Goal: Task Accomplishment & Management: Manage account settings

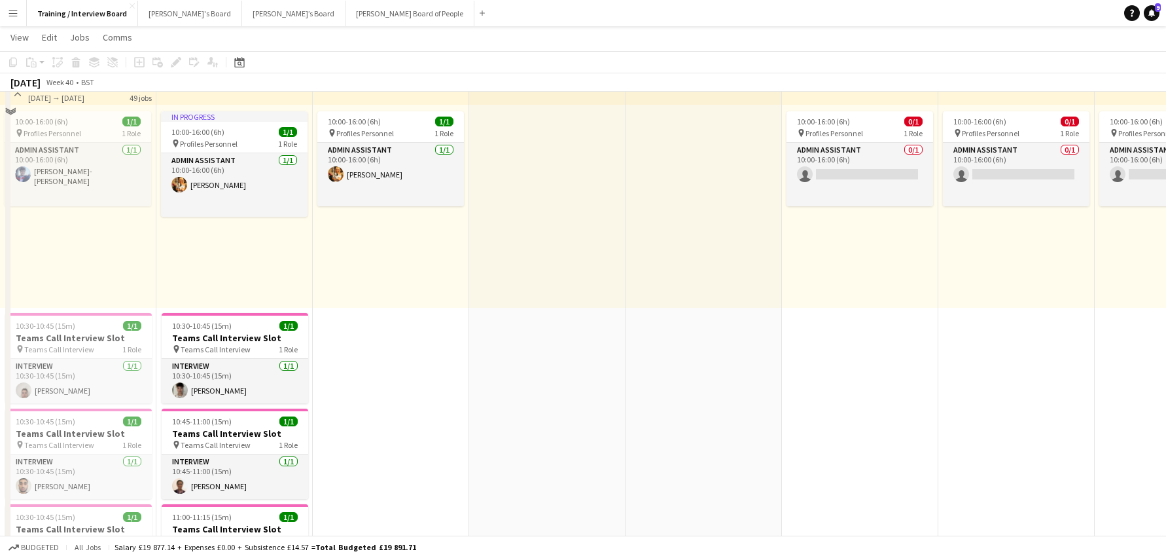
scroll to position [131, 0]
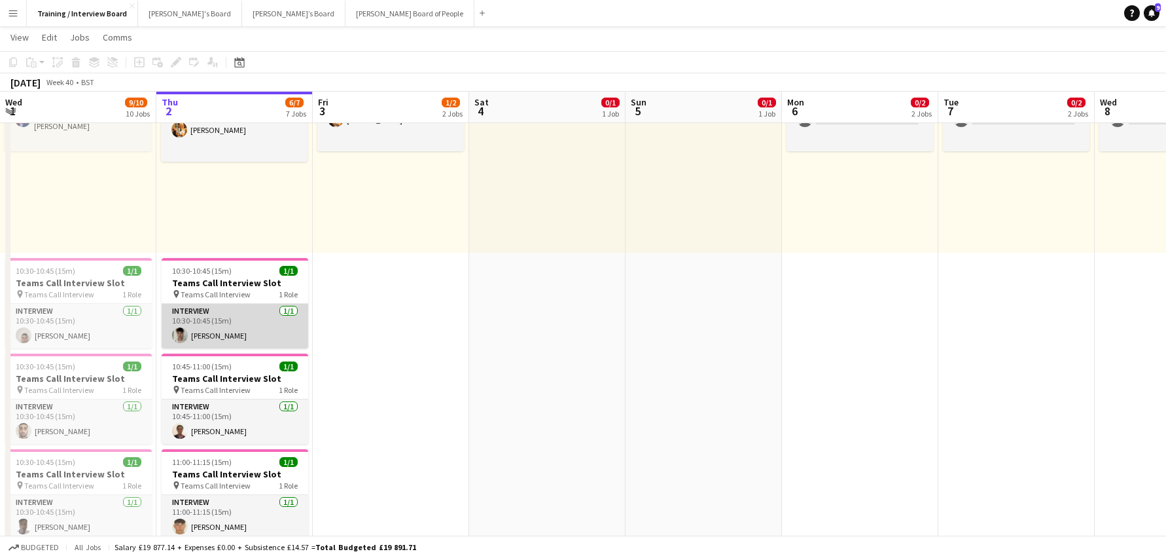
click at [210, 342] on app-card-role "Interview 1/1 10:30-10:45 (15m) Fenton Locke" at bounding box center [235, 326] width 147 height 45
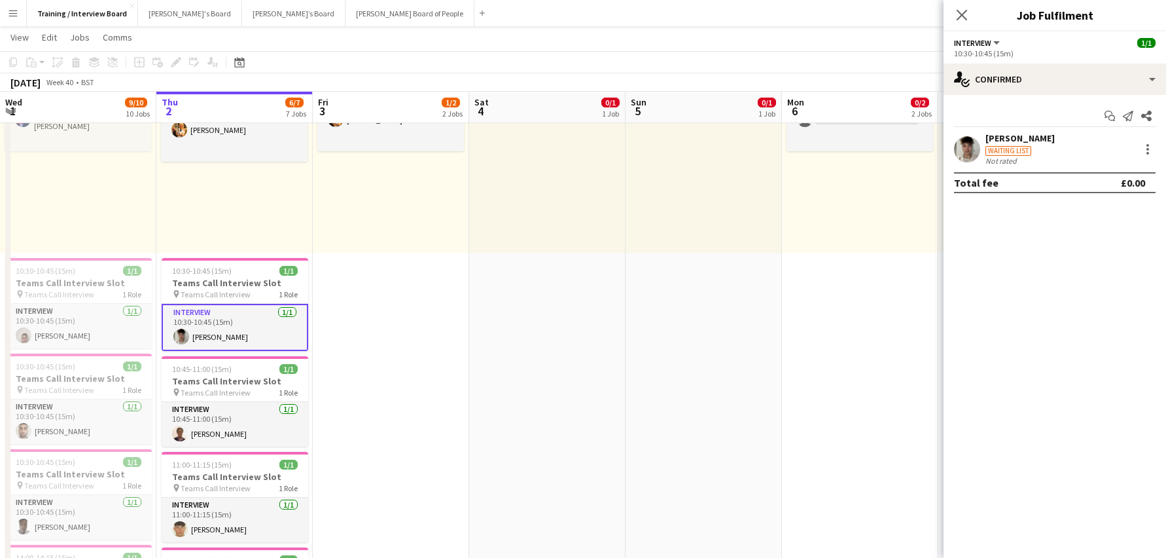
click at [1030, 141] on div "[PERSON_NAME]" at bounding box center [1020, 138] width 69 height 12
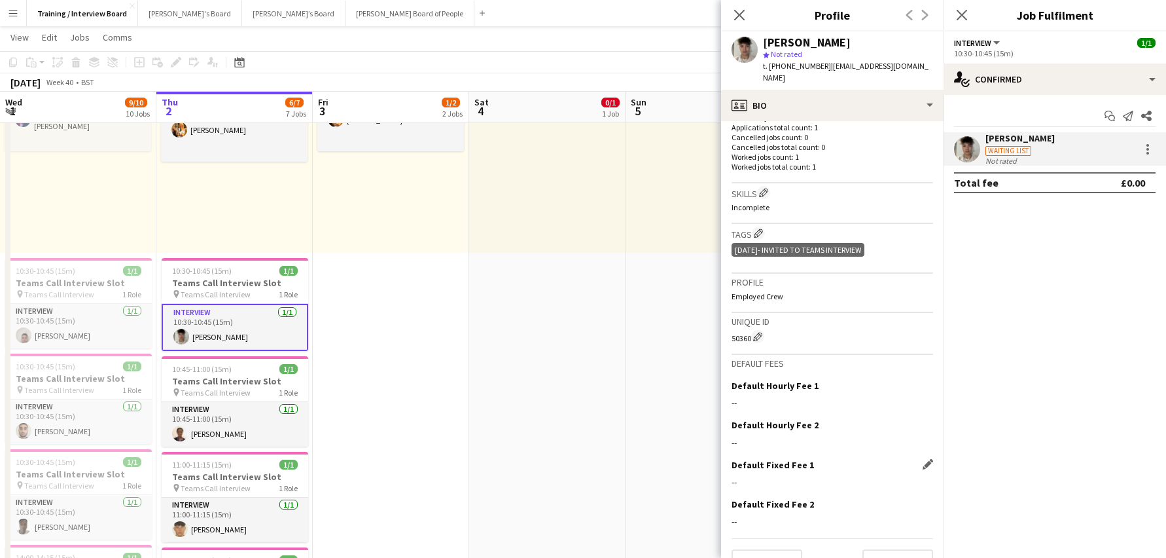
scroll to position [372, 0]
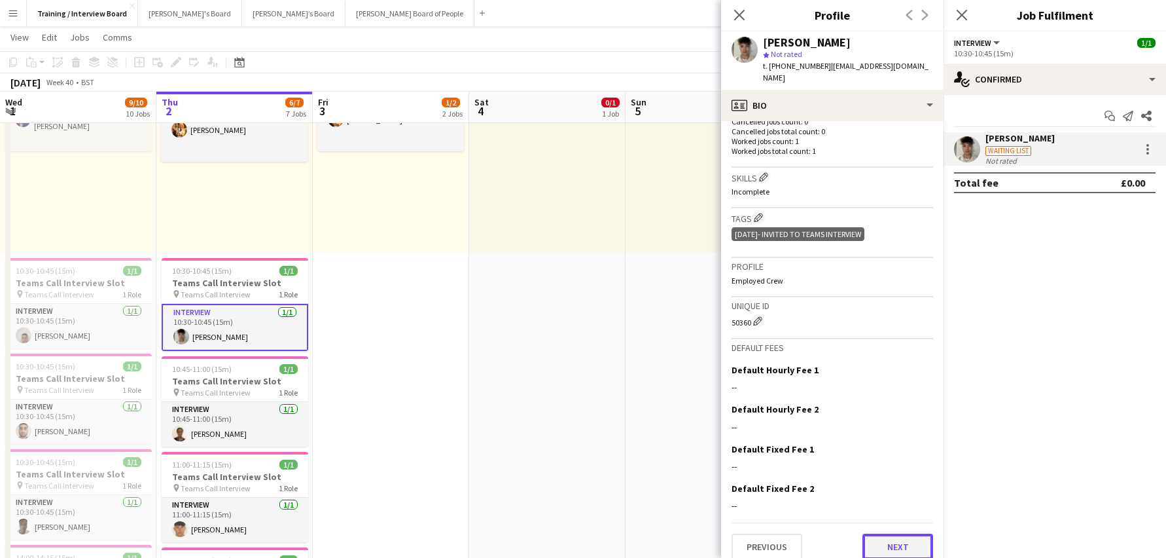
click at [895, 544] on button "Next" at bounding box center [898, 546] width 71 height 26
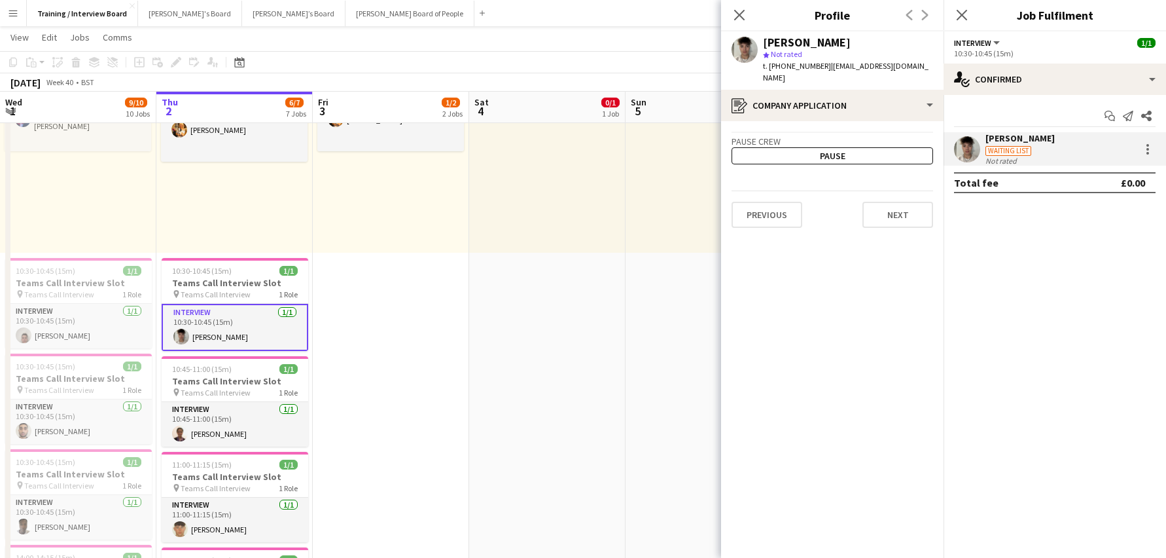
click at [895, 544] on app-crew-profile-application "Pause crew Pause Previous Next" at bounding box center [832, 339] width 223 height 437
click at [913, 204] on button "Next" at bounding box center [898, 215] width 71 height 26
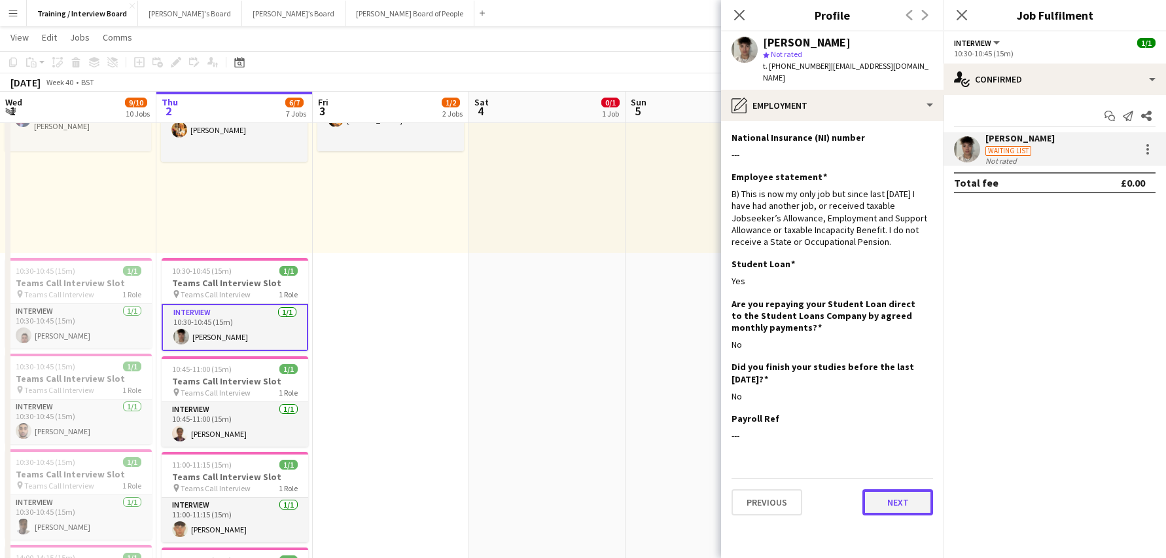
click at [917, 489] on button "Next" at bounding box center [898, 502] width 71 height 26
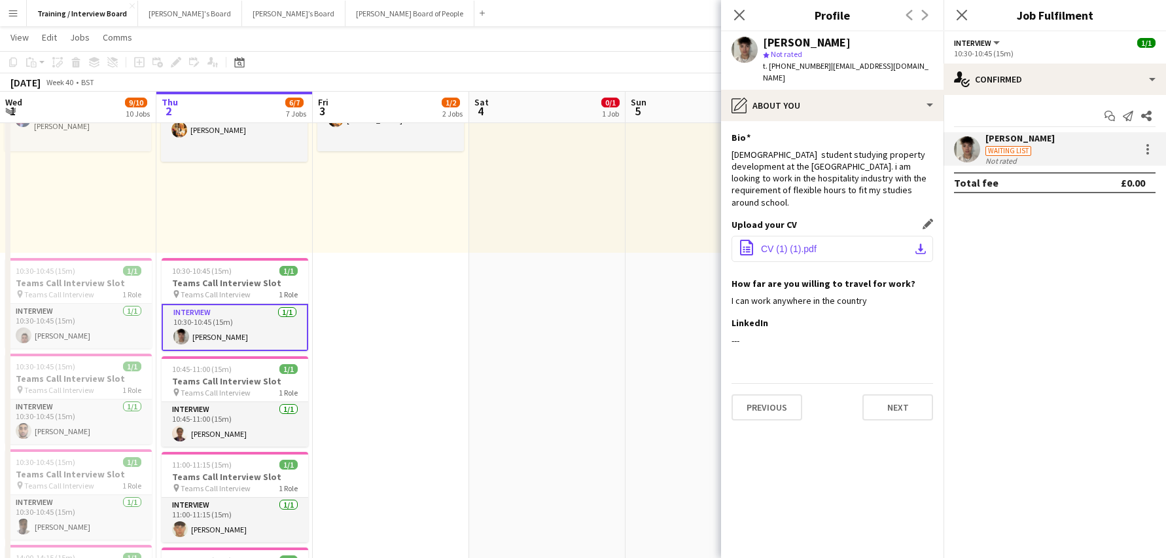
click at [922, 244] on app-icon "download-bottom" at bounding box center [921, 249] width 10 height 10
click at [892, 394] on button "Next" at bounding box center [898, 407] width 71 height 26
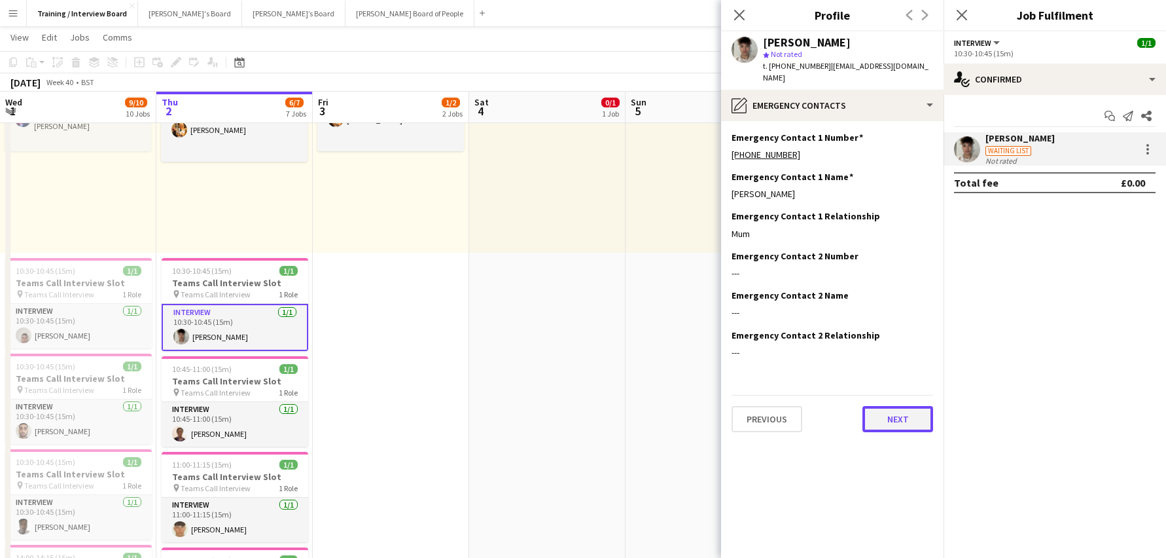
click at [909, 412] on button "Next" at bounding box center [898, 419] width 71 height 26
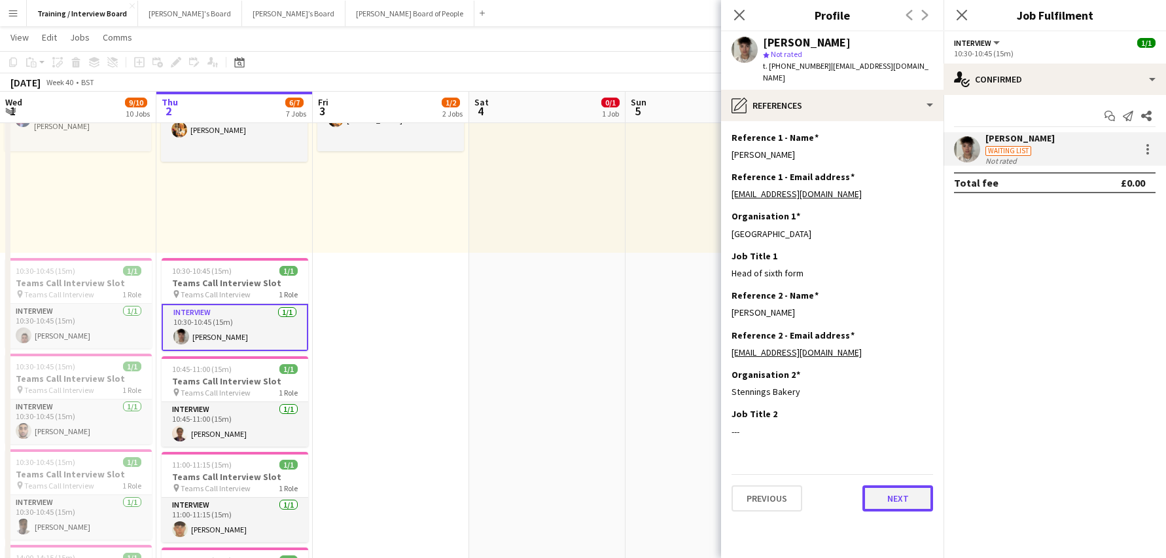
click at [909, 490] on button "Next" at bounding box center [898, 498] width 71 height 26
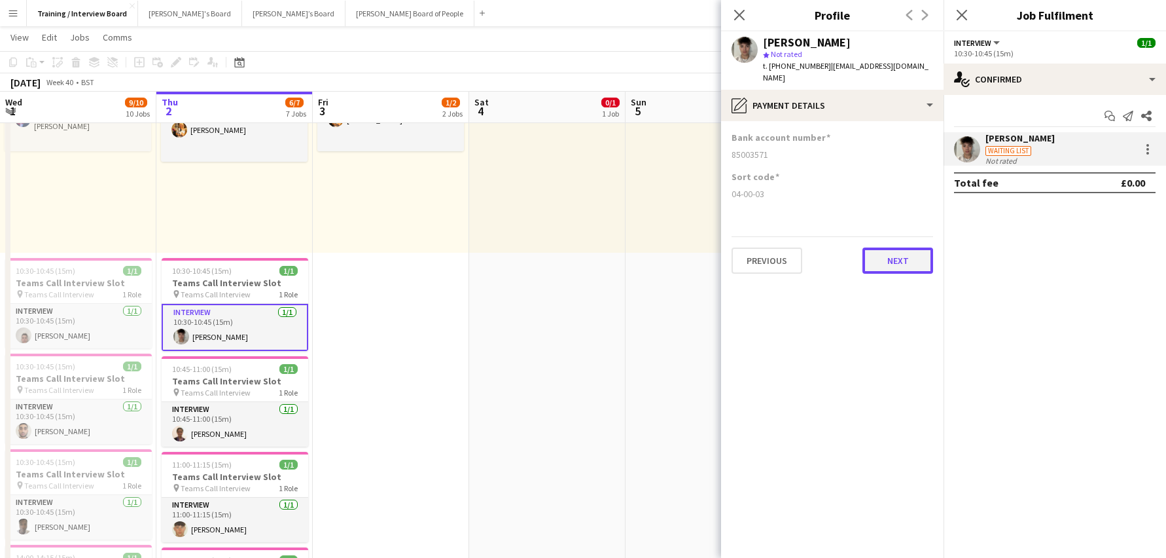
click at [886, 247] on button "Next" at bounding box center [898, 260] width 71 height 26
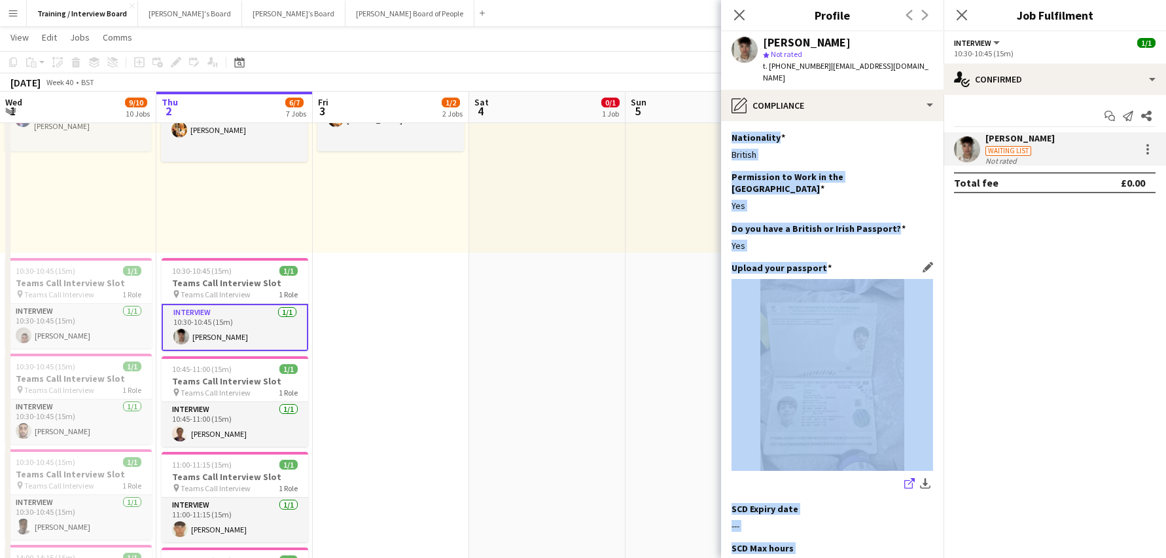
click at [905, 478] on icon "share-external-link-1" at bounding box center [910, 483] width 10 height 10
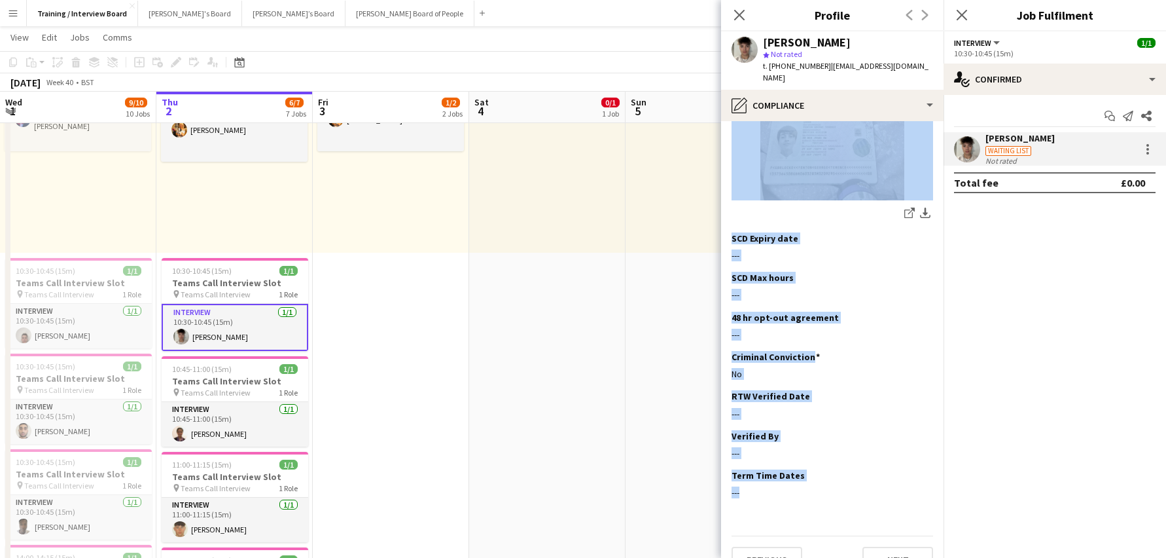
scroll to position [272, 0]
click at [877, 545] on button "Next" at bounding box center [898, 558] width 71 height 26
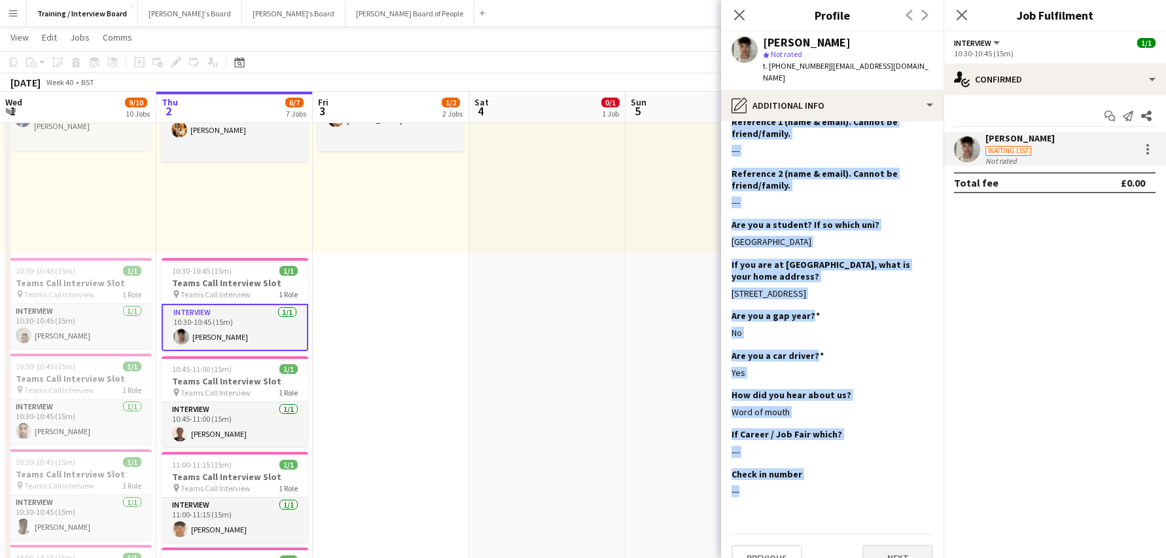
scroll to position [173, 0]
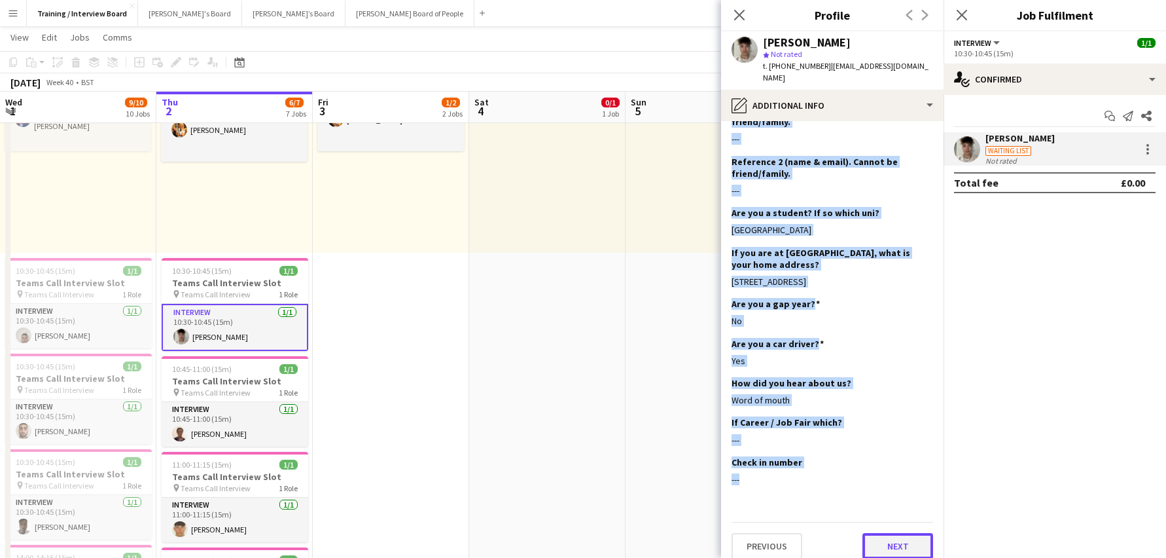
click at [882, 539] on button "Next" at bounding box center [898, 546] width 71 height 26
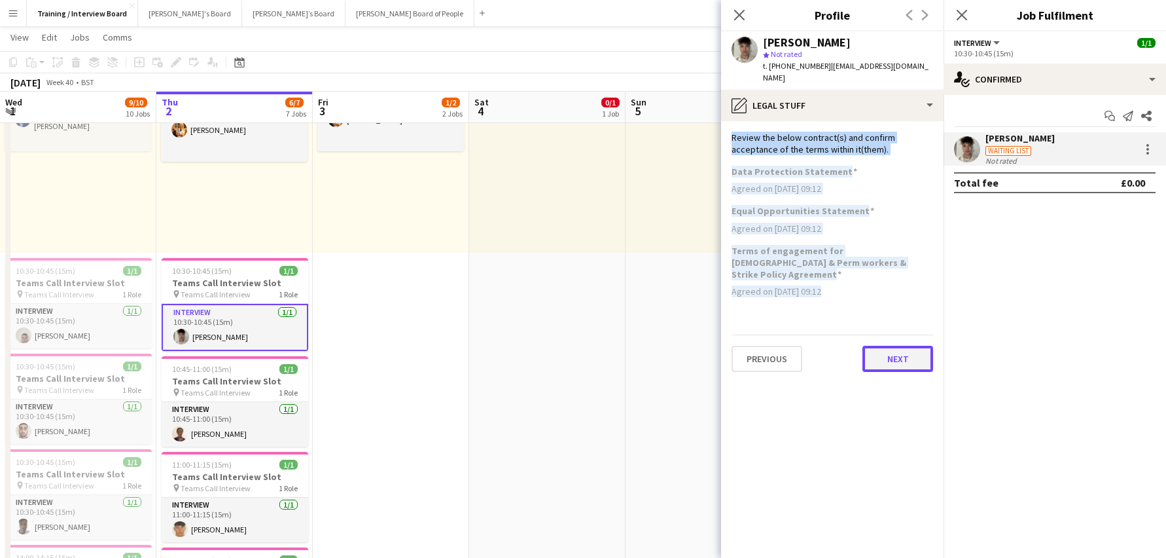
click at [885, 346] on button "Next" at bounding box center [898, 359] width 71 height 26
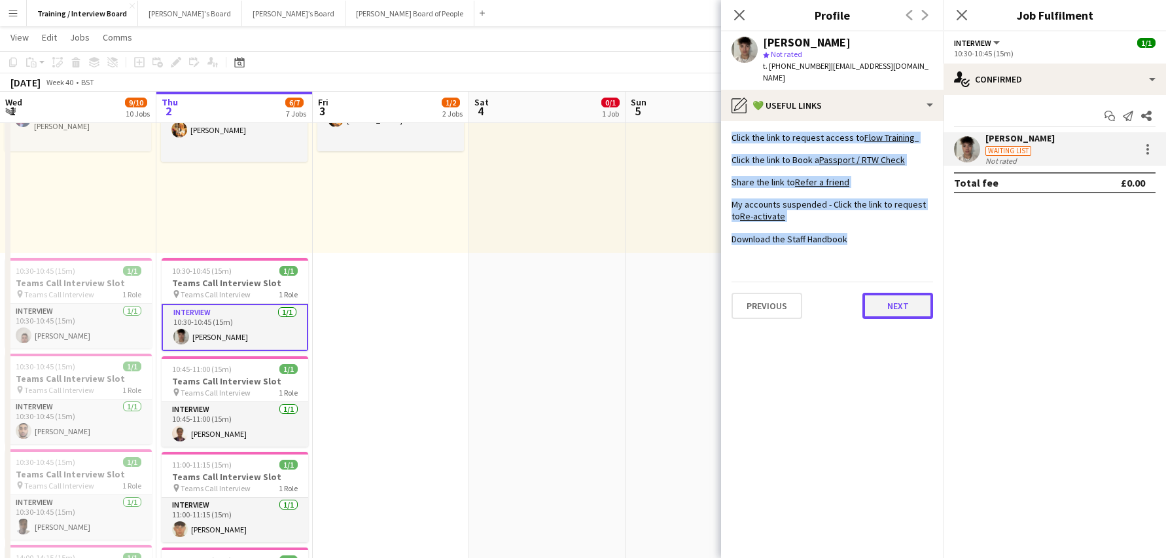
click at [911, 297] on button "Next" at bounding box center [898, 306] width 71 height 26
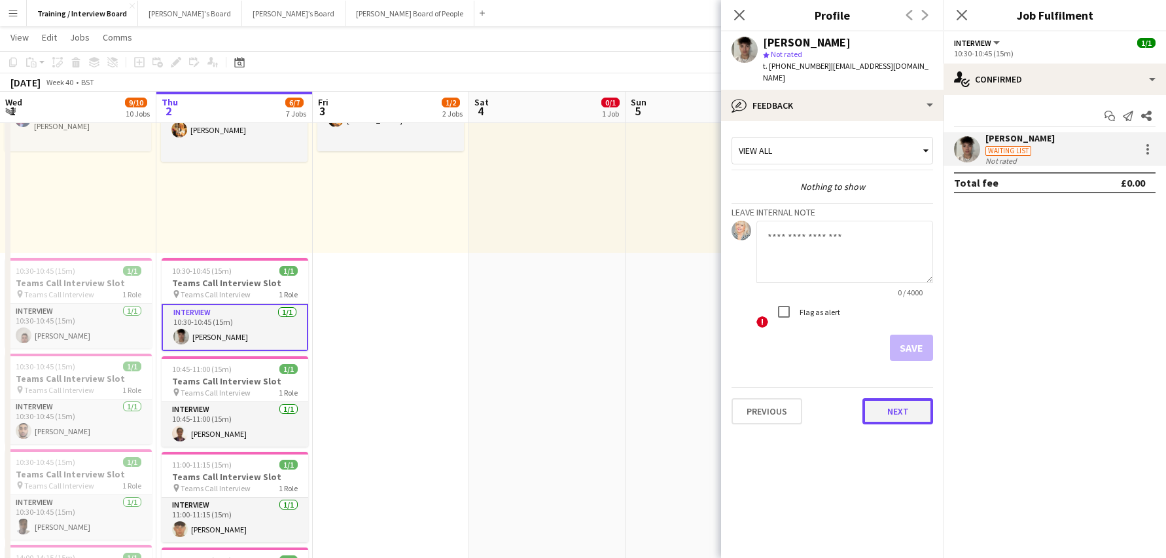
click at [898, 398] on button "Next" at bounding box center [898, 411] width 71 height 26
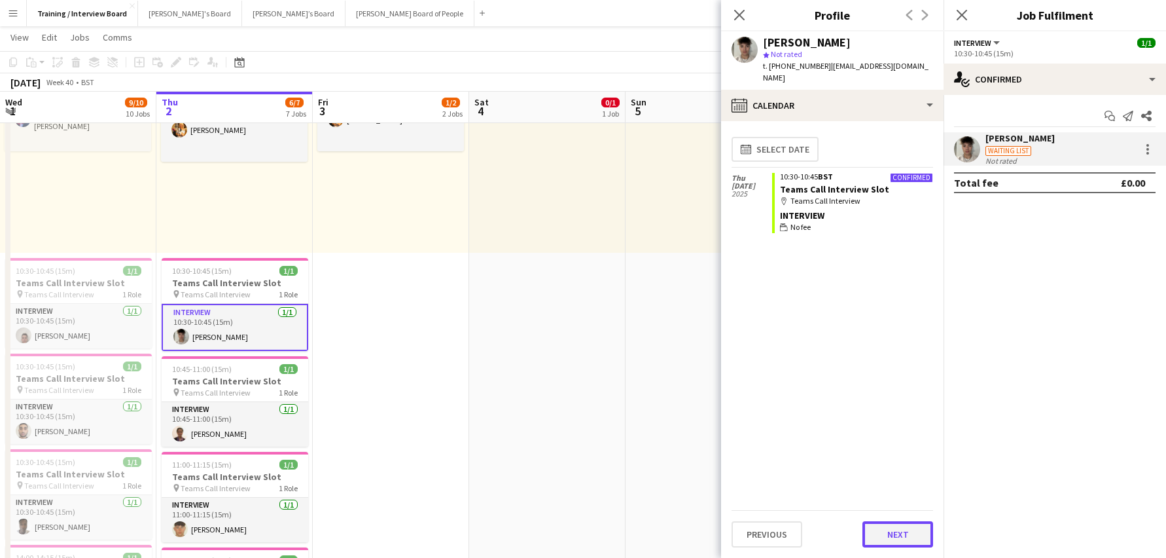
click at [903, 535] on button "Next" at bounding box center [898, 534] width 71 height 26
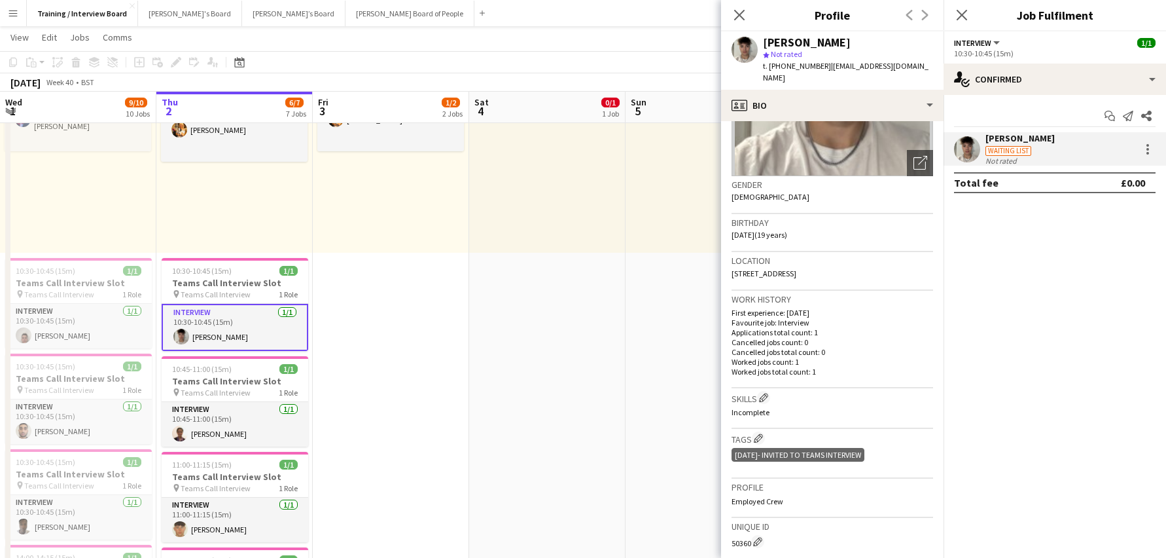
scroll to position [196, 0]
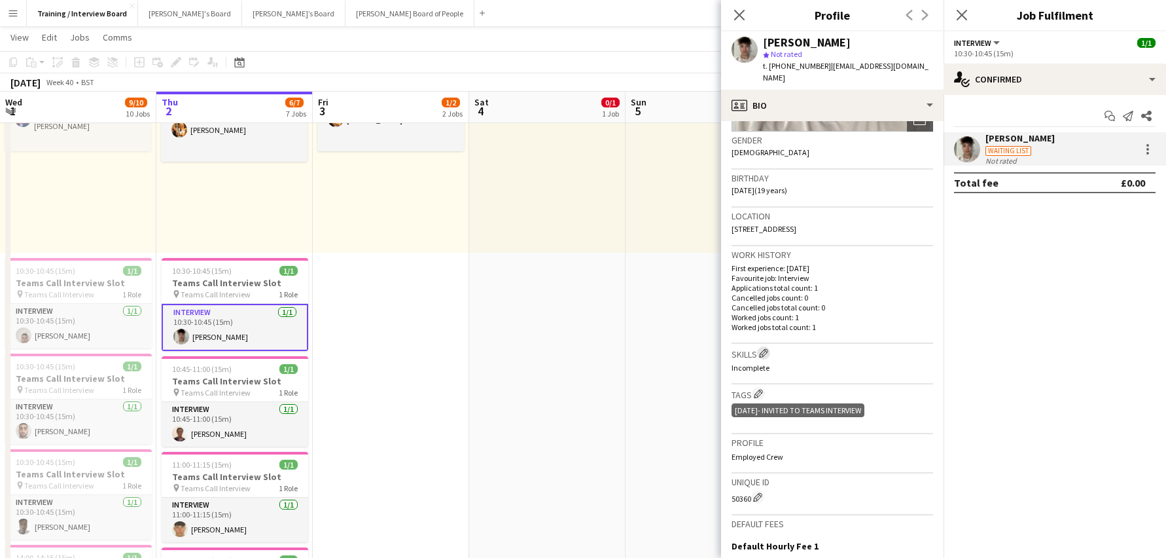
click at [763, 348] on app-icon "Edit crew company skills" at bounding box center [763, 352] width 9 height 9
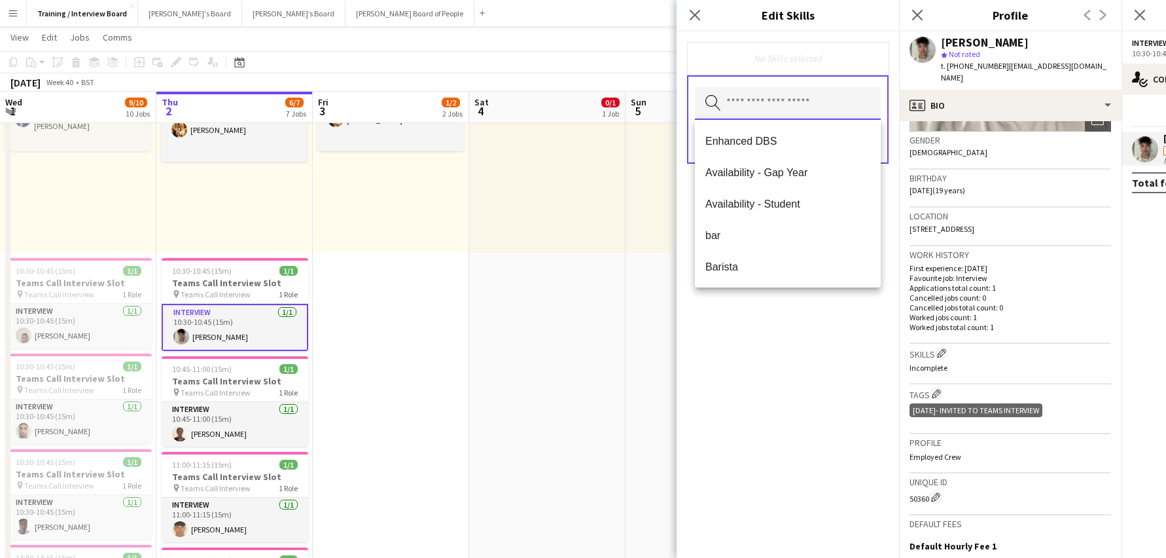
click at [799, 112] on input "text" at bounding box center [788, 103] width 186 height 33
click at [721, 238] on span "bar" at bounding box center [788, 235] width 165 height 12
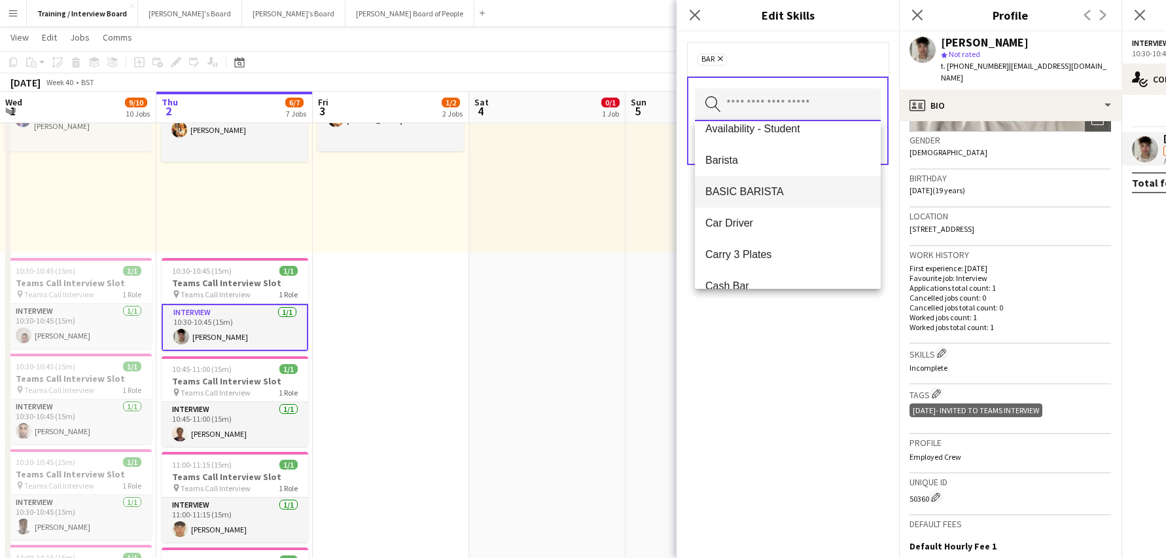
scroll to position [131, 0]
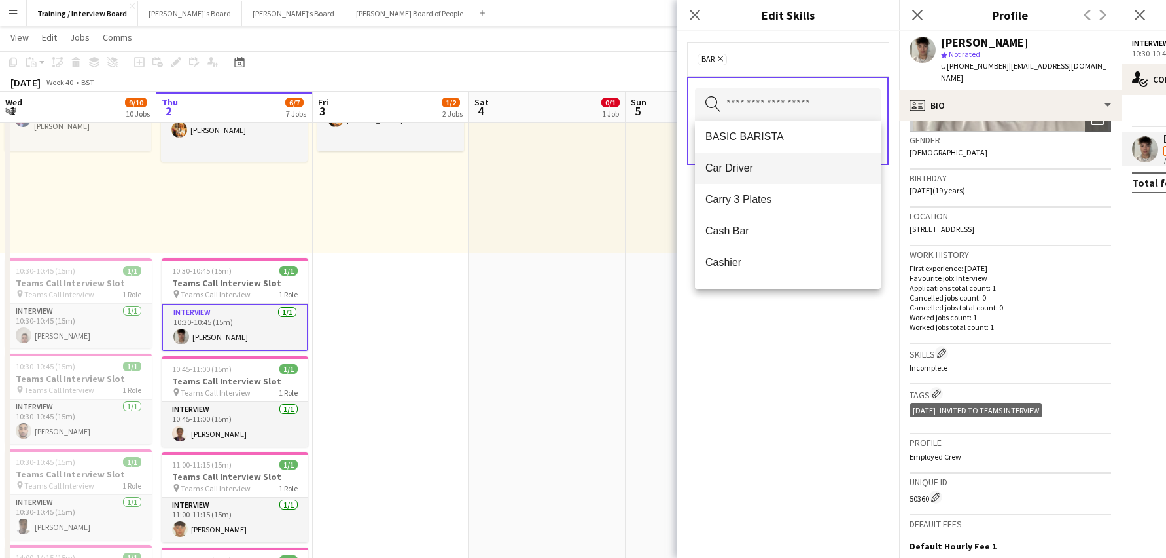
click at [766, 168] on span "Car Driver" at bounding box center [788, 168] width 165 height 12
click at [735, 230] on span "Cashier" at bounding box center [788, 231] width 165 height 12
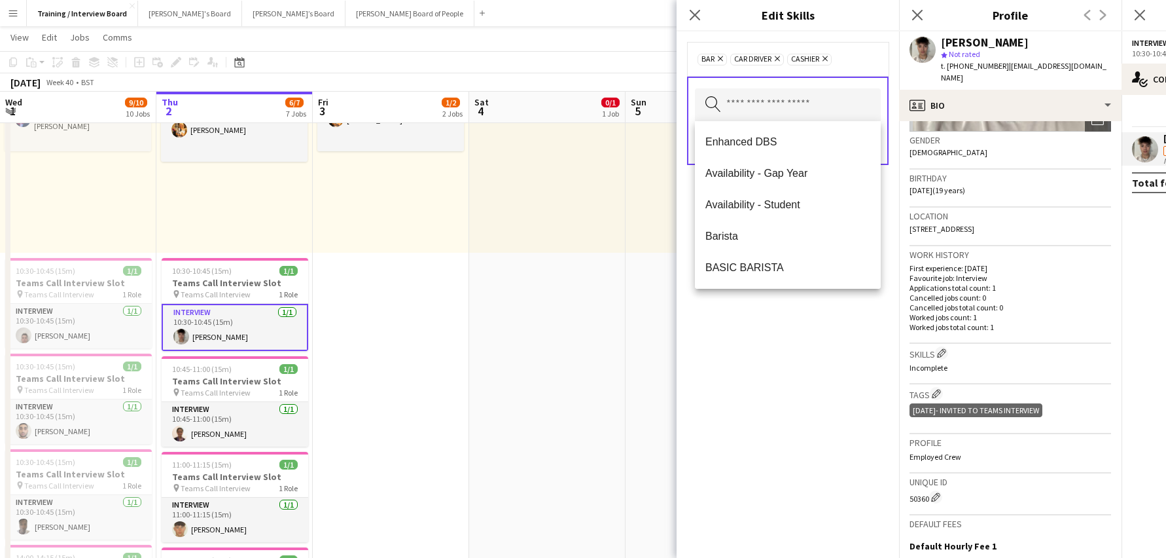
click at [735, 252] on mat-option "BASIC BARISTA" at bounding box center [788, 267] width 186 height 31
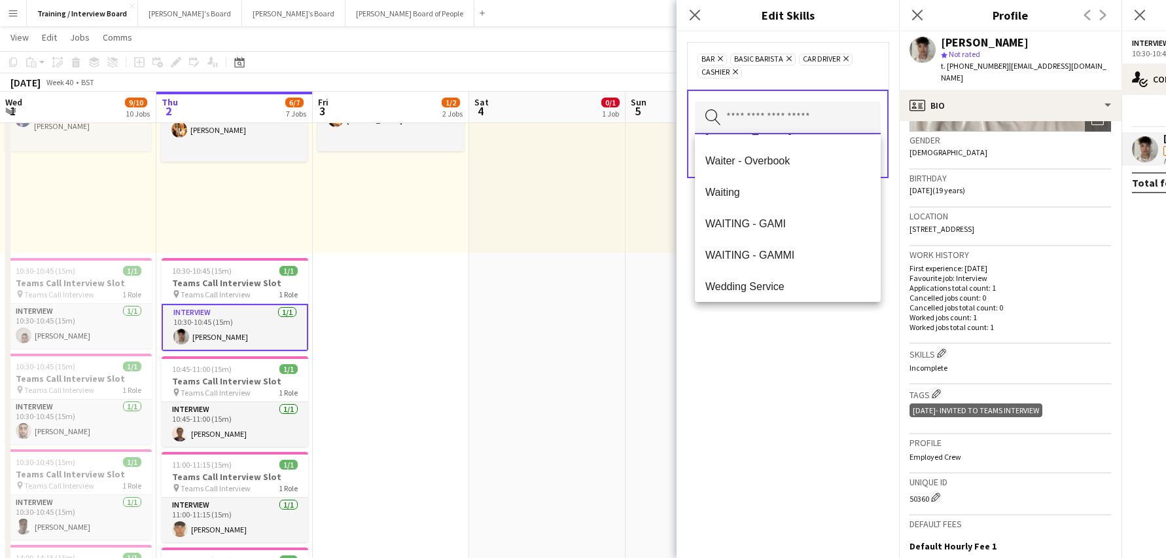
scroll to position [1948, 0]
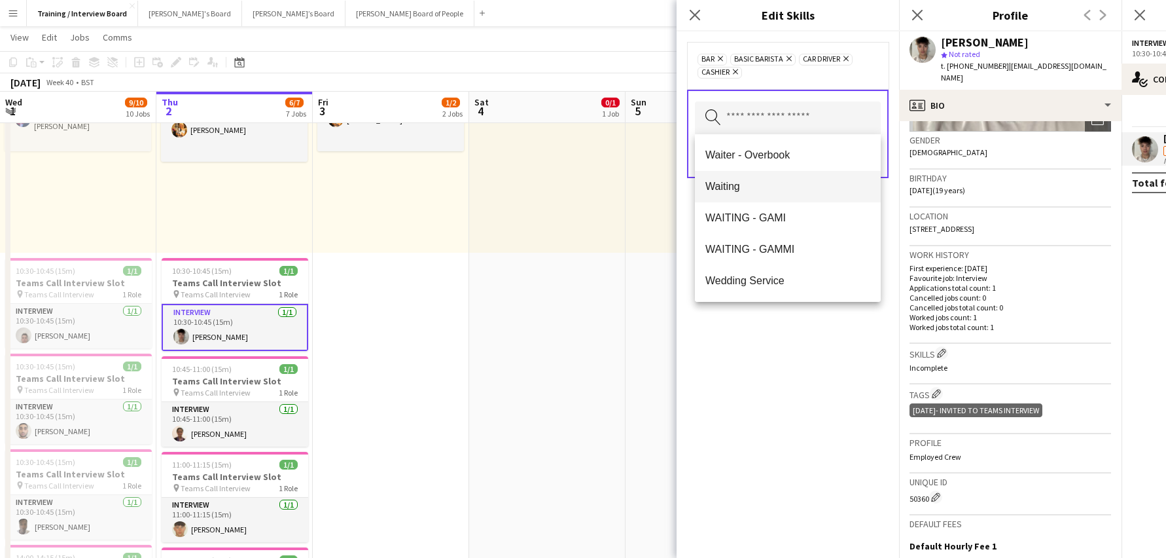
click at [714, 192] on span "Waiting" at bounding box center [788, 186] width 165 height 12
click at [740, 388] on div "bar Remove BASIC BARISTA Remove Car Driver Remove Cashier Remove Waiting Remove…" at bounding box center [788, 294] width 223 height 526
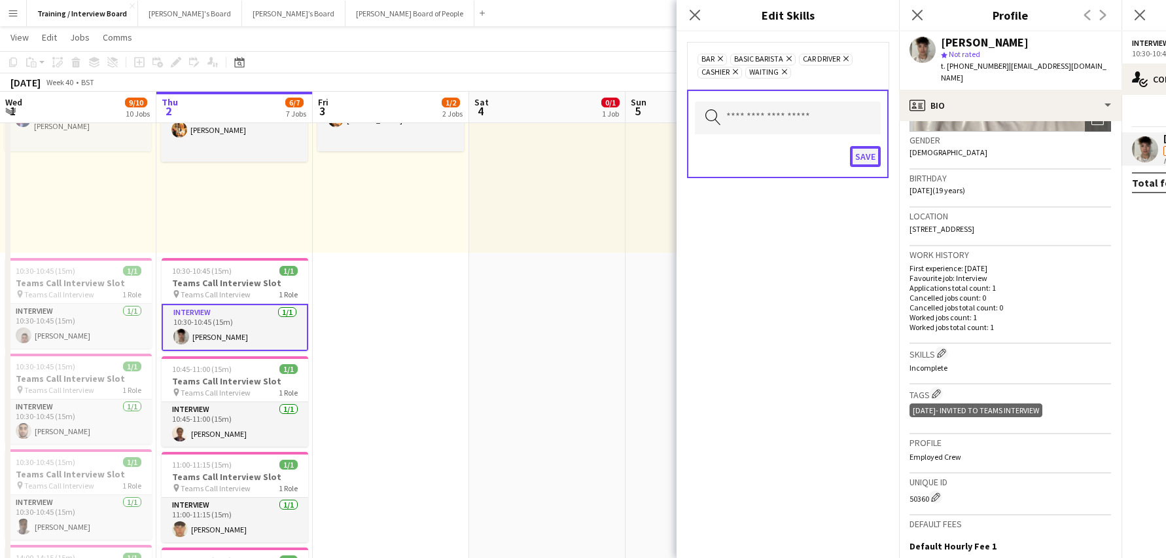
click at [854, 157] on button "Save" at bounding box center [865, 156] width 31 height 21
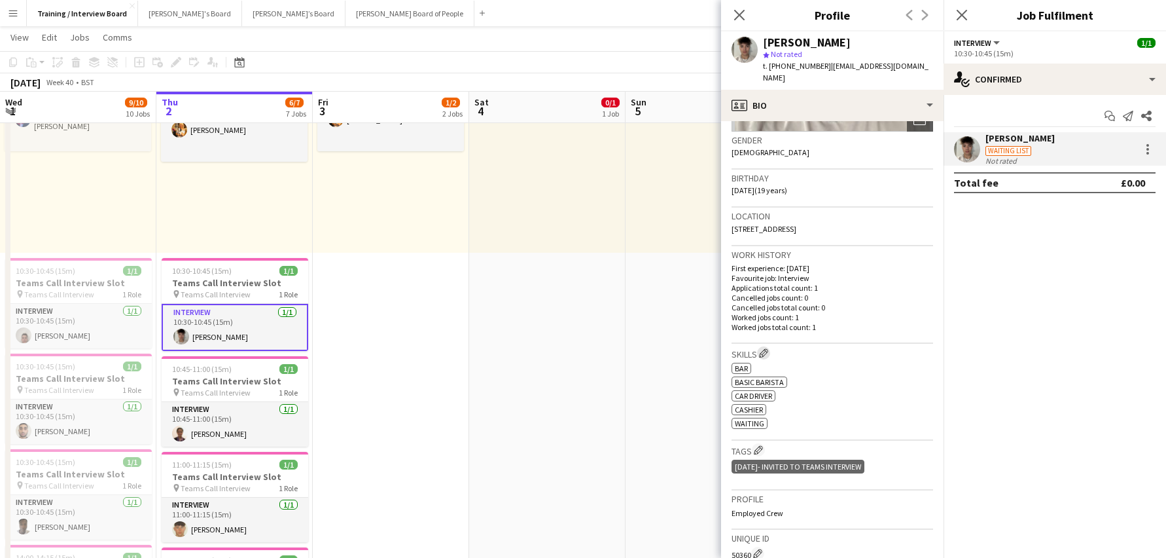
click at [767, 346] on button "Edit crew company skills" at bounding box center [763, 352] width 13 height 13
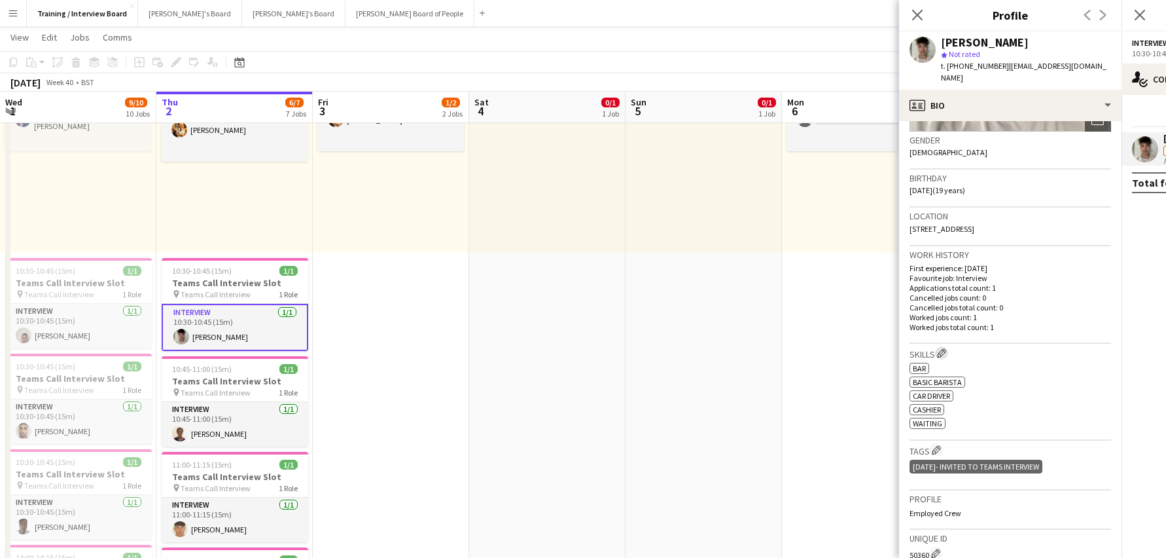
click at [935, 346] on button "Edit crew company skills" at bounding box center [941, 352] width 13 height 13
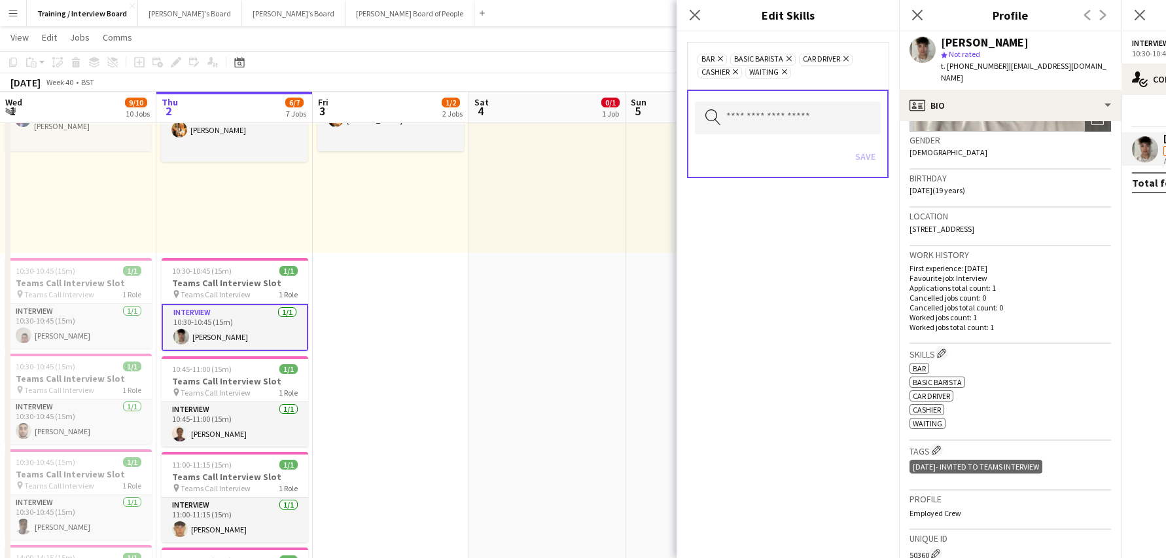
click at [789, 55] on icon "Remove" at bounding box center [788, 58] width 9 height 9
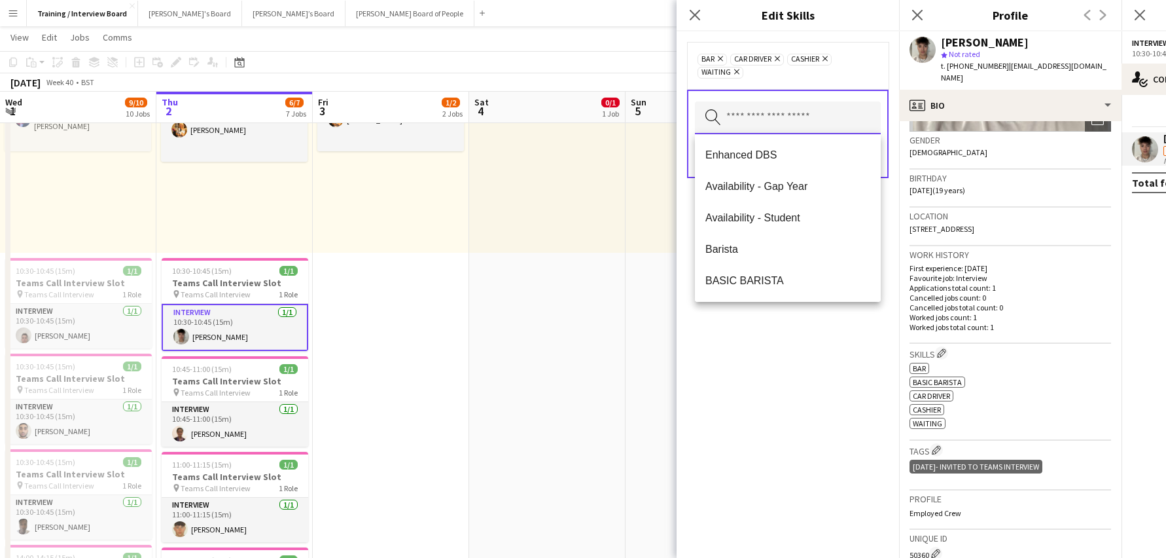
click at [791, 126] on input "text" at bounding box center [788, 117] width 186 height 33
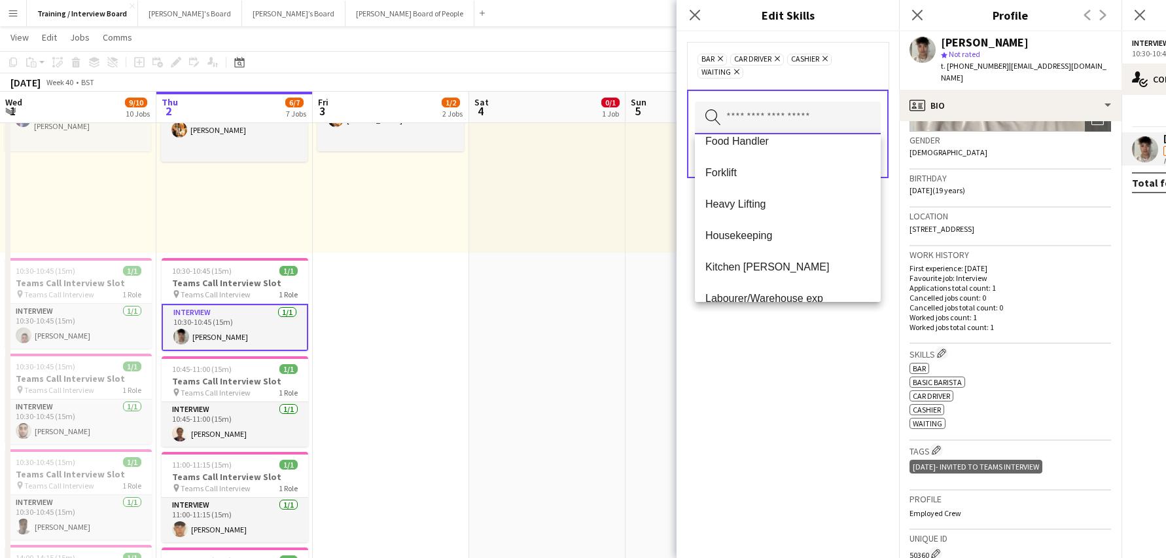
scroll to position [851, 0]
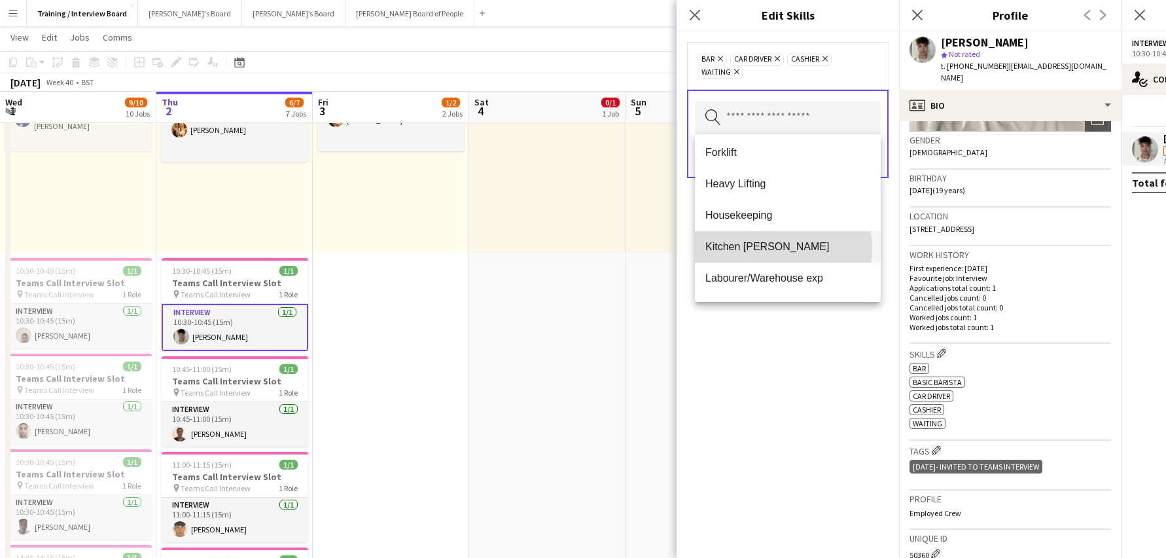
click at [782, 248] on span "Kitchen [PERSON_NAME]" at bounding box center [788, 246] width 165 height 12
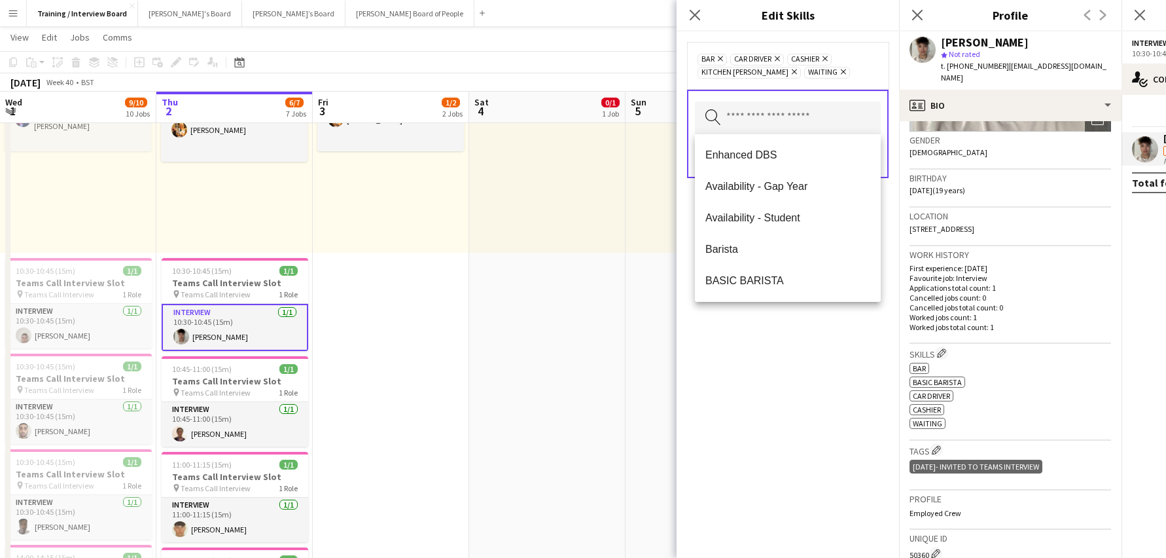
click at [848, 347] on div "bar Remove Car Driver Remove Cashier Remove Kitchen Porter Remove Waiting Remov…" at bounding box center [788, 294] width 223 height 526
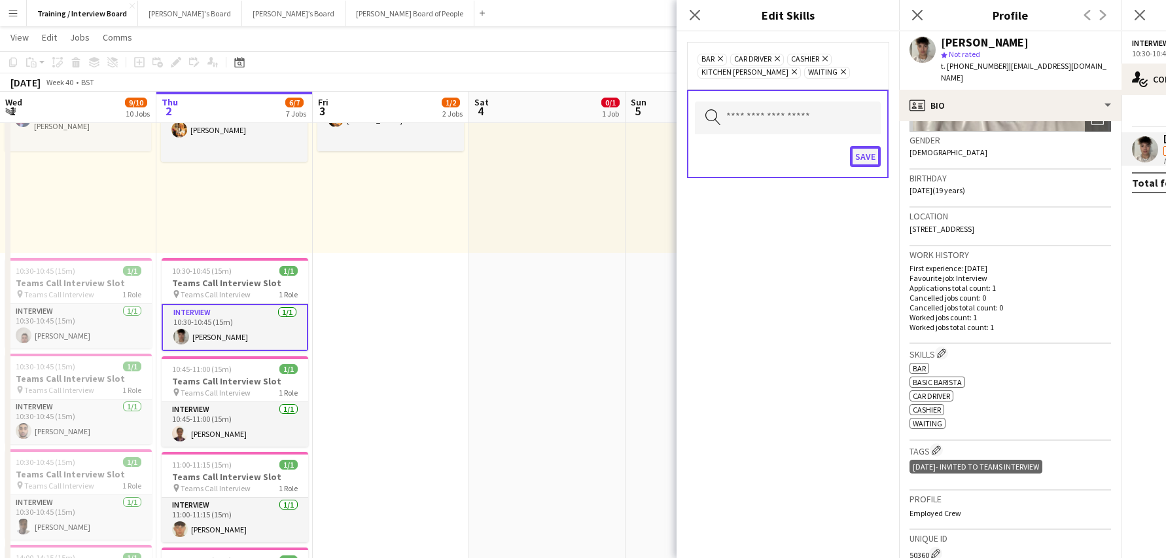
click at [872, 155] on button "Save" at bounding box center [865, 156] width 31 height 21
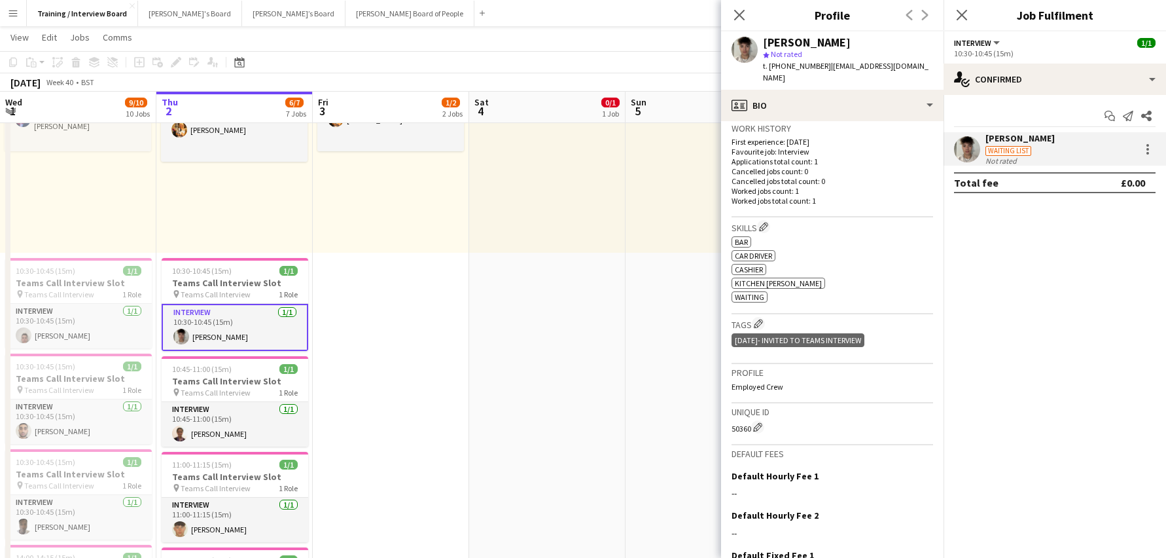
scroll to position [393, 0]
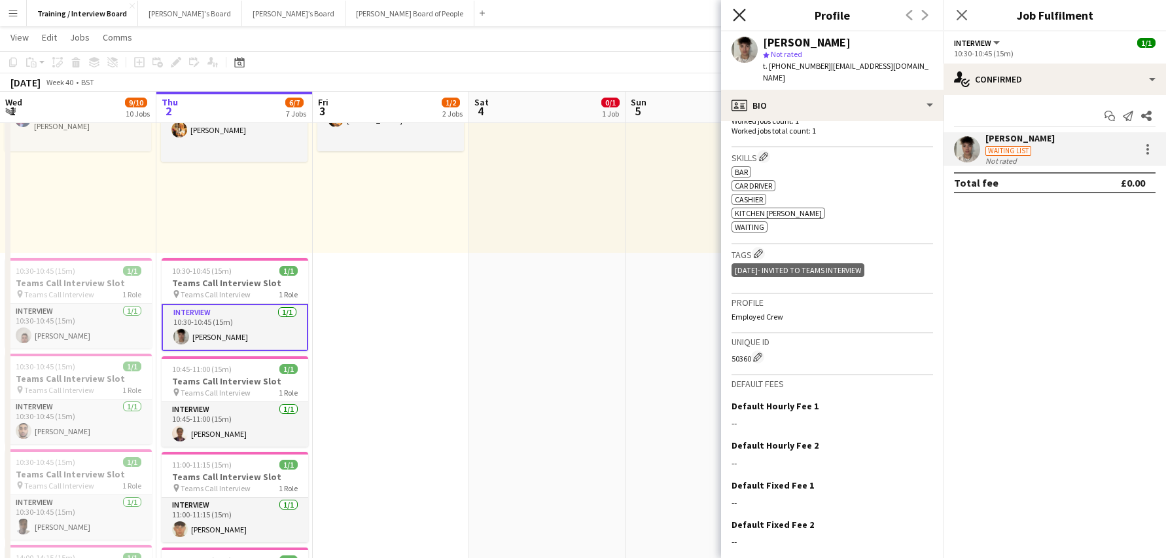
click at [738, 17] on icon at bounding box center [739, 15] width 12 height 12
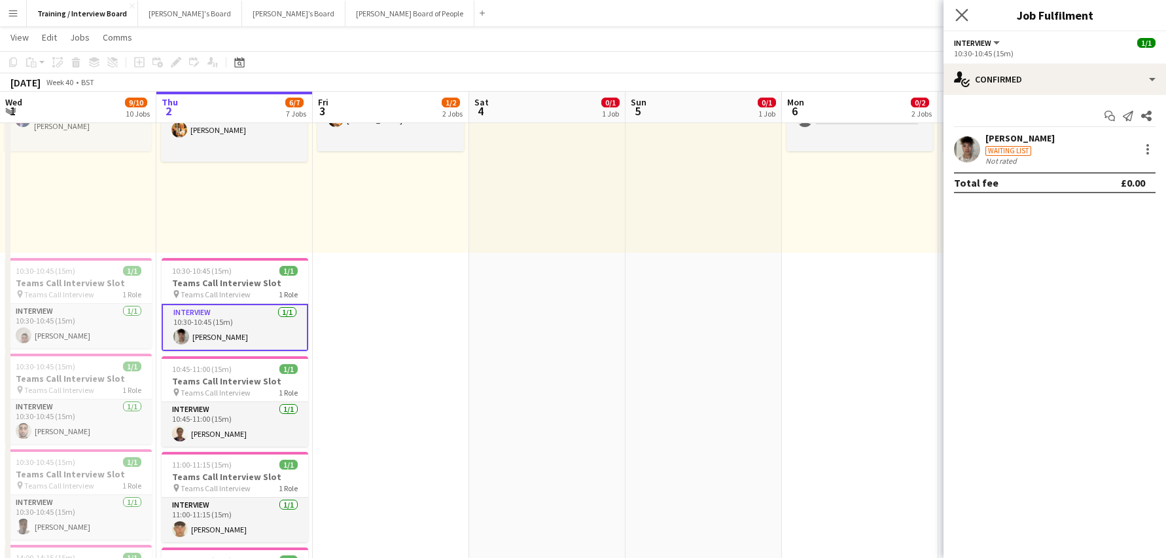
click at [969, 16] on app-icon "Close pop-in" at bounding box center [962, 15] width 19 height 19
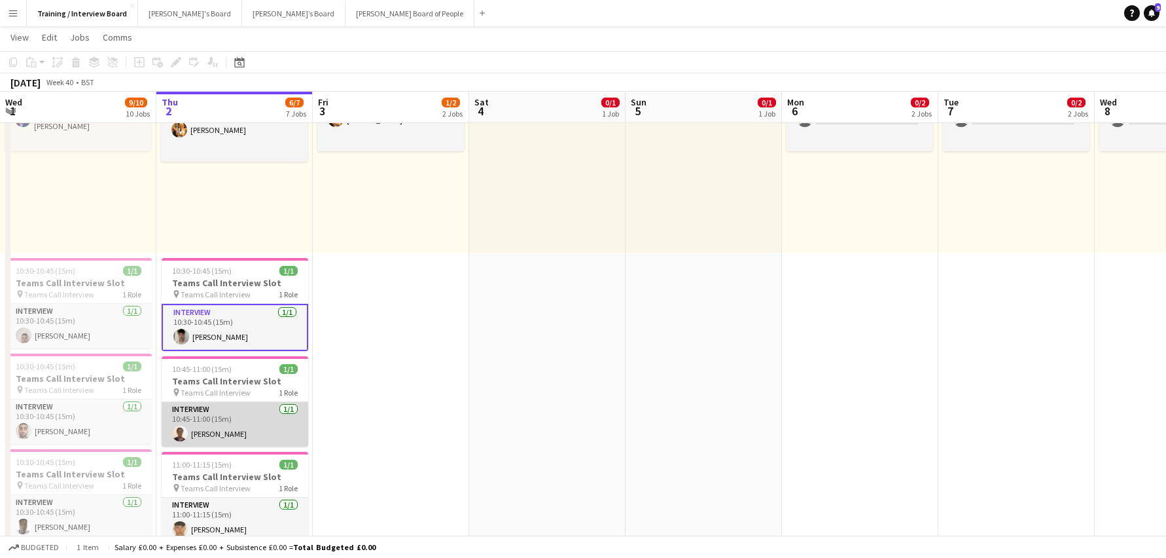
click at [206, 433] on app-card-role "Interview 1/1 10:45-11:00 (15m) Emin Manuel" at bounding box center [235, 424] width 147 height 45
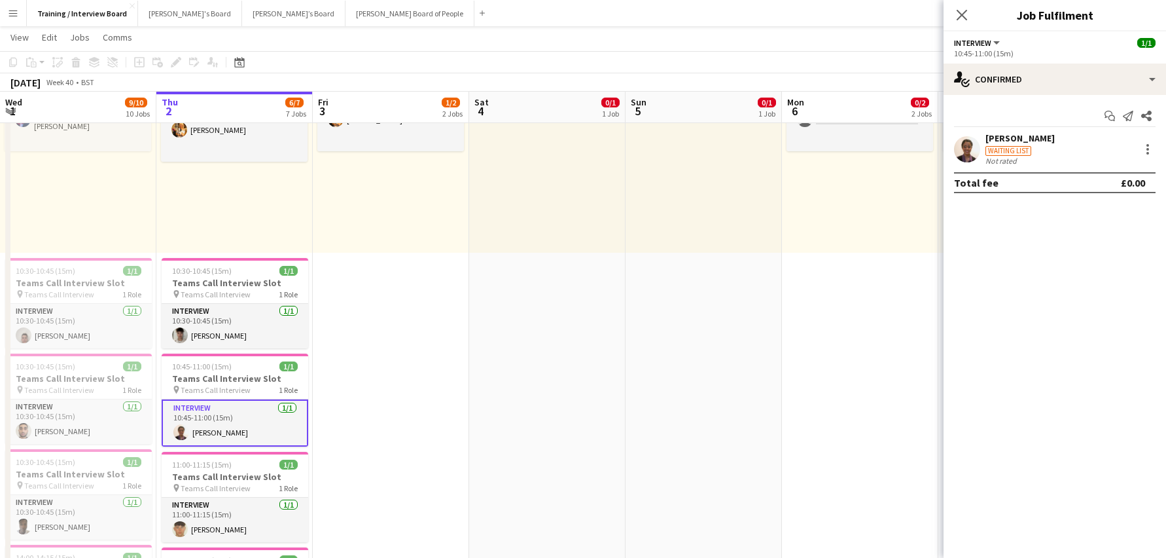
click at [1028, 136] on div "[PERSON_NAME]" at bounding box center [1020, 138] width 69 height 12
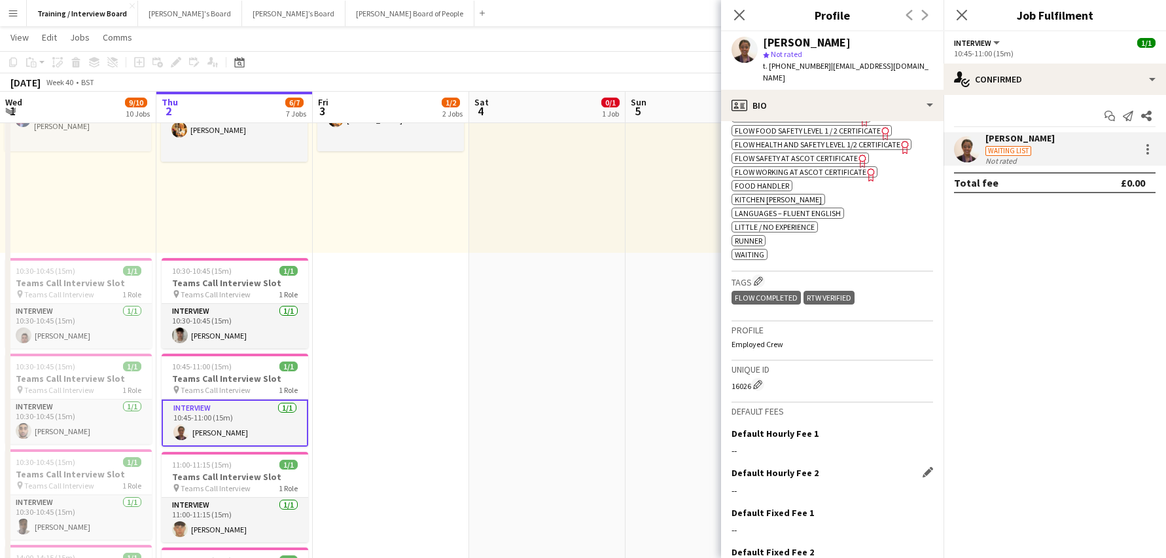
scroll to position [576, 0]
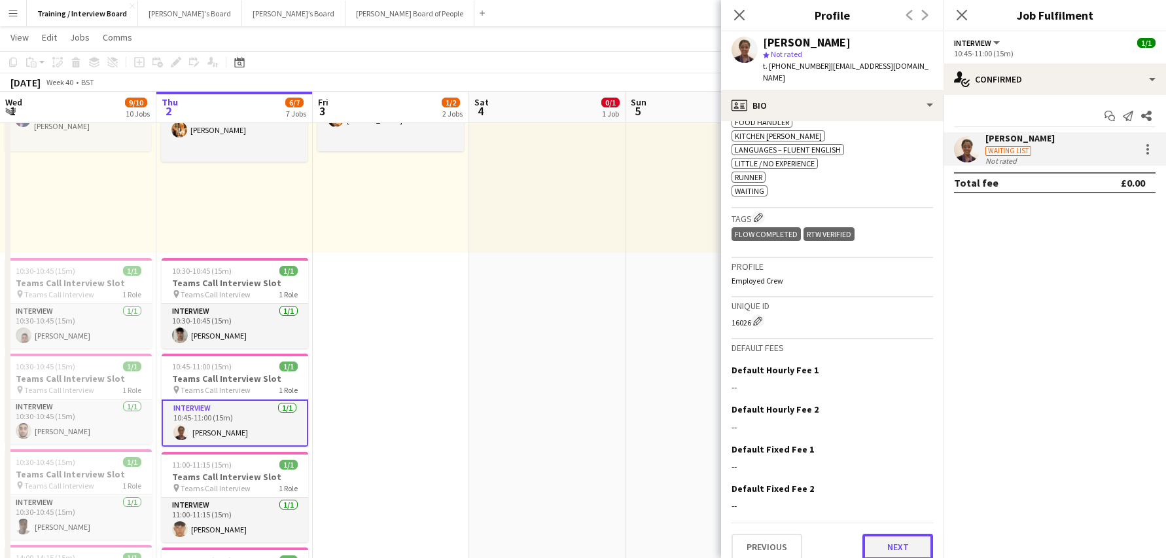
click at [875, 533] on button "Next" at bounding box center [898, 546] width 71 height 26
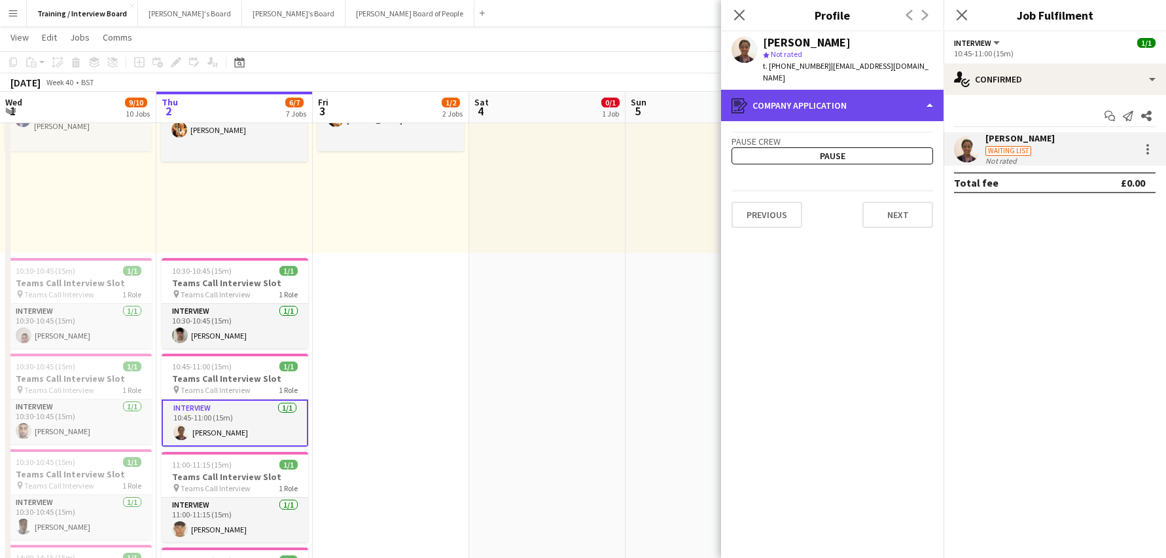
click at [926, 92] on div "register Company application" at bounding box center [832, 105] width 223 height 31
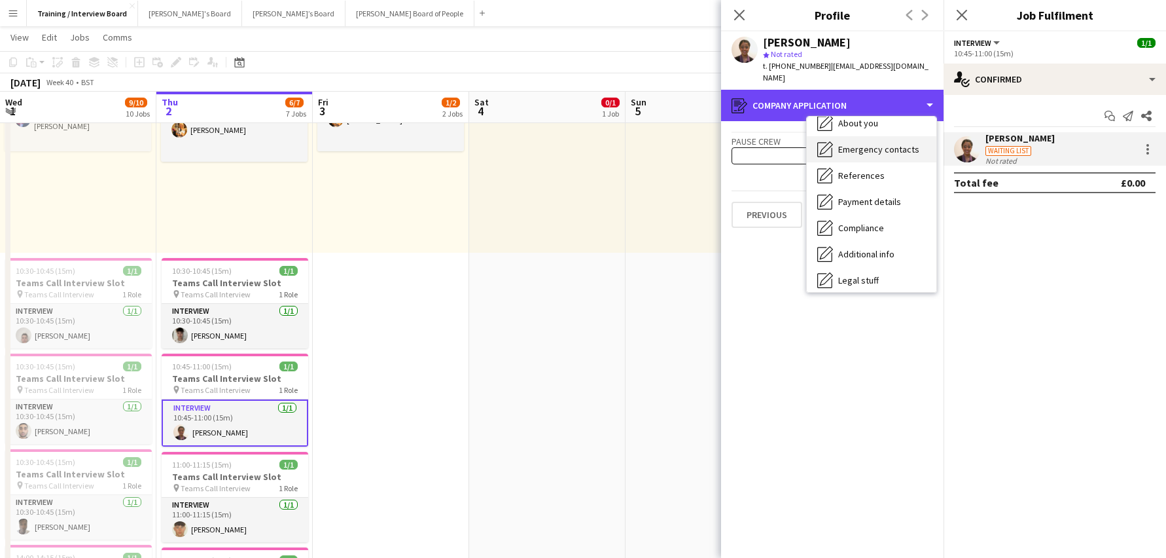
scroll to position [175, 0]
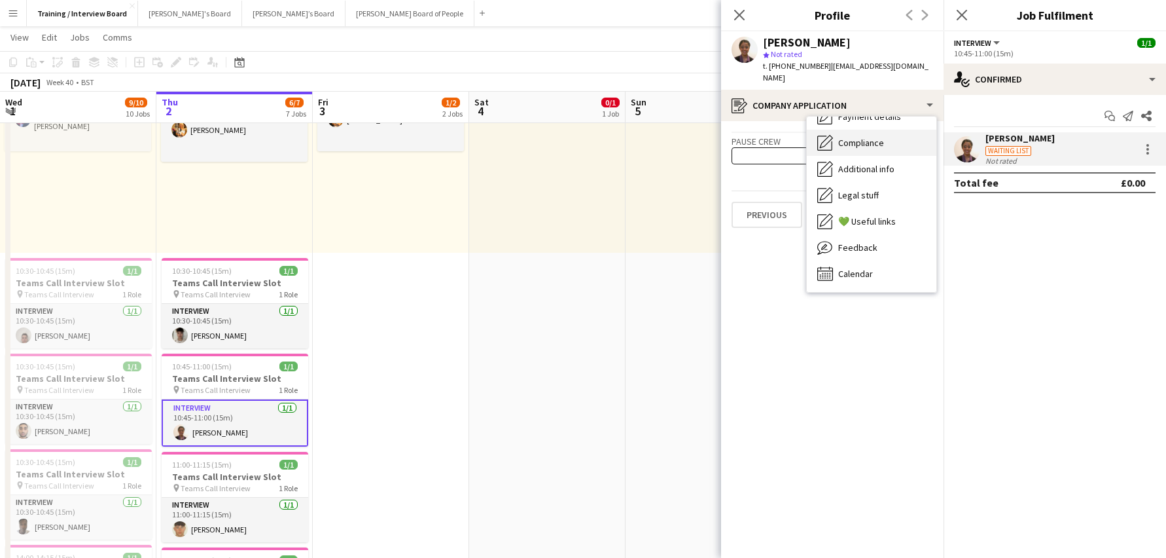
click at [871, 137] on span "Compliance" at bounding box center [862, 143] width 46 height 12
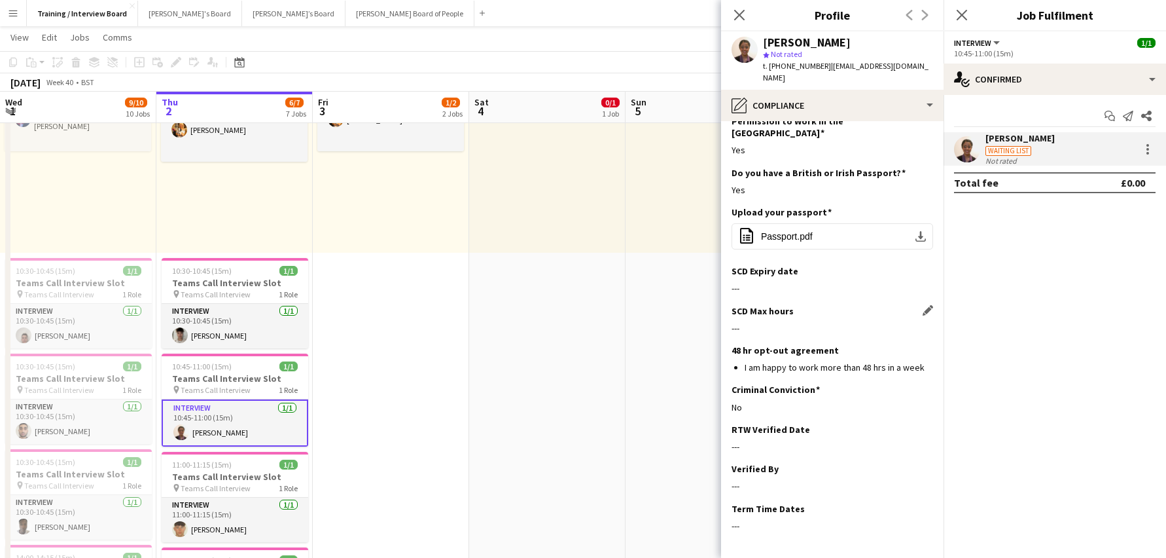
scroll to position [90, 0]
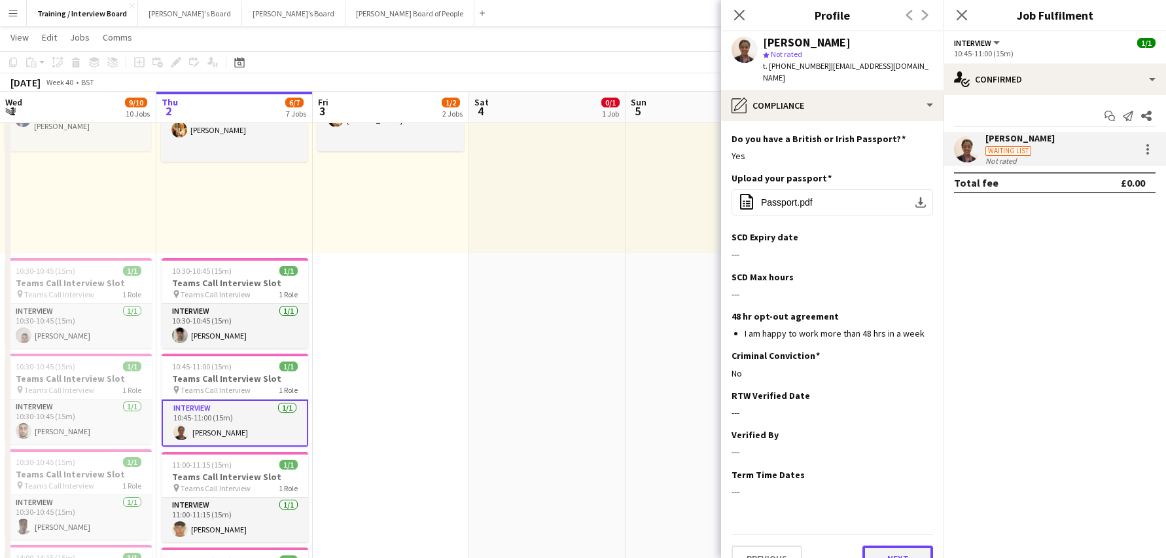
click at [880, 545] on button "Next" at bounding box center [898, 558] width 71 height 26
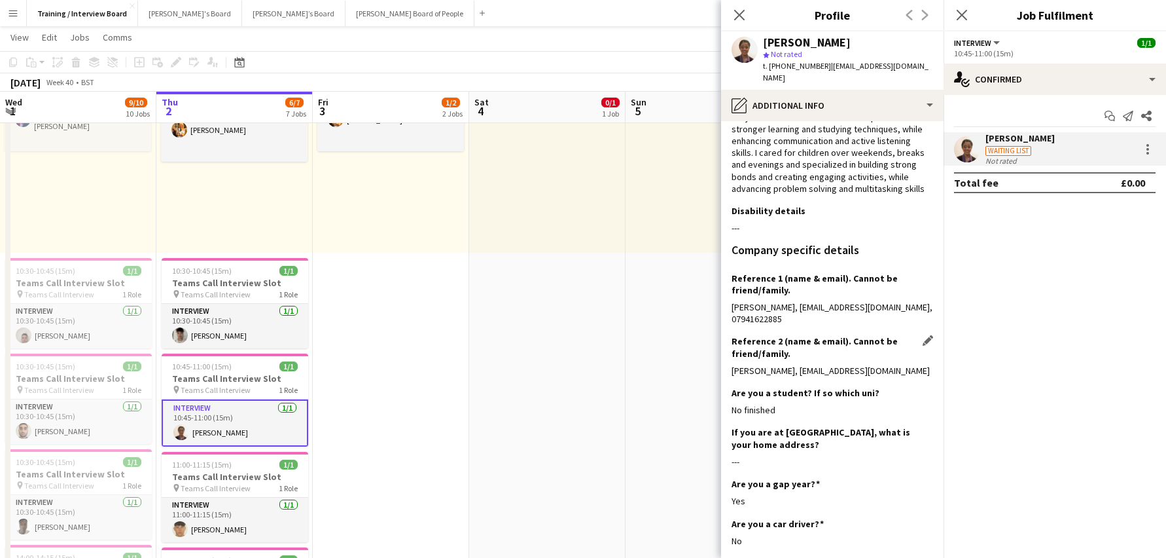
scroll to position [196, 0]
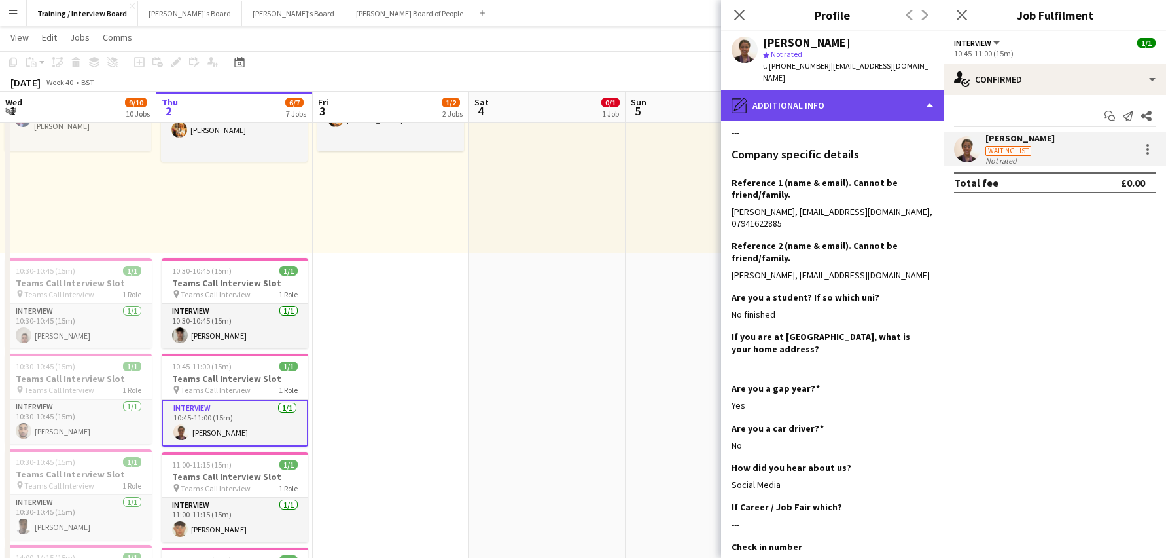
click at [930, 90] on div "pencil4 Additional info" at bounding box center [832, 105] width 223 height 31
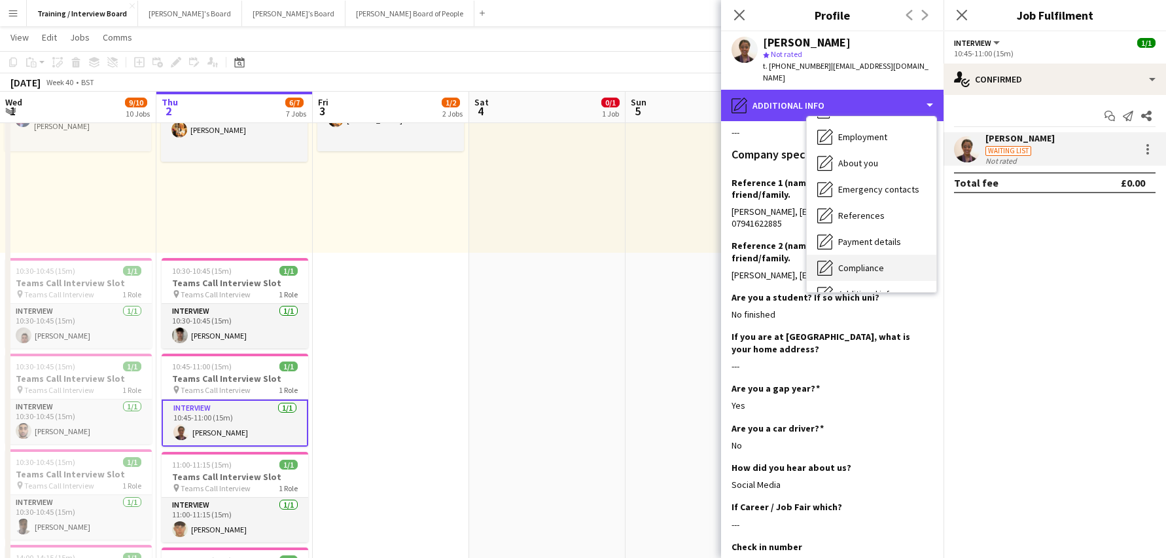
scroll to position [45, 0]
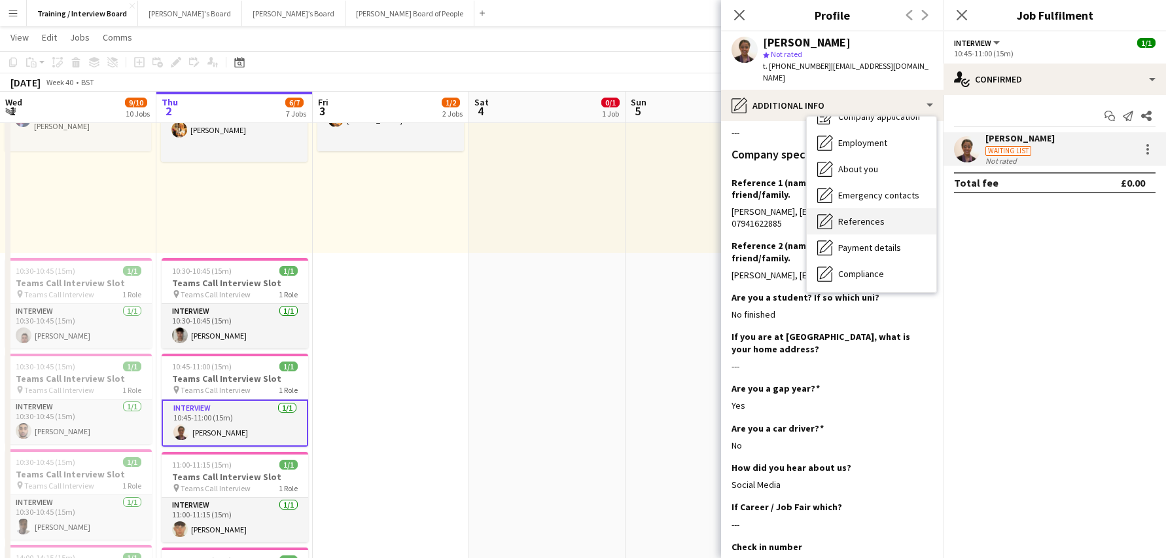
click at [863, 215] on span "References" at bounding box center [862, 221] width 46 height 12
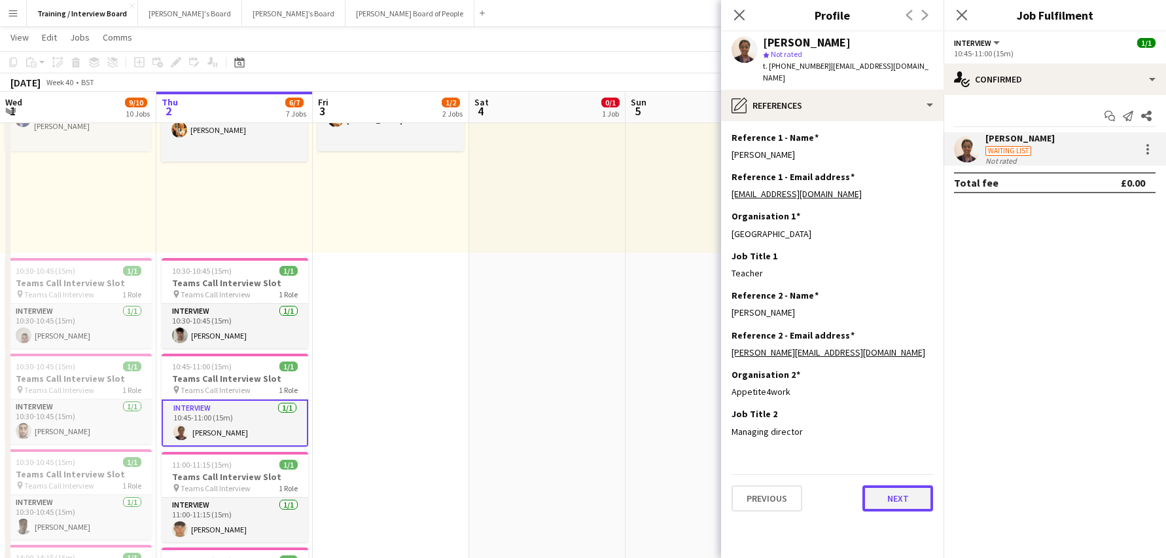
click at [920, 495] on button "Next" at bounding box center [898, 498] width 71 height 26
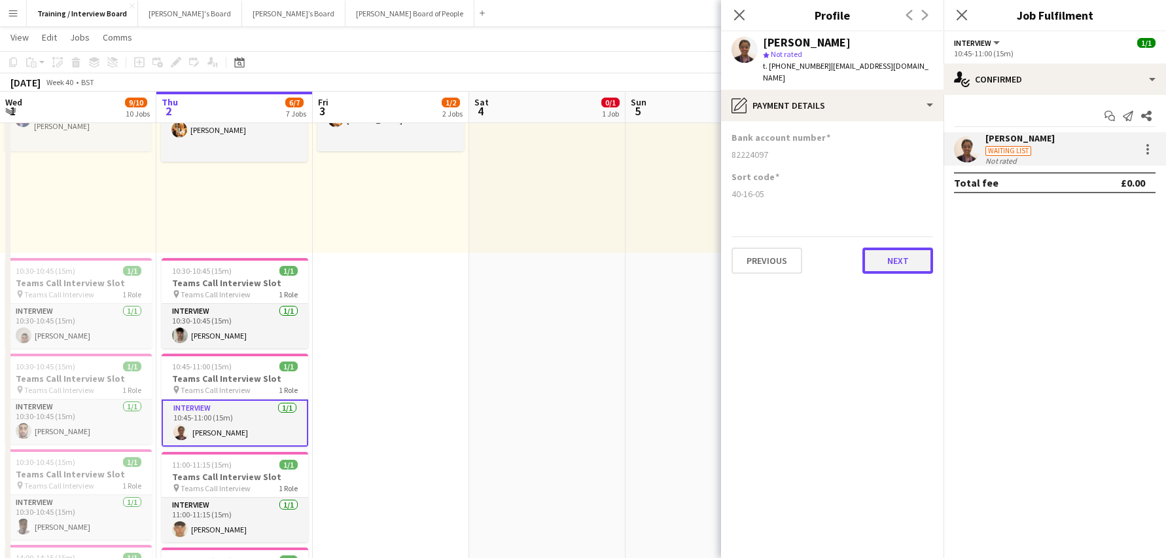
click at [914, 249] on button "Next" at bounding box center [898, 260] width 71 height 26
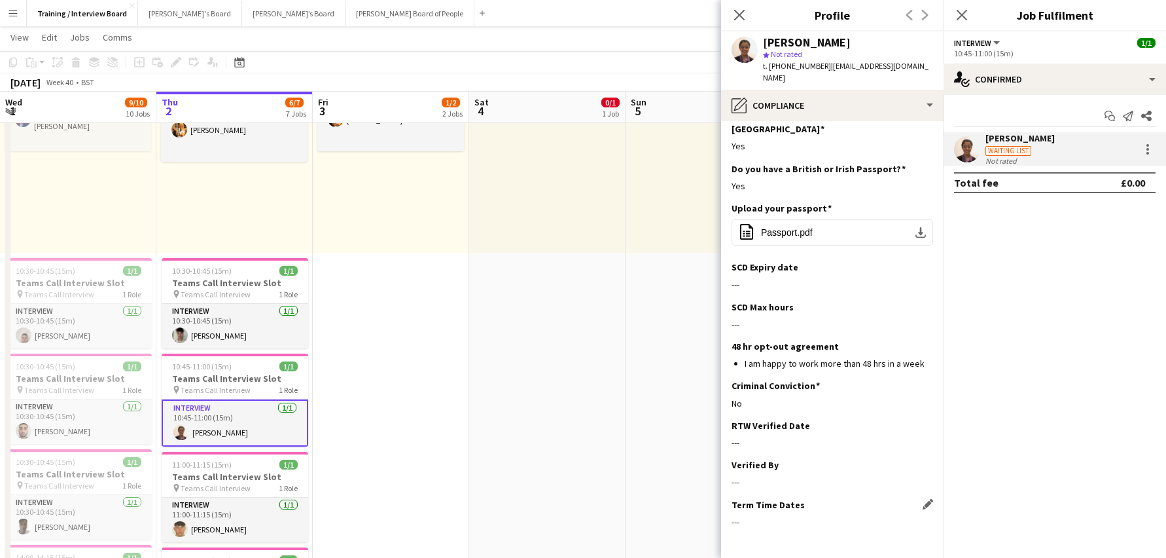
scroll to position [90, 0]
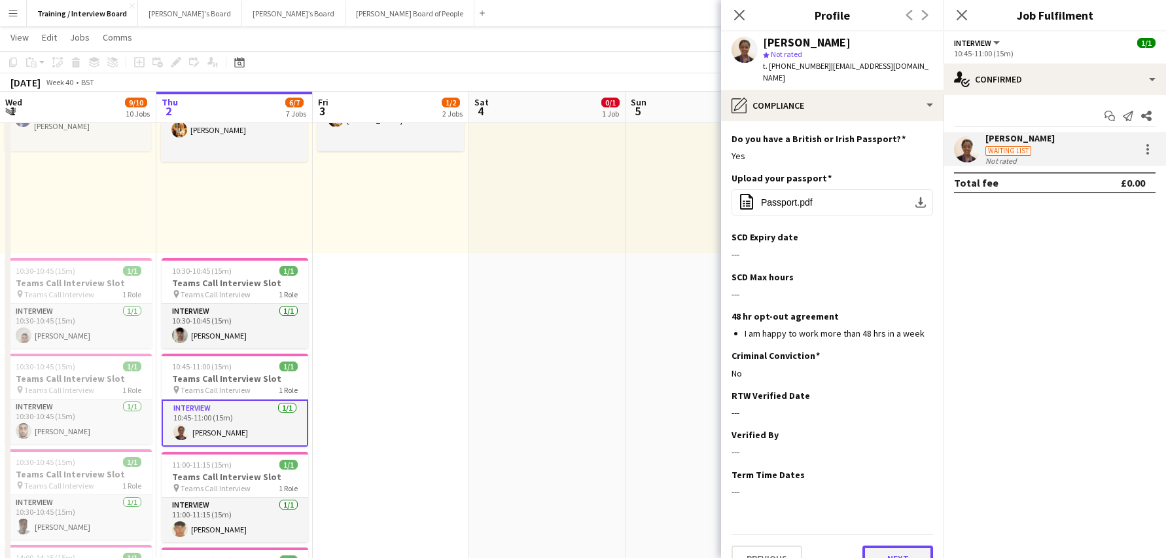
click at [907, 545] on button "Next" at bounding box center [898, 558] width 71 height 26
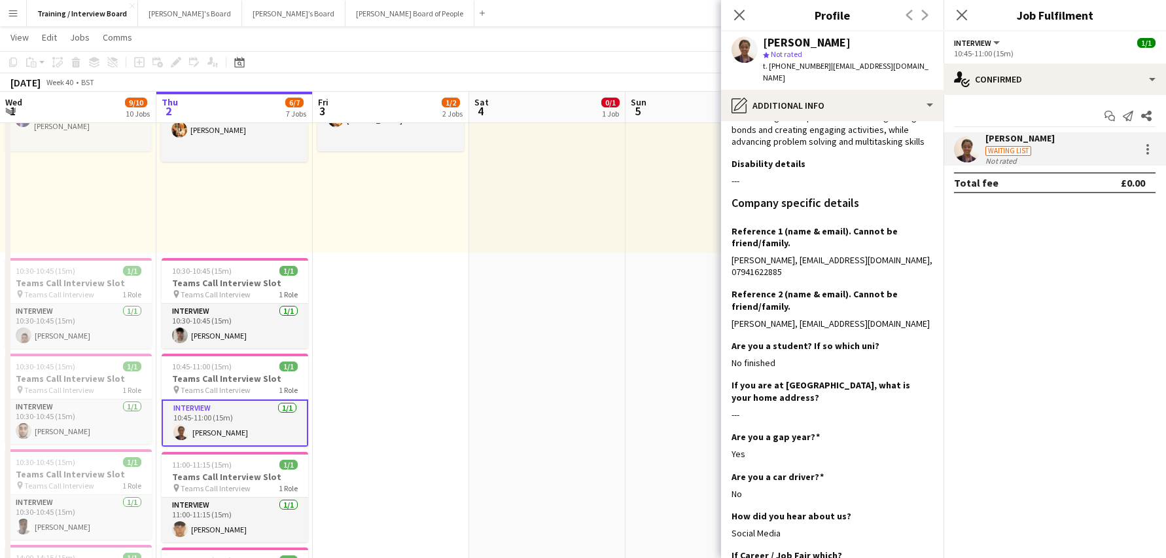
scroll to position [262, 0]
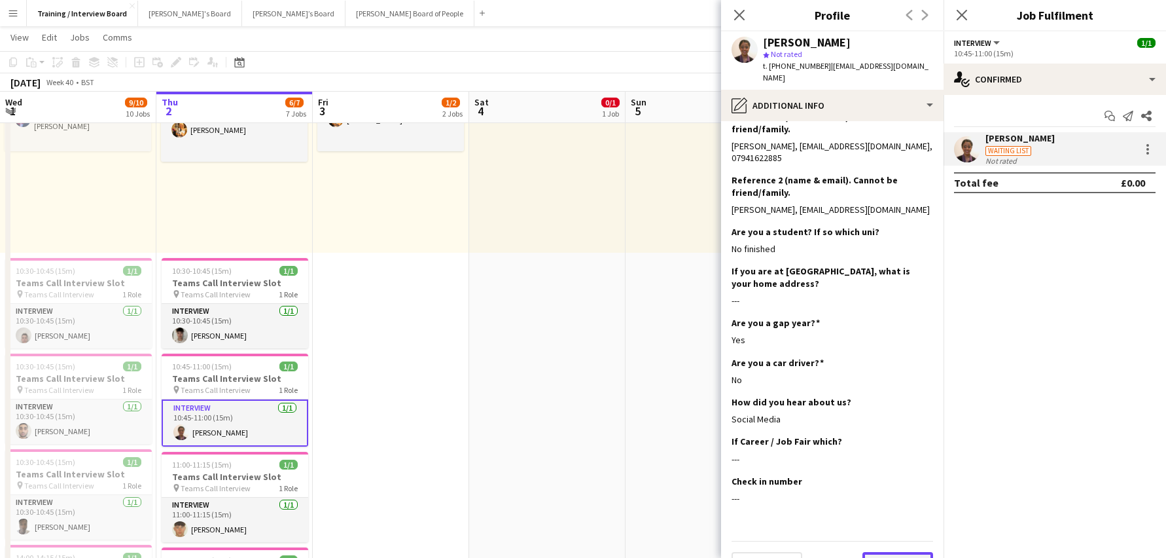
click at [897, 552] on button "Next" at bounding box center [898, 565] width 71 height 26
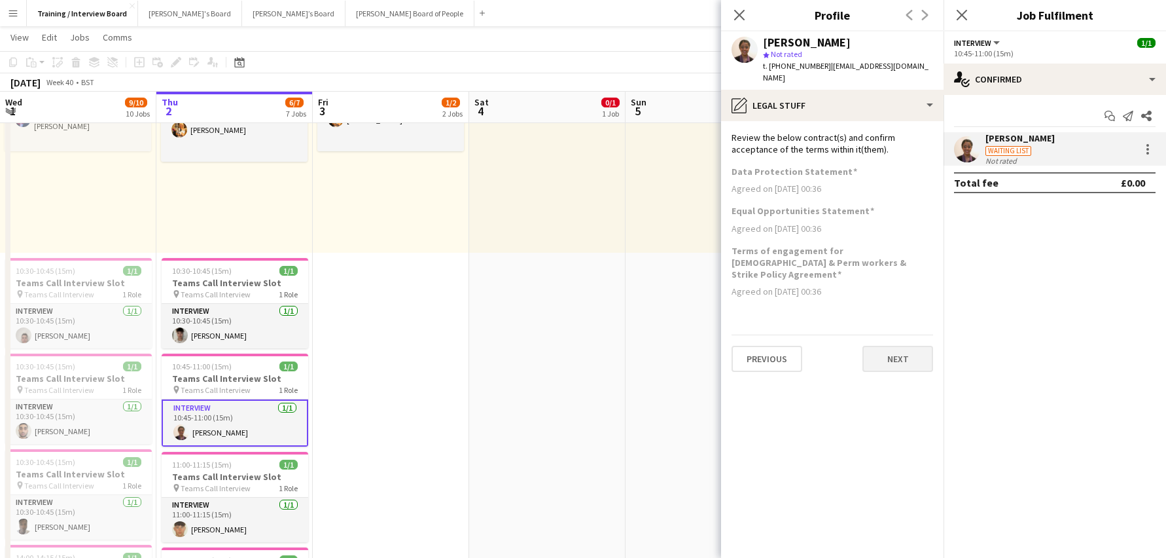
scroll to position [0, 0]
click at [764, 346] on button "Previous" at bounding box center [767, 359] width 71 height 26
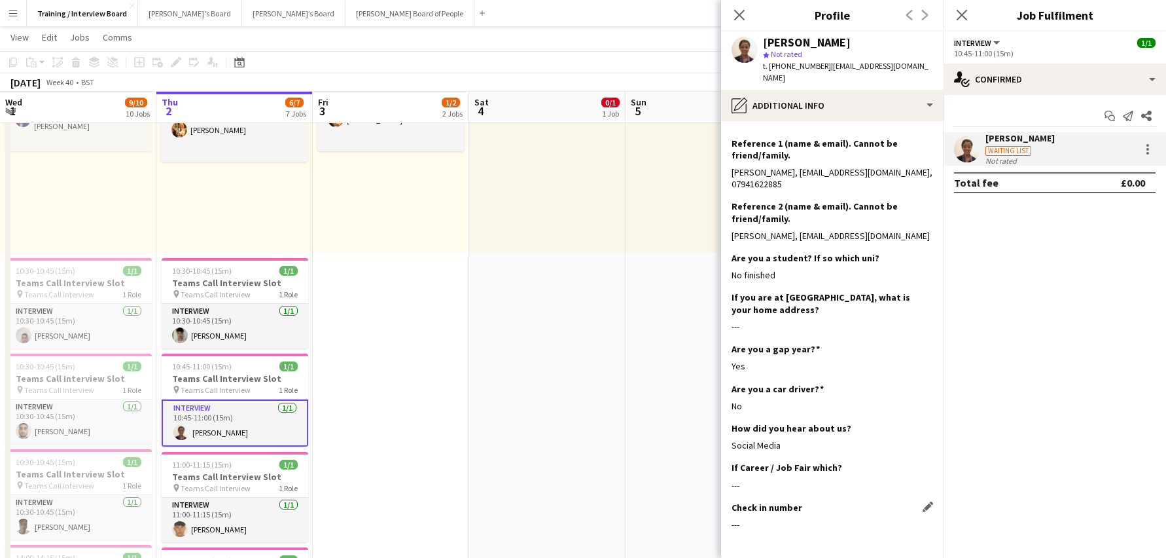
scroll to position [268, 0]
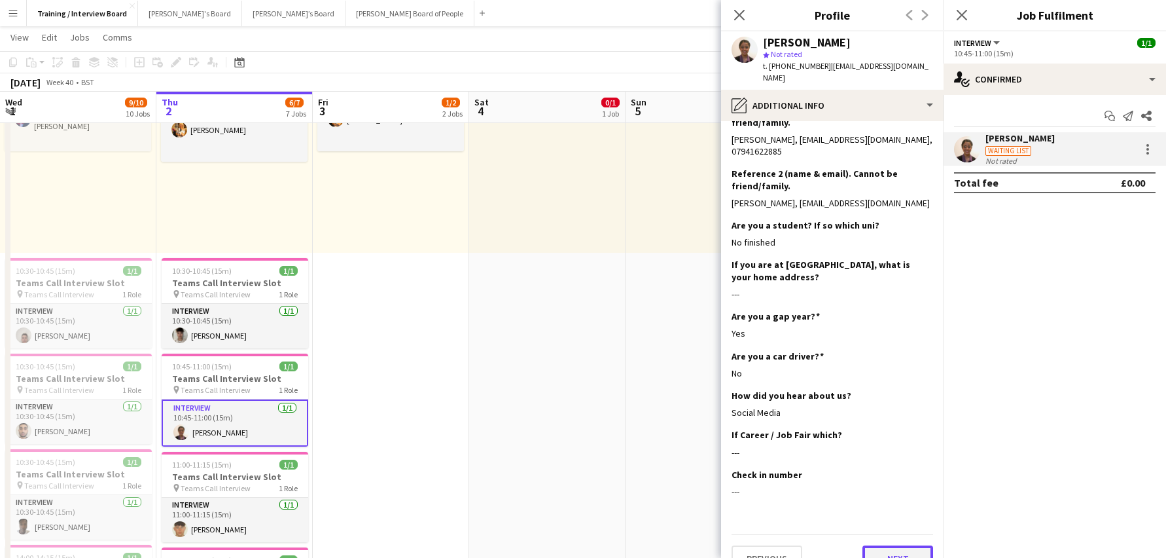
click at [878, 545] on button "Next" at bounding box center [898, 558] width 71 height 26
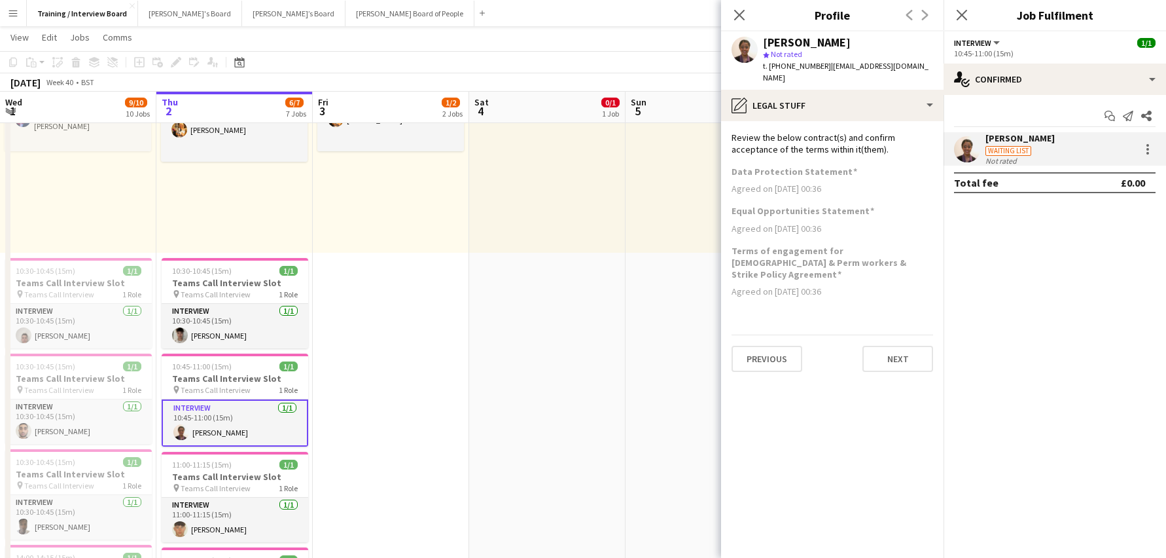
scroll to position [0, 0]
click at [922, 346] on button "Next" at bounding box center [898, 359] width 71 height 26
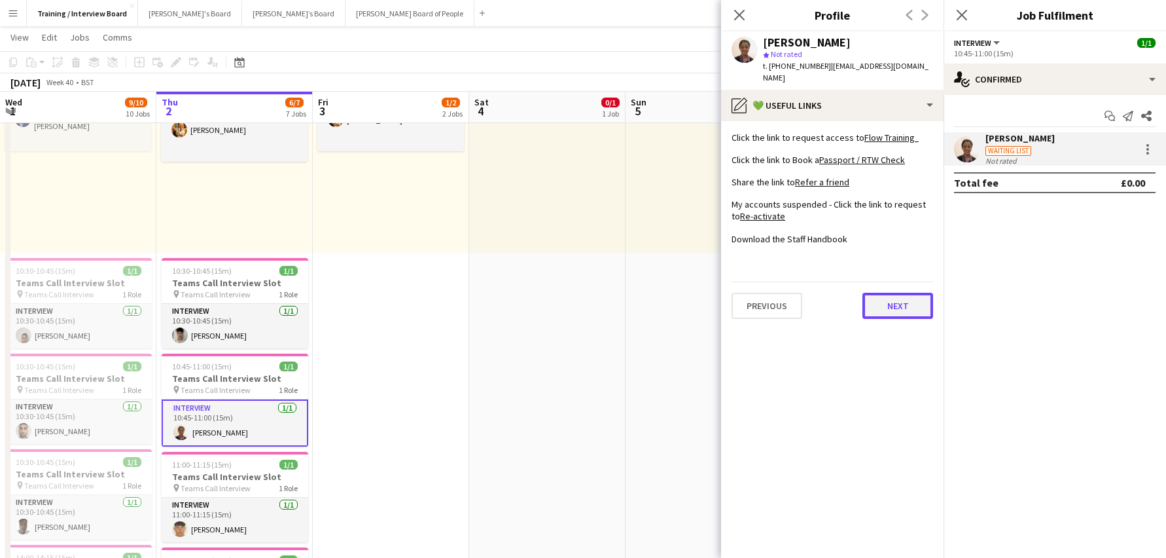
click at [910, 293] on button "Next" at bounding box center [898, 306] width 71 height 26
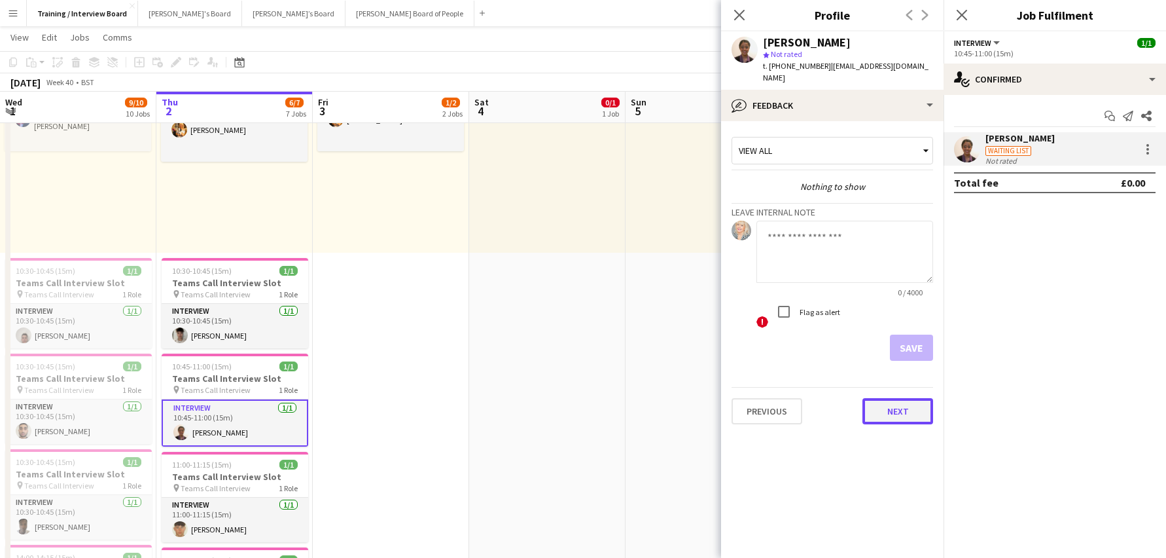
click at [898, 401] on button "Next" at bounding box center [898, 411] width 71 height 26
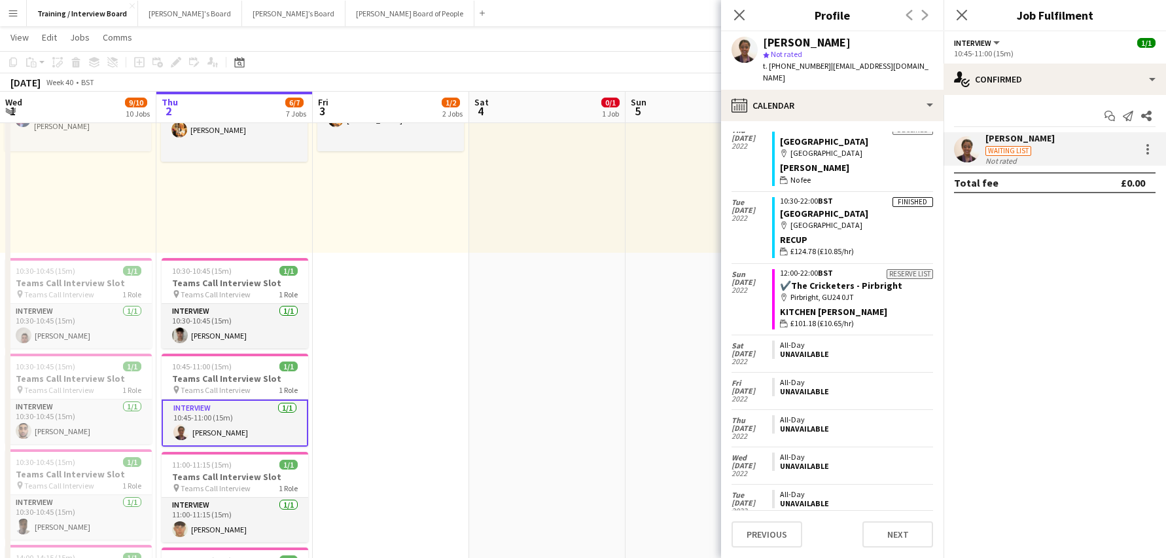
scroll to position [899, 0]
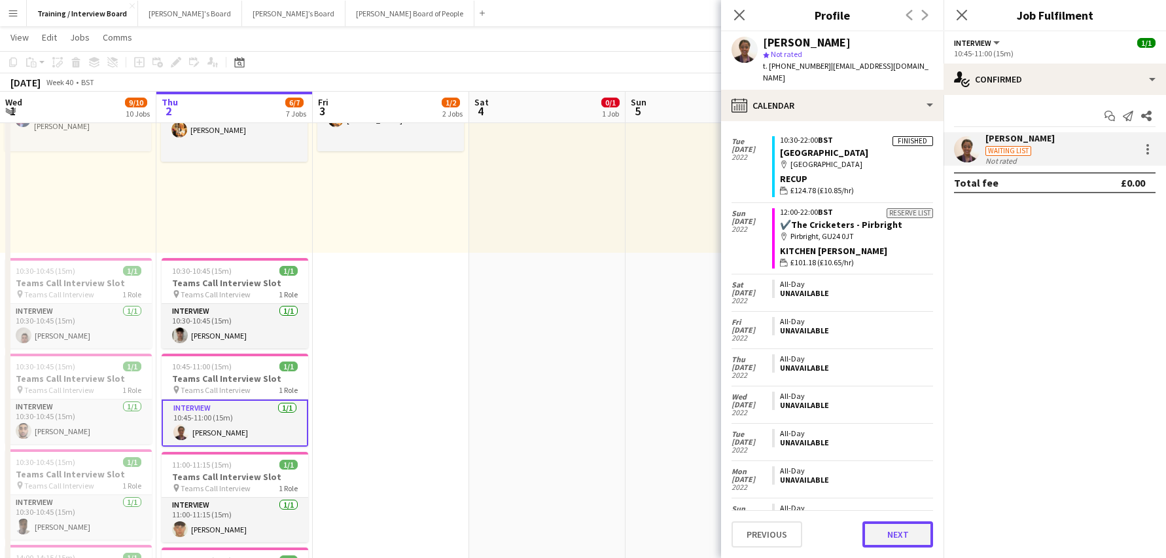
click at [918, 537] on button "Next" at bounding box center [898, 534] width 71 height 26
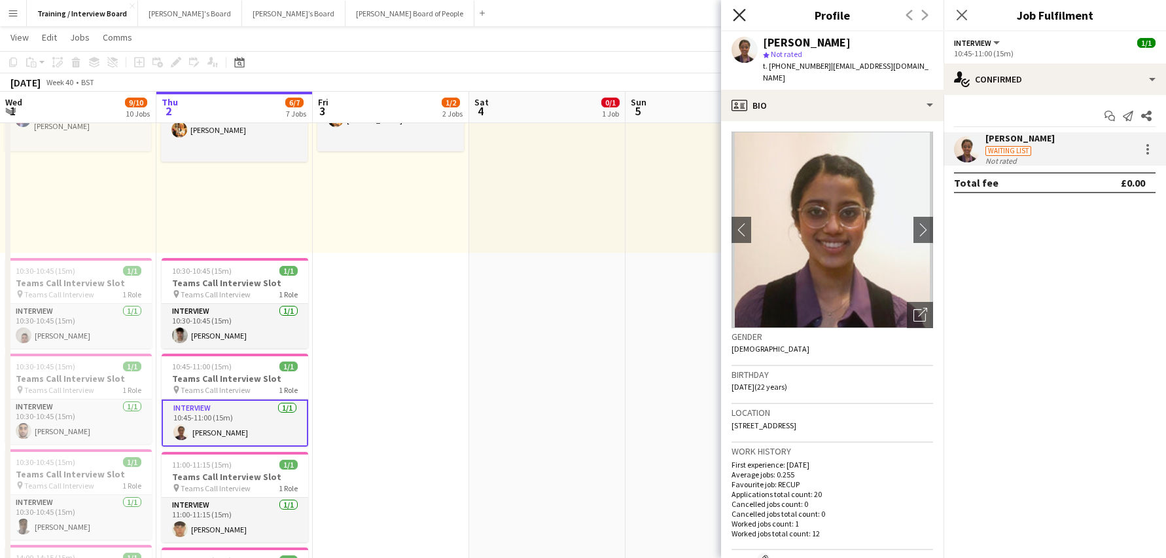
drag, startPoint x: 742, startPoint y: 15, endPoint x: 808, endPoint y: 1, distance: 68.3
click at [742, 15] on icon "Close pop-in" at bounding box center [739, 15] width 10 height 10
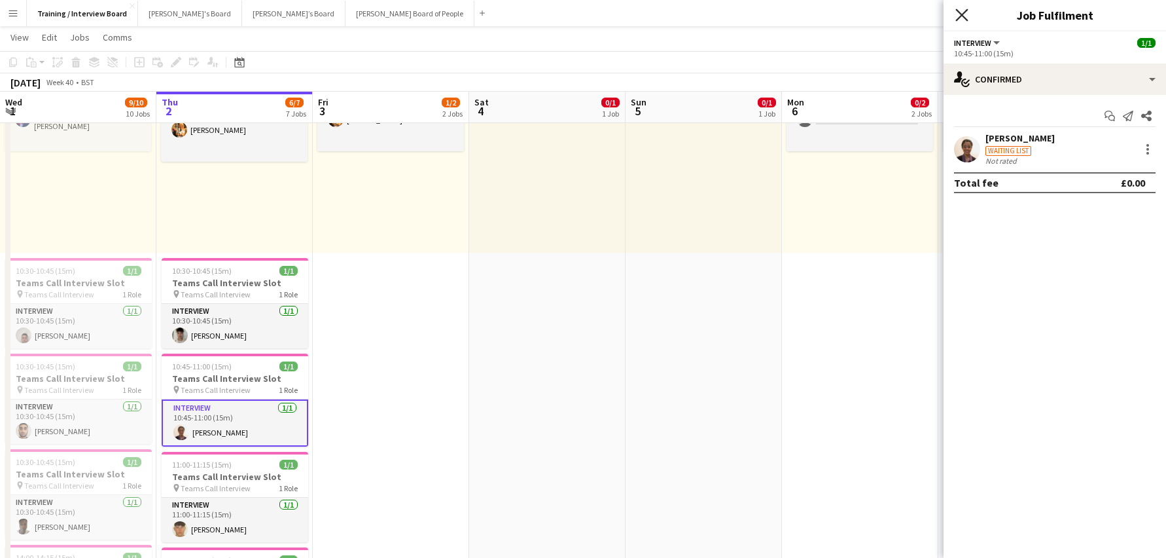
click at [964, 15] on icon "Close pop-in" at bounding box center [962, 15] width 12 height 12
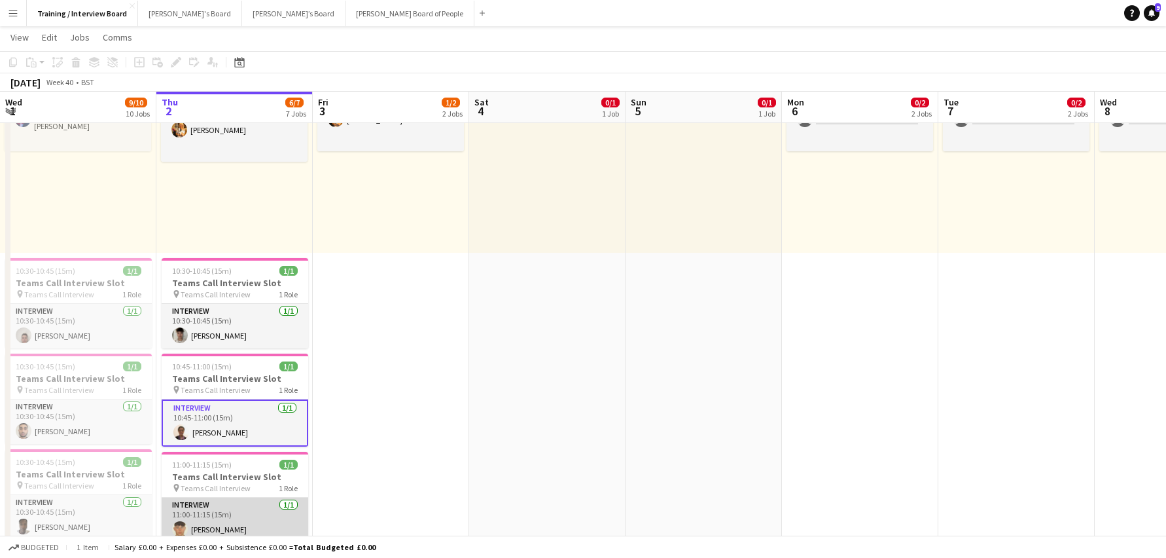
click at [214, 522] on app-card-role "Interview 1/1 11:00-11:15 (15m) Joe McSweeney" at bounding box center [235, 519] width 147 height 45
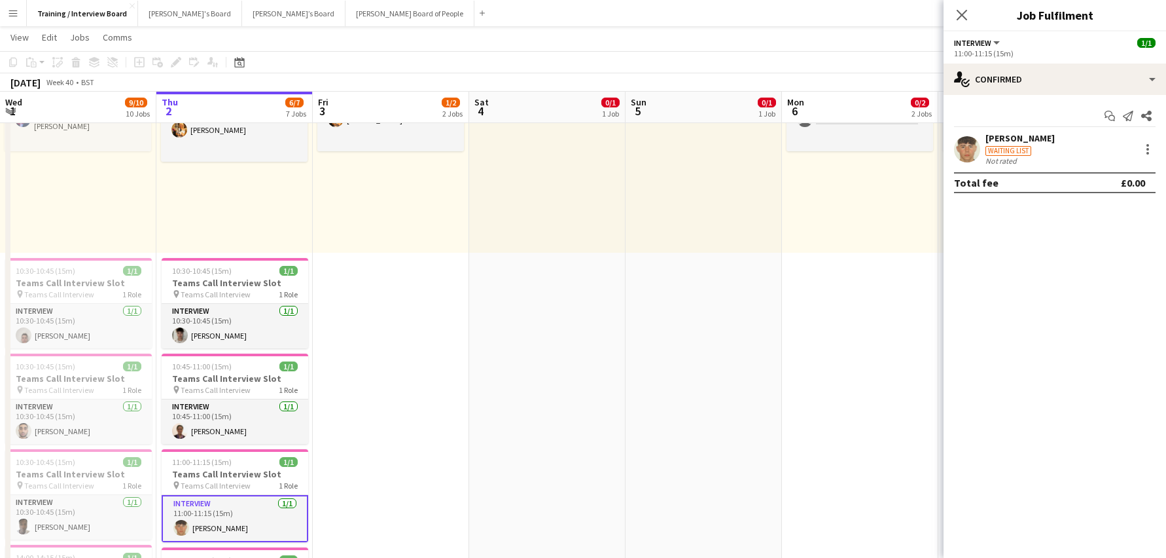
click at [1008, 141] on div "Joe McSweeney" at bounding box center [1020, 138] width 69 height 12
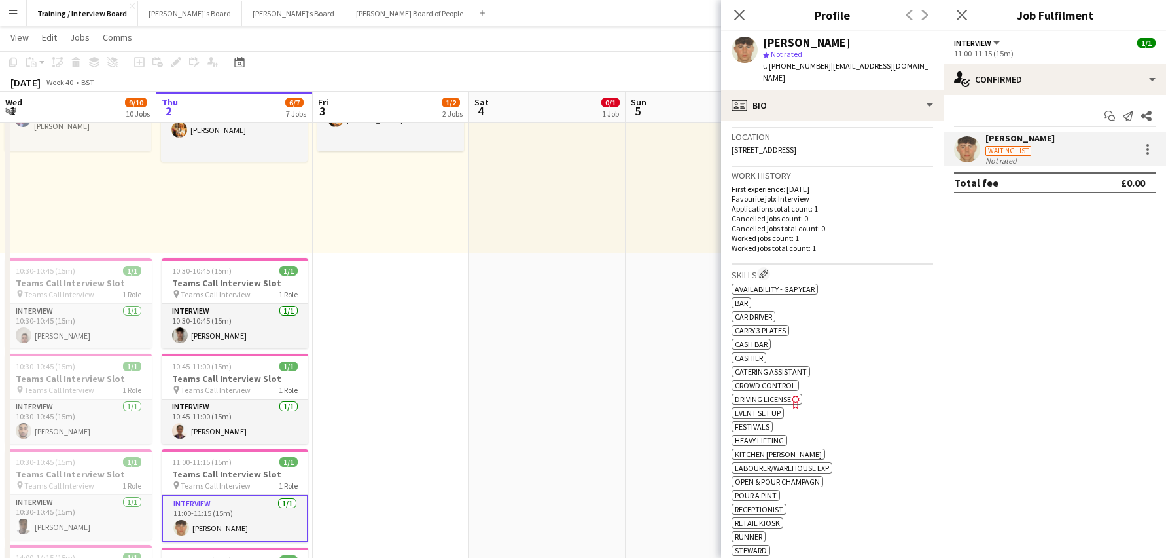
scroll to position [262, 0]
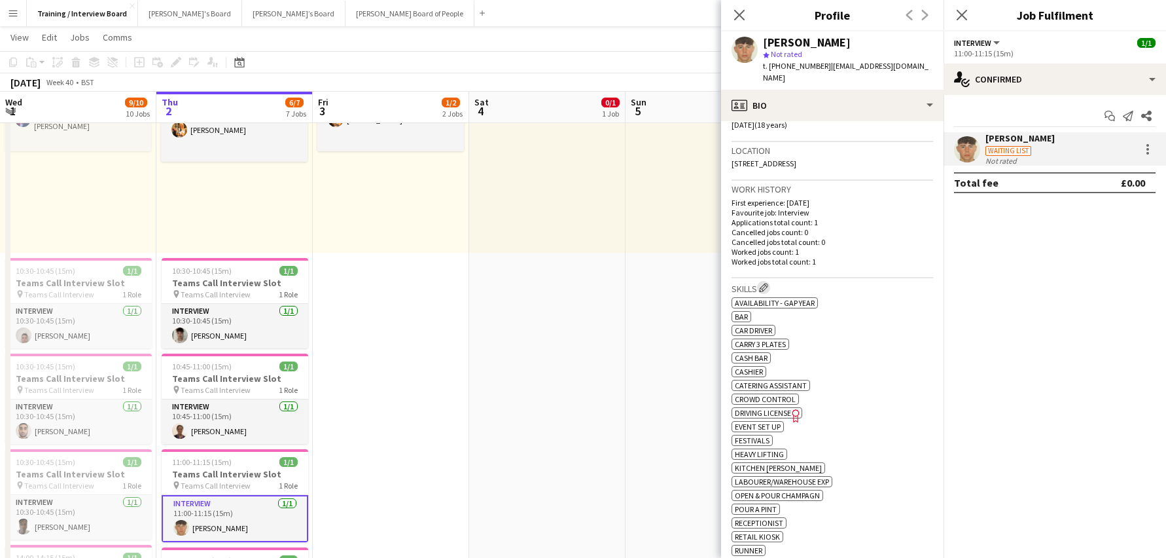
click at [767, 283] on app-icon "Edit crew company skills" at bounding box center [763, 287] width 9 height 9
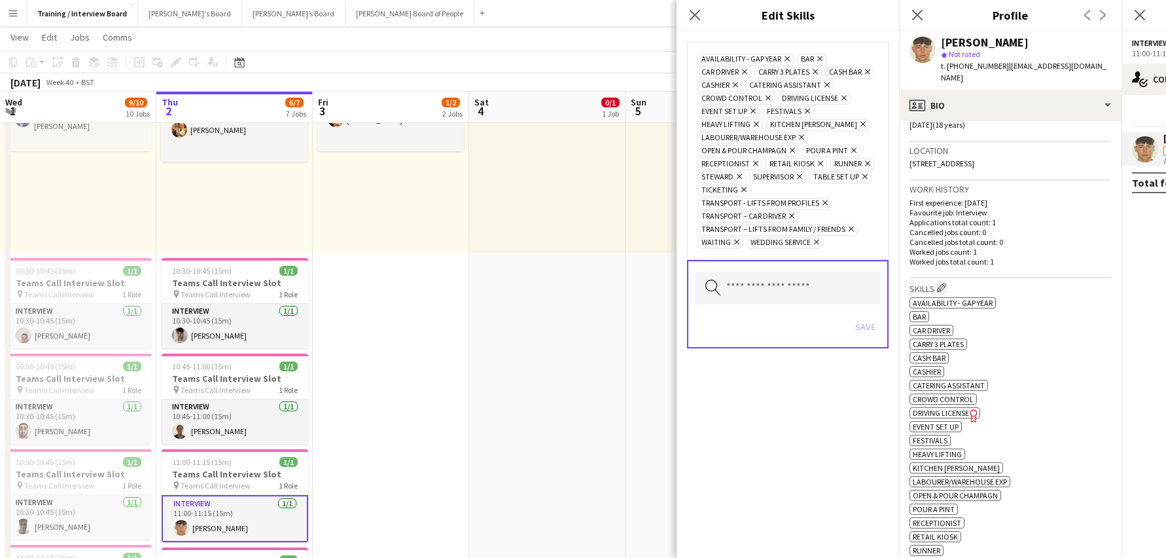
click at [825, 207] on icon "Remove" at bounding box center [824, 202] width 9 height 9
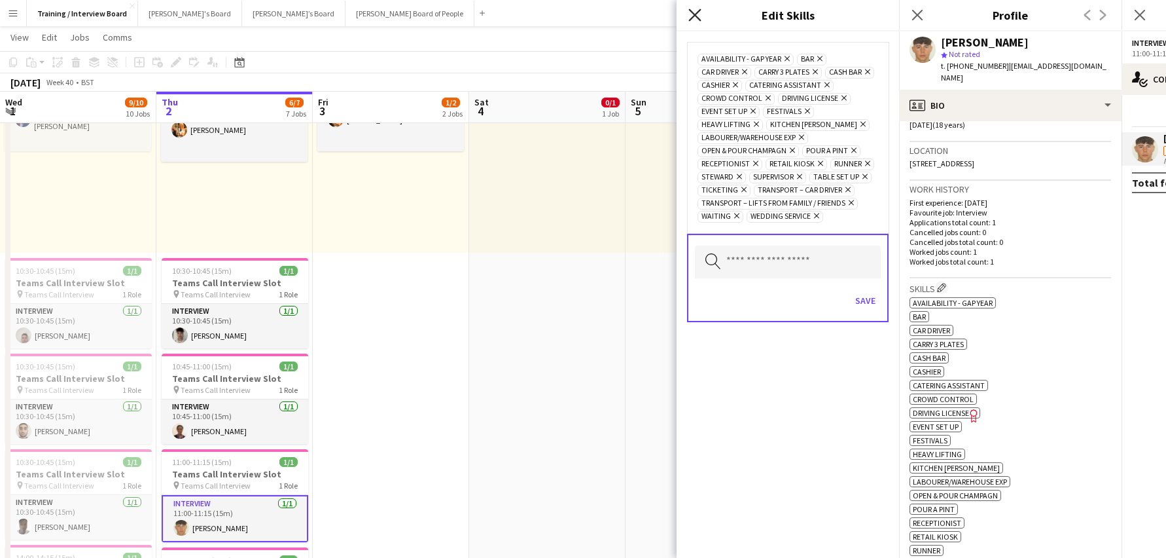
click at [696, 14] on icon at bounding box center [695, 15] width 12 height 12
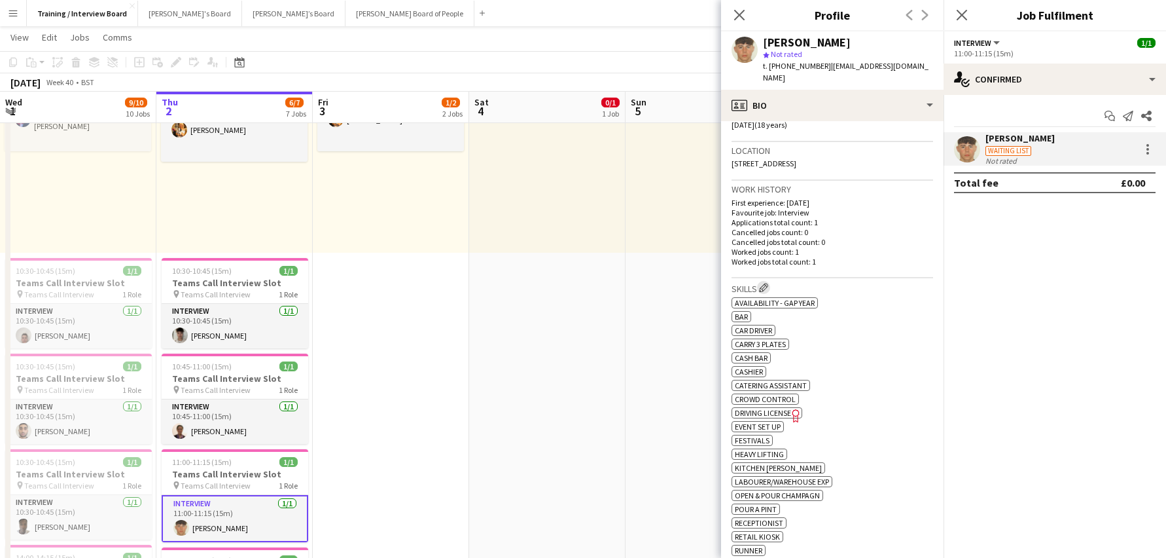
click at [765, 283] on app-icon "Edit crew company skills" at bounding box center [763, 287] width 9 height 9
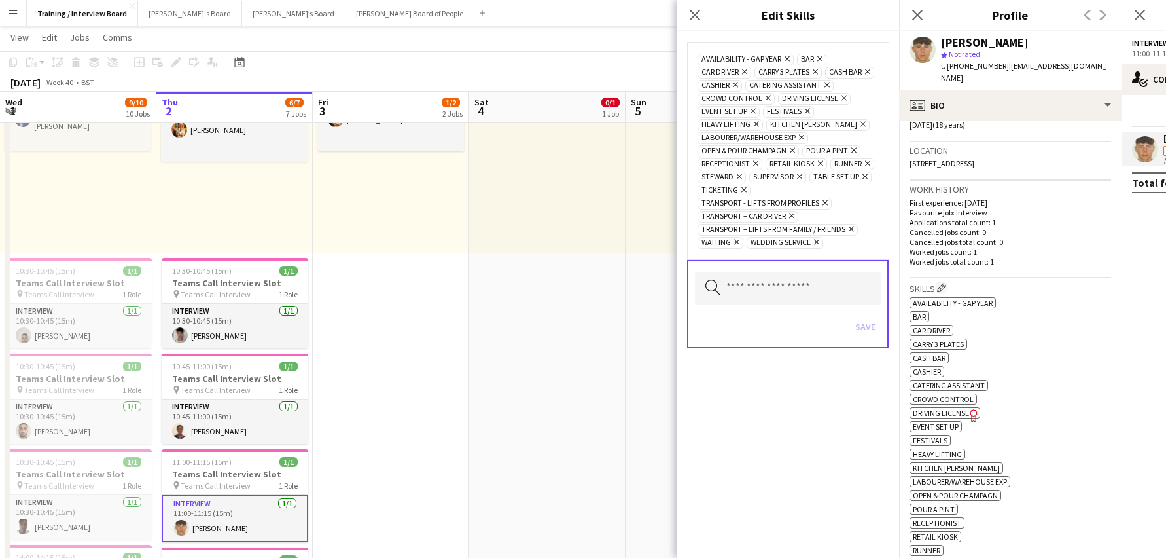
click at [825, 207] on icon "Remove" at bounding box center [824, 202] width 9 height 9
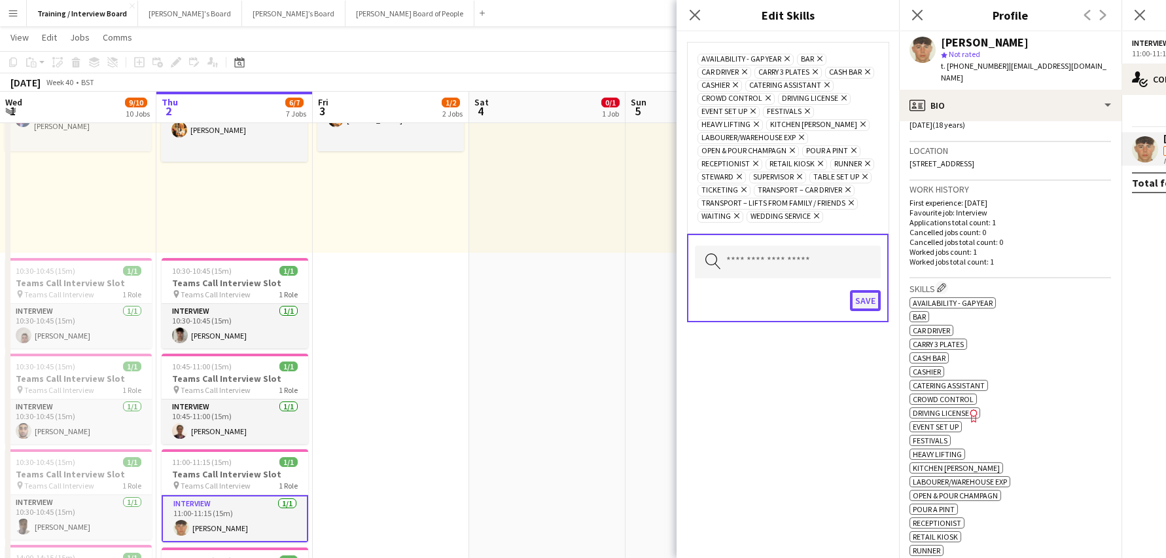
click at [865, 311] on button "Save" at bounding box center [865, 300] width 31 height 21
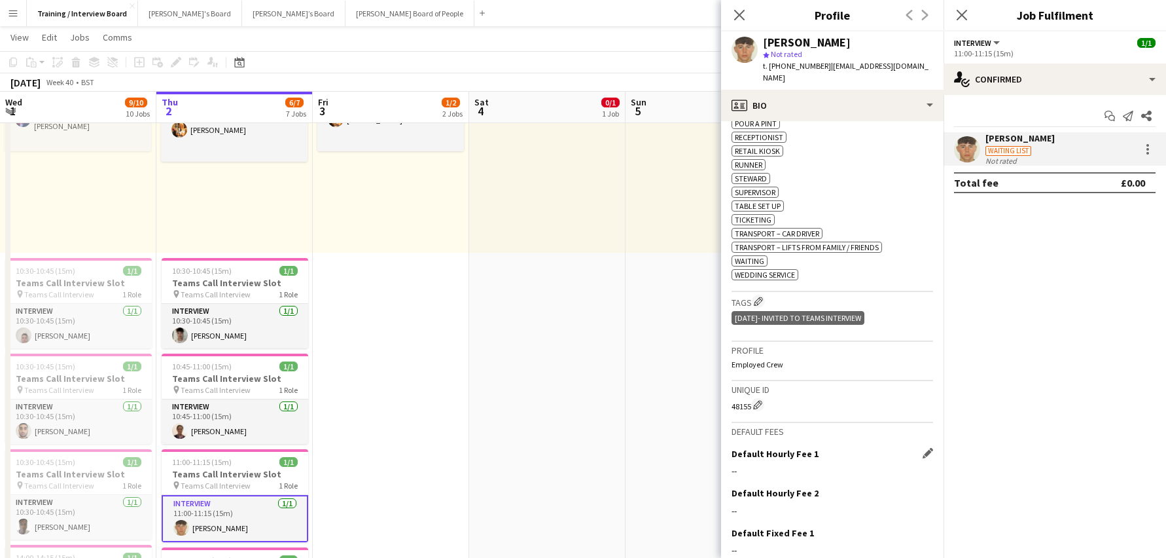
scroll to position [731, 0]
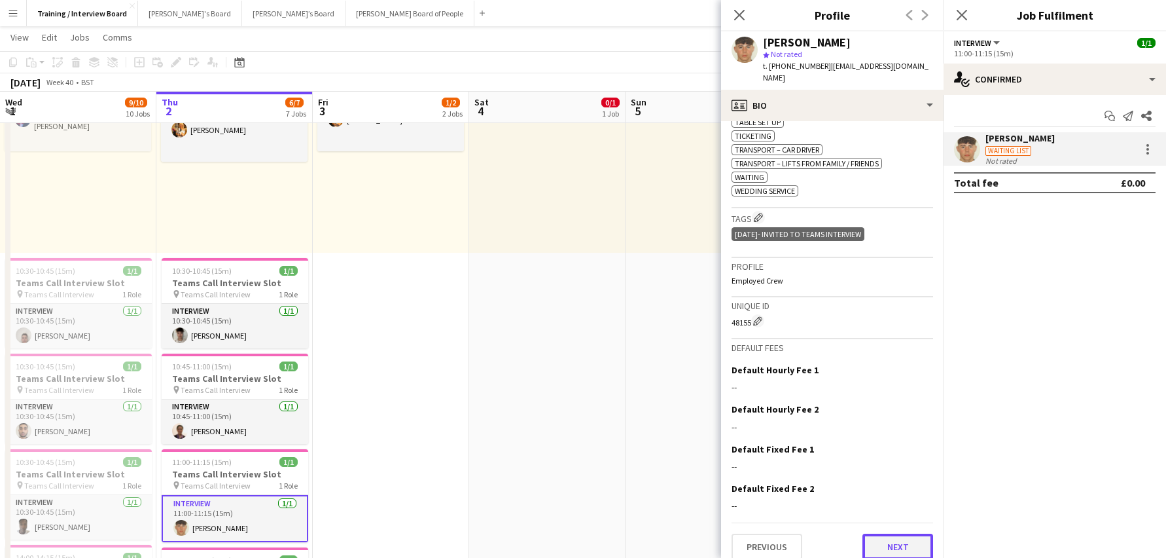
click at [892, 533] on button "Next" at bounding box center [898, 546] width 71 height 26
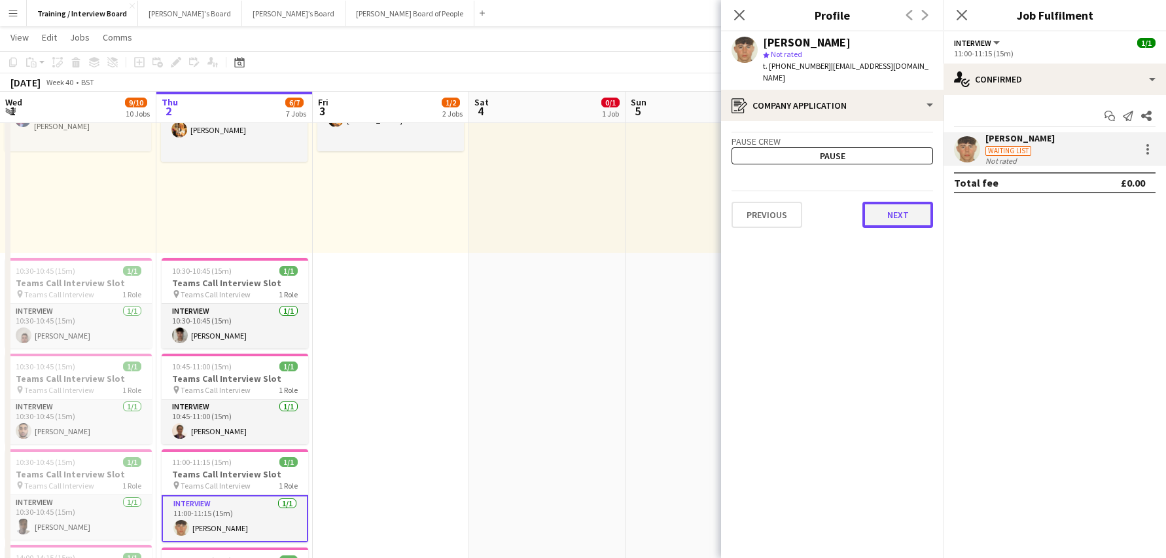
click at [902, 205] on button "Next" at bounding box center [898, 215] width 71 height 26
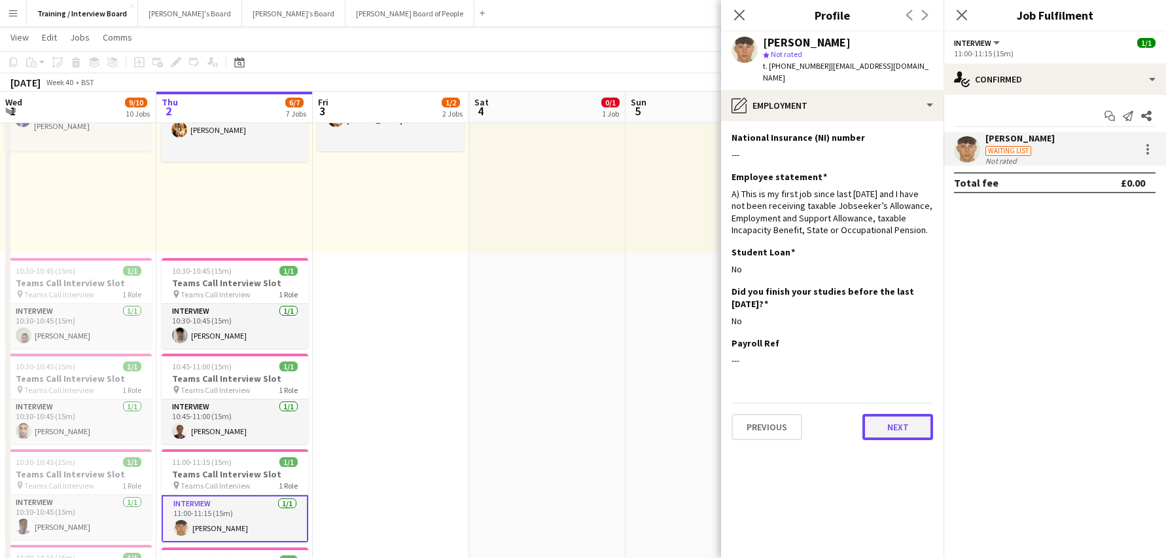
click at [907, 414] on button "Next" at bounding box center [898, 427] width 71 height 26
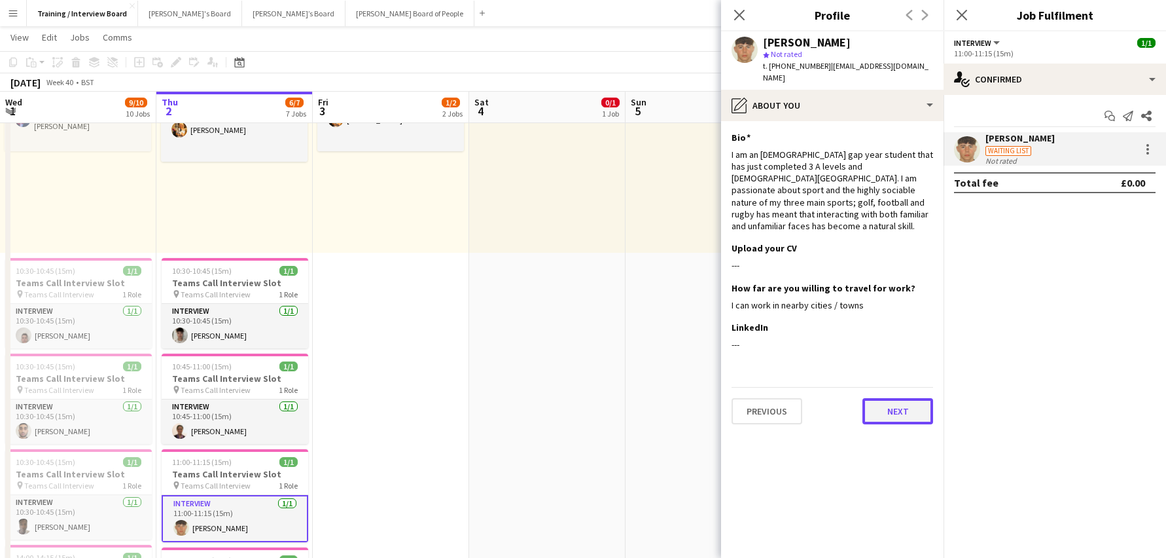
click at [922, 398] on button "Next" at bounding box center [898, 411] width 71 height 26
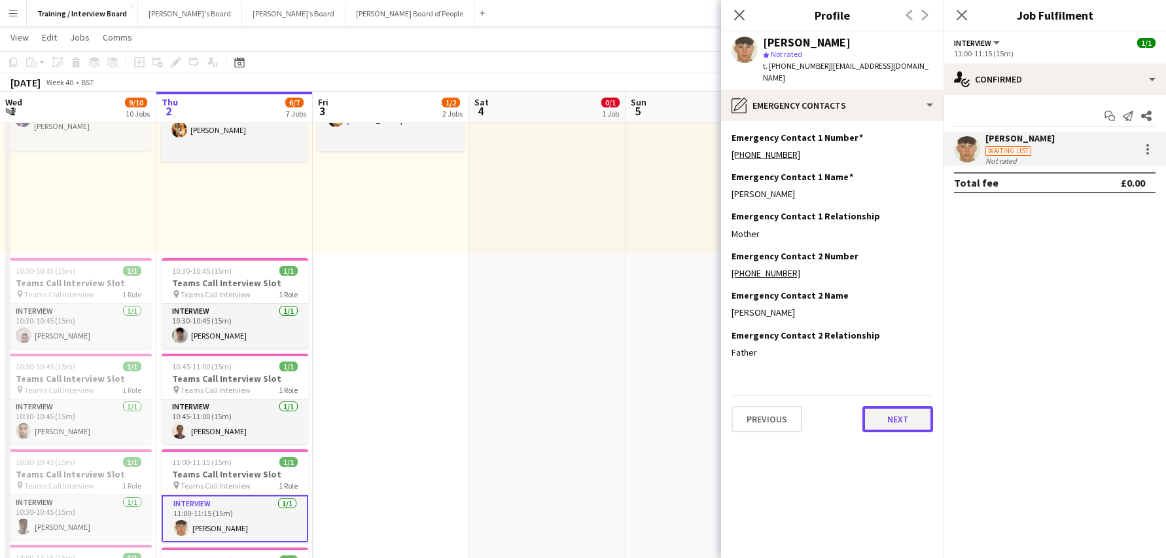
click at [880, 406] on button "Next" at bounding box center [898, 419] width 71 height 26
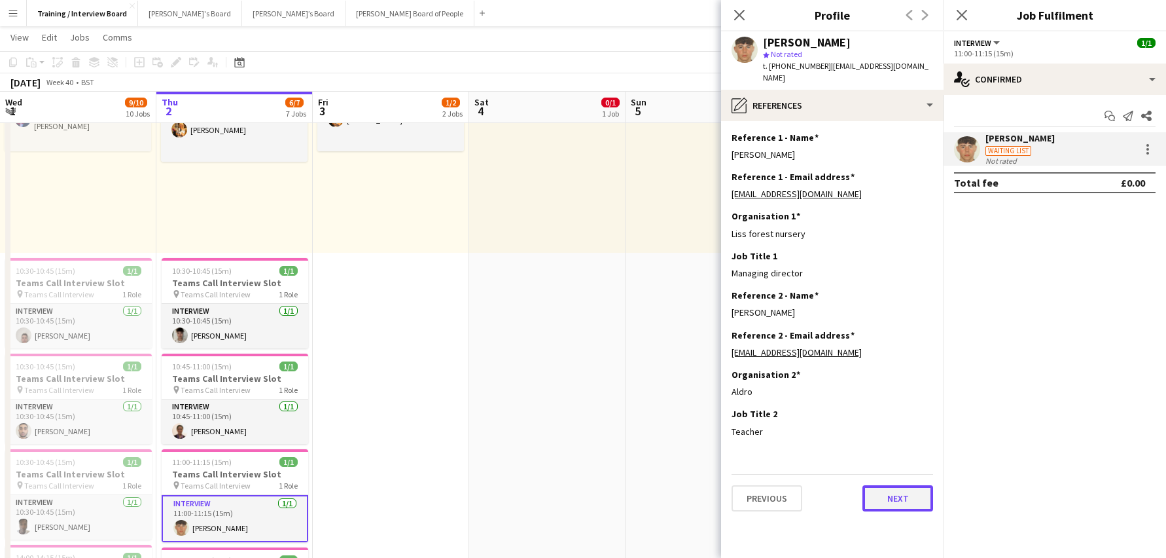
click at [889, 485] on button "Next" at bounding box center [898, 498] width 71 height 26
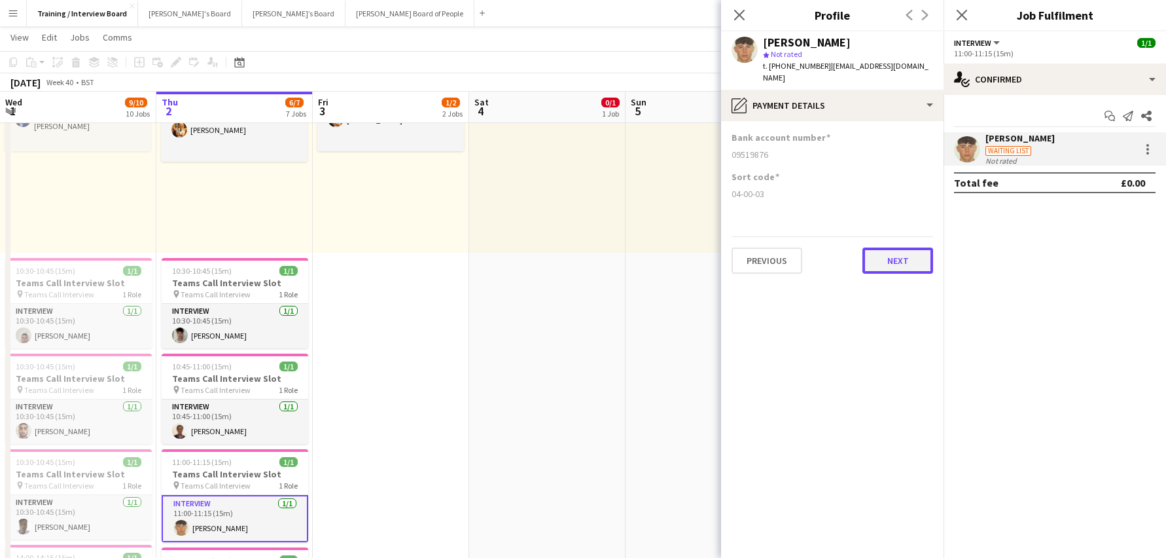
click at [893, 249] on button "Next" at bounding box center [898, 260] width 71 height 26
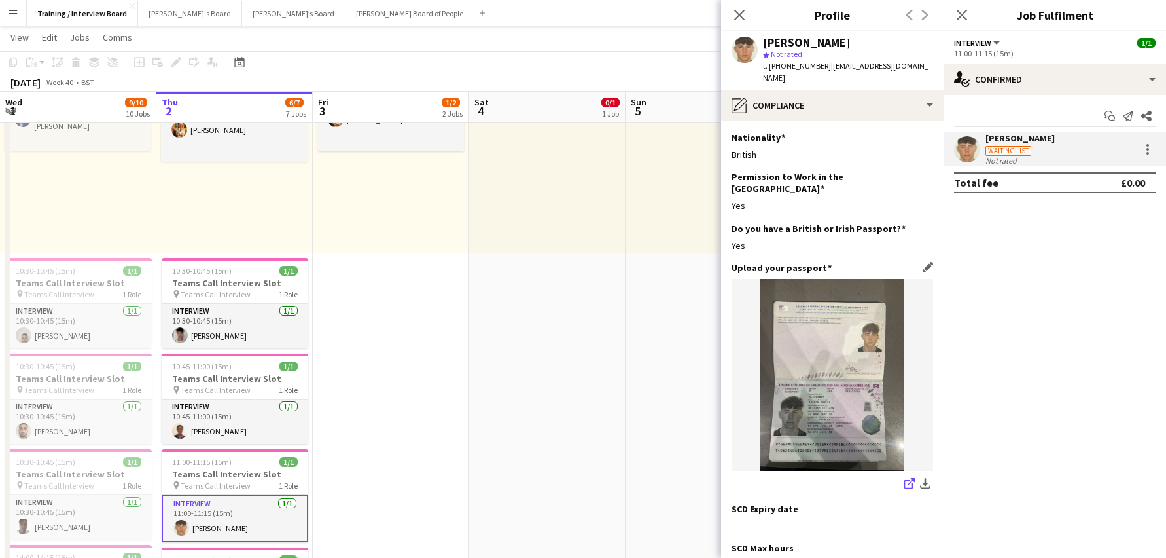
click at [905, 478] on icon "share-external-link-1" at bounding box center [910, 483] width 10 height 10
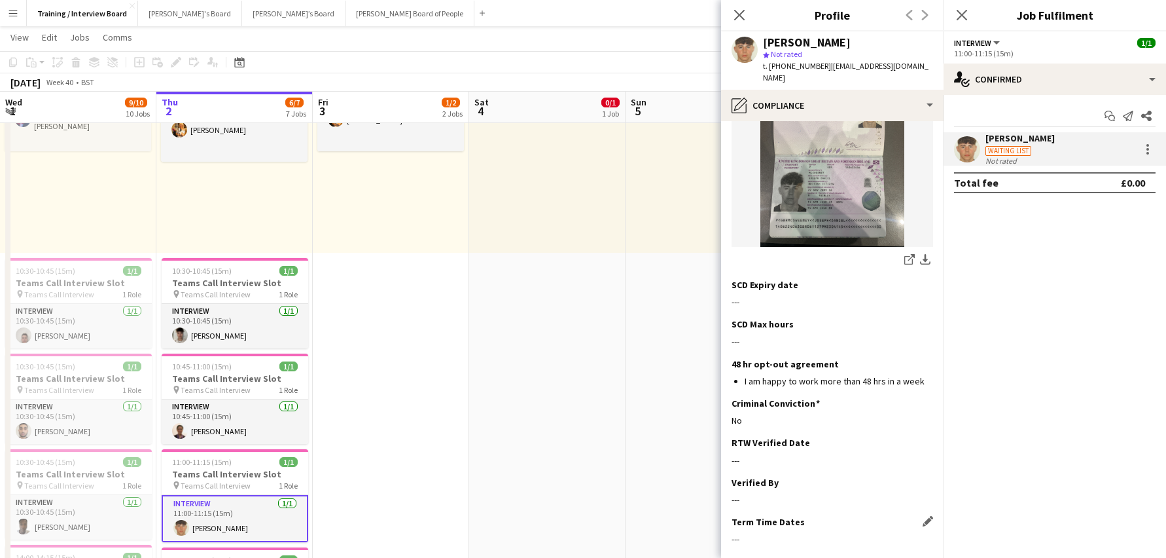
scroll to position [272, 0]
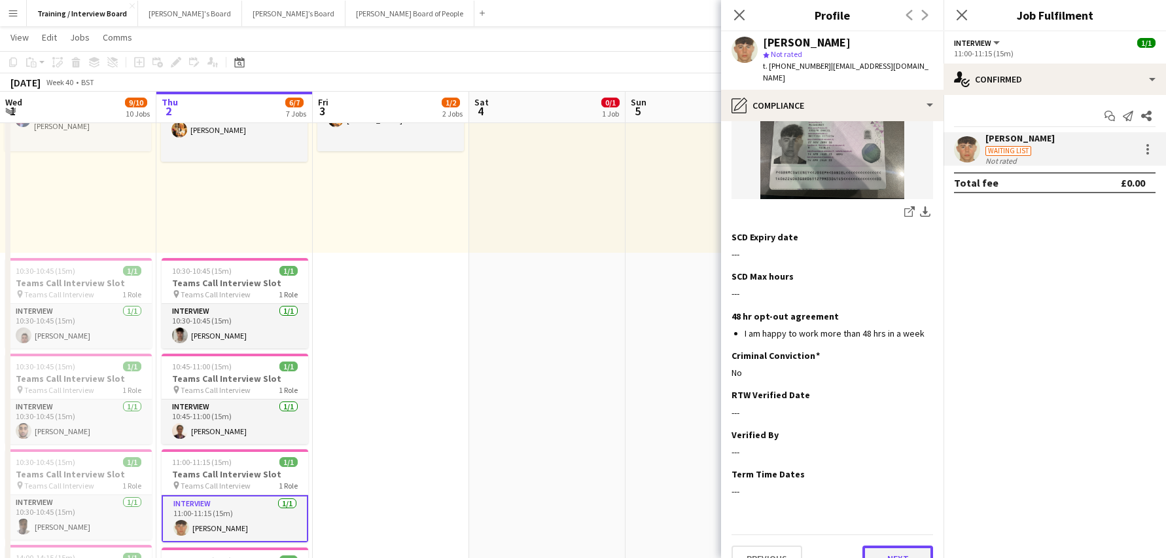
click at [906, 545] on button "Next" at bounding box center [898, 558] width 71 height 26
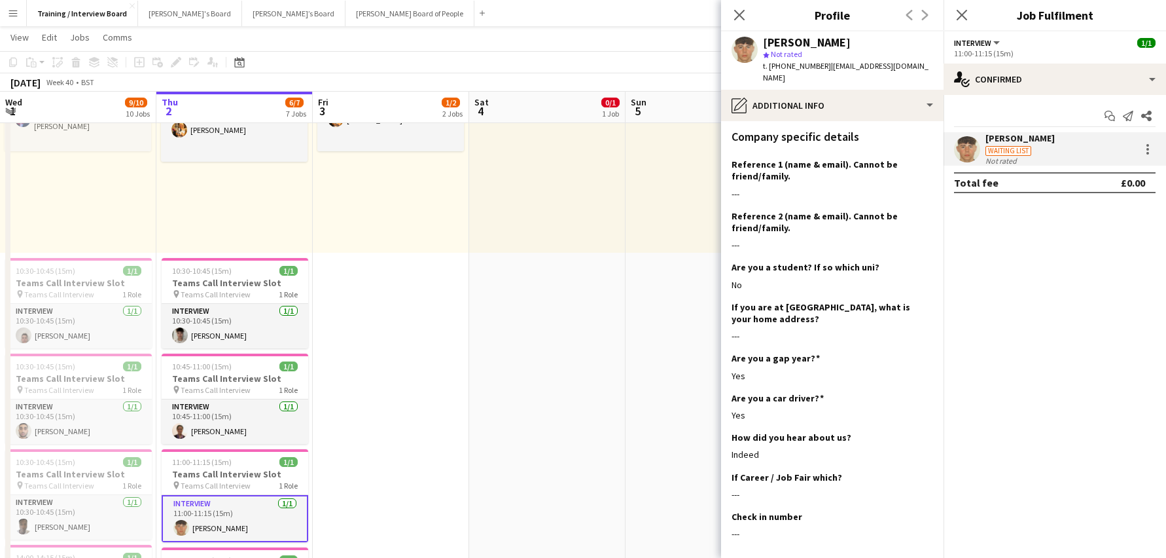
scroll to position [185, 0]
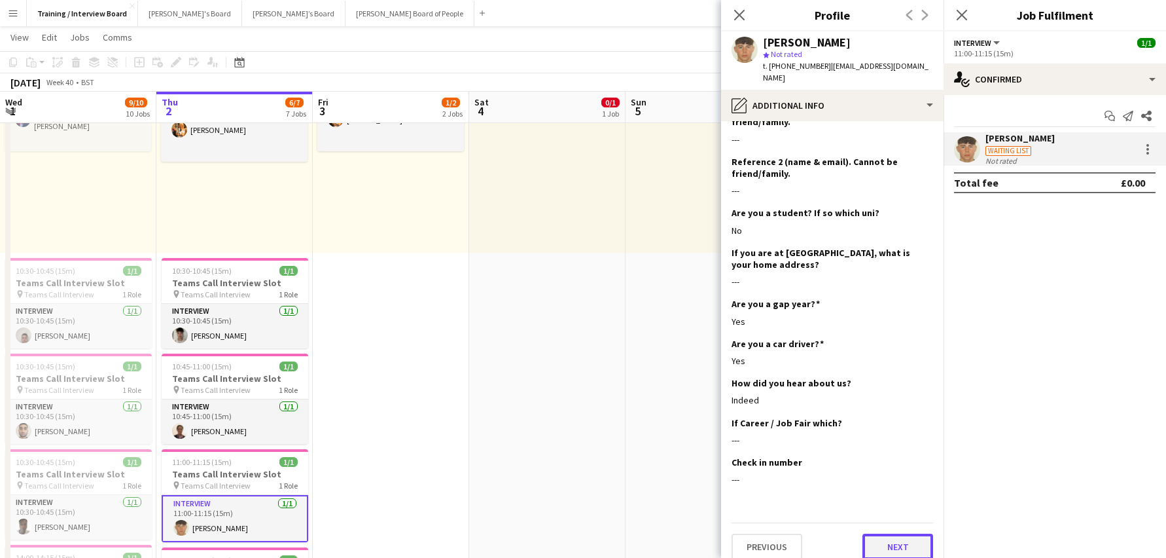
click at [905, 539] on button "Next" at bounding box center [898, 546] width 71 height 26
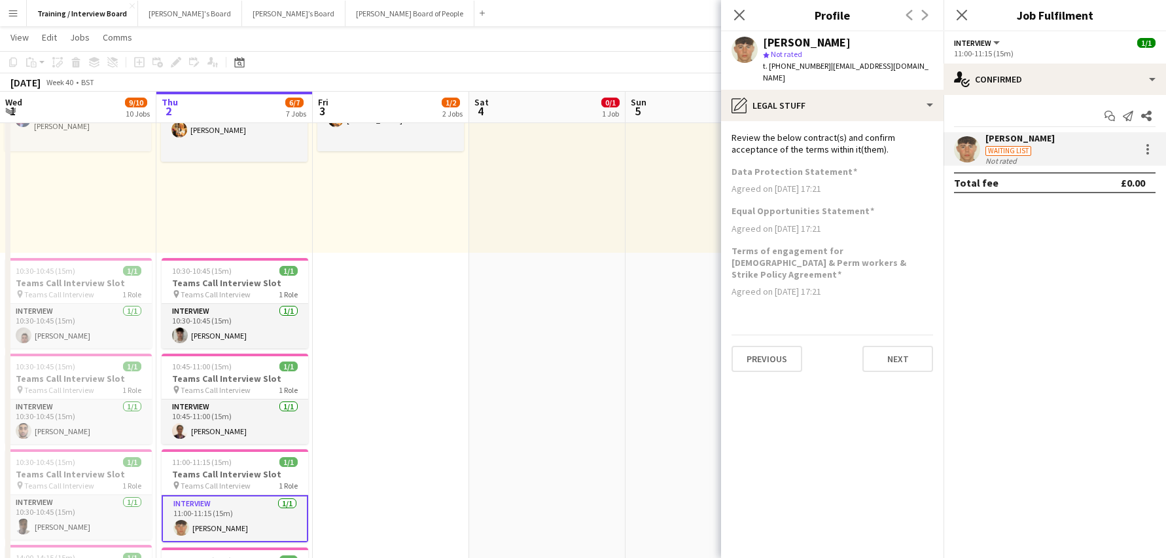
scroll to position [0, 0]
click at [917, 346] on button "Next" at bounding box center [898, 359] width 71 height 26
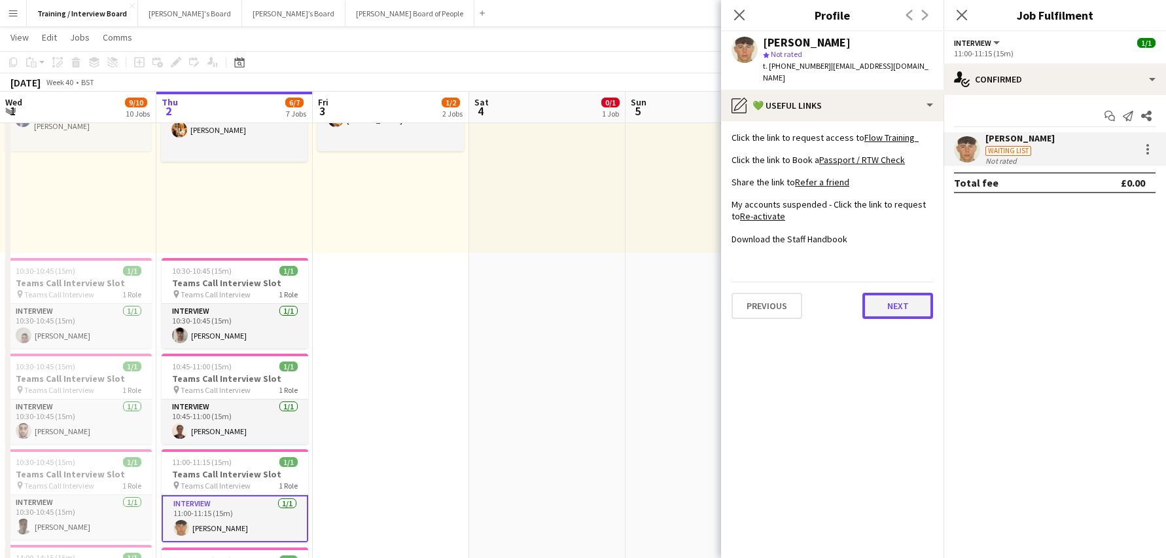
click at [886, 293] on button "Next" at bounding box center [898, 306] width 71 height 26
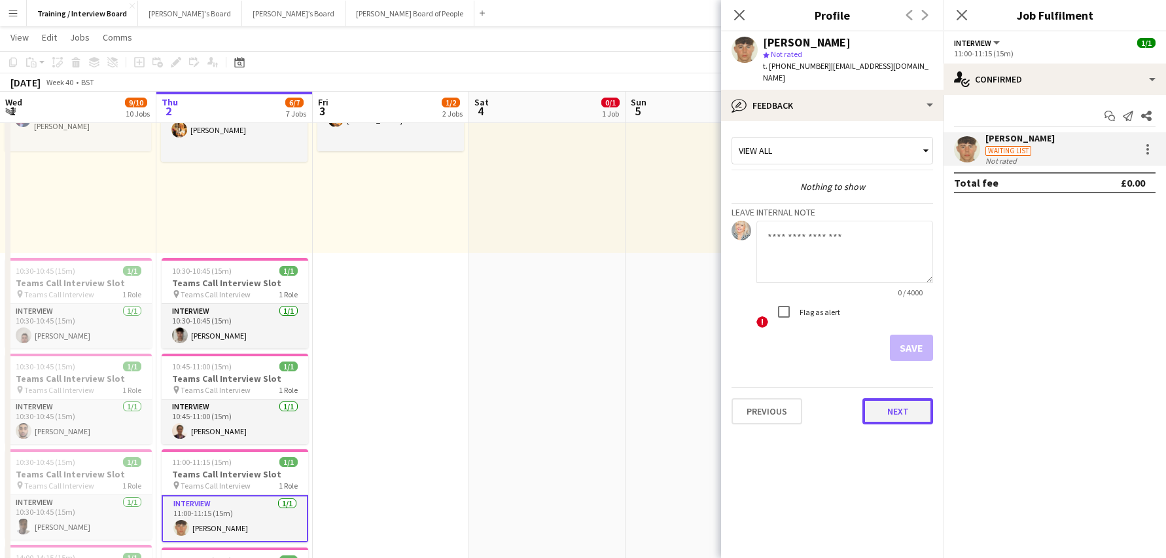
click at [876, 398] on button "Next" at bounding box center [898, 411] width 71 height 26
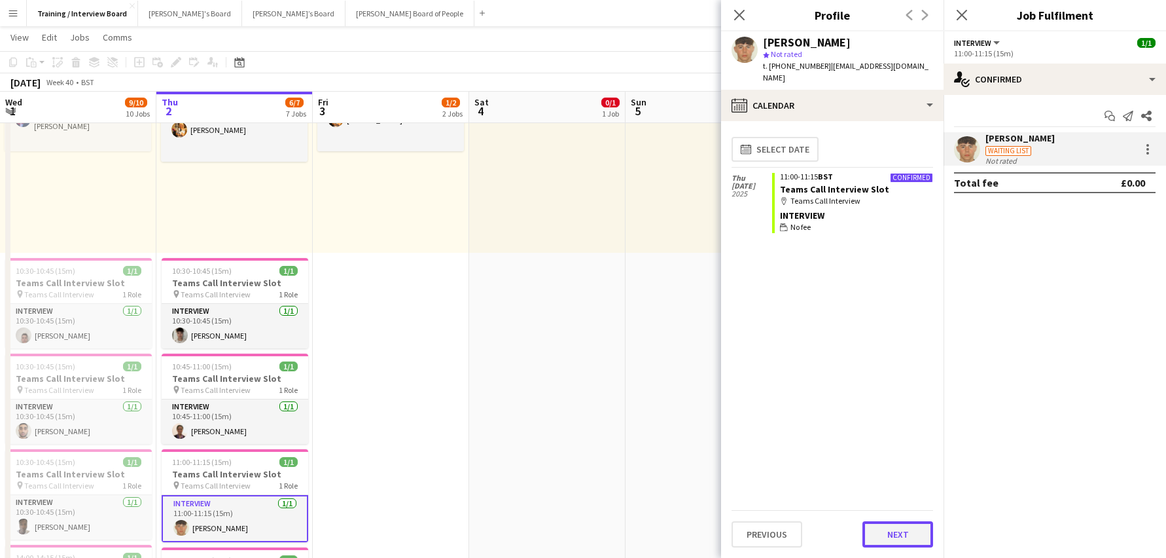
click at [909, 524] on button "Next" at bounding box center [898, 534] width 71 height 26
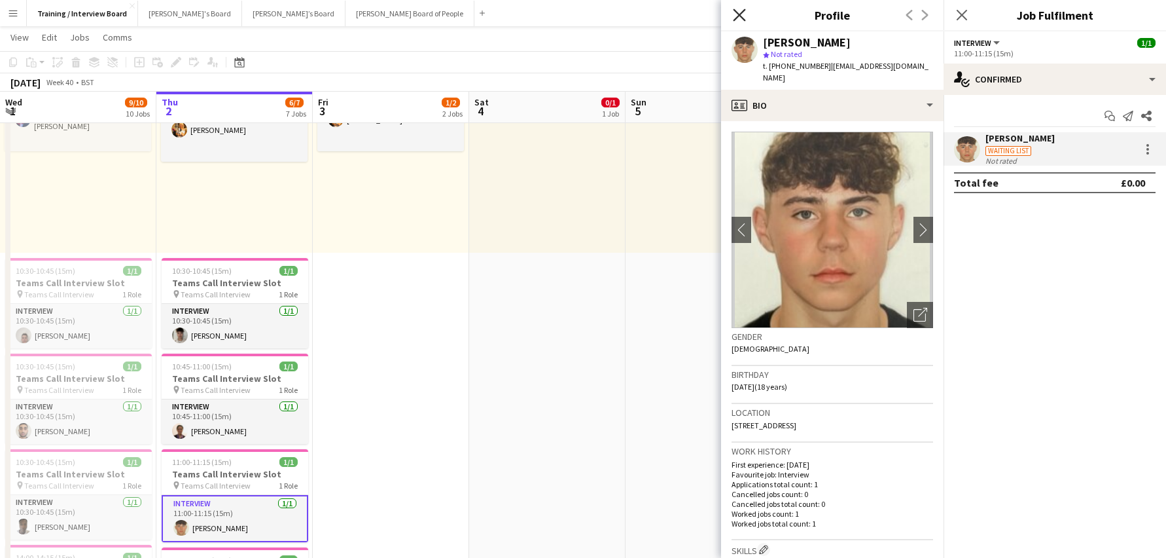
click at [738, 10] on icon "Close pop-in" at bounding box center [739, 15] width 12 height 12
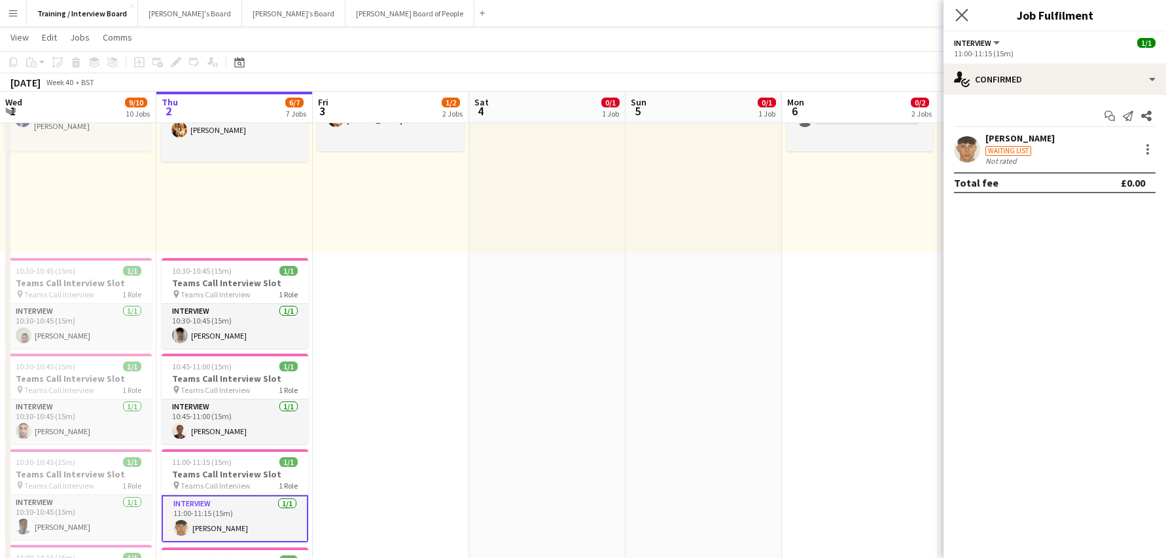
click at [968, 16] on icon "Close pop-in" at bounding box center [962, 15] width 12 height 12
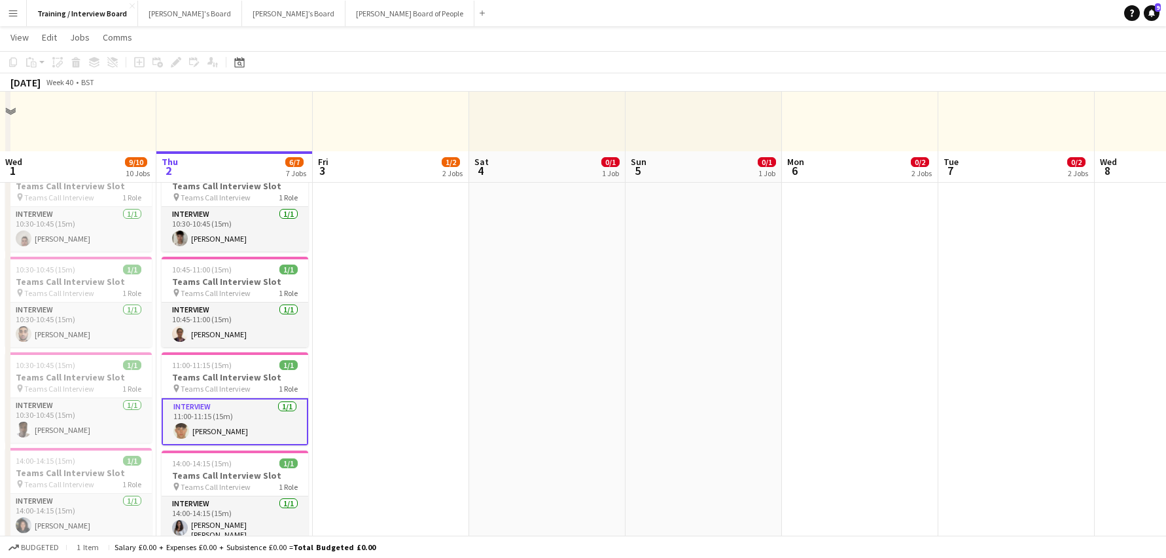
scroll to position [327, 0]
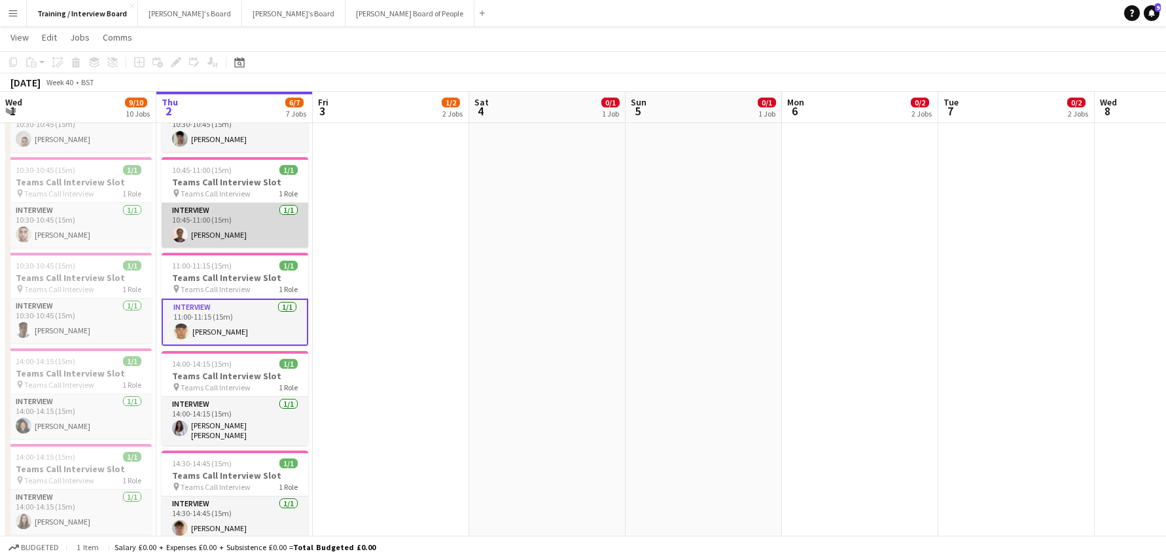
click at [198, 233] on app-card-role "Interview 1/1 10:45-11:00 (15m) Emin Manuel" at bounding box center [235, 225] width 147 height 45
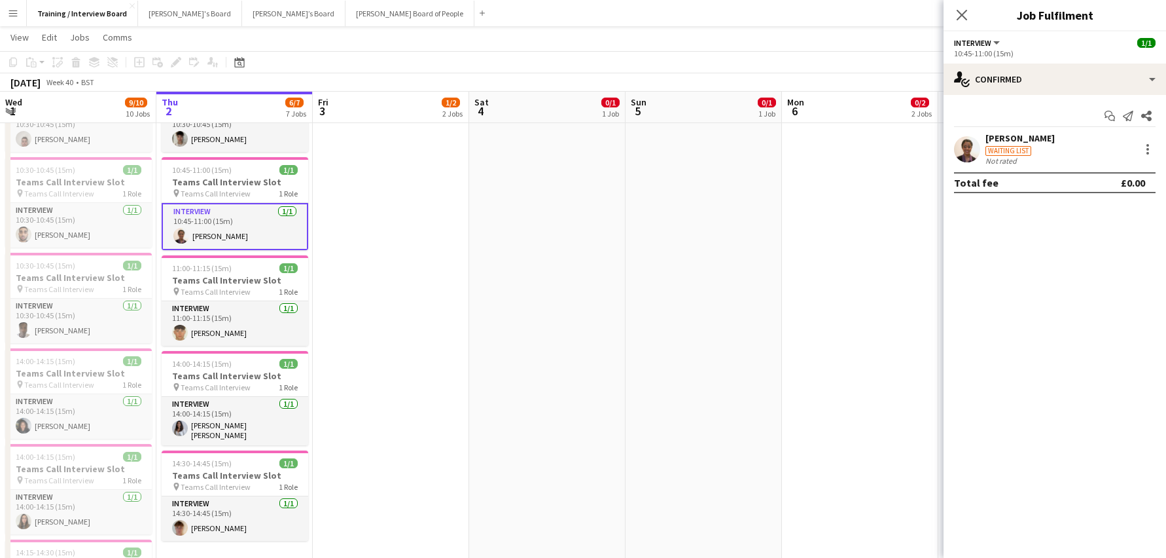
click at [1031, 135] on div "[PERSON_NAME]" at bounding box center [1020, 138] width 69 height 12
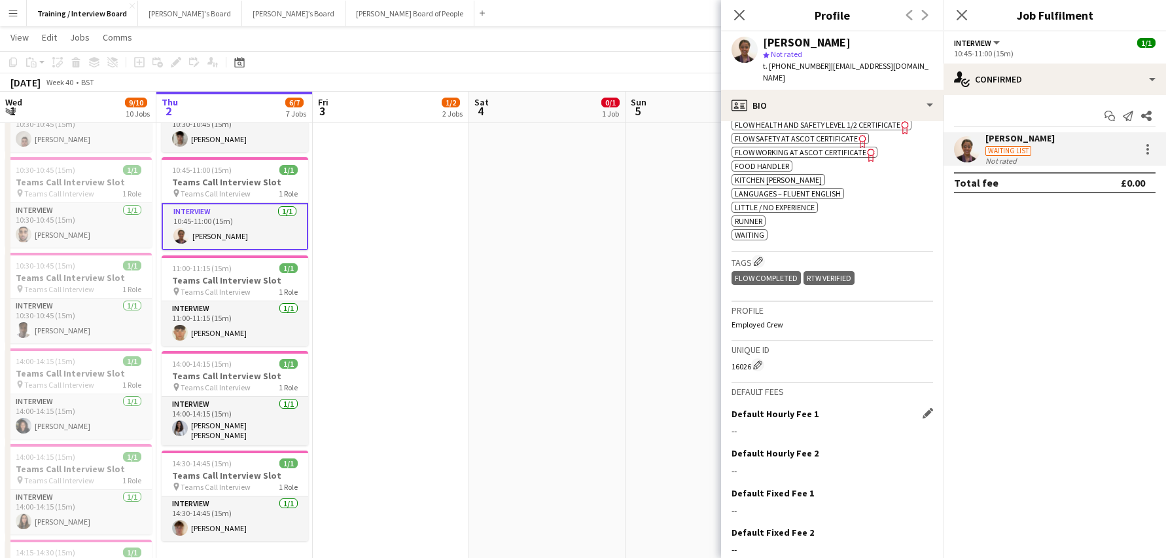
scroll to position [576, 0]
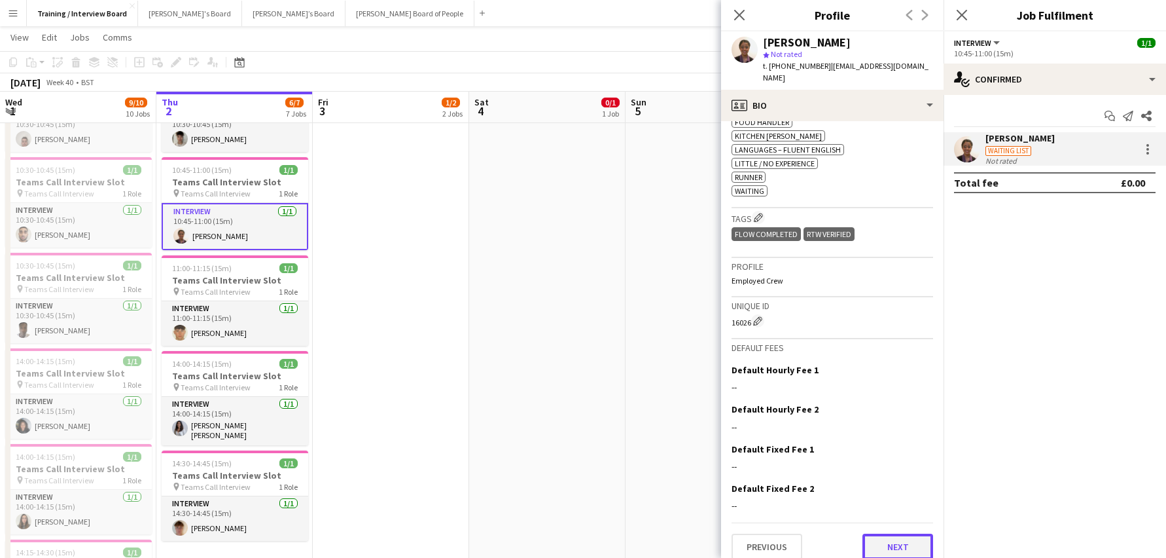
click at [896, 533] on button "Next" at bounding box center [898, 546] width 71 height 26
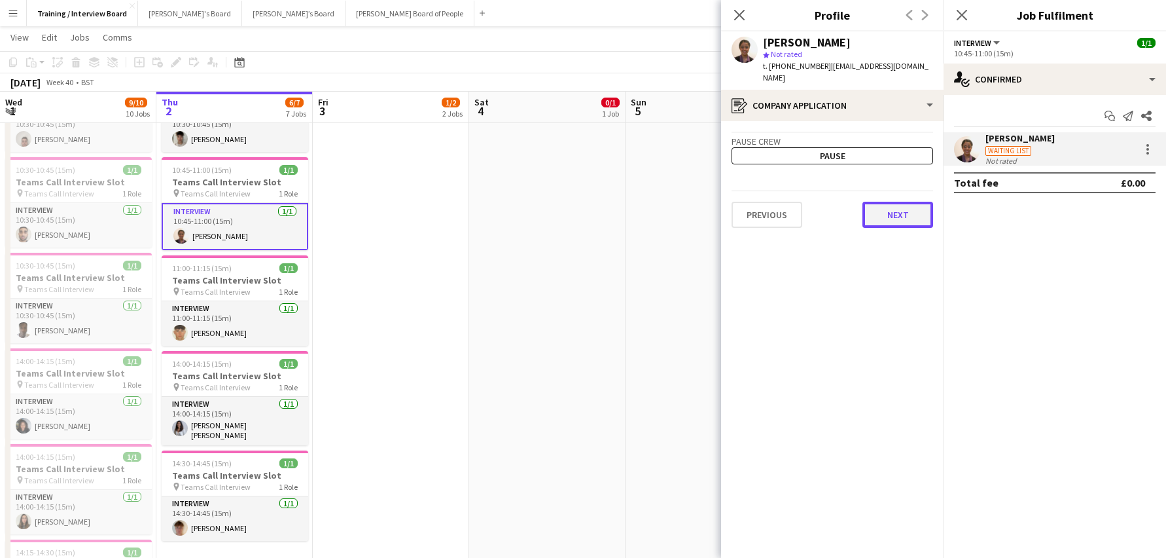
click at [918, 204] on button "Next" at bounding box center [898, 215] width 71 height 26
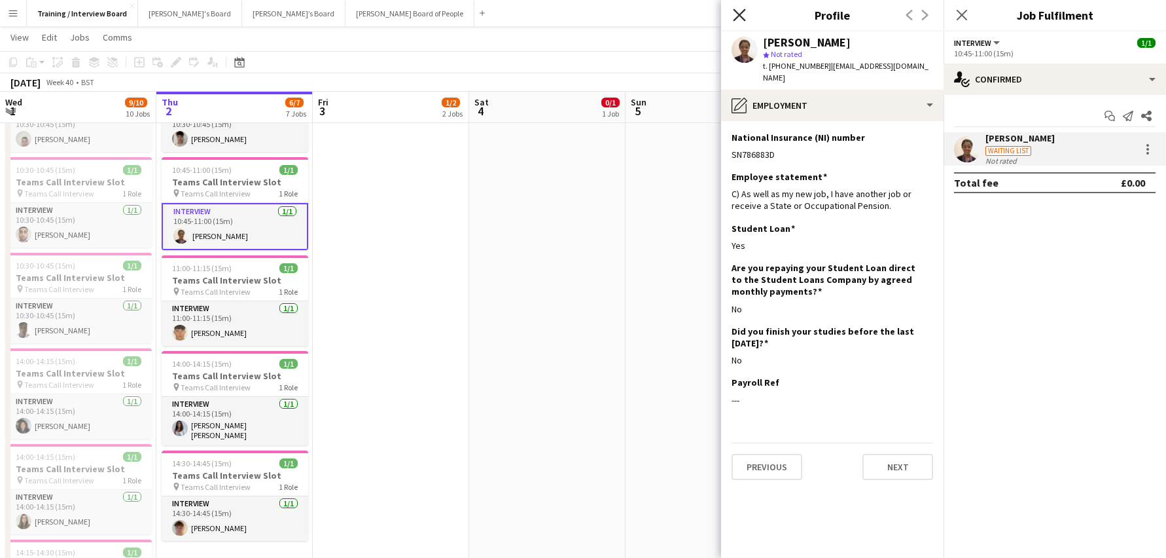
click at [744, 15] on icon "Close pop-in" at bounding box center [739, 15] width 12 height 12
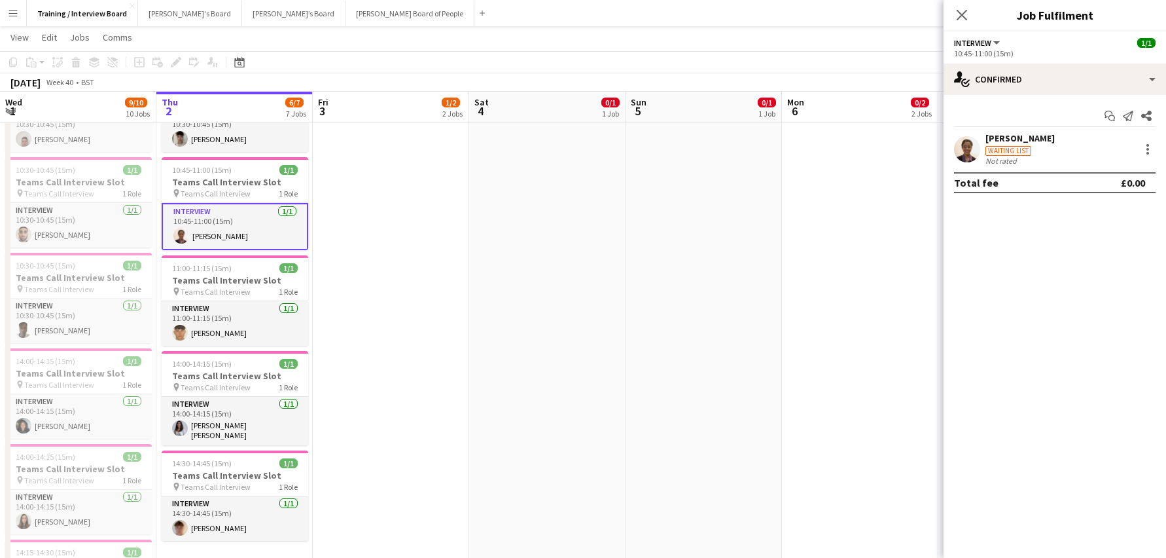
click at [964, 5] on div "Close pop-in" at bounding box center [962, 15] width 37 height 30
click at [1010, 136] on div "Emin Manuel" at bounding box center [1020, 138] width 69 height 12
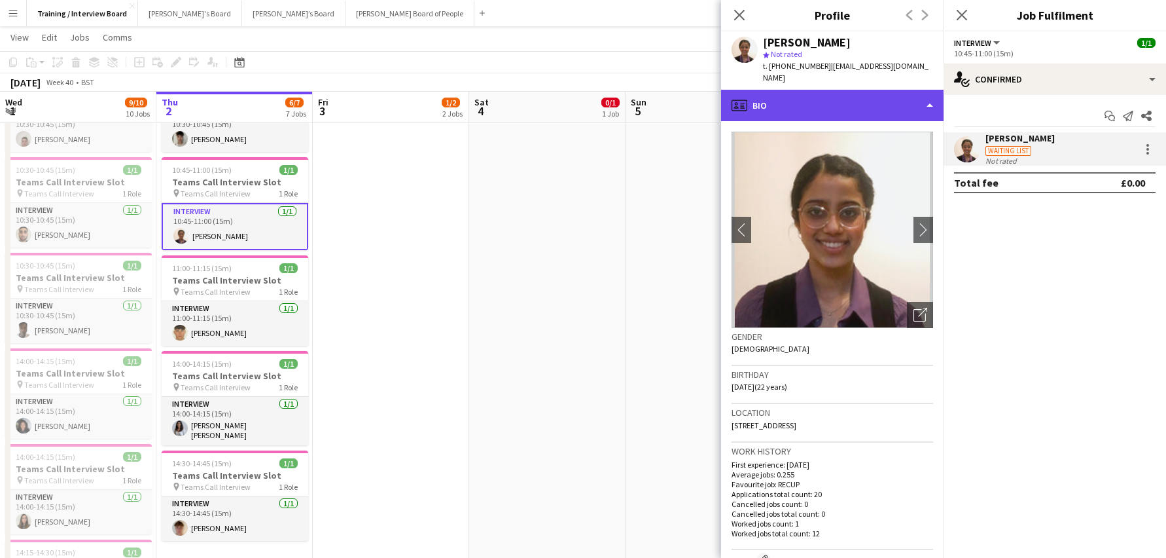
click at [928, 91] on div "profile Bio" at bounding box center [832, 105] width 223 height 31
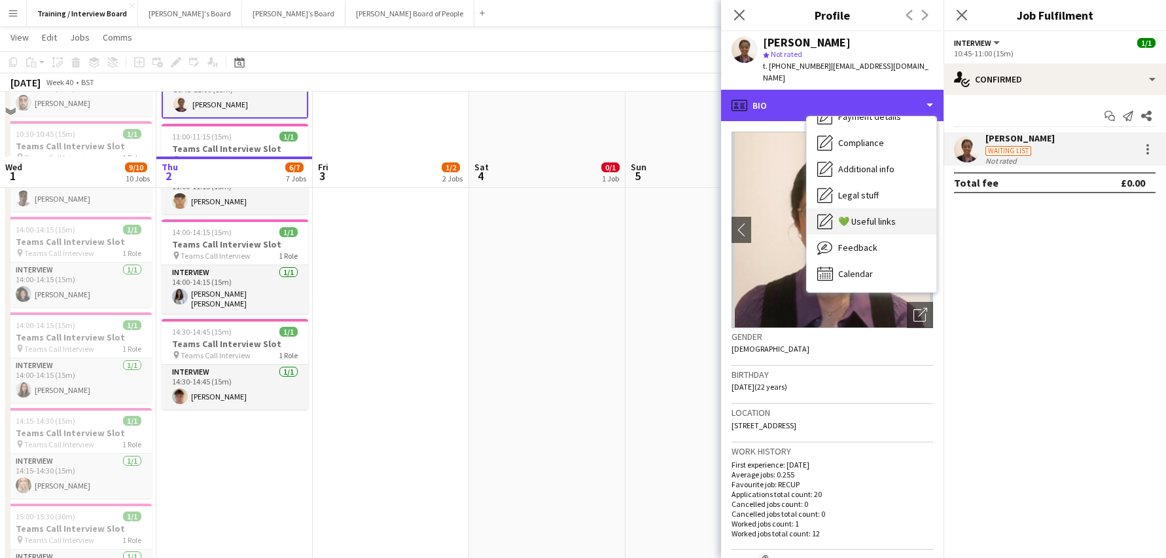
scroll to position [524, 0]
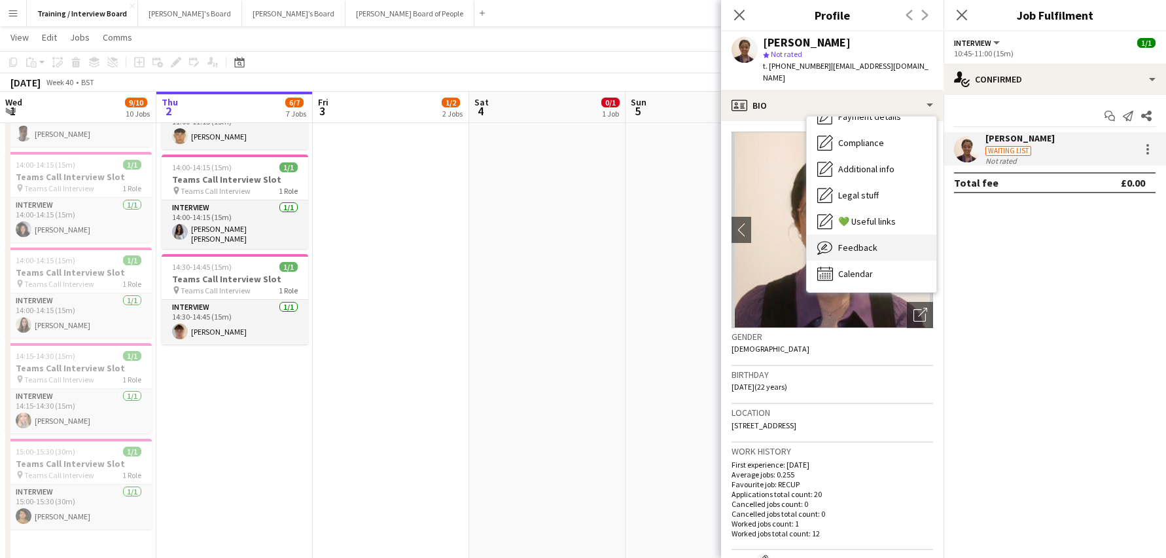
click at [855, 242] on span "Feedback" at bounding box center [858, 248] width 39 height 12
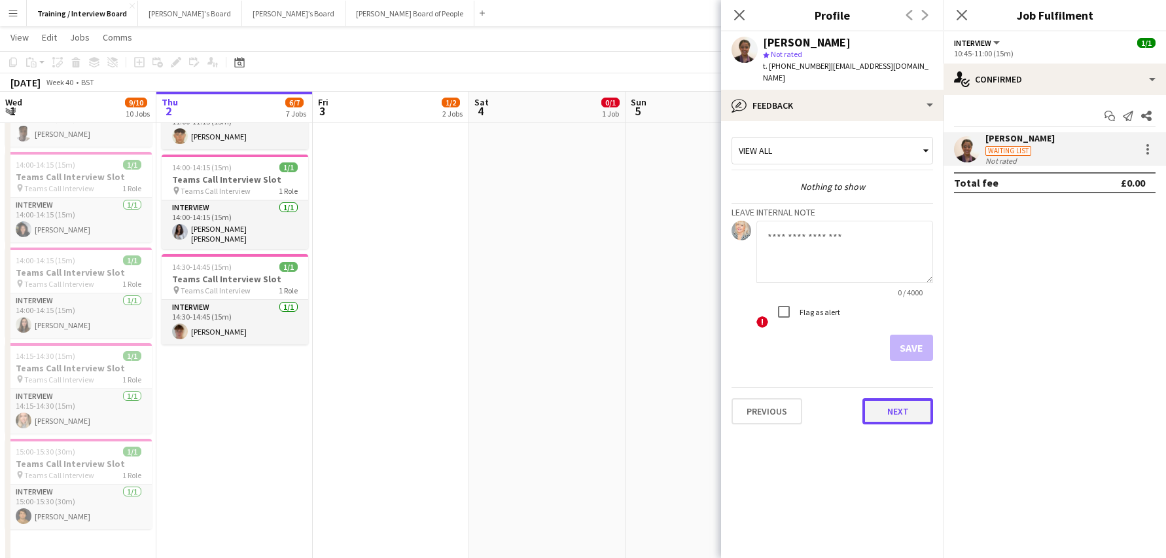
click at [892, 398] on button "Next" at bounding box center [898, 411] width 71 height 26
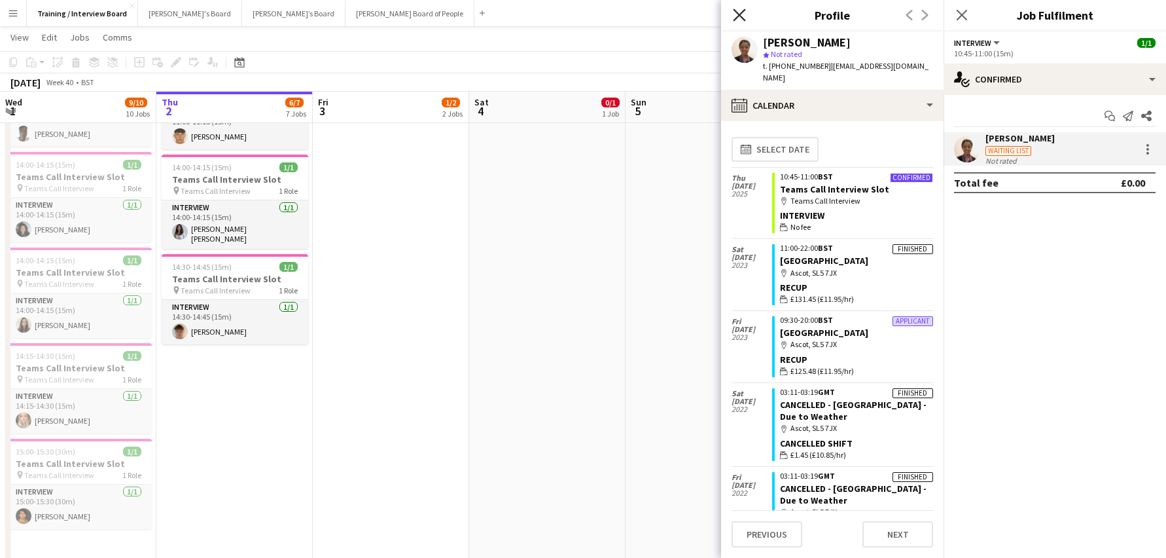
click at [736, 14] on icon "Close pop-in" at bounding box center [739, 15] width 12 height 12
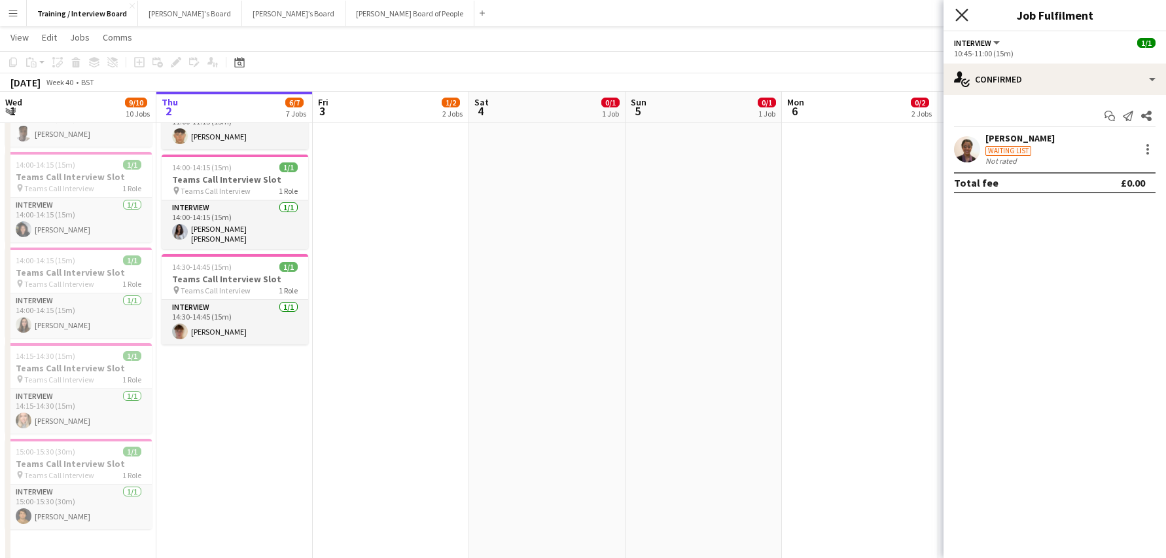
click at [964, 15] on icon "Close pop-in" at bounding box center [962, 15] width 12 height 12
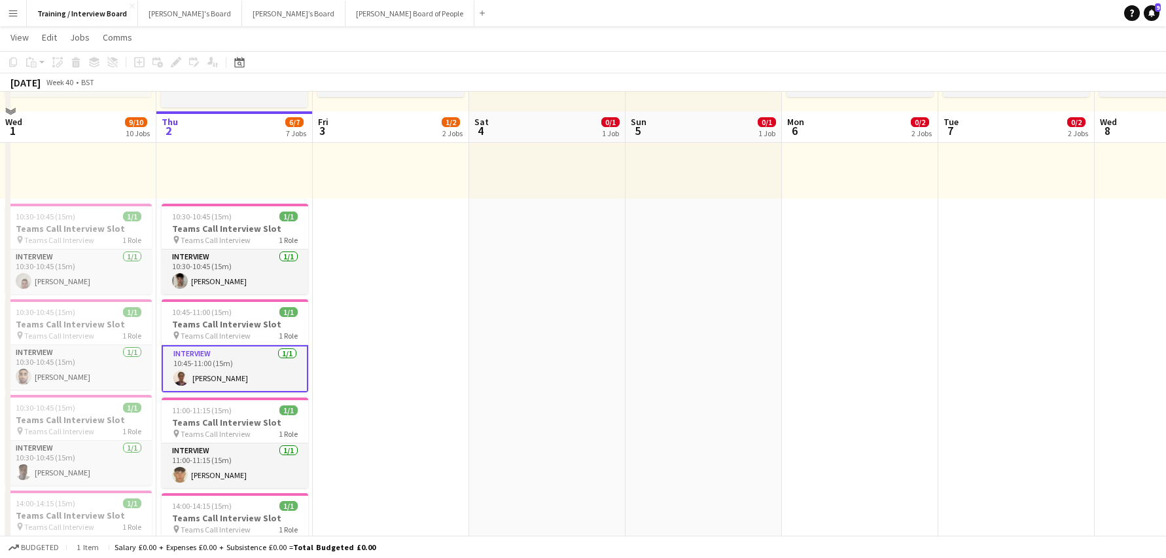
scroll to position [131, 0]
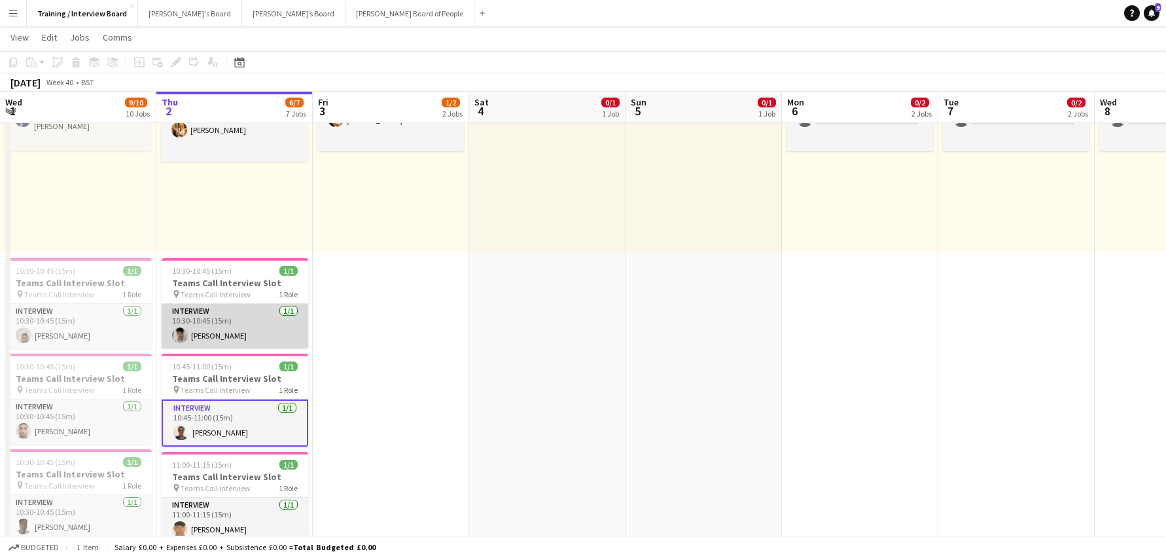
click at [196, 331] on app-card-role "Interview 1/1 10:30-10:45 (15m) Fenton Locke" at bounding box center [235, 326] width 147 height 45
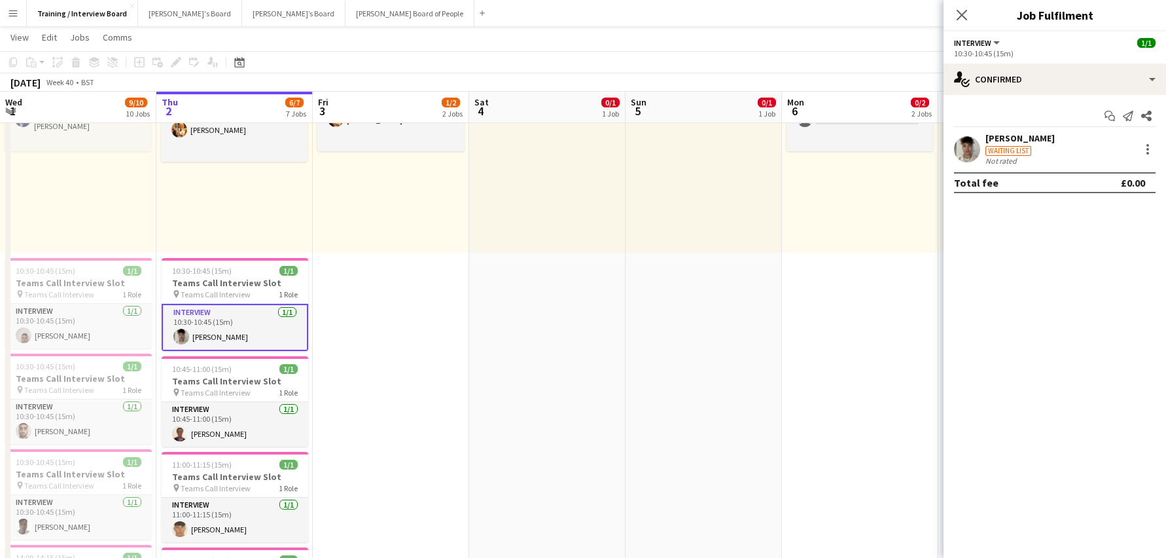
click at [1022, 144] on div "Waiting list" at bounding box center [1020, 150] width 69 height 12
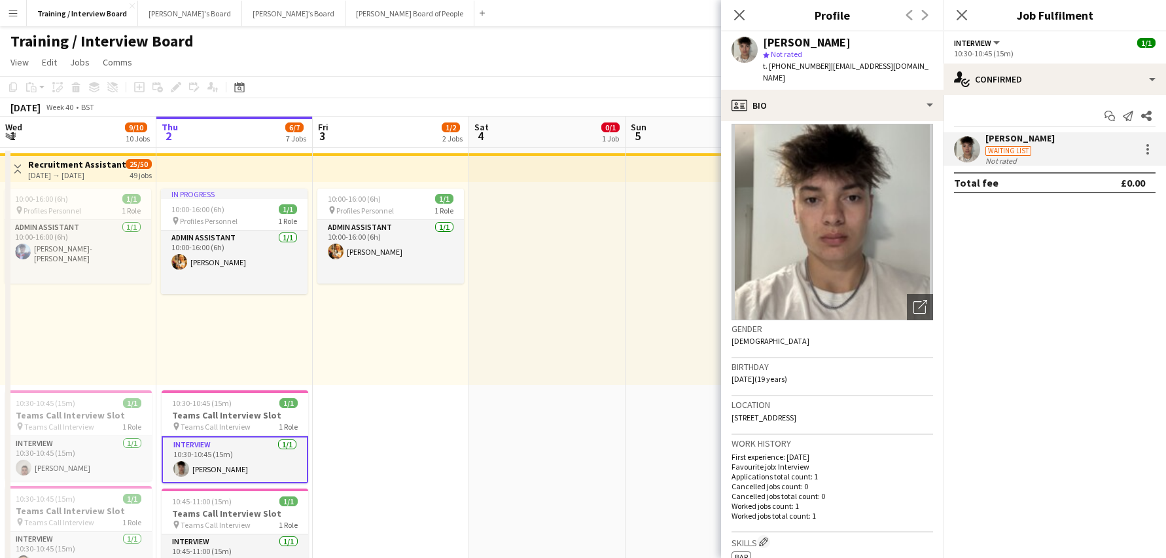
scroll to position [0, 0]
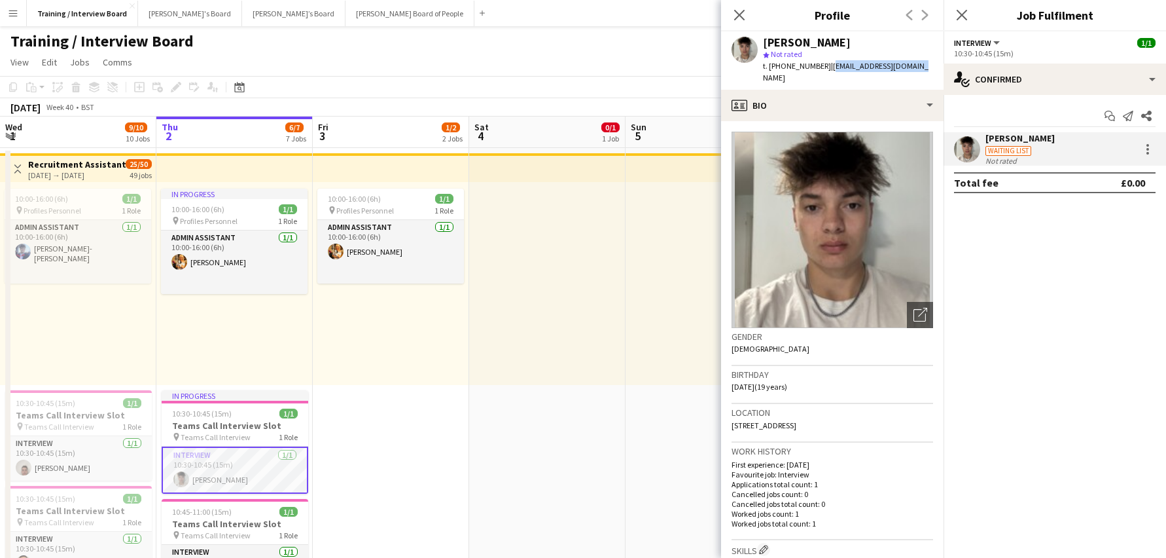
drag, startPoint x: 826, startPoint y: 67, endPoint x: 909, endPoint y: 66, distance: 82.5
click at [909, 66] on div "Fenton Locke star Not rated t. +447399585421 | fentonlocke@icloud.com" at bounding box center [832, 60] width 223 height 58
copy span "fentonlocke@icloud.com"
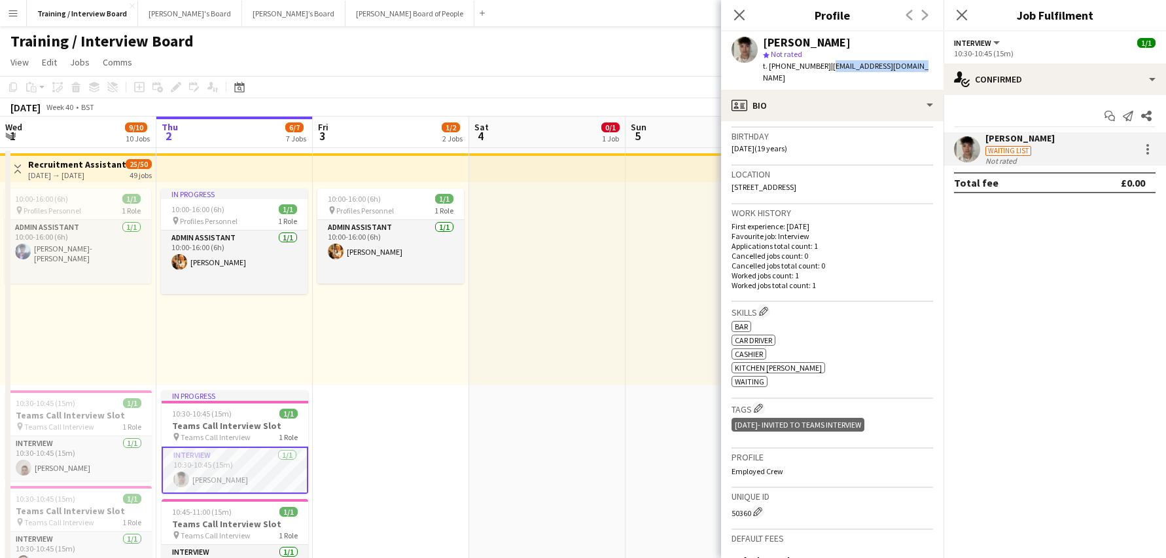
scroll to position [262, 0]
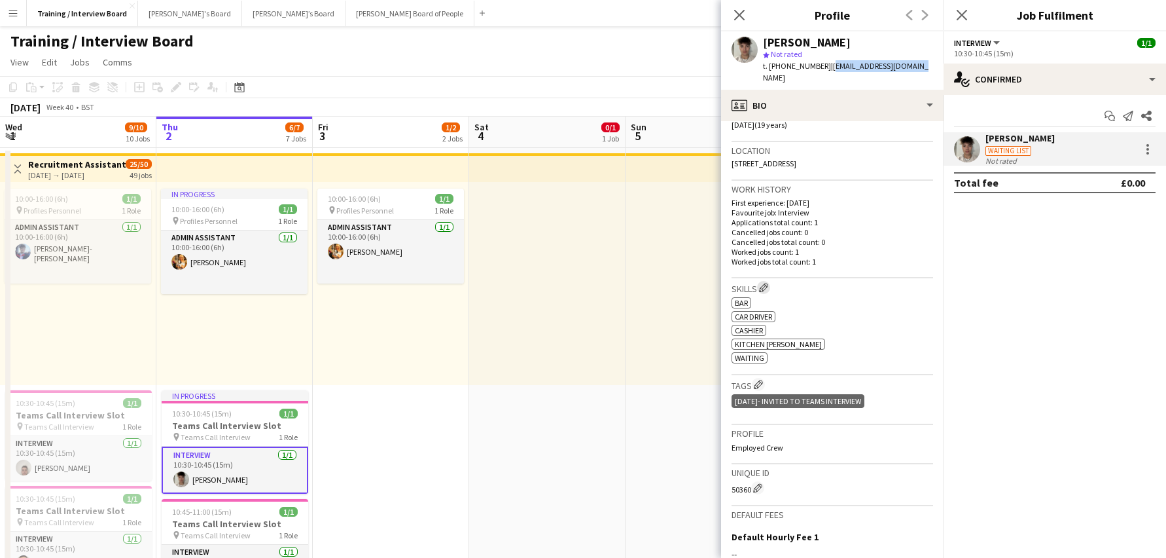
click at [769, 283] on app-icon "Edit crew company skills" at bounding box center [763, 287] width 9 height 9
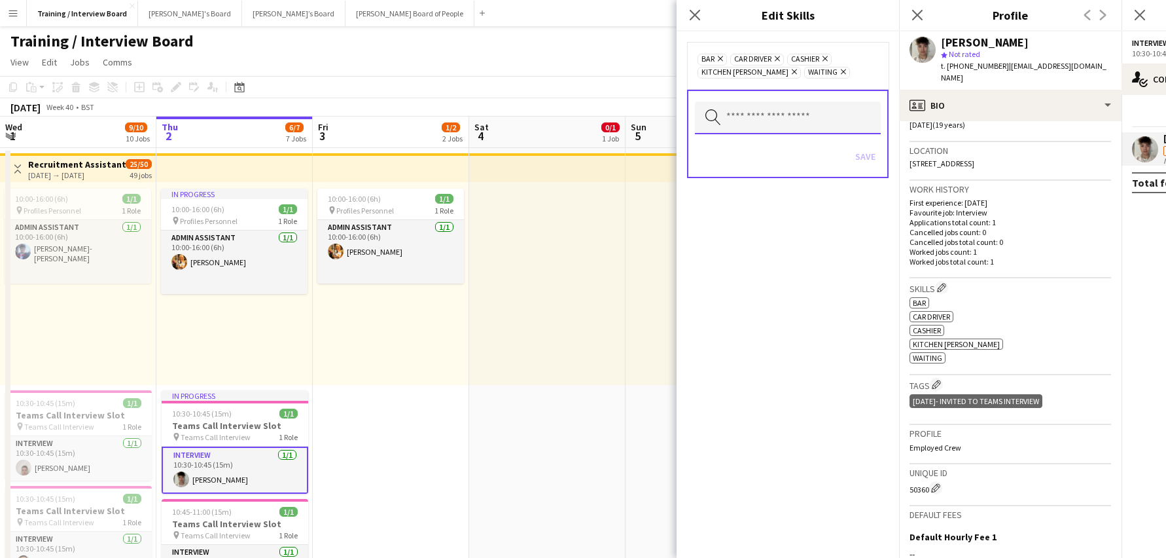
click at [804, 122] on input "text" at bounding box center [788, 117] width 186 height 33
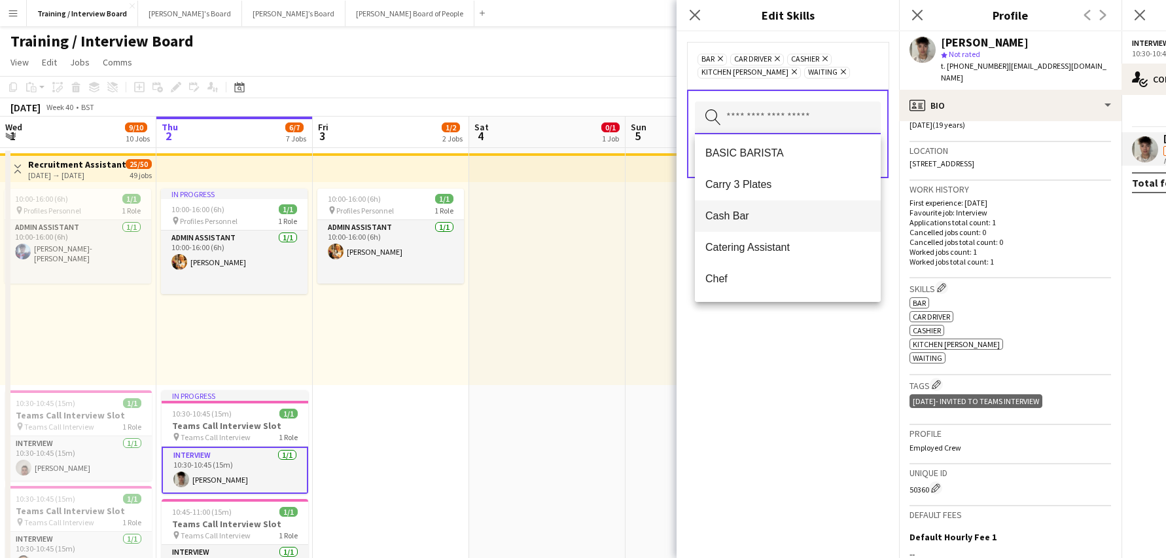
scroll to position [131, 0]
click at [736, 430] on div "bar Remove Car Driver Remove Cashier Remove Kitchen Porter Remove Waiting Remov…" at bounding box center [788, 294] width 223 height 526
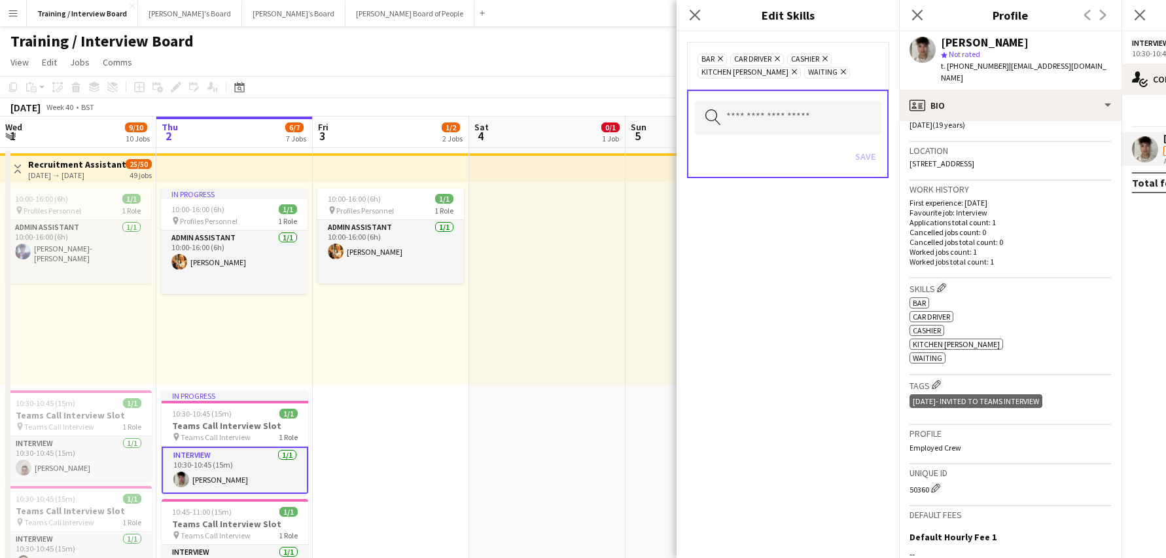
click at [829, 231] on div "bar Remove Car Driver Remove Cashier Remove Kitchen Porter Remove Waiting Remov…" at bounding box center [788, 294] width 223 height 526
click at [1063, 303] on div "ok-circled2 background Layer 1 cross-circle-red background Layer 1 bar Freelanc…" at bounding box center [1011, 329] width 202 height 69
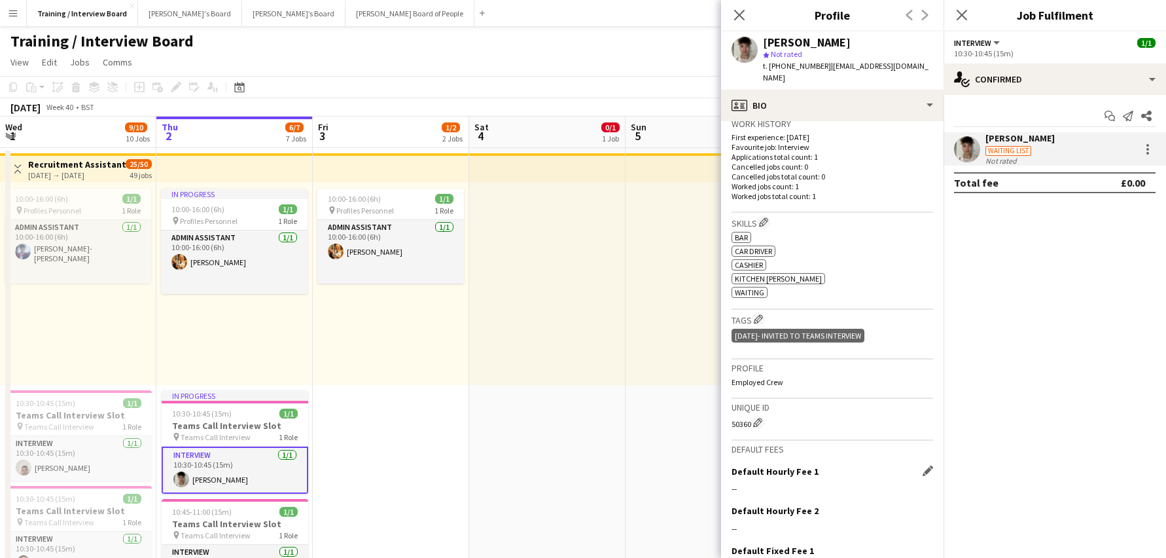
scroll to position [429, 0]
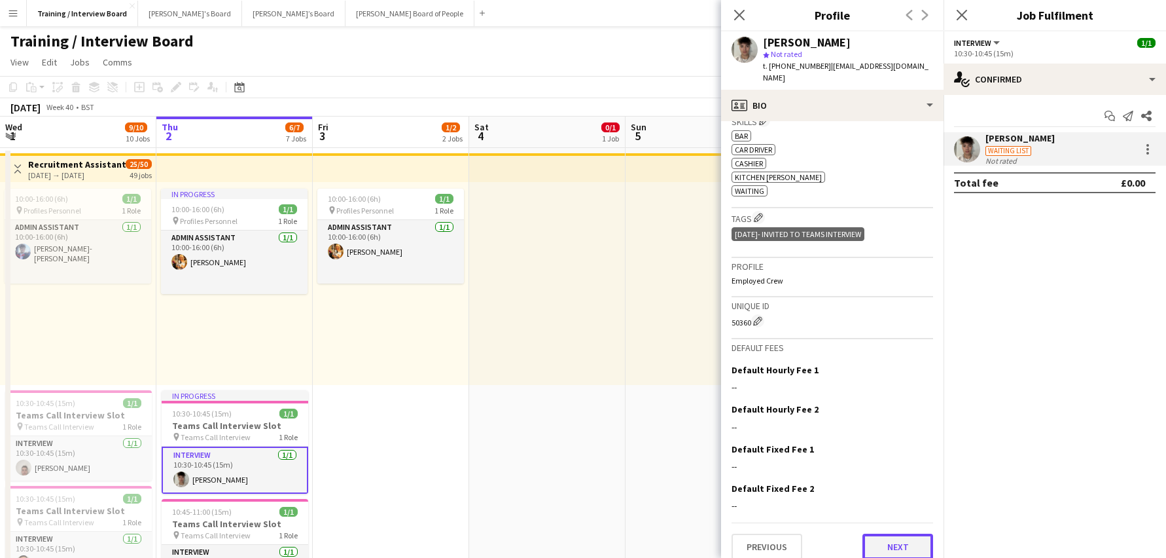
click at [875, 533] on button "Next" at bounding box center [898, 546] width 71 height 26
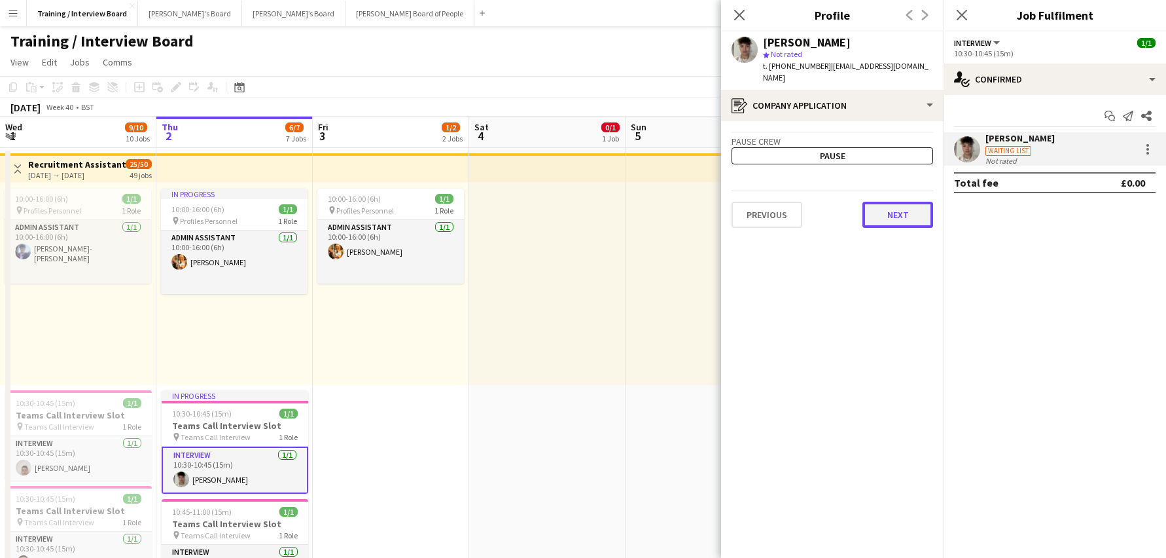
click at [905, 205] on button "Next" at bounding box center [898, 215] width 71 height 26
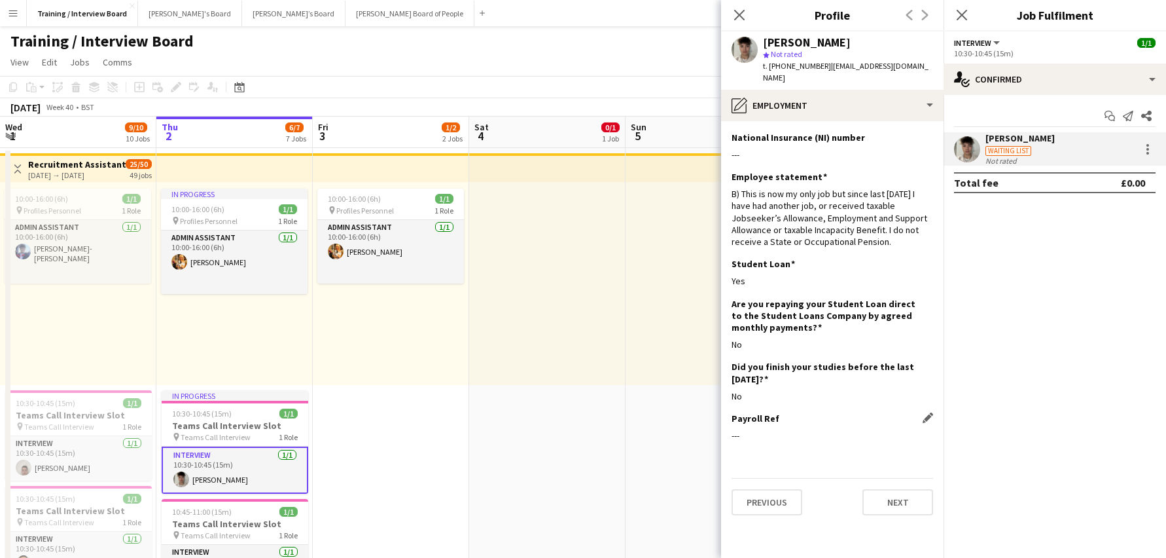
scroll to position [196, 0]
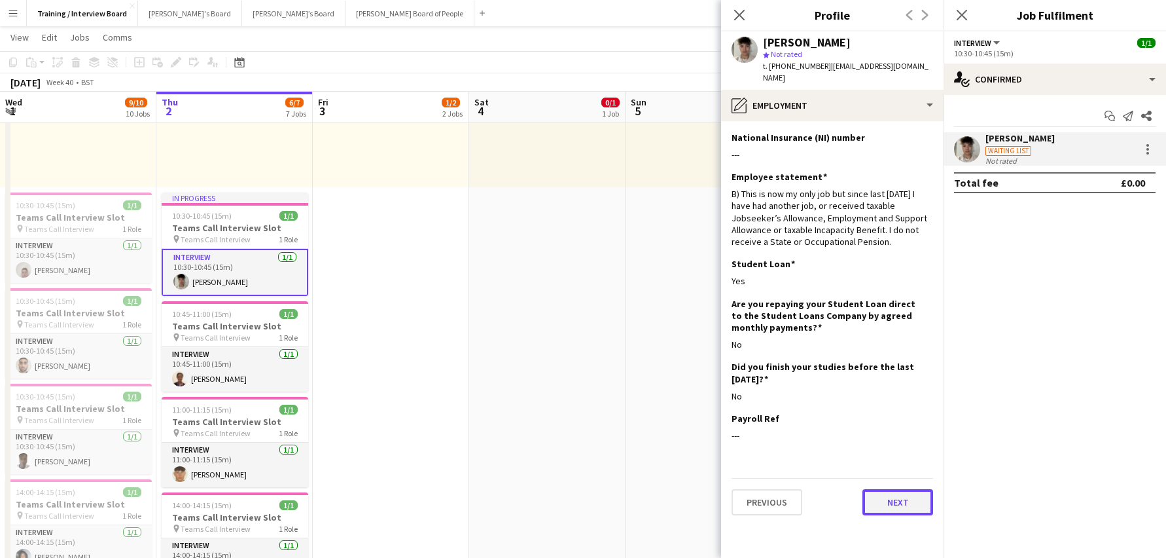
click at [918, 494] on button "Next" at bounding box center [898, 502] width 71 height 26
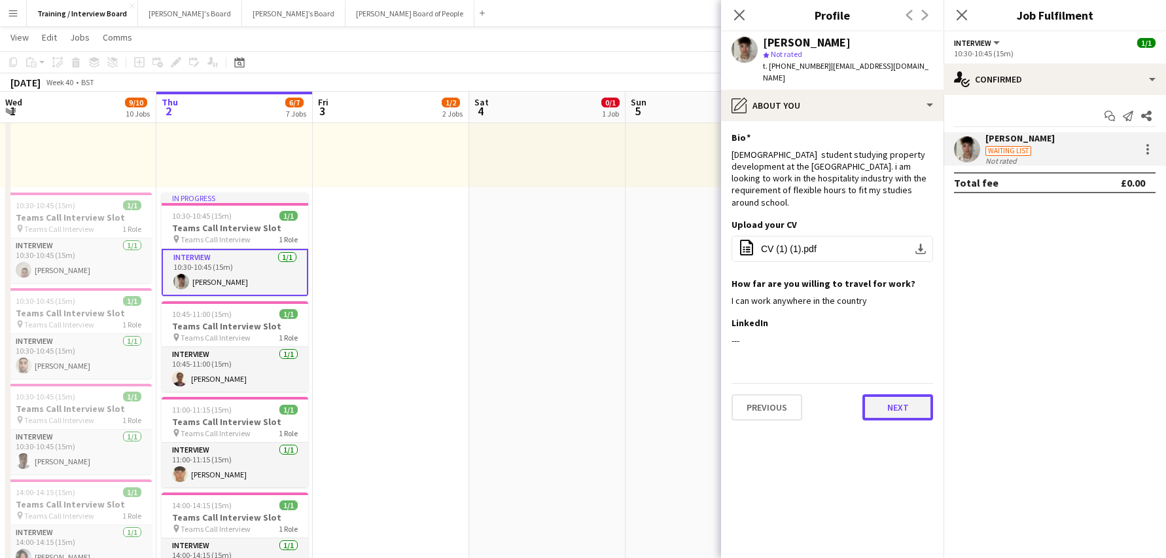
click at [918, 394] on button "Next" at bounding box center [898, 407] width 71 height 26
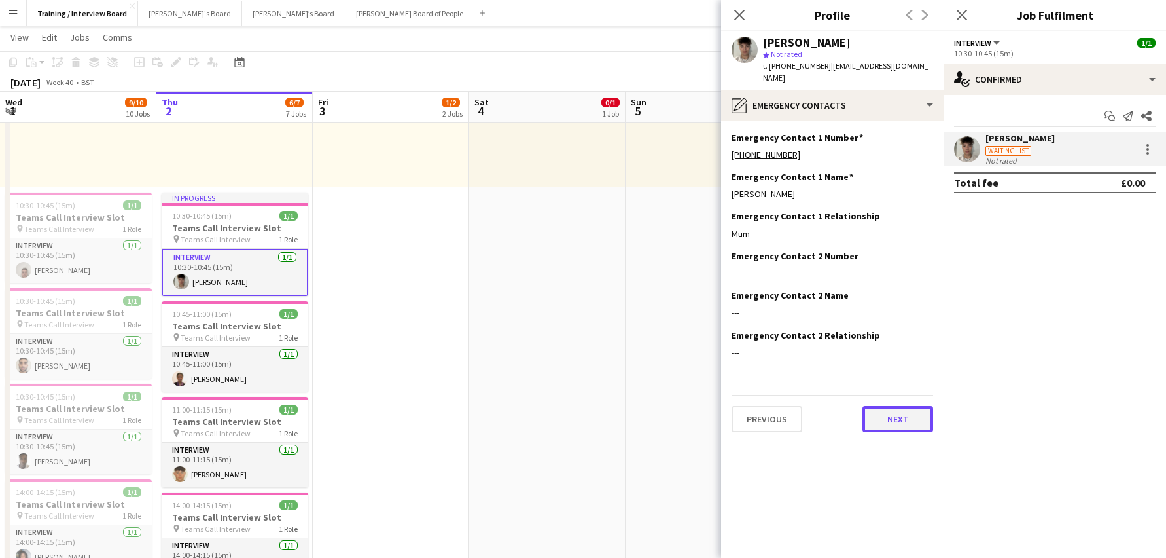
click at [911, 406] on button "Next" at bounding box center [898, 419] width 71 height 26
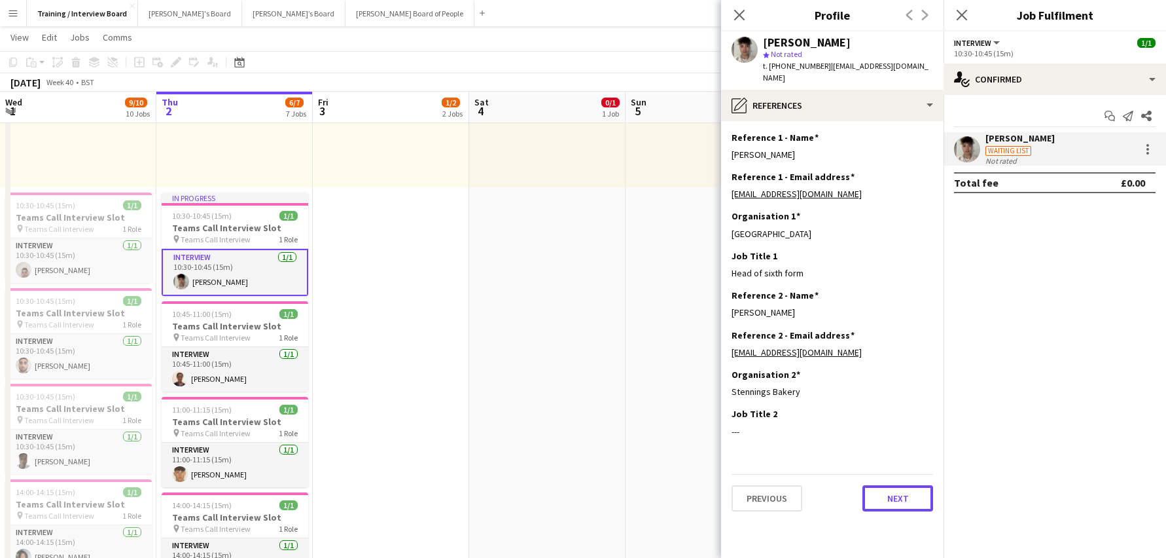
click at [903, 497] on button "Next" at bounding box center [898, 498] width 71 height 26
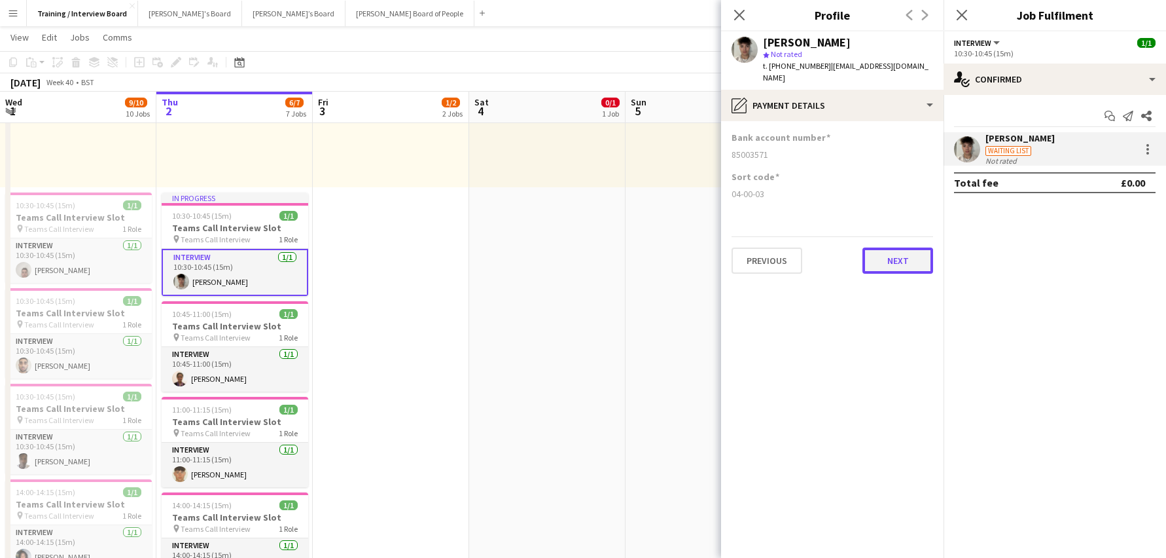
click at [906, 256] on button "Next" at bounding box center [898, 260] width 71 height 26
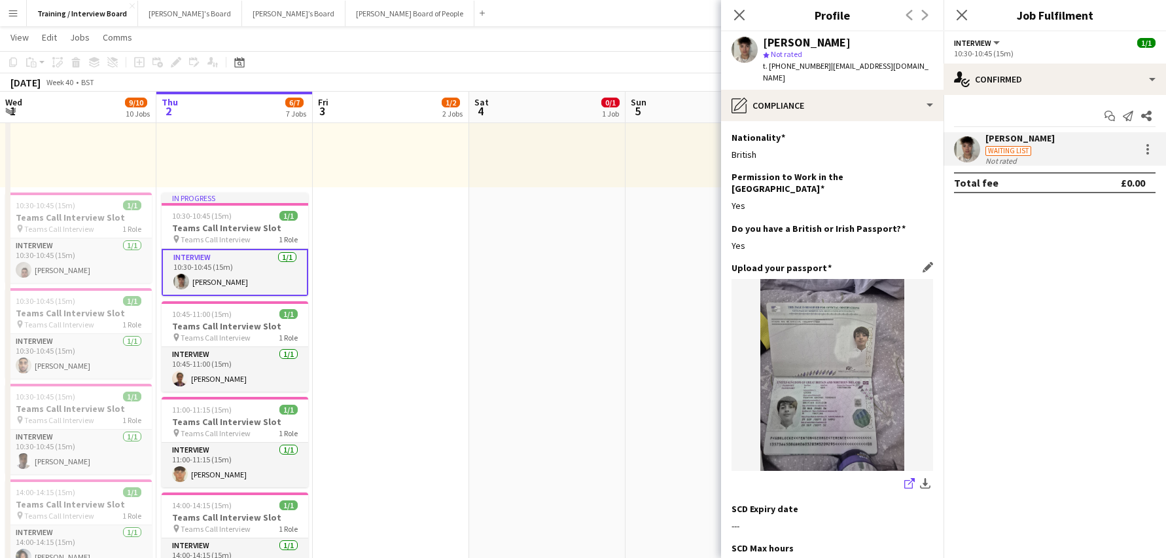
click at [909, 478] on icon at bounding box center [912, 481] width 7 height 7
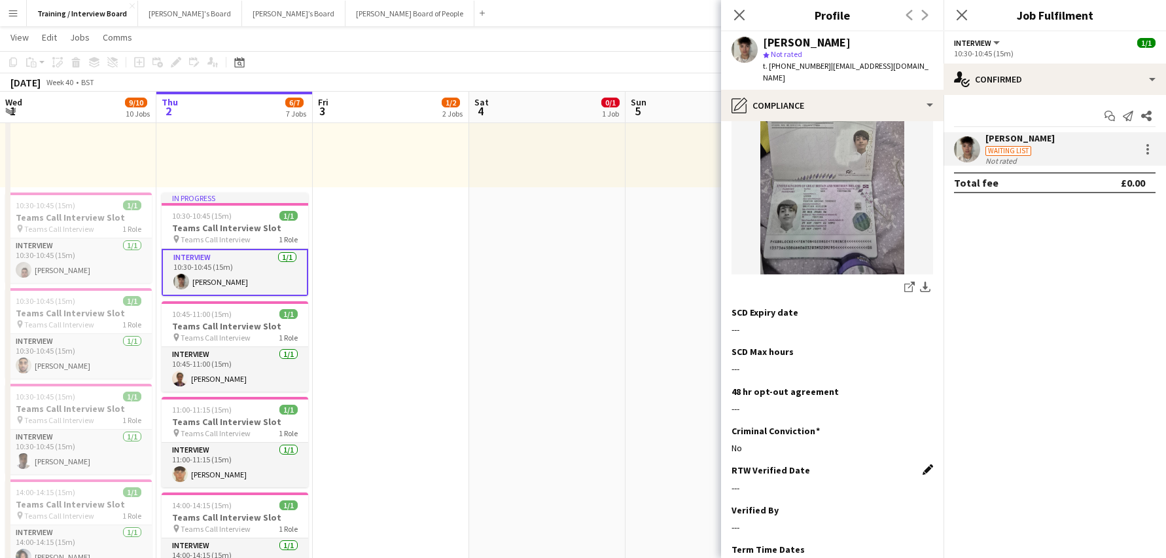
click at [923, 464] on app-icon "Edit this field" at bounding box center [928, 469] width 10 height 10
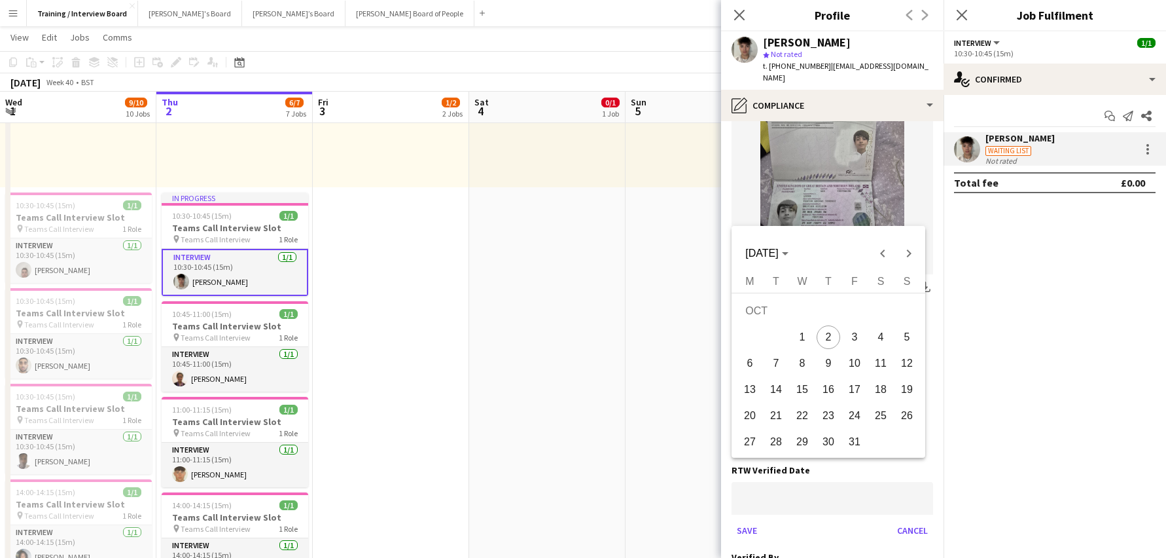
click at [837, 332] on span "2" at bounding box center [829, 337] width 24 height 24
type input "**********"
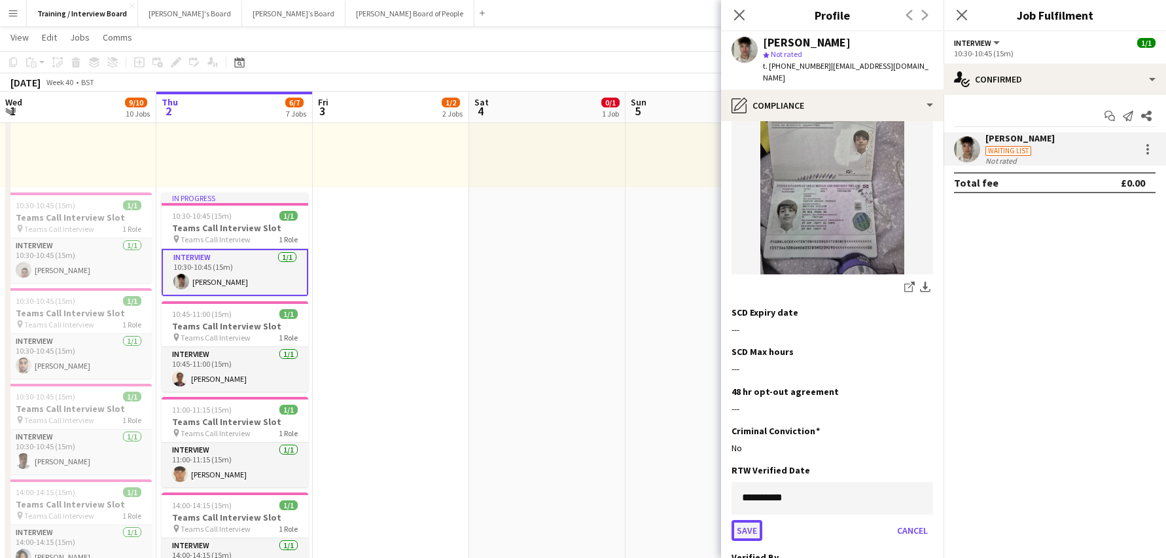
click at [754, 520] on button "Save" at bounding box center [747, 530] width 31 height 21
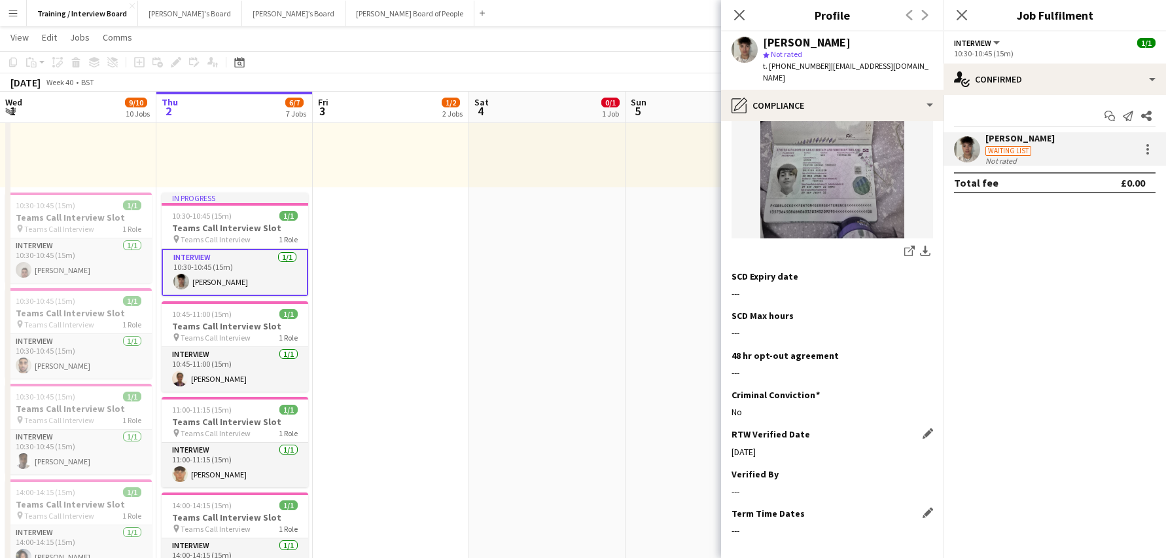
scroll to position [262, 0]
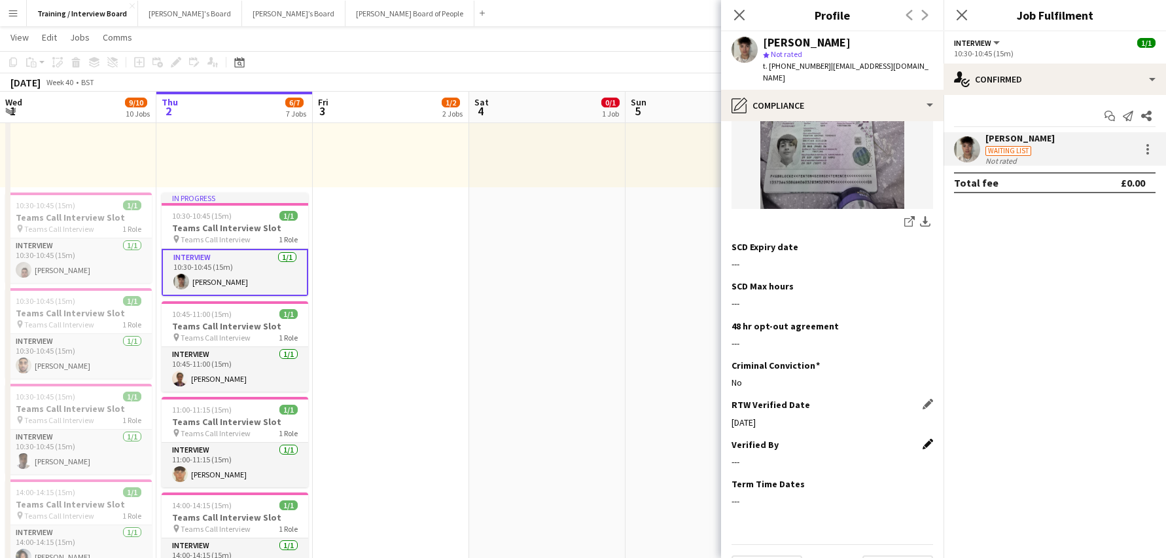
click at [923, 439] on app-icon "Edit this field" at bounding box center [928, 444] width 10 height 10
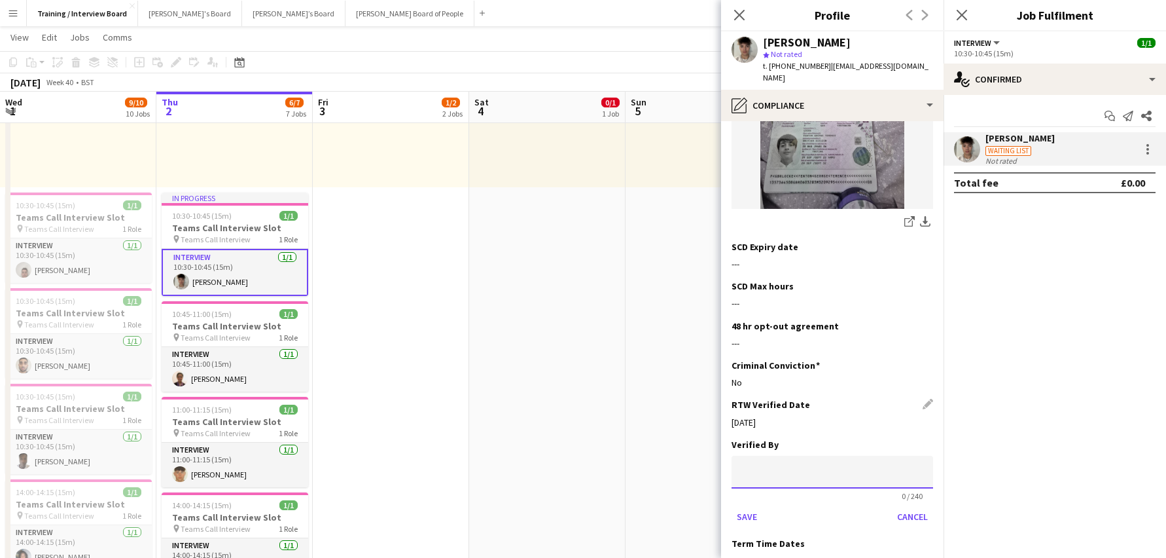
click at [806, 456] on input at bounding box center [833, 472] width 202 height 33
type input "**"
click at [756, 506] on button "Save" at bounding box center [747, 516] width 31 height 21
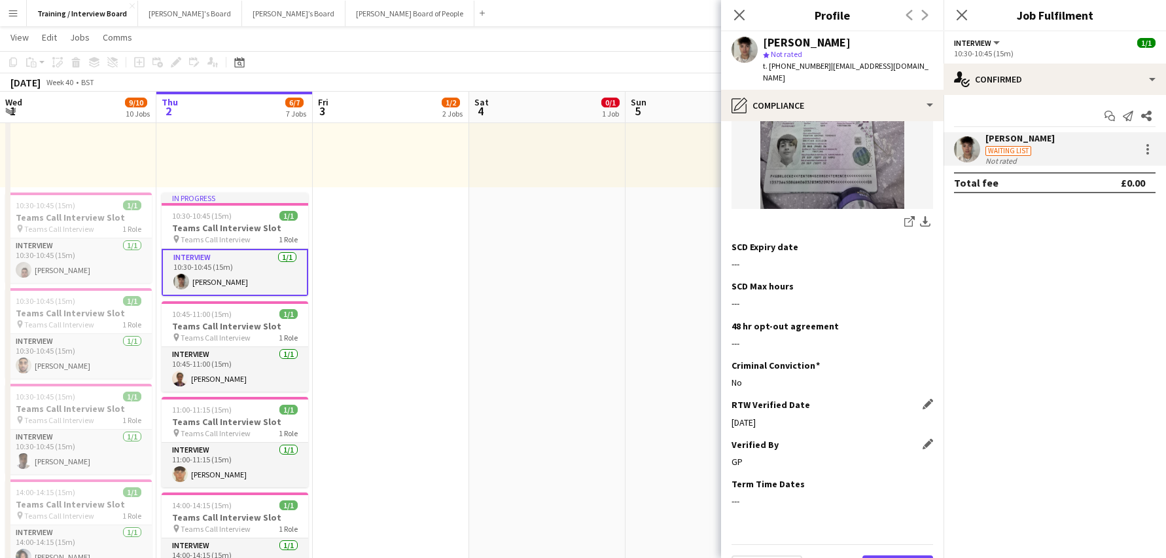
click at [897, 555] on button "Next" at bounding box center [898, 568] width 71 height 26
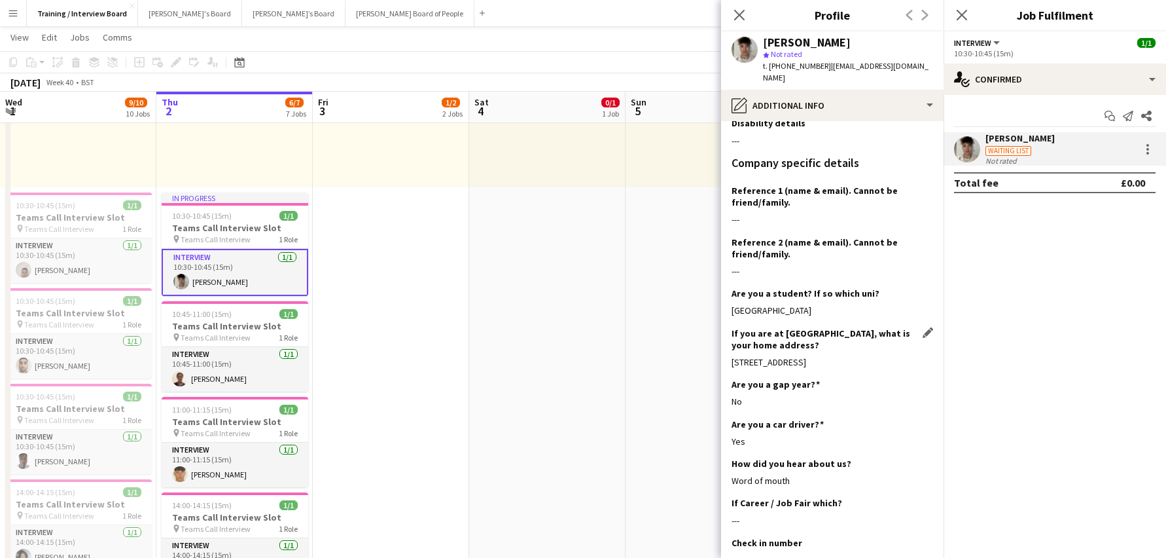
scroll to position [173, 0]
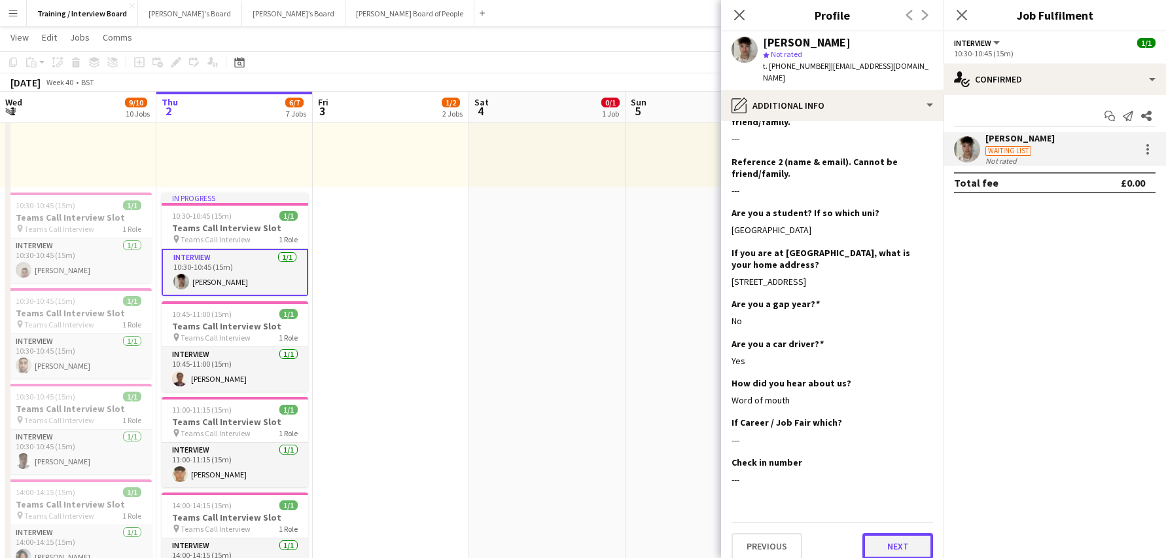
click at [884, 536] on button "Next" at bounding box center [898, 546] width 71 height 26
click at [884, 536] on app-section-data-types "What is your capacity to work? Edit this field As much as possible Describe you…" at bounding box center [832, 339] width 223 height 437
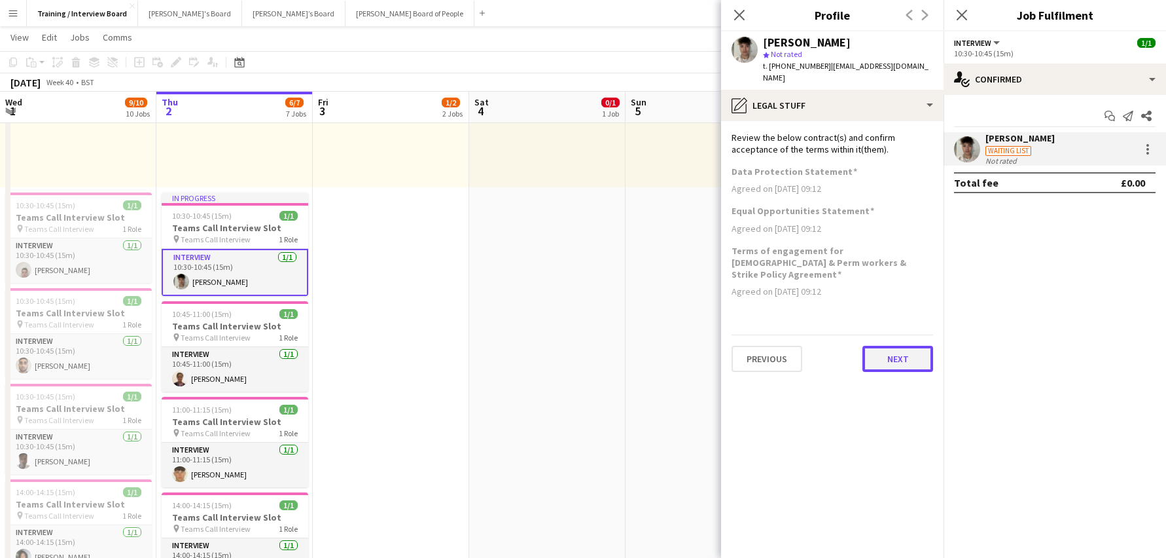
click at [924, 346] on button "Next" at bounding box center [898, 359] width 71 height 26
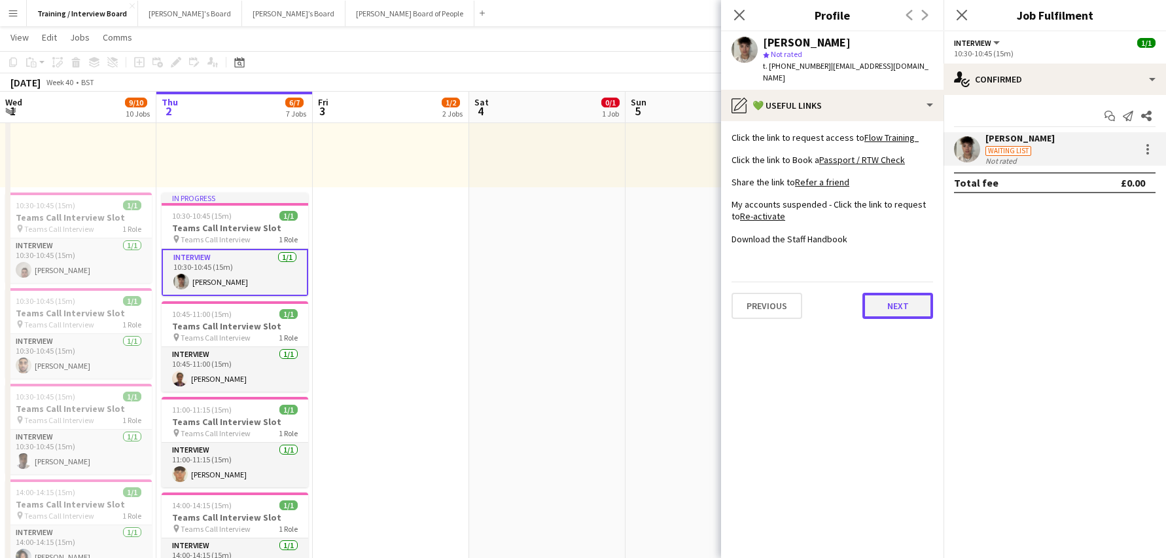
click at [884, 293] on button "Next" at bounding box center [898, 306] width 71 height 26
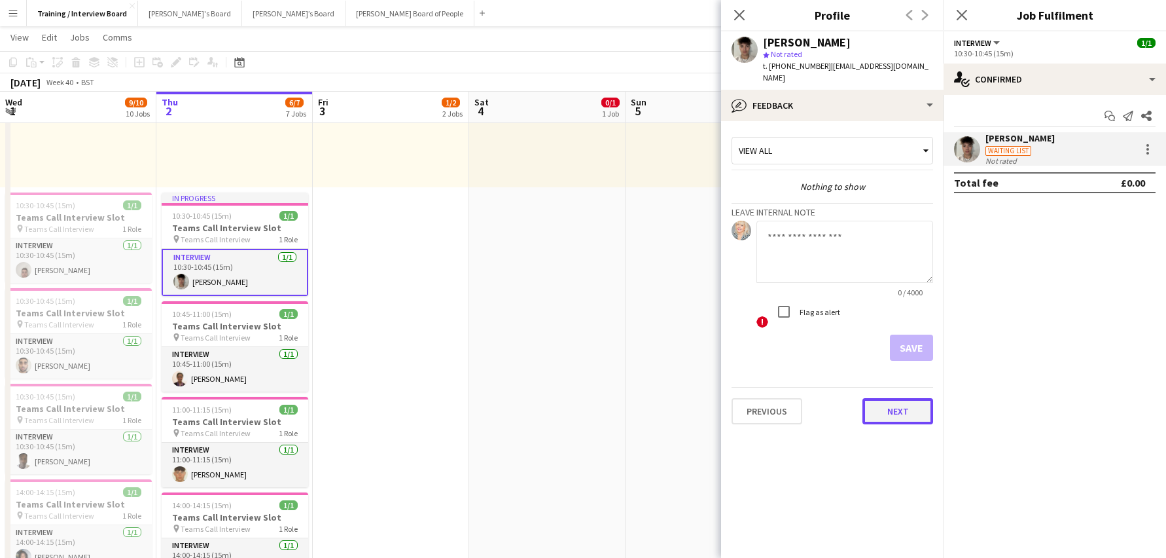
click at [886, 398] on button "Next" at bounding box center [898, 411] width 71 height 26
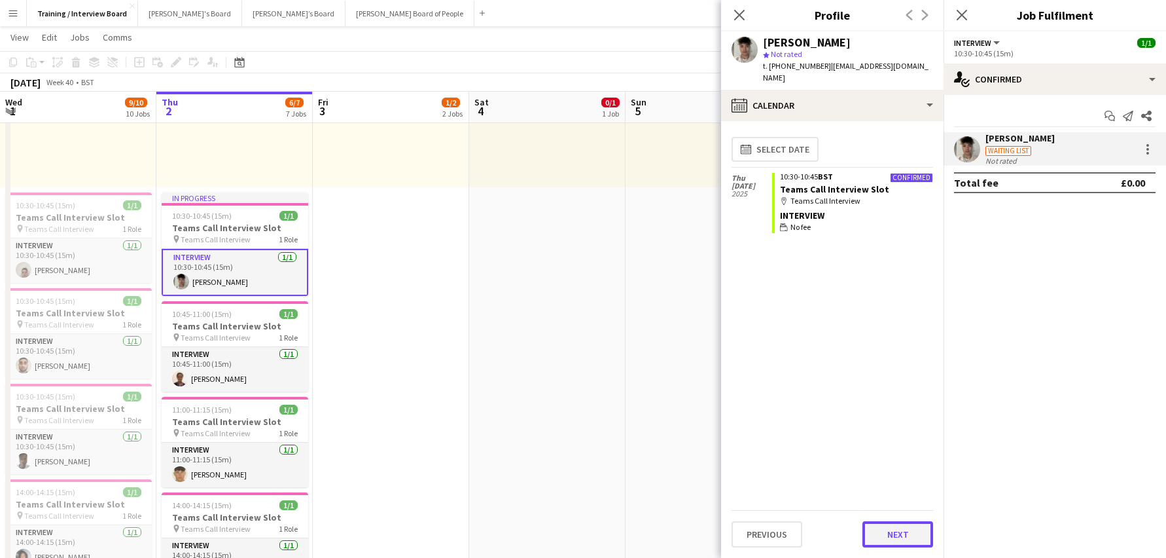
click at [919, 535] on button "Next" at bounding box center [898, 534] width 71 height 26
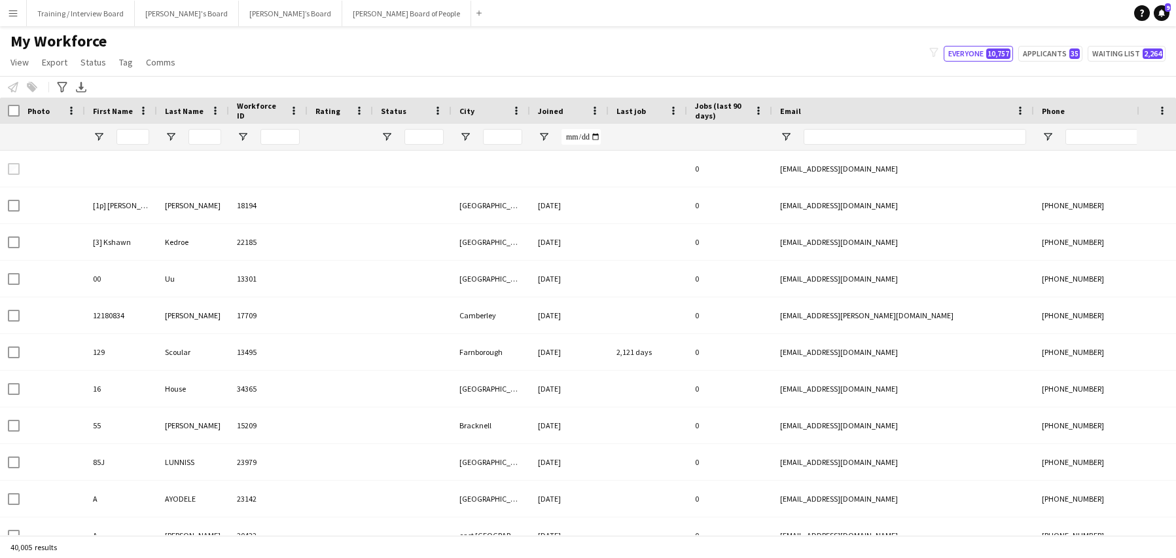
type input "*****"
type input "*******"
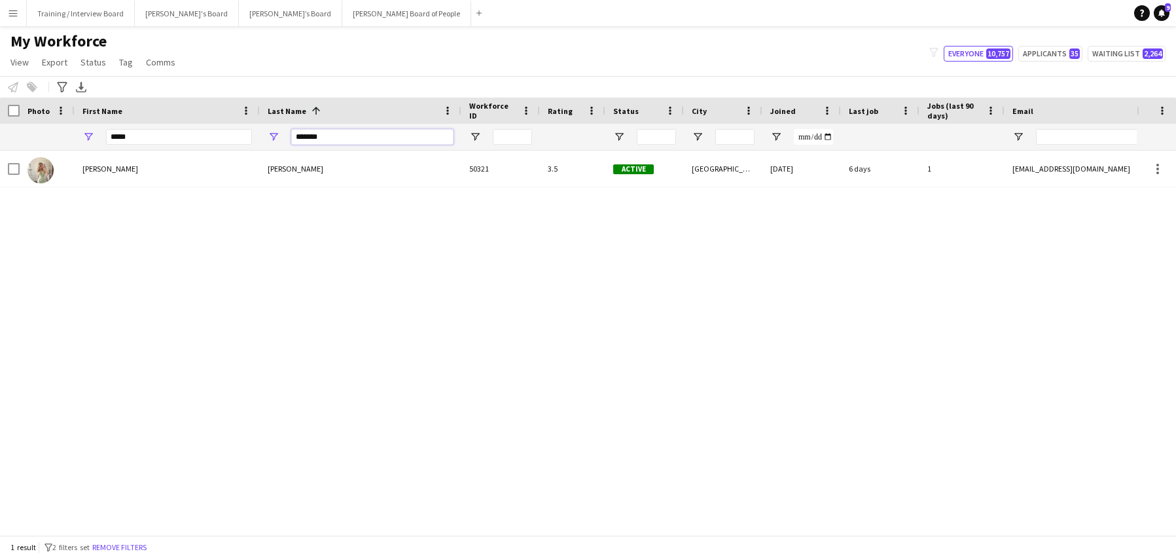
click at [340, 139] on input "*******" at bounding box center [372, 137] width 162 height 16
type input "*"
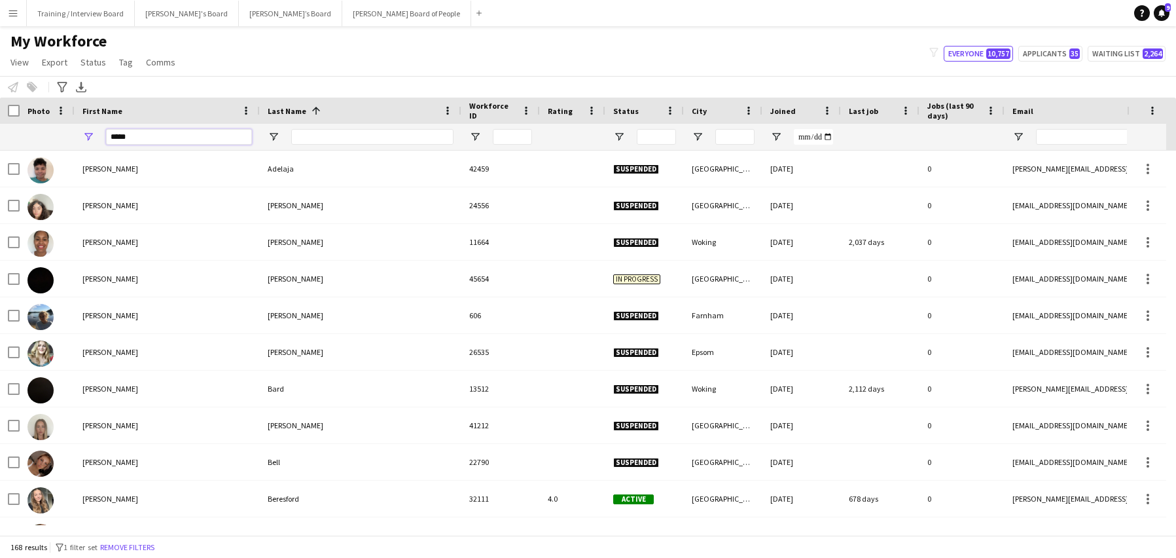
click at [171, 141] on input "*****" at bounding box center [179, 137] width 146 height 16
type input "*"
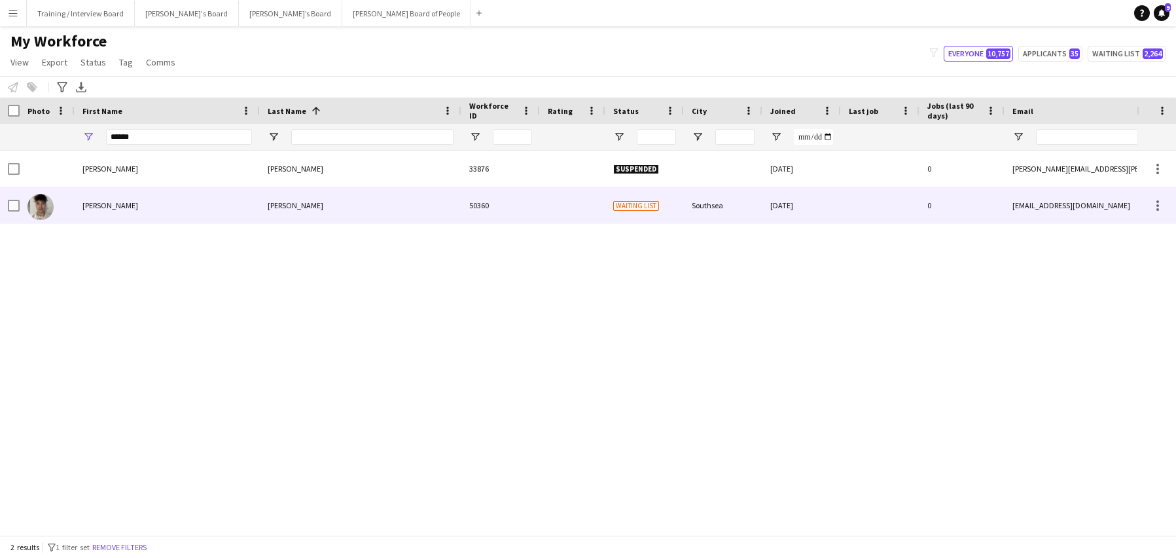
click at [186, 191] on div "Fenton" at bounding box center [167, 205] width 185 height 36
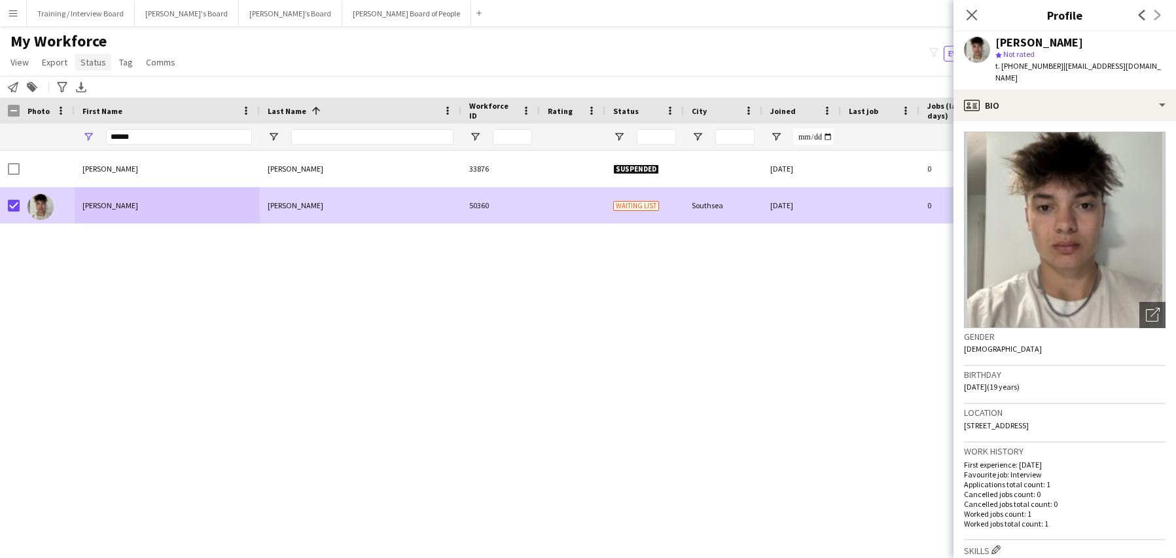
click at [96, 60] on span "Status" at bounding box center [94, 62] width 26 height 12
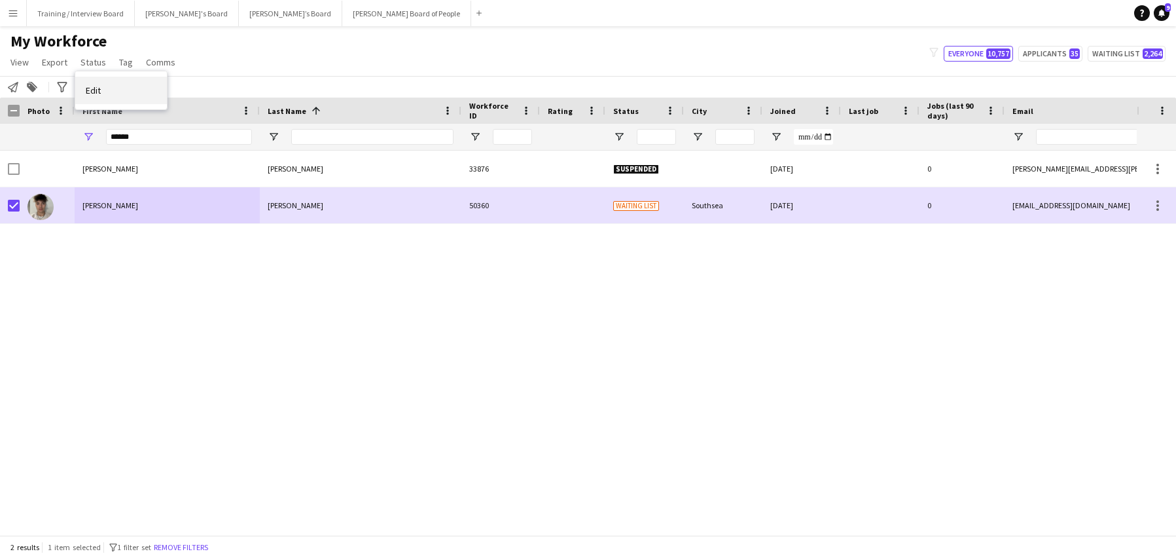
click at [141, 82] on link "Edit" at bounding box center [121, 90] width 92 height 27
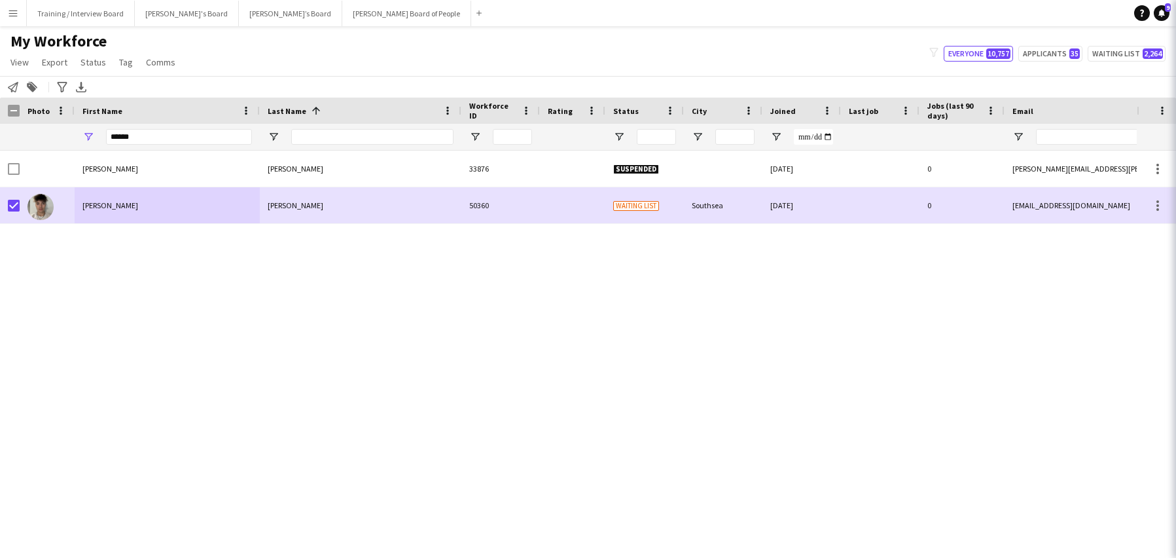
click at [141, 82] on div "Notify workforce Add to tag Search tags magnifier Add tag Advanced filters Adva…" at bounding box center [588, 87] width 1176 height 22
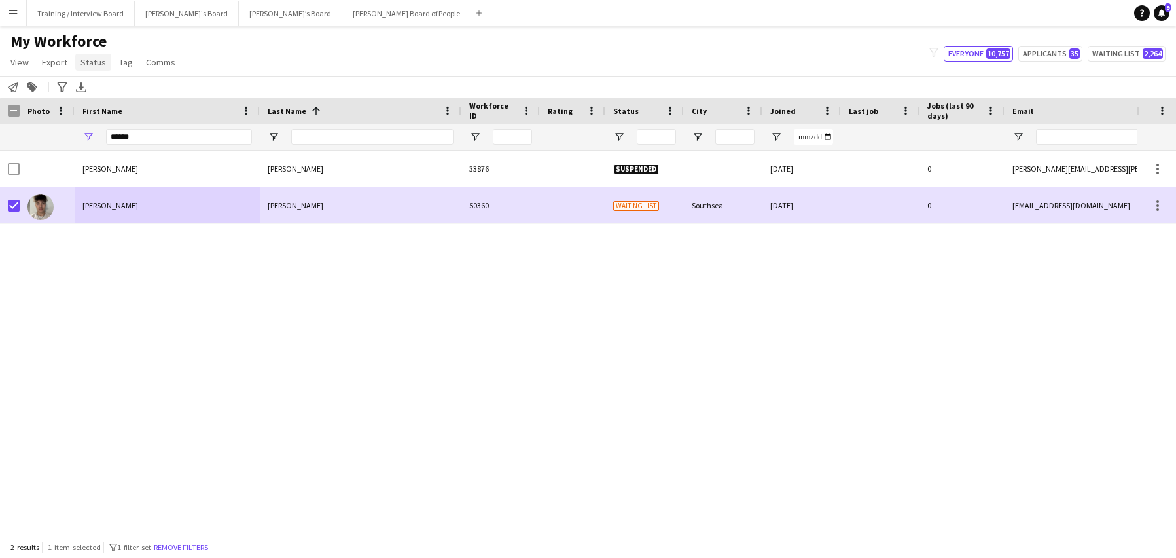
click at [83, 61] on span "Status" at bounding box center [94, 62] width 26 height 12
click at [91, 73] on div "Edit" at bounding box center [121, 90] width 92 height 38
click at [90, 82] on link "Edit" at bounding box center [121, 90] width 92 height 27
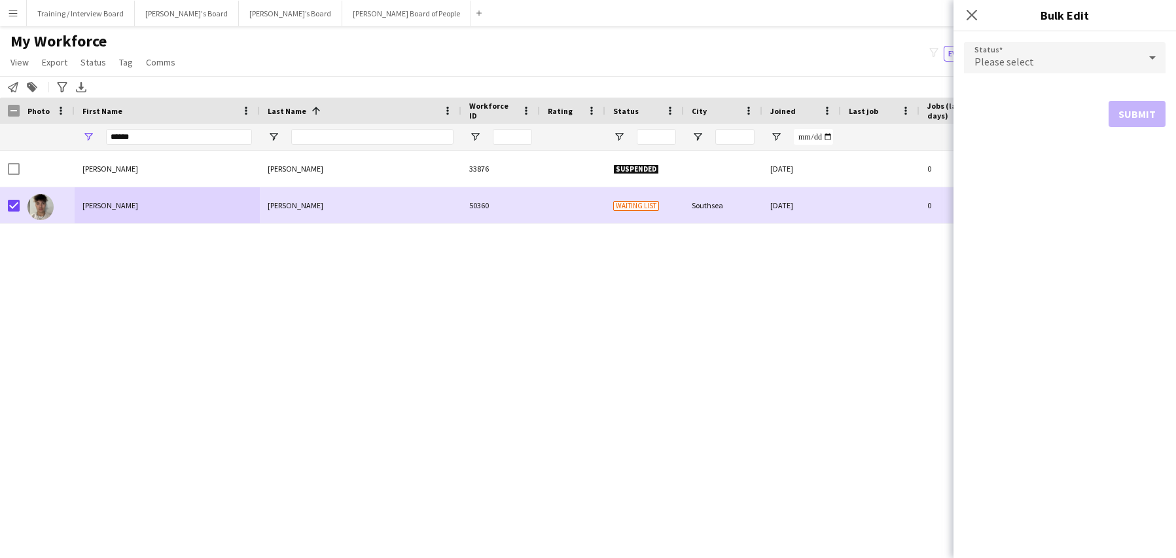
click at [1154, 54] on icon at bounding box center [1153, 58] width 16 height 26
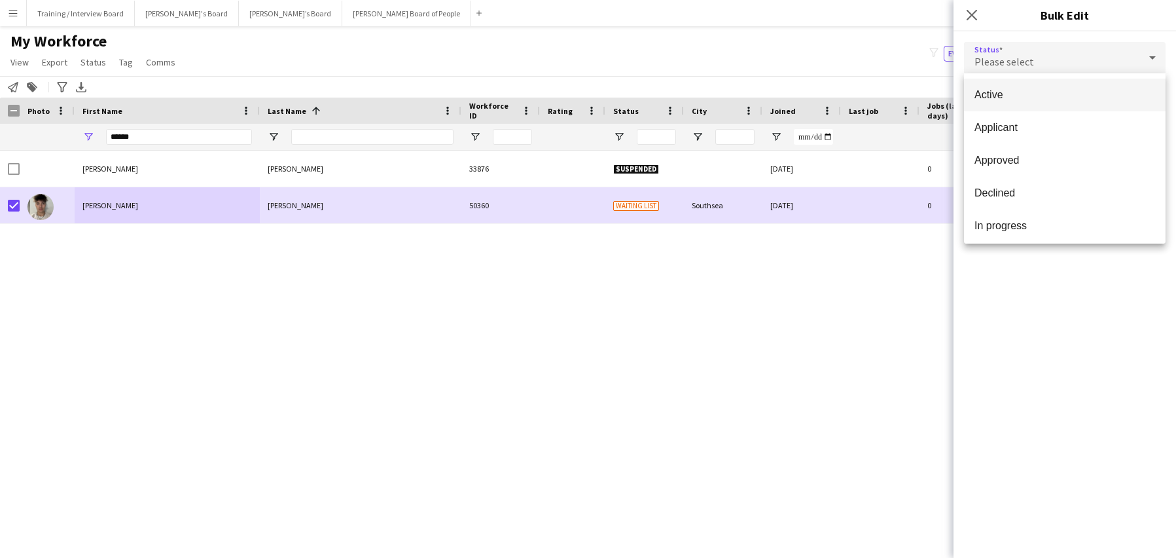
click at [1096, 91] on span "Active" at bounding box center [1065, 94] width 181 height 12
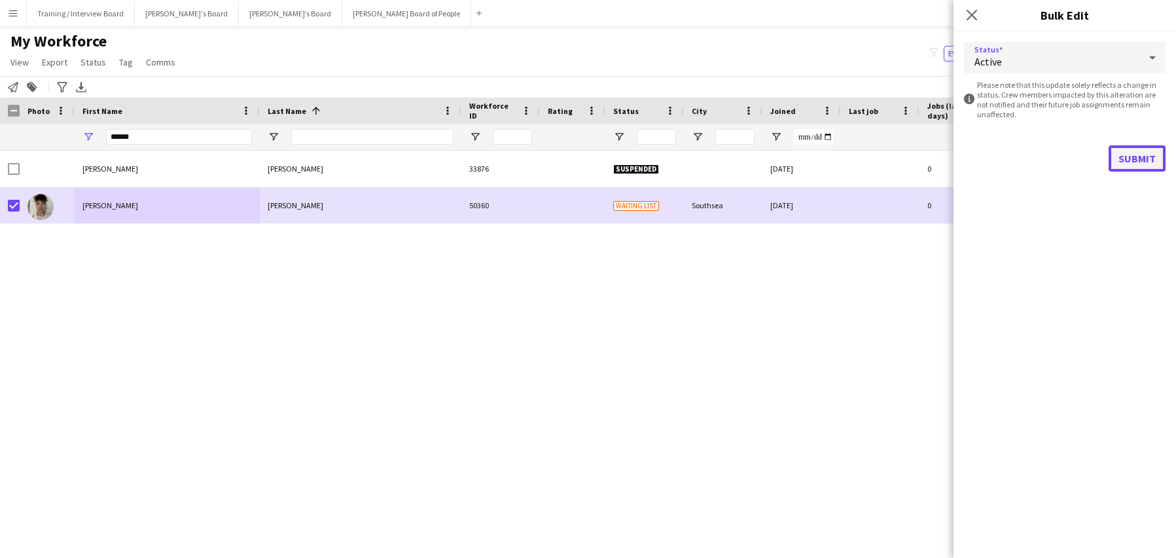
click at [1148, 158] on button "Submit" at bounding box center [1137, 158] width 57 height 26
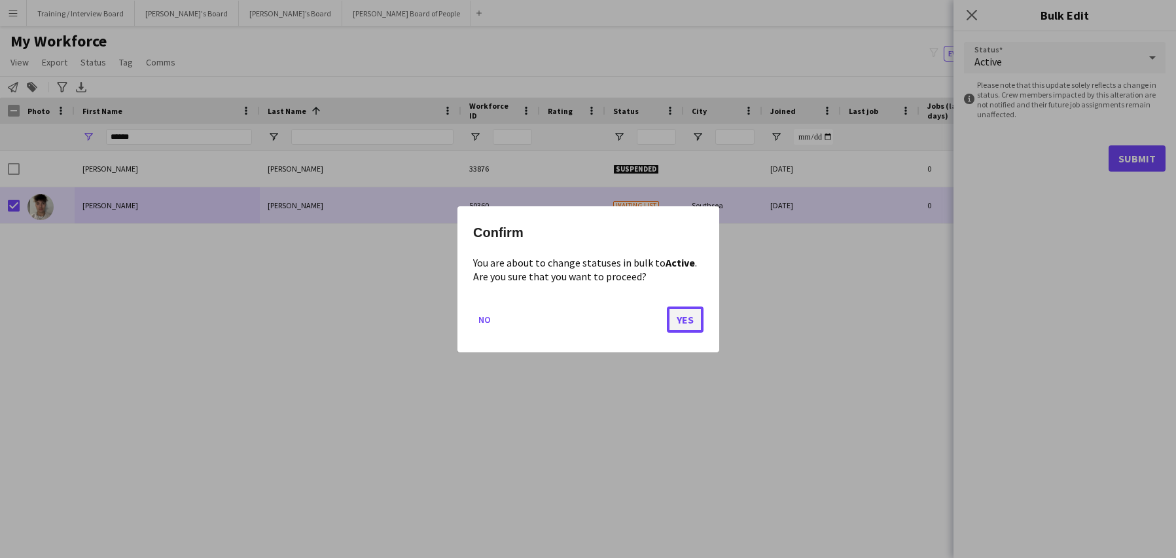
click at [685, 322] on button "Yes" at bounding box center [685, 319] width 37 height 26
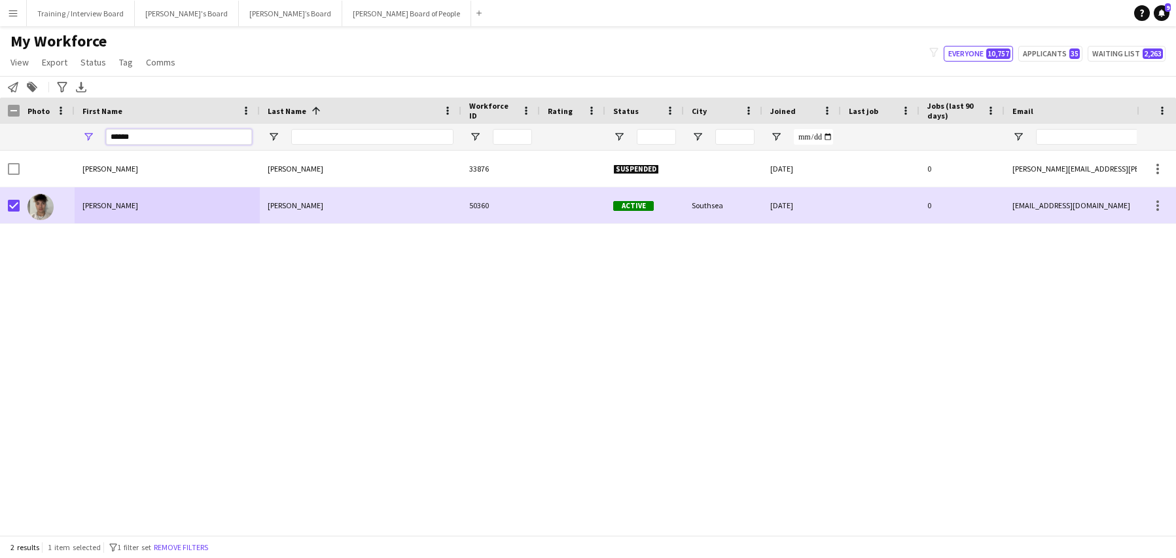
click at [164, 134] on input "******" at bounding box center [179, 137] width 146 height 16
type input "*"
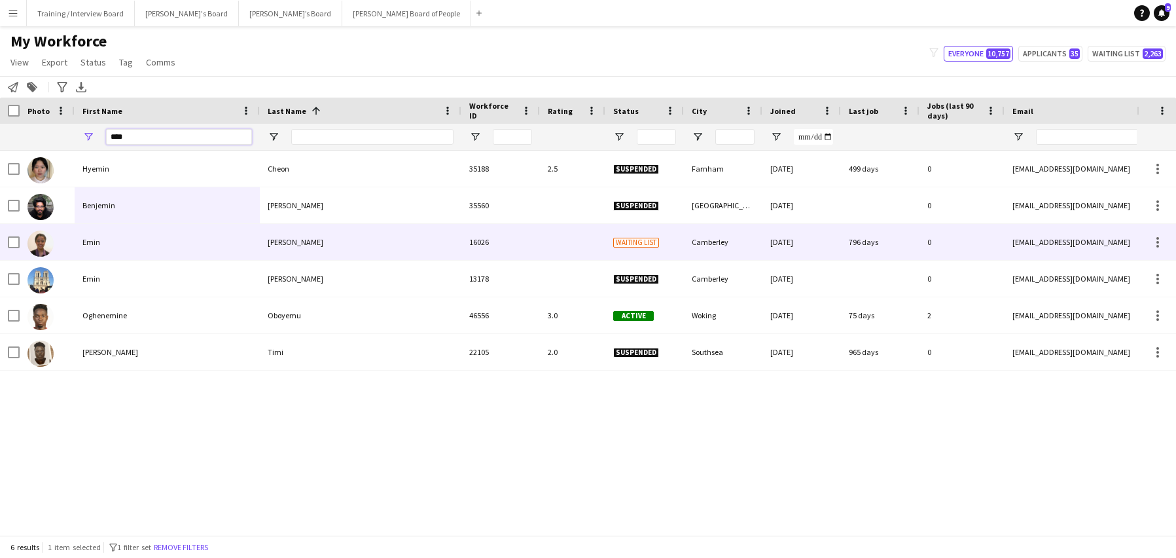
type input "****"
click at [26, 244] on div at bounding box center [47, 242] width 55 height 36
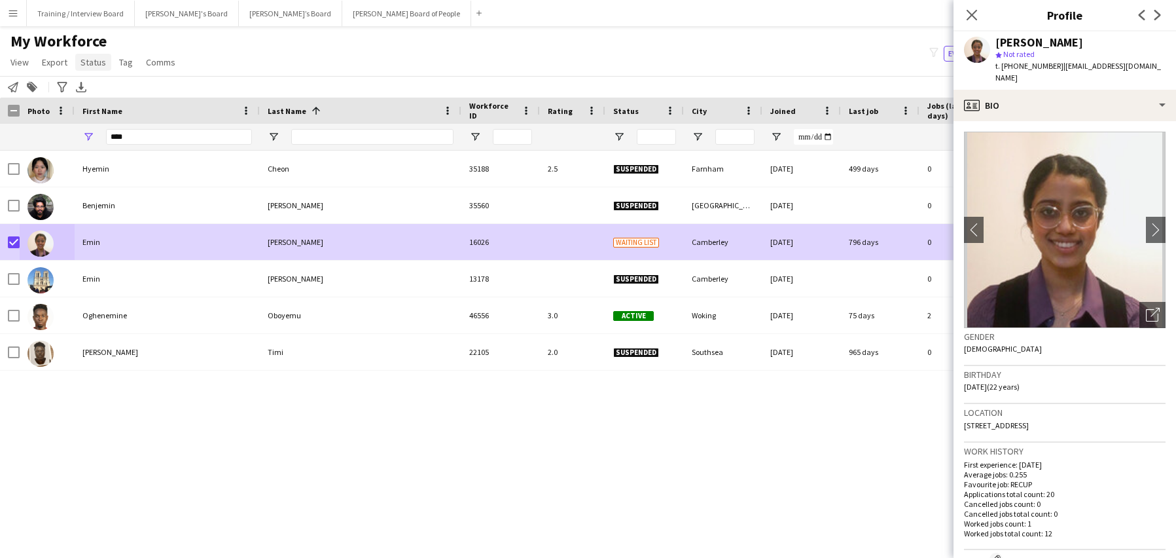
click at [101, 58] on span "Status" at bounding box center [94, 62] width 26 height 12
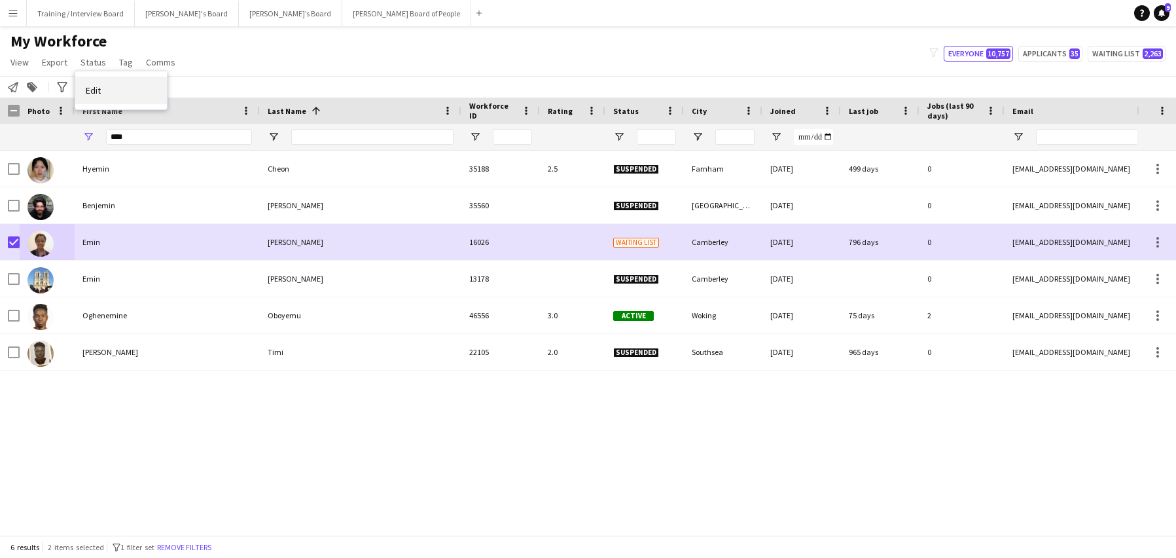
click at [103, 93] on link "Edit" at bounding box center [121, 90] width 92 height 27
click at [103, 93] on div "Notify workforce Add to tag Search tags magnifier Add tag Advanced filters Adva…" at bounding box center [588, 87] width 1176 height 22
click at [95, 59] on span "Status" at bounding box center [94, 62] width 26 height 12
click at [88, 86] on span "Edit" at bounding box center [93, 90] width 15 height 12
click at [88, 86] on div "Export XLSX" at bounding box center [81, 87] width 16 height 16
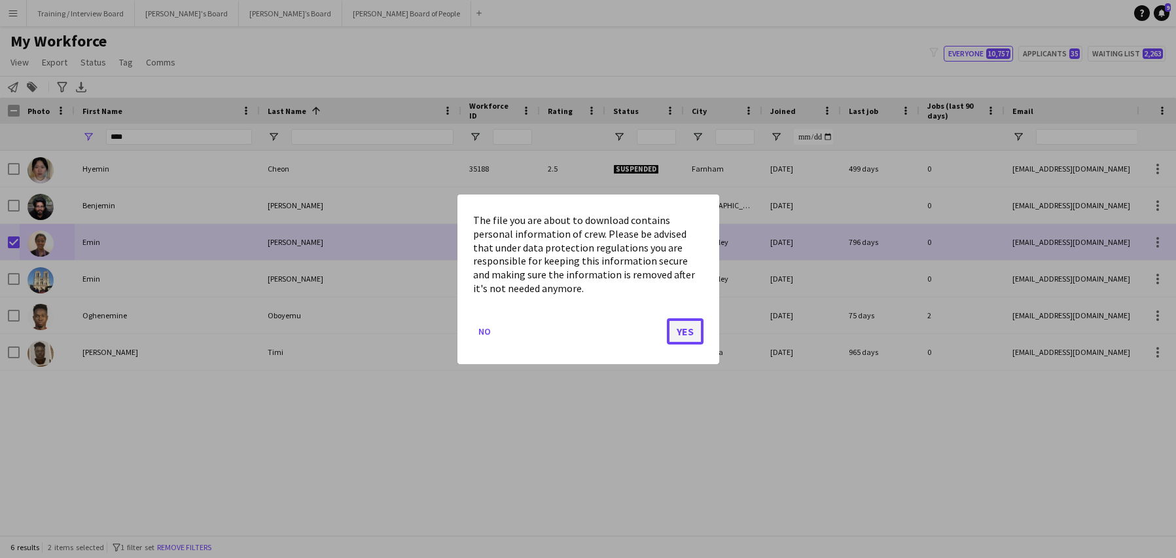
click at [698, 337] on button "Yes" at bounding box center [685, 330] width 37 height 26
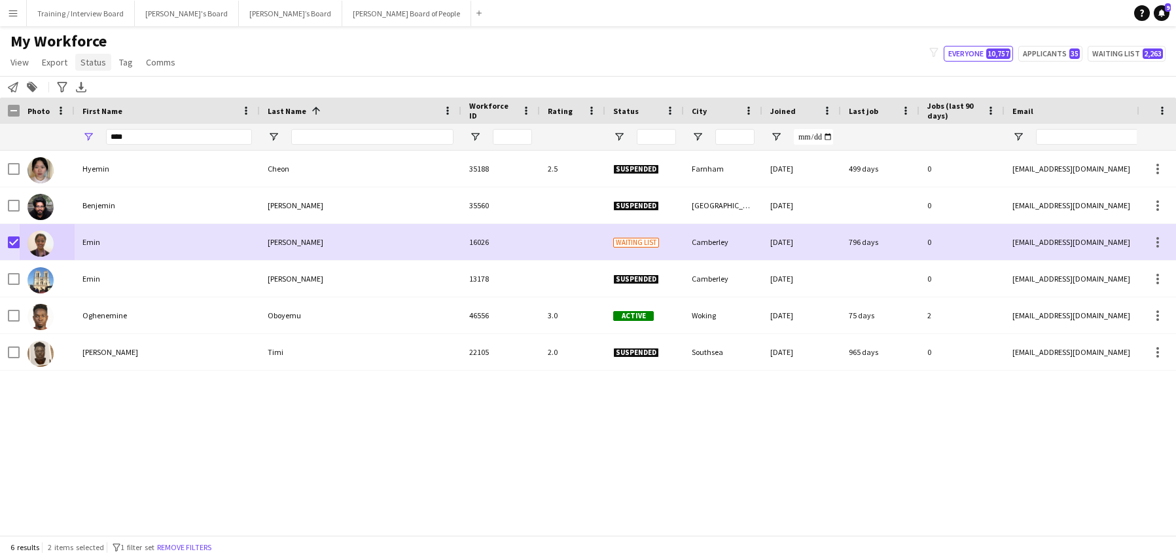
click at [86, 58] on span "Status" at bounding box center [94, 62] width 26 height 12
click at [89, 89] on span "Edit" at bounding box center [93, 90] width 15 height 12
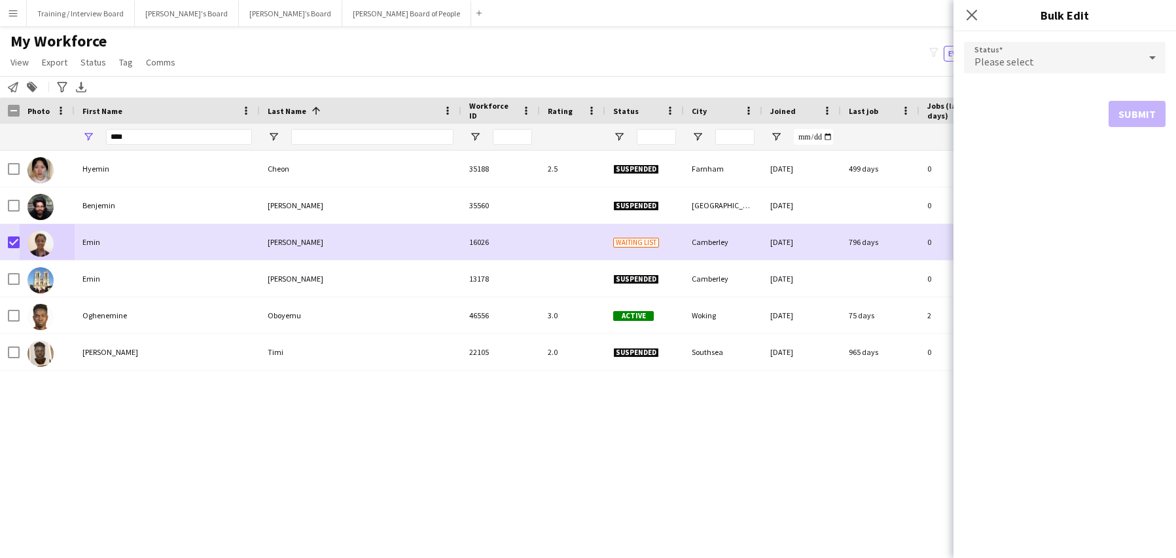
click at [1149, 56] on icon at bounding box center [1153, 58] width 16 height 26
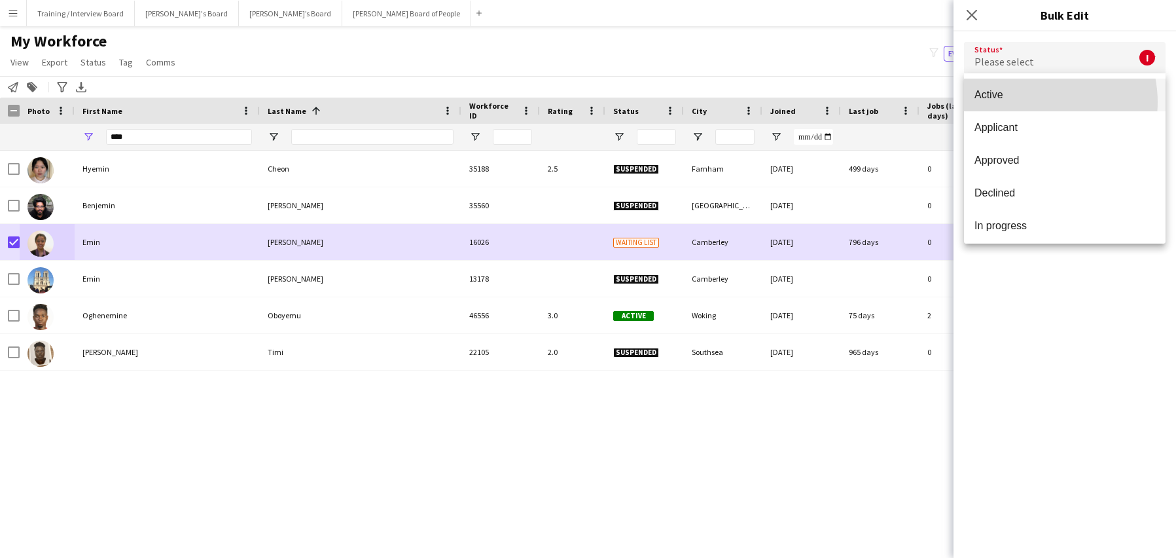
click at [1032, 102] on mat-option "Active" at bounding box center [1065, 95] width 202 height 33
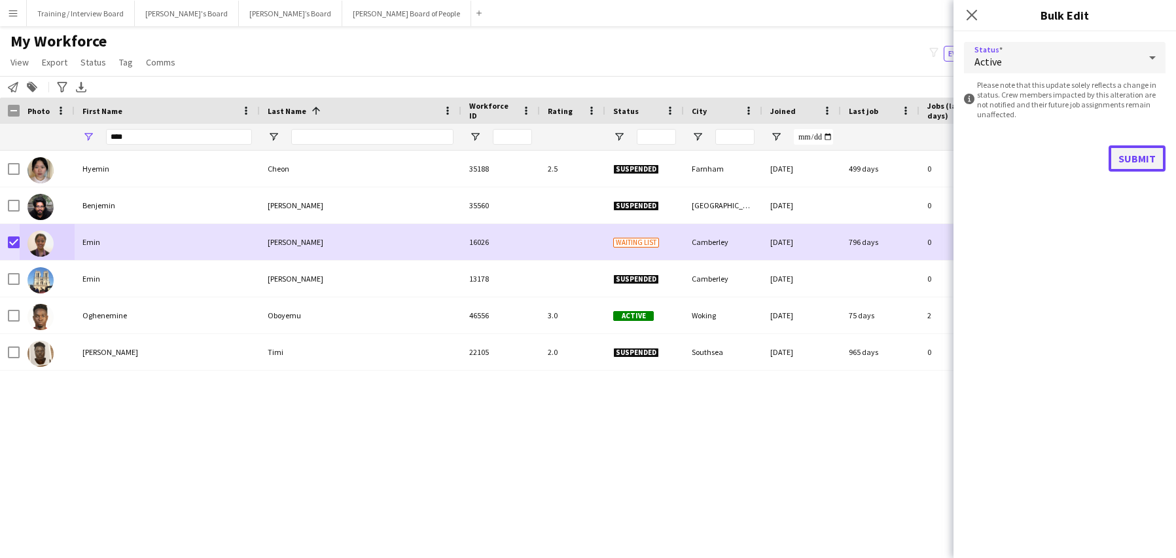
click at [1126, 161] on button "Submit" at bounding box center [1137, 158] width 57 height 26
click at [1123, 156] on button "Submit" at bounding box center [1137, 158] width 57 height 26
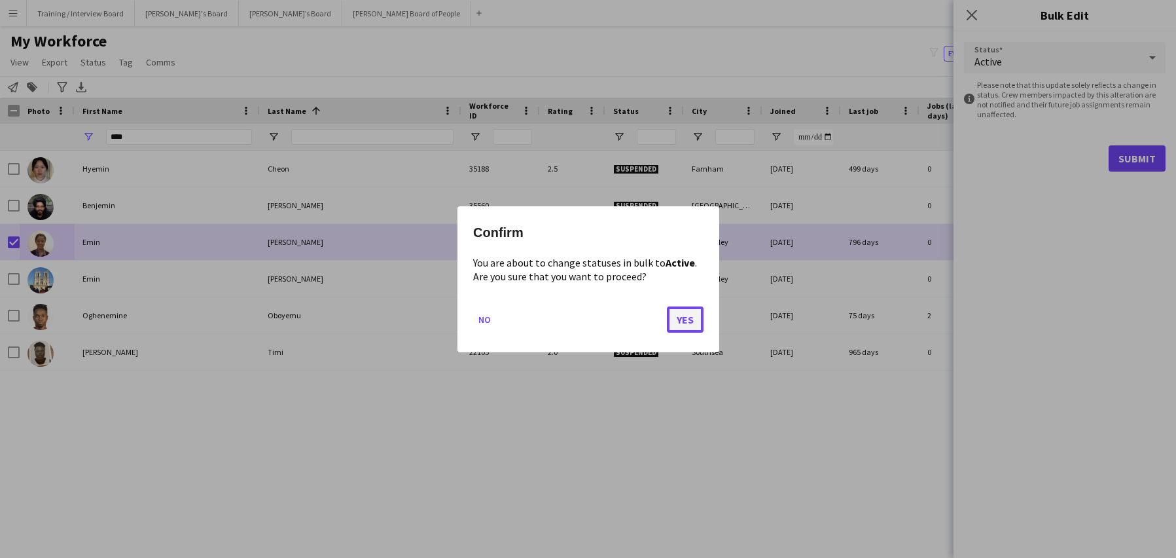
click at [678, 316] on button "Yes" at bounding box center [685, 319] width 37 height 26
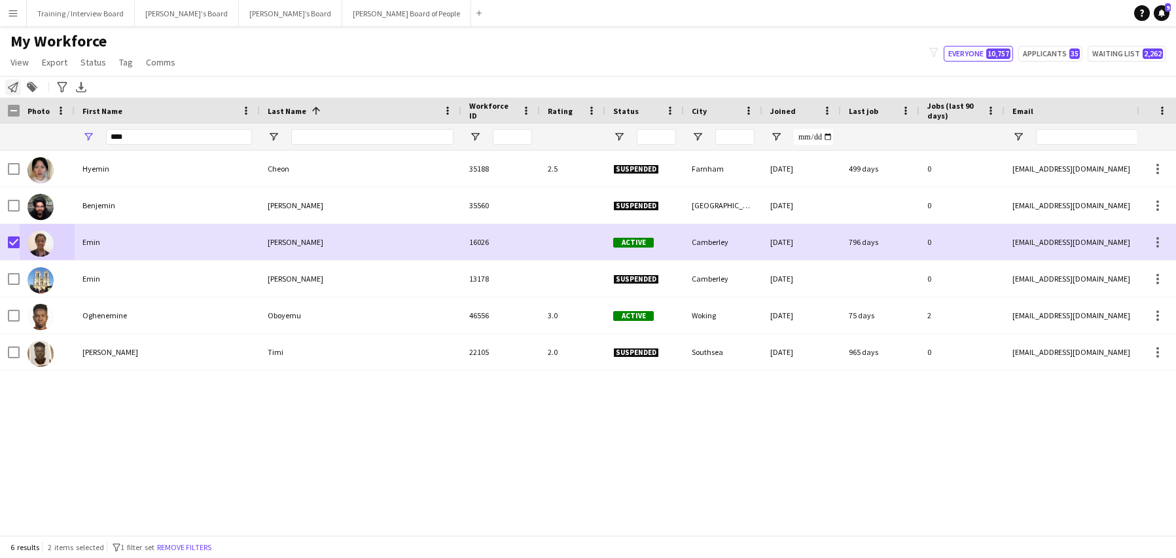
click at [17, 88] on icon "Notify workforce" at bounding box center [13, 87] width 10 height 10
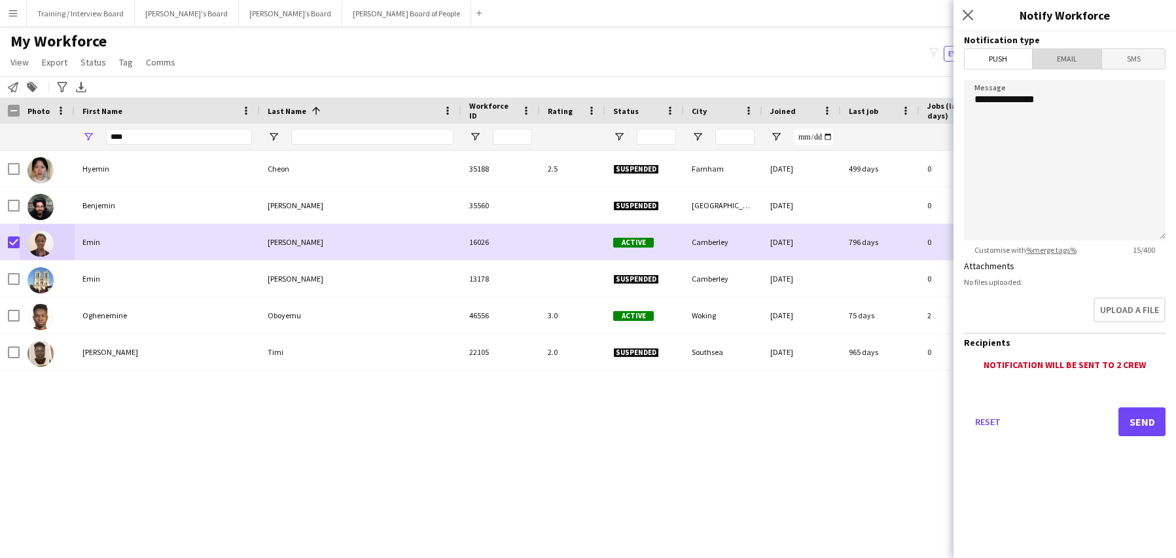
click at [1058, 49] on span "Email" at bounding box center [1067, 59] width 69 height 20
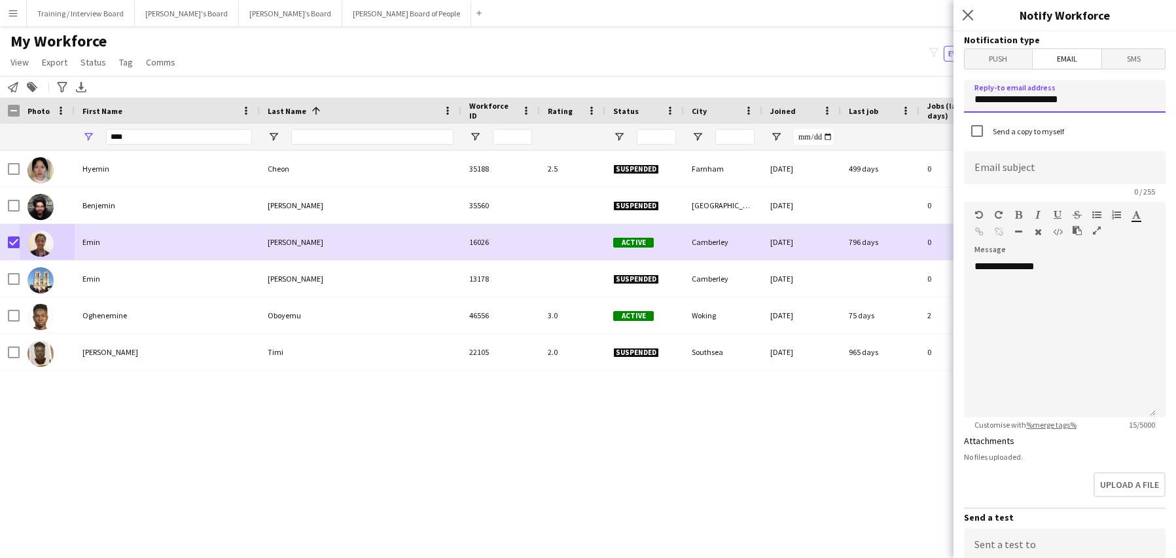
click at [1095, 104] on input "**********" at bounding box center [1065, 96] width 202 height 33
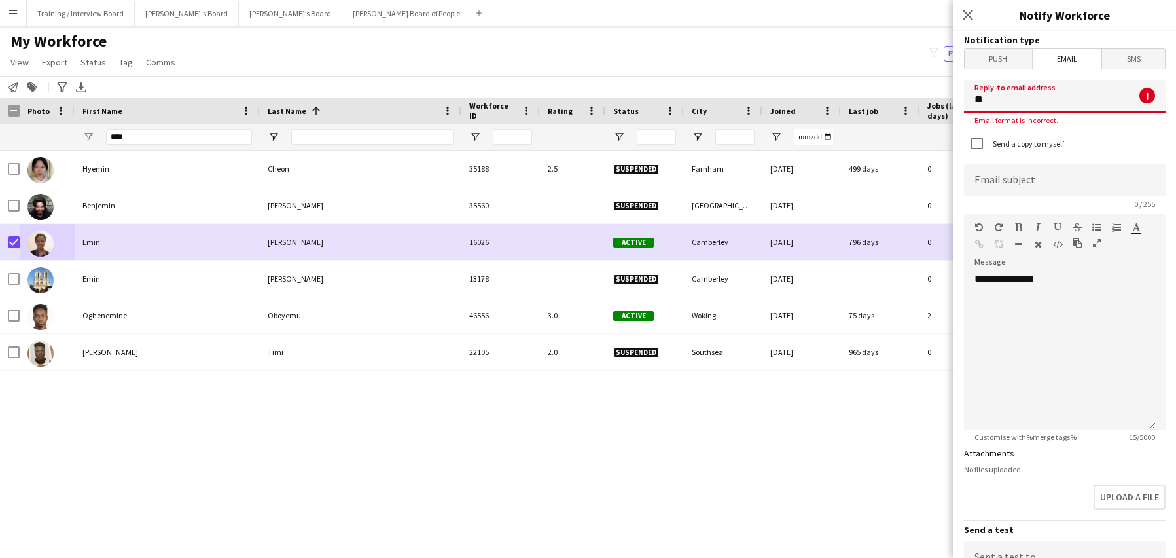
type input "*"
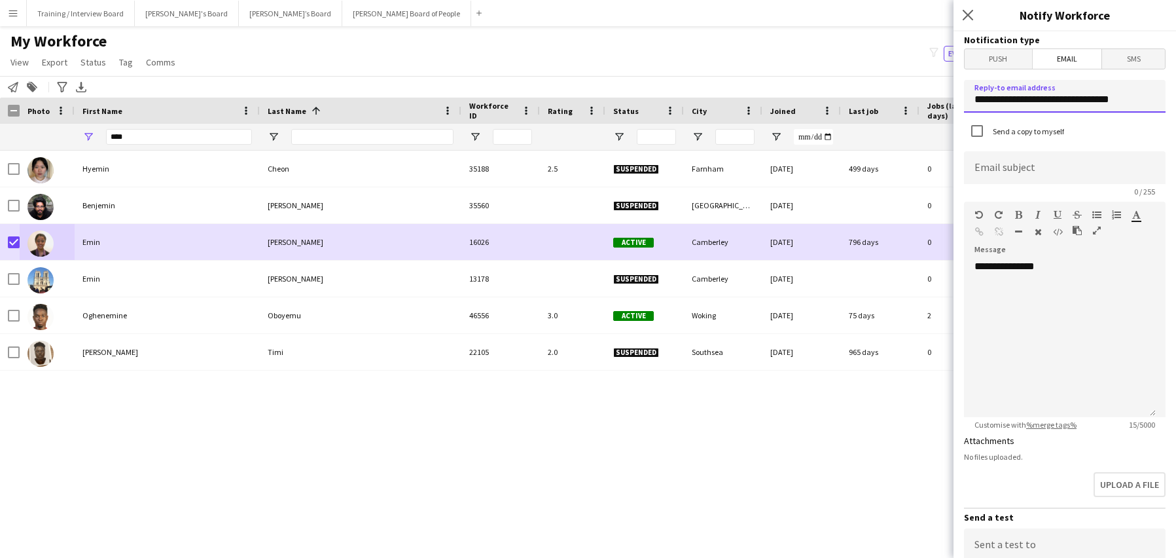
type input "**********"
click at [987, 166] on input at bounding box center [1065, 167] width 202 height 33
type input "**********"
click at [1087, 257] on div "**********" at bounding box center [1065, 334] width 202 height 166
click at [1083, 268] on div "**********" at bounding box center [1060, 338] width 192 height 157
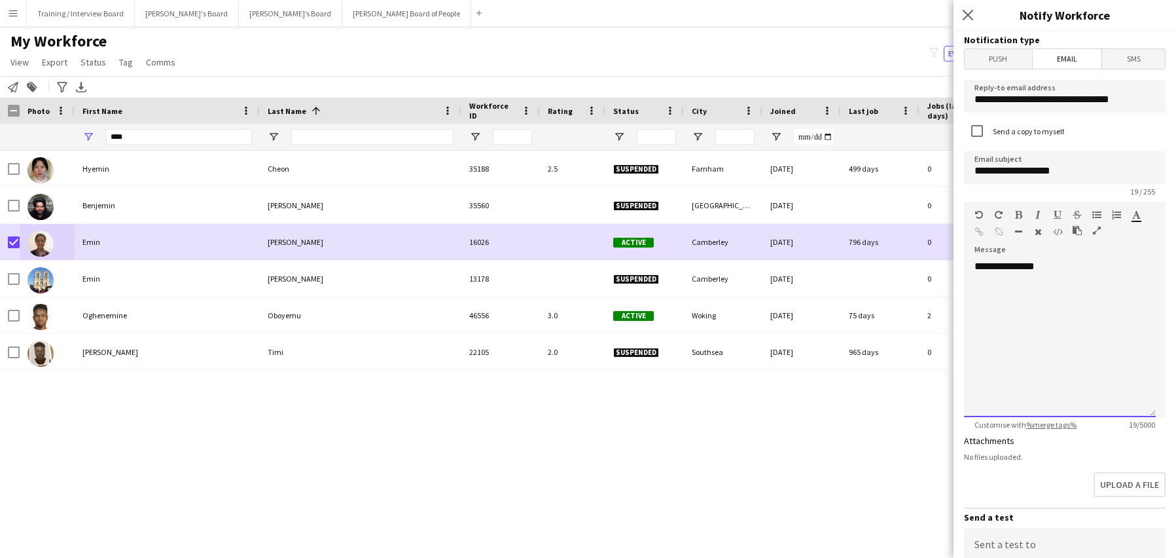
click at [972, 293] on div "**********" at bounding box center [1060, 338] width 192 height 157
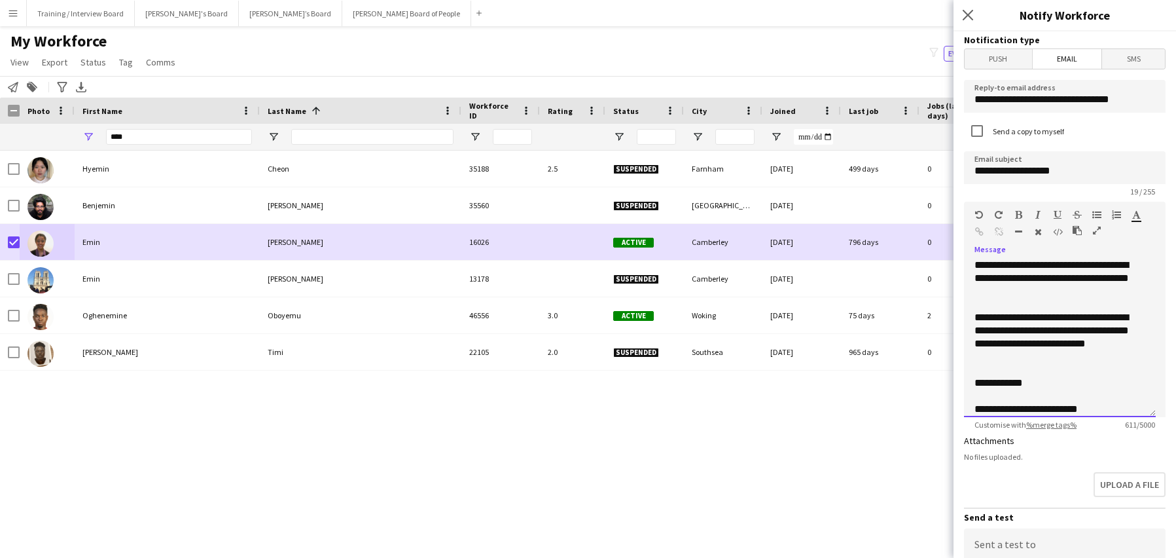
scroll to position [196, 0]
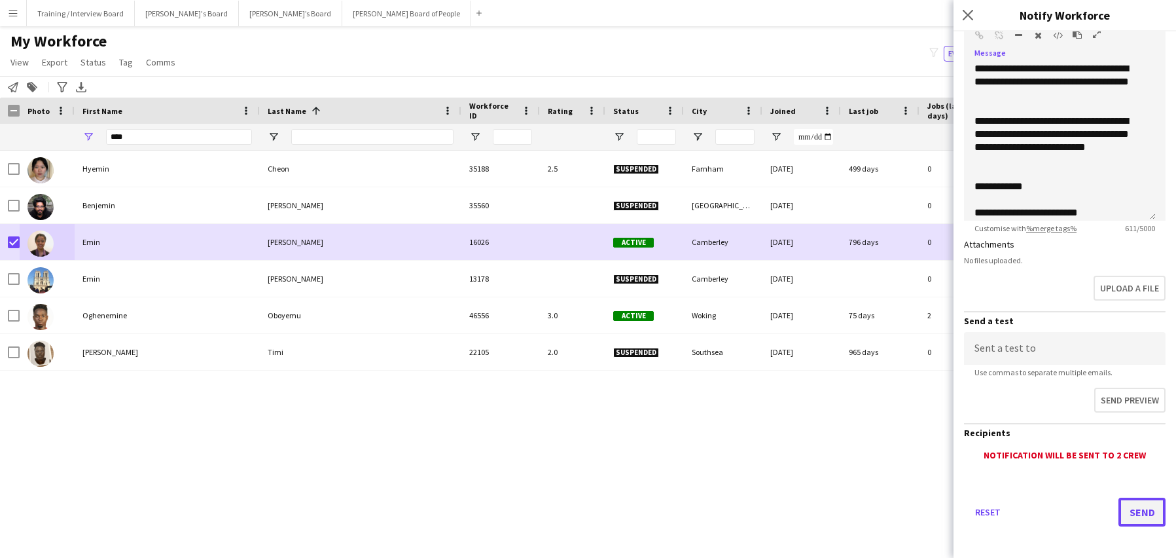
click at [1132, 516] on button "Send" at bounding box center [1142, 511] width 47 height 29
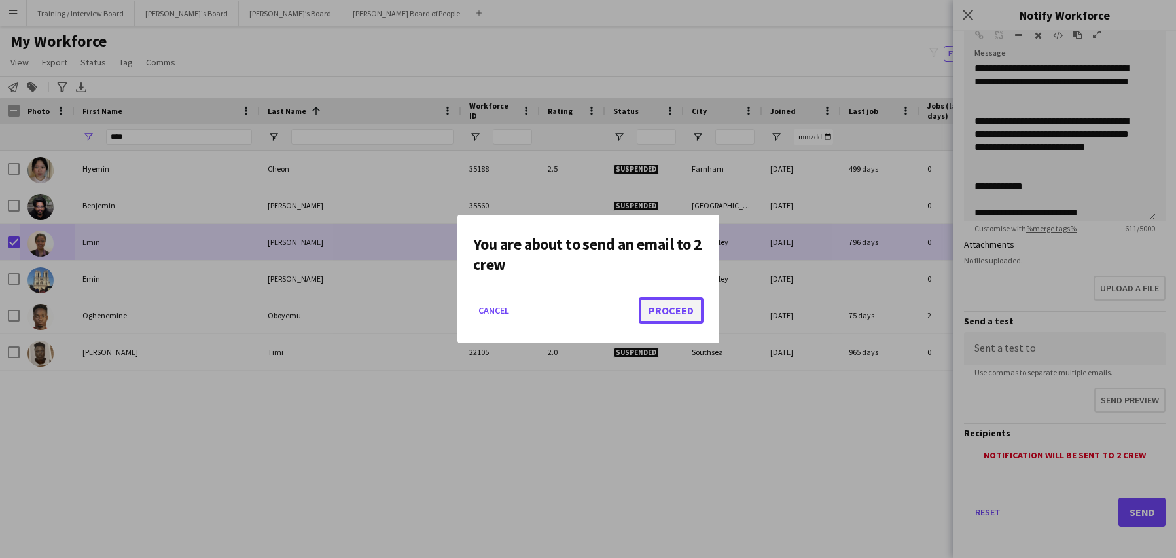
click at [662, 310] on button "Proceed" at bounding box center [671, 310] width 65 height 26
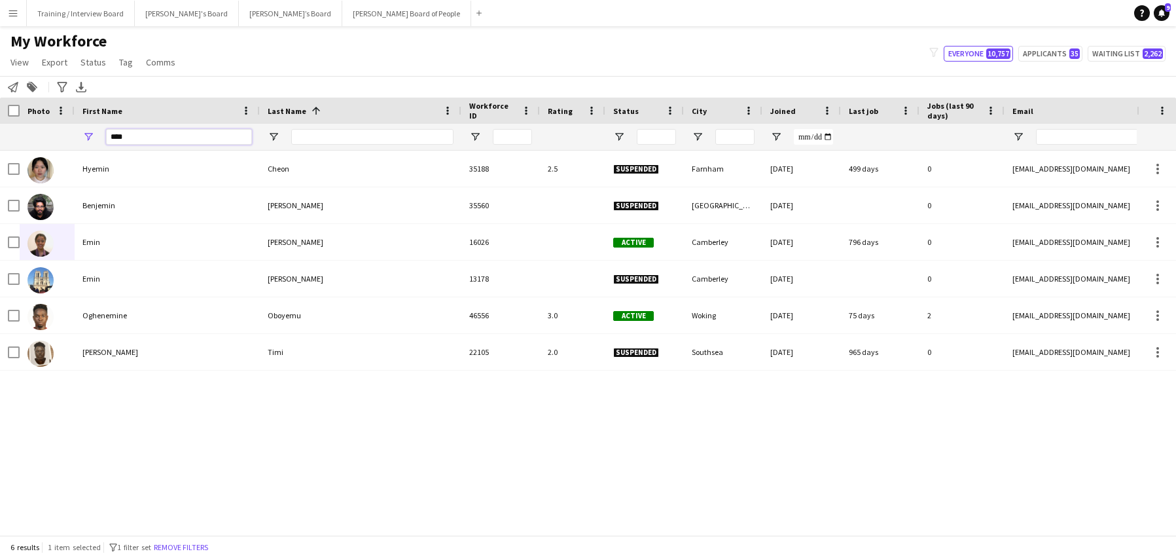
click at [154, 140] on input "****" at bounding box center [179, 137] width 146 height 16
type input "*"
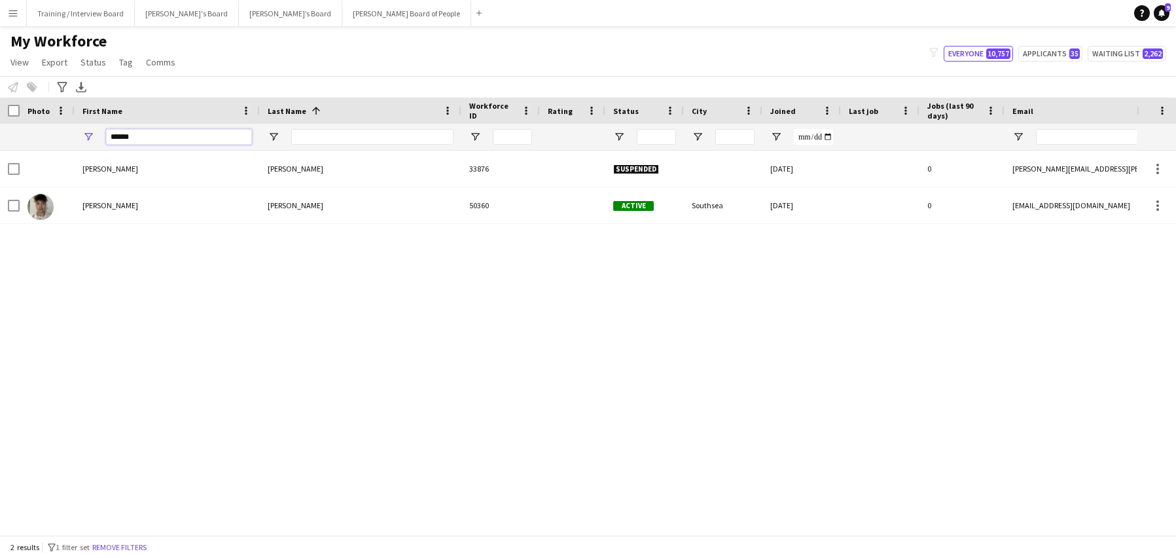
click at [158, 134] on input "******" at bounding box center [179, 137] width 146 height 16
type input "*"
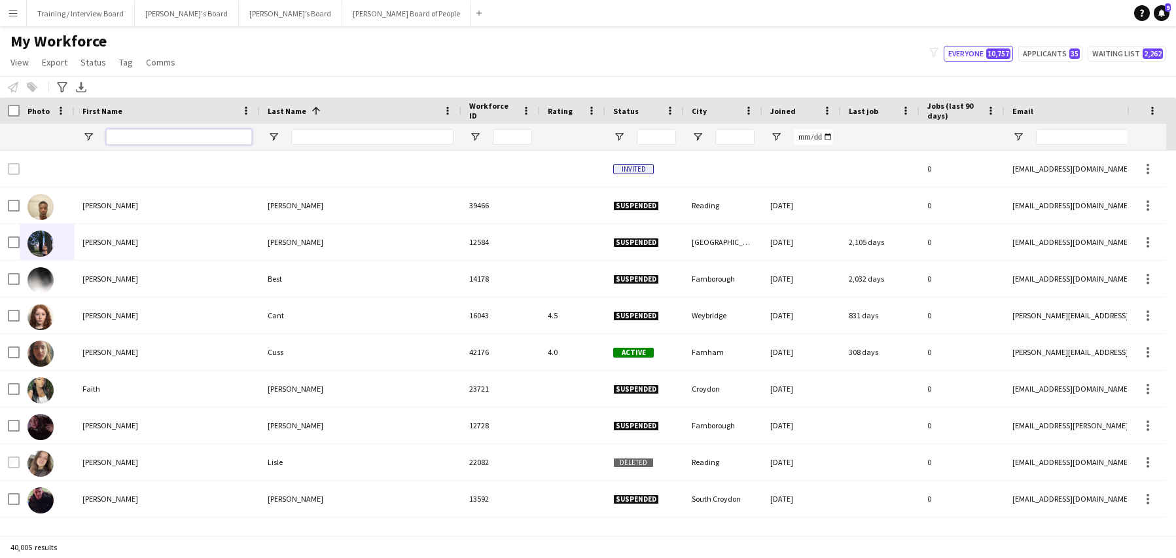
click at [114, 134] on input "First Name Filter Input" at bounding box center [179, 137] width 146 height 16
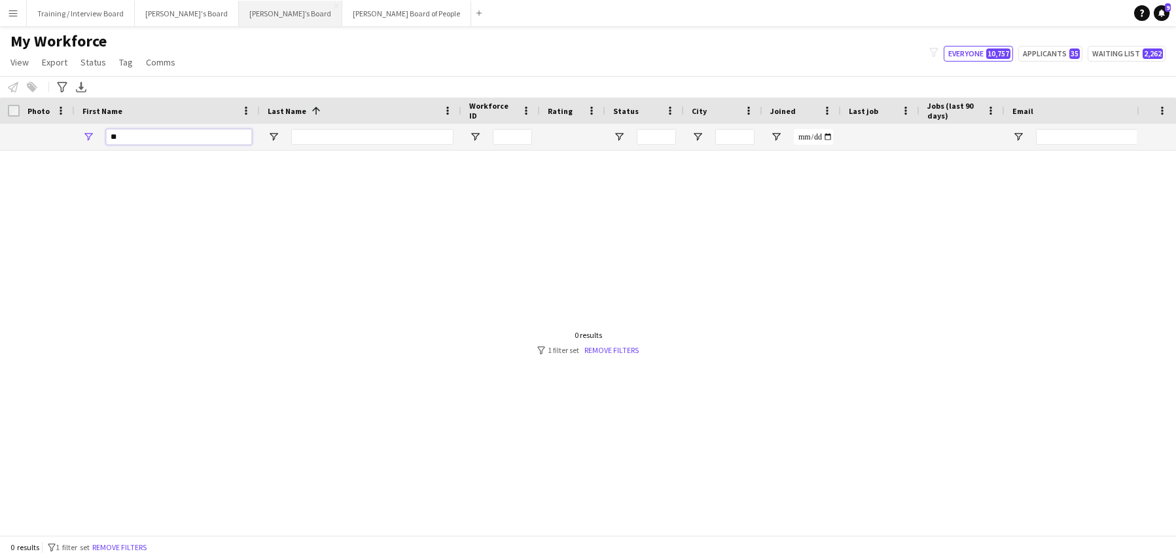
type input "*"
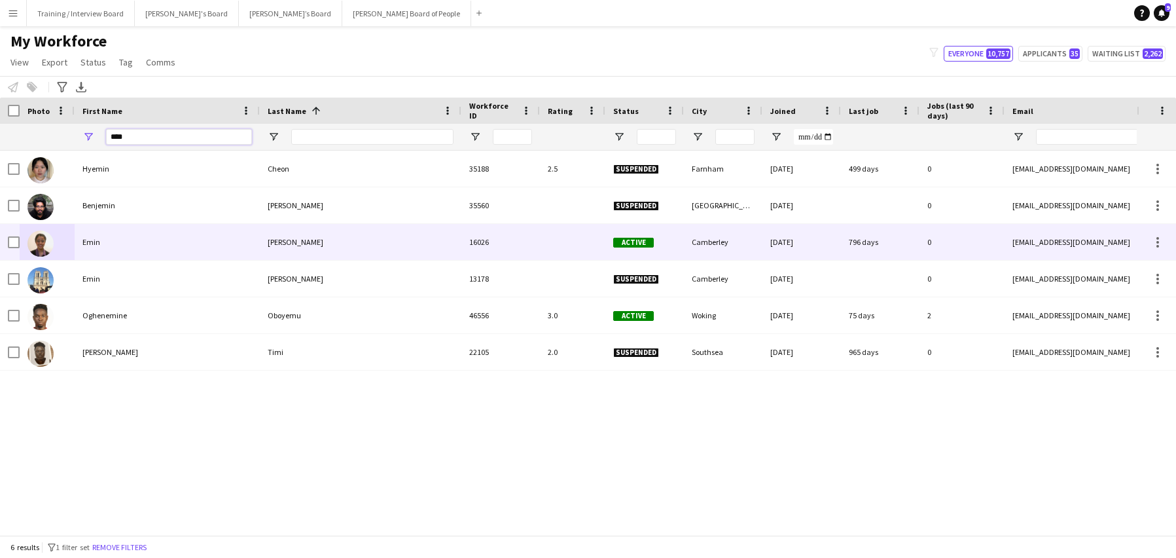
type input "****"
click at [96, 245] on div "Emin" at bounding box center [167, 242] width 185 height 36
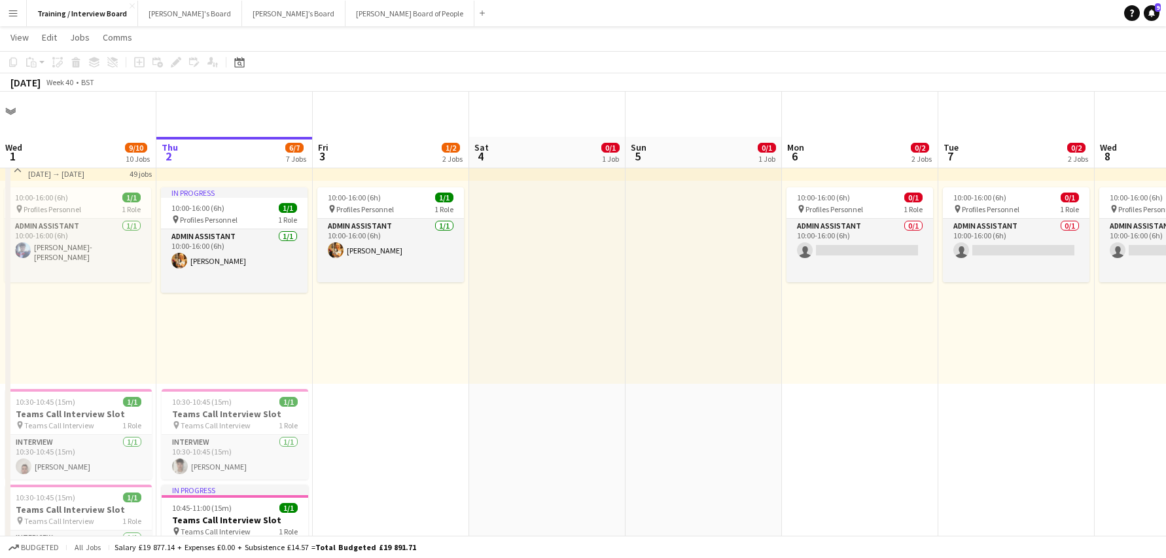
scroll to position [196, 0]
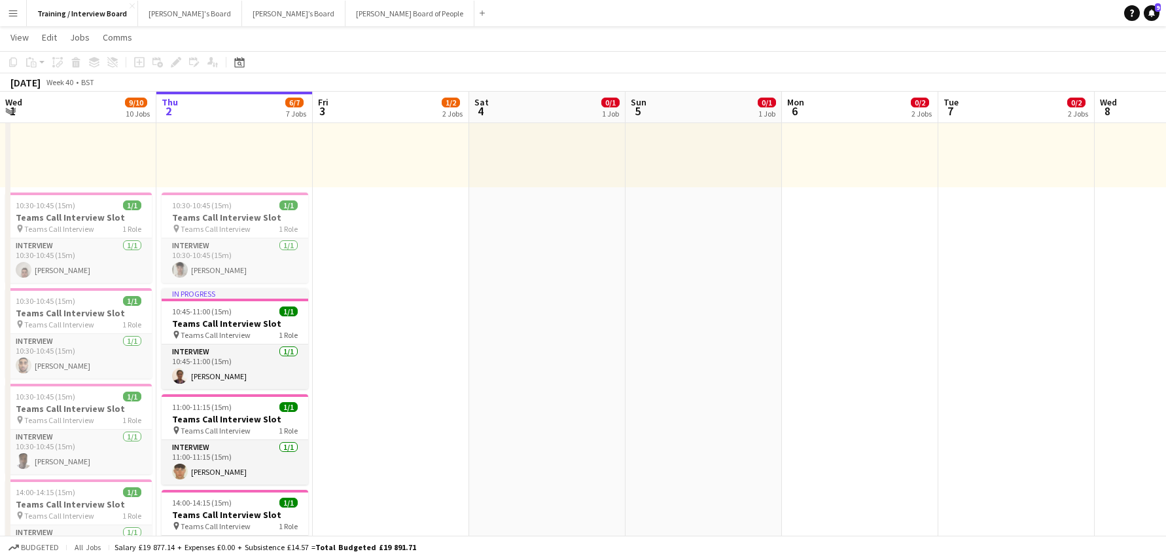
drag, startPoint x: 209, startPoint y: 374, endPoint x: 1040, endPoint y: 535, distance: 846.8
click at [209, 374] on app-card-role "Interview 1/1 10:45-11:00 (15m) Emin Manuel" at bounding box center [235, 366] width 147 height 45
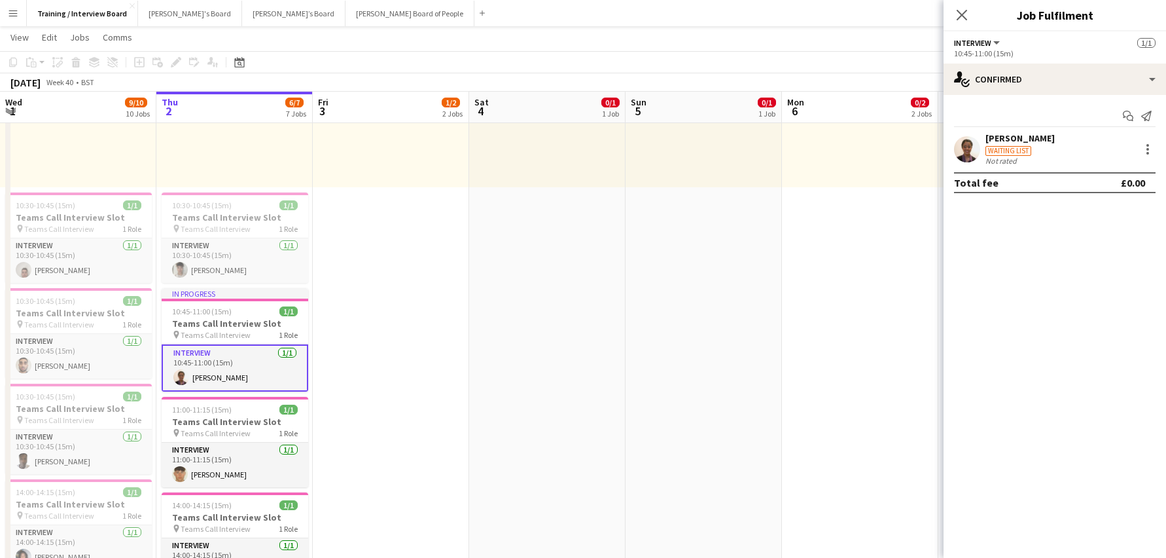
click at [1006, 134] on div "[PERSON_NAME]" at bounding box center [1020, 138] width 69 height 12
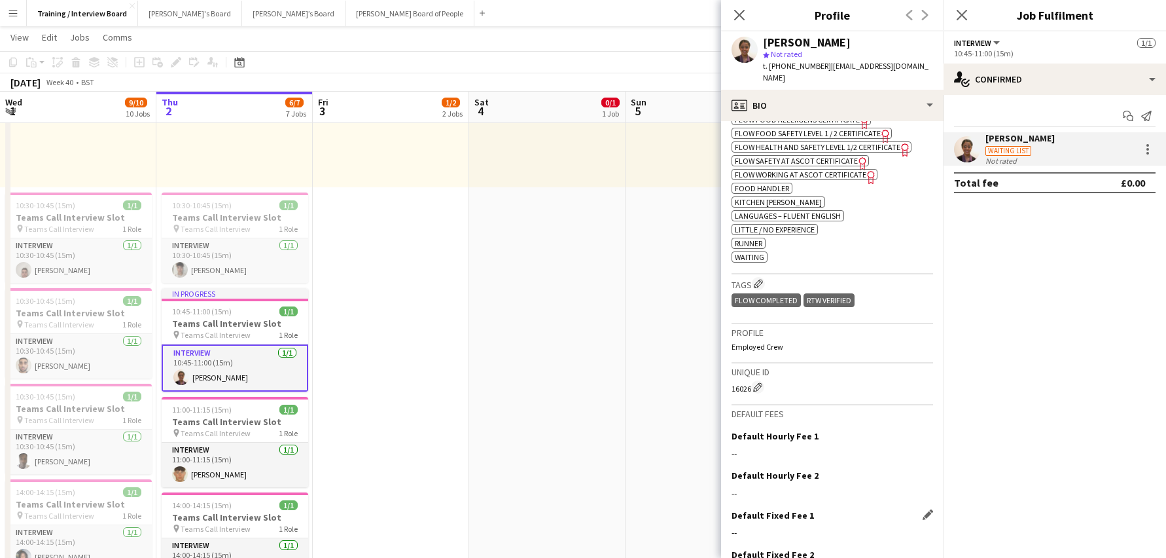
scroll to position [576, 0]
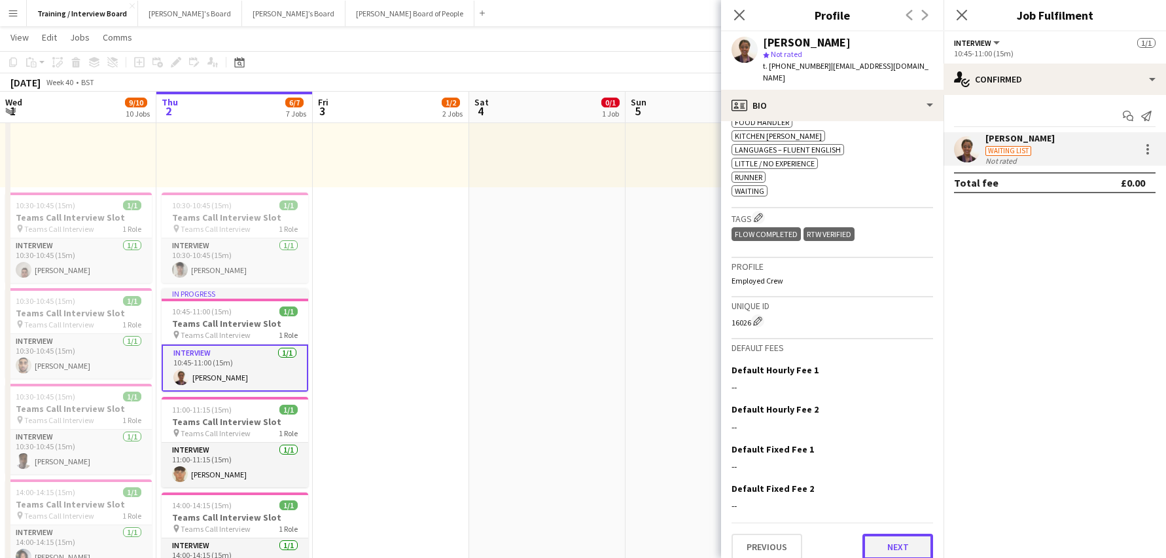
click at [877, 541] on button "Next" at bounding box center [898, 546] width 71 height 26
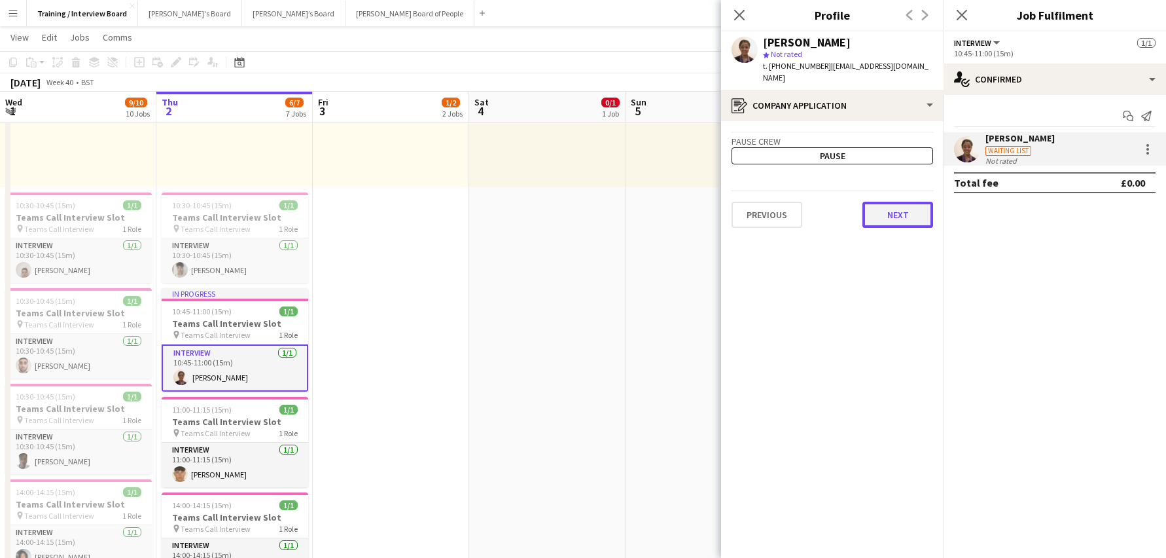
click at [920, 202] on button "Next" at bounding box center [898, 215] width 71 height 26
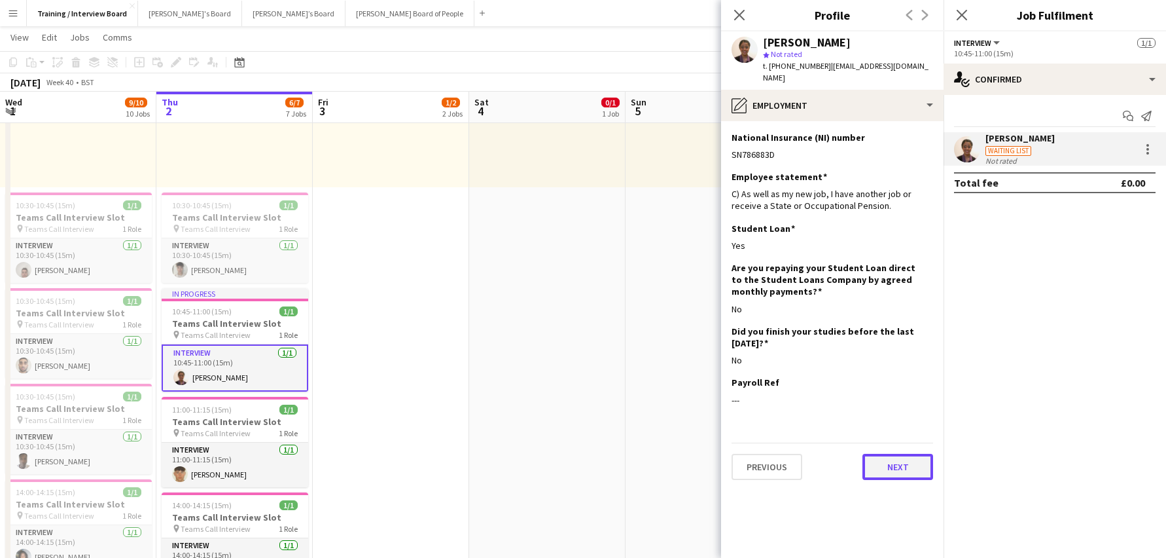
click at [891, 454] on button "Next" at bounding box center [898, 467] width 71 height 26
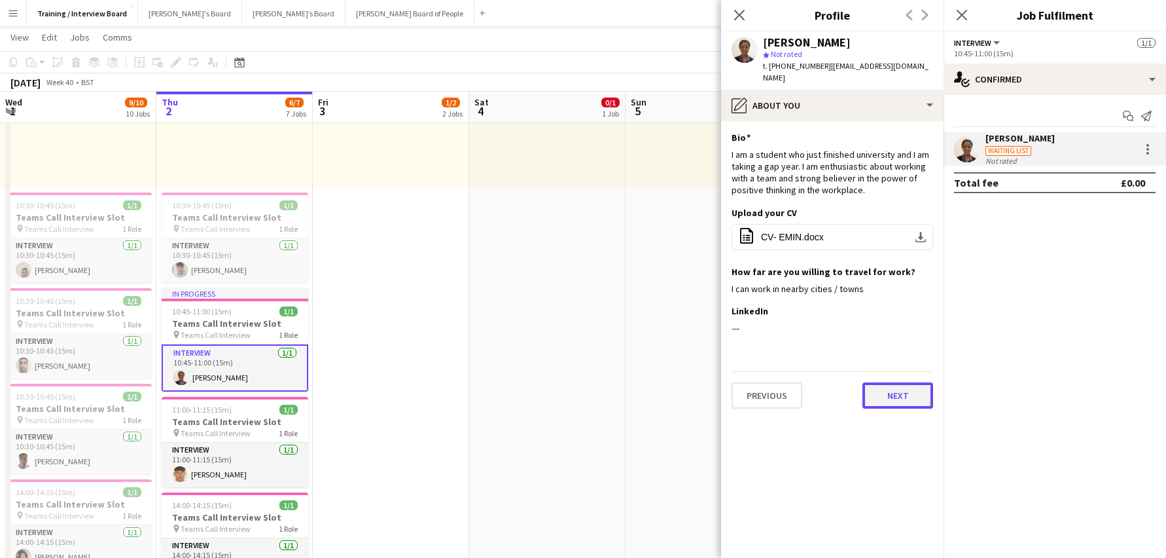
click at [885, 388] on button "Next" at bounding box center [898, 395] width 71 height 26
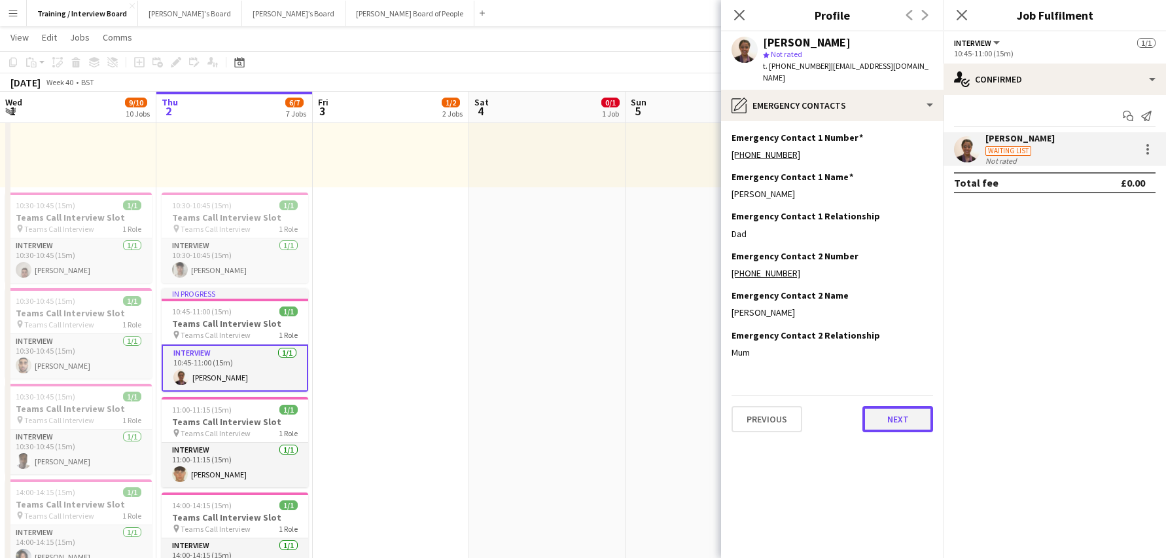
click at [879, 406] on button "Next" at bounding box center [898, 419] width 71 height 26
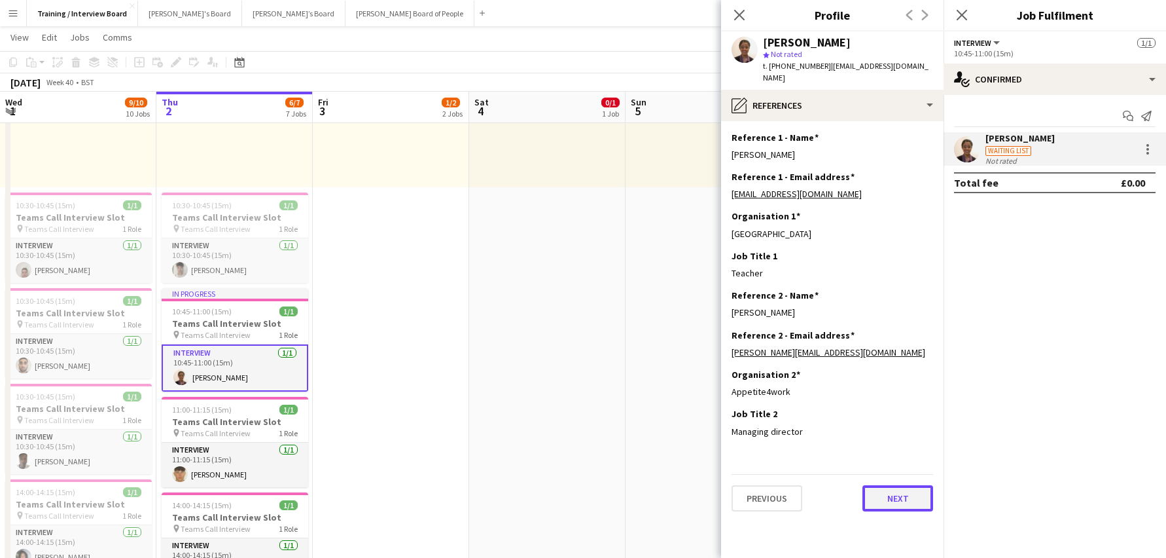
click at [905, 485] on button "Next" at bounding box center [898, 498] width 71 height 26
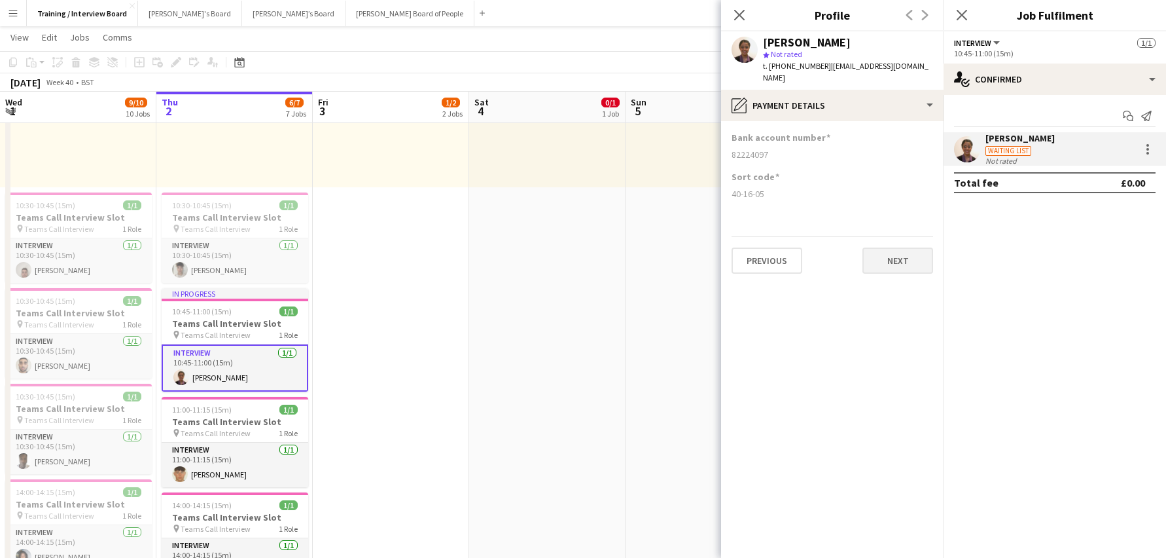
click at [905, 484] on app-section-data-types "Bank account number 82224097 Sort code 40-16-05 Previous Next" at bounding box center [832, 339] width 223 height 437
click at [885, 247] on button "Next" at bounding box center [898, 260] width 71 height 26
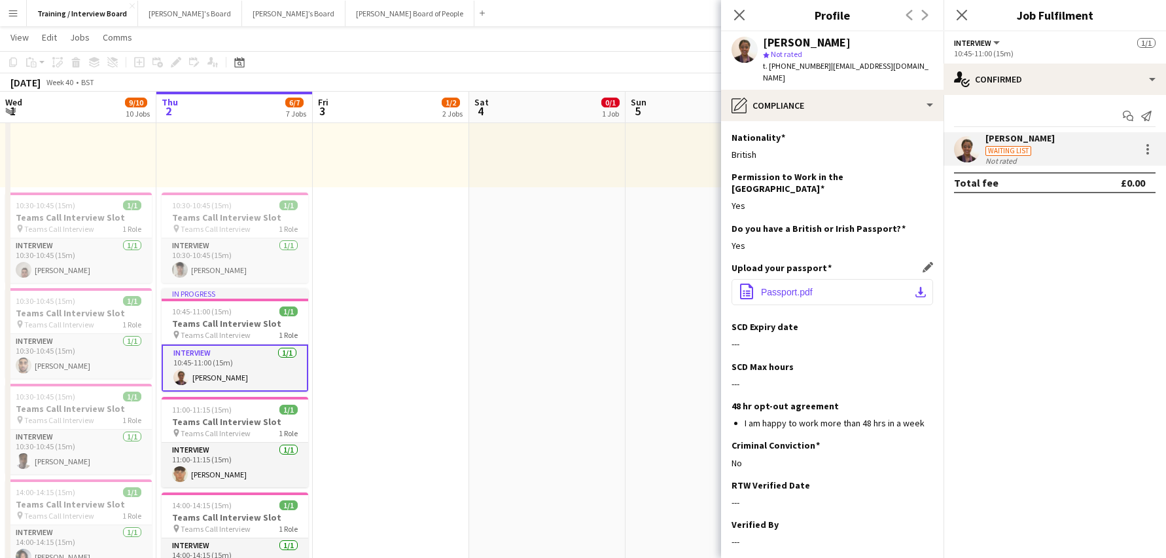
click at [916, 287] on app-icon "download-bottom" at bounding box center [921, 292] width 10 height 10
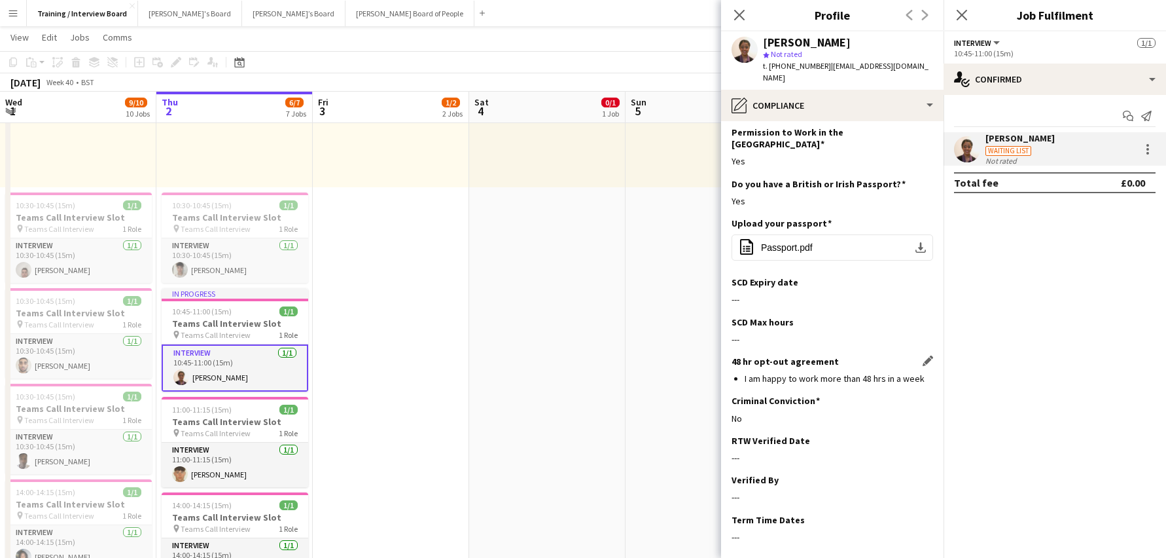
scroll to position [90, 0]
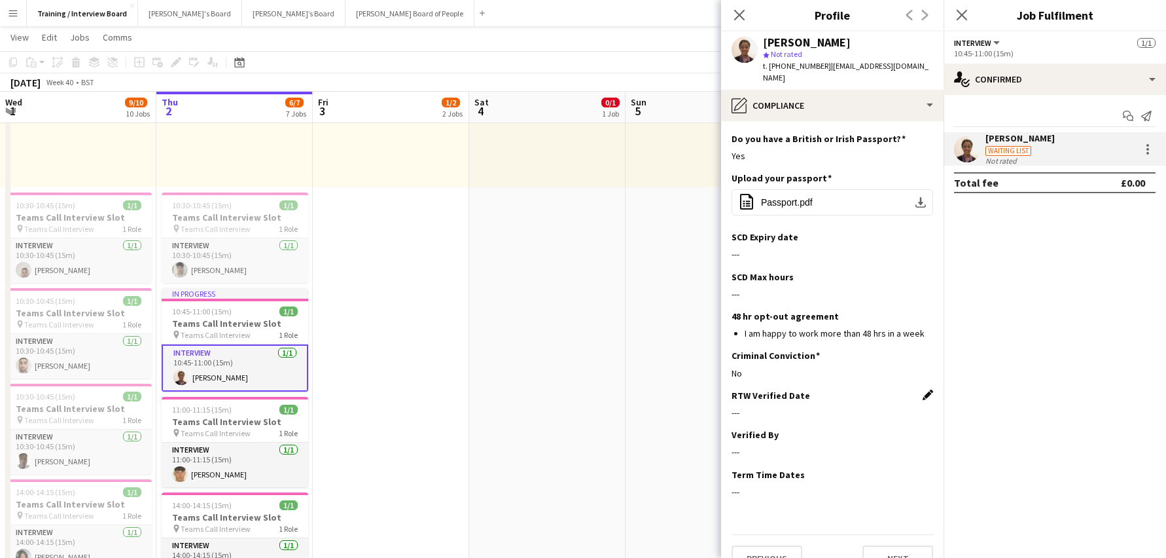
click at [923, 389] on app-icon "Edit this field" at bounding box center [928, 394] width 10 height 10
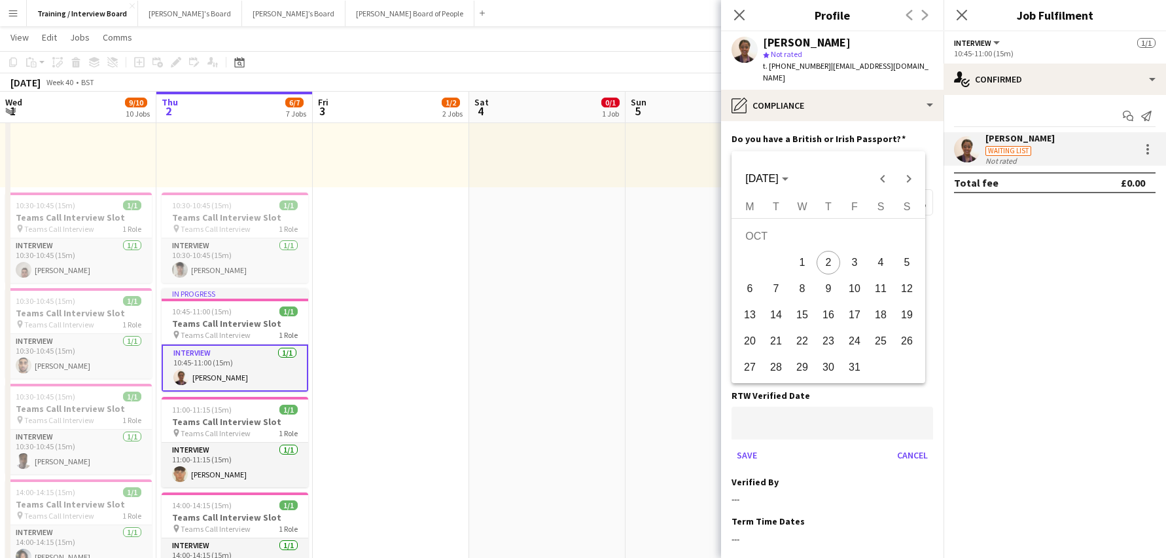
click at [825, 258] on span "2" at bounding box center [829, 263] width 24 height 24
type input "**********"
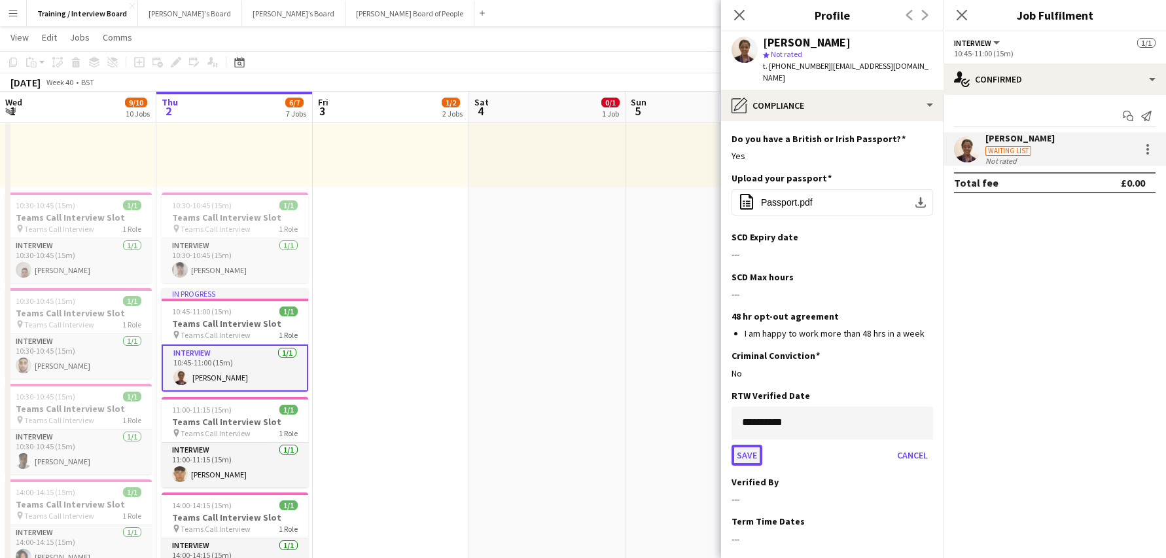
click at [760, 444] on button "Save" at bounding box center [747, 454] width 31 height 21
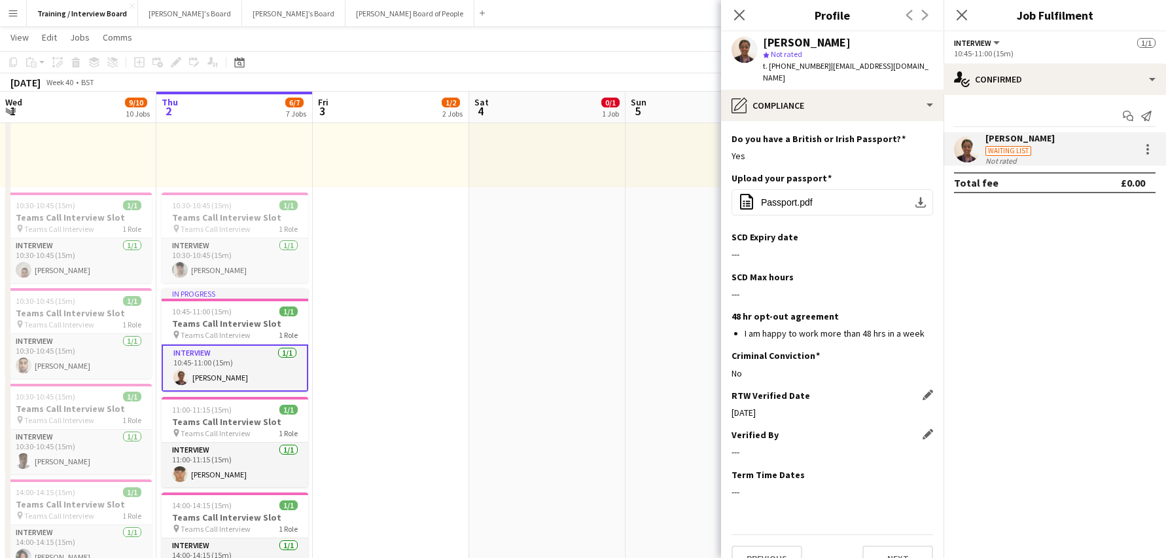
click at [913, 429] on div "Verified By Edit this field" at bounding box center [833, 435] width 202 height 12
click at [923, 429] on app-icon "Edit this field" at bounding box center [928, 434] width 10 height 10
click at [808, 429] on div "Verified By" at bounding box center [833, 435] width 202 height 12
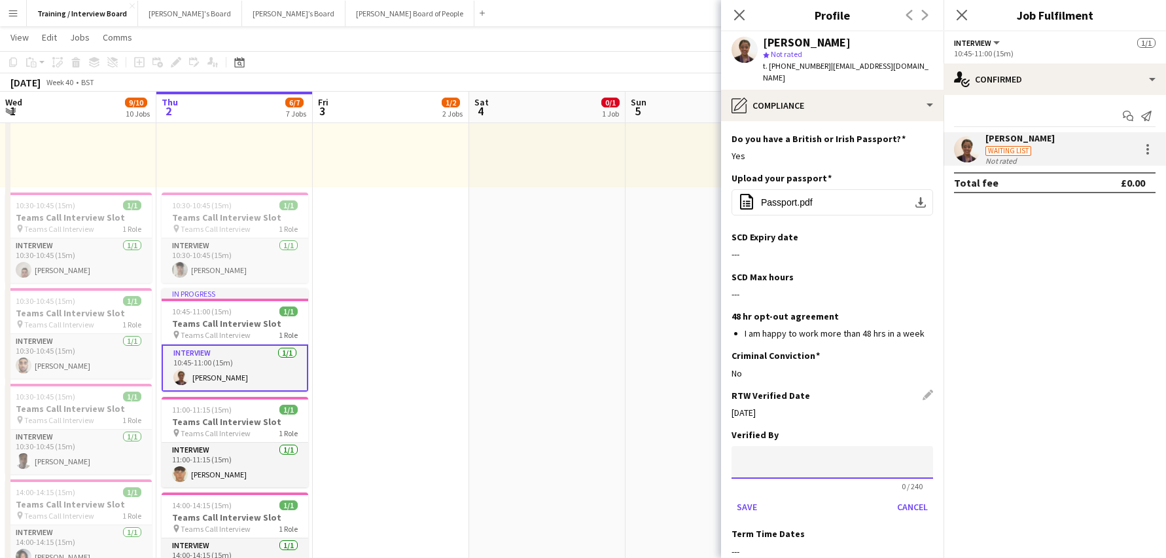
click at [796, 446] on input at bounding box center [833, 462] width 202 height 33
type input "**"
click at [765, 496] on div "Save Cancel" at bounding box center [833, 506] width 202 height 21
click at [753, 496] on button "Save" at bounding box center [747, 506] width 31 height 21
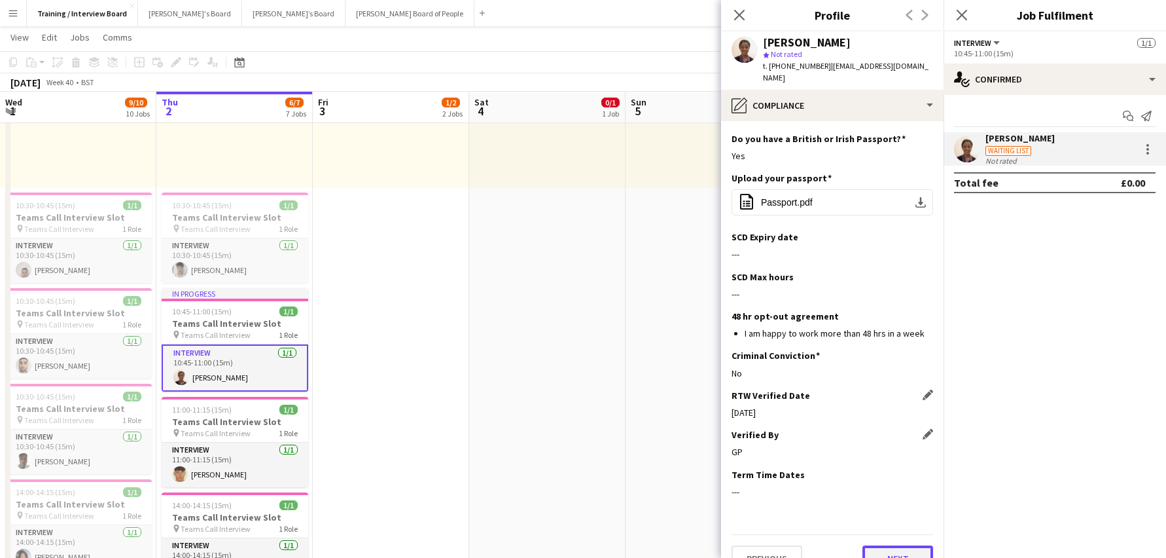
click at [871, 545] on button "Next" at bounding box center [898, 558] width 71 height 26
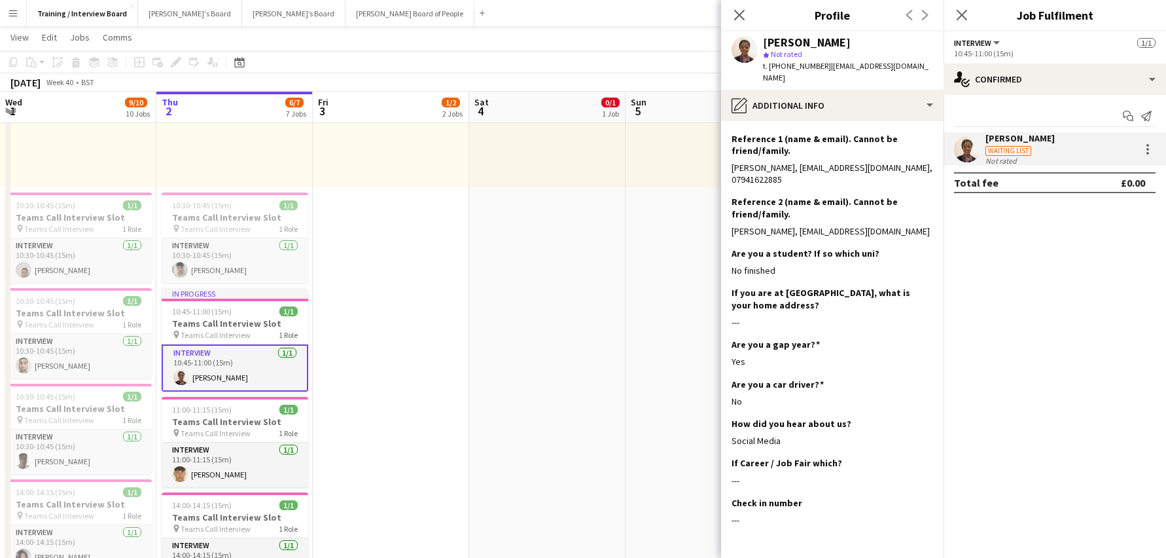
scroll to position [268, 0]
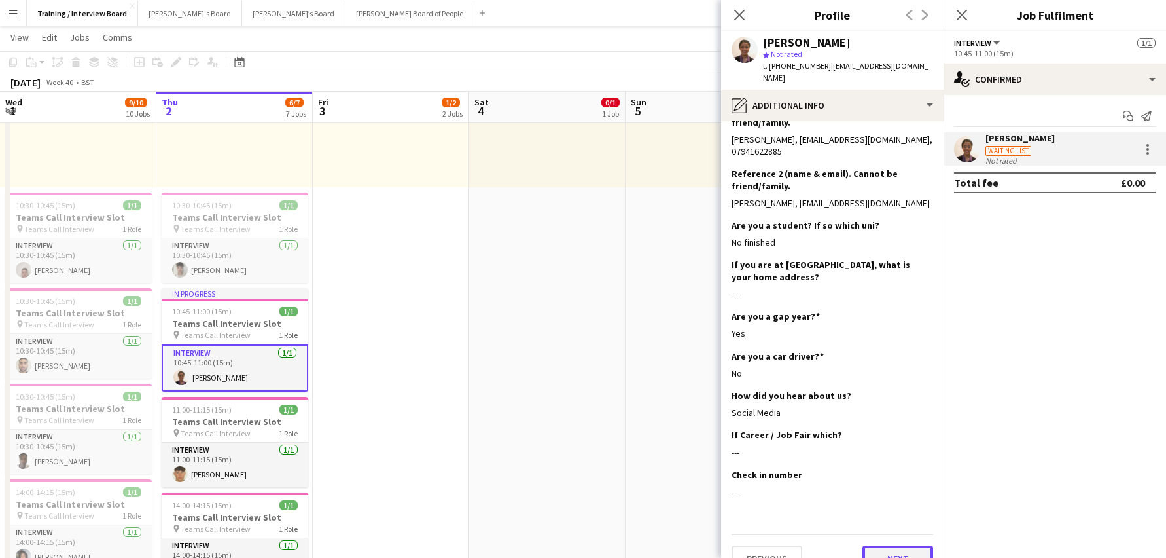
click at [895, 545] on button "Next" at bounding box center [898, 558] width 71 height 26
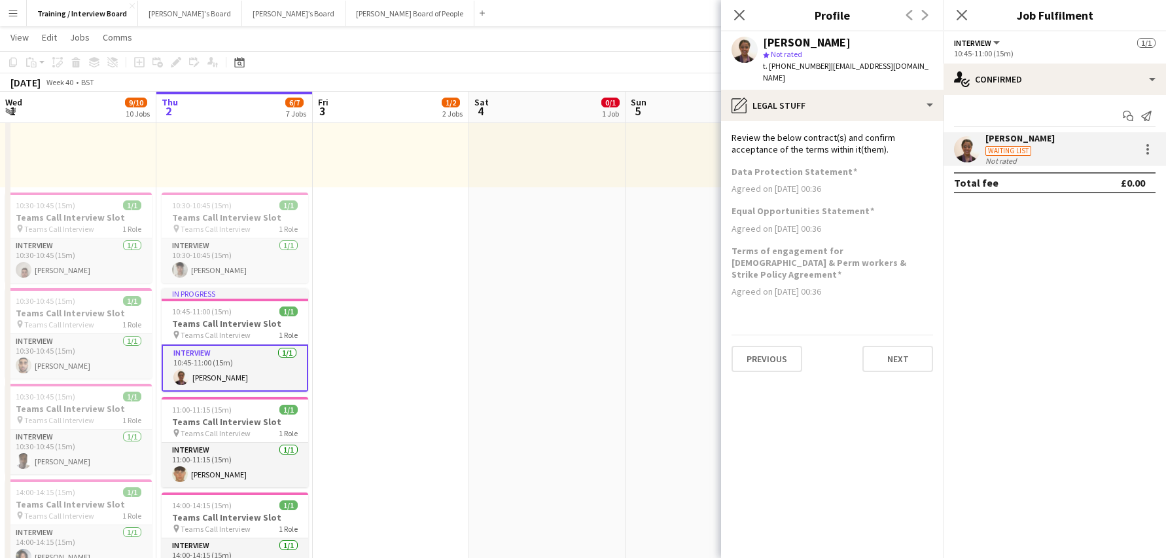
scroll to position [0, 0]
click at [898, 346] on button "Next" at bounding box center [898, 359] width 71 height 26
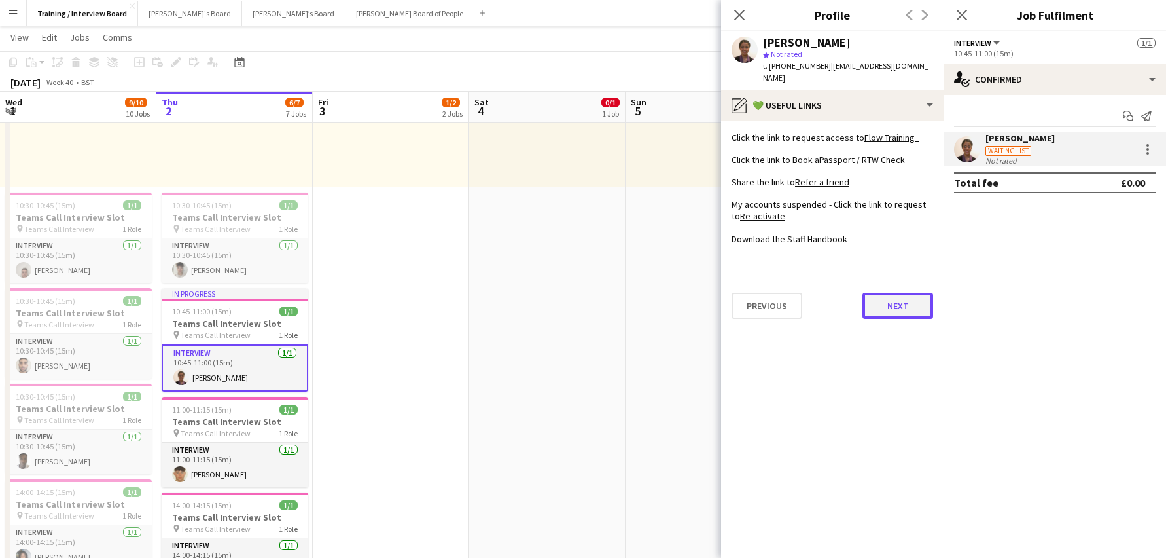
click at [914, 297] on button "Next" at bounding box center [898, 306] width 71 height 26
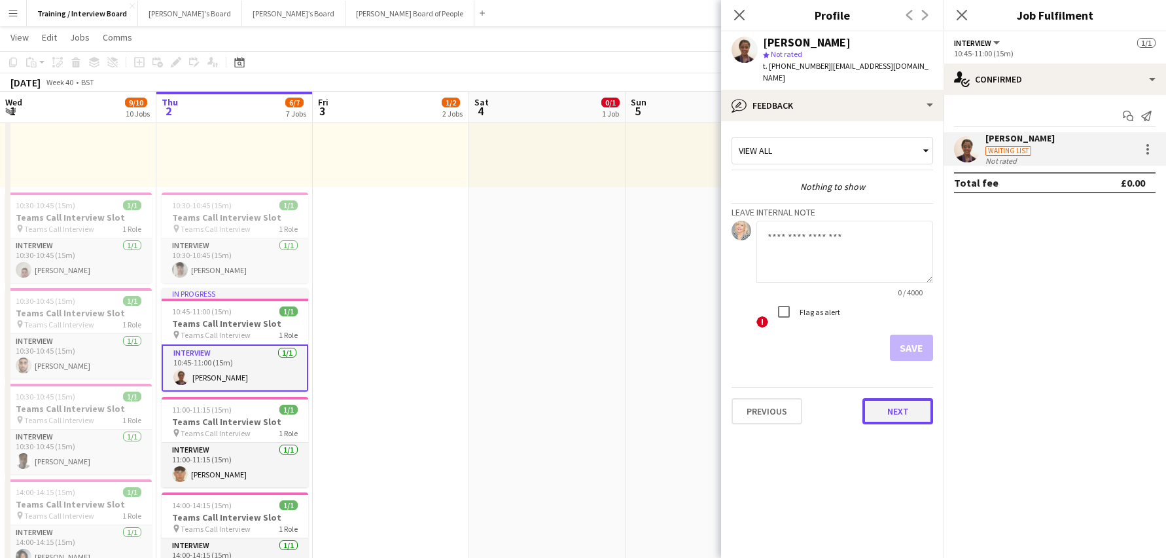
click at [881, 399] on button "Next" at bounding box center [898, 411] width 71 height 26
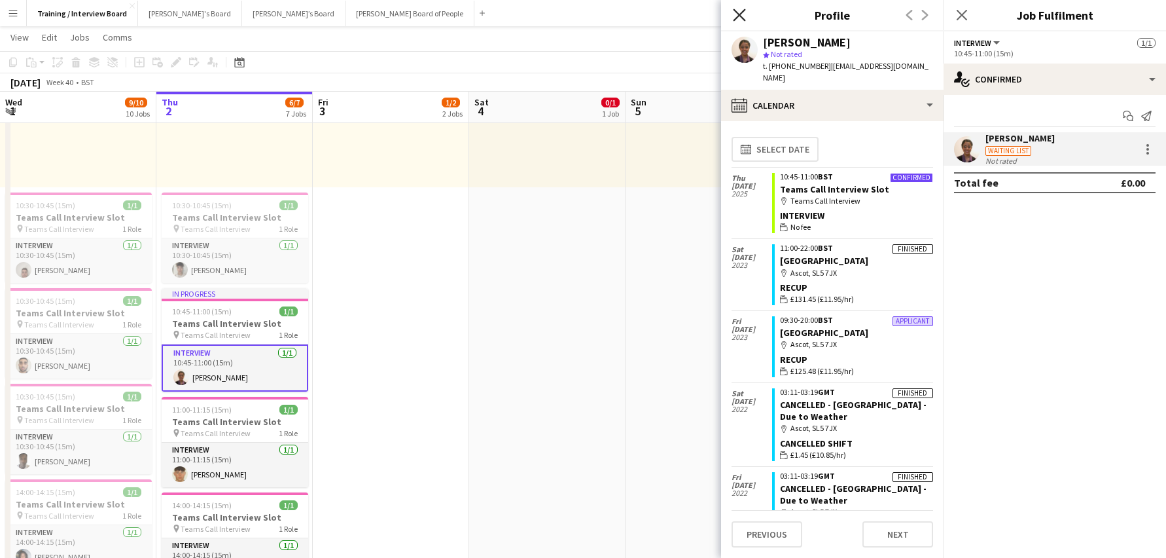
click at [744, 14] on icon "Close pop-in" at bounding box center [739, 15] width 12 height 12
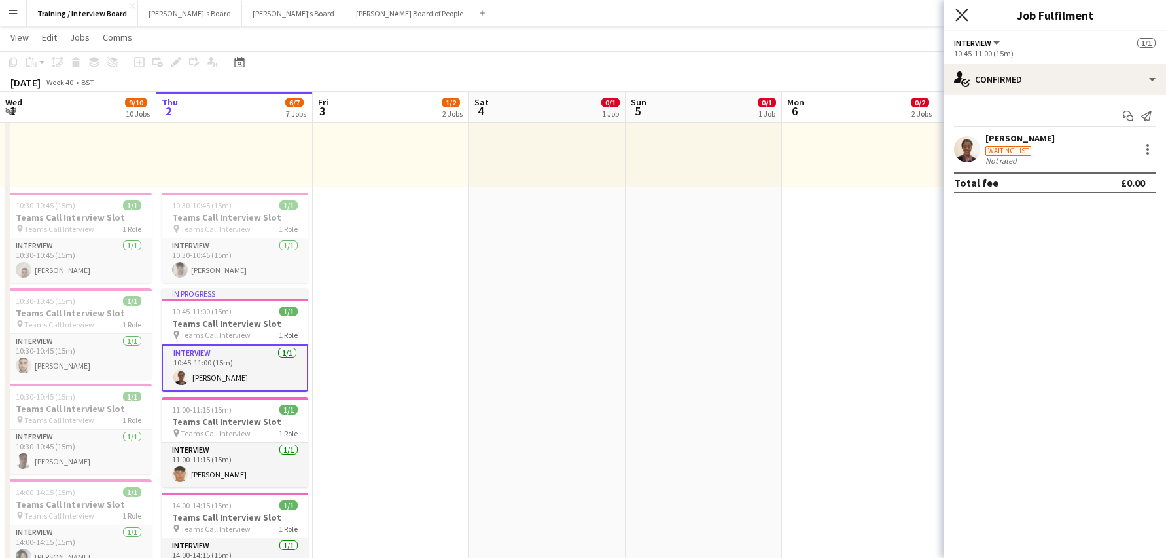
click at [960, 15] on icon "Close pop-in" at bounding box center [962, 15] width 12 height 12
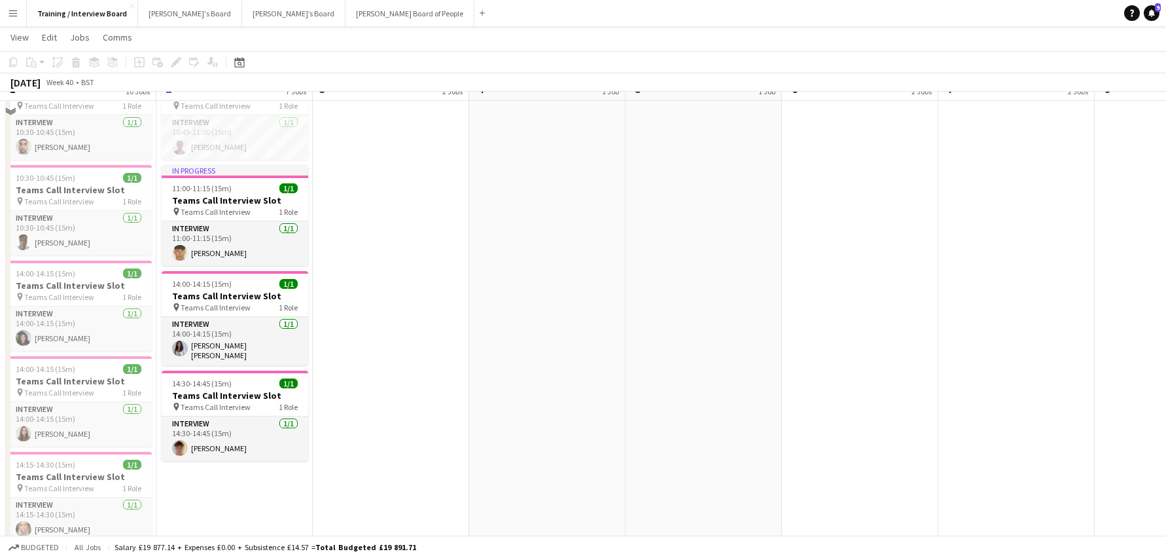
scroll to position [393, 0]
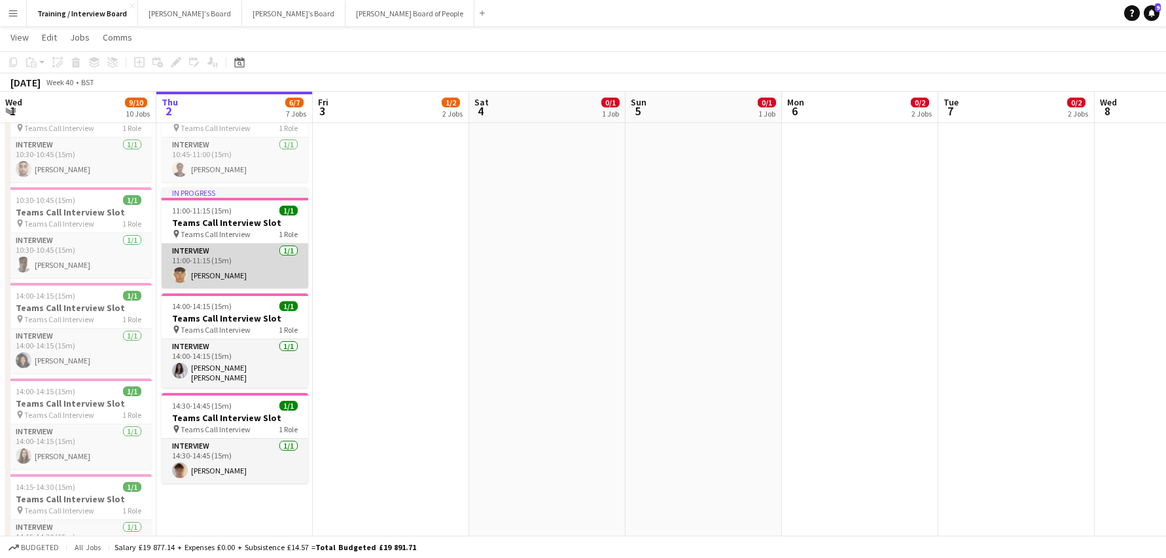
click at [223, 276] on app-card-role "Interview [DATE] 11:00-11:15 (15m) [PERSON_NAME]" at bounding box center [235, 266] width 147 height 45
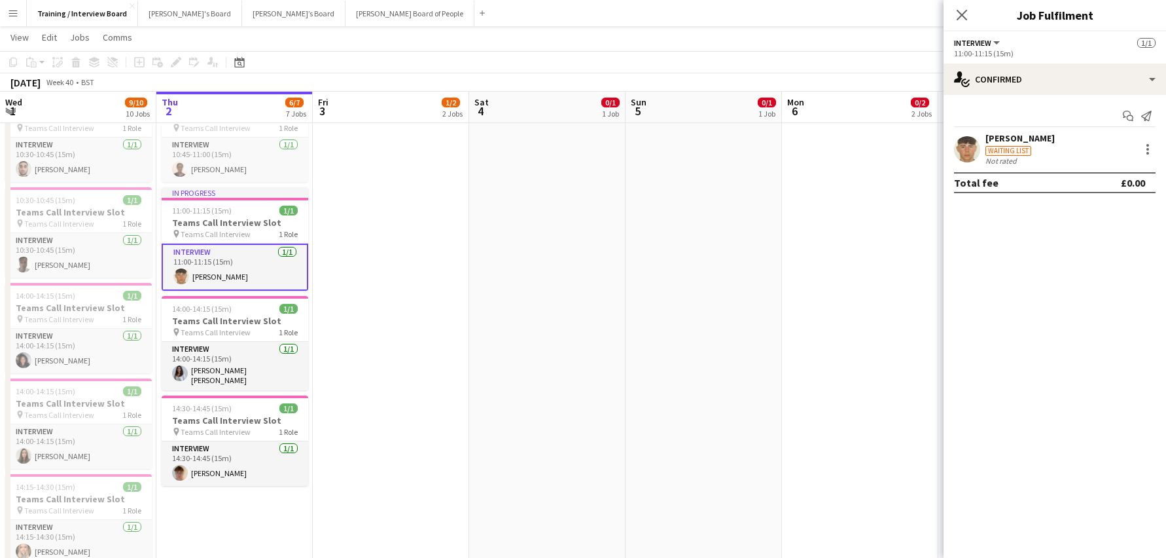
click at [997, 132] on div "[PERSON_NAME]" at bounding box center [1020, 138] width 69 height 12
click at [1034, 143] on div "[PERSON_NAME]" at bounding box center [1020, 138] width 69 height 12
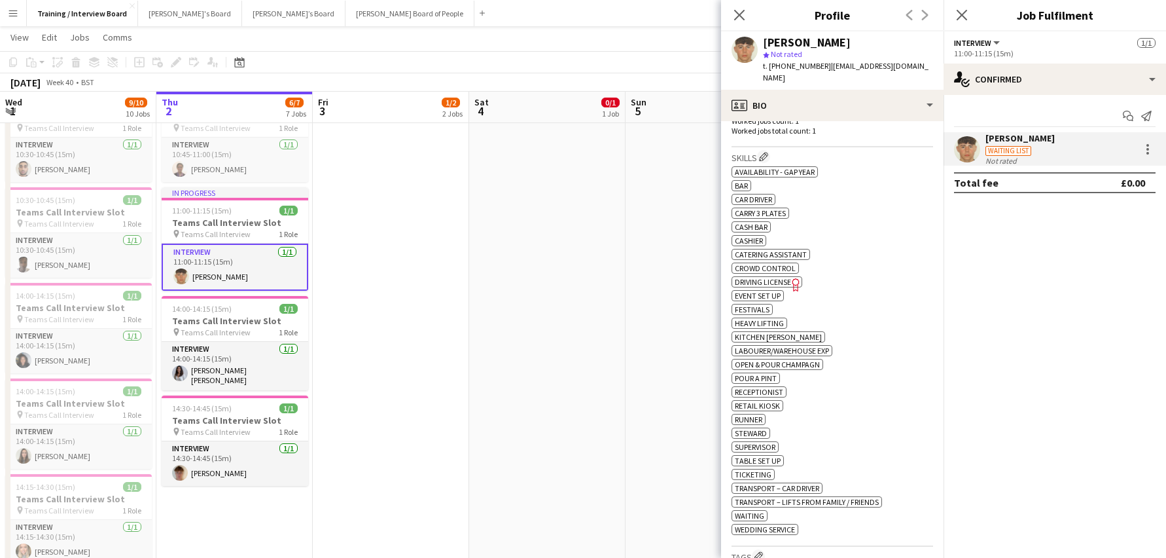
scroll to position [262, 0]
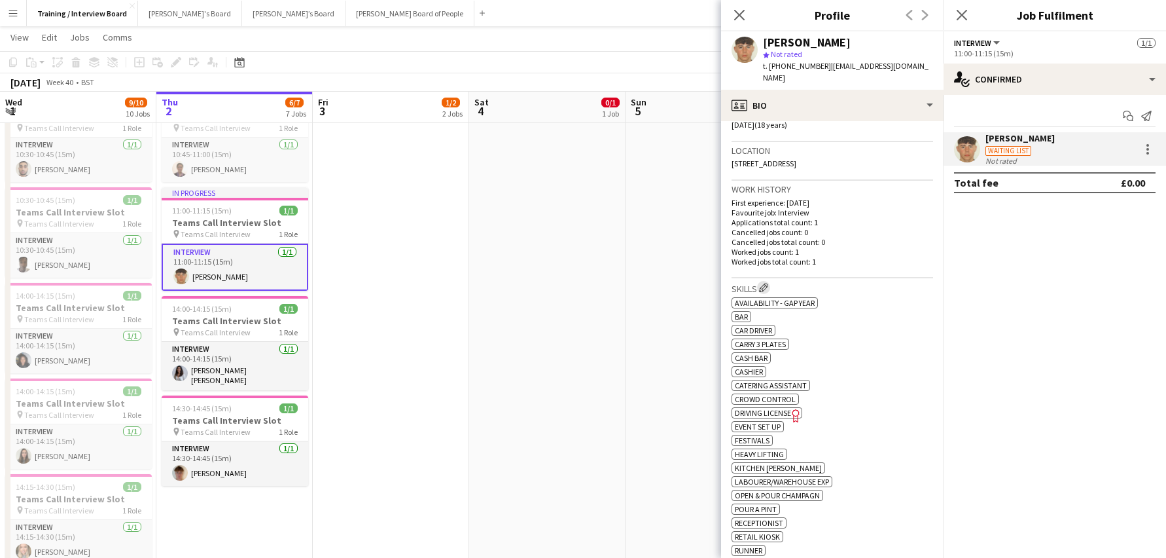
click at [769, 283] on app-icon "Edit crew company skills" at bounding box center [763, 287] width 9 height 9
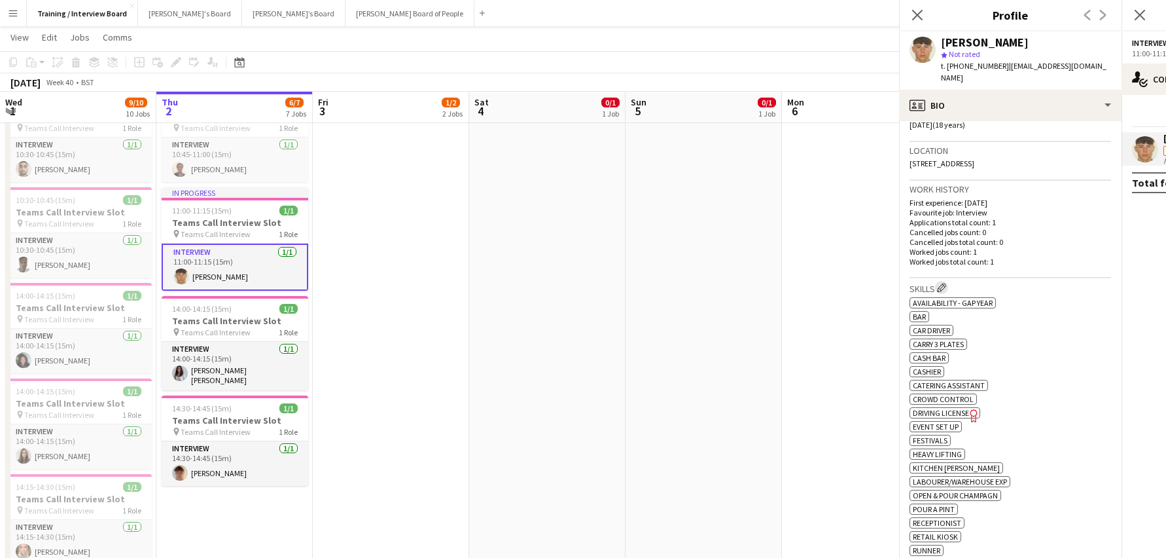
click at [937, 283] on app-icon "Edit crew company skills" at bounding box center [941, 287] width 9 height 9
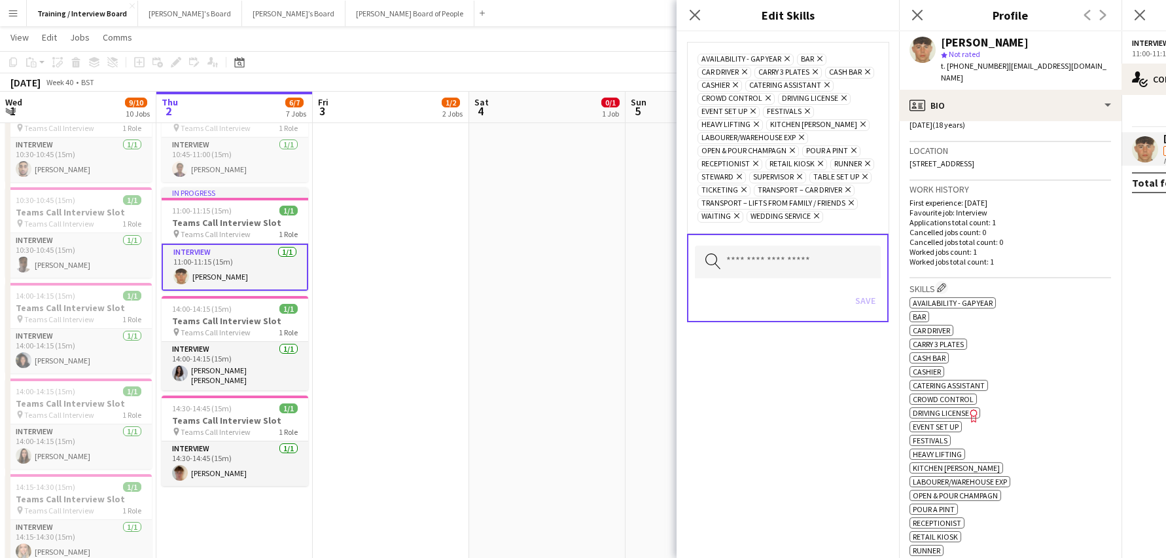
click at [771, 97] on icon at bounding box center [768, 98] width 5 height 5
click at [851, 97] on span "Driving License Remove" at bounding box center [814, 99] width 73 height 12
click at [803, 133] on icon "Remove" at bounding box center [800, 137] width 9 height 9
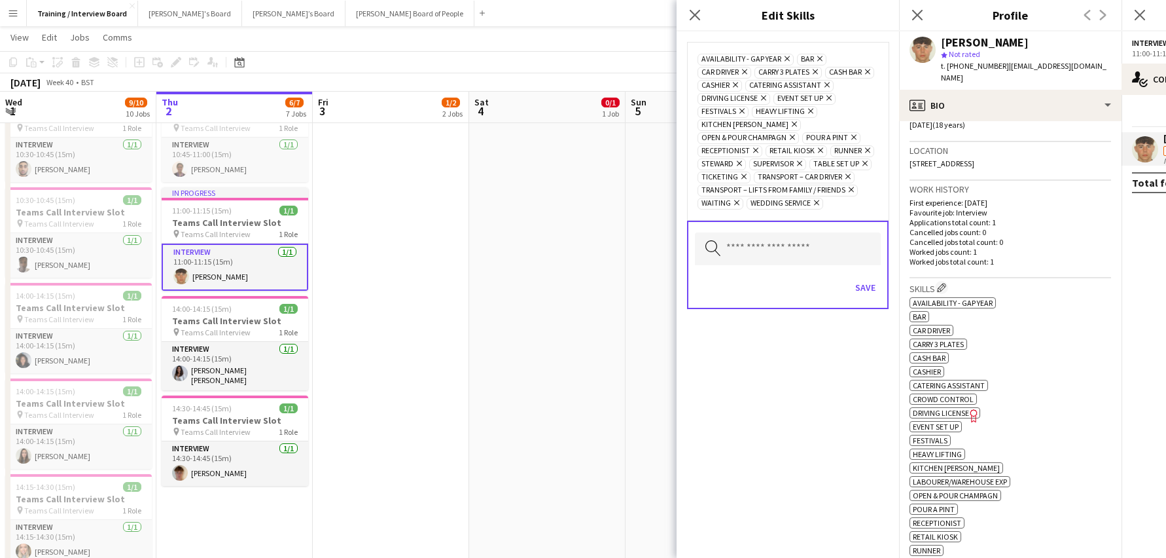
click at [750, 148] on icon "Remove" at bounding box center [754, 150] width 9 height 9
click at [753, 143] on span "Open & Pour Champagn Remove" at bounding box center [748, 138] width 101 height 12
click at [750, 152] on icon "Remove" at bounding box center [751, 150] width 9 height 9
click at [750, 152] on span "Steward" at bounding box center [765, 151] width 32 height 10
click at [850, 147] on icon "Remove" at bounding box center [845, 150] width 9 height 9
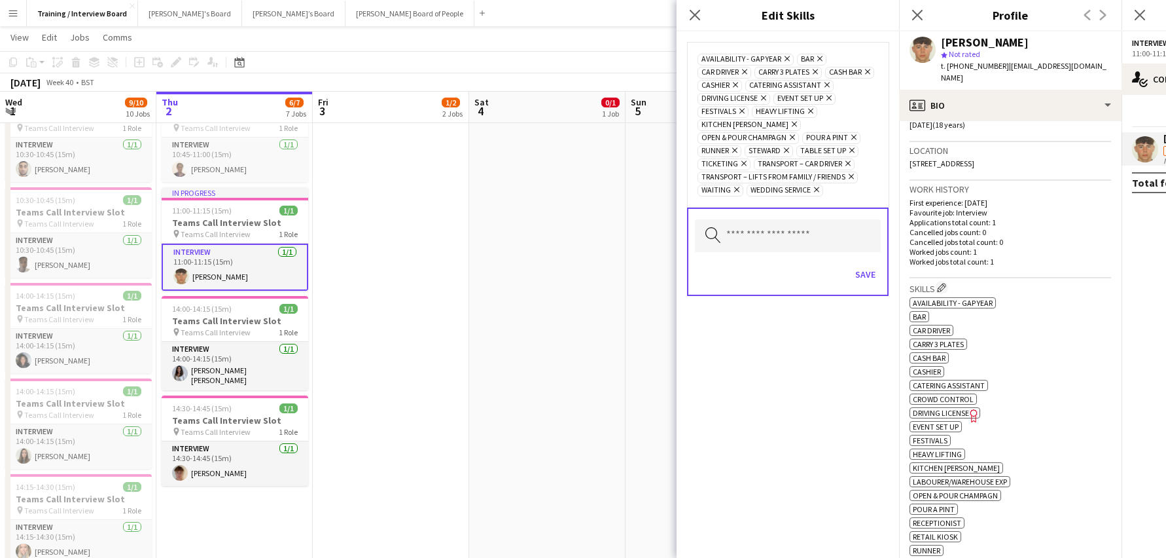
click at [787, 149] on icon "Remove" at bounding box center [785, 150] width 9 height 9
click at [855, 151] on icon "Remove" at bounding box center [855, 150] width 9 height 9
click at [803, 149] on icon "Remove" at bounding box center [799, 150] width 9 height 9
click at [786, 159] on span "Transport – Car Driver" at bounding box center [744, 164] width 84 height 10
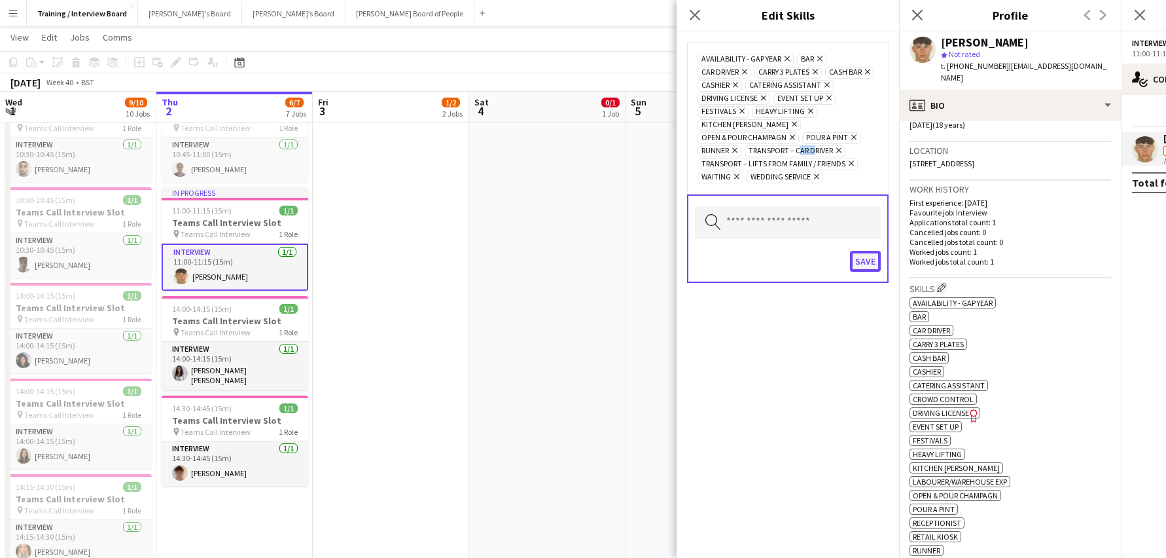
click at [865, 264] on button "Save" at bounding box center [865, 261] width 31 height 21
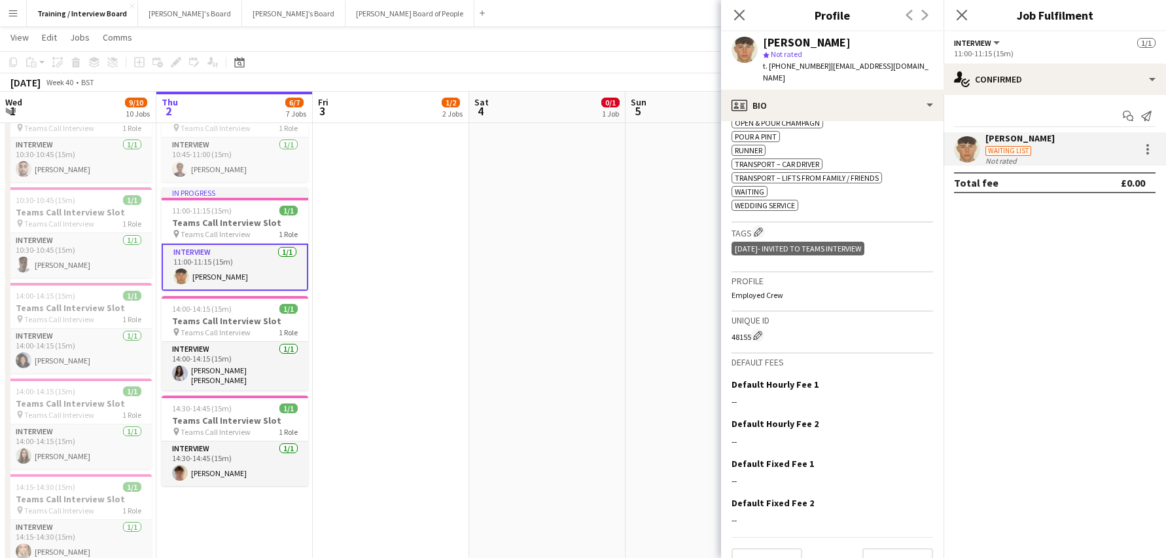
scroll to position [621, 0]
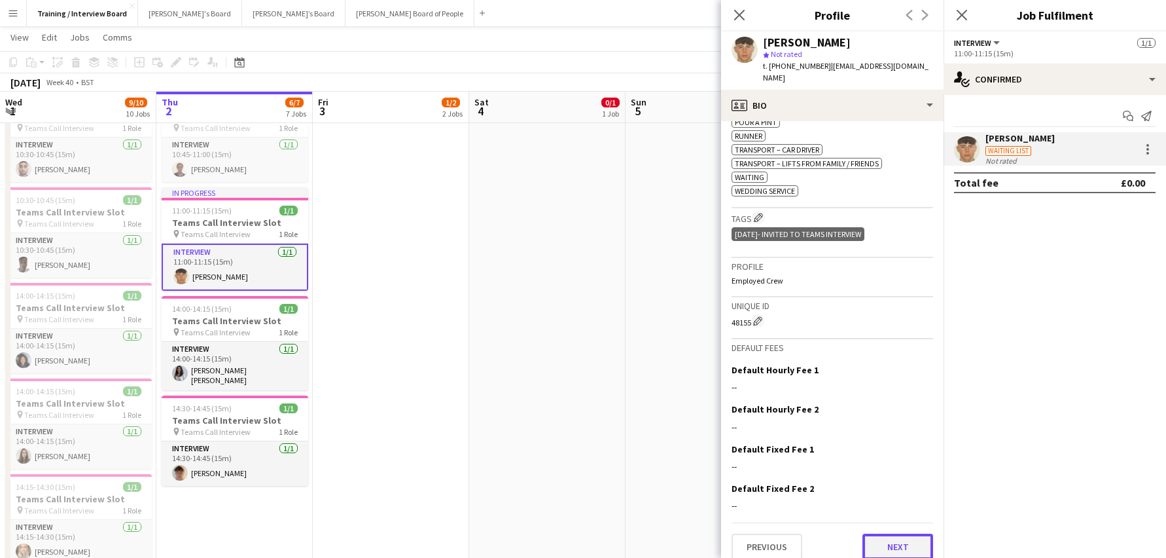
click at [895, 533] on button "Next" at bounding box center [898, 546] width 71 height 26
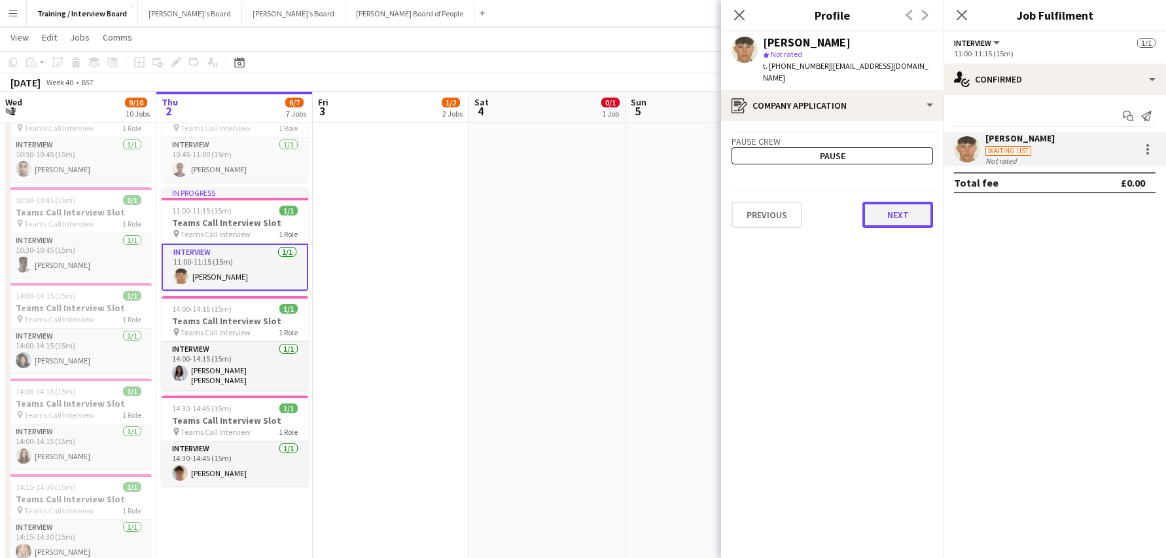
click at [886, 210] on button "Next" at bounding box center [898, 215] width 71 height 26
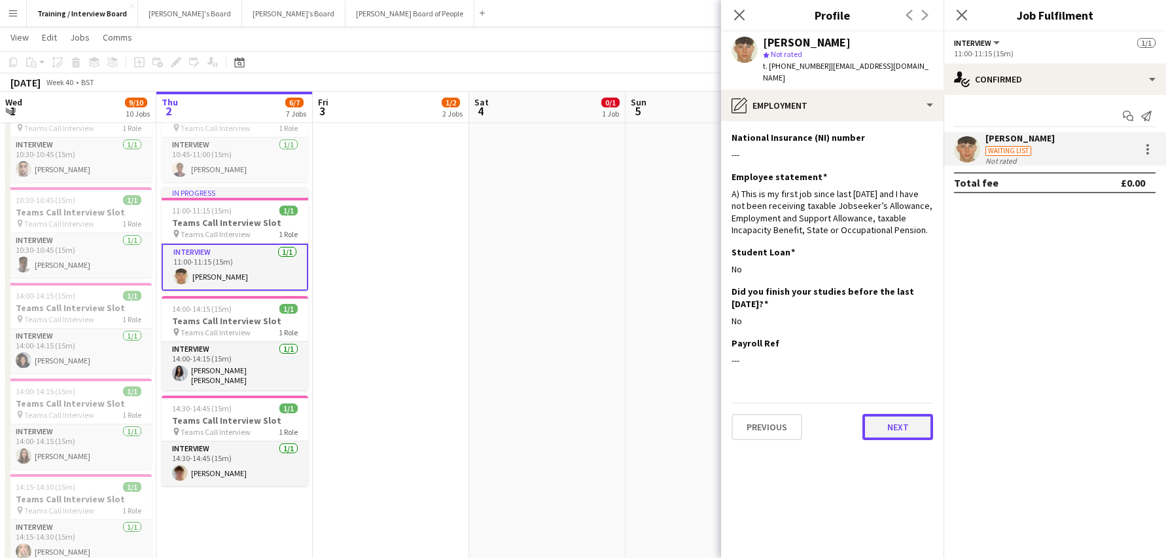
click at [920, 414] on button "Next" at bounding box center [898, 427] width 71 height 26
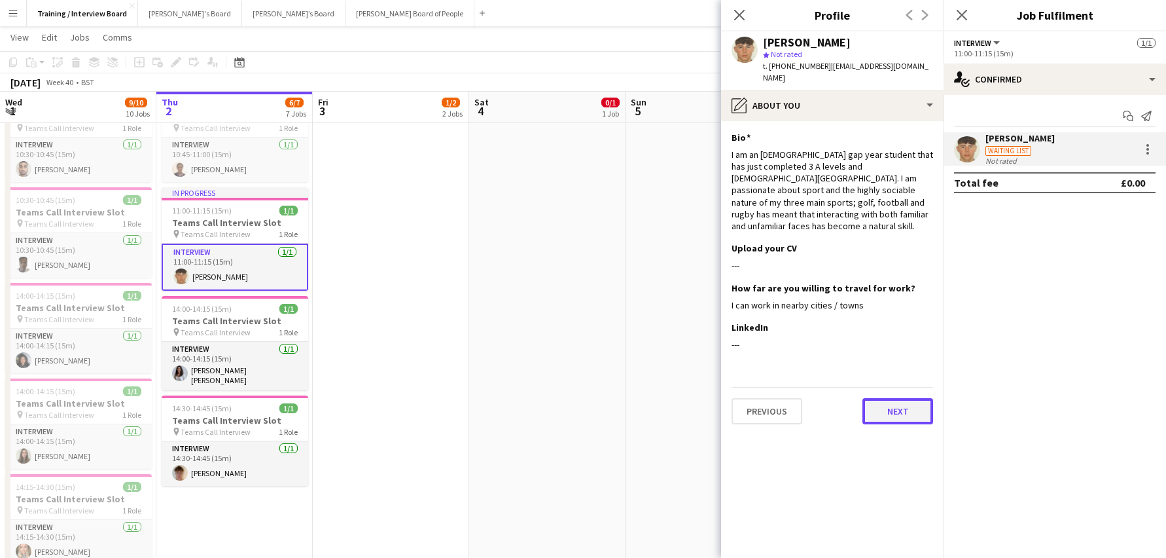
click at [898, 399] on button "Next" at bounding box center [898, 411] width 71 height 26
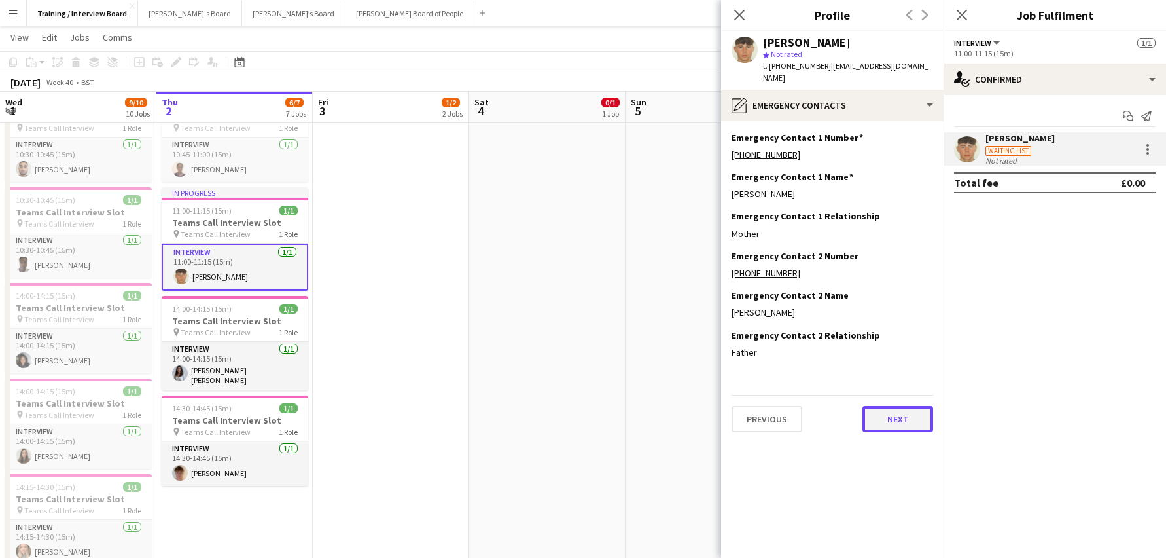
click at [905, 406] on button "Next" at bounding box center [898, 419] width 71 height 26
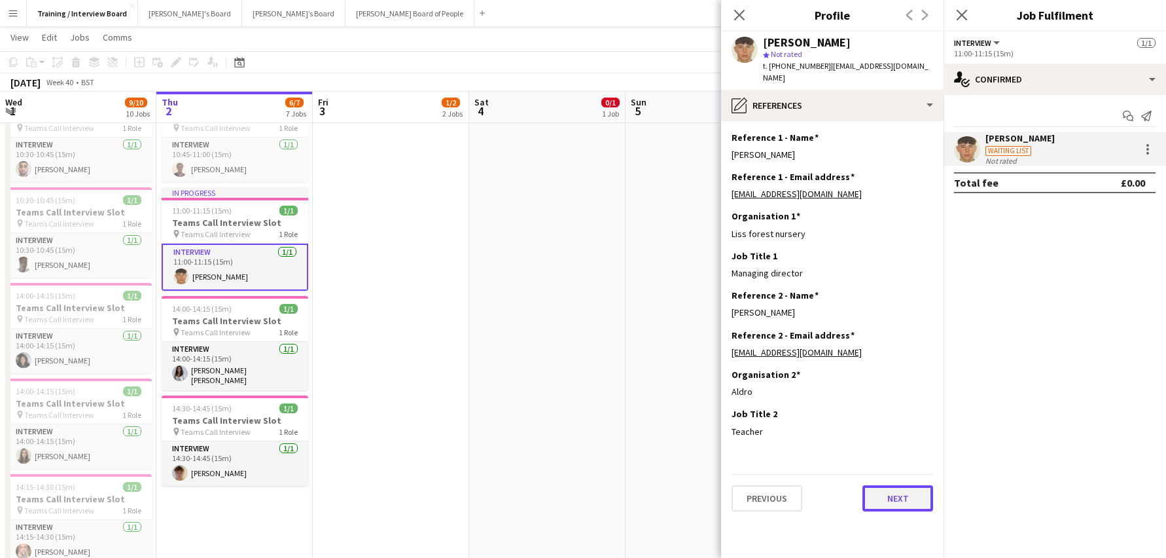
click at [886, 487] on button "Next" at bounding box center [898, 498] width 71 height 26
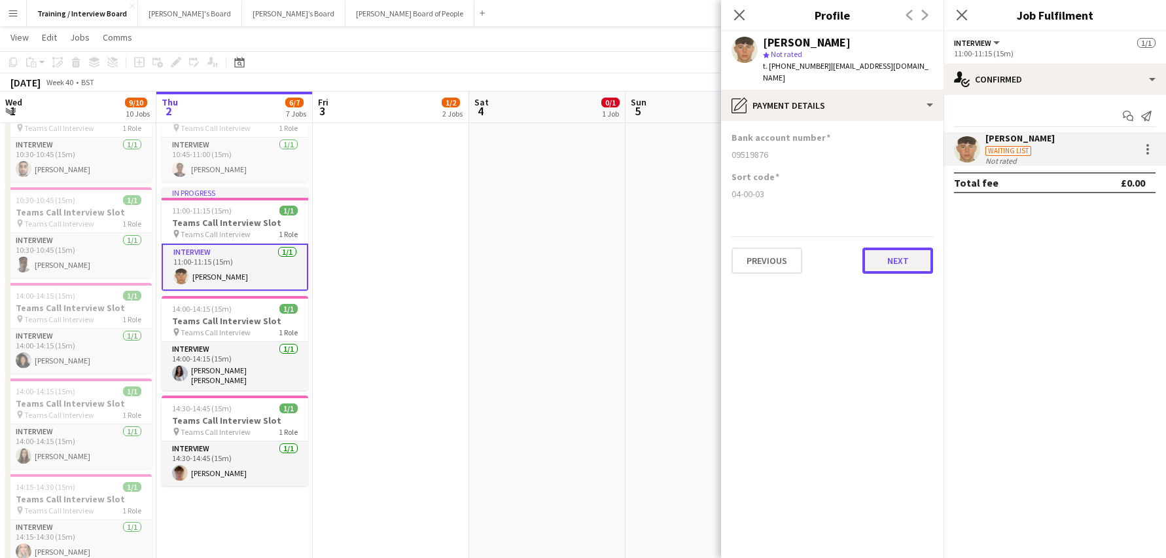
click at [886, 248] on button "Next" at bounding box center [898, 260] width 71 height 26
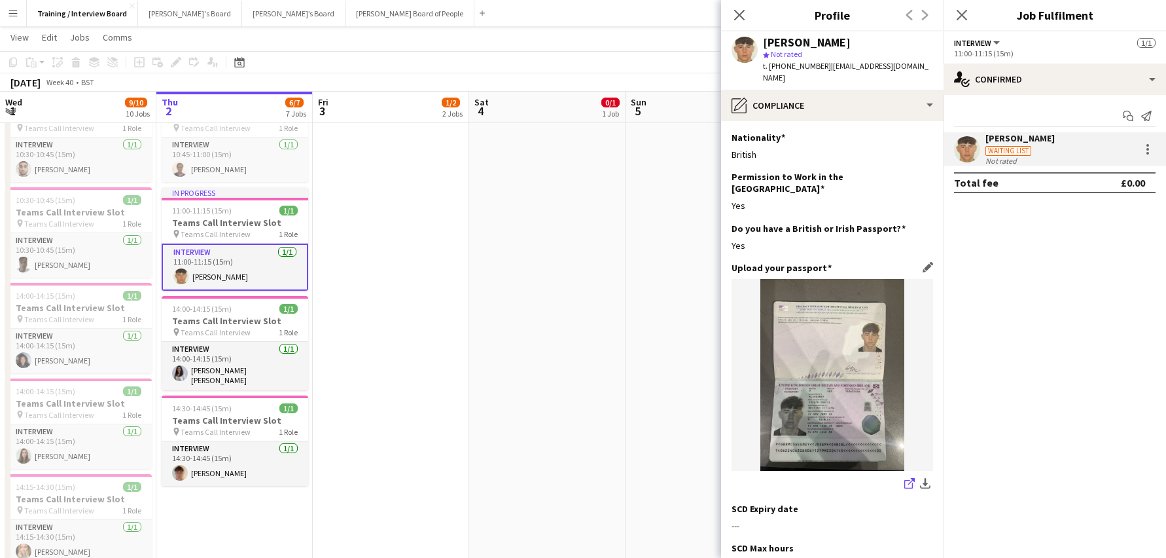
click at [905, 478] on icon "share-external-link-1" at bounding box center [910, 483] width 10 height 10
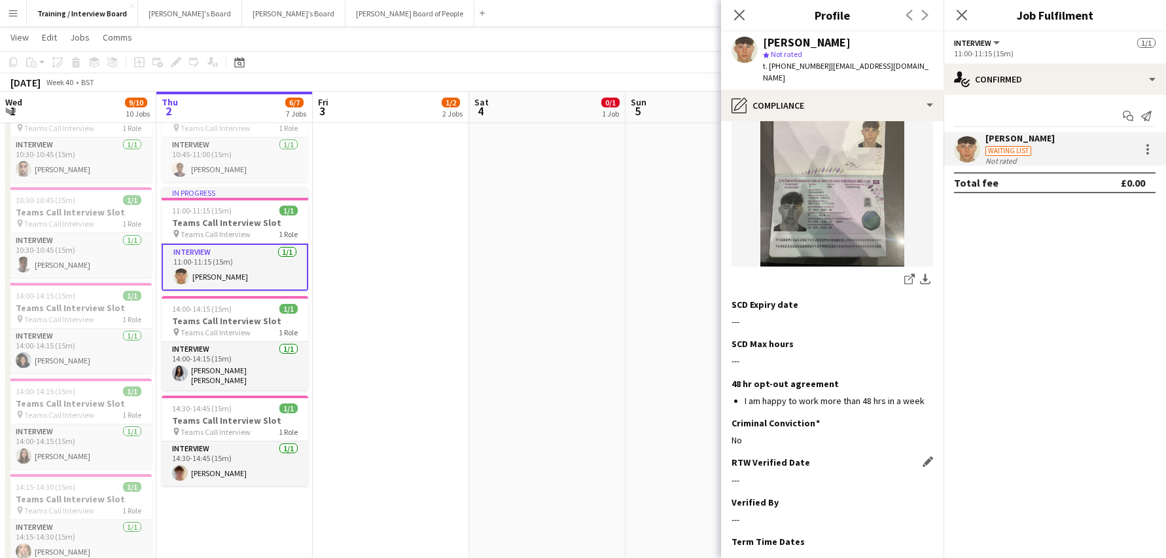
scroll to position [262, 0]
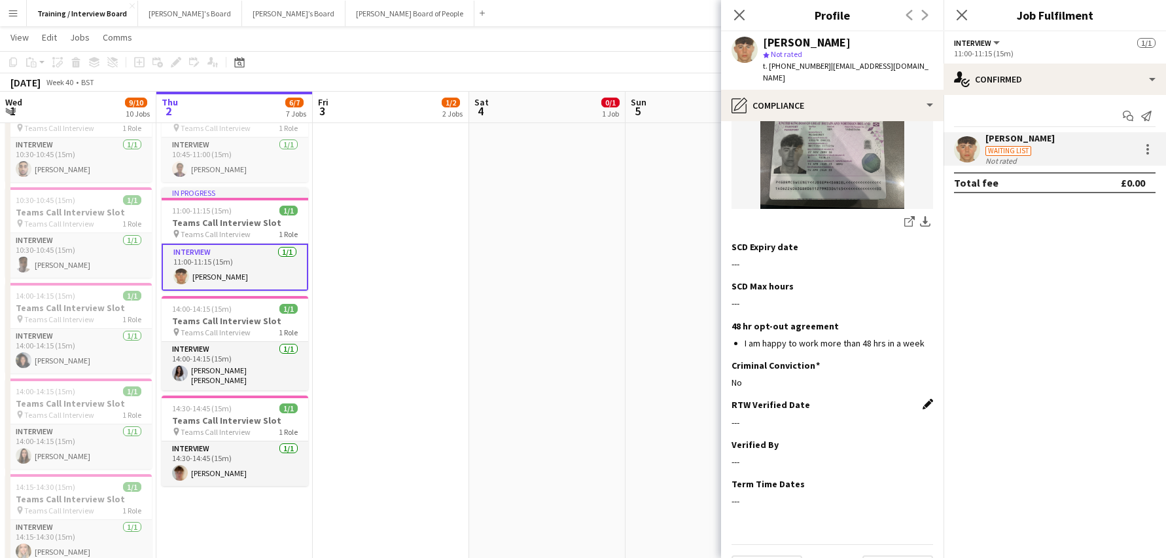
click at [923, 399] on app-icon "Edit this field" at bounding box center [928, 404] width 10 height 10
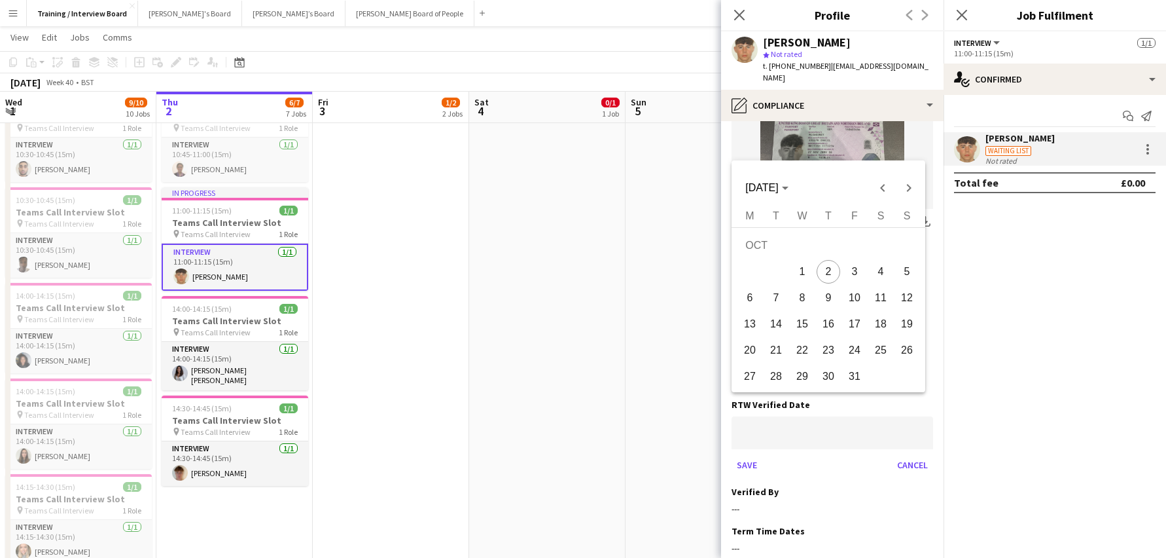
click at [825, 272] on span "2" at bounding box center [829, 272] width 24 height 24
type input "**********"
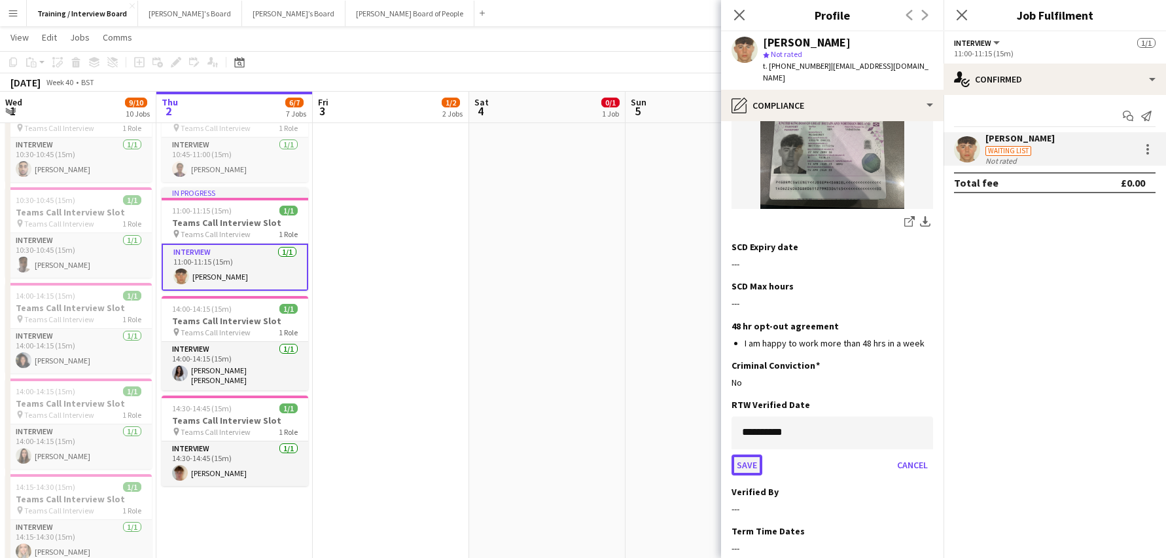
click at [750, 454] on button "Save" at bounding box center [747, 464] width 31 height 21
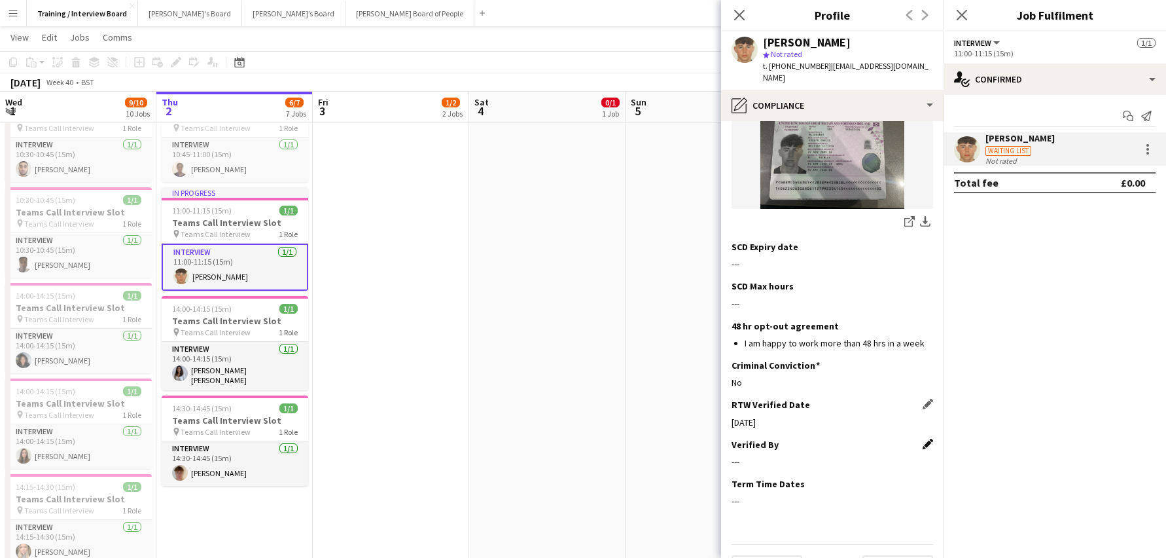
click at [923, 439] on app-icon "Edit this field" at bounding box center [928, 444] width 10 height 10
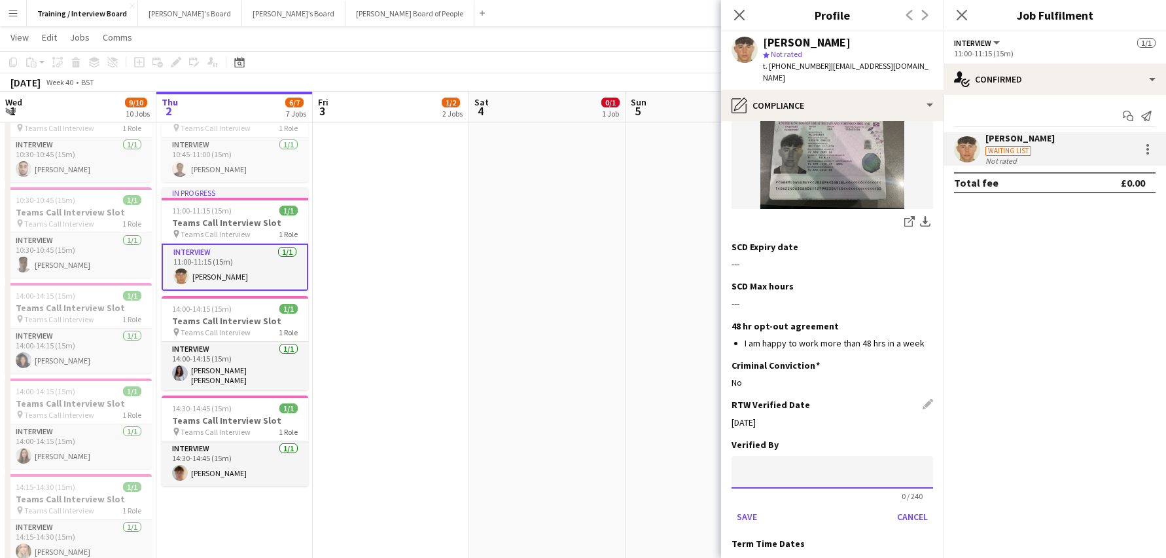
click at [794, 456] on input at bounding box center [833, 472] width 202 height 33
type input "**"
click at [748, 506] on button "Save" at bounding box center [747, 516] width 31 height 21
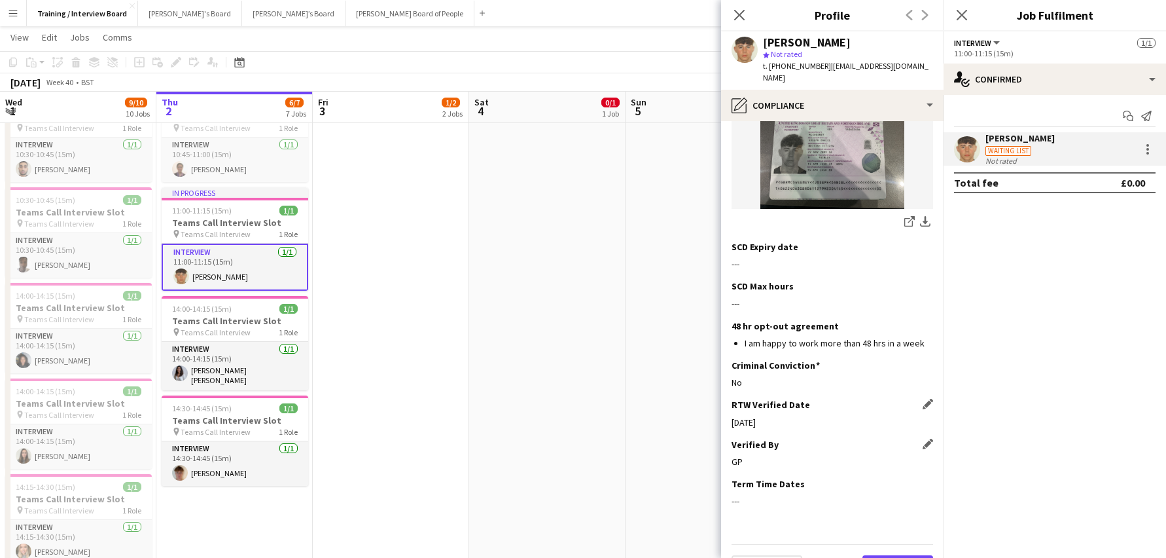
click at [880, 555] on button "Next" at bounding box center [898, 568] width 71 height 26
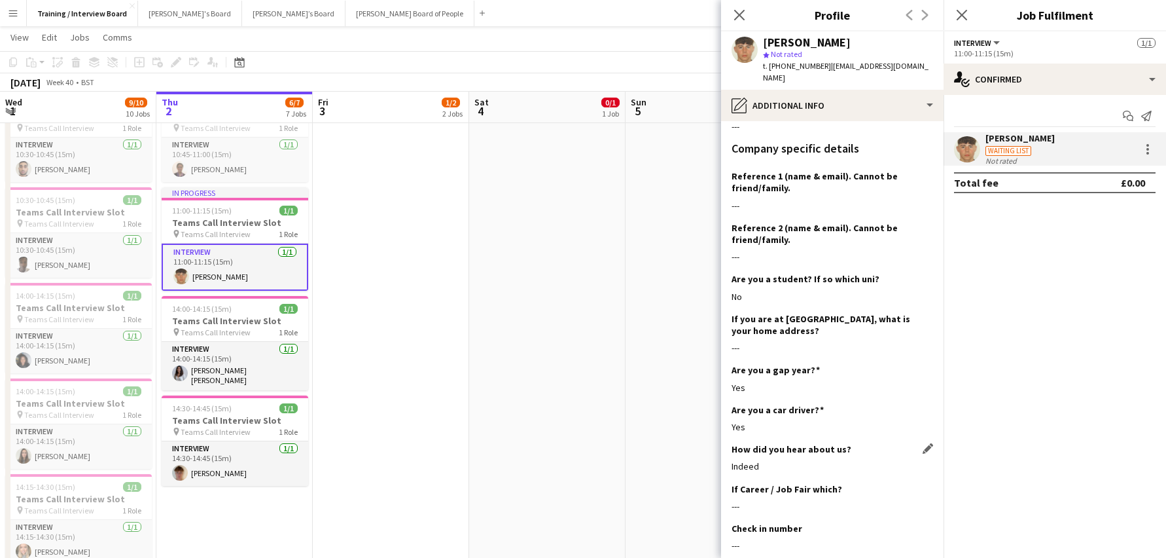
scroll to position [185, 0]
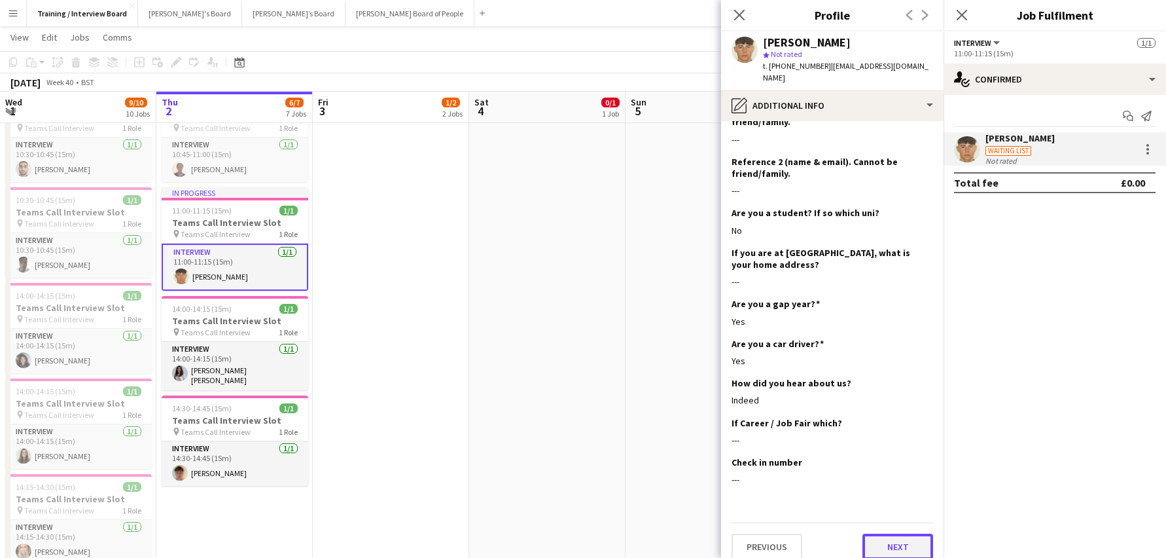
click at [894, 533] on button "Next" at bounding box center [898, 546] width 71 height 26
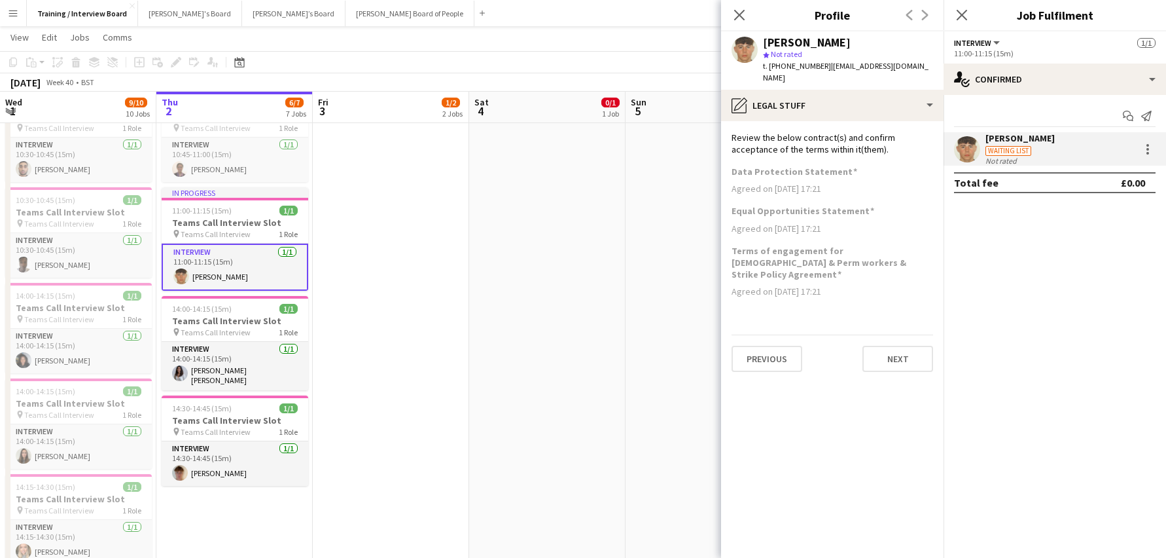
scroll to position [0, 0]
click at [901, 346] on button "Next" at bounding box center [898, 359] width 71 height 26
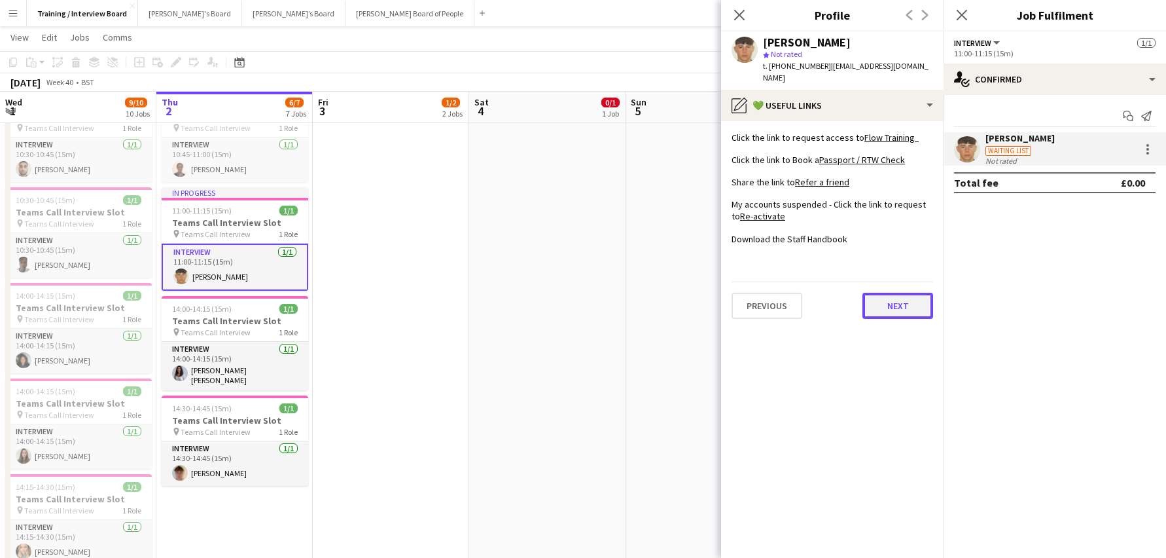
click at [884, 293] on button "Next" at bounding box center [898, 306] width 71 height 26
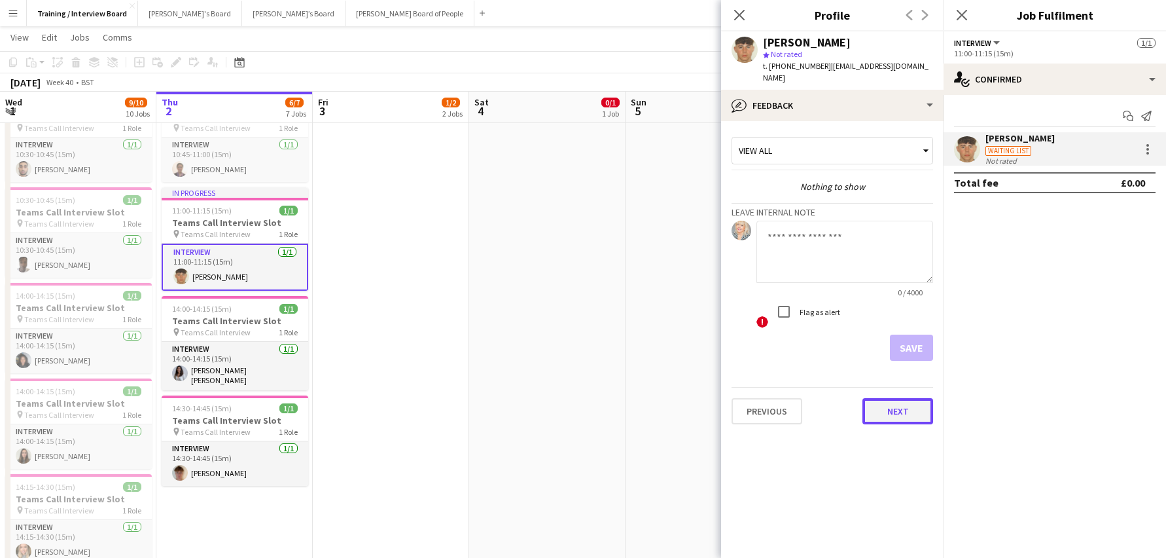
click at [902, 401] on button "Next" at bounding box center [898, 411] width 71 height 26
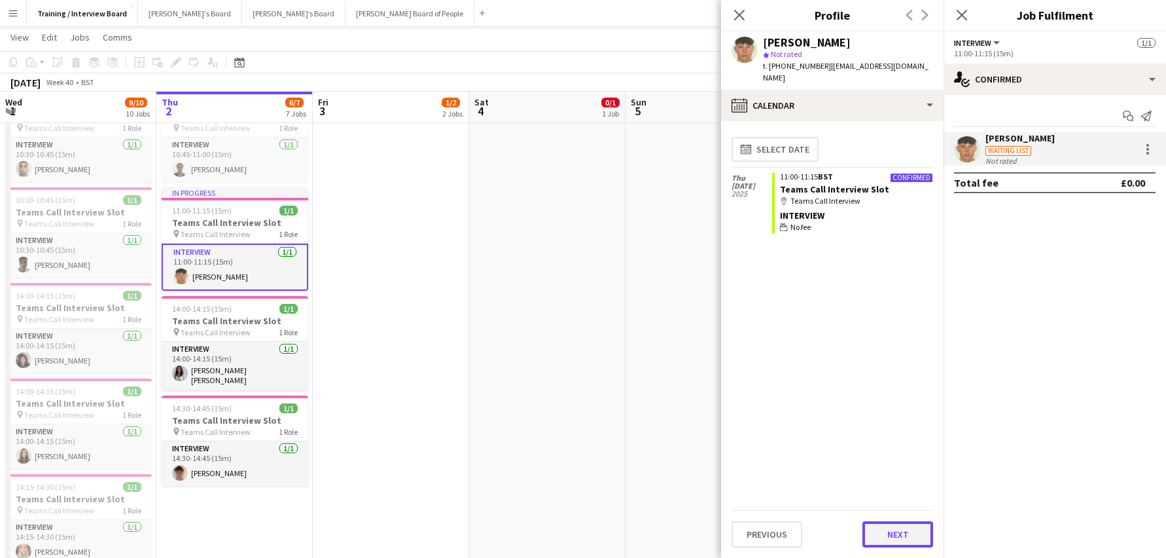
click at [890, 532] on button "Next" at bounding box center [898, 534] width 71 height 26
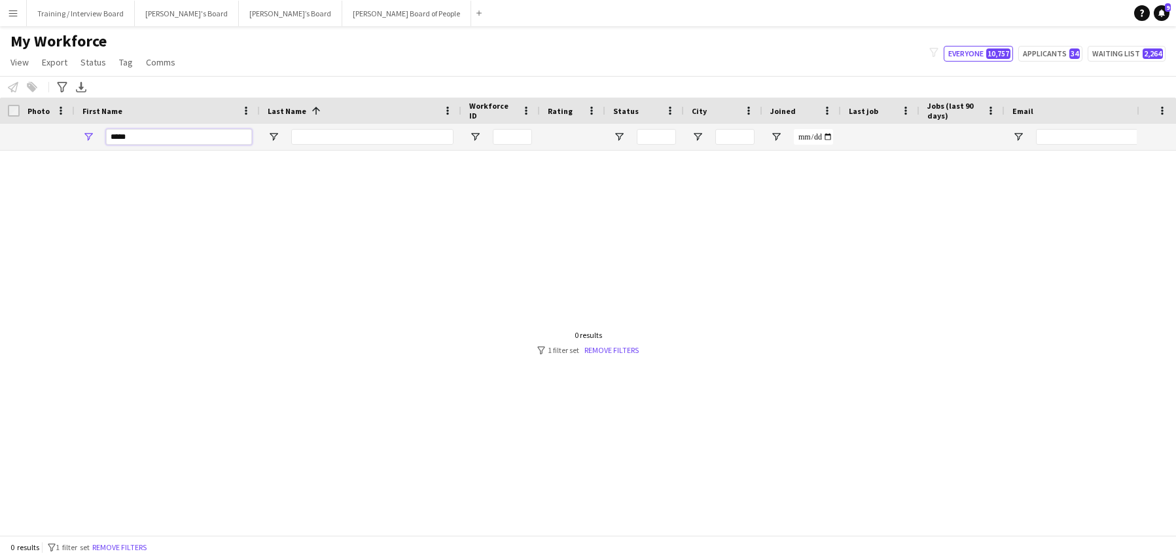
click at [139, 139] on input "****" at bounding box center [179, 137] width 146 height 16
type input "*"
click at [131, 138] on input "***" at bounding box center [179, 137] width 146 height 16
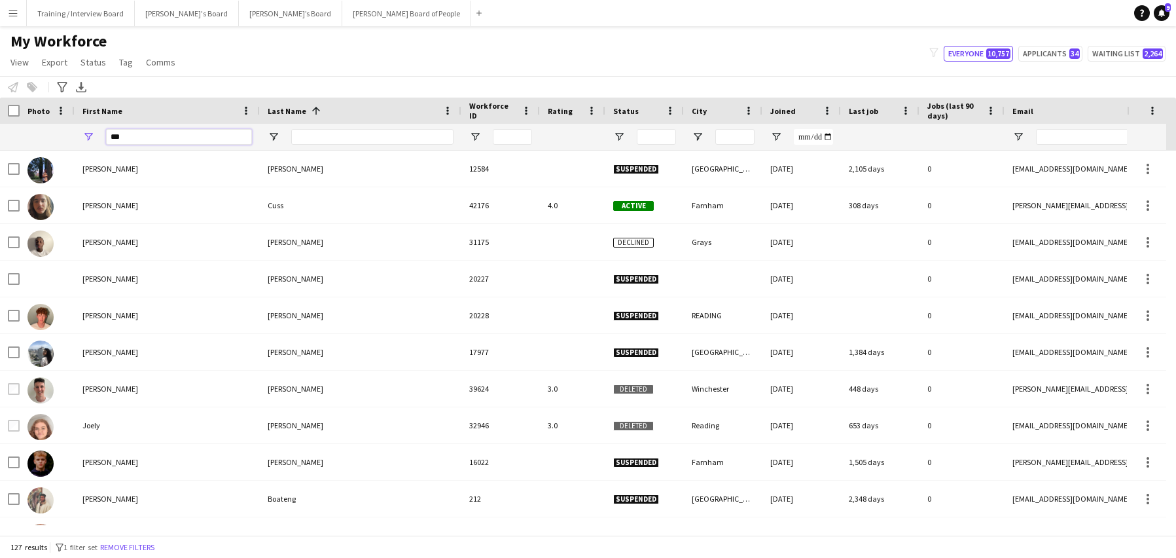
type input "***"
click at [315, 128] on div at bounding box center [372, 137] width 162 height 26
click at [315, 132] on input "Last Name Filter Input" at bounding box center [372, 137] width 162 height 16
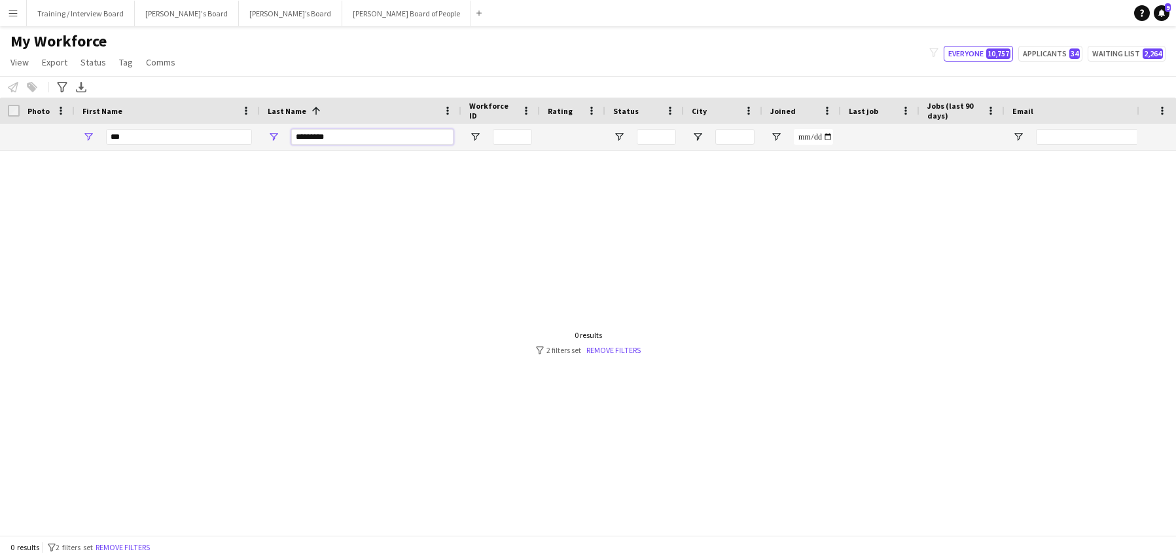
click at [355, 140] on input "*********" at bounding box center [372, 137] width 162 height 16
type input "*"
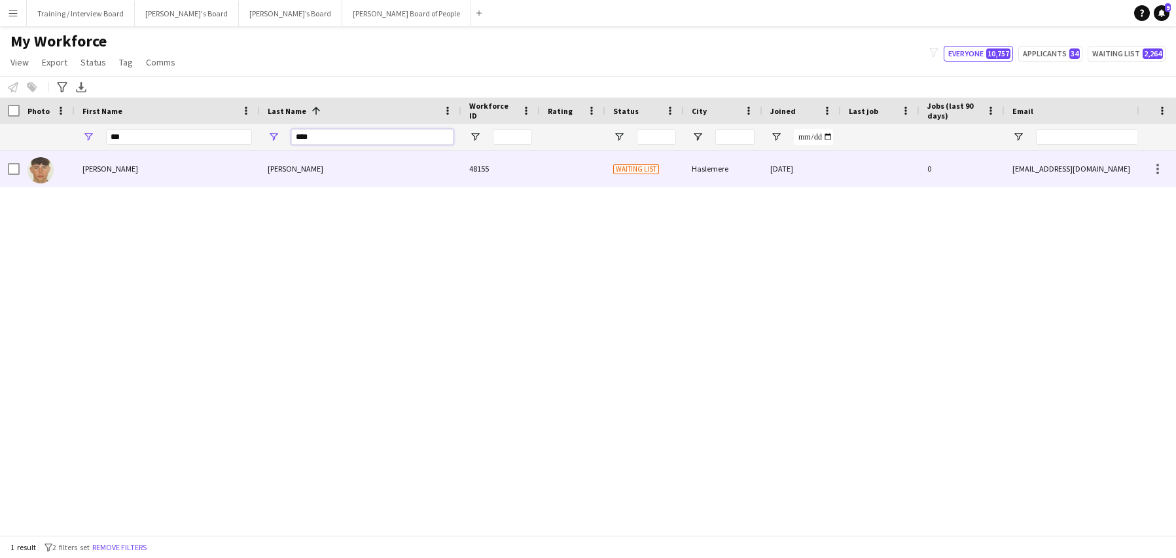
type input "****"
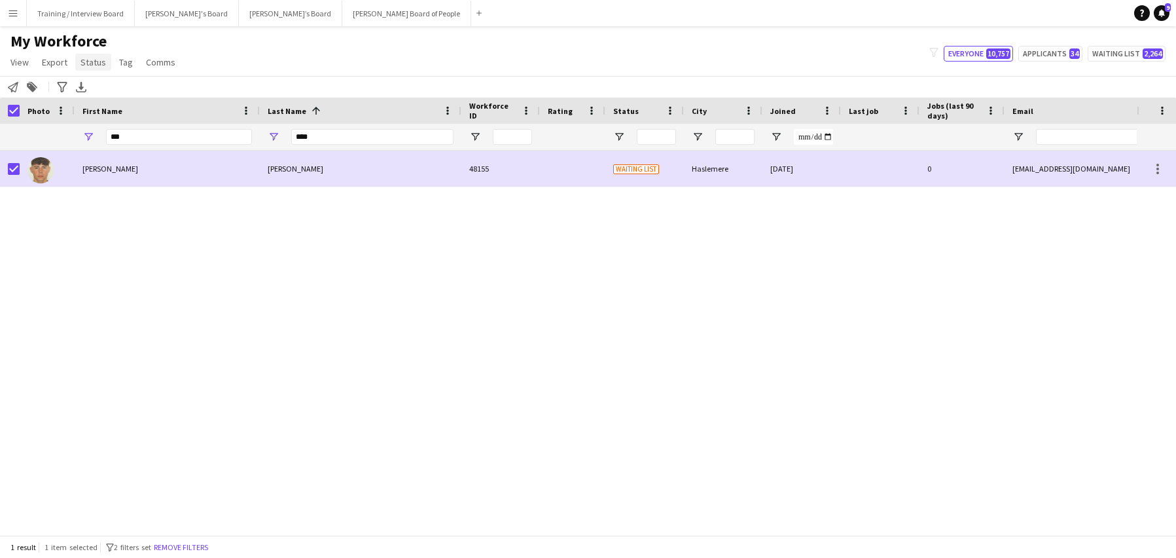
click at [99, 60] on span "Status" at bounding box center [94, 62] width 26 height 12
click at [120, 84] on link "Edit" at bounding box center [121, 90] width 92 height 27
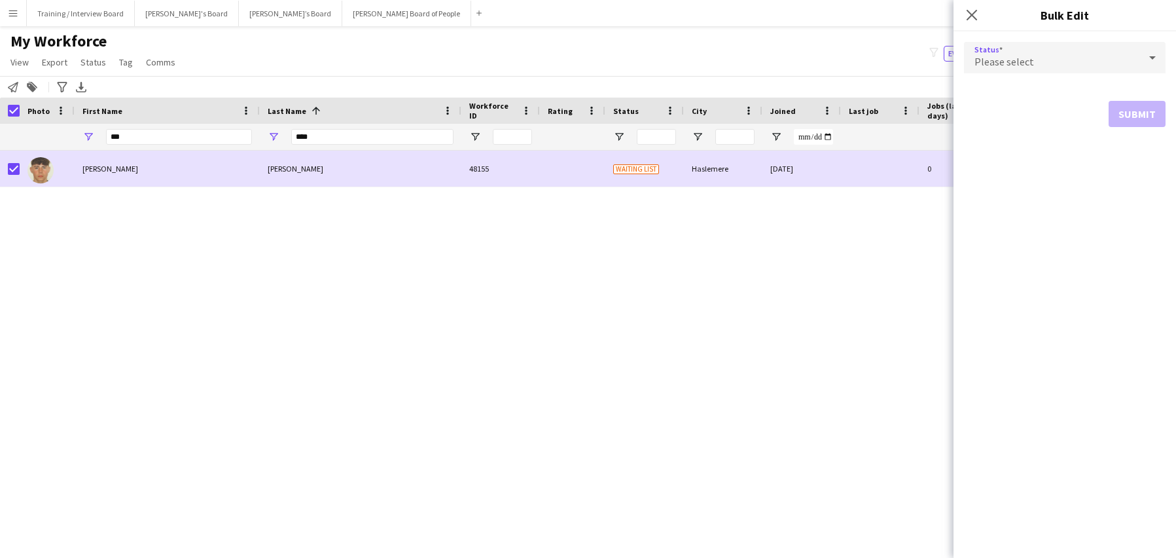
click at [1158, 63] on icon at bounding box center [1153, 58] width 16 height 26
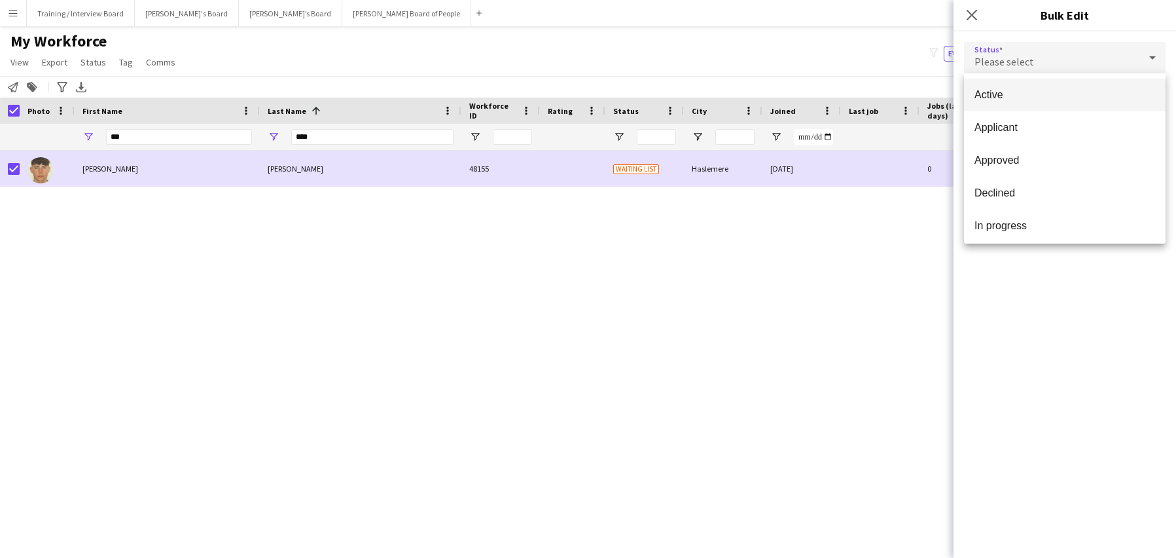
click at [1029, 99] on span "Active" at bounding box center [1065, 94] width 181 height 12
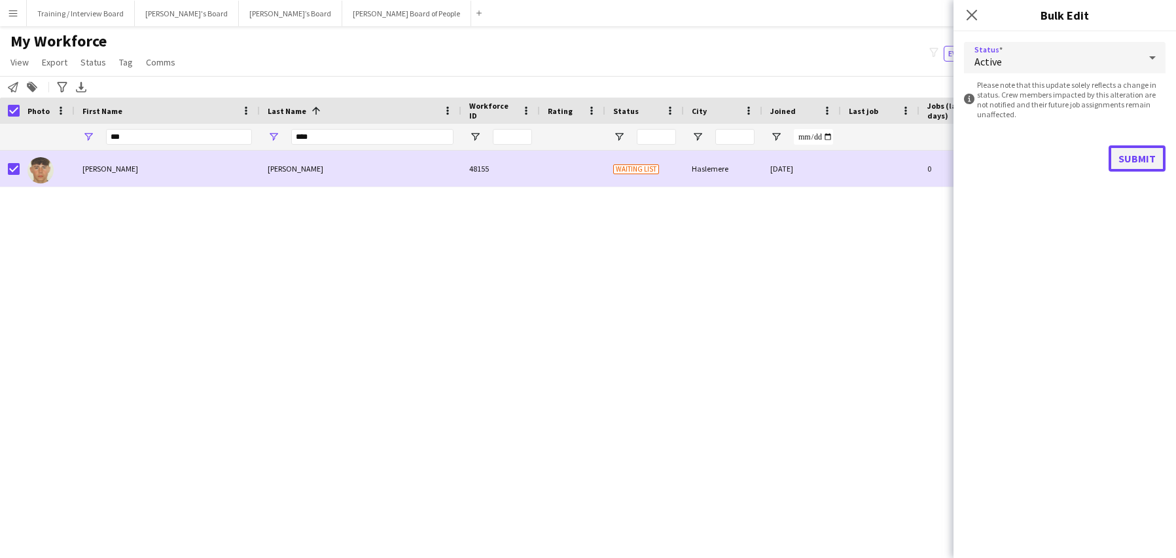
click at [1130, 153] on button "Submit" at bounding box center [1137, 158] width 57 height 26
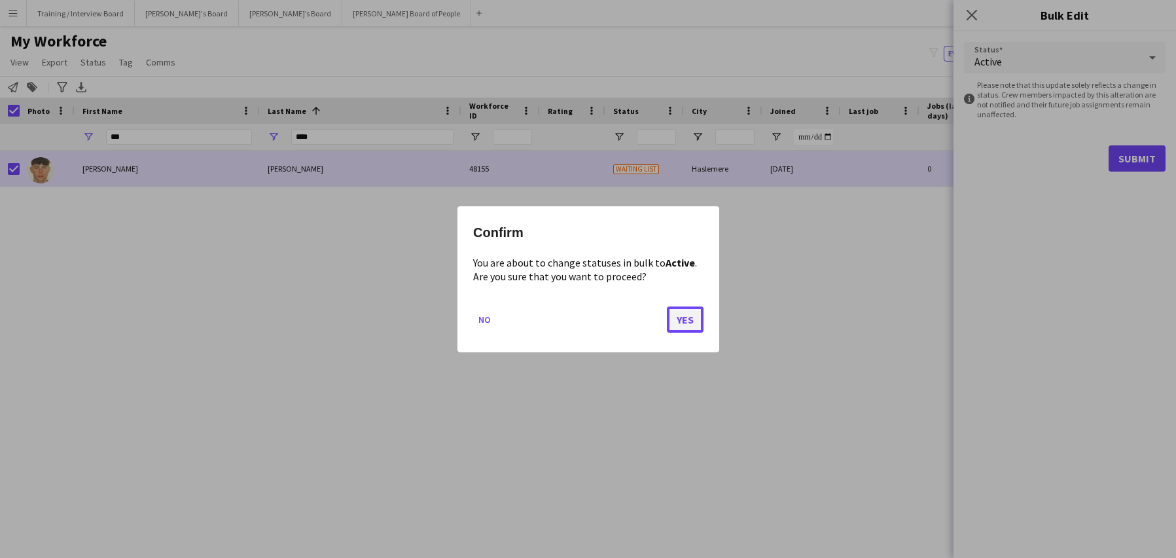
click at [691, 316] on button "Yes" at bounding box center [685, 319] width 37 height 26
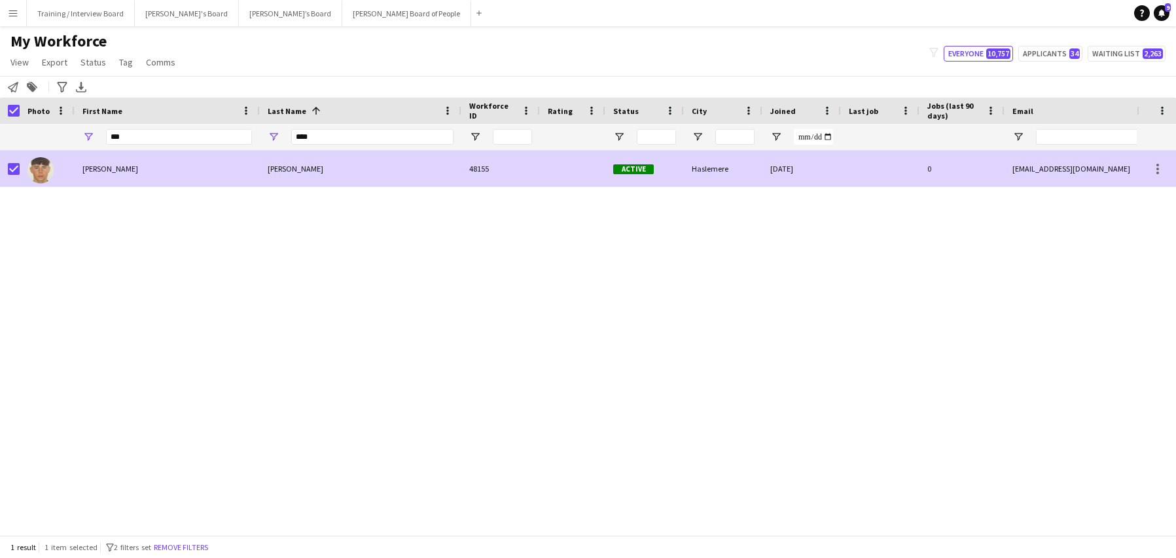
drag, startPoint x: 379, startPoint y: 173, endPoint x: 998, endPoint y: 552, distance: 725.8
click at [379, 173] on div "[PERSON_NAME]" at bounding box center [361, 169] width 202 height 36
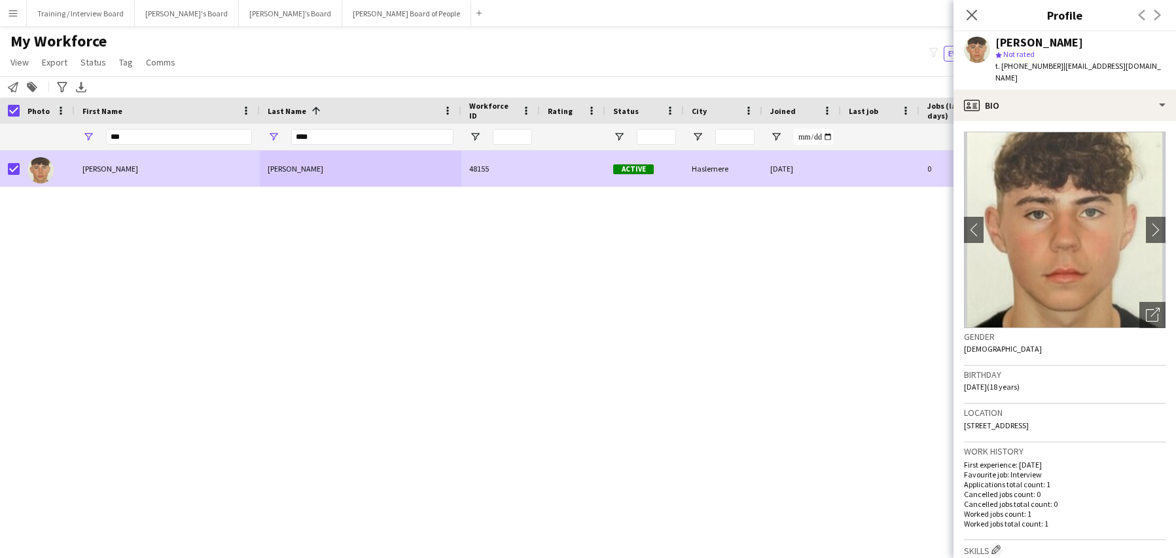
click at [733, 76] on div "Notify workforce Add to tag Search tags magnifier Add tag Advanced filters Adva…" at bounding box center [588, 87] width 1176 height 22
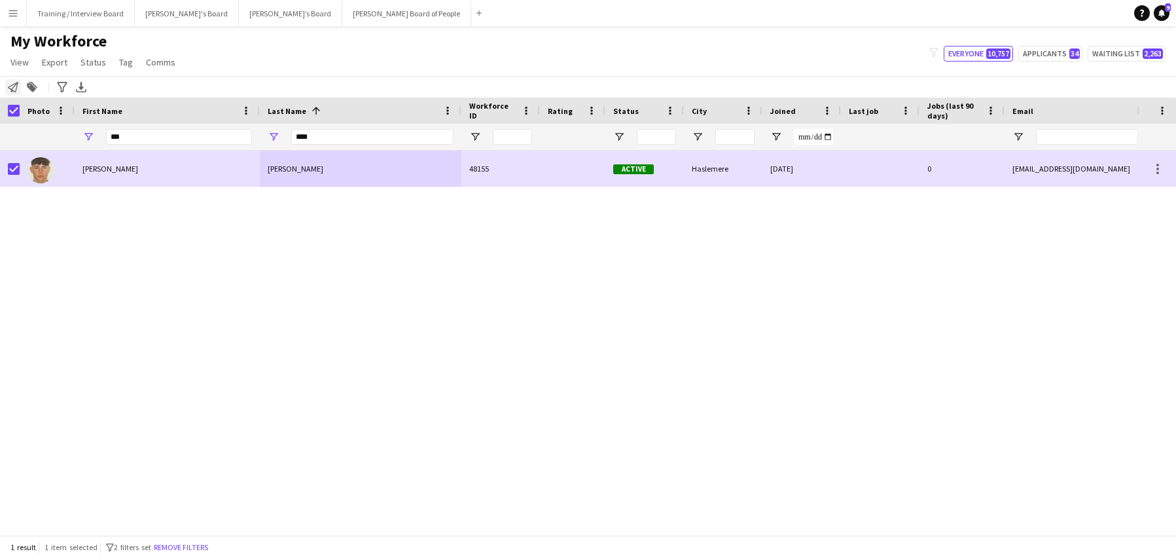
click at [14, 88] on icon "Notify workforce" at bounding box center [13, 87] width 10 height 10
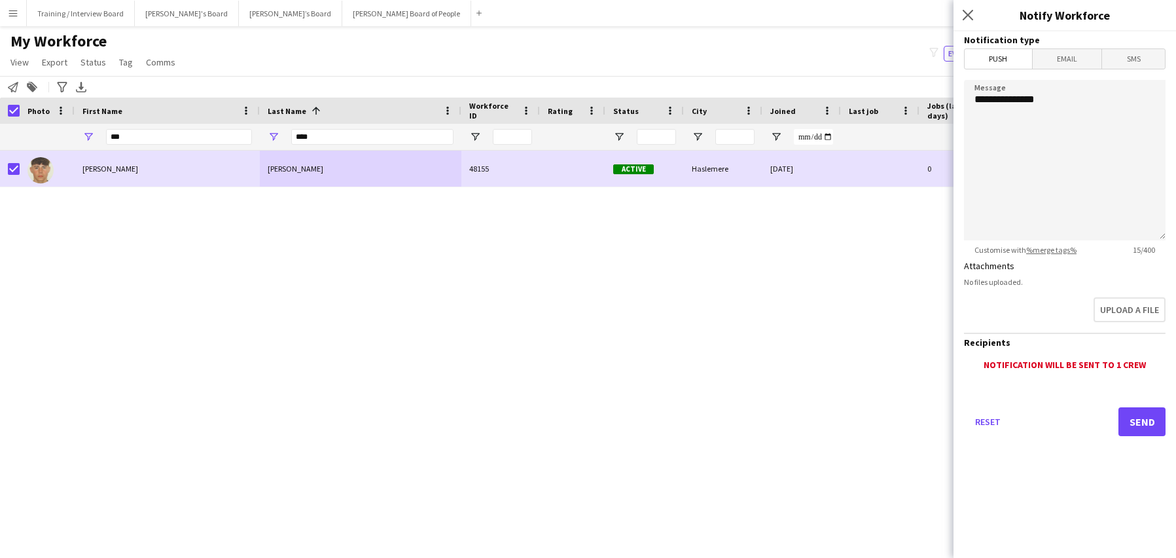
click at [1063, 56] on span "Email" at bounding box center [1067, 59] width 69 height 20
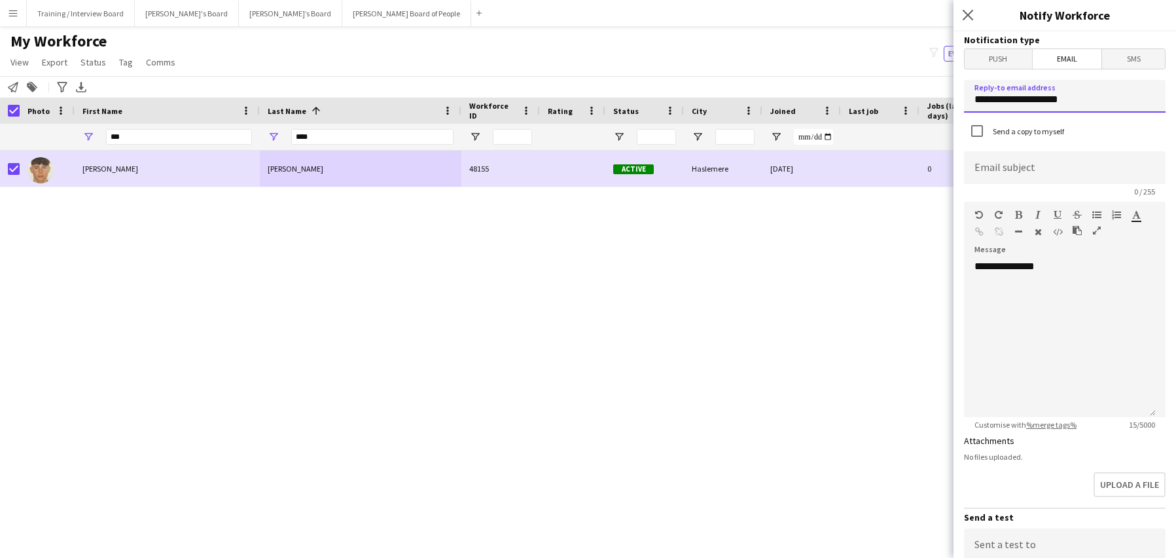
click at [1080, 101] on input "**********" at bounding box center [1065, 96] width 202 height 33
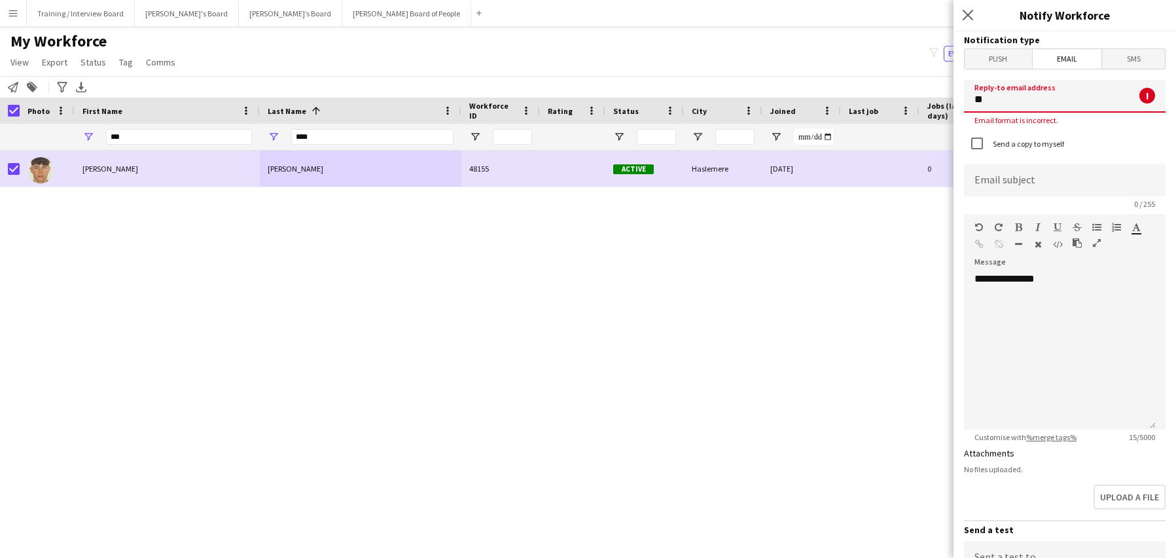
type input "*"
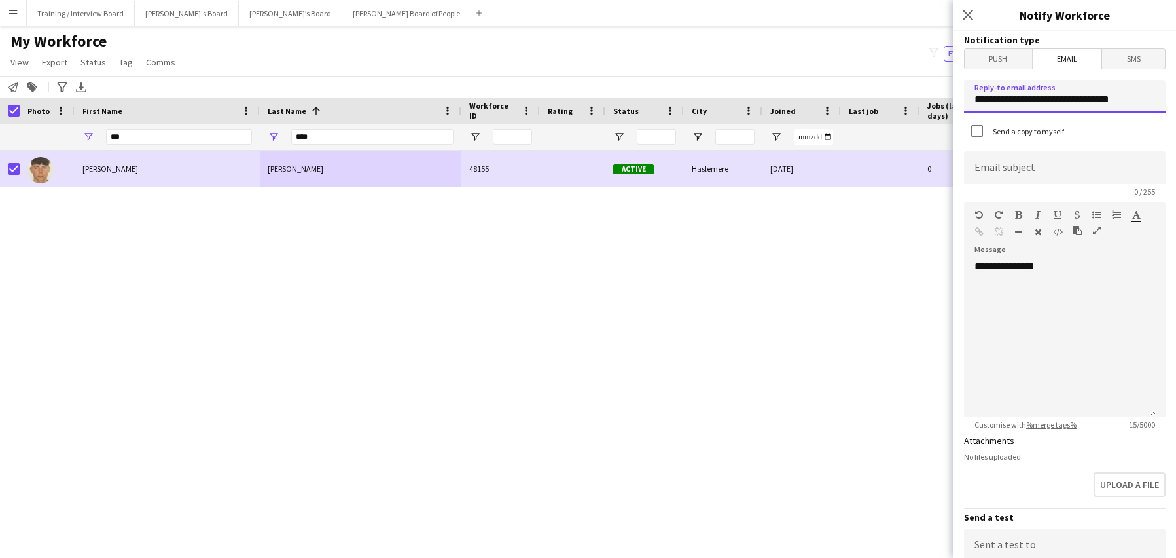
type input "**********"
click at [998, 156] on input at bounding box center [1065, 167] width 202 height 33
type input "**********"
click at [1124, 270] on div "**********" at bounding box center [1060, 338] width 192 height 157
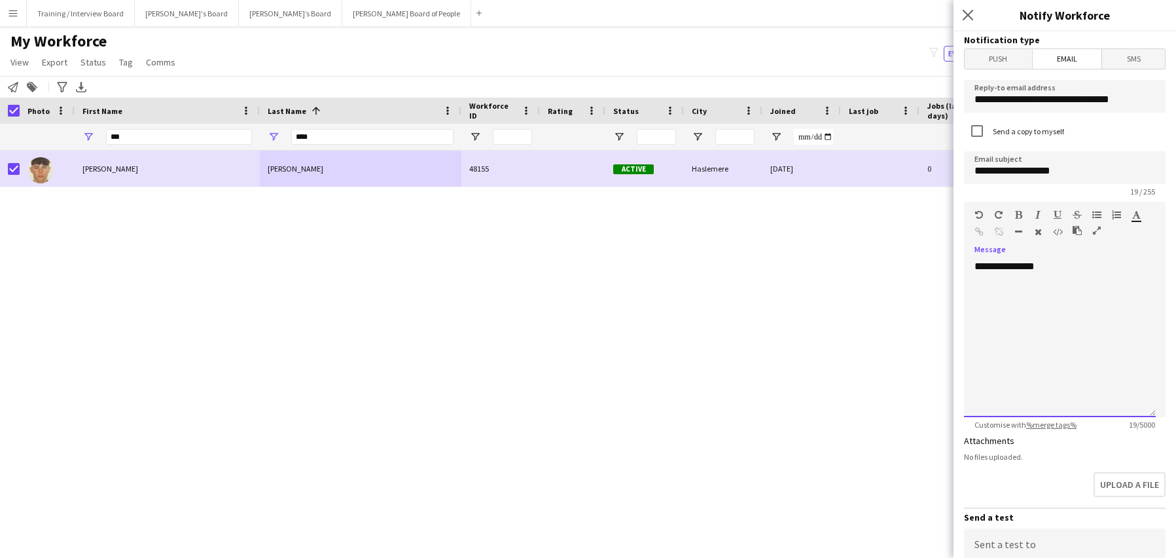
click at [1023, 294] on div at bounding box center [1060, 292] width 171 height 13
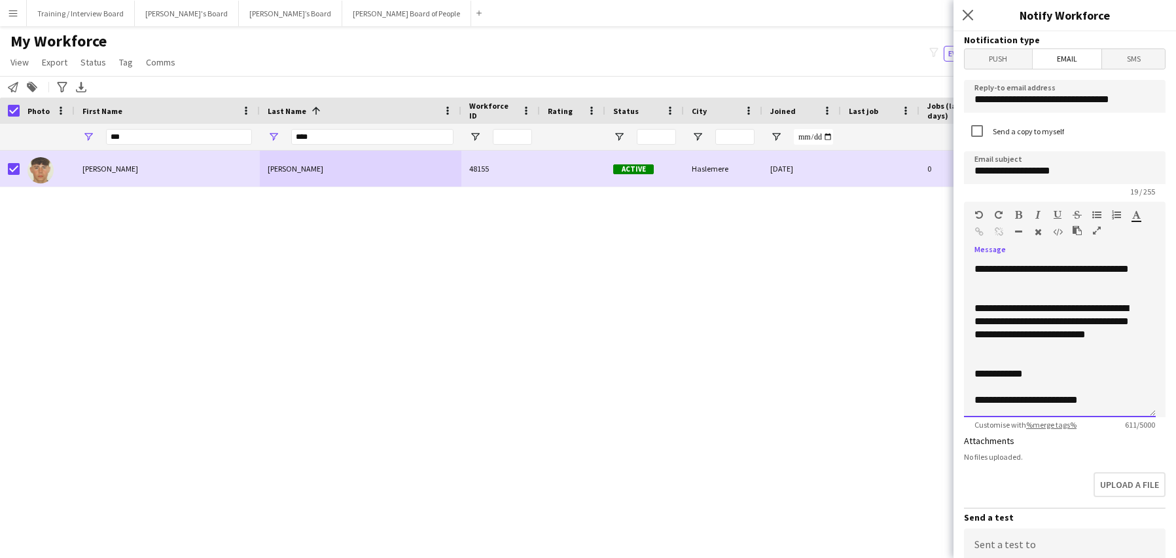
scroll to position [196, 0]
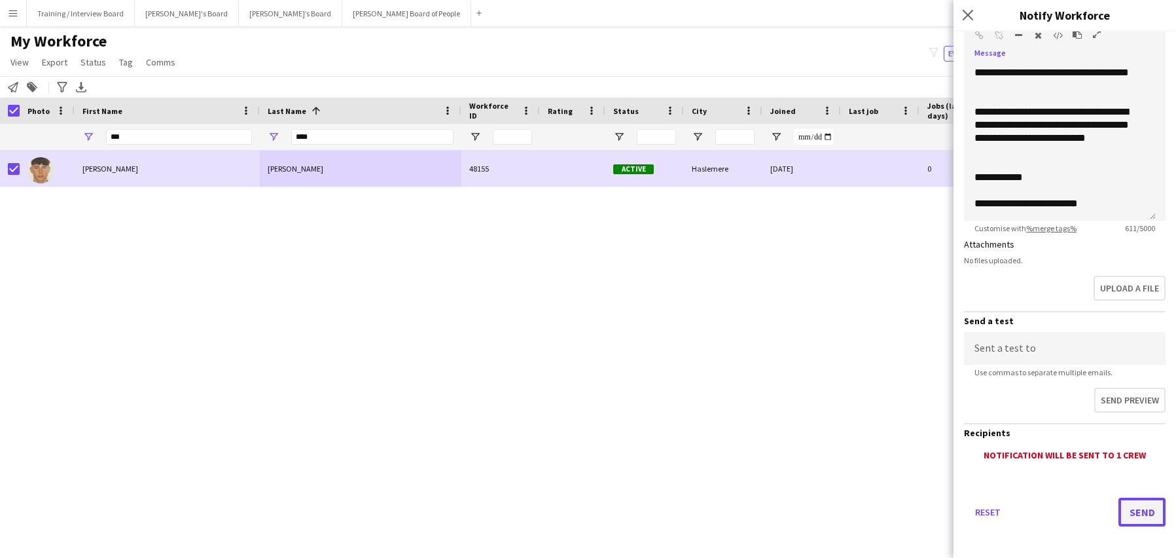
click at [1134, 509] on button "Send" at bounding box center [1142, 511] width 47 height 29
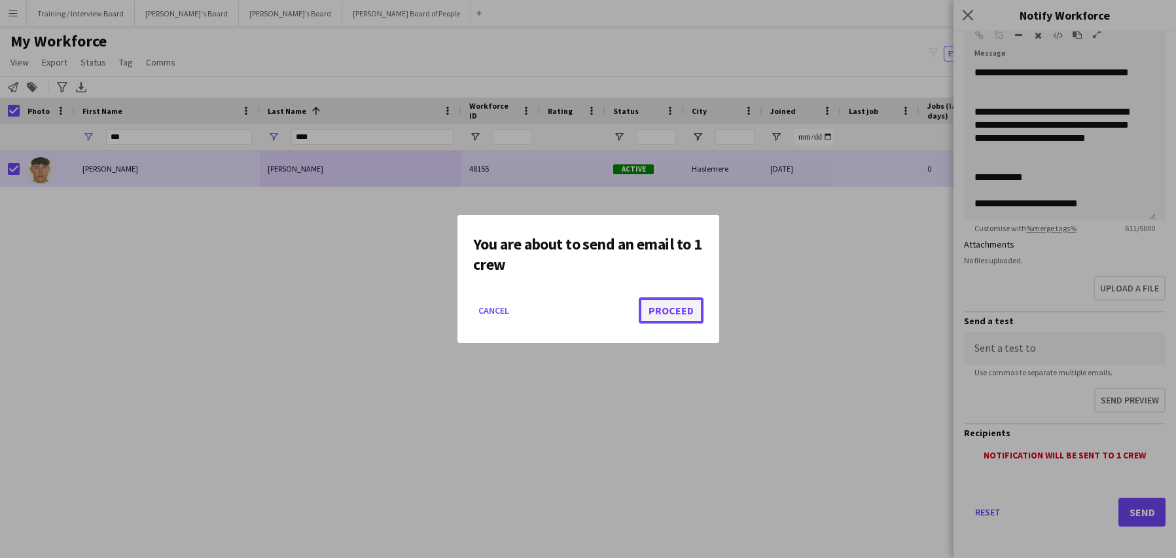
click at [679, 308] on button "Proceed" at bounding box center [671, 310] width 65 height 26
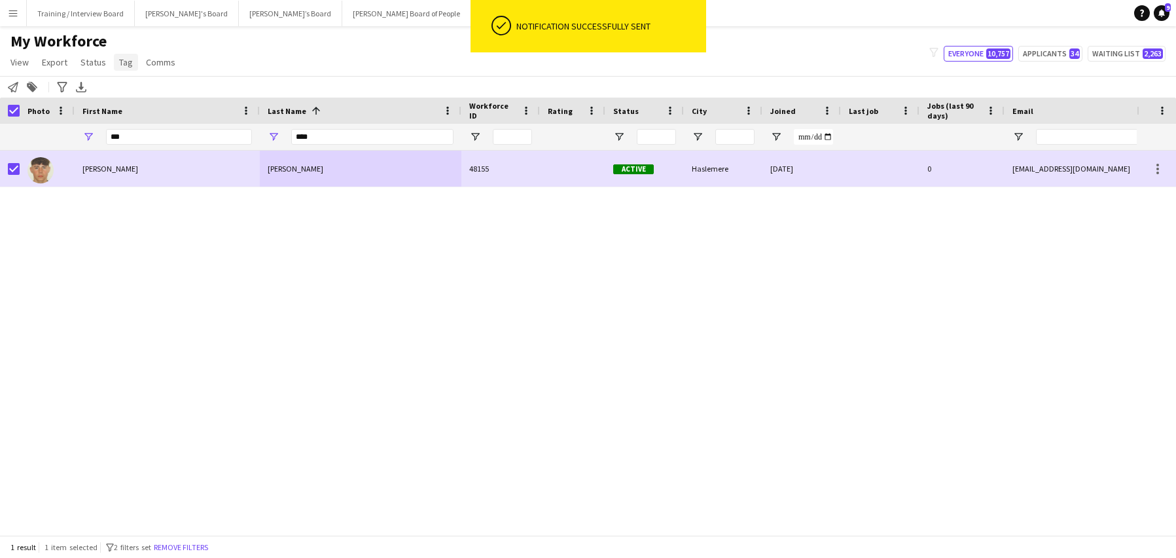
click at [130, 60] on span "Tag" at bounding box center [126, 62] width 14 height 12
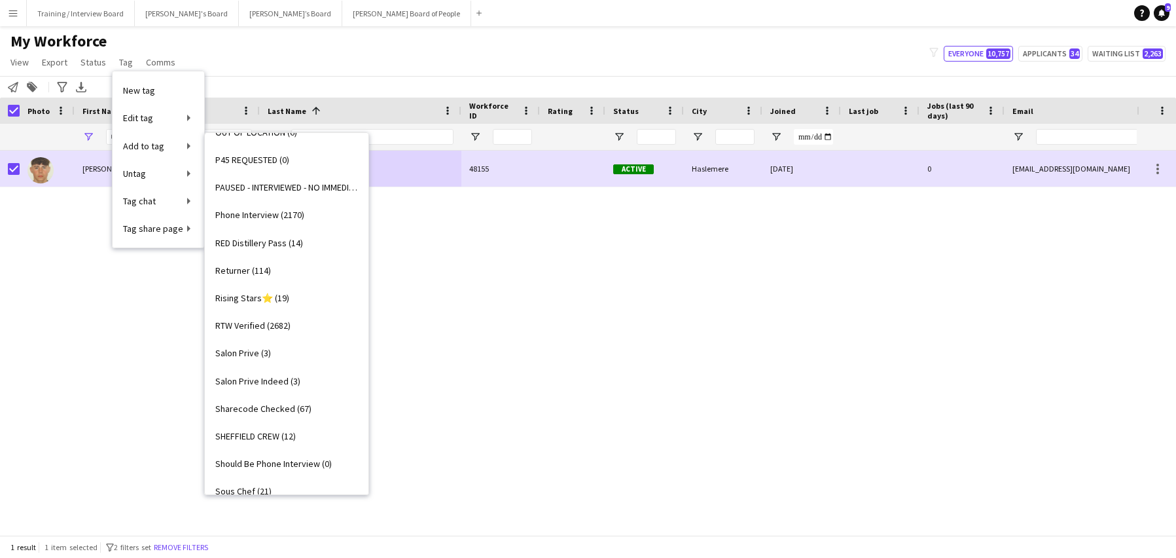
scroll to position [1571, 0]
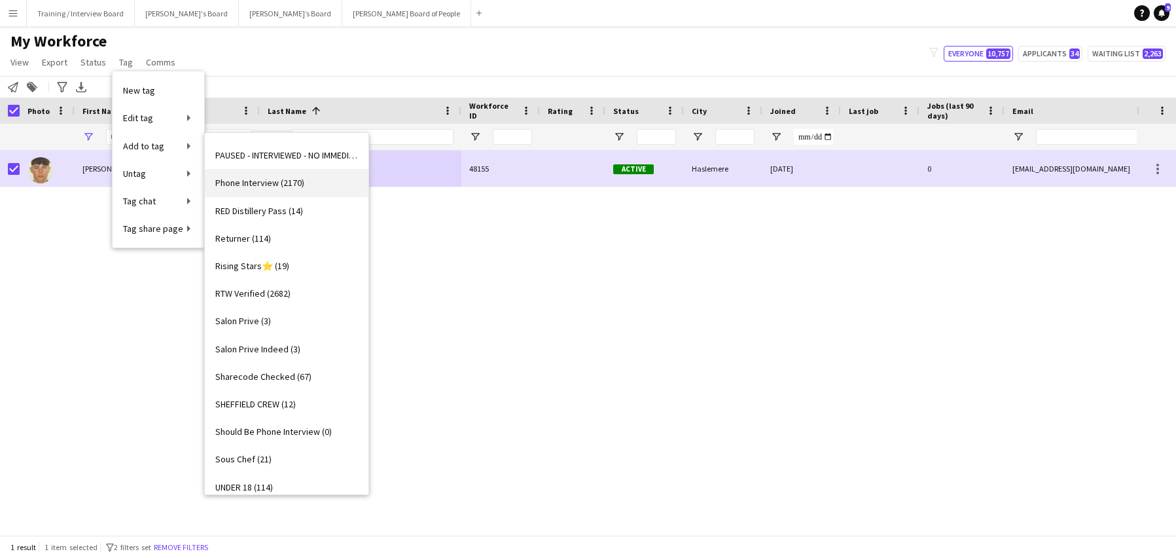
click at [270, 181] on span "Phone Interview (2170)" at bounding box center [259, 183] width 89 height 12
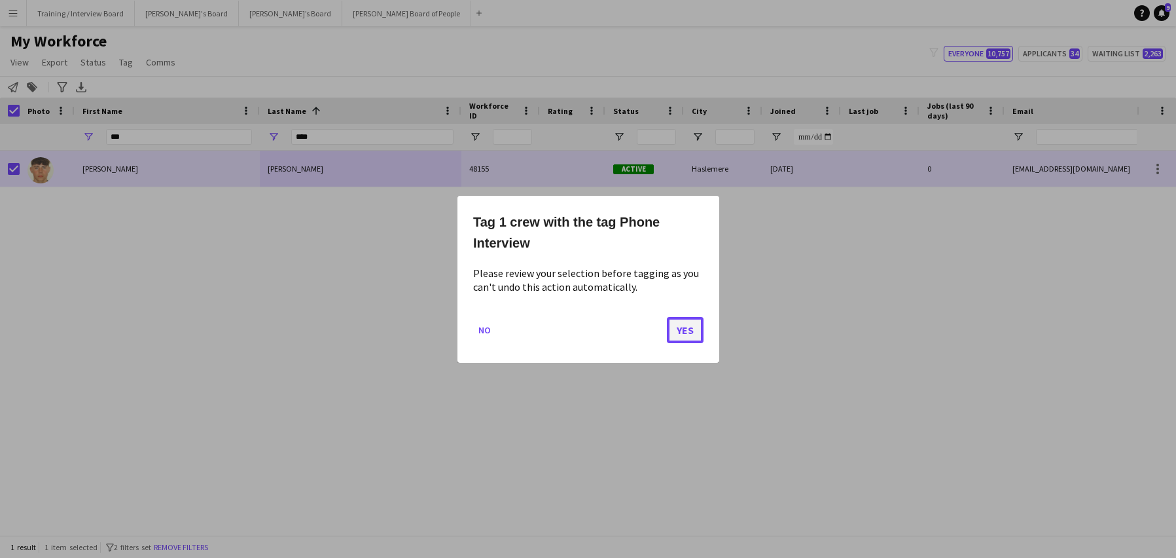
click at [682, 329] on button "Yes" at bounding box center [685, 329] width 37 height 26
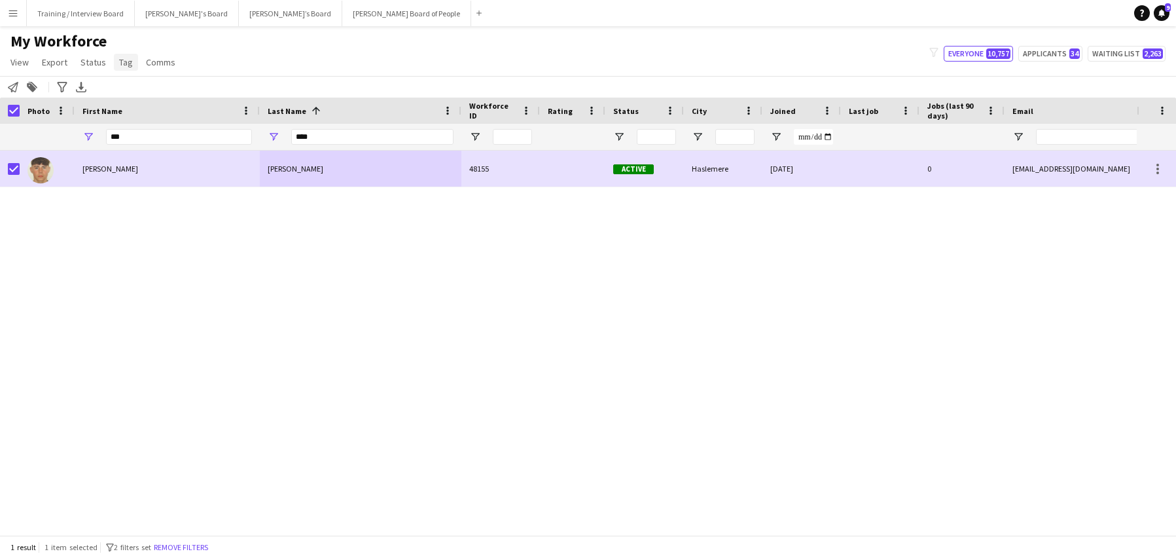
click at [128, 66] on span "Tag" at bounding box center [126, 62] width 14 height 12
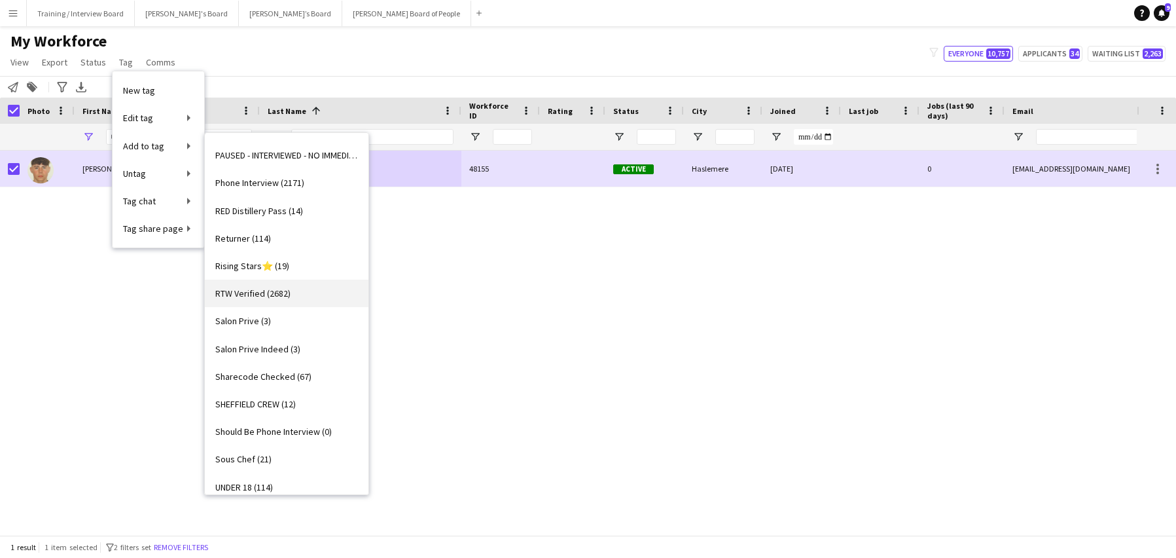
click at [242, 293] on span "RTW Verified (2682)" at bounding box center [252, 293] width 75 height 12
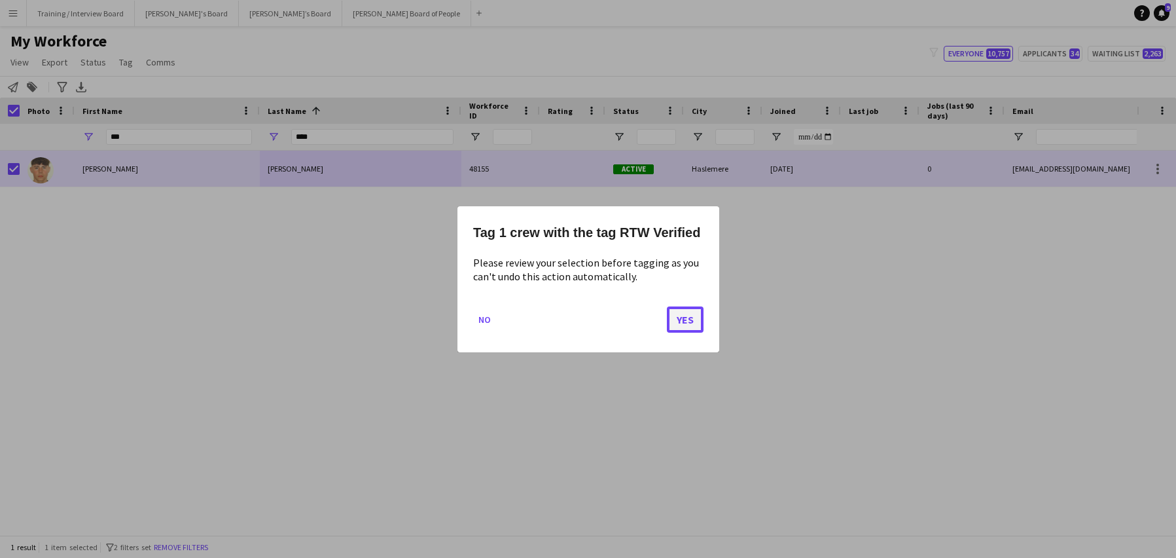
click at [670, 314] on button "Yes" at bounding box center [685, 319] width 37 height 26
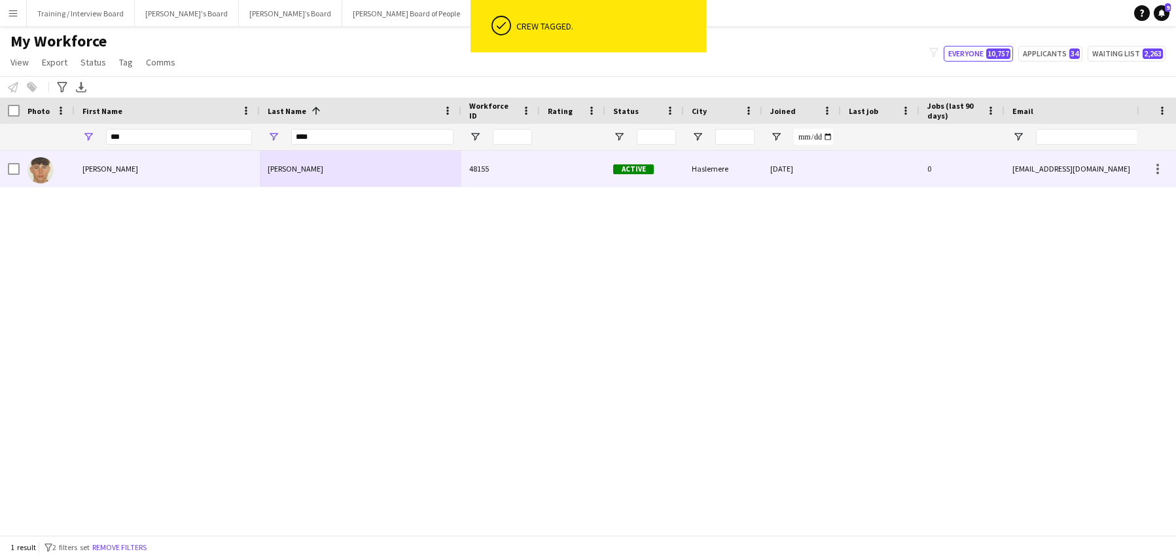
click at [159, 175] on div "[PERSON_NAME]" at bounding box center [167, 169] width 185 height 36
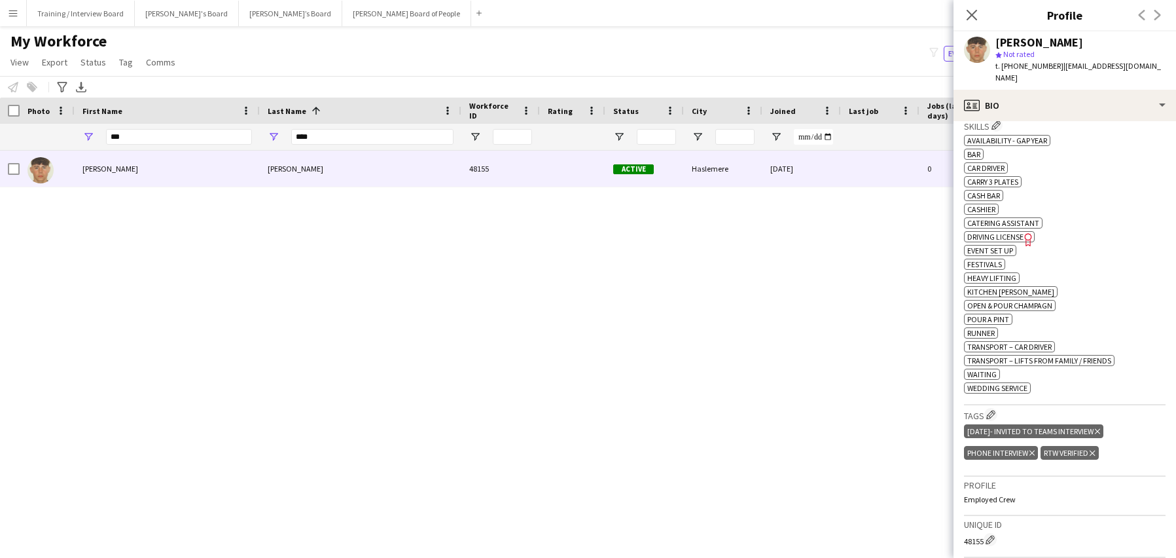
scroll to position [524, 0]
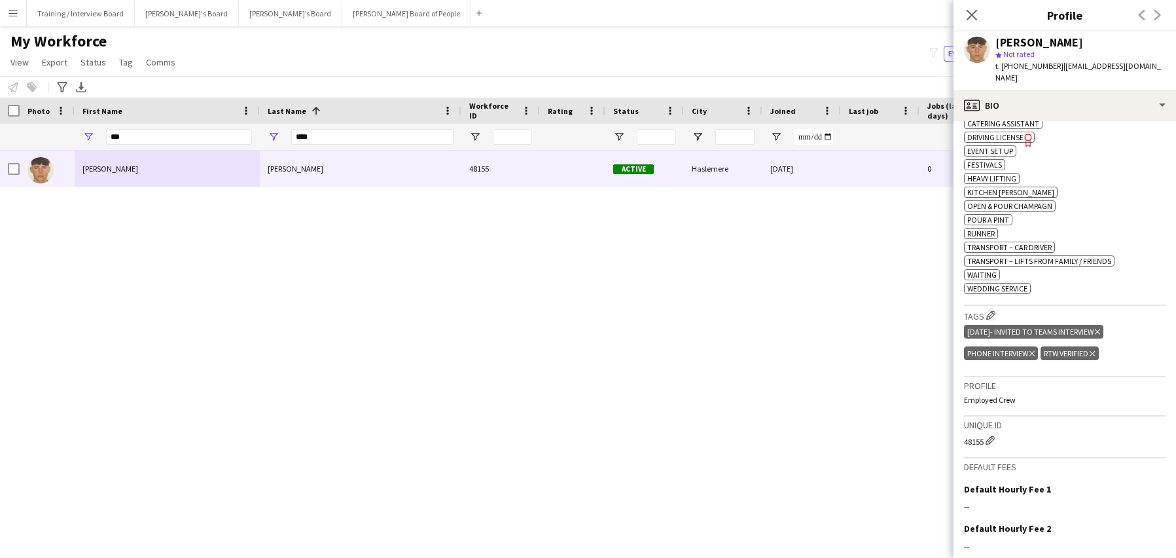
click at [1100, 328] on icon "Delete tag" at bounding box center [1097, 332] width 5 height 8
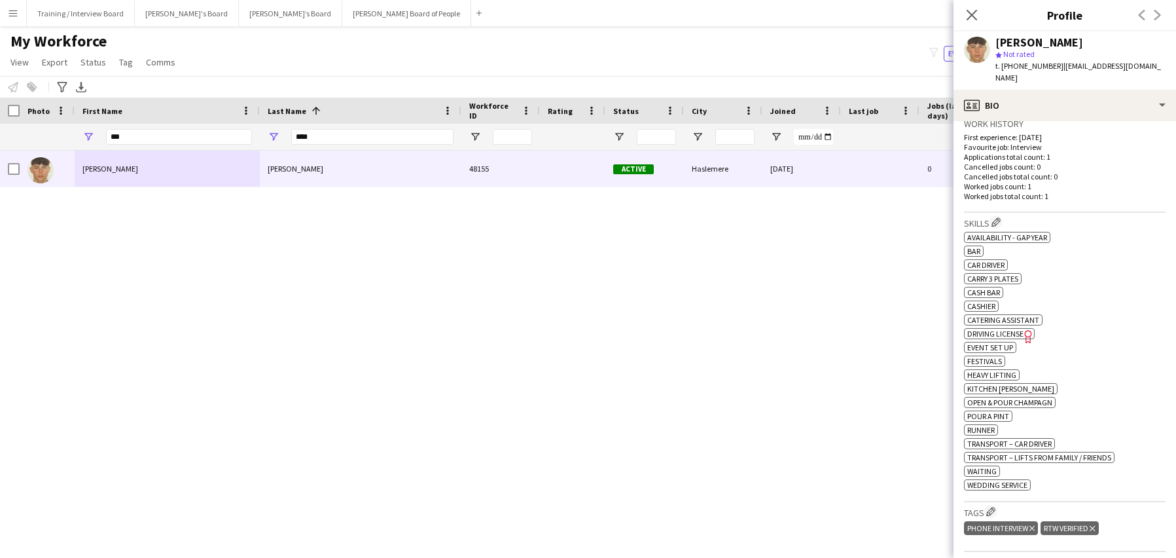
scroll to position [327, 0]
click at [974, 15] on icon "Close pop-in" at bounding box center [972, 15] width 12 height 12
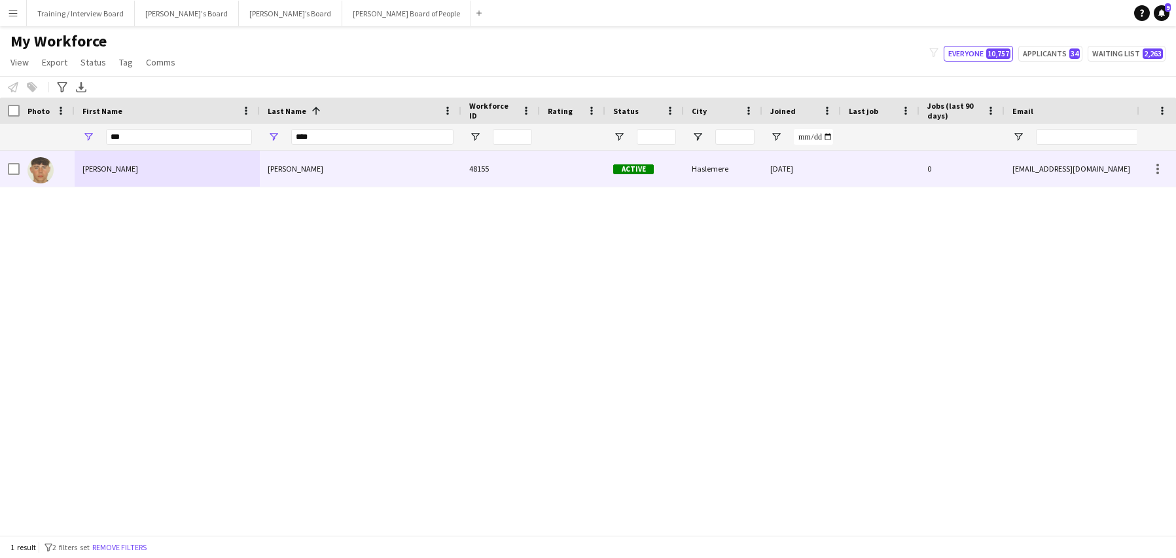
click at [316, 169] on div "[PERSON_NAME]" at bounding box center [361, 169] width 202 height 36
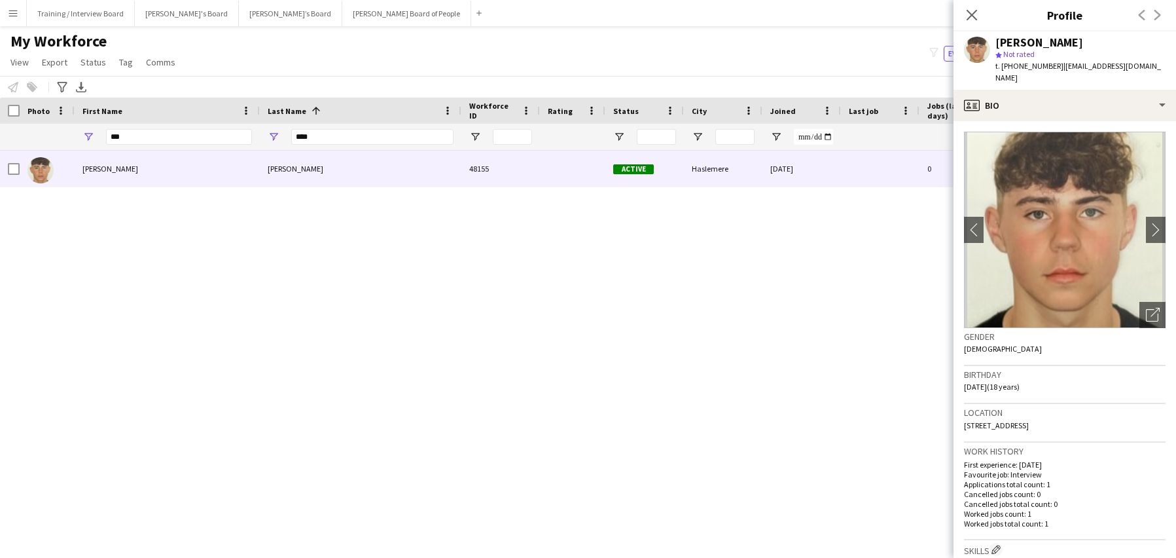
click at [330, 126] on div "****" at bounding box center [372, 137] width 162 height 26
click at [326, 132] on input "****" at bounding box center [372, 137] width 162 height 16
type input "*"
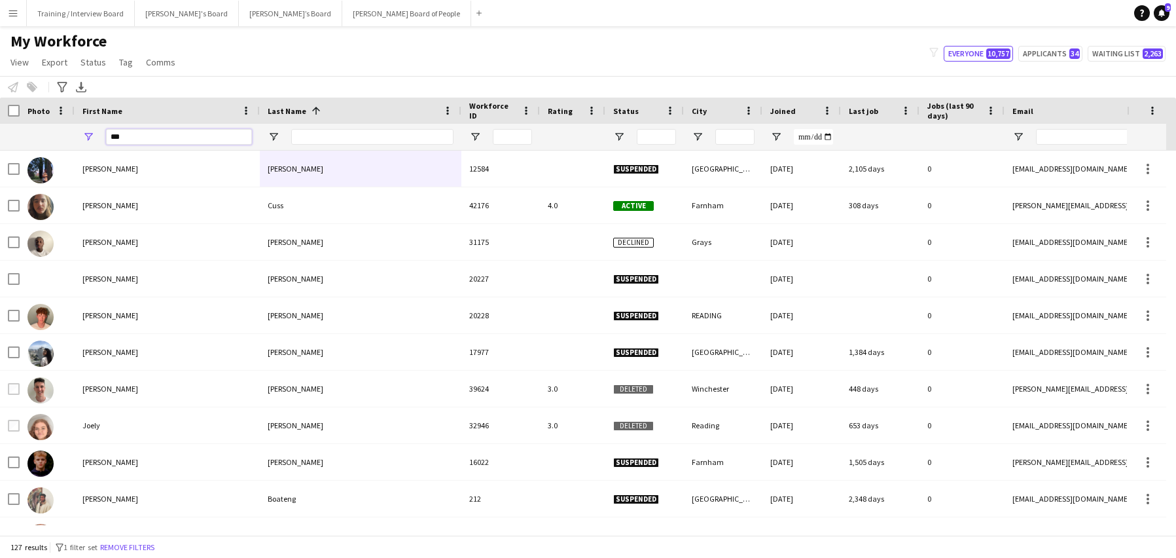
click at [149, 138] on input "***" at bounding box center [179, 137] width 146 height 16
type input "*"
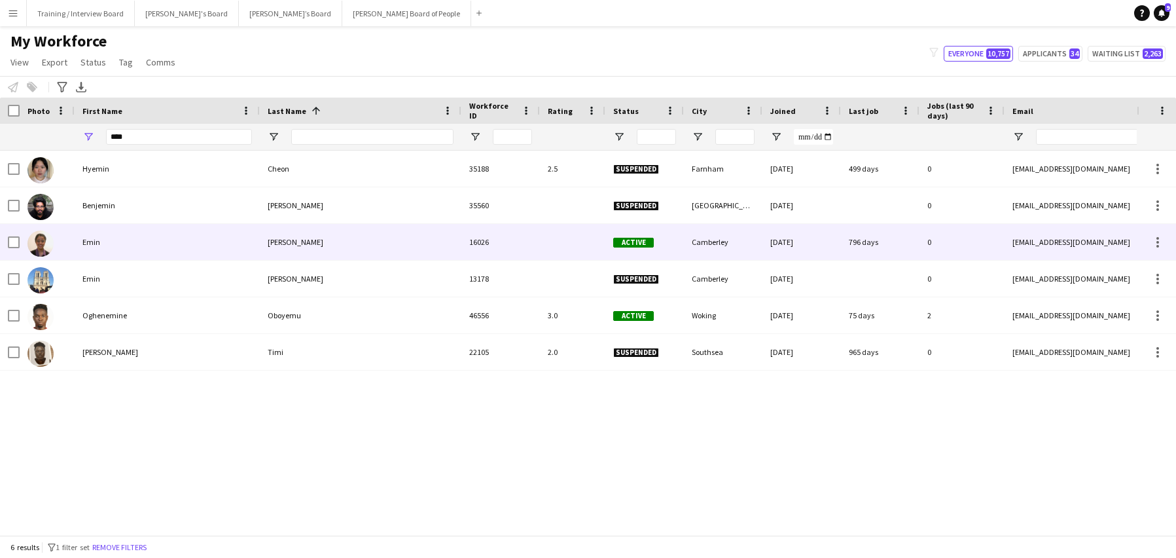
click at [102, 243] on div "Emin" at bounding box center [167, 242] width 185 height 36
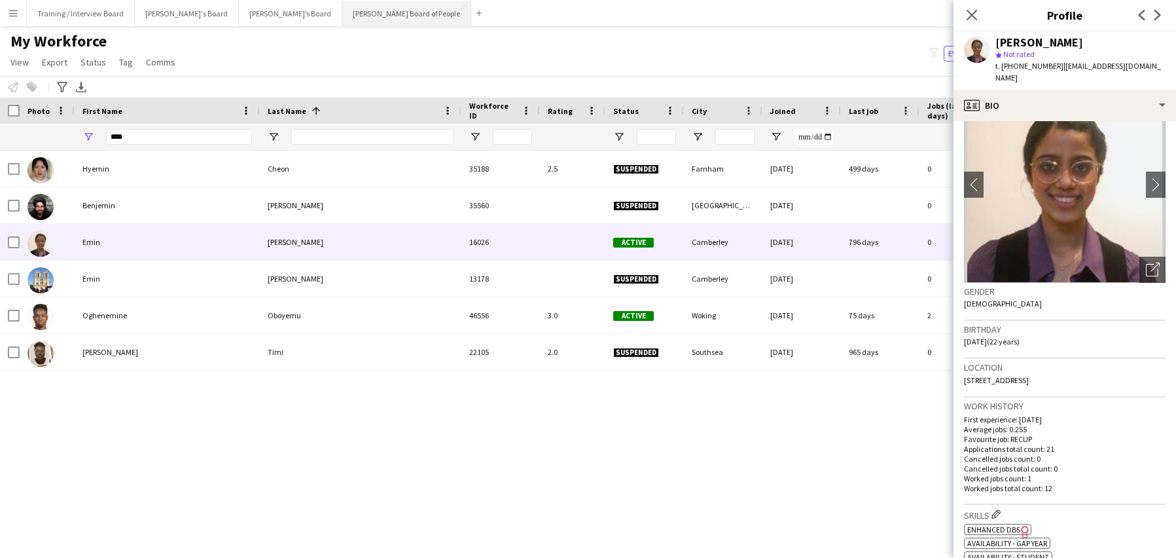
scroll to position [65, 0]
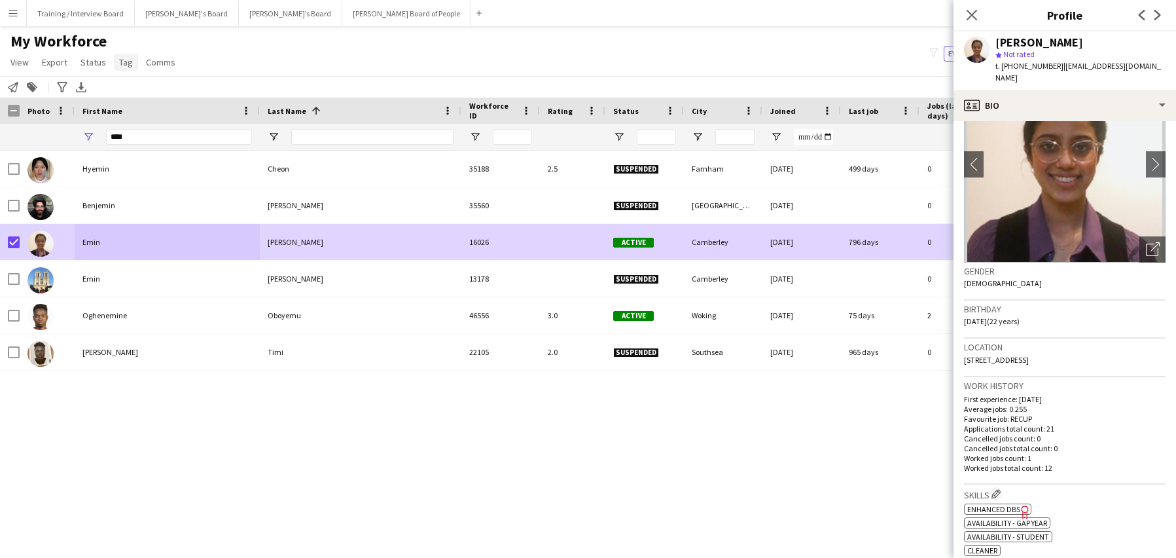
click at [124, 60] on span "Tag" at bounding box center [126, 62] width 14 height 12
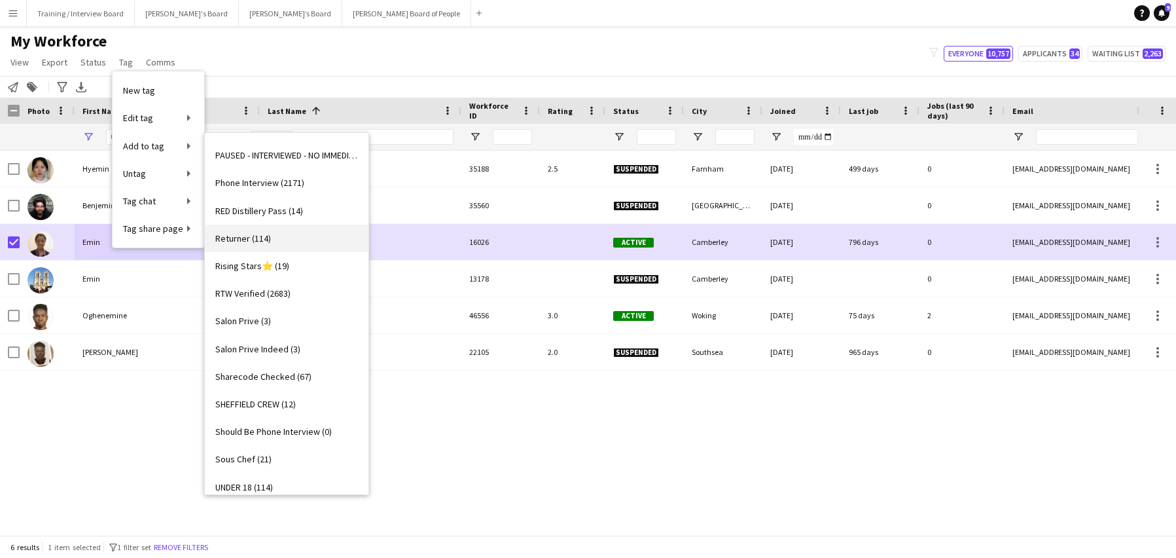
click at [240, 239] on span "Returner (114)" at bounding box center [243, 238] width 56 height 12
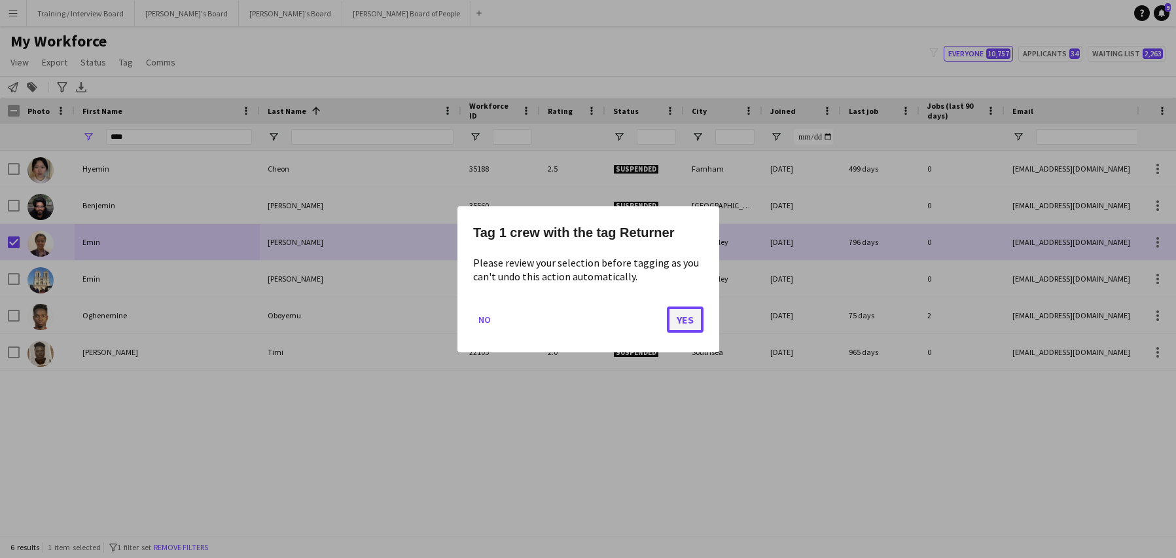
click at [700, 316] on button "Yes" at bounding box center [685, 319] width 37 height 26
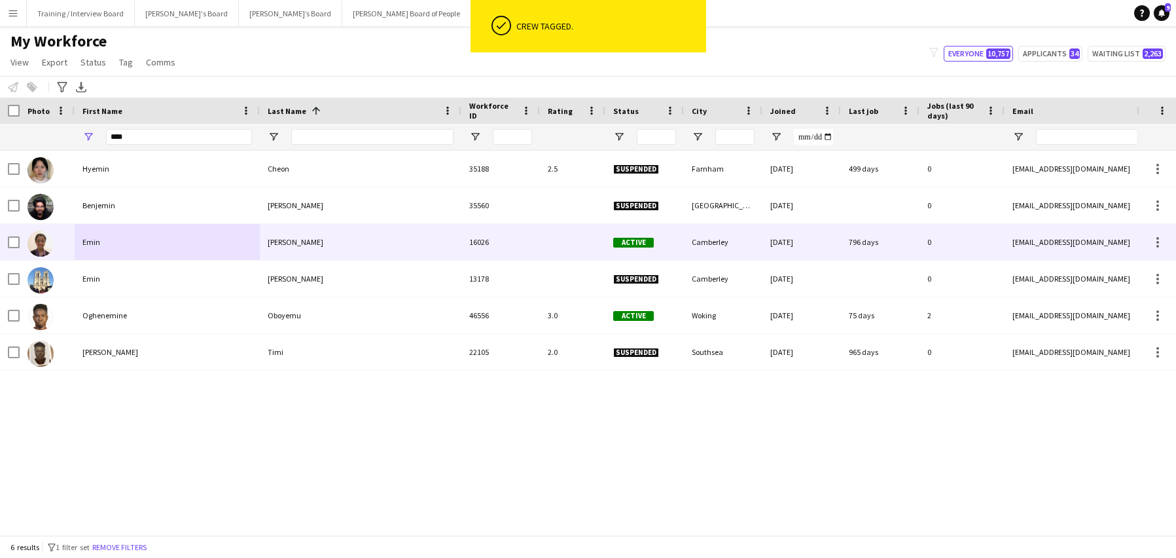
drag, startPoint x: 15, startPoint y: 235, endPoint x: 74, endPoint y: 256, distance: 62.5
click at [13, 235] on div at bounding box center [14, 242] width 12 height 37
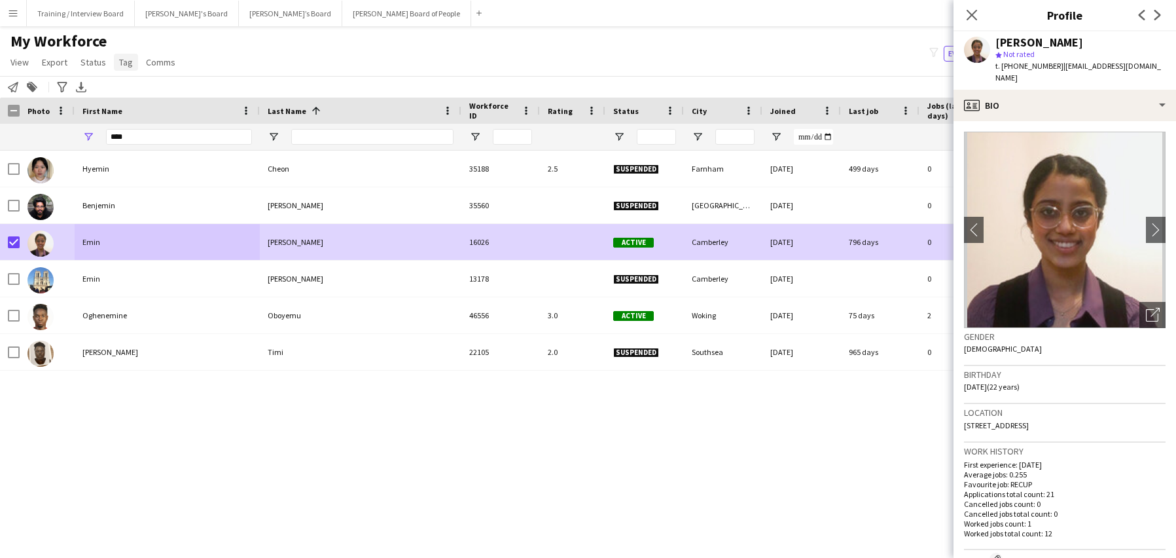
click at [124, 69] on link "Tag" at bounding box center [126, 62] width 24 height 17
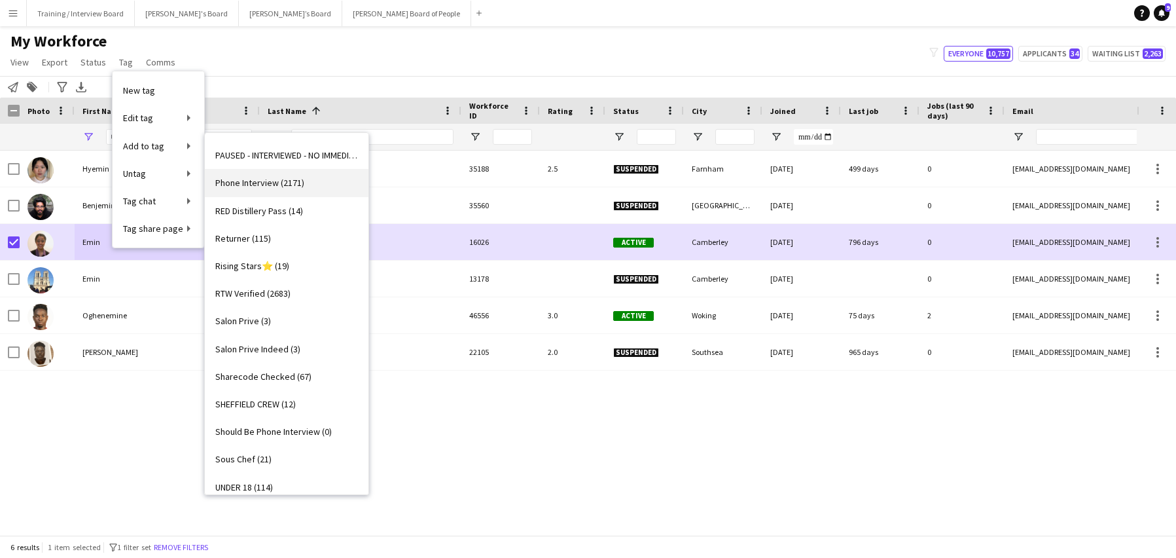
click at [258, 181] on span "Phone Interview (2171)" at bounding box center [259, 183] width 89 height 12
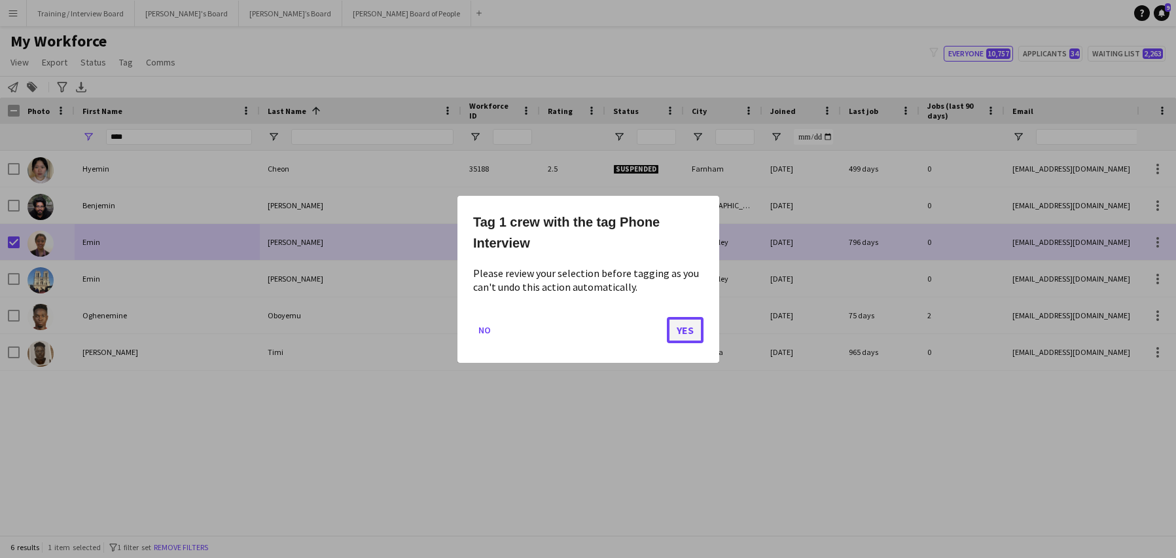
click at [689, 333] on button "Yes" at bounding box center [685, 329] width 37 height 26
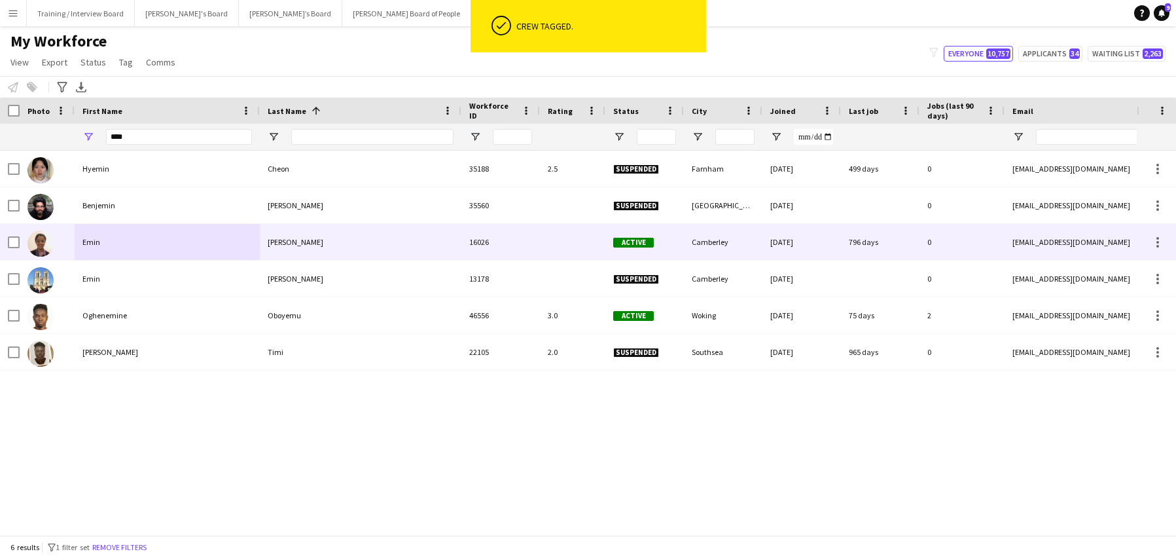
click at [194, 232] on div "Emin" at bounding box center [167, 242] width 185 height 36
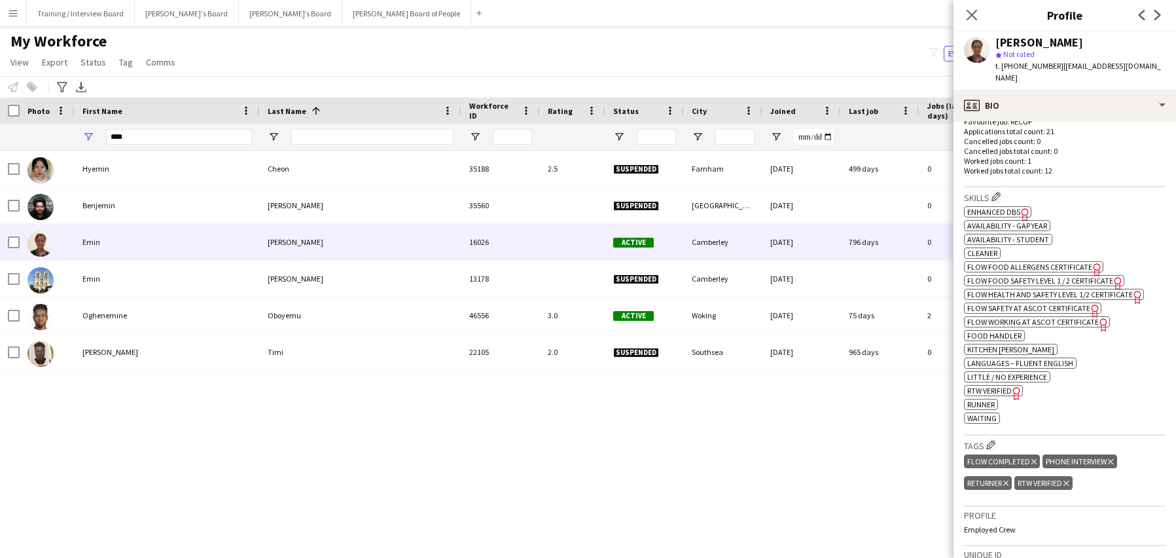
scroll to position [458, 0]
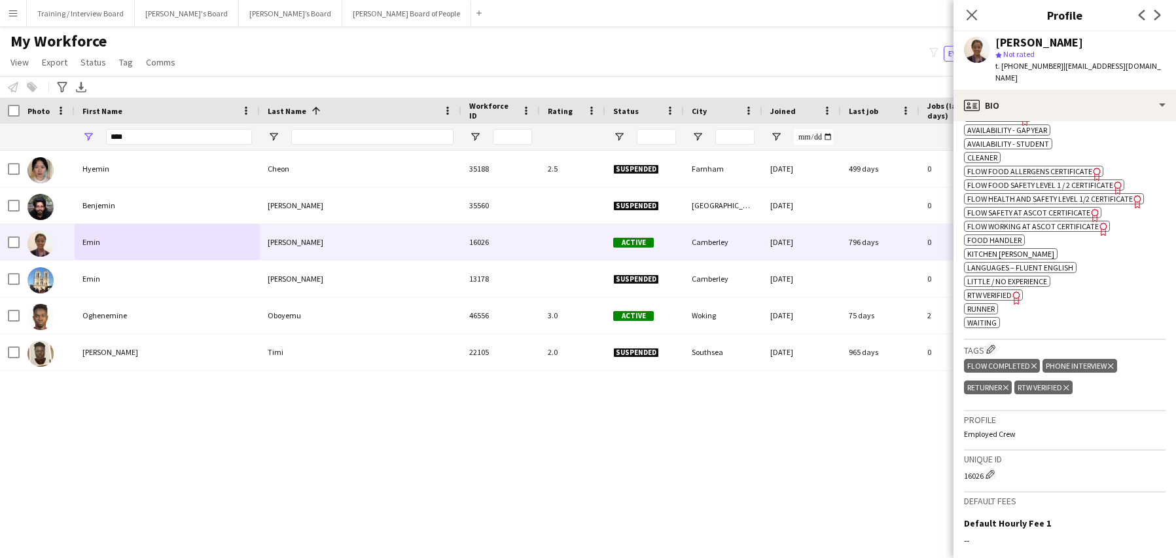
click at [1017, 291] on icon at bounding box center [1016, 297] width 7 height 13
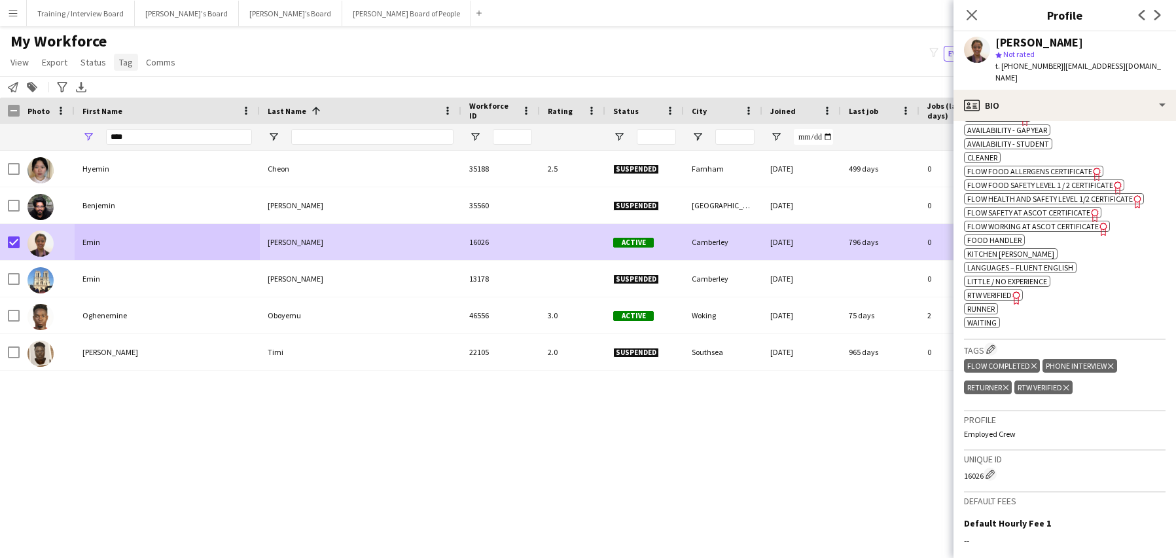
click at [119, 63] on span "Tag" at bounding box center [126, 62] width 14 height 12
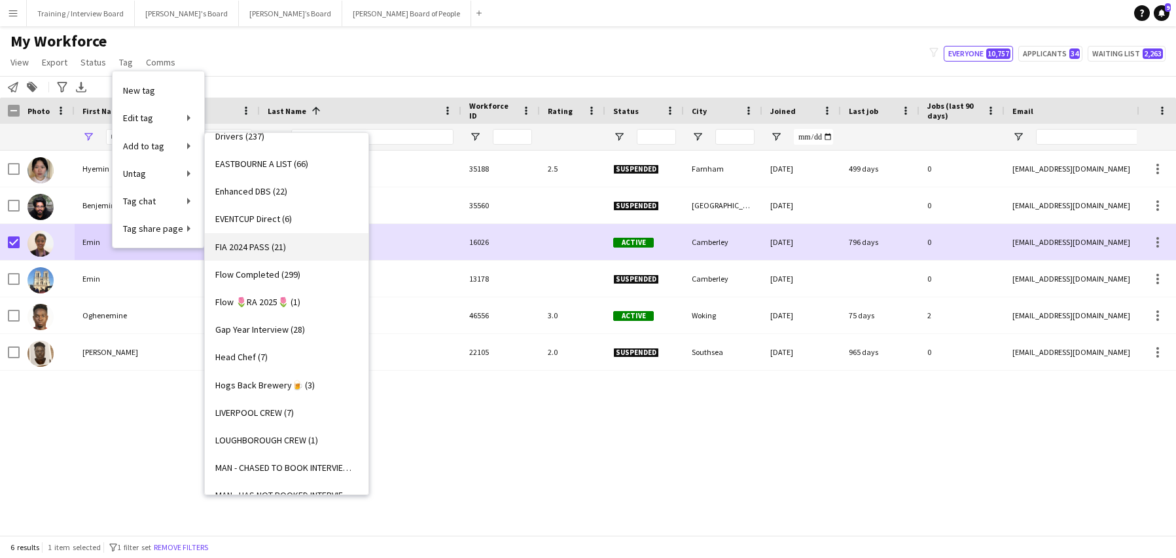
scroll to position [786, 0]
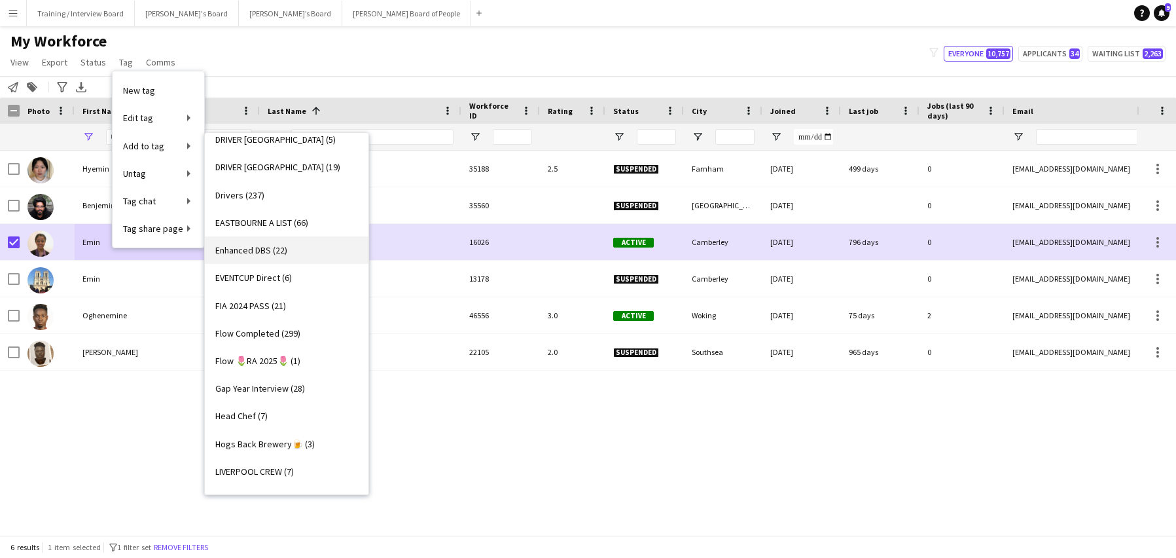
click at [225, 242] on link "Enhanced DBS (22)" at bounding box center [287, 249] width 164 height 27
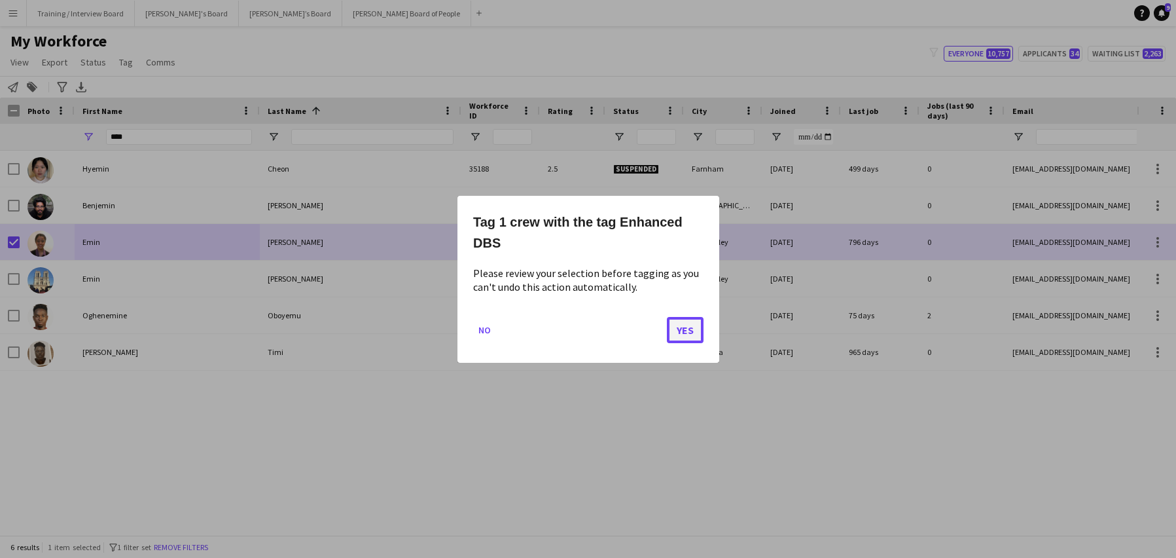
click at [685, 336] on button "Yes" at bounding box center [685, 329] width 37 height 26
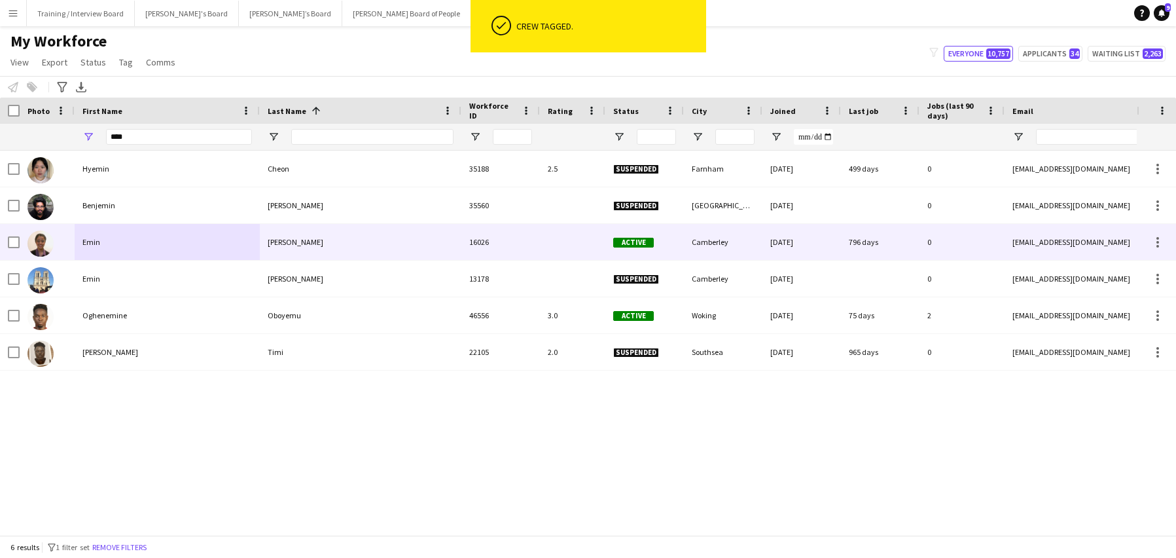
click at [314, 244] on div "[PERSON_NAME]" at bounding box center [361, 242] width 202 height 36
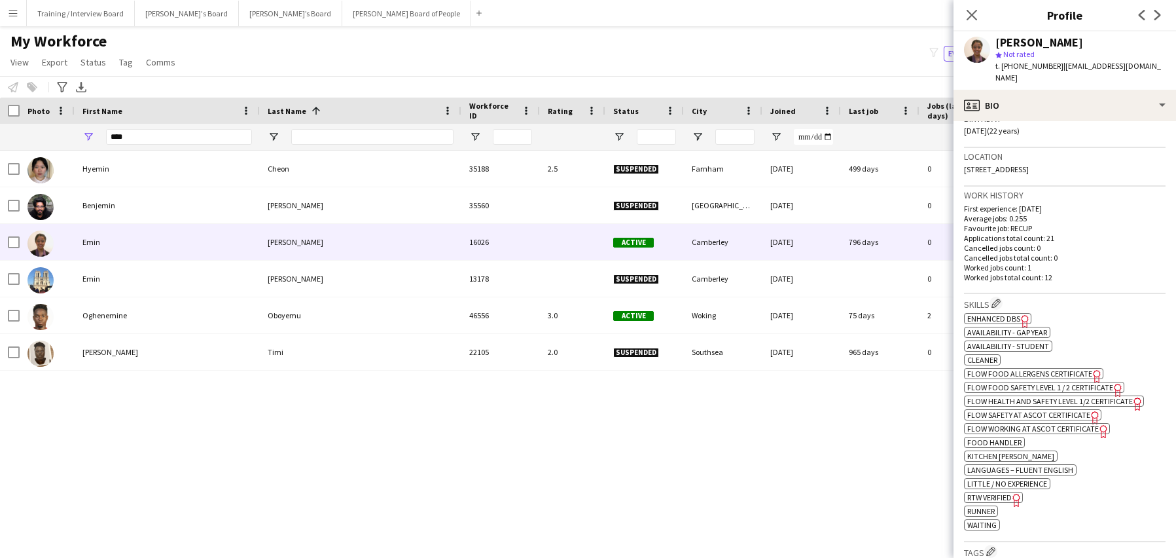
scroll to position [327, 0]
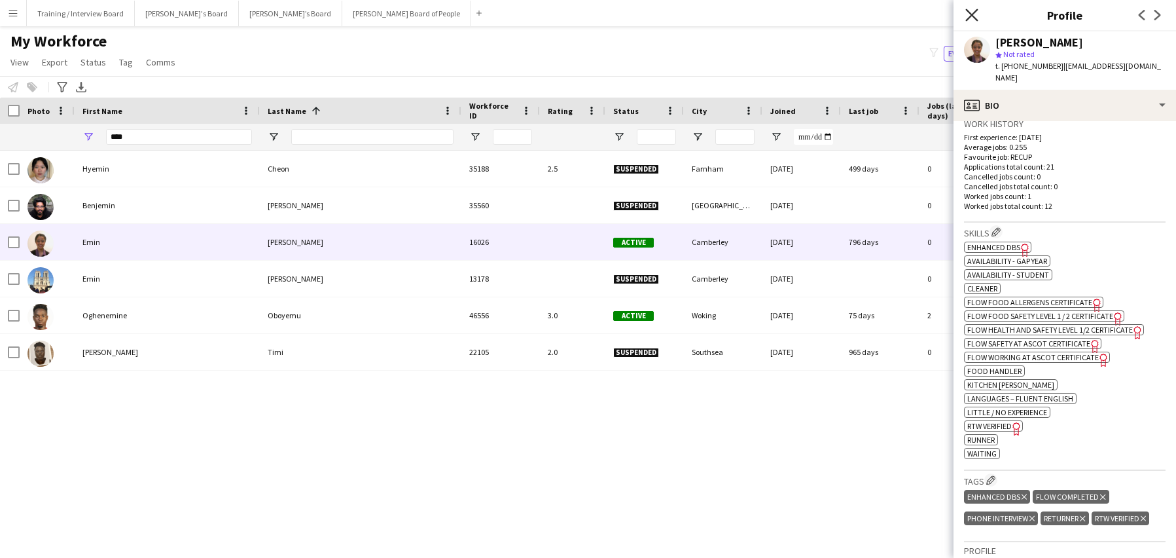
click at [973, 14] on icon at bounding box center [972, 15] width 12 height 12
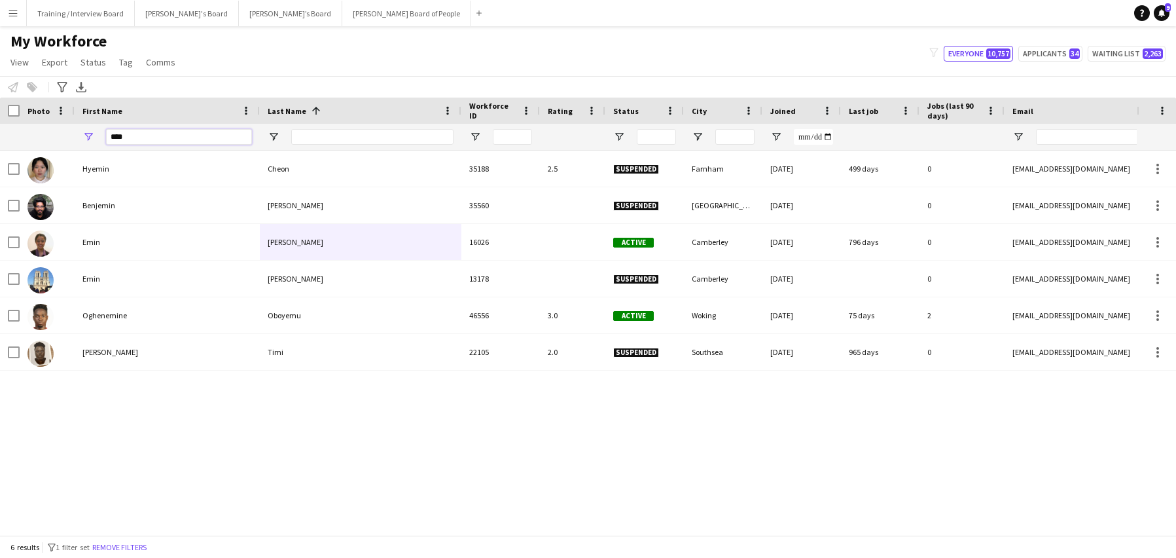
click at [148, 136] on input "****" at bounding box center [179, 137] width 146 height 16
type input "*"
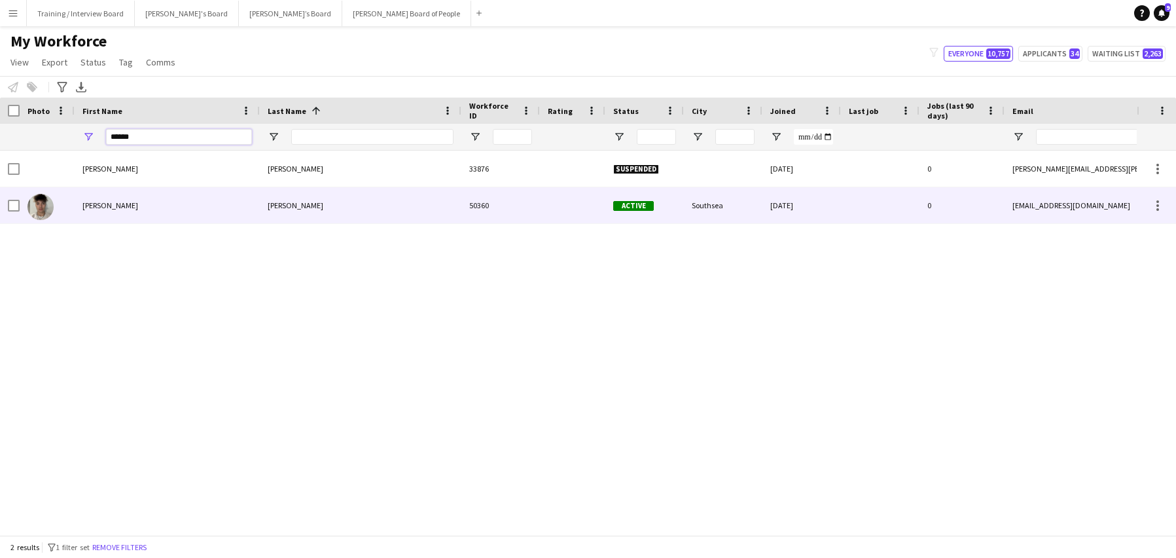
type input "******"
click at [134, 210] on div "[PERSON_NAME]" at bounding box center [167, 205] width 185 height 36
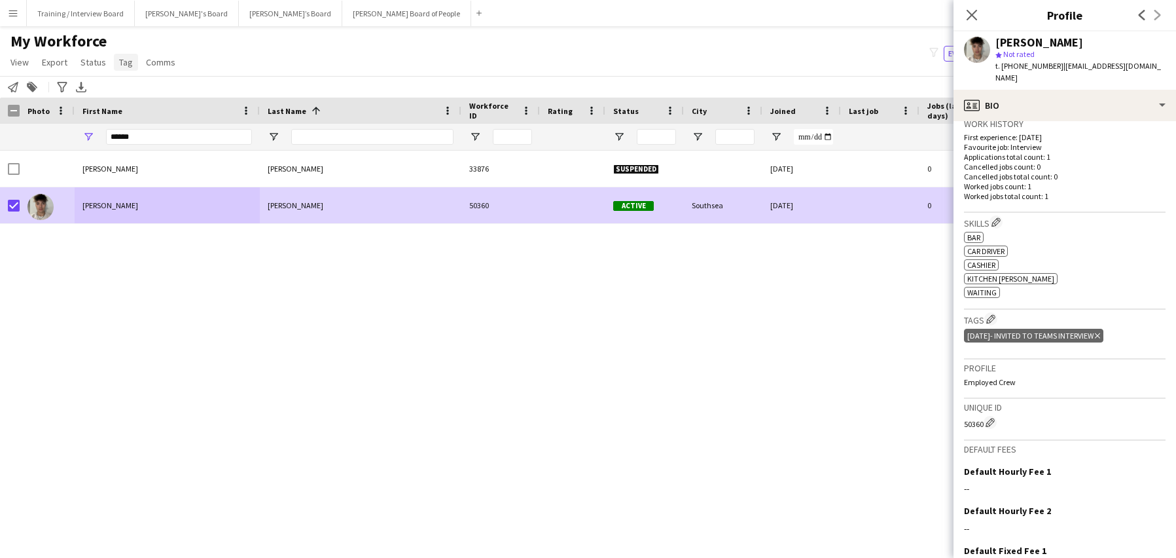
click at [133, 58] on link "Tag" at bounding box center [126, 62] width 24 height 17
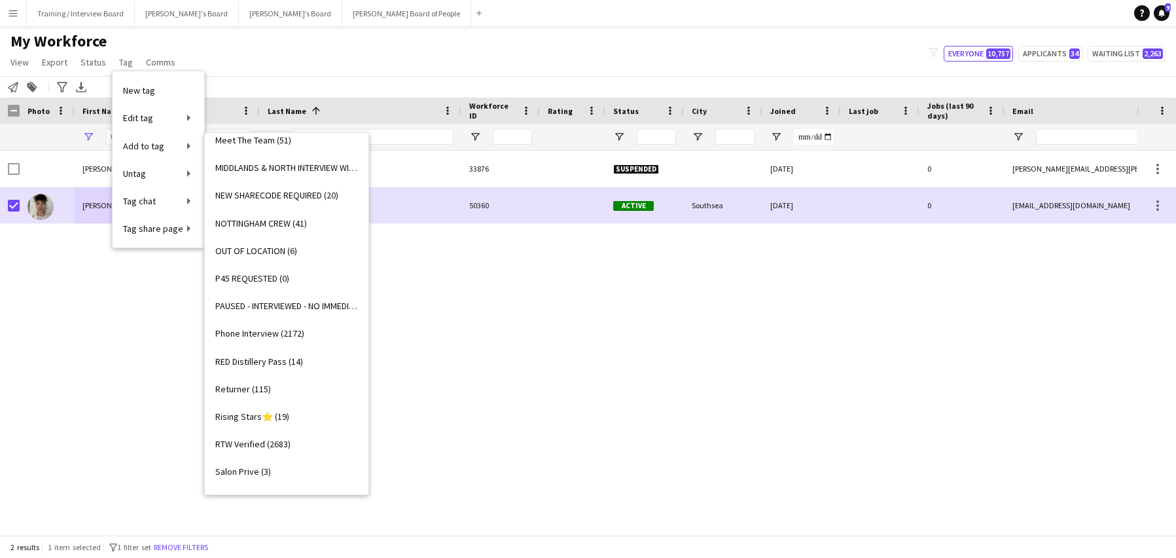
scroll to position [1571, 0]
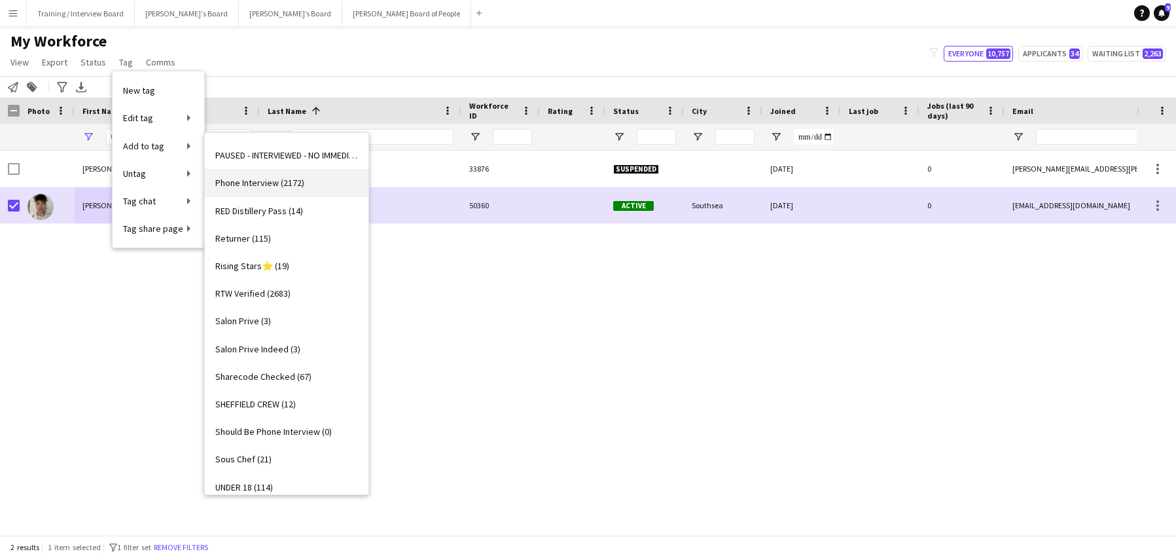
click at [253, 184] on span "Phone Interview (2172)" at bounding box center [259, 183] width 89 height 12
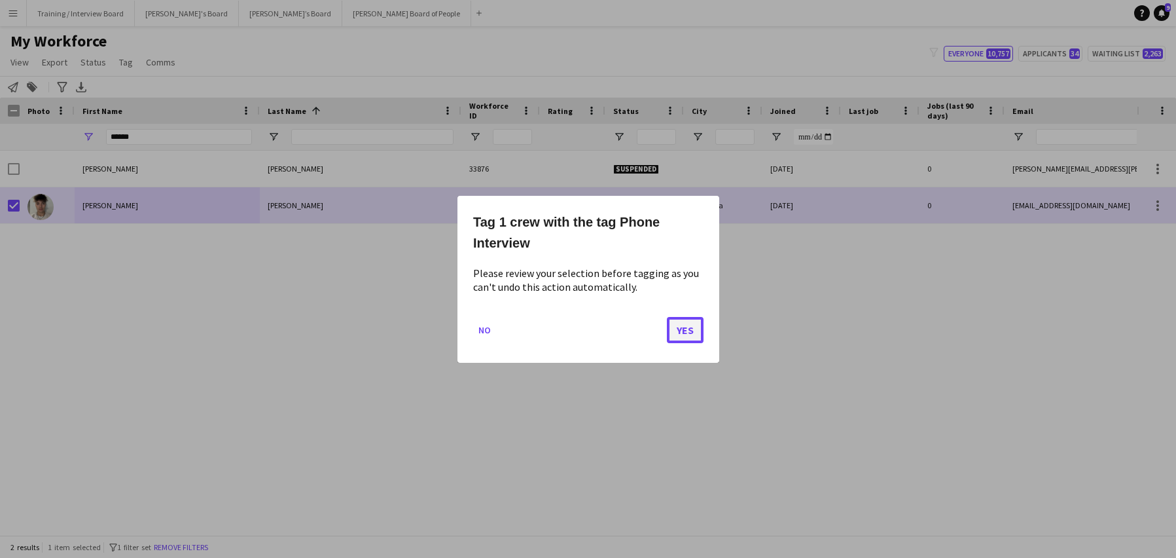
click at [678, 325] on button "Yes" at bounding box center [685, 329] width 37 height 26
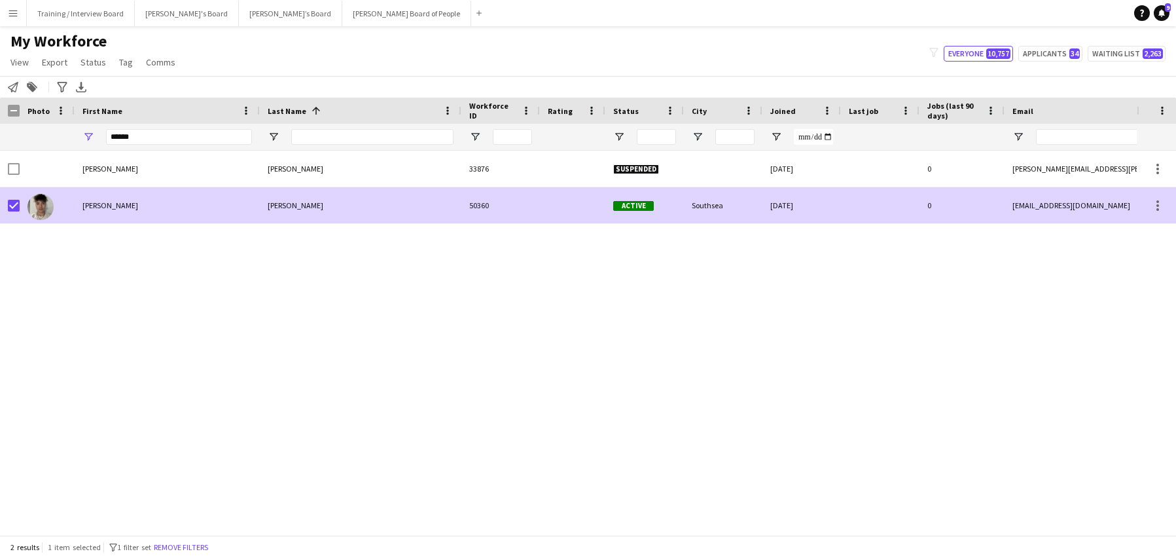
click at [156, 202] on div "[PERSON_NAME]" at bounding box center [167, 205] width 185 height 36
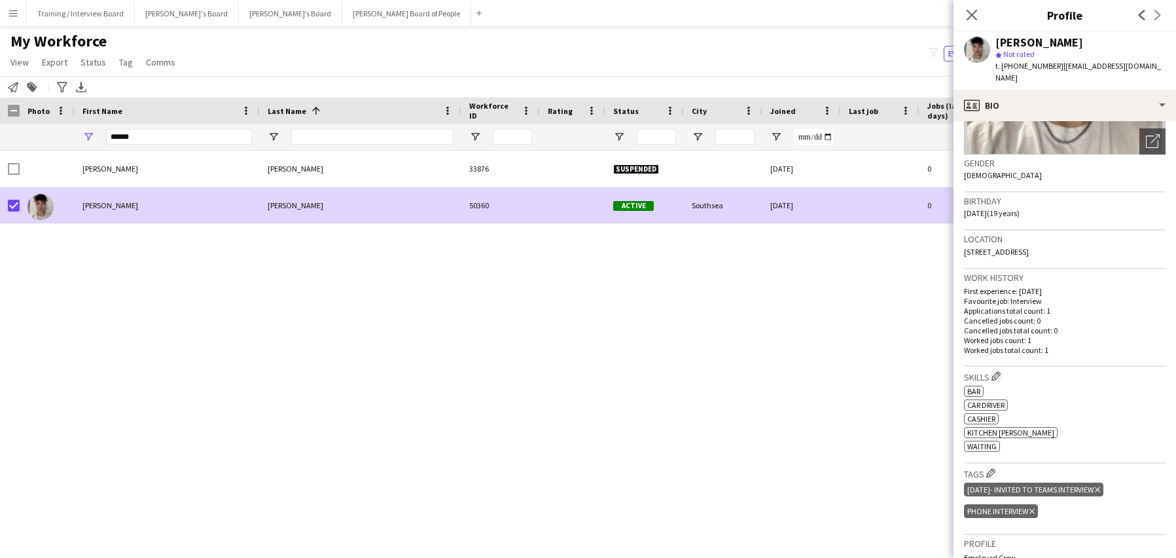
scroll to position [196, 0]
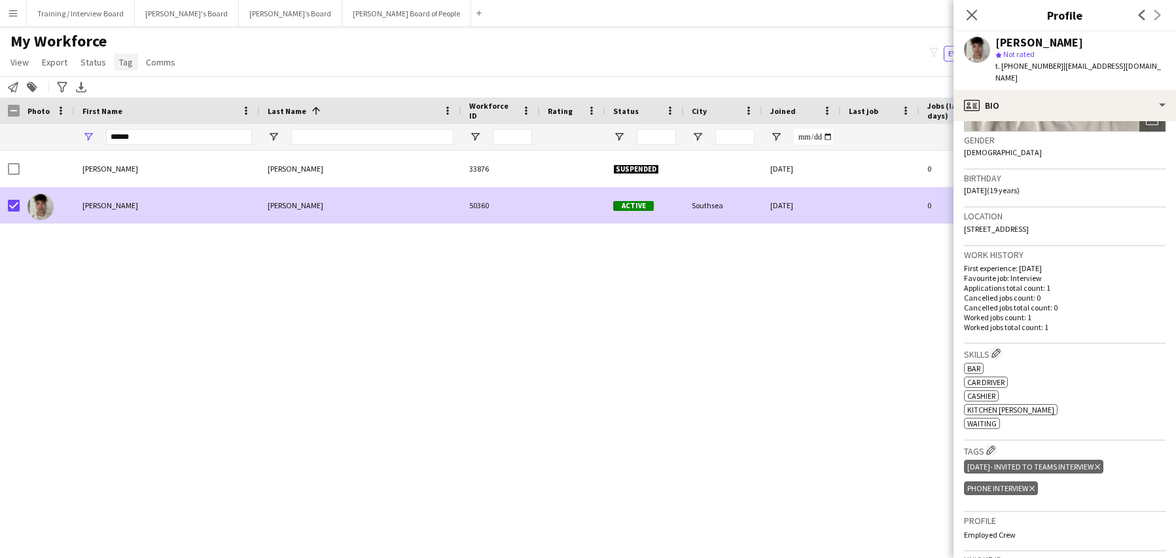
click at [130, 63] on span "Tag" at bounding box center [126, 62] width 14 height 12
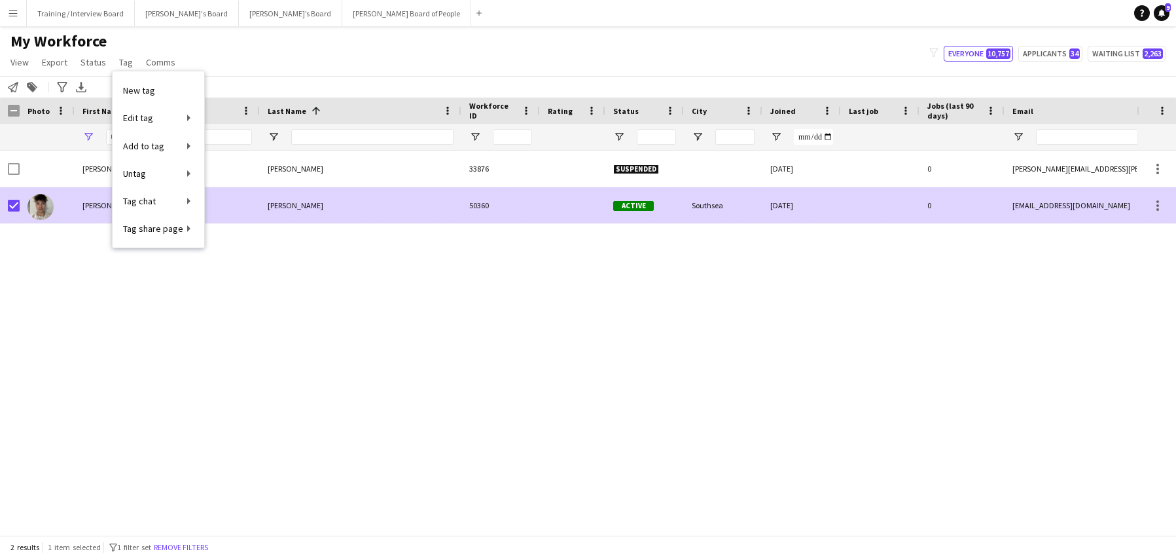
click at [339, 200] on div "[PERSON_NAME]" at bounding box center [361, 205] width 202 height 36
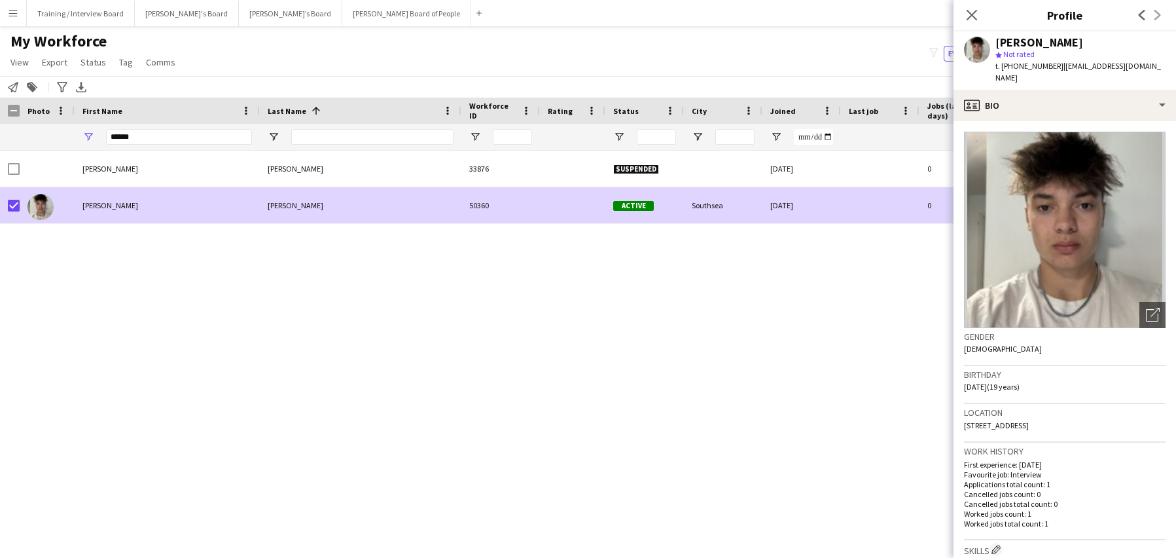
scroll to position [131, 0]
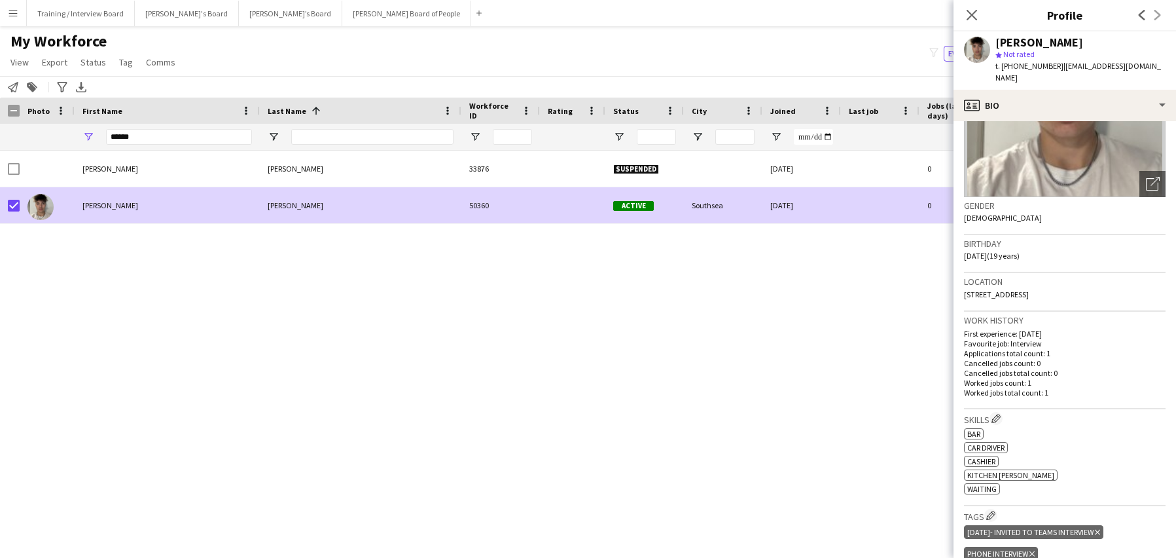
click at [1100, 530] on icon at bounding box center [1097, 532] width 5 height 5
click at [128, 63] on span "Tag" at bounding box center [126, 62] width 14 height 12
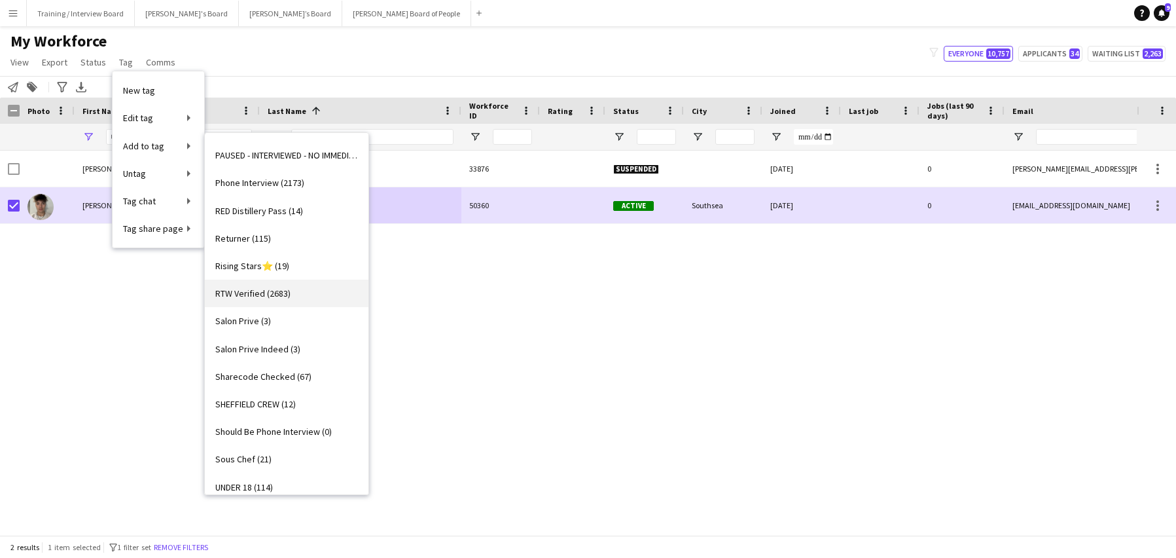
click at [258, 295] on span "RTW Verified (2683)" at bounding box center [252, 293] width 75 height 12
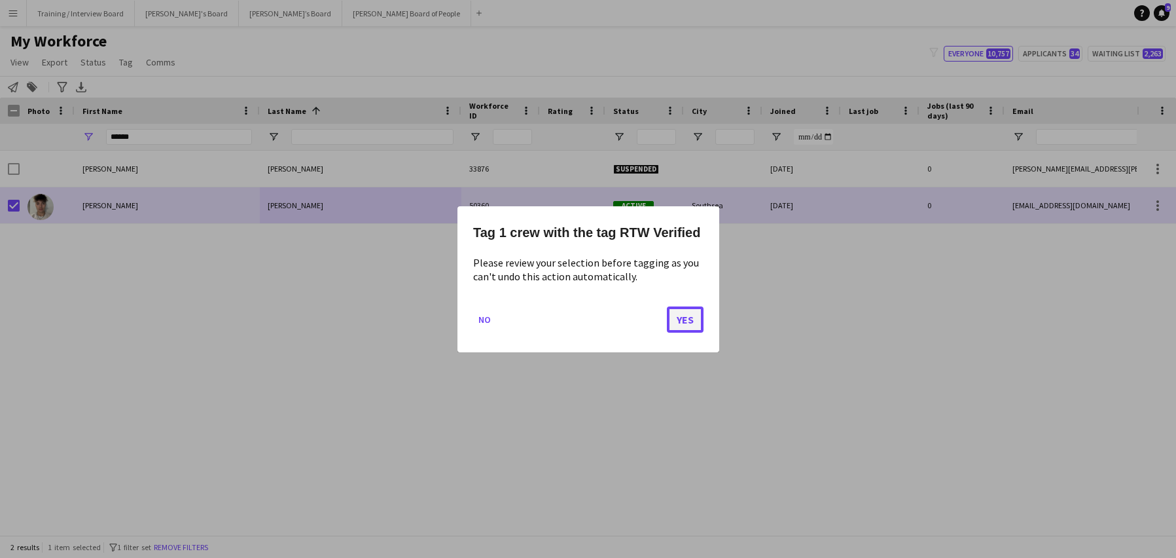
click at [689, 311] on button "Yes" at bounding box center [685, 319] width 37 height 26
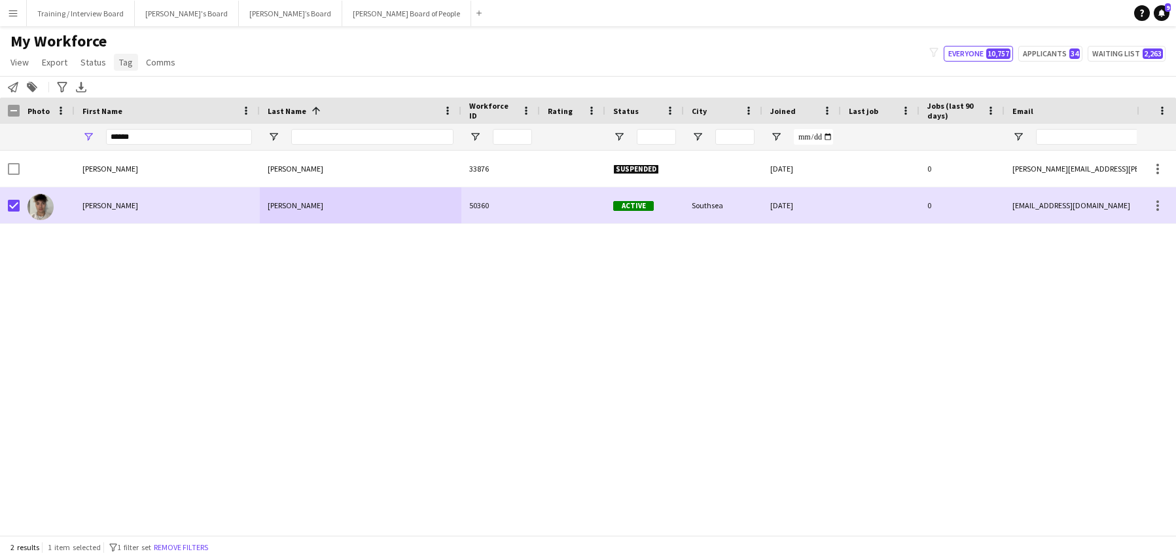
click at [125, 63] on span "Tag" at bounding box center [126, 62] width 14 height 12
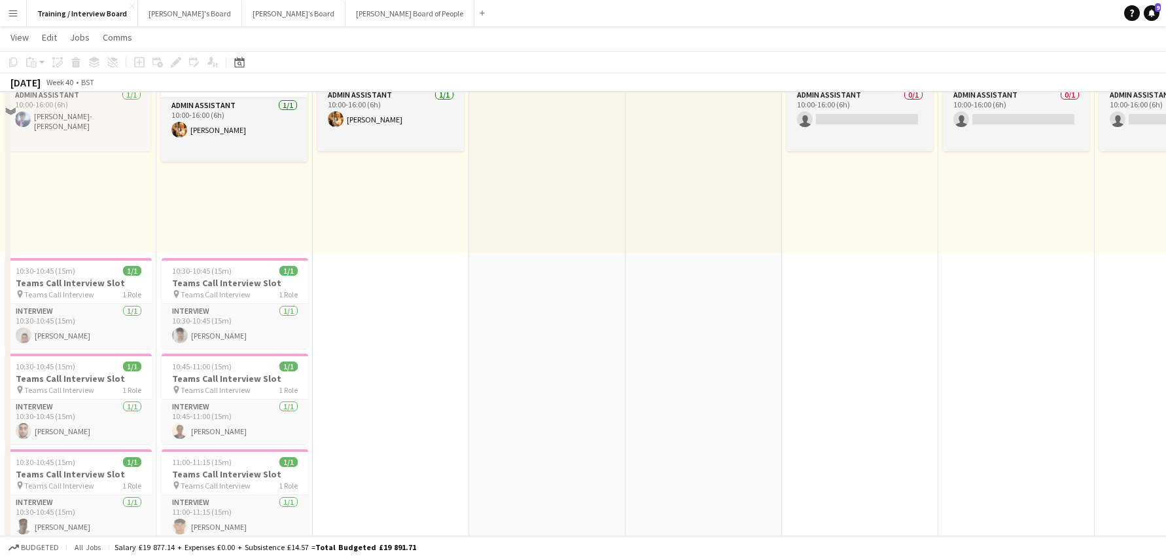
scroll to position [196, 0]
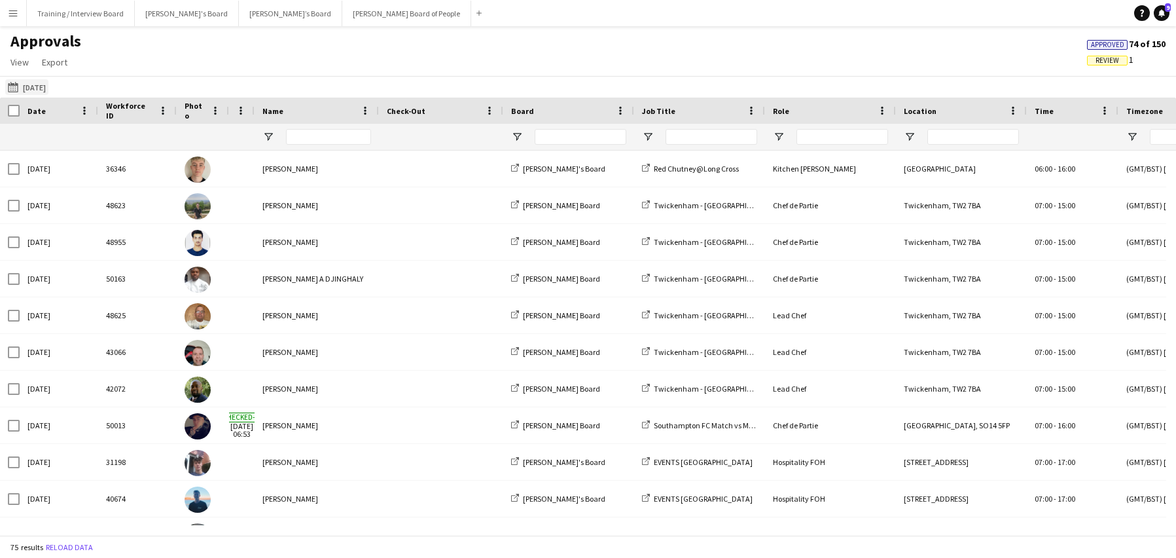
click at [12, 82] on app-icon "[DATE]" at bounding box center [15, 87] width 15 height 10
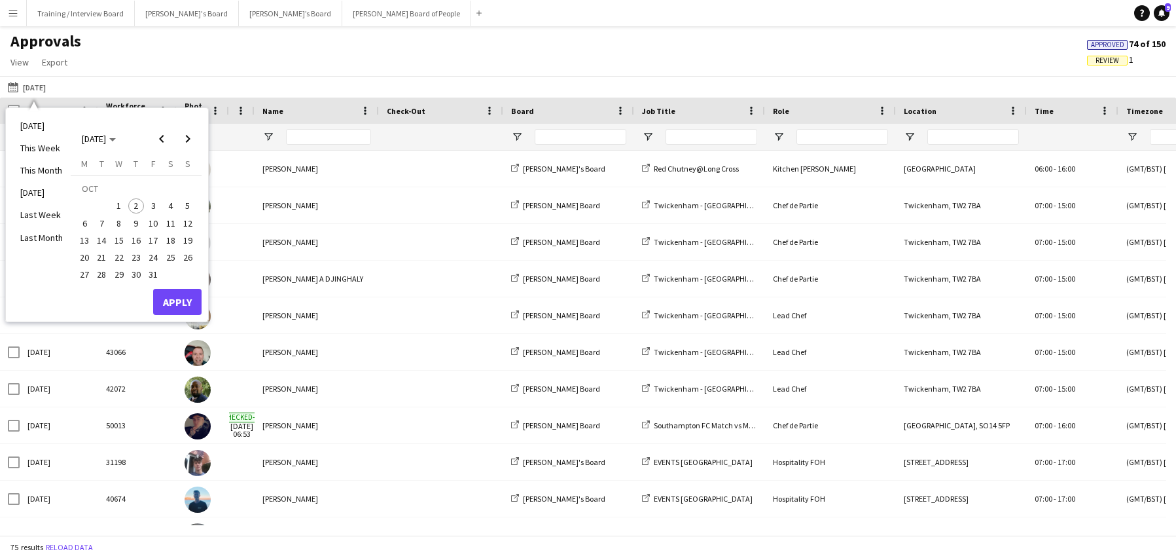
click at [136, 203] on span "2" at bounding box center [136, 206] width 16 height 16
click at [170, 298] on button "Apply" at bounding box center [177, 302] width 48 height 26
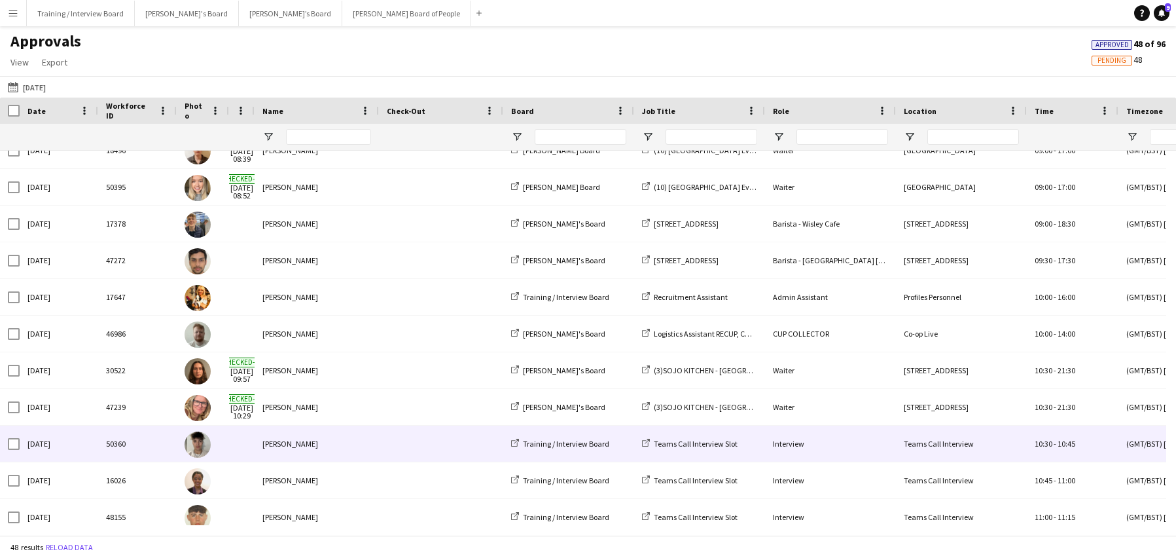
click at [276, 442] on div "[PERSON_NAME]" at bounding box center [317, 443] width 124 height 36
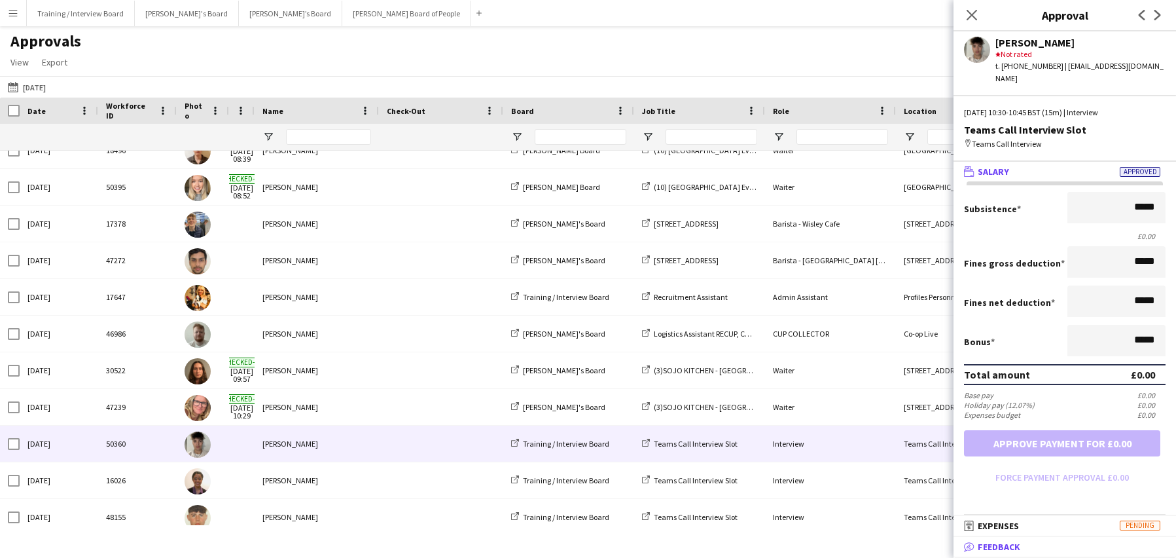
click at [986, 547] on span "Feedback" at bounding box center [999, 547] width 43 height 12
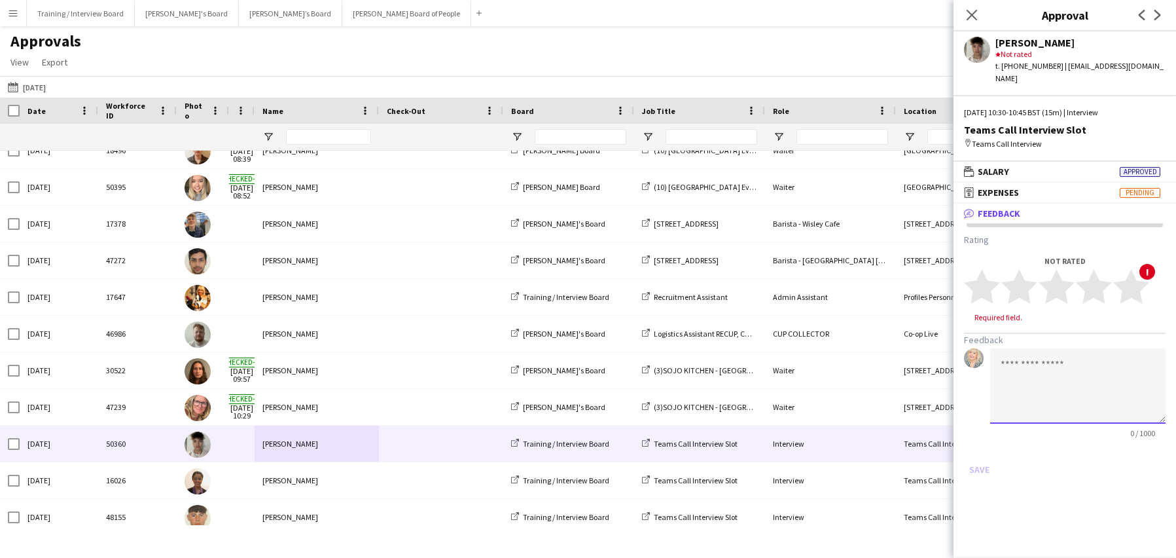
click at [1017, 359] on textarea at bounding box center [1077, 385] width 175 height 75
click at [1126, 363] on textarea "**********" at bounding box center [1077, 385] width 175 height 75
click at [1082, 380] on textarea "**********" at bounding box center [1077, 385] width 175 height 75
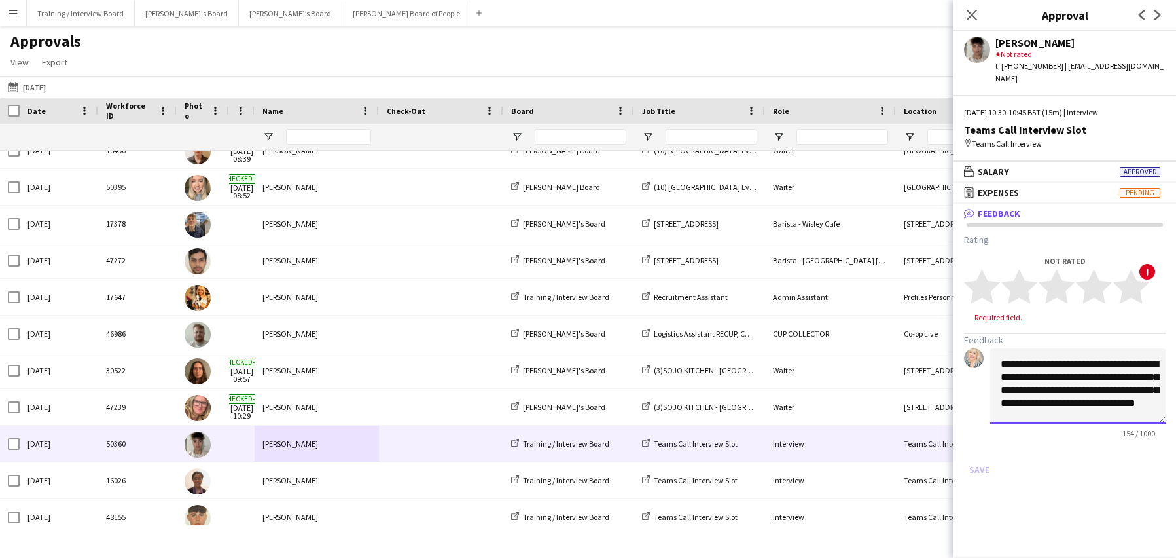
scroll to position [14, 0]
click at [1107, 391] on textarea "**********" at bounding box center [1077, 385] width 175 height 75
click at [1118, 393] on textarea "**********" at bounding box center [1077, 385] width 175 height 75
click at [1064, 407] on textarea "**********" at bounding box center [1077, 385] width 175 height 75
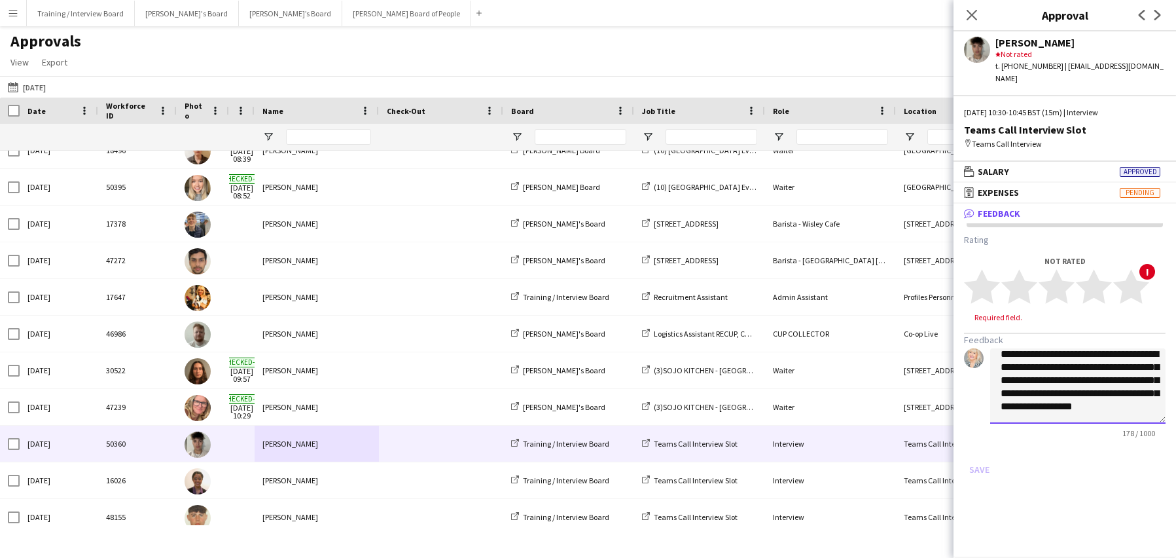
click at [1052, 403] on textarea "**********" at bounding box center [1077, 385] width 175 height 75
click at [1096, 273] on polygon at bounding box center [1094, 287] width 36 height 34
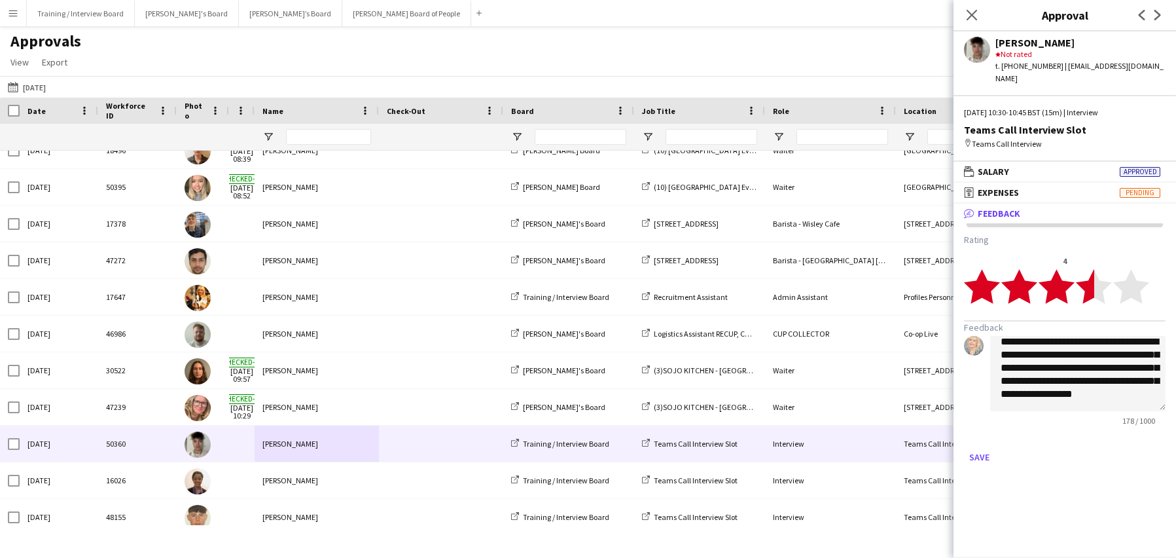
click at [1091, 276] on polygon at bounding box center [1094, 287] width 36 height 34
click at [1140, 382] on textarea "**********" at bounding box center [1077, 373] width 175 height 75
click at [1114, 387] on textarea "**********" at bounding box center [1077, 373] width 175 height 75
type textarea "**********"
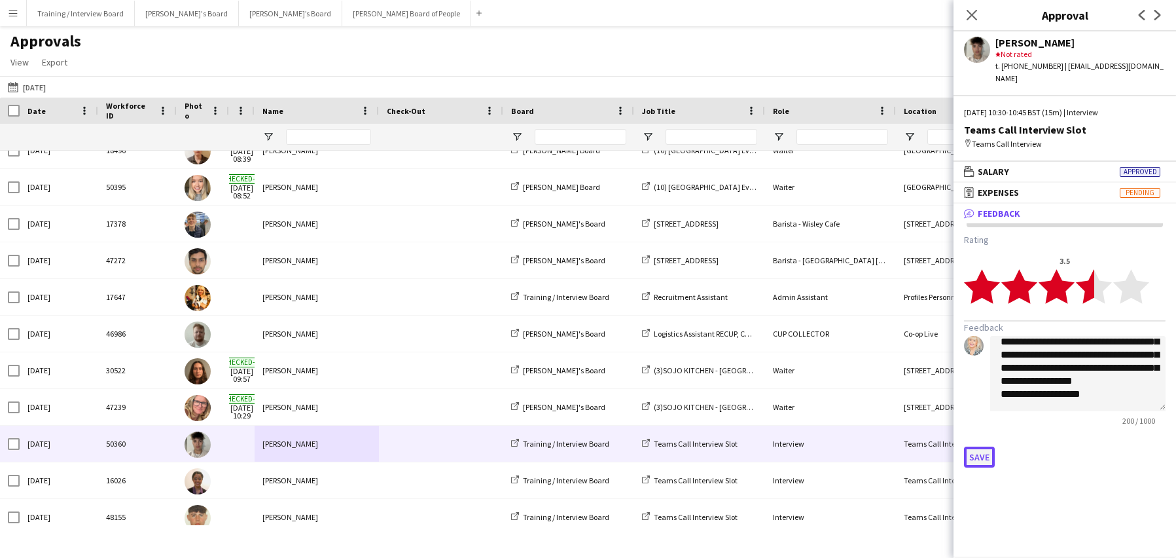
click at [973, 446] on button "Save" at bounding box center [979, 456] width 31 height 21
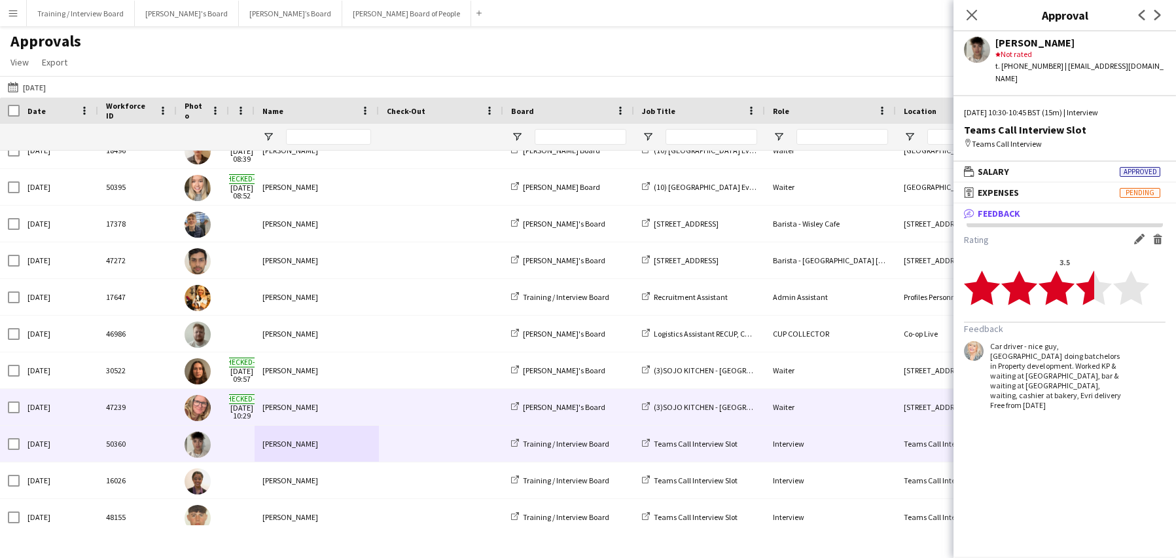
scroll to position [1385, 0]
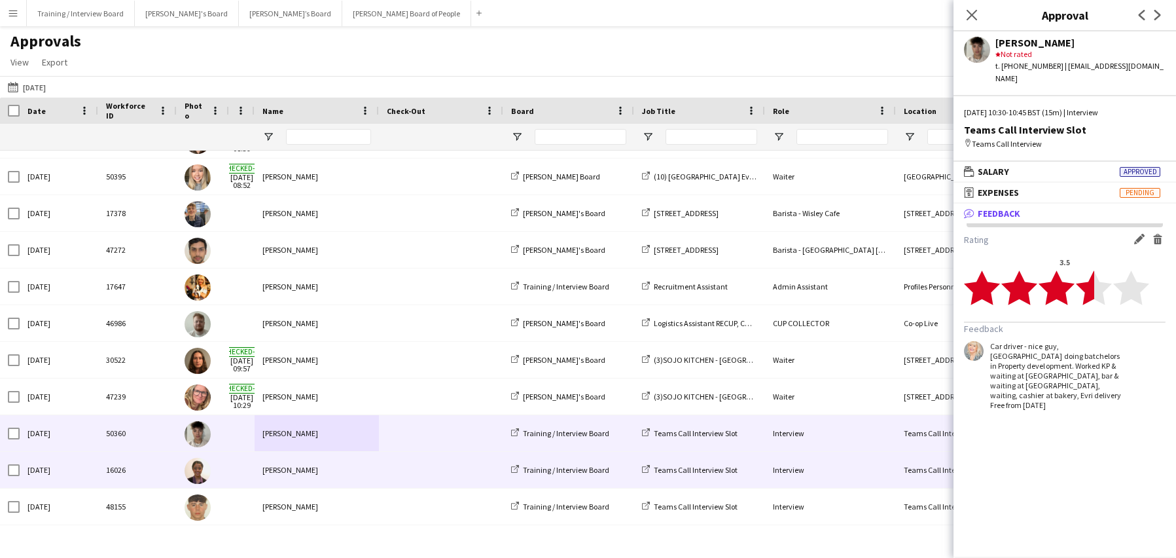
click at [289, 464] on div "[PERSON_NAME]" at bounding box center [317, 470] width 124 height 36
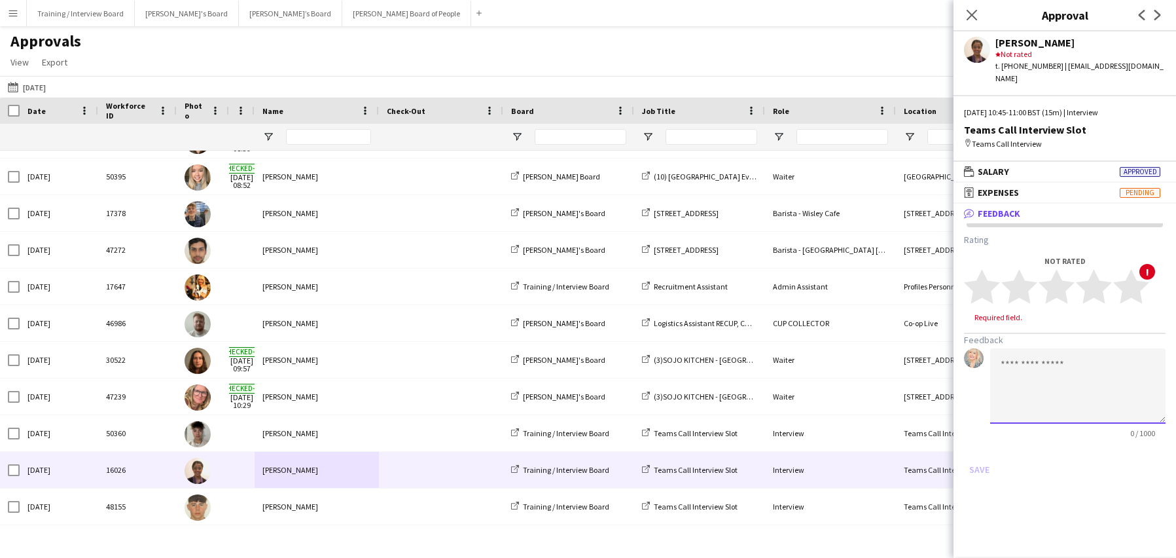
click at [1022, 352] on textarea at bounding box center [1077, 385] width 175 height 75
click at [1005, 377] on textarea "**********" at bounding box center [1077, 385] width 175 height 75
click at [1068, 374] on textarea "**********" at bounding box center [1077, 385] width 175 height 75
click at [1073, 363] on textarea "**********" at bounding box center [1077, 385] width 175 height 75
click at [1073, 368] on textarea "**********" at bounding box center [1077, 385] width 175 height 75
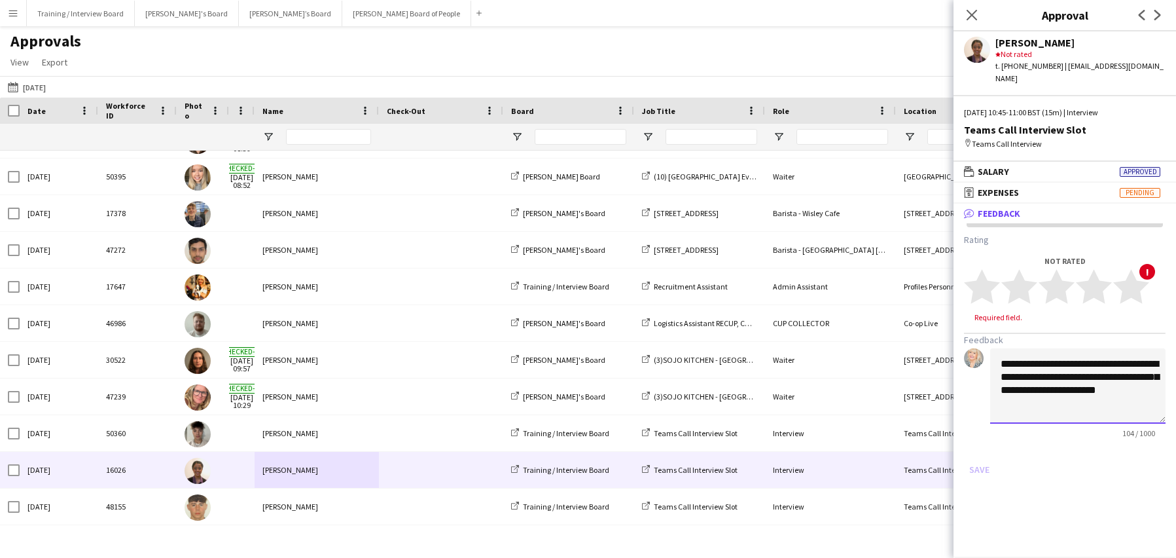
click at [1066, 366] on textarea "**********" at bounding box center [1077, 385] width 175 height 75
click at [1136, 376] on textarea "**********" at bounding box center [1077, 385] width 175 height 75
click at [1148, 388] on textarea "**********" at bounding box center [1077, 385] width 175 height 75
click at [1124, 406] on textarea "**********" at bounding box center [1077, 385] width 175 height 75
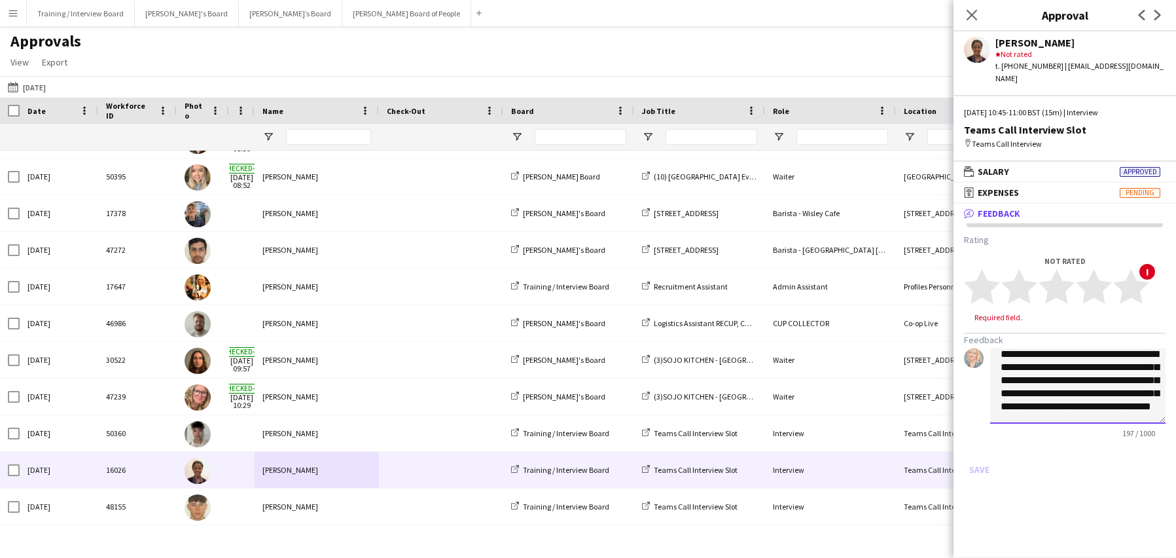
scroll to position [27, 0]
click at [1113, 351] on textarea "**********" at bounding box center [1077, 385] width 175 height 75
click at [1140, 401] on textarea "**********" at bounding box center [1077, 385] width 175 height 75
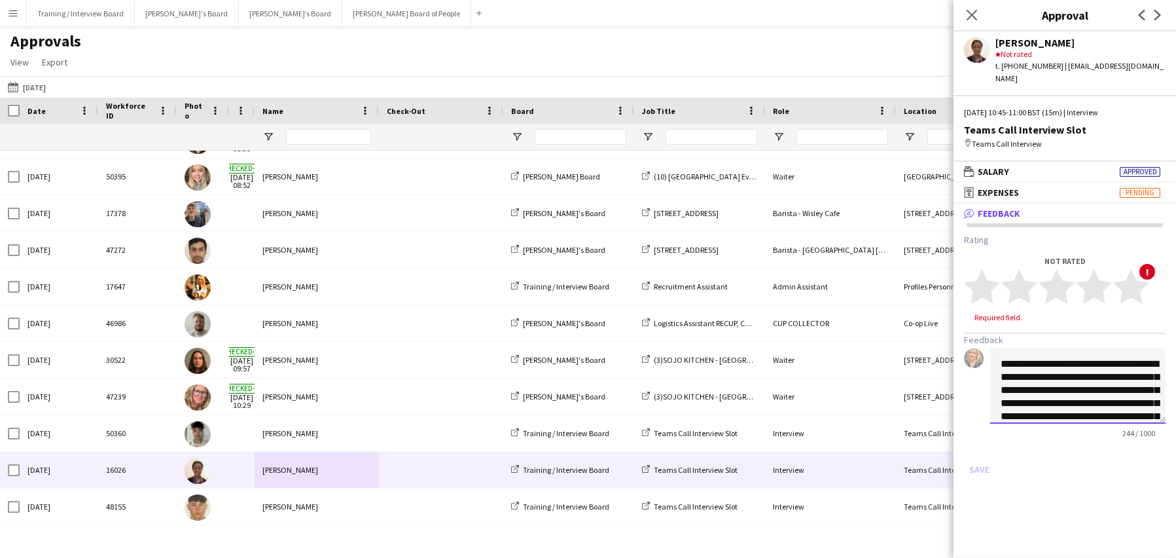
click at [1020, 382] on textarea "**********" at bounding box center [1077, 385] width 175 height 75
click at [1010, 349] on textarea "**********" at bounding box center [1077, 385] width 175 height 75
click at [1009, 348] on textarea "**********" at bounding box center [1077, 385] width 175 height 75
click at [1076, 362] on textarea "**********" at bounding box center [1077, 385] width 175 height 75
click at [1072, 363] on textarea "**********" at bounding box center [1077, 385] width 175 height 75
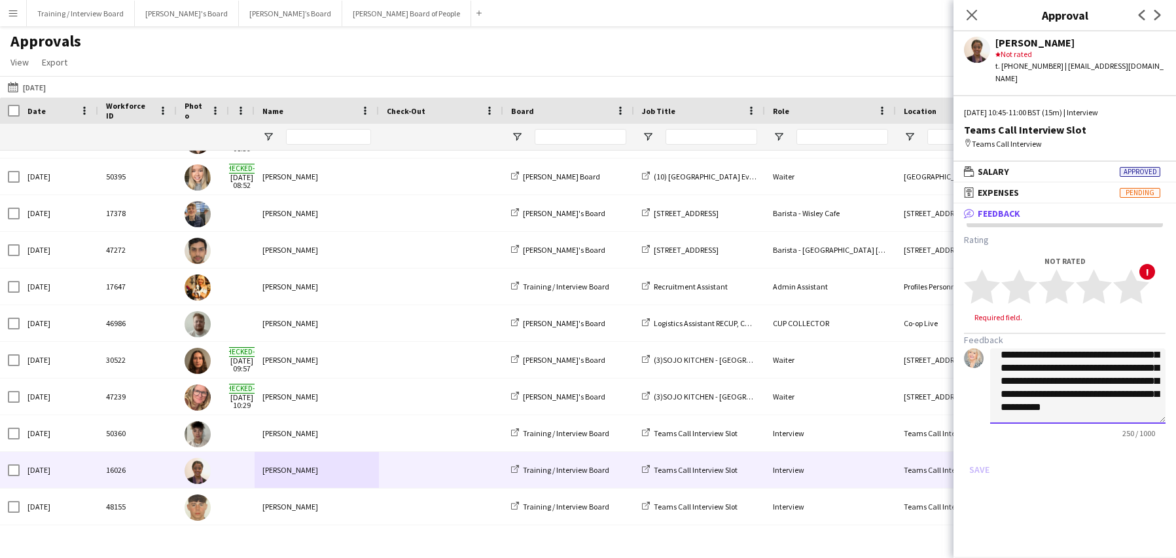
scroll to position [49, 0]
type textarea "**********"
click at [1103, 272] on polygon at bounding box center [1094, 287] width 36 height 34
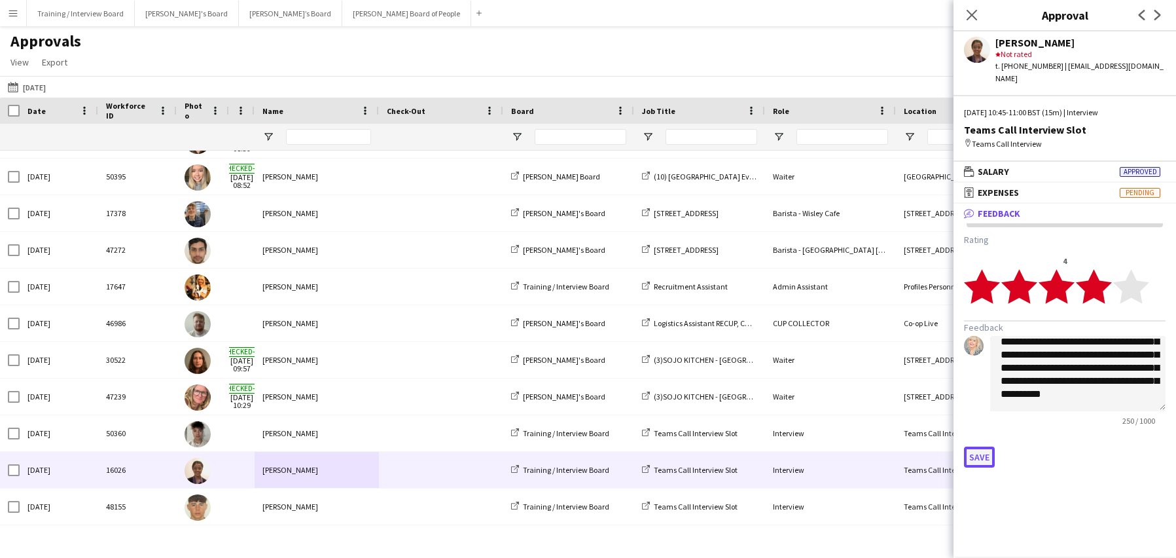
click at [979, 450] on button "Save" at bounding box center [979, 456] width 31 height 21
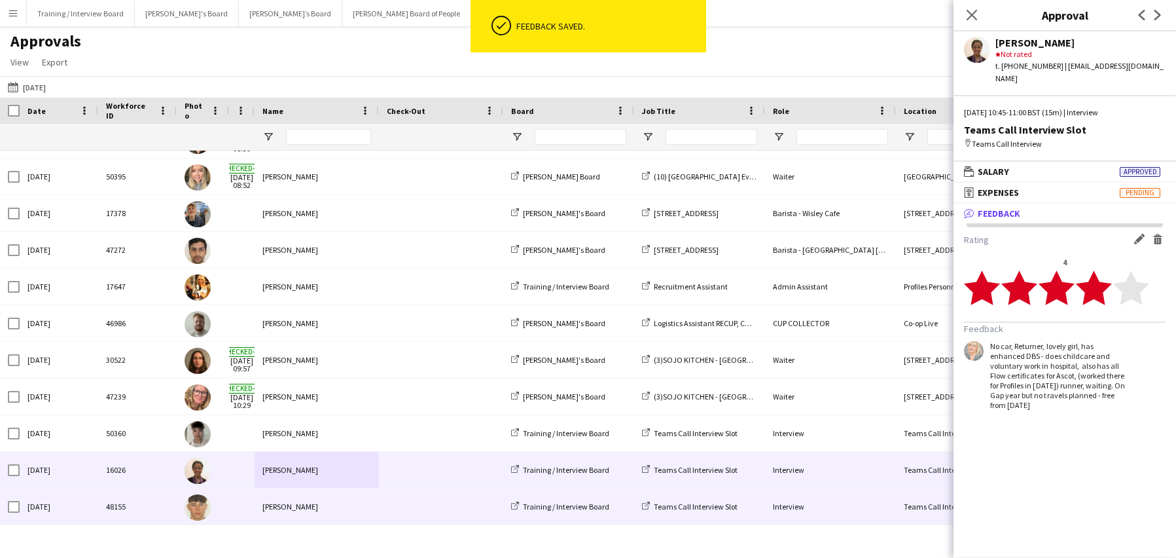
click at [285, 502] on div "[PERSON_NAME]" at bounding box center [317, 506] width 124 height 36
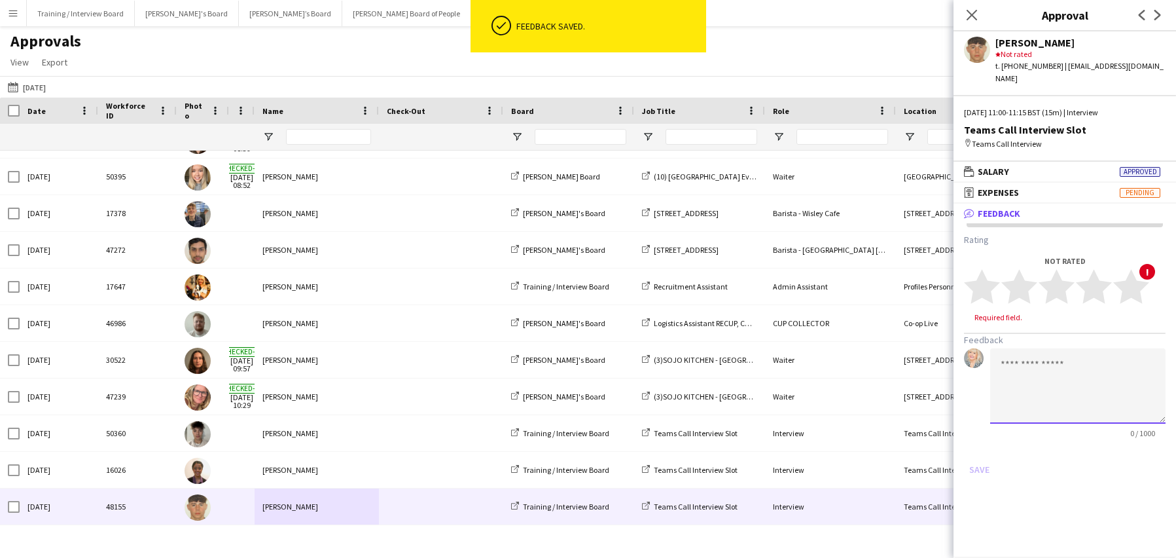
click at [1021, 353] on textarea at bounding box center [1077, 385] width 175 height 75
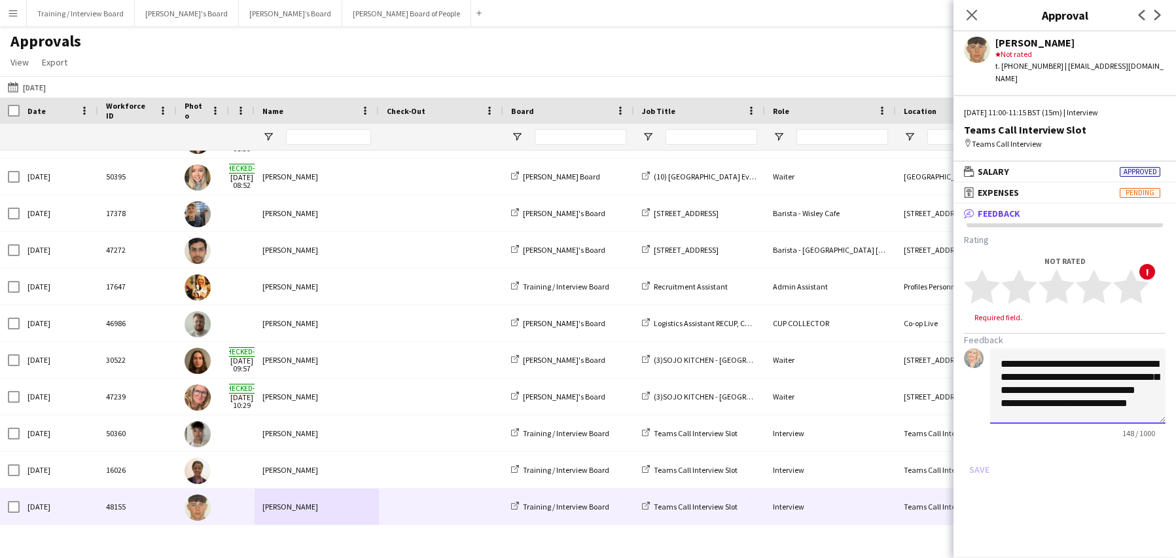
scroll to position [14, 0]
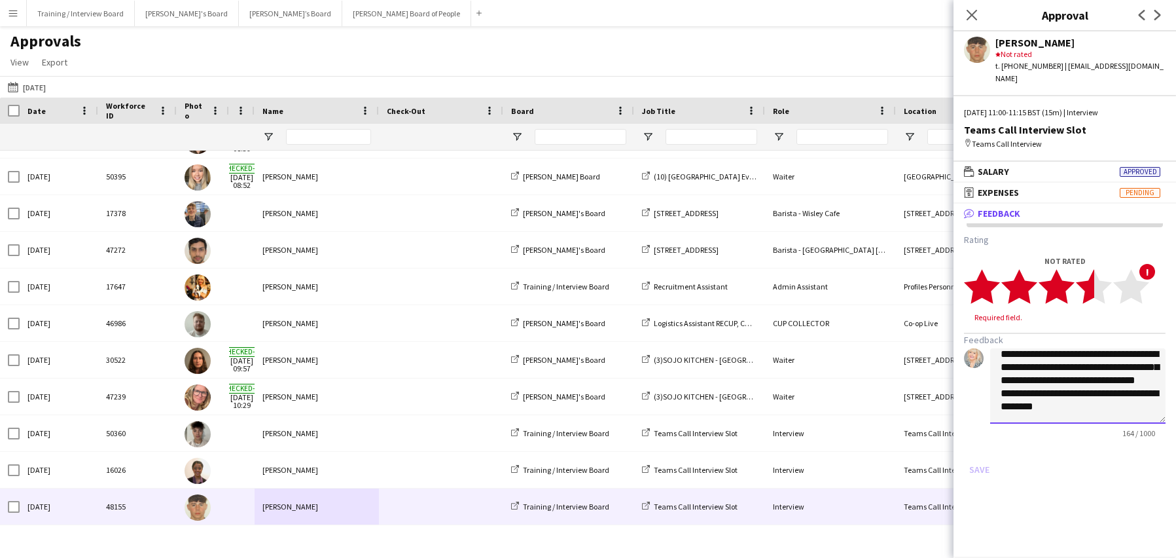
type textarea "**********"
click at [1087, 272] on polygon at bounding box center [1094, 287] width 36 height 34
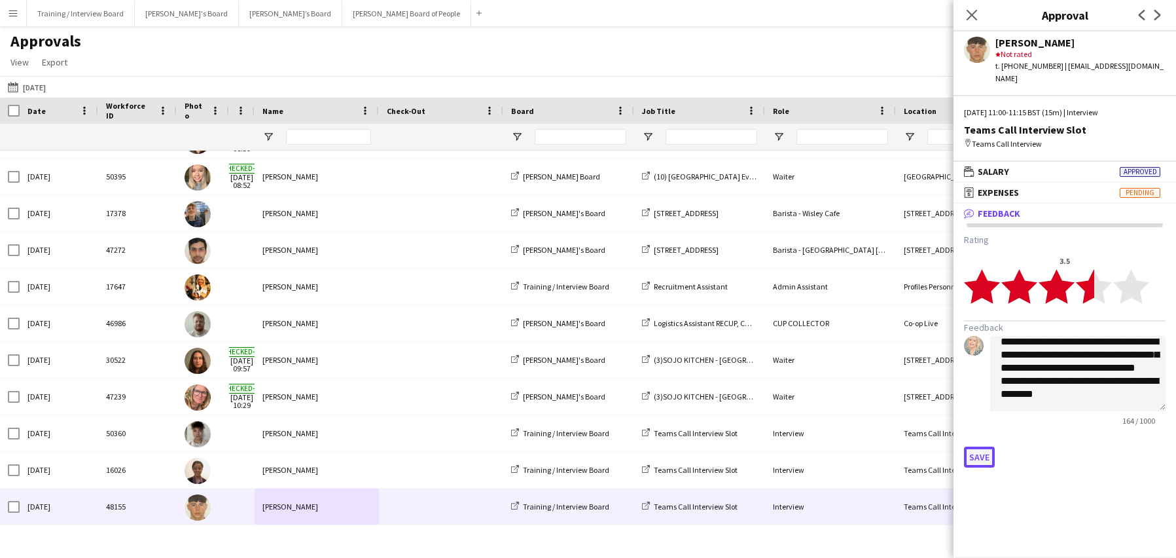
click at [984, 446] on button "Save" at bounding box center [979, 456] width 31 height 21
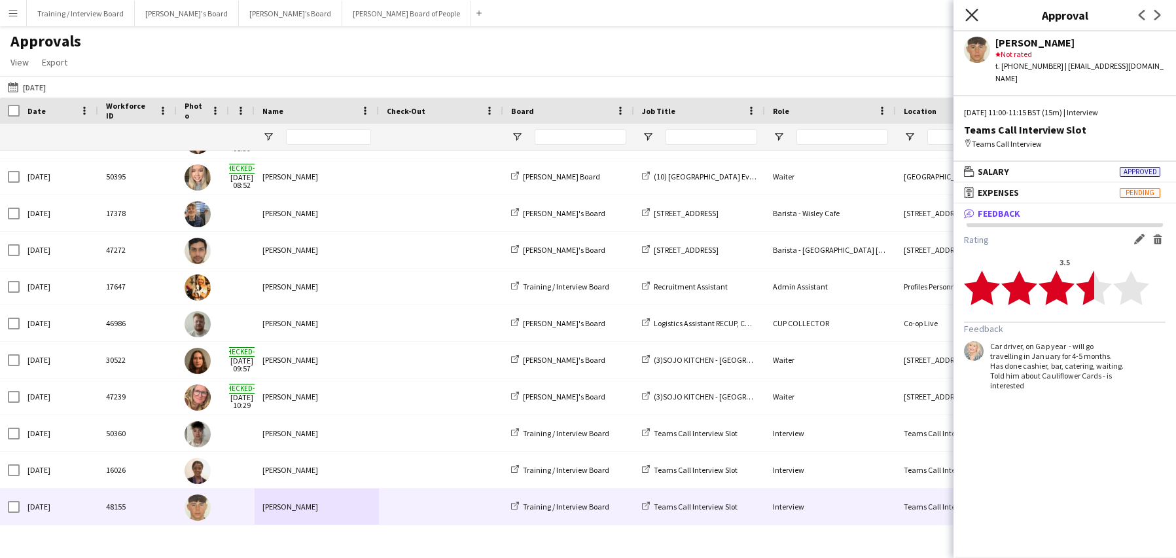
click at [970, 18] on icon "Close pop-in" at bounding box center [972, 15] width 12 height 12
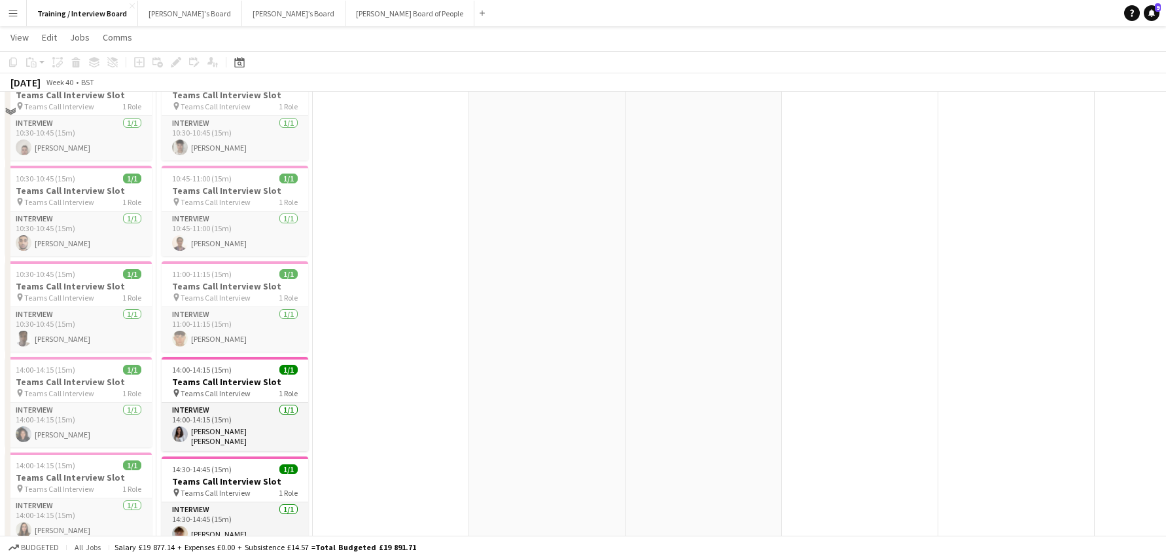
scroll to position [393, 0]
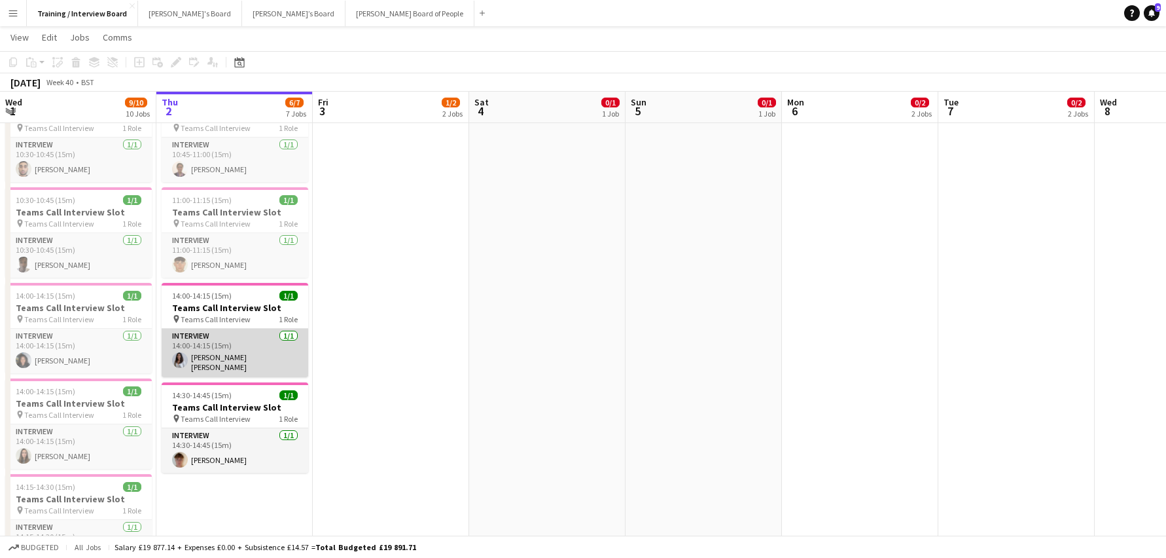
click at [192, 363] on app-card-role "Interview [DATE] 14:00-14:15 (15m) [PERSON_NAME] [PERSON_NAME]" at bounding box center [235, 353] width 147 height 48
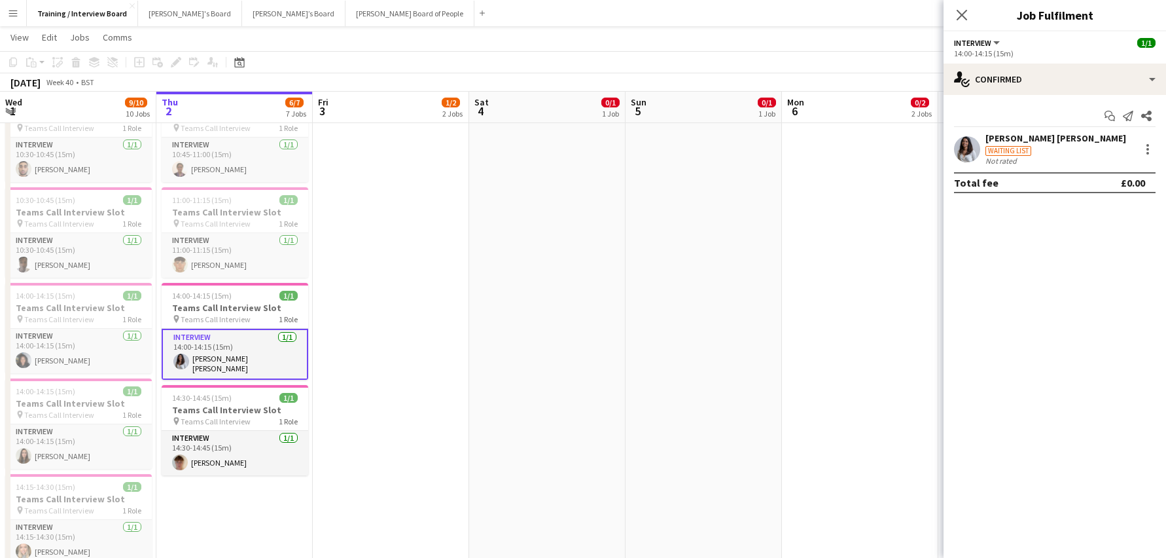
click at [1015, 140] on div "[PERSON_NAME] [PERSON_NAME]" at bounding box center [1056, 138] width 141 height 12
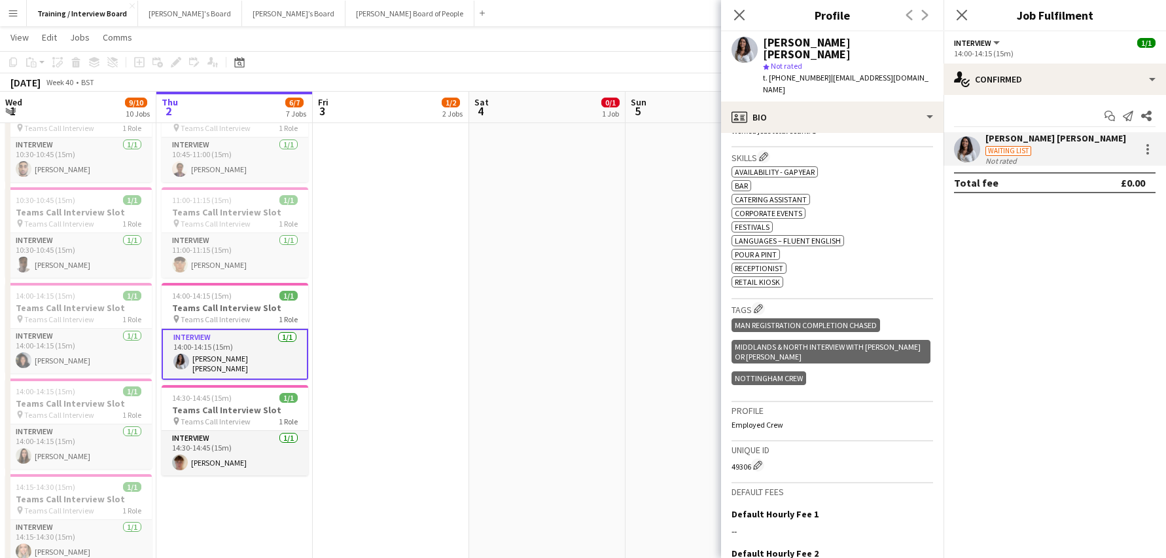
scroll to position [537, 0]
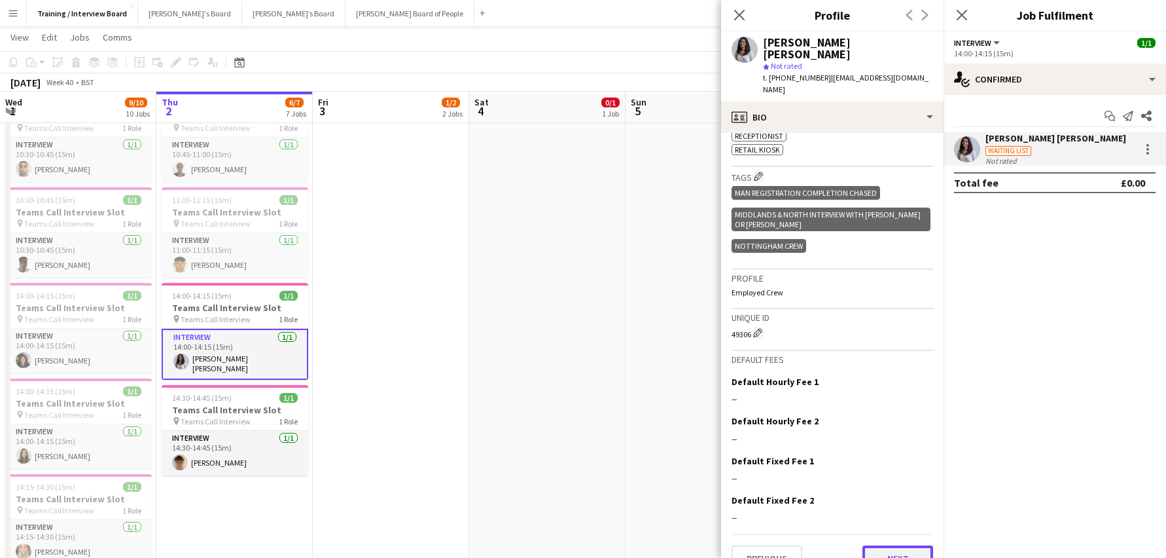
click at [875, 545] on button "Next" at bounding box center [898, 558] width 71 height 26
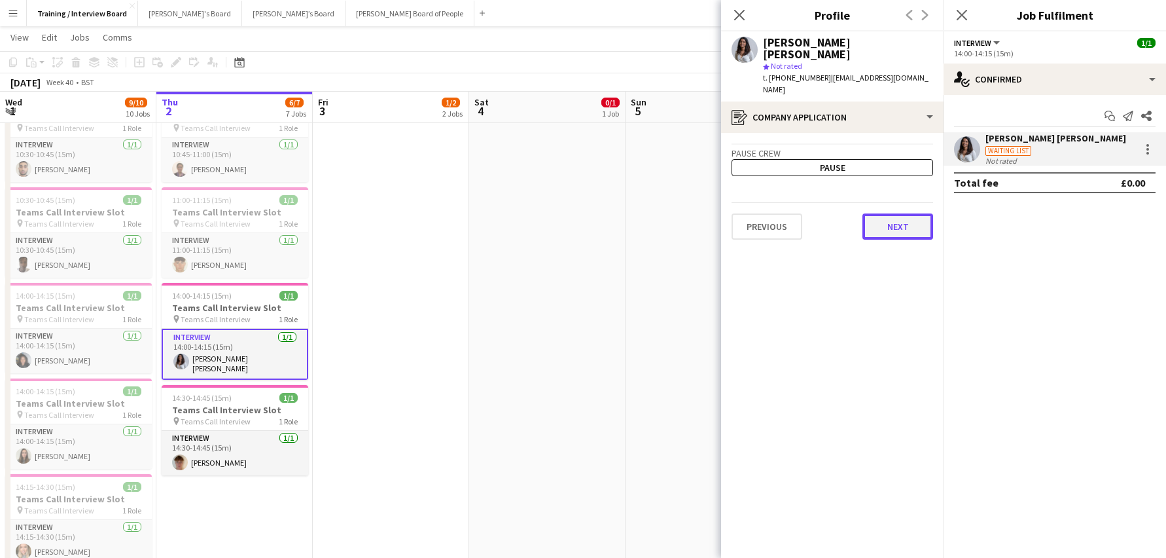
click at [899, 213] on button "Next" at bounding box center [898, 226] width 71 height 26
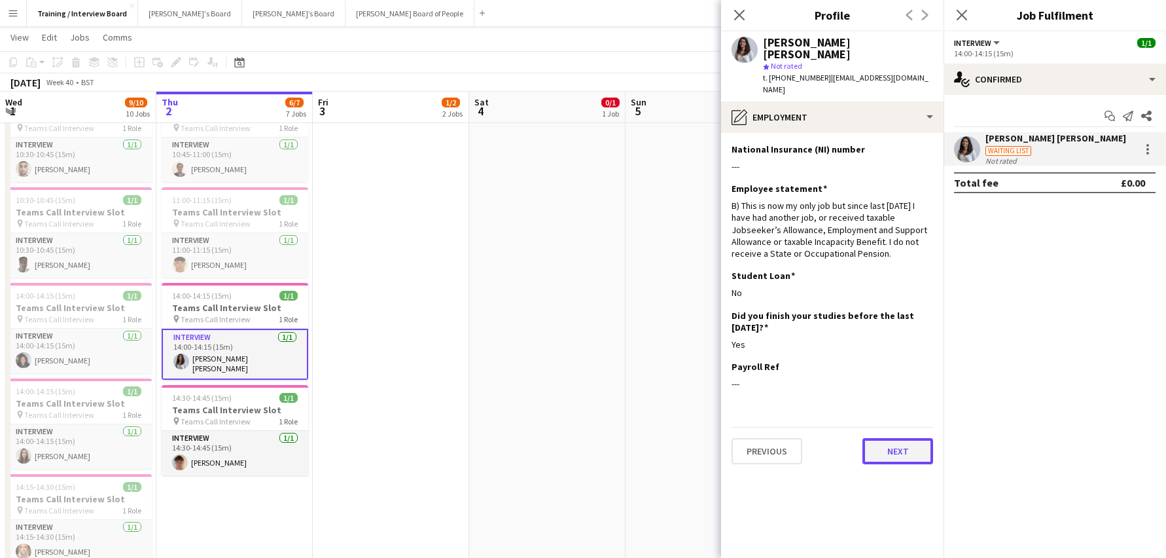
click at [885, 438] on button "Next" at bounding box center [898, 451] width 71 height 26
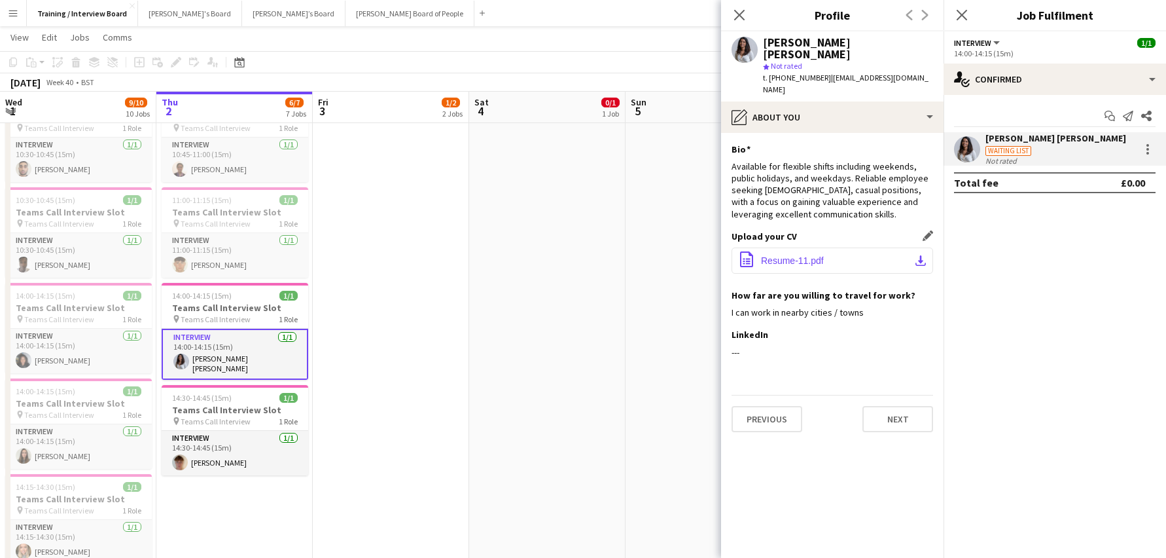
click at [922, 255] on app-icon "download-bottom" at bounding box center [921, 260] width 10 height 10
click at [902, 406] on button "Next" at bounding box center [898, 419] width 71 height 26
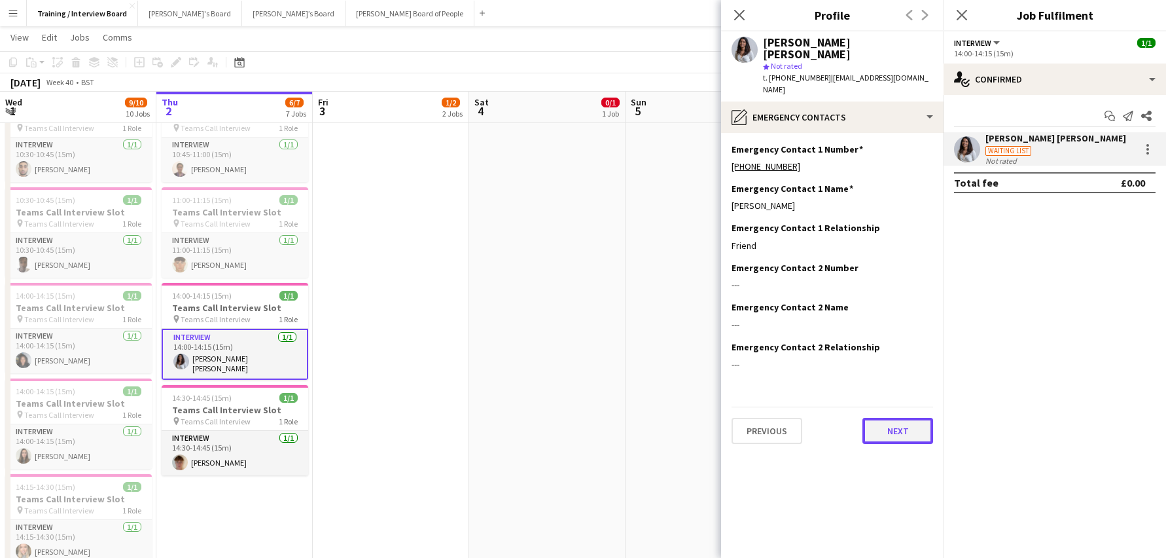
click at [899, 418] on button "Next" at bounding box center [898, 431] width 71 height 26
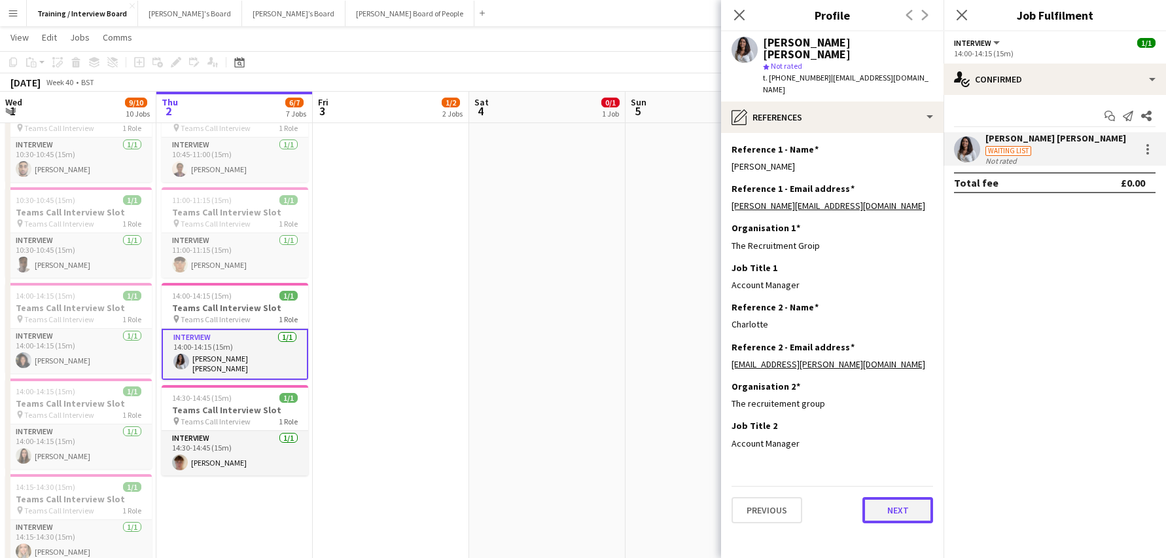
click at [895, 497] on button "Next" at bounding box center [898, 510] width 71 height 26
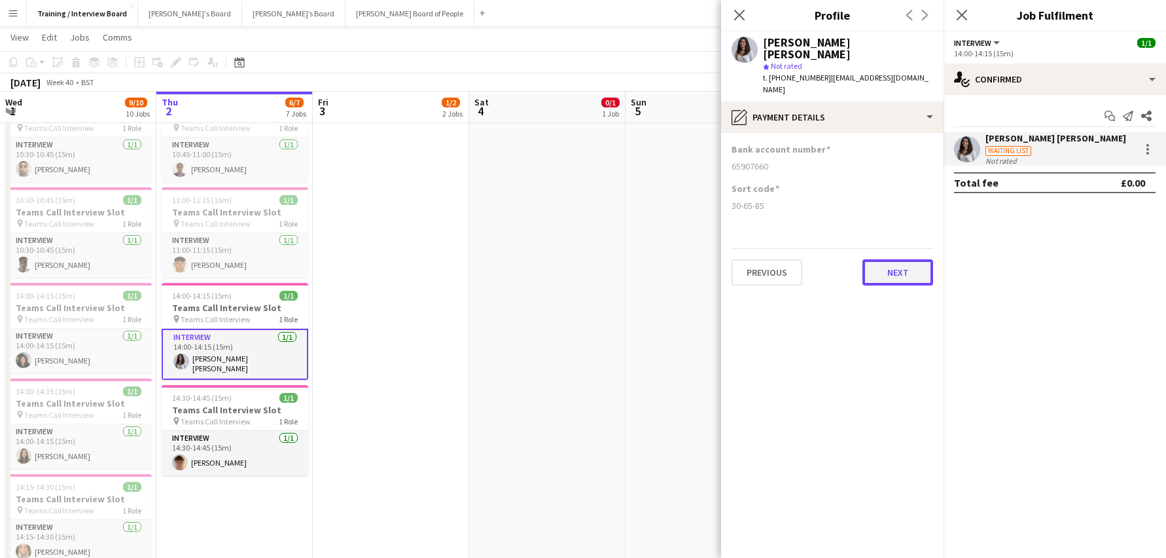
click at [882, 259] on button "Next" at bounding box center [898, 272] width 71 height 26
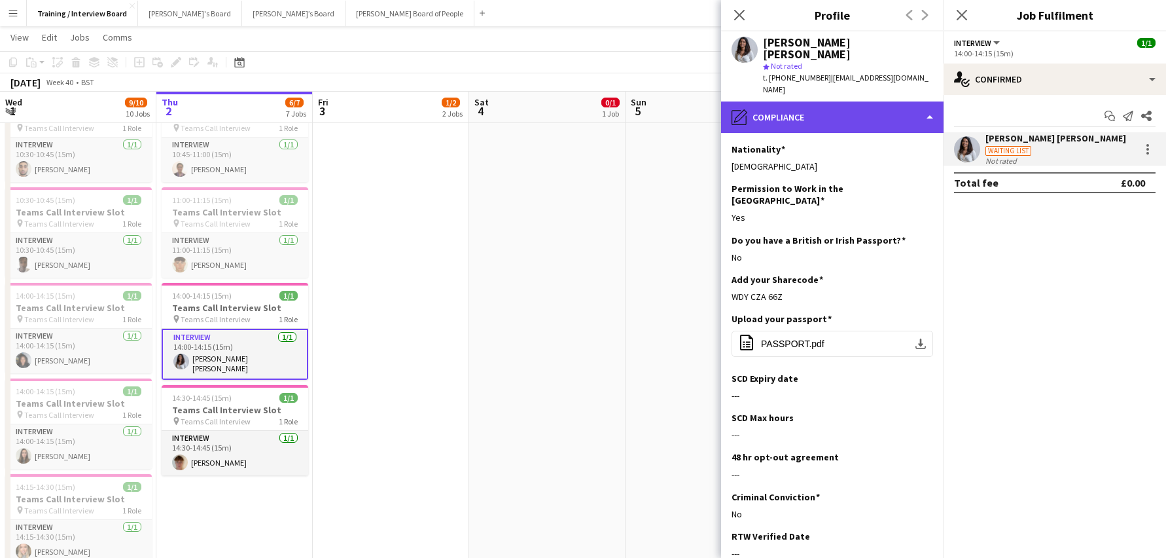
click at [930, 101] on div "pencil4 Compliance" at bounding box center [832, 116] width 223 height 31
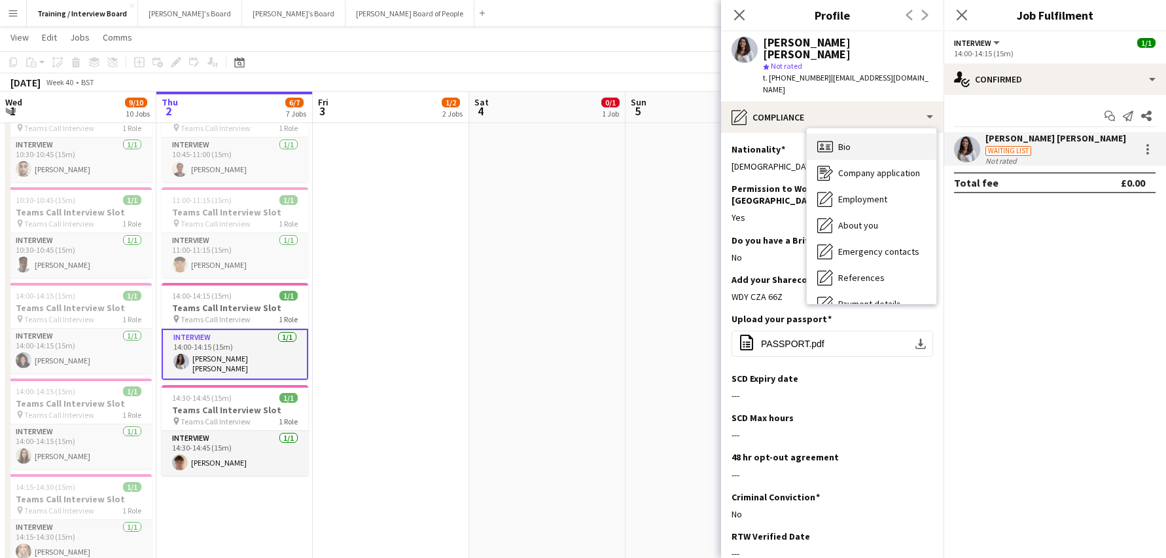
click at [895, 134] on div "Bio Bio" at bounding box center [872, 147] width 130 height 26
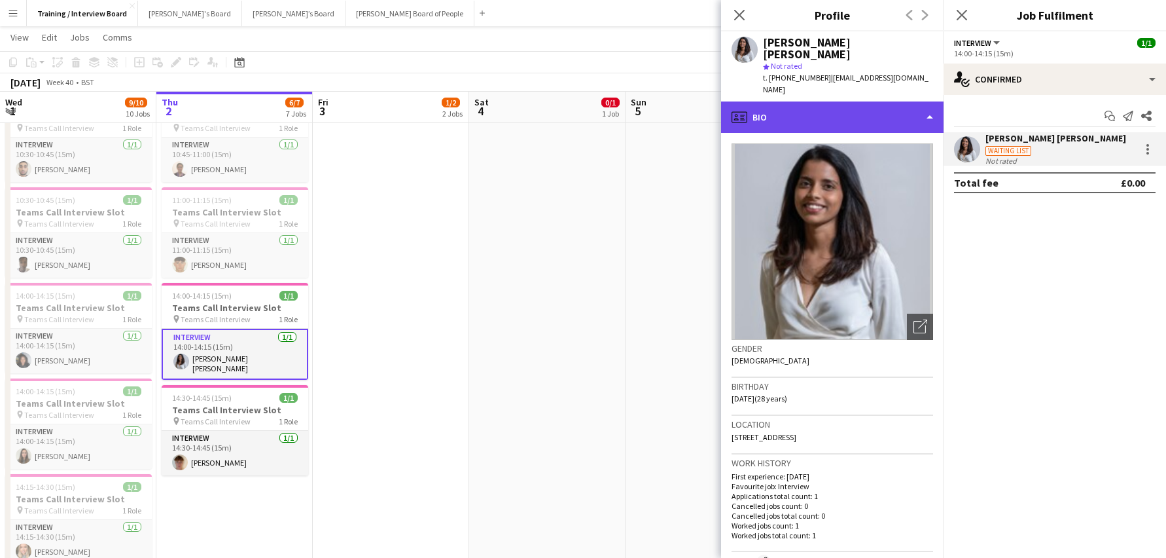
click at [922, 101] on div "profile Bio" at bounding box center [832, 116] width 223 height 31
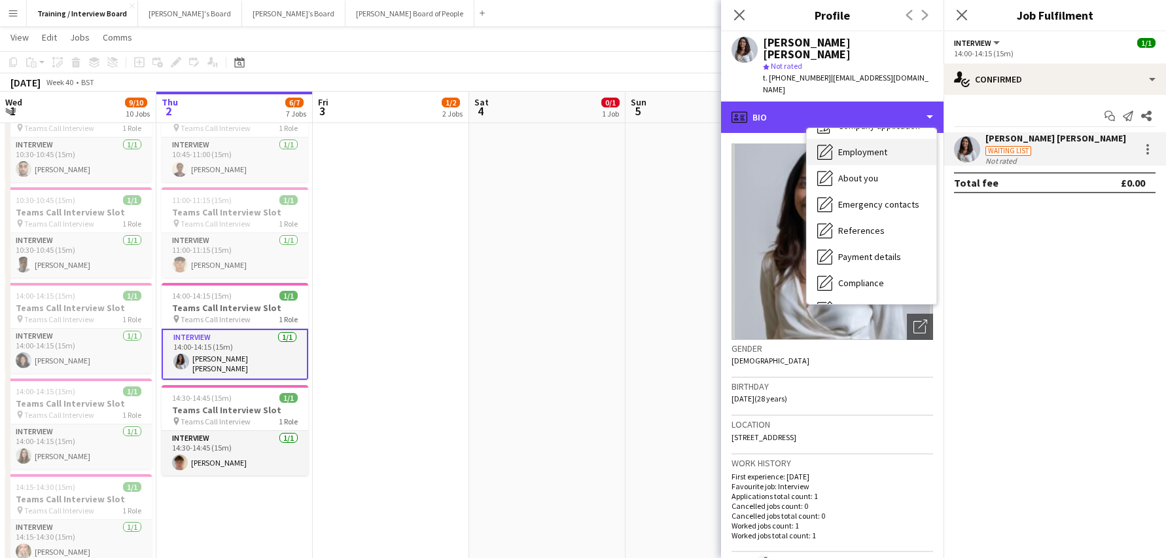
scroll to position [65, 0]
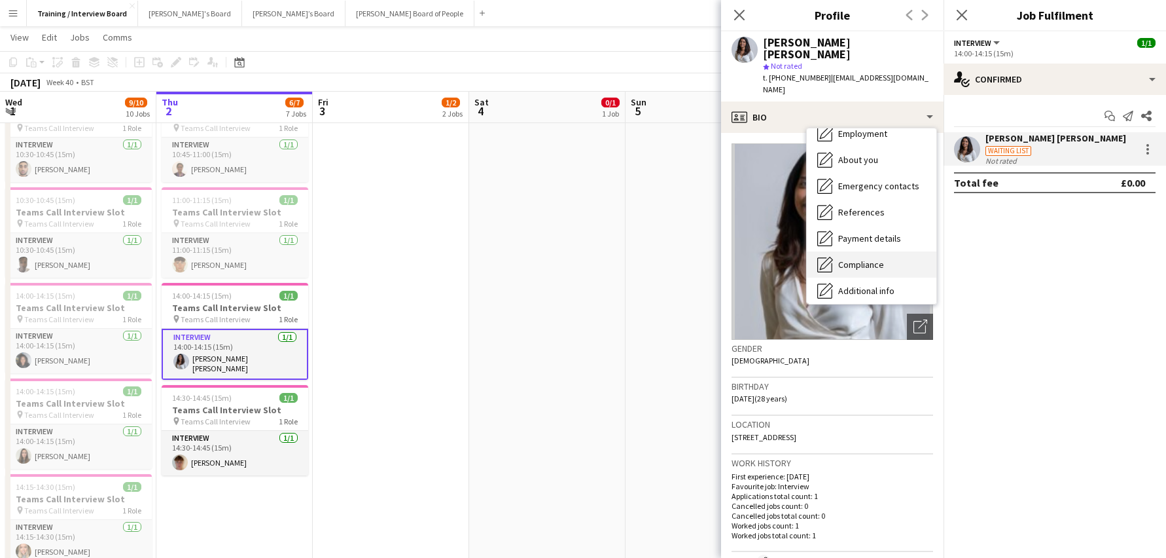
click at [863, 259] on span "Compliance" at bounding box center [862, 265] width 46 height 12
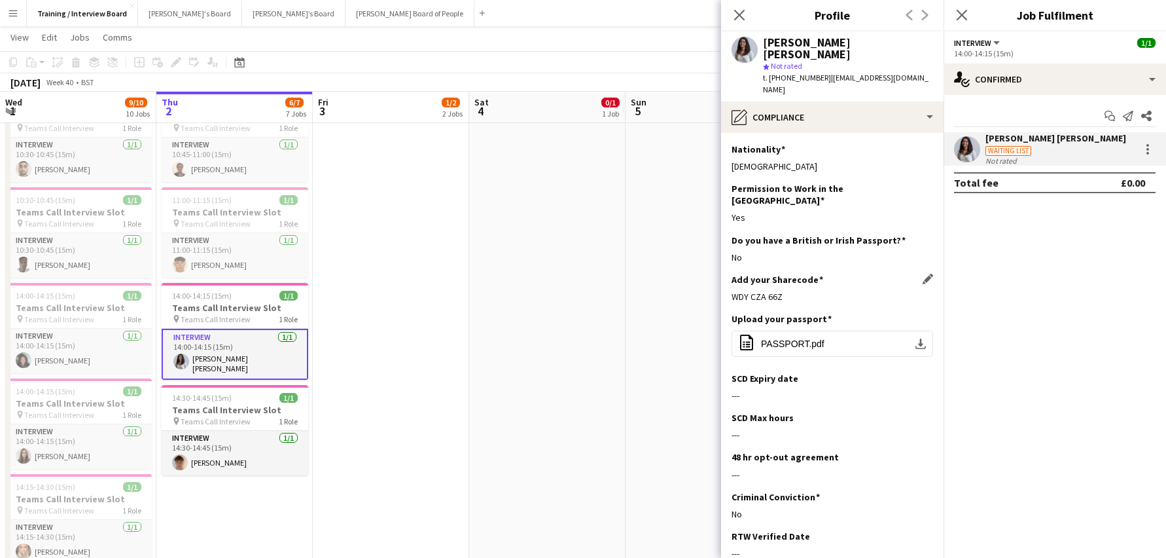
drag, startPoint x: 793, startPoint y: 266, endPoint x: 732, endPoint y: 268, distance: 60.3
click at [732, 274] on div "Add your Sharecode Edit this field WDY CZA 66Z" at bounding box center [833, 293] width 202 height 39
copy div "WDY CZA 66Z"
click at [755, 274] on div "Add your Sharecode Edit this field WDY CZA 66Z" at bounding box center [833, 293] width 202 height 39
click at [923, 313] on app-icon "Edit this field" at bounding box center [928, 318] width 10 height 10
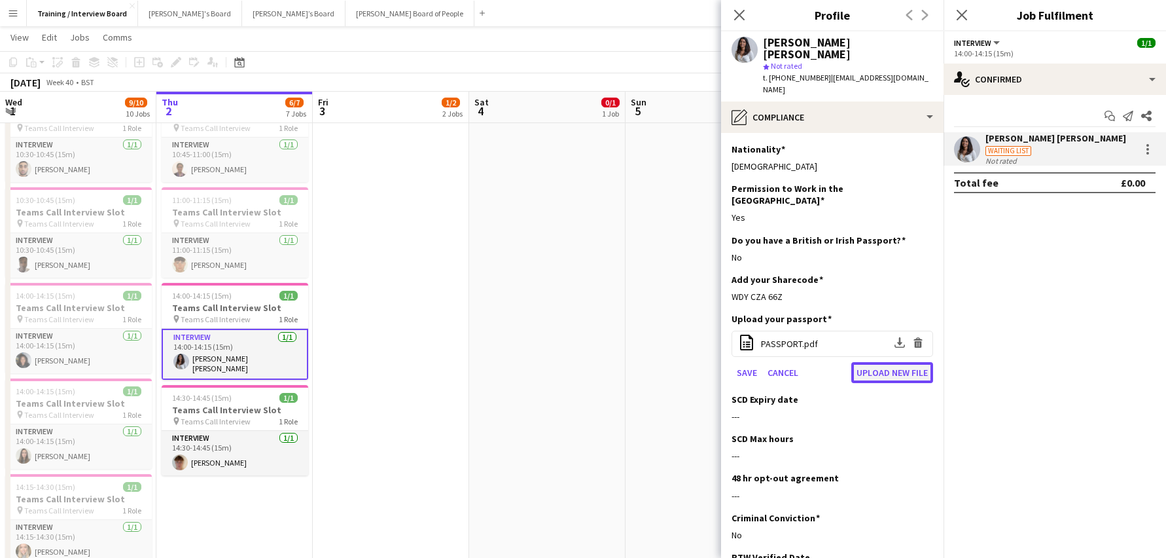
click at [859, 362] on button "Upload new file" at bounding box center [893, 372] width 82 height 21
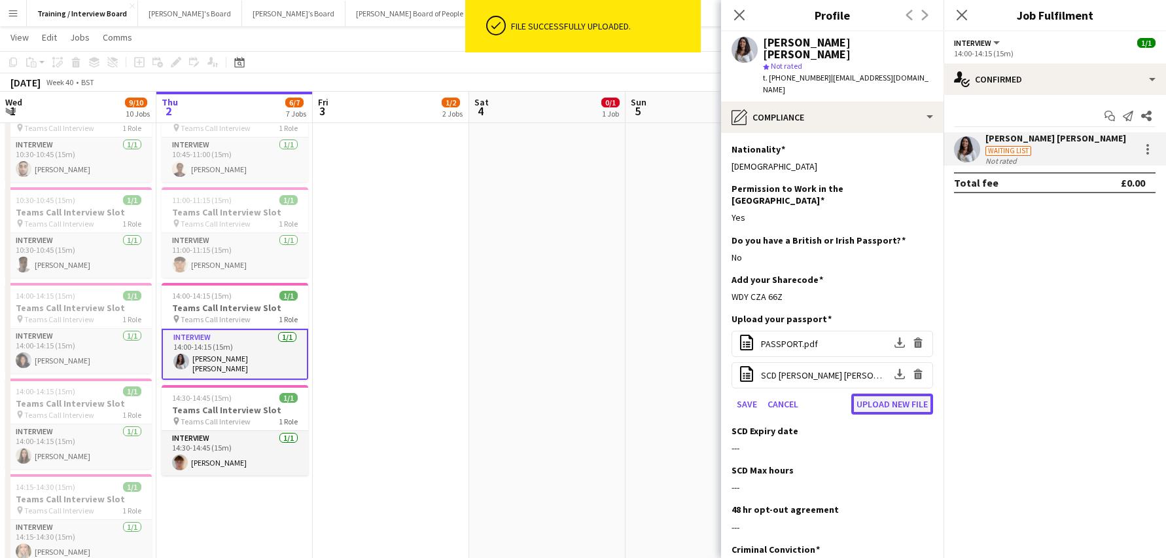
click at [898, 393] on button "Upload new file" at bounding box center [893, 403] width 82 height 21
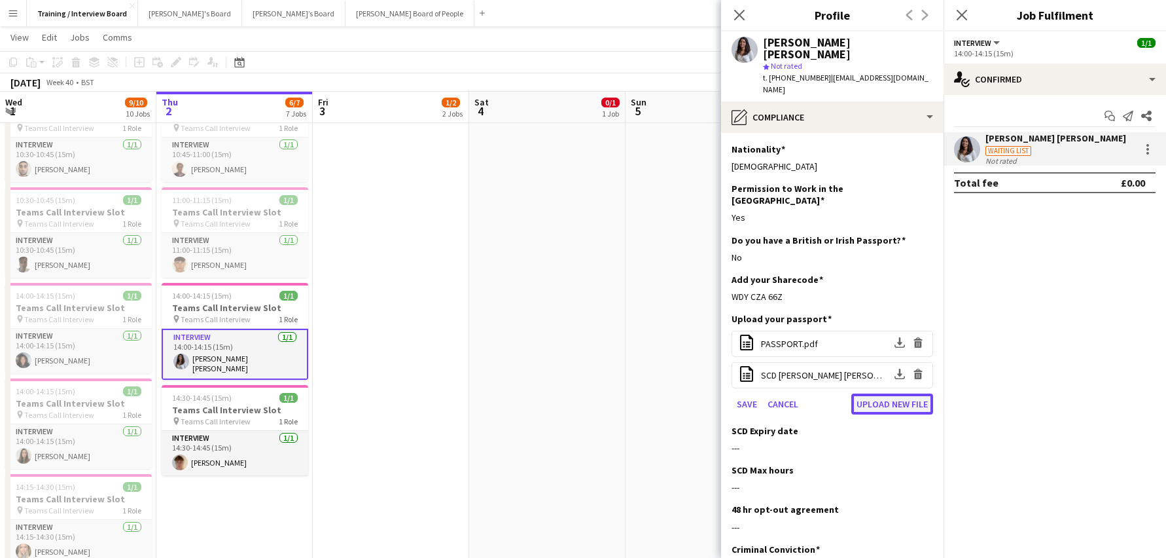
click at [897, 393] on button "Upload new file" at bounding box center [893, 403] width 82 height 21
click at [787, 393] on button "Cancel" at bounding box center [783, 403] width 41 height 21
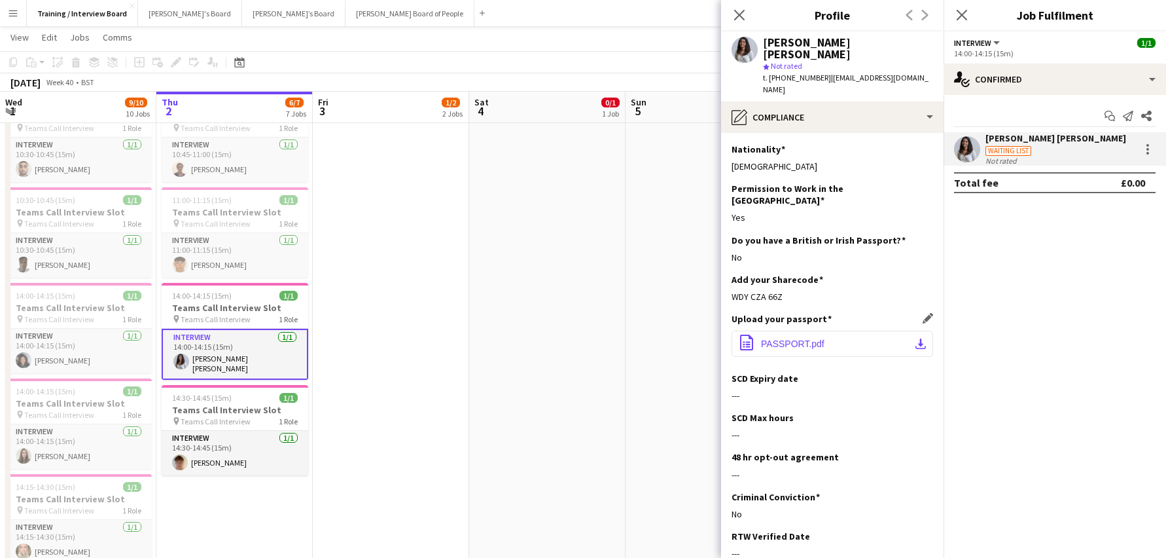
click at [916, 338] on app-icon "download-bottom" at bounding box center [921, 343] width 10 height 10
click at [923, 313] on app-icon "Edit this field" at bounding box center [928, 318] width 10 height 10
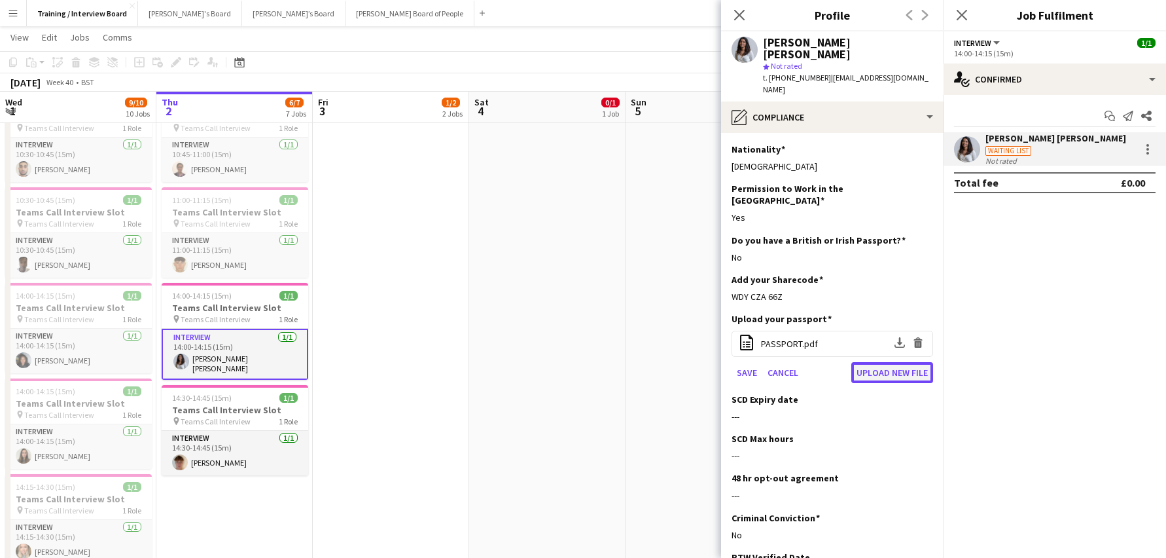
click at [909, 362] on button "Upload new file" at bounding box center [893, 372] width 82 height 21
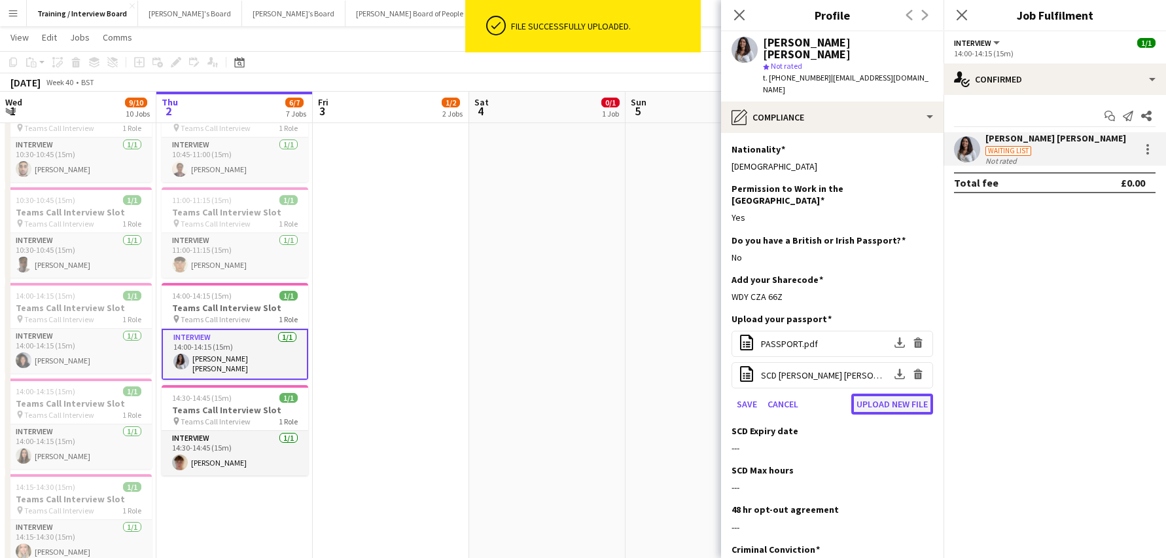
click at [886, 393] on button "Upload new file" at bounding box center [893, 403] width 82 height 21
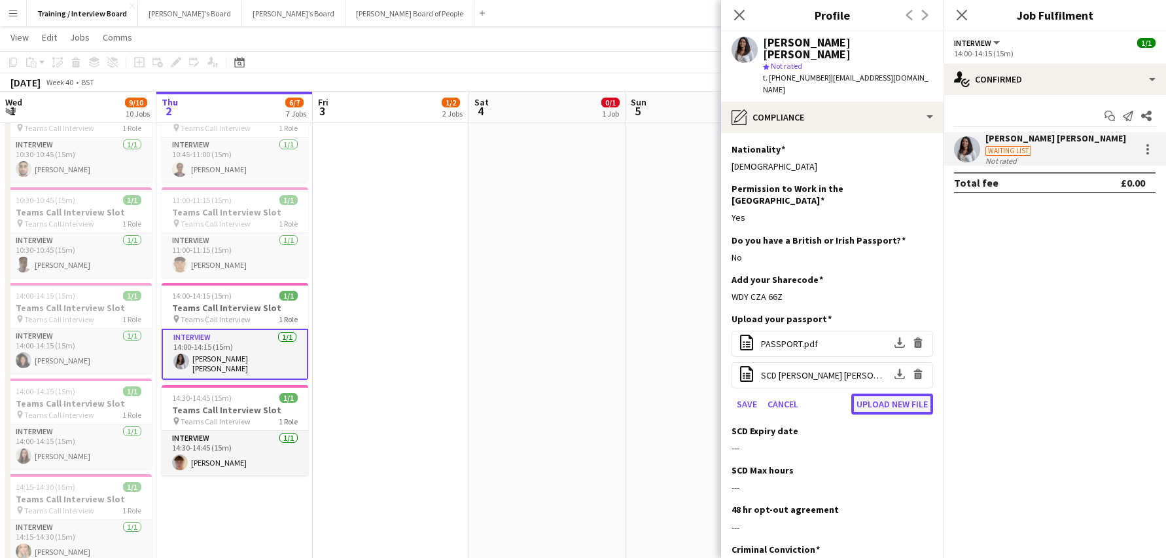
click at [879, 393] on button "Upload new file" at bounding box center [893, 403] width 82 height 21
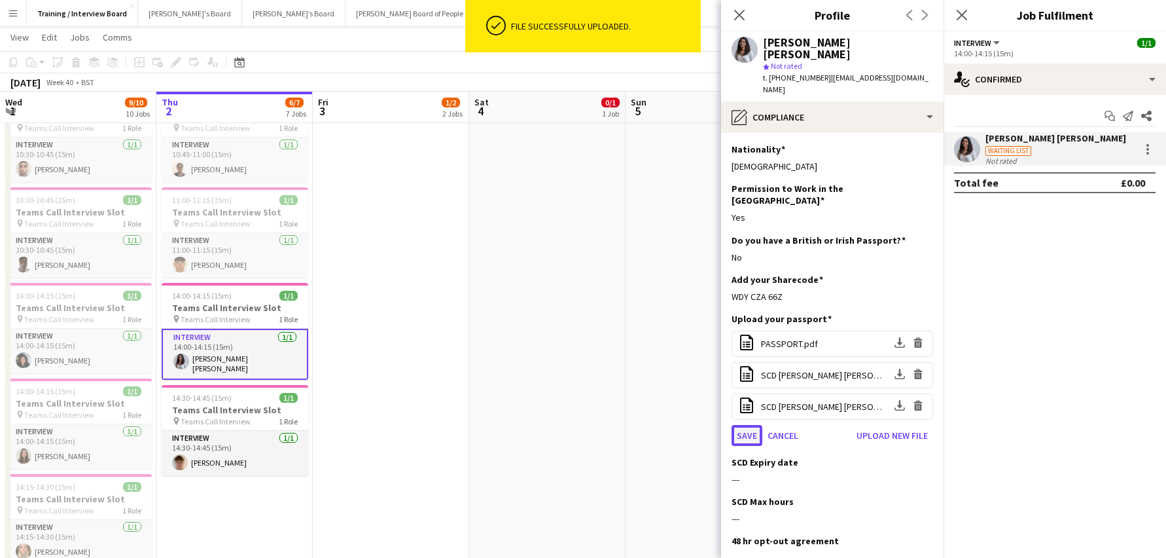
click at [738, 425] on button "Save" at bounding box center [747, 435] width 31 height 21
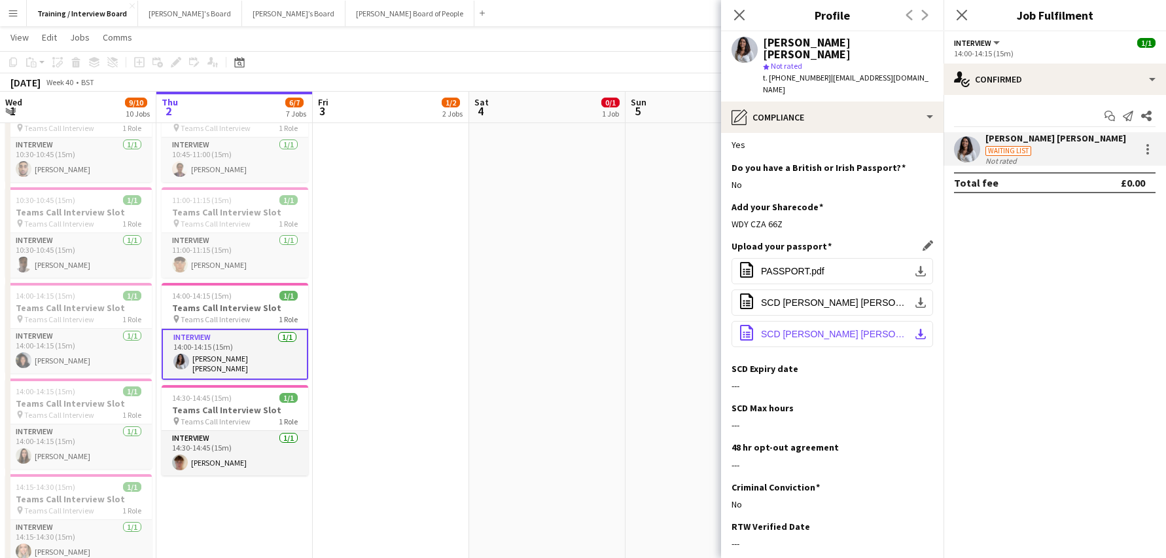
scroll to position [131, 0]
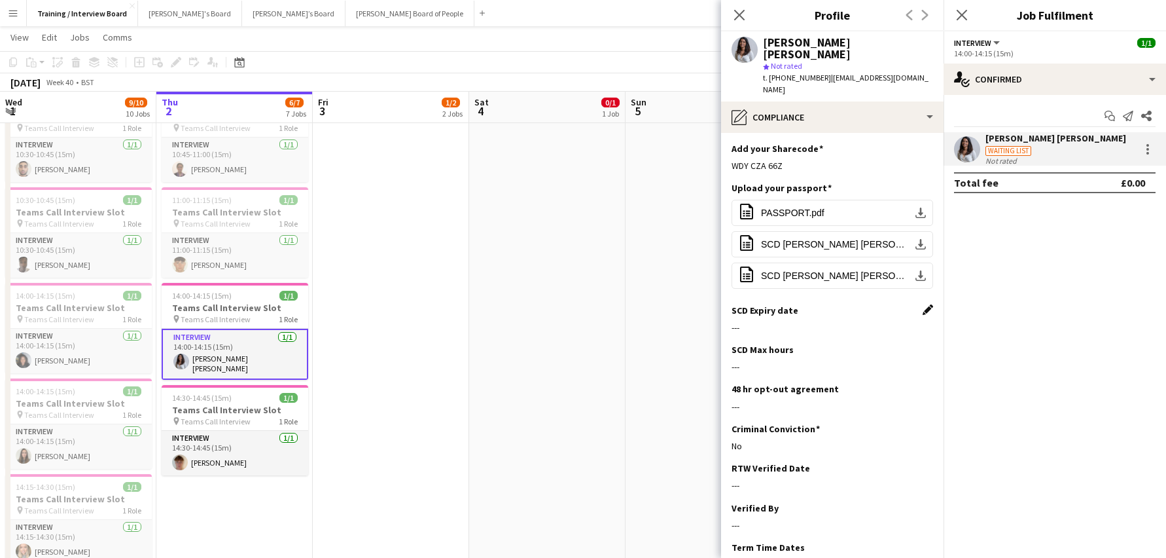
click at [923, 304] on app-icon "Edit this field" at bounding box center [928, 309] width 10 height 10
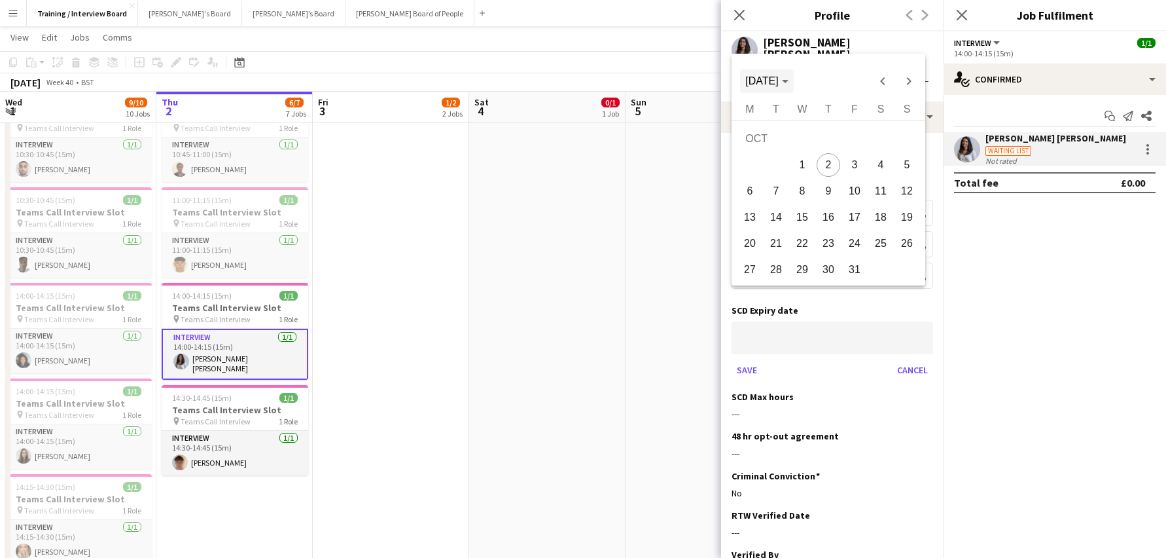
click at [789, 81] on icon "Choose month and year" at bounding box center [785, 82] width 7 height 3
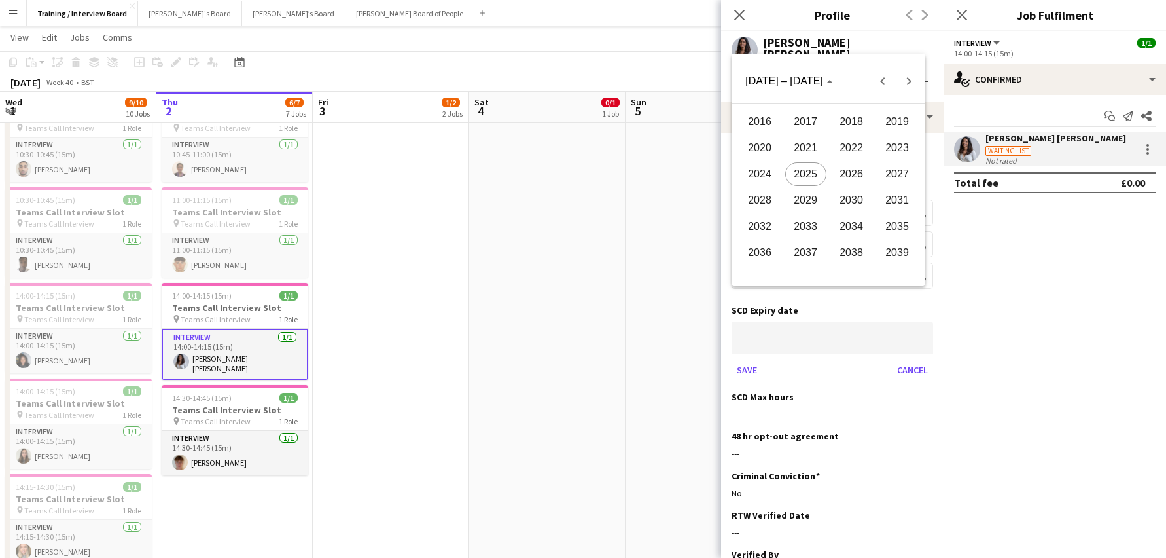
click at [894, 169] on span "2027" at bounding box center [897, 174] width 41 height 24
click at [815, 143] on span "FEB" at bounding box center [806, 148] width 41 height 24
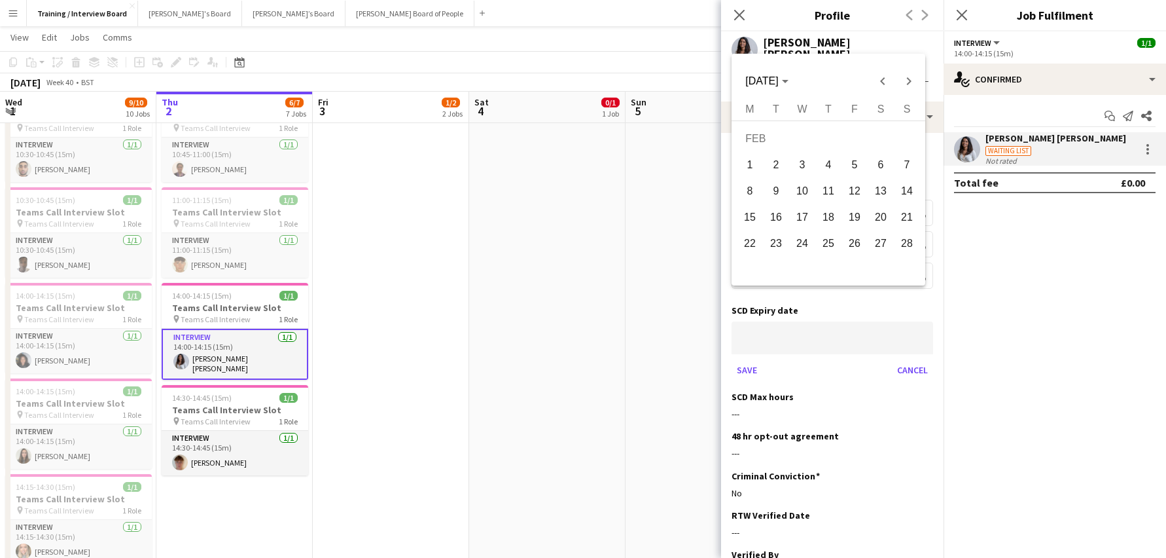
click at [858, 204] on button "19" at bounding box center [855, 217] width 26 height 26
type input "**********"
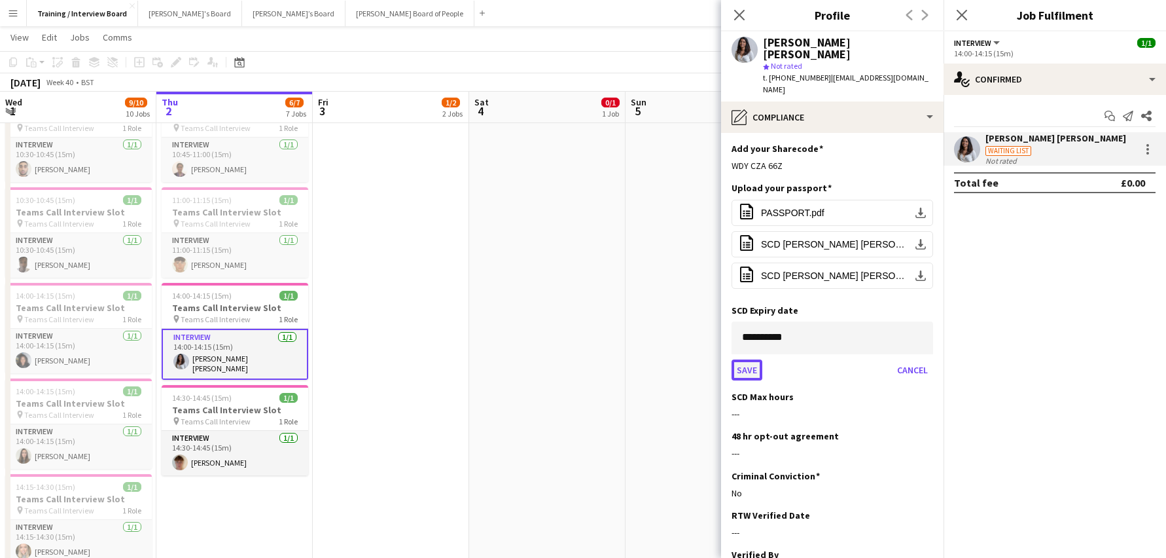
click at [743, 359] on button "Save" at bounding box center [747, 369] width 31 height 21
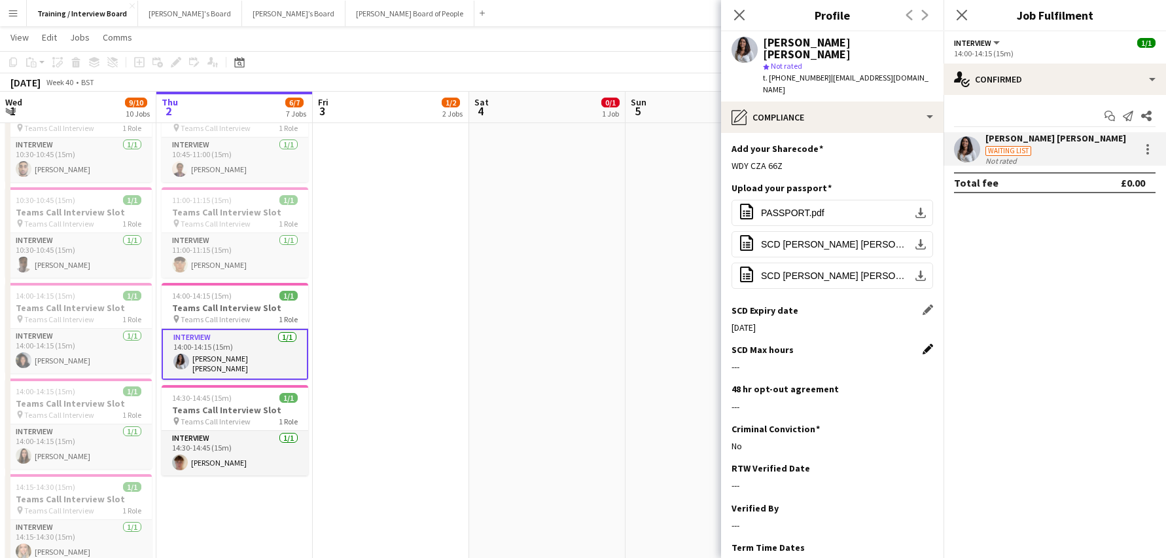
click at [923, 344] on app-icon "Edit this field" at bounding box center [928, 349] width 10 height 10
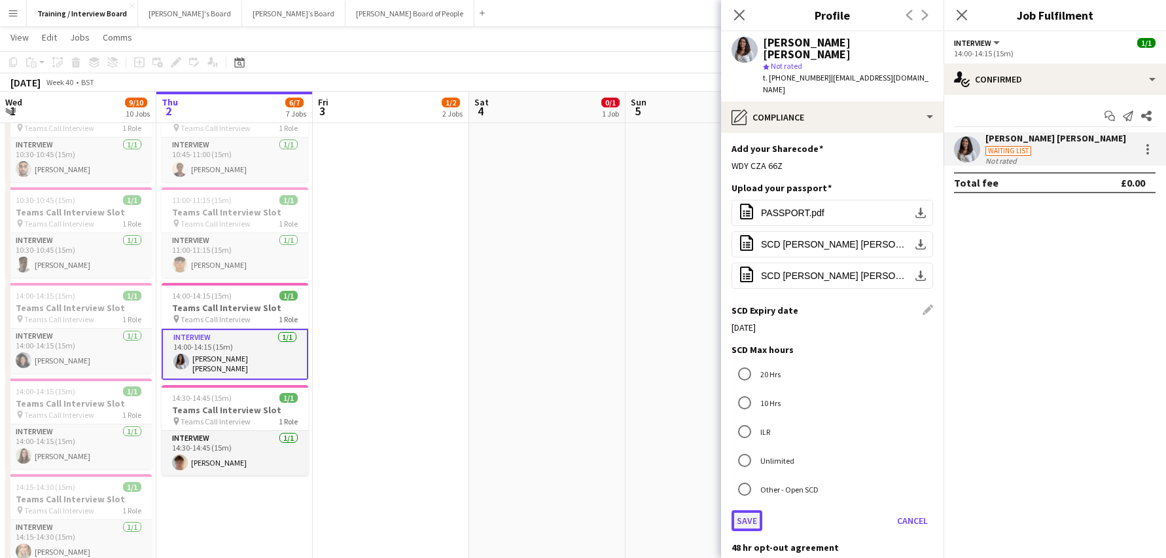
click at [749, 510] on button "Save" at bounding box center [747, 520] width 31 height 21
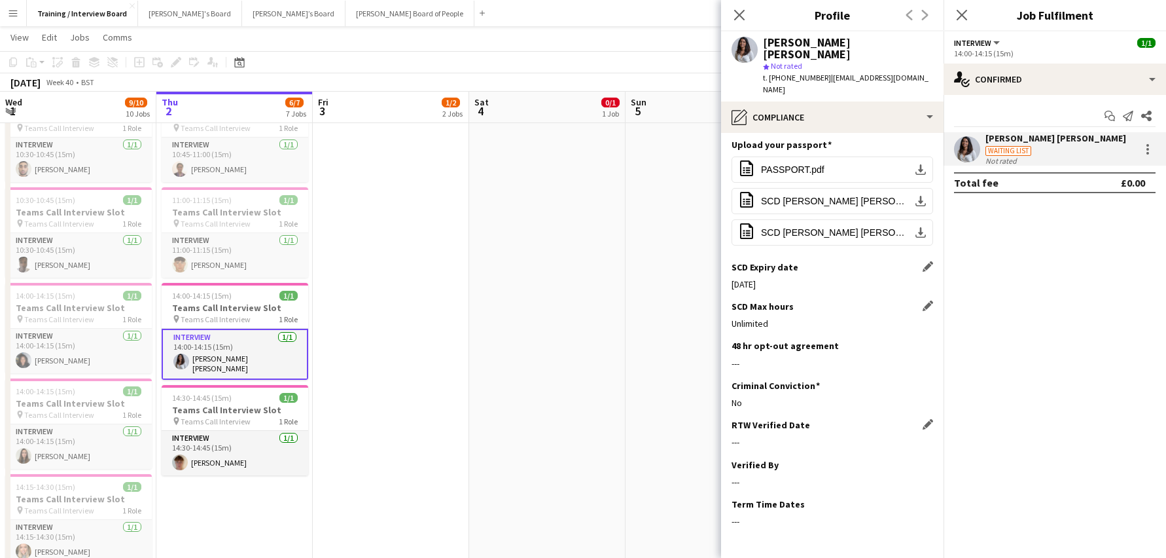
scroll to position [192, 0]
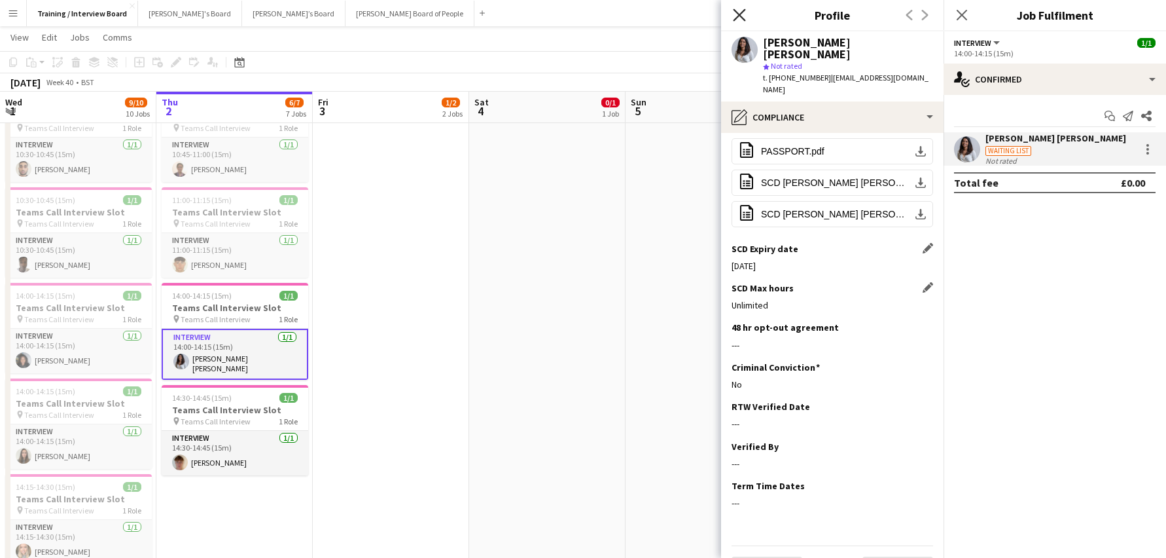
click at [734, 16] on icon "Close pop-in" at bounding box center [739, 15] width 12 height 12
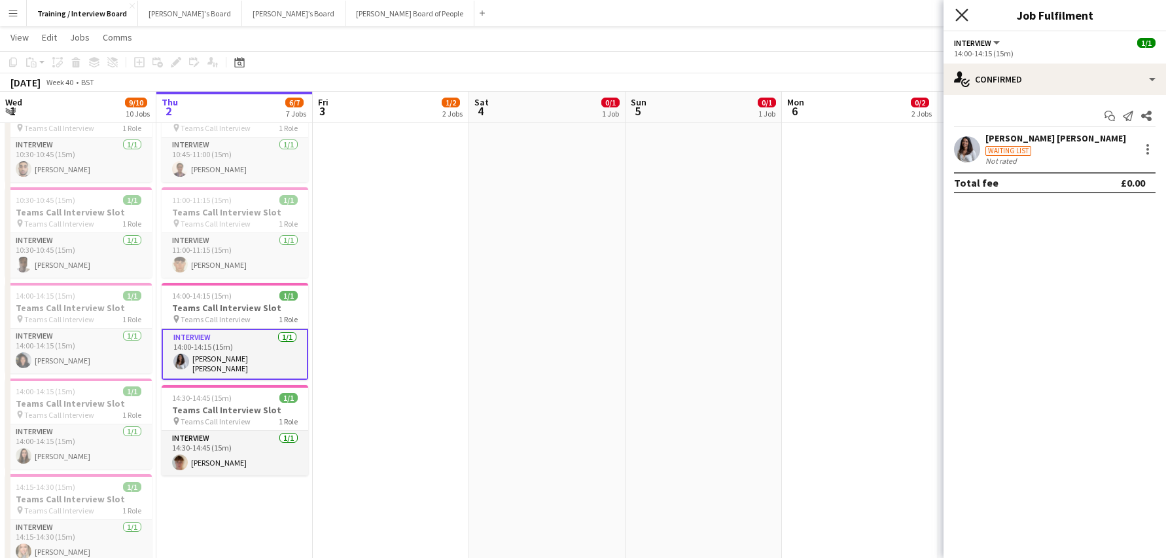
click at [960, 18] on icon at bounding box center [962, 15] width 12 height 12
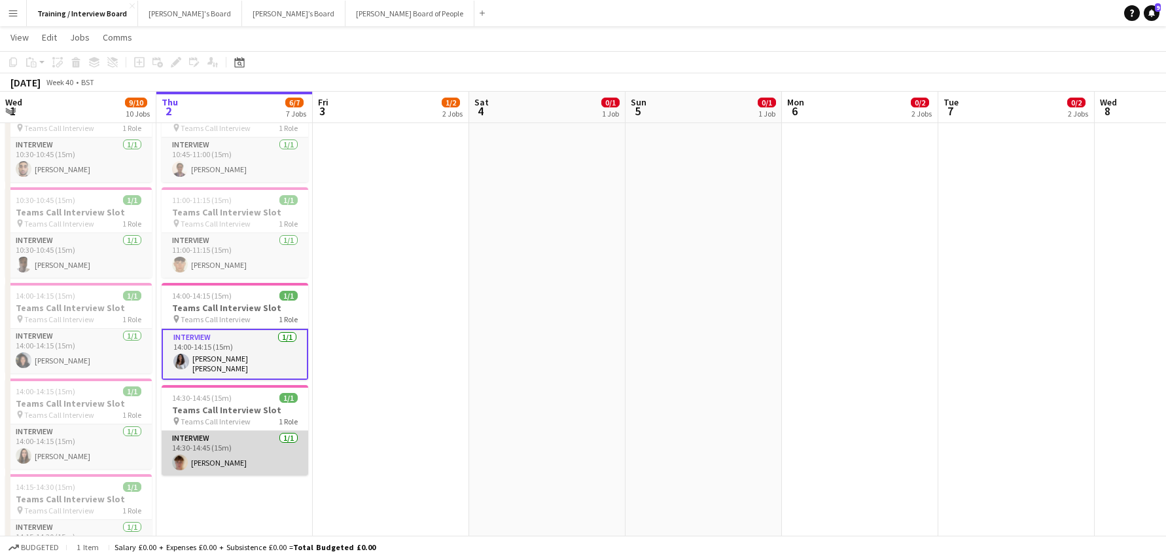
click at [215, 457] on app-card-role "Interview 1/1 14:30-14:45 (15m) Daniel Briody" at bounding box center [235, 453] width 147 height 45
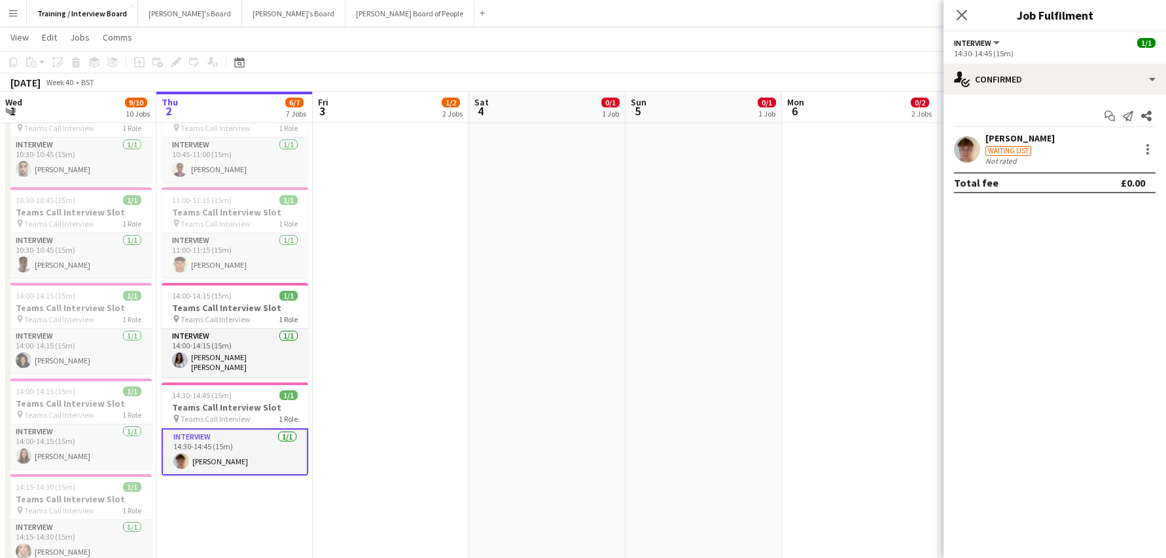
click at [1022, 137] on div "[PERSON_NAME]" at bounding box center [1020, 138] width 69 height 12
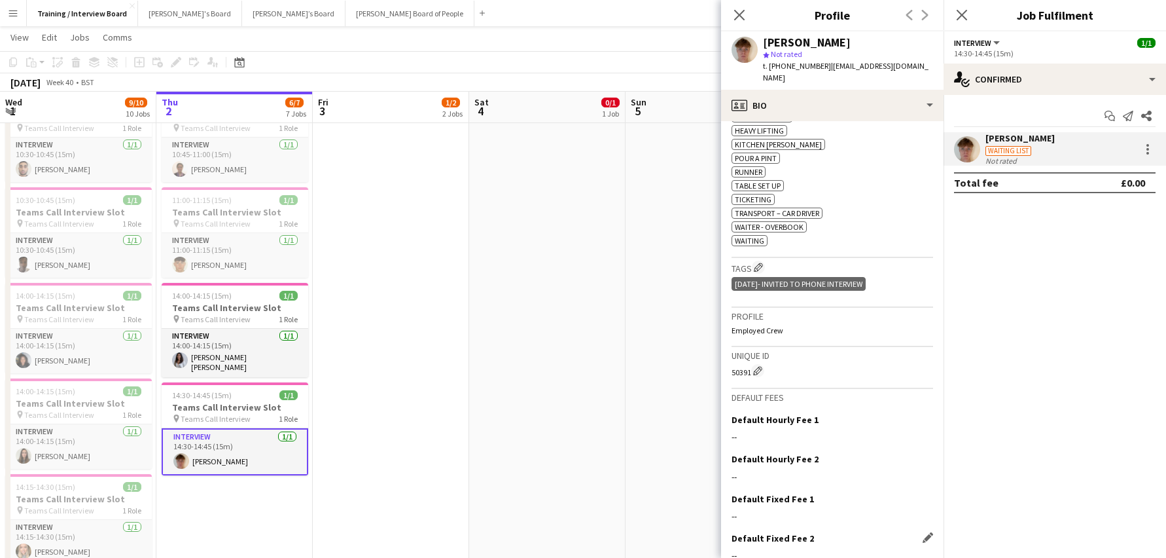
scroll to position [676, 0]
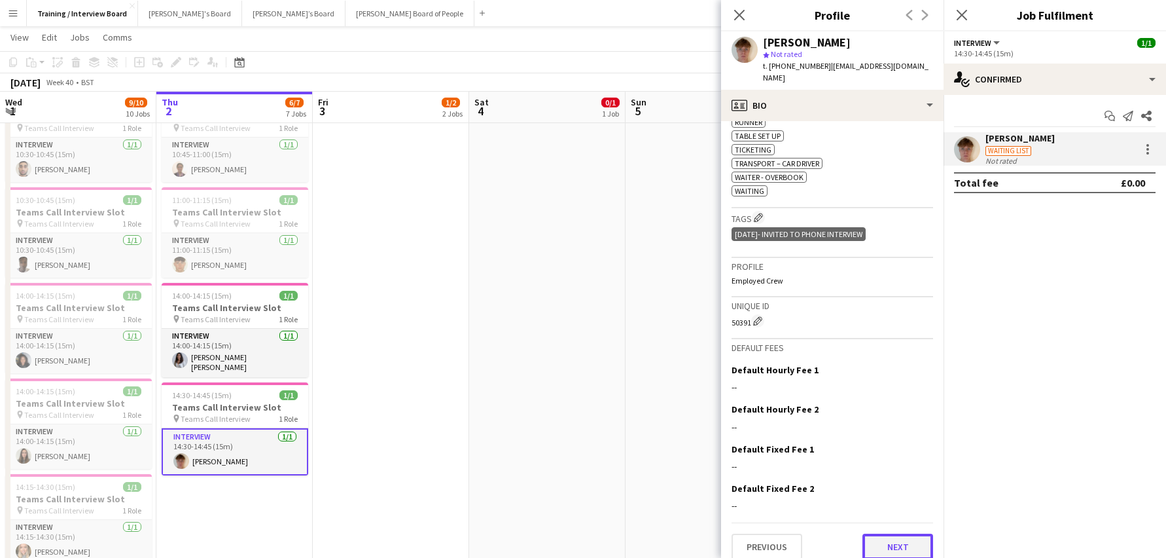
click at [899, 533] on button "Next" at bounding box center [898, 546] width 71 height 26
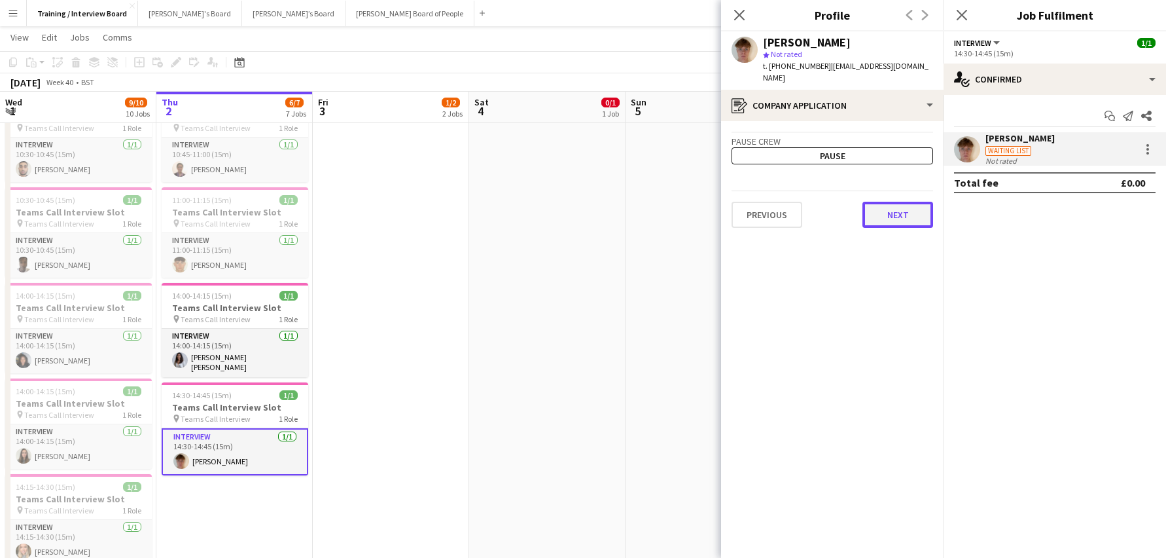
click at [899, 202] on button "Next" at bounding box center [898, 215] width 71 height 26
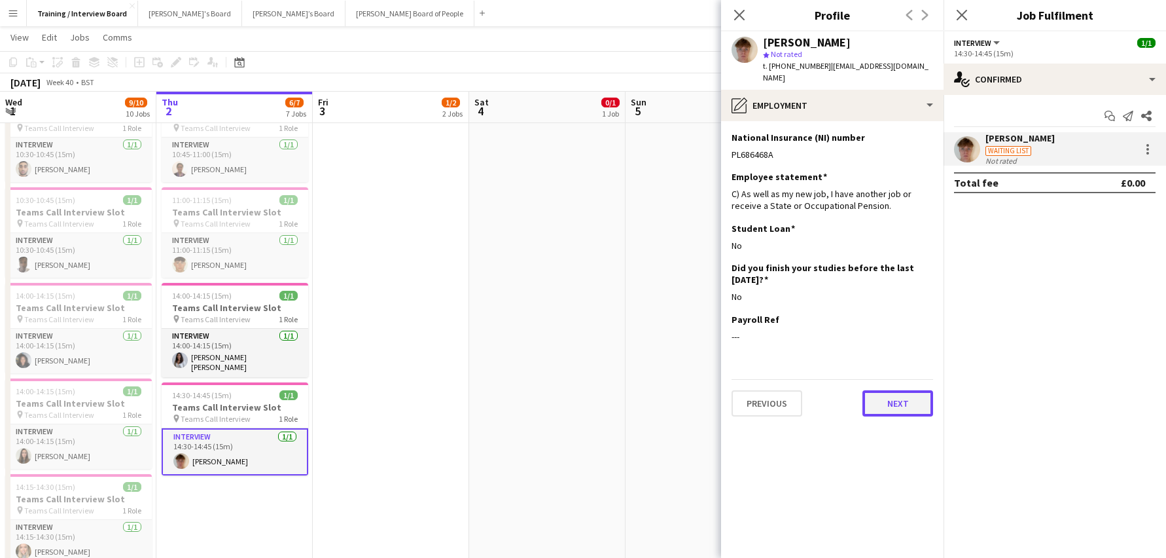
click at [905, 392] on button "Next" at bounding box center [898, 403] width 71 height 26
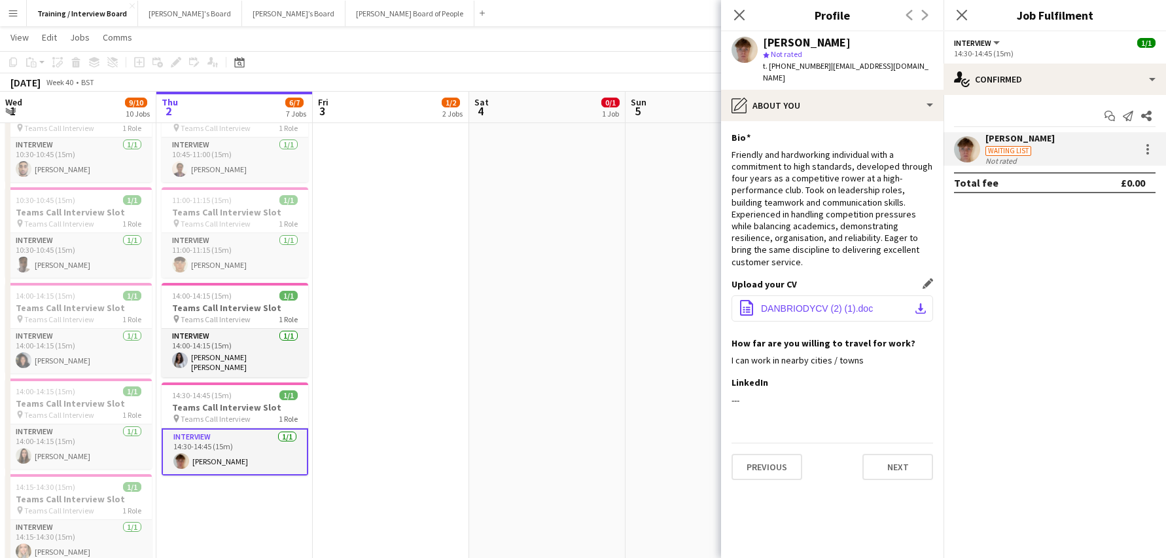
click at [920, 303] on app-icon "download-bottom" at bounding box center [921, 308] width 10 height 10
click at [878, 454] on button "Next" at bounding box center [898, 467] width 71 height 26
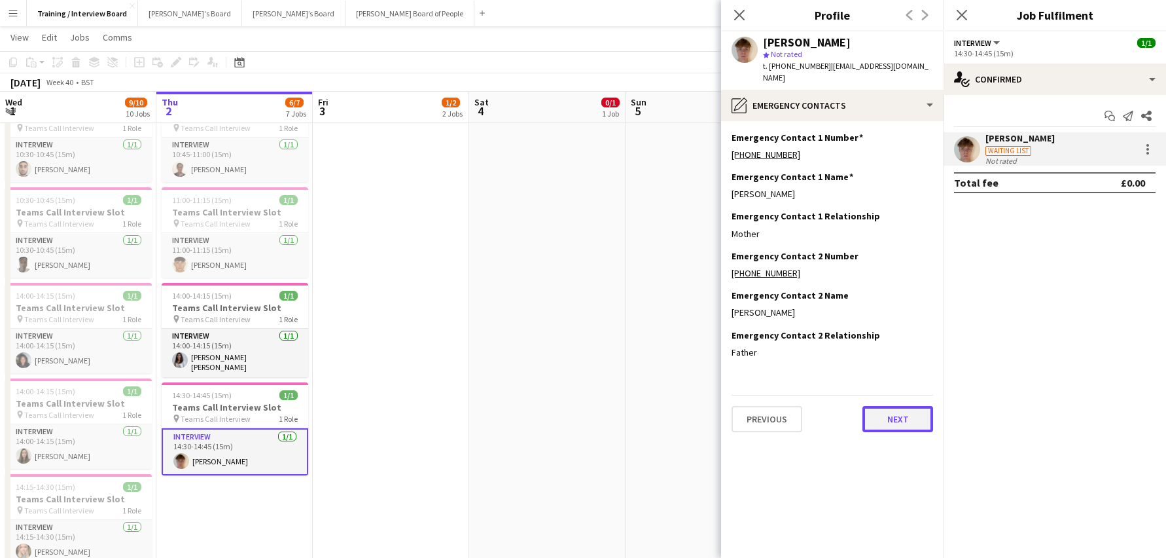
click at [918, 406] on button "Next" at bounding box center [898, 419] width 71 height 26
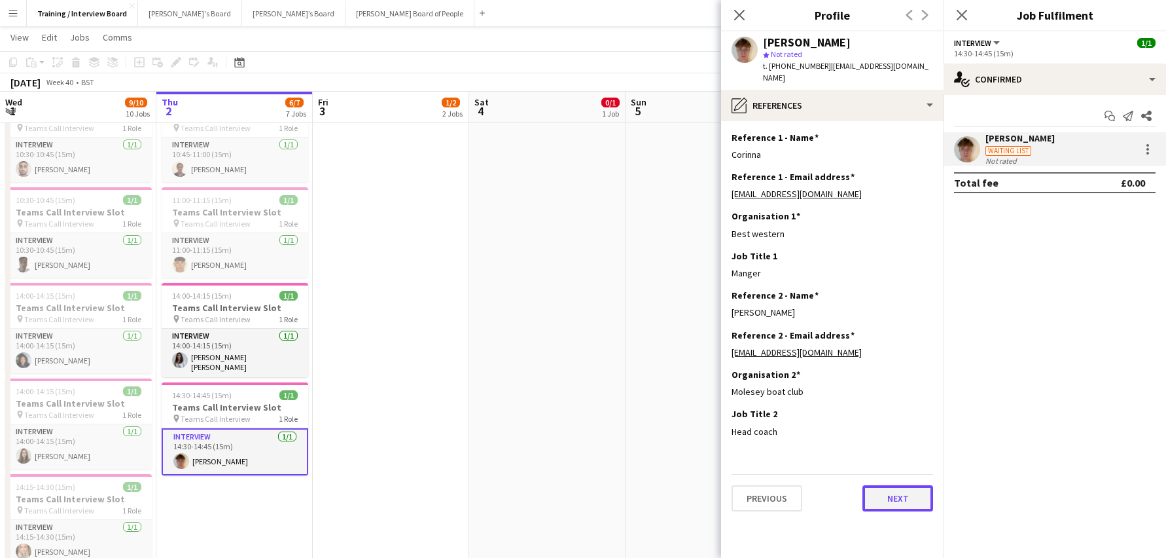
click at [905, 485] on button "Next" at bounding box center [898, 498] width 71 height 26
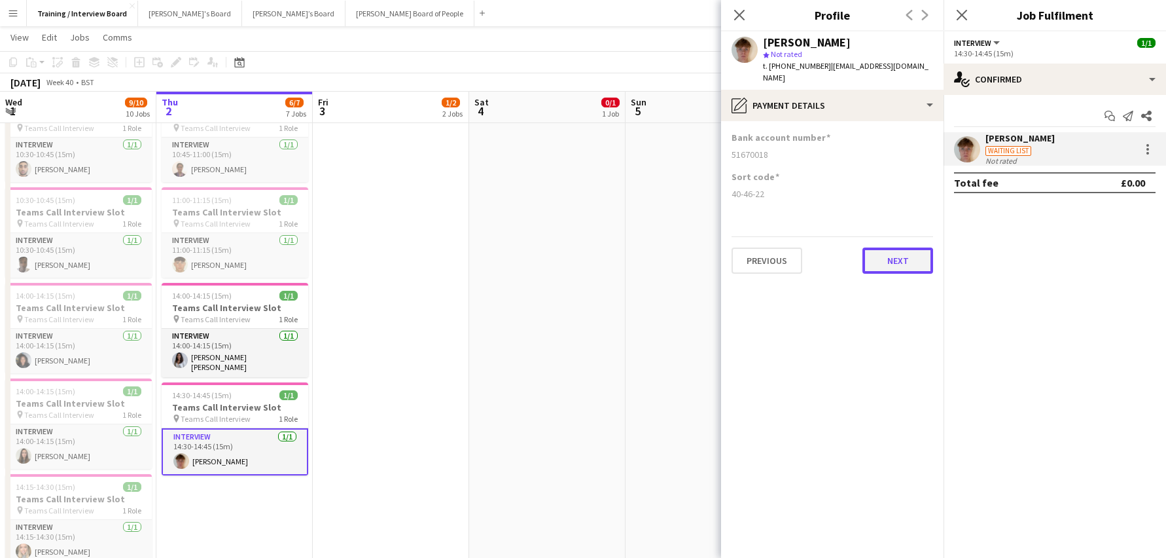
click at [911, 253] on button "Next" at bounding box center [898, 260] width 71 height 26
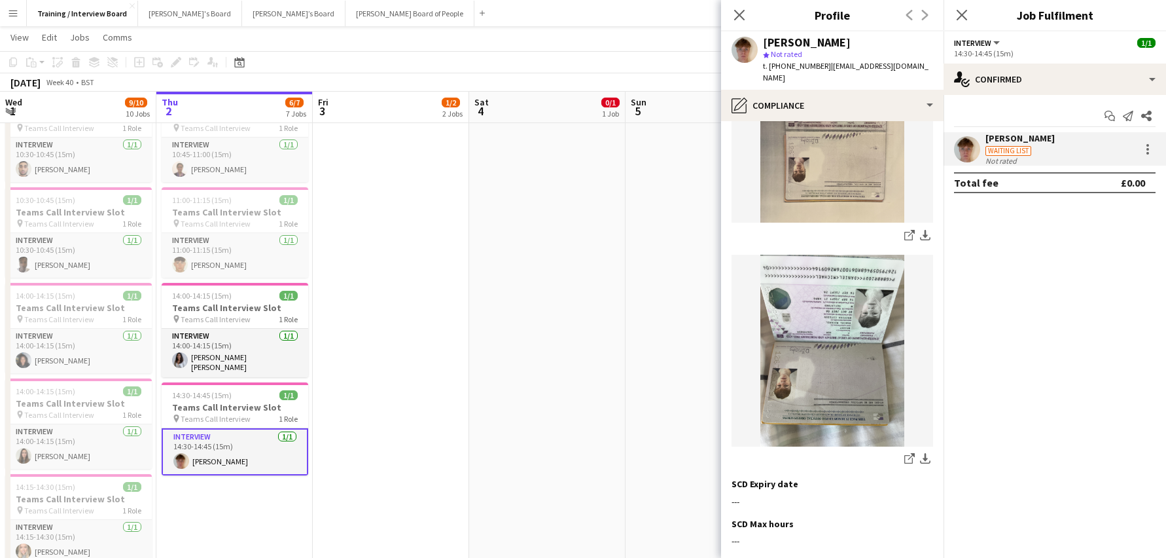
scroll to position [327, 0]
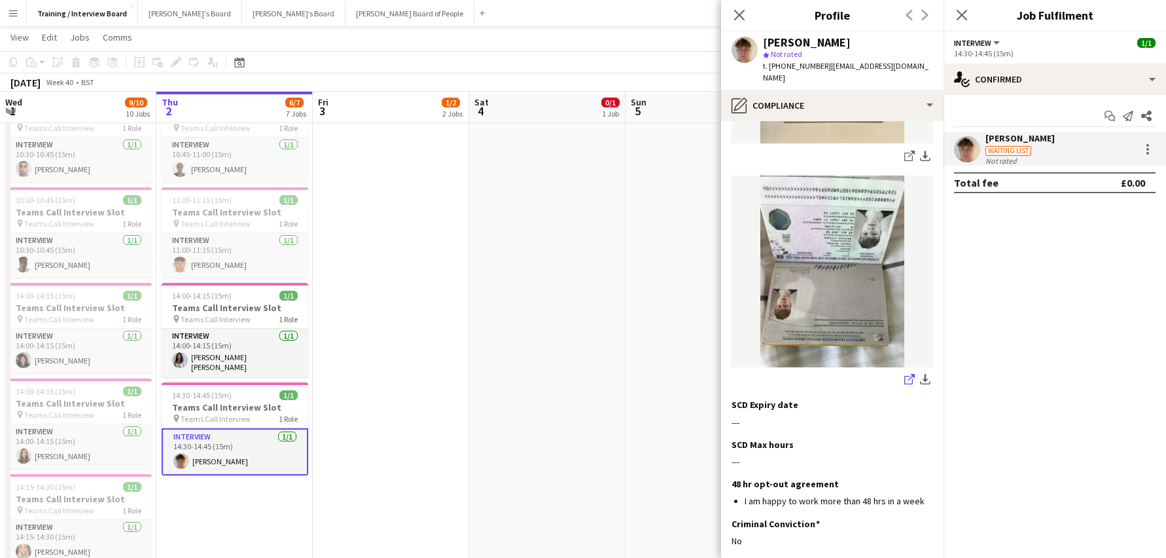
click at [905, 374] on icon "share-external-link-1" at bounding box center [910, 379] width 10 height 10
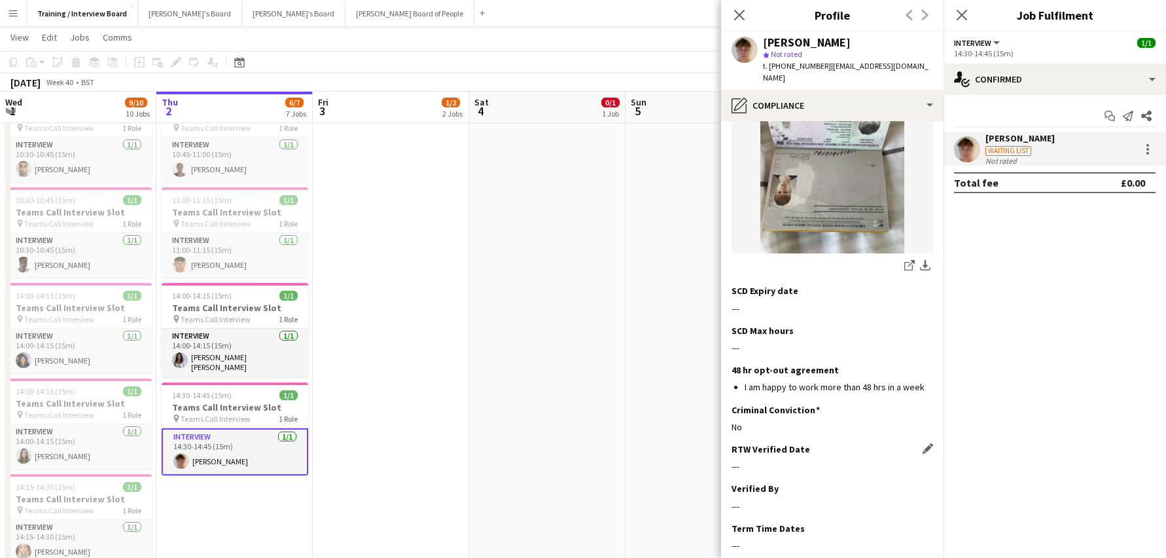
scroll to position [495, 0]
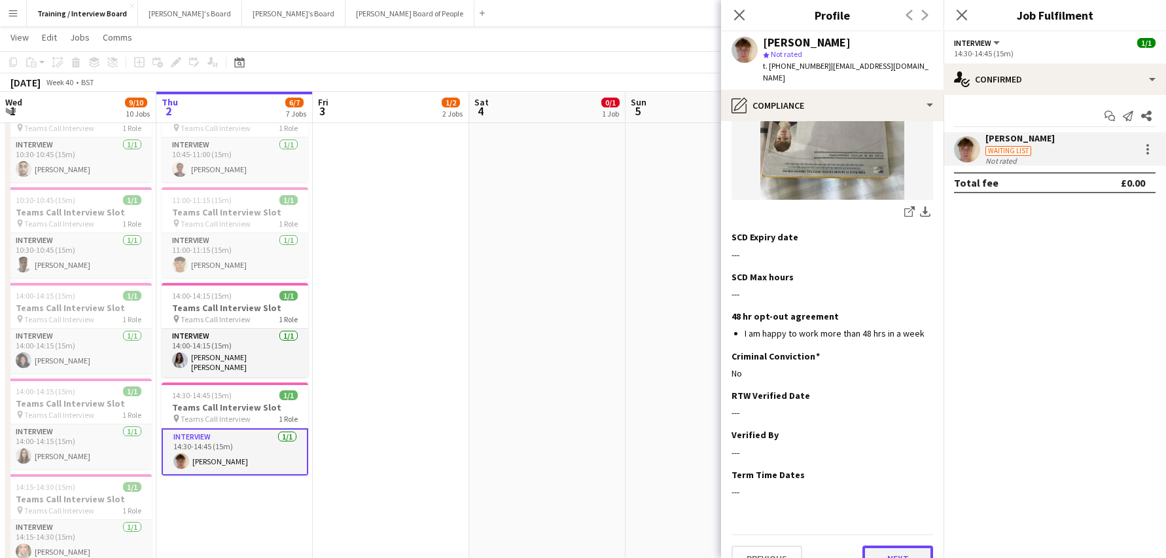
click at [911, 545] on button "Next" at bounding box center [898, 558] width 71 height 26
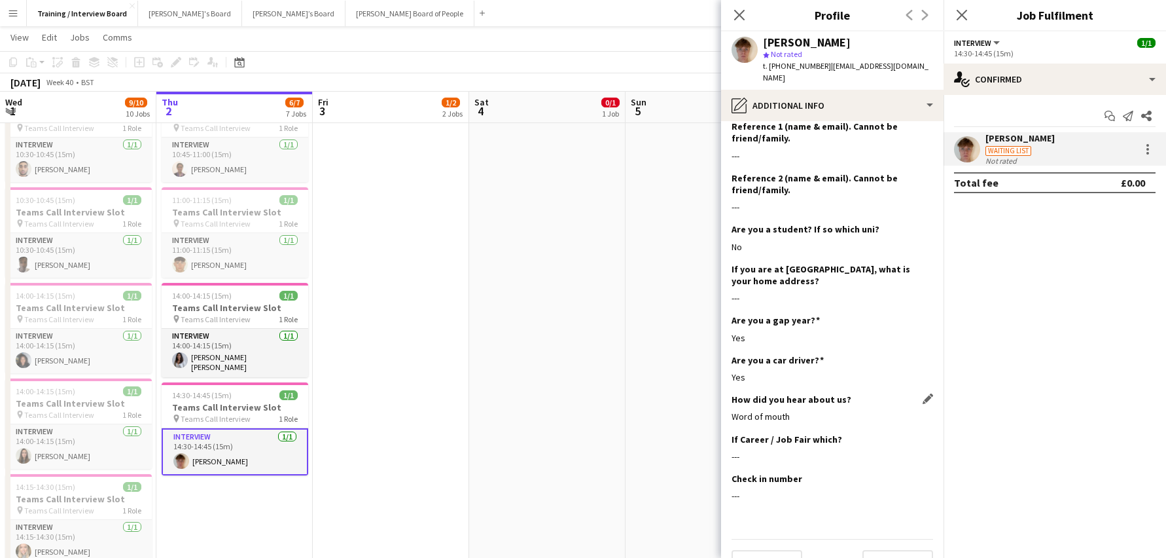
scroll to position [185, 0]
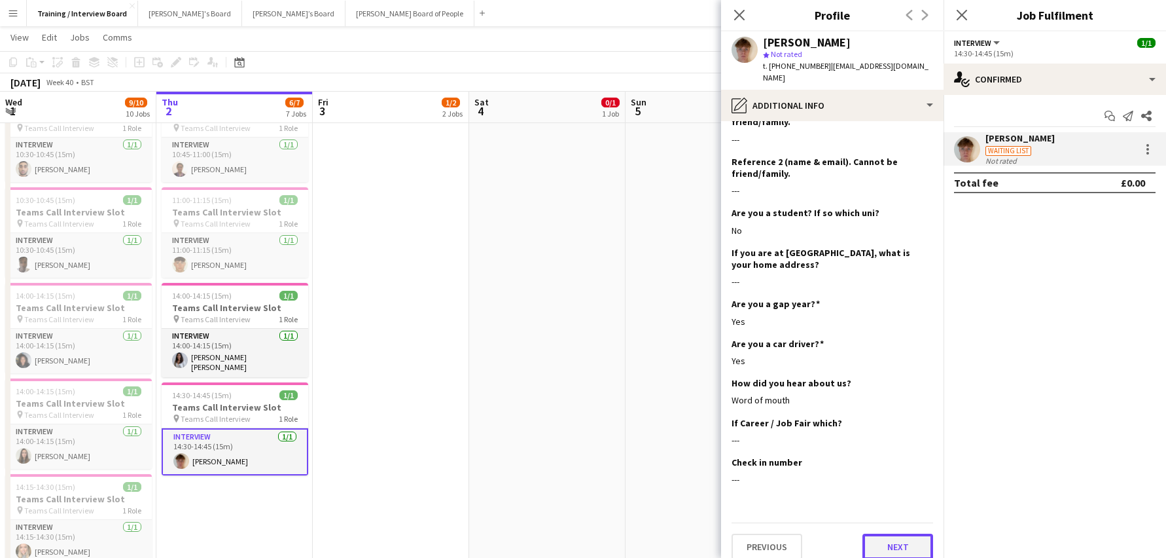
click at [867, 533] on button "Next" at bounding box center [898, 546] width 71 height 26
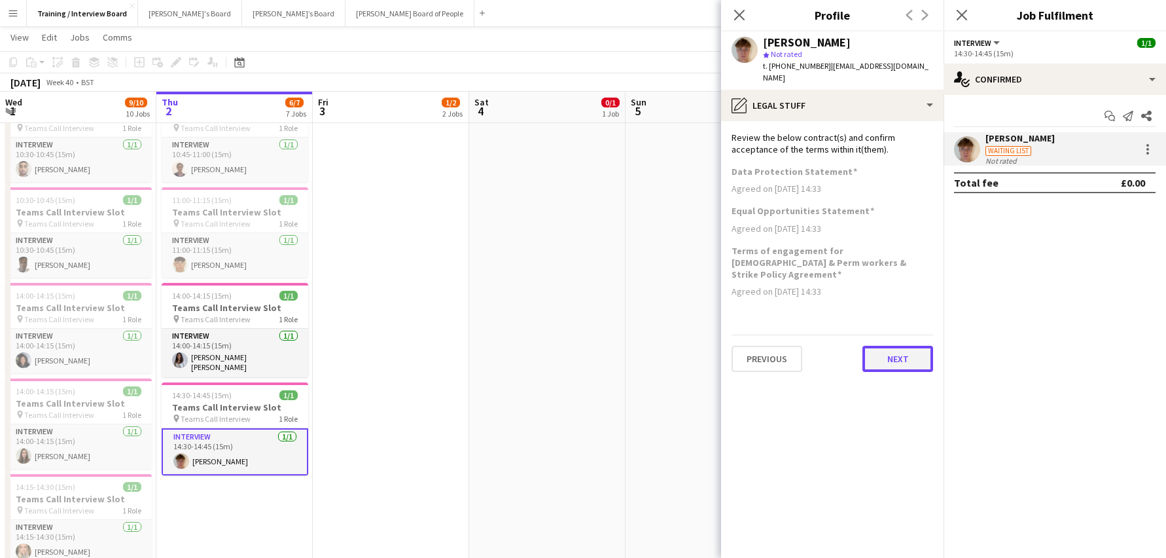
click at [909, 346] on button "Next" at bounding box center [898, 359] width 71 height 26
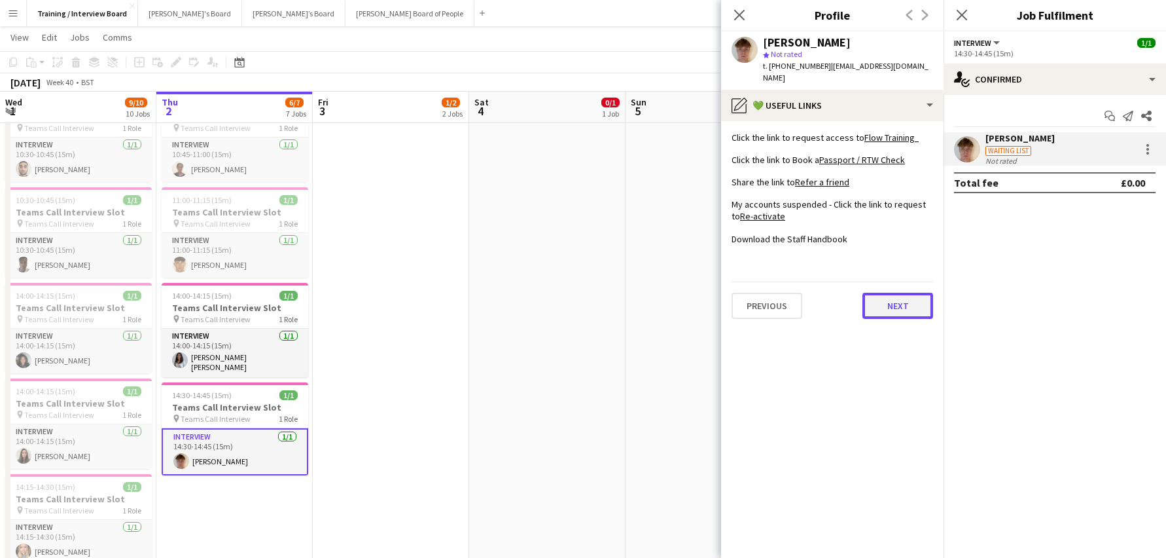
click at [919, 293] on button "Next" at bounding box center [898, 306] width 71 height 26
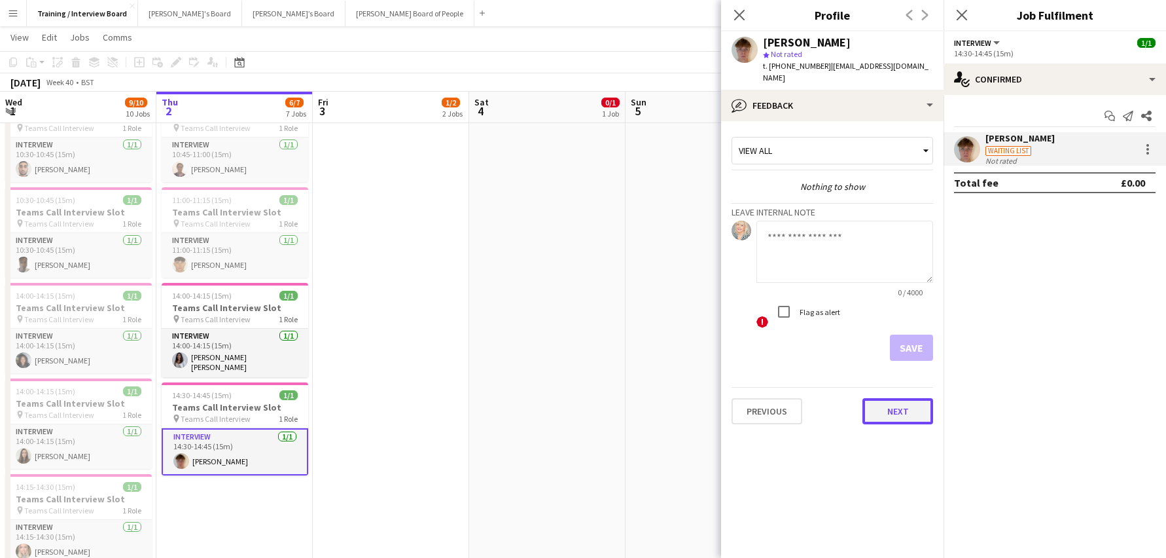
click at [920, 401] on button "Next" at bounding box center [898, 411] width 71 height 26
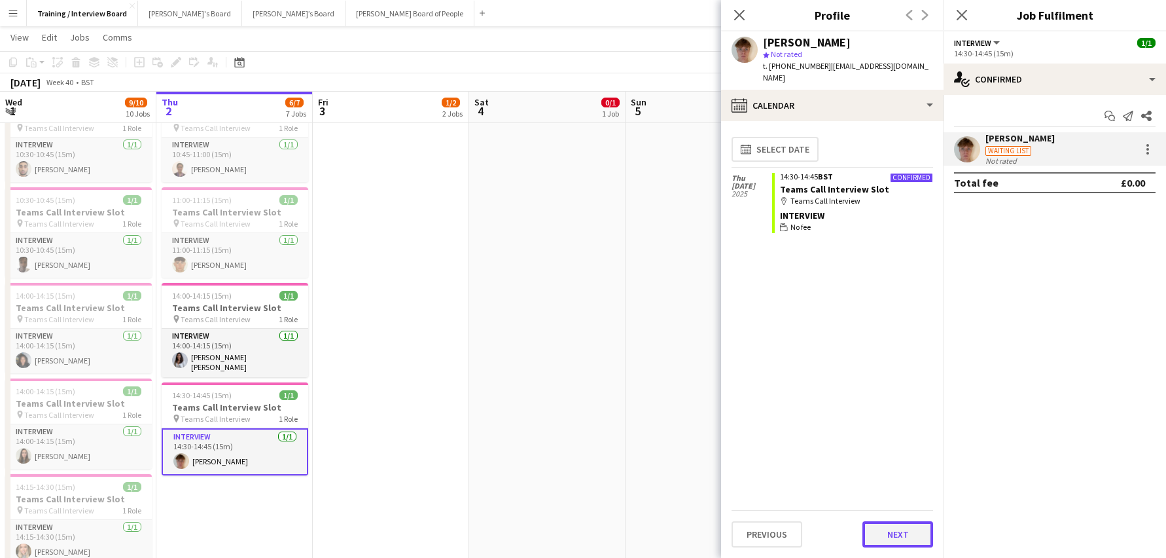
click at [917, 540] on button "Next" at bounding box center [898, 534] width 71 height 26
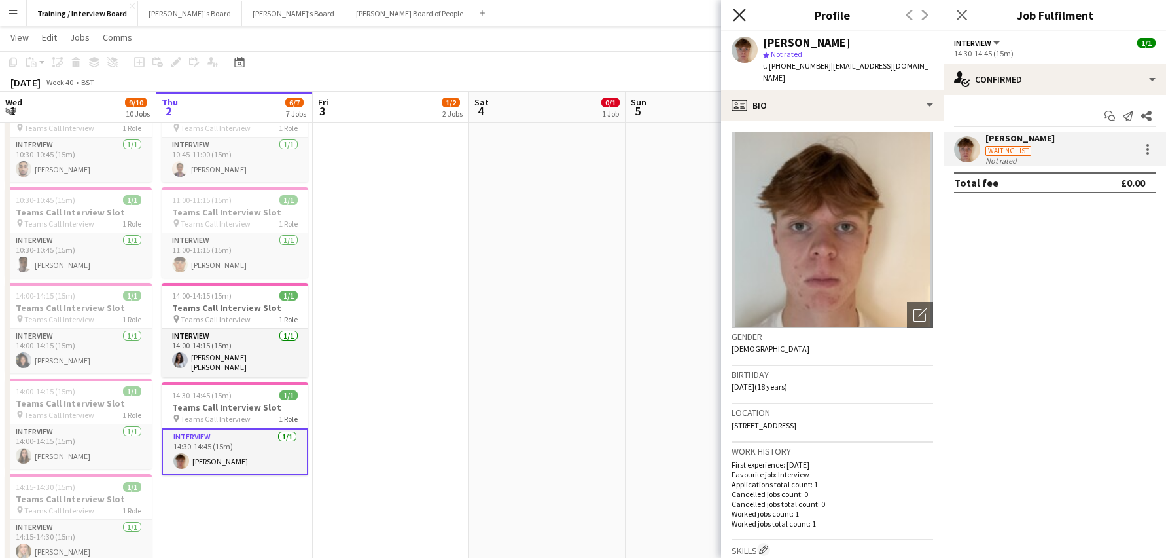
click at [738, 16] on icon at bounding box center [739, 15] width 12 height 12
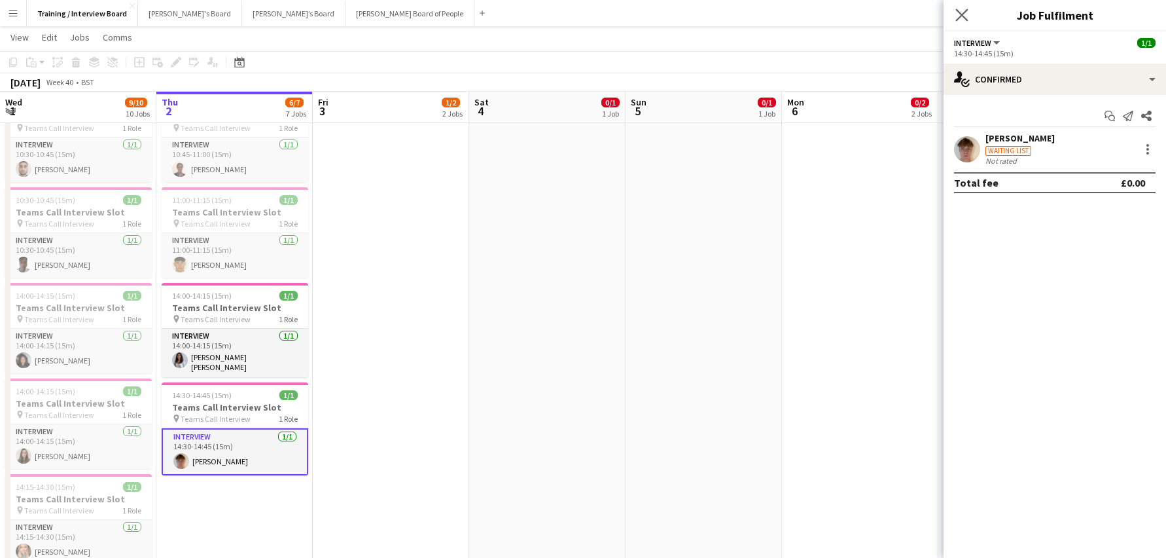
click at [954, 17] on app-icon "Close pop-in" at bounding box center [962, 15] width 19 height 19
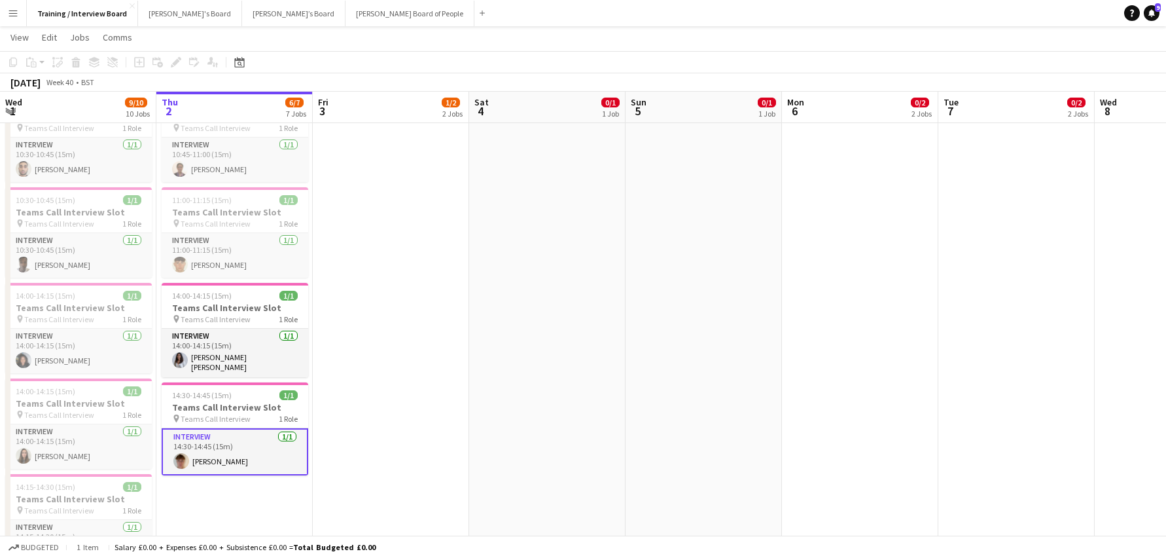
click at [340, 113] on app-board-header-date "Fri 3 1/2 2 Jobs" at bounding box center [391, 107] width 156 height 31
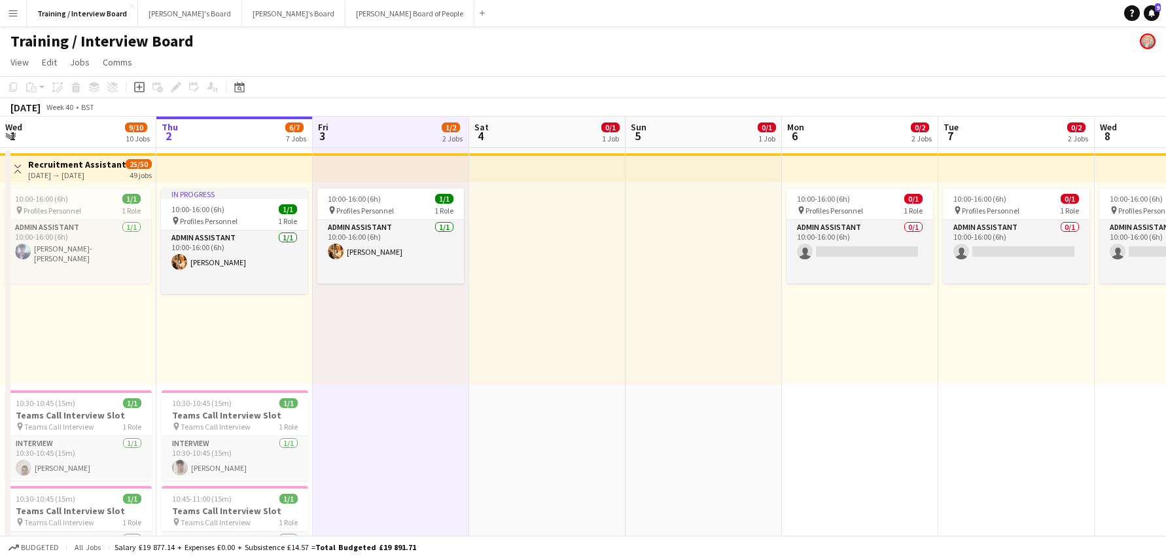
click at [185, 401] on span "10:30-10:45 (15m)" at bounding box center [202, 403] width 60 height 10
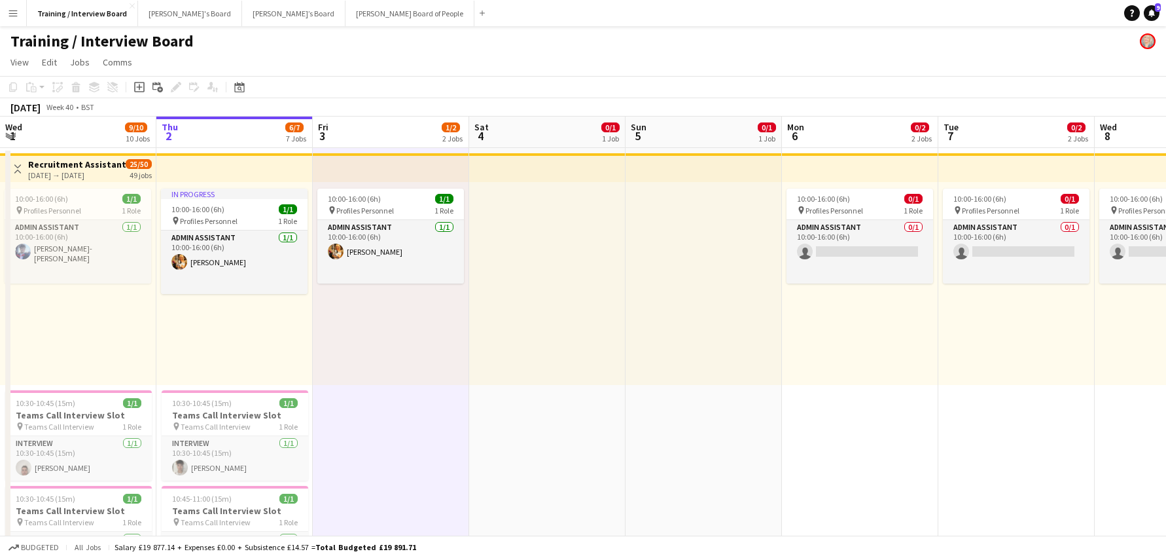
click at [363, 372] on div "10:00-16:00 (6h) 1/1 pin Profiles Personnel 1 Role Admin Assistant 1/1 10:00-16…" at bounding box center [391, 283] width 156 height 203
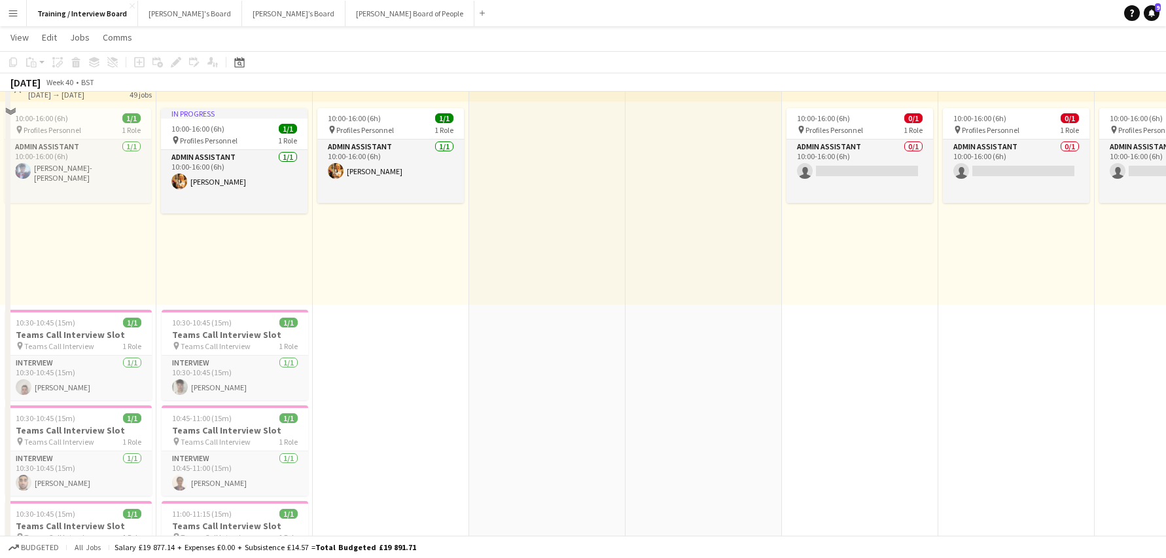
scroll to position [131, 0]
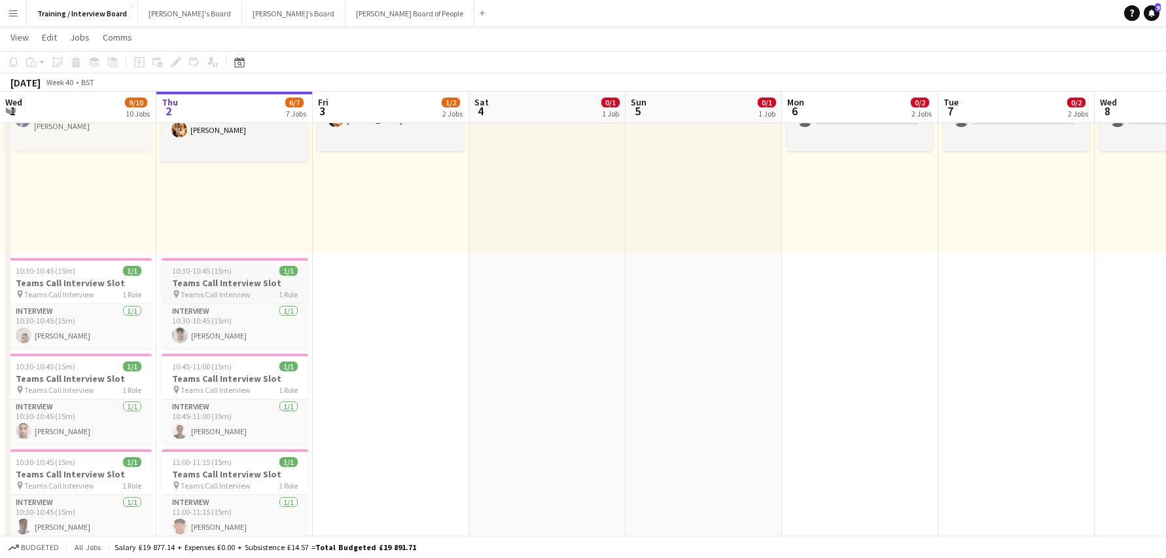
click at [198, 268] on span "10:30-10:45 (15m)" at bounding box center [202, 271] width 60 height 10
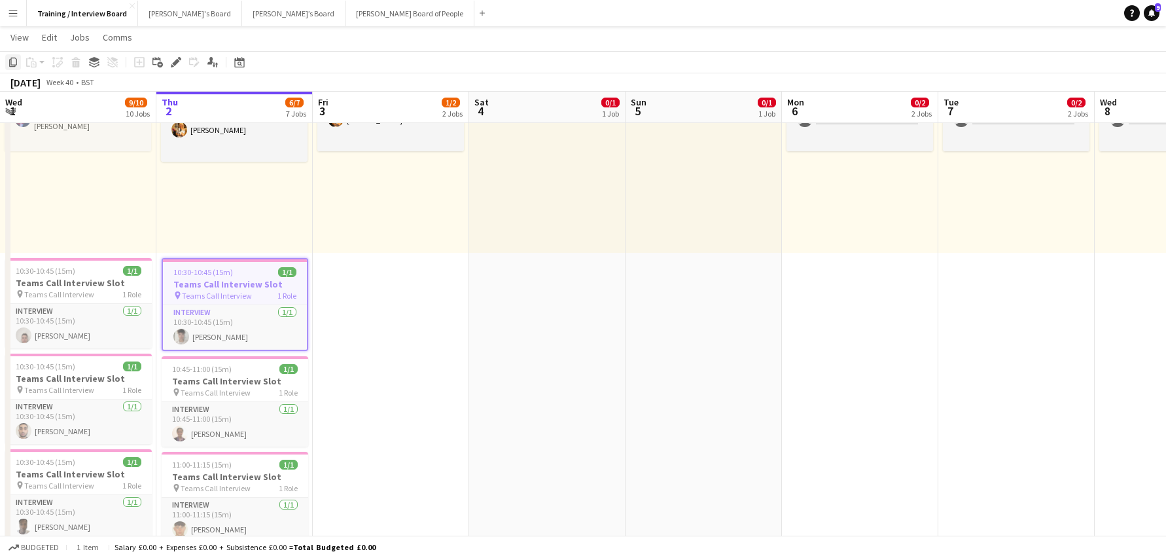
click at [10, 62] on icon "Copy" at bounding box center [13, 62] width 10 height 10
click at [374, 215] on div "10:00-16:00 (6h) 1/1 pin Profiles Personnel 1 Role Admin Assistant 1/1 10:00-16…" at bounding box center [391, 151] width 156 height 203
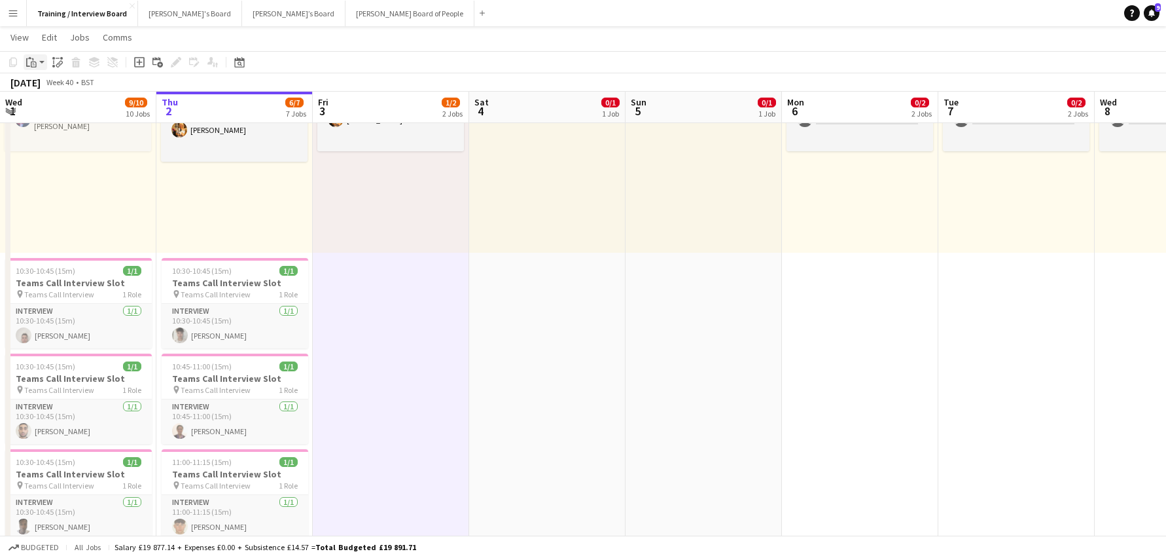
click at [41, 64] on app-action-btn "Paste" at bounding box center [36, 62] width 24 height 16
click at [35, 88] on link "Paste Ctrl+V" at bounding box center [96, 87] width 123 height 12
click at [35, 88] on div "[DATE]" at bounding box center [25, 82] width 30 height 13
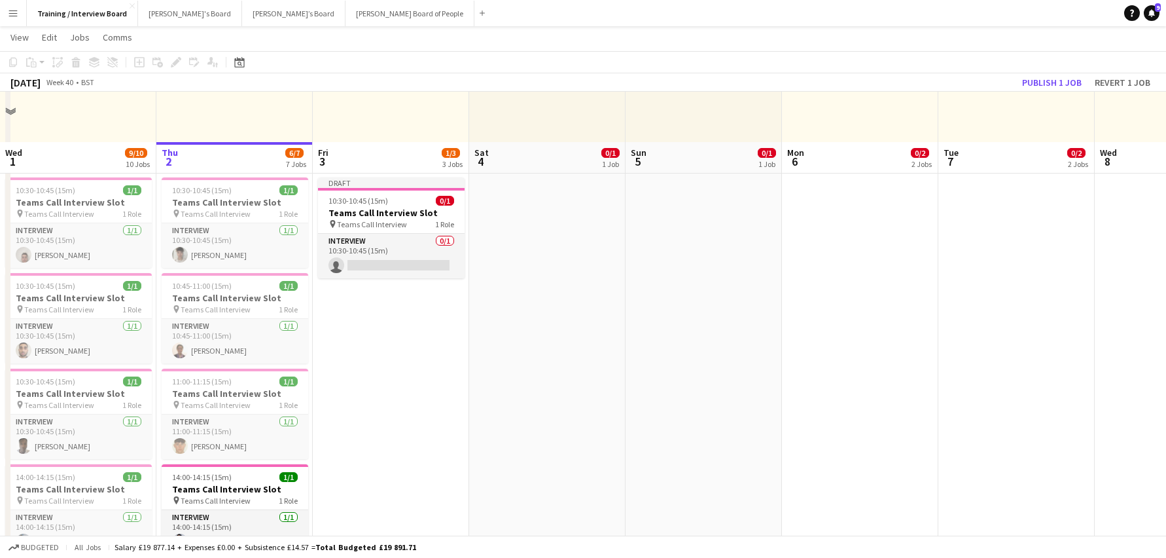
scroll to position [262, 0]
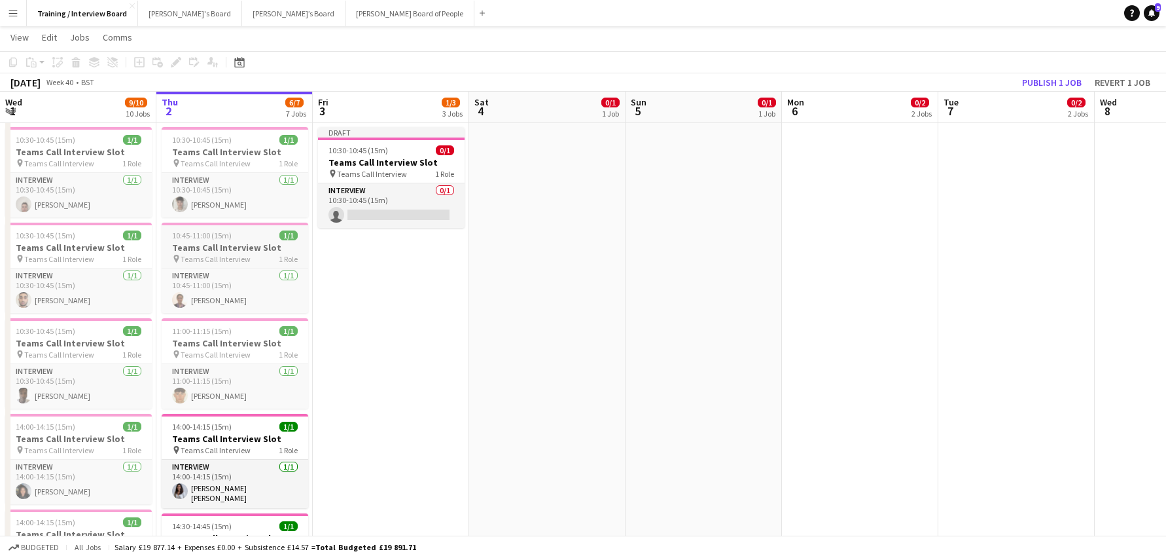
click at [209, 238] on span "10:45-11:00 (15m)" at bounding box center [202, 235] width 60 height 10
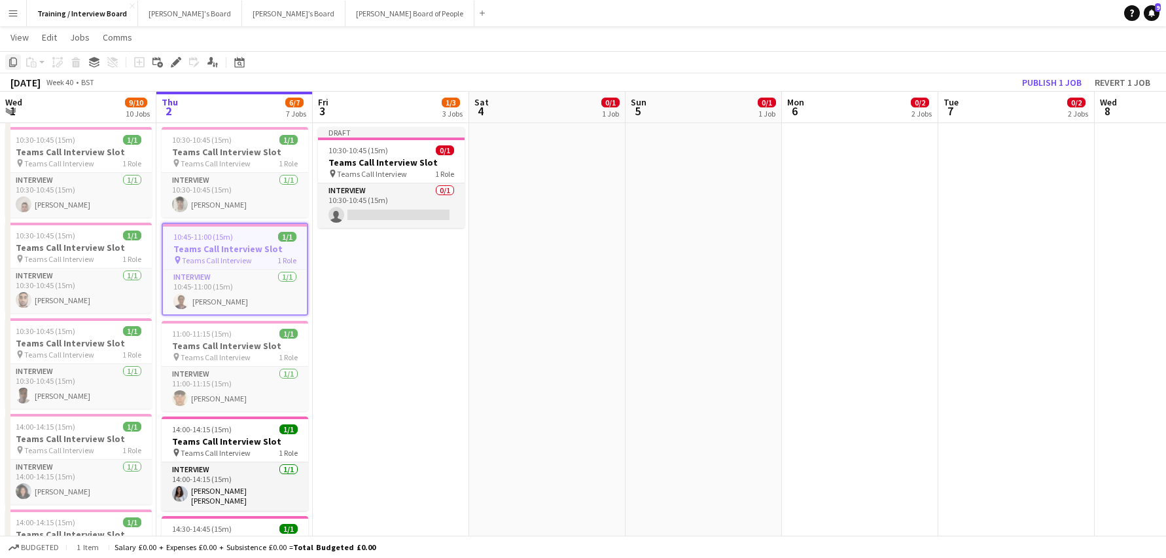
click at [12, 61] on icon "Copy" at bounding box center [13, 62] width 10 height 10
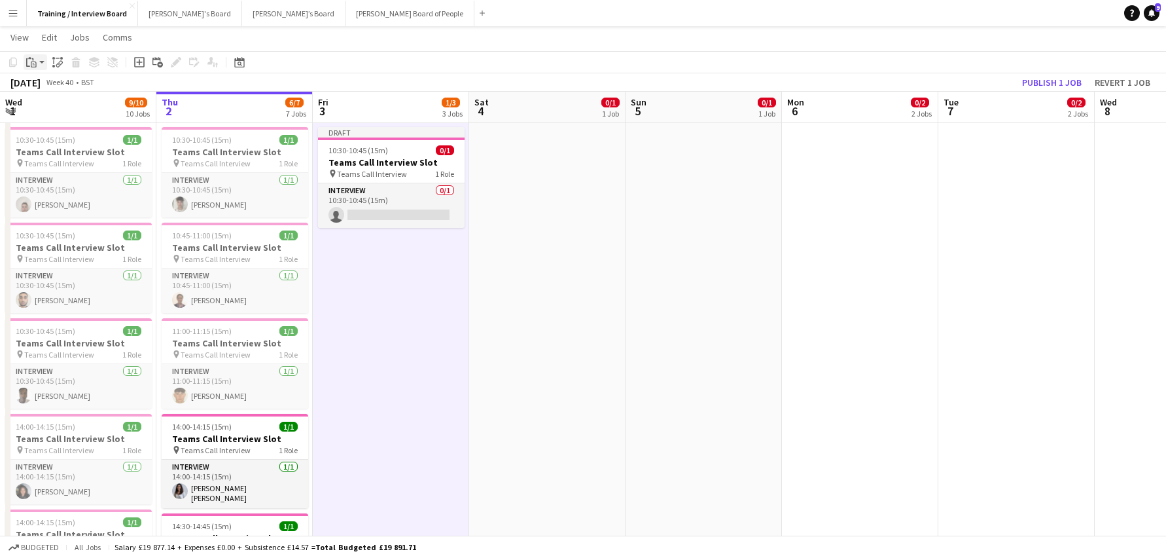
click at [25, 64] on div "Paste" at bounding box center [32, 62] width 16 height 16
click at [44, 88] on link "Paste Ctrl+V" at bounding box center [96, 87] width 123 height 12
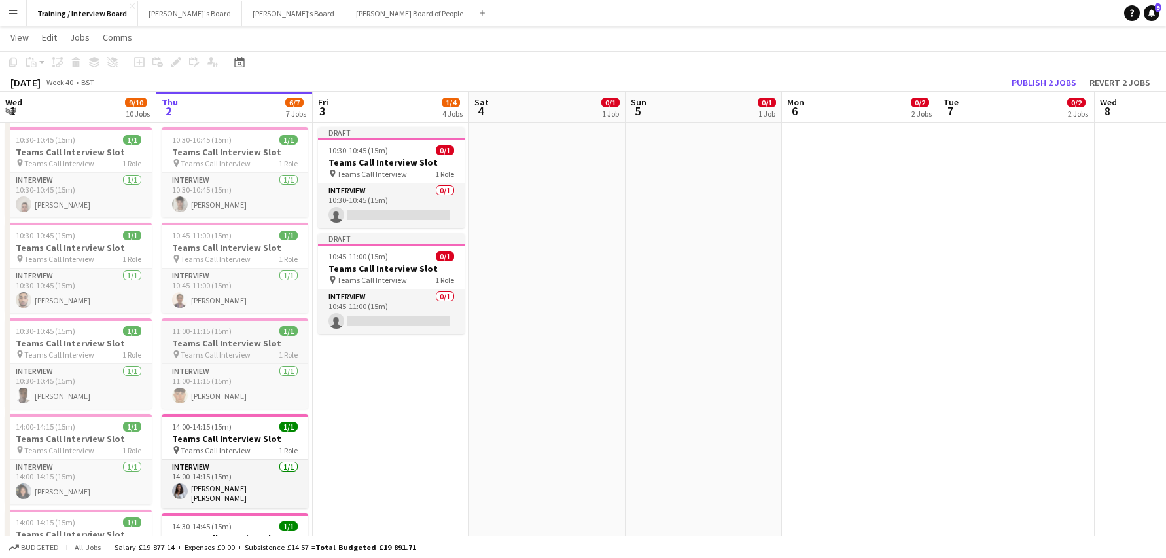
click at [198, 327] on span "11:00-11:15 (15m)" at bounding box center [202, 331] width 60 height 10
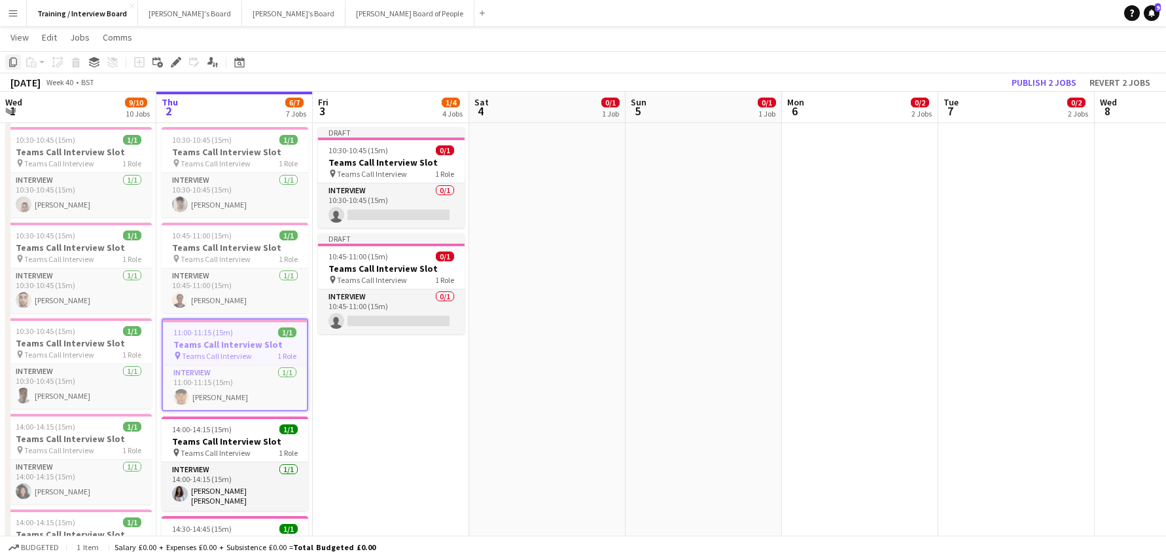
click at [10, 63] on icon at bounding box center [13, 62] width 8 height 9
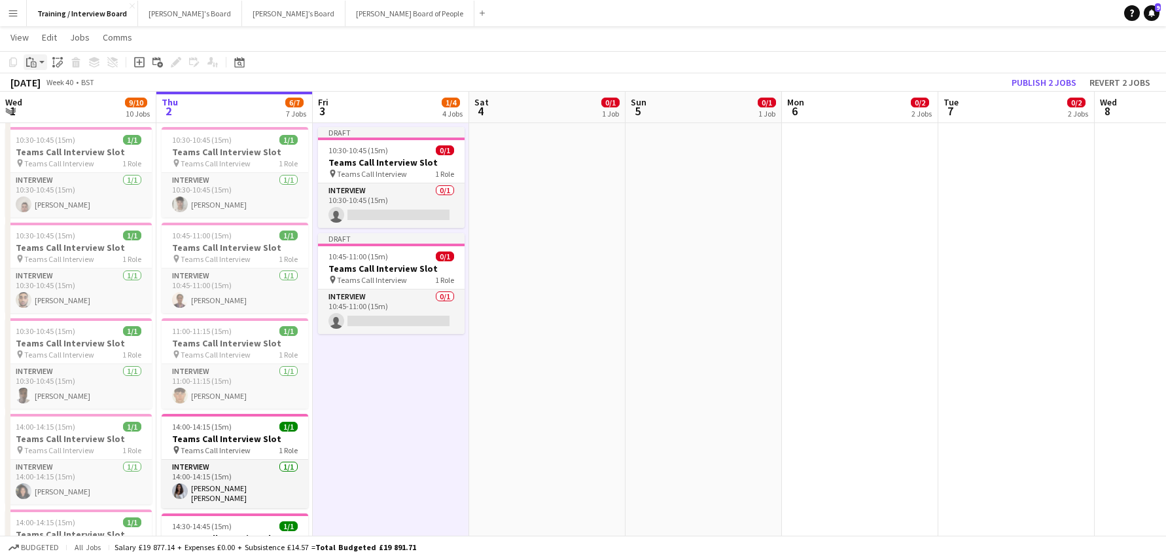
click at [26, 60] on icon at bounding box center [28, 62] width 4 height 9
click at [50, 85] on link "Paste Ctrl+V" at bounding box center [96, 87] width 123 height 12
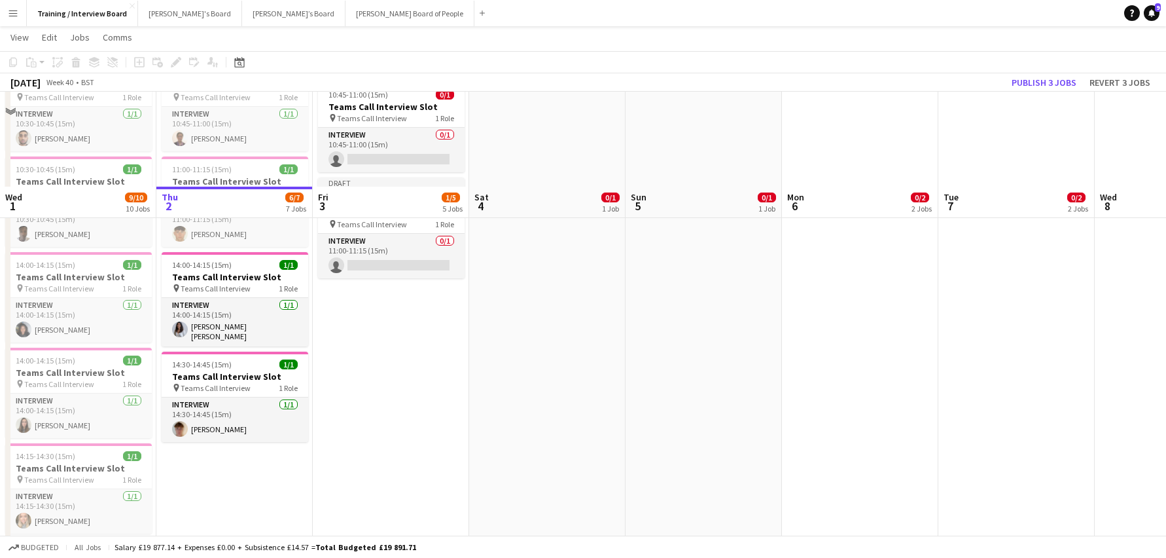
scroll to position [524, 0]
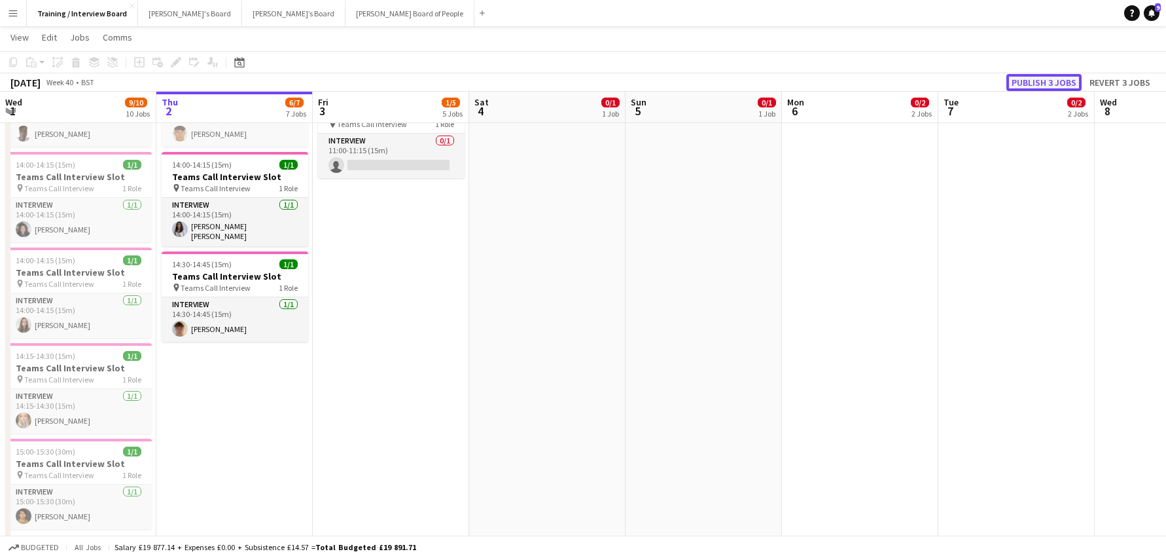
click at [1067, 74] on button "Publish 3 jobs" at bounding box center [1044, 82] width 75 height 17
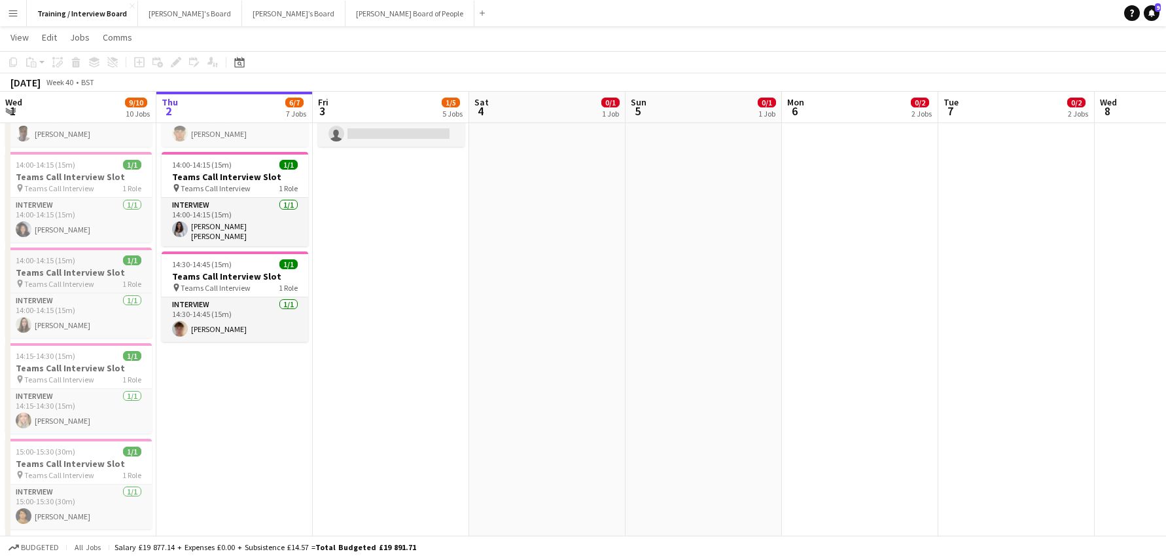
click at [33, 260] on span "14:00-14:15 (15m)" at bounding box center [46, 260] width 60 height 10
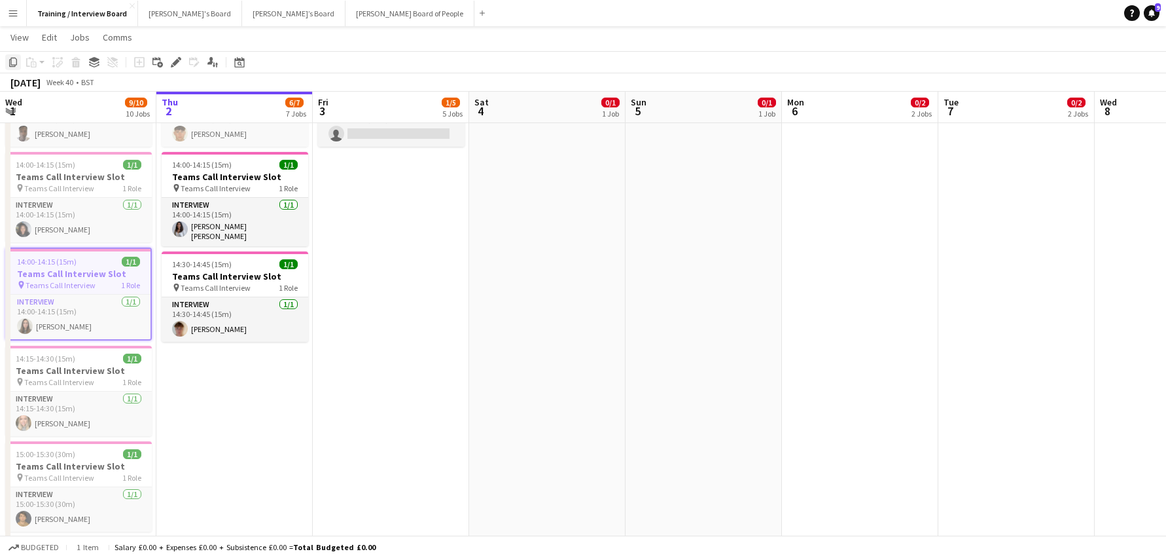
click at [16, 58] on icon "Copy" at bounding box center [13, 62] width 10 height 10
click at [229, 374] on app-date-cell "In progress 10:00-16:00 (6h) 1/1 pin Profiles Personnel 1 Role Admin Assistant …" at bounding box center [234, 567] width 156 height 1889
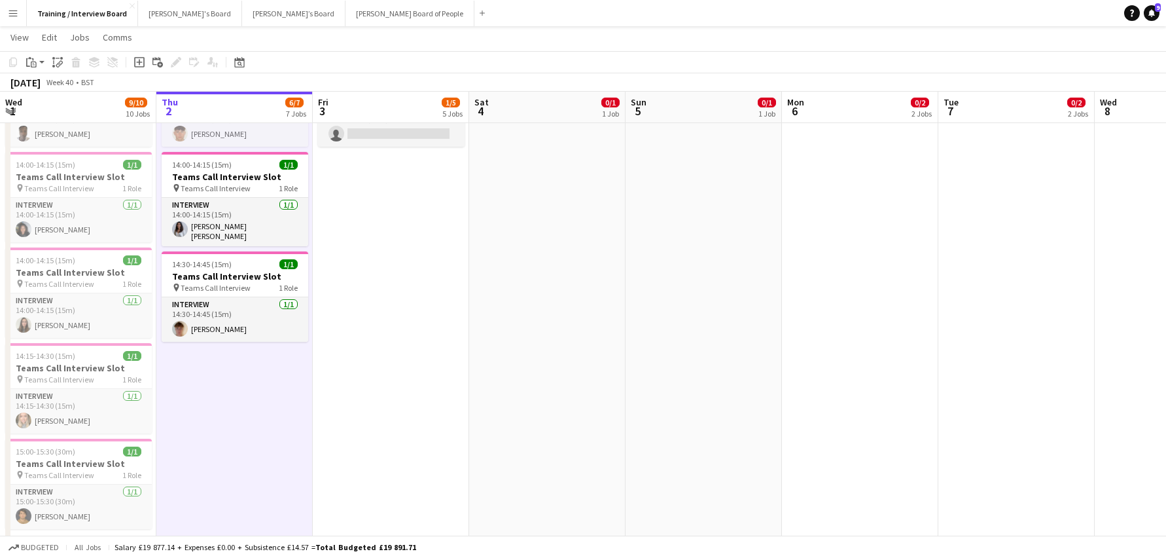
click at [229, 374] on app-date-cell "In progress 10:00-16:00 (6h) 1/1 pin Profiles Personnel 1 Role Admin Assistant …" at bounding box center [234, 567] width 156 height 1889
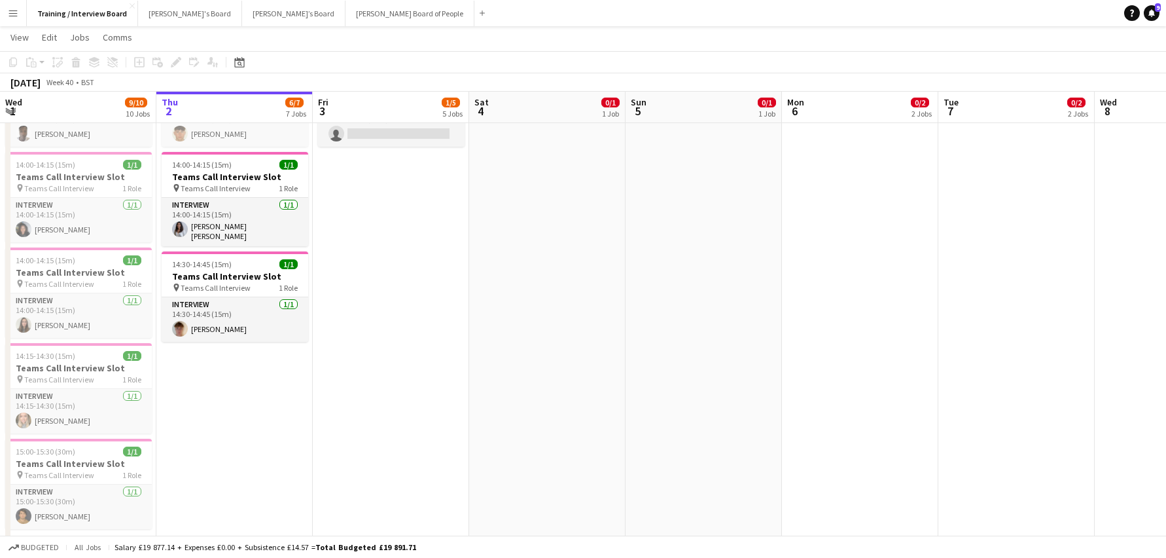
click at [167, 352] on app-date-cell "In progress 10:00-16:00 (6h) 1/1 pin Profiles Personnel 1 Role Admin Assistant …" at bounding box center [234, 567] width 156 height 1889
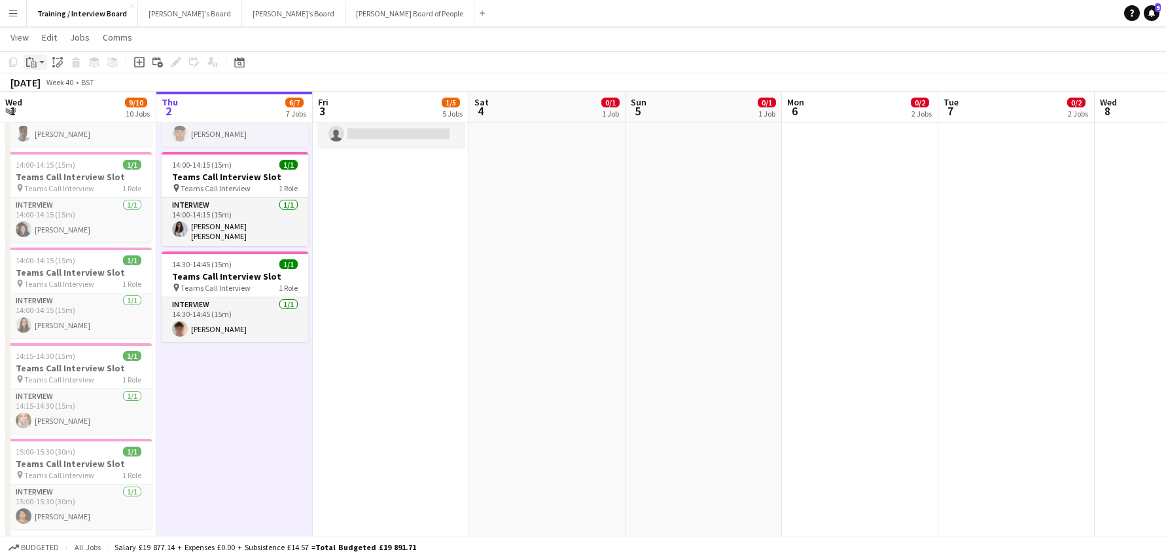
click at [28, 59] on icon "Paste" at bounding box center [31, 62] width 10 height 10
click at [35, 85] on link "Paste Ctrl+V" at bounding box center [96, 87] width 123 height 12
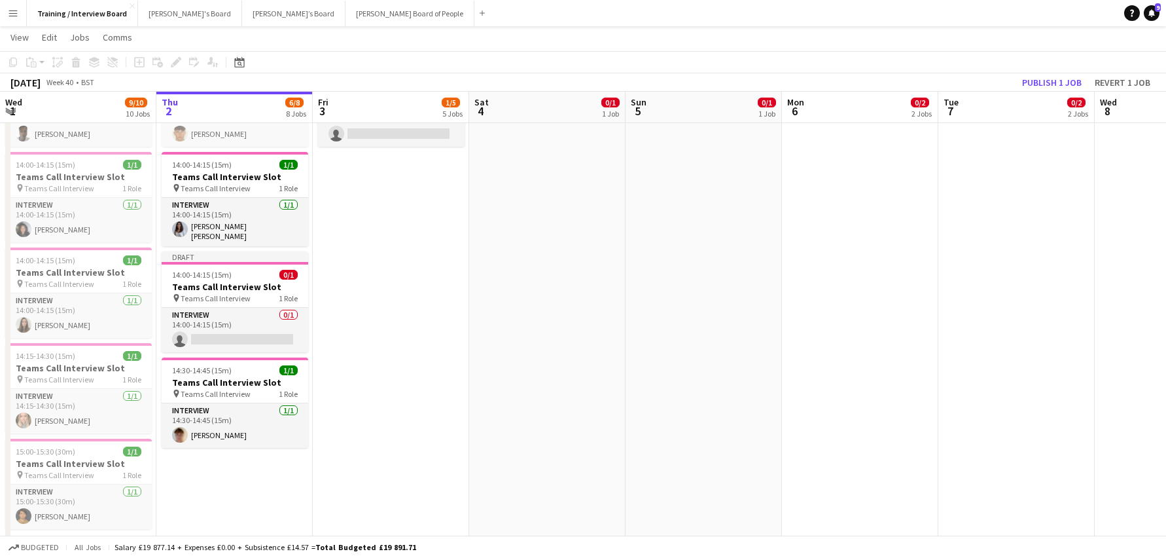
click at [365, 243] on app-date-cell "10:00-16:00 (6h) 1/1 pin Profiles Personnel 1 Role Admin Assistant 1/1 10:00-16…" at bounding box center [391, 567] width 156 height 1889
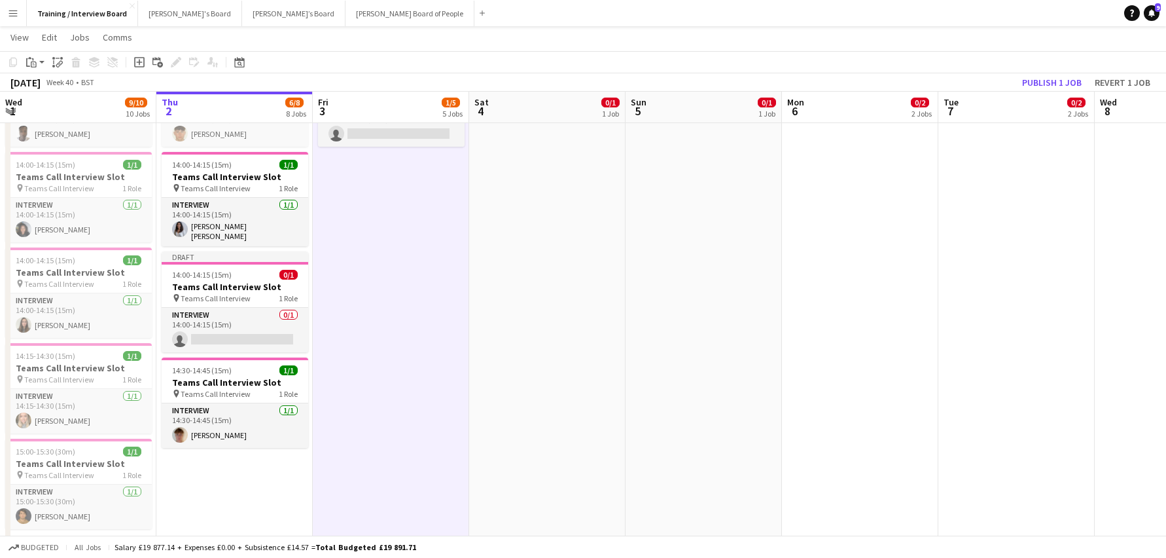
click at [353, 212] on app-date-cell "10:00-16:00 (6h) 1/1 pin Profiles Personnel 1 Role Admin Assistant 1/1 10:00-16…" at bounding box center [391, 567] width 156 height 1889
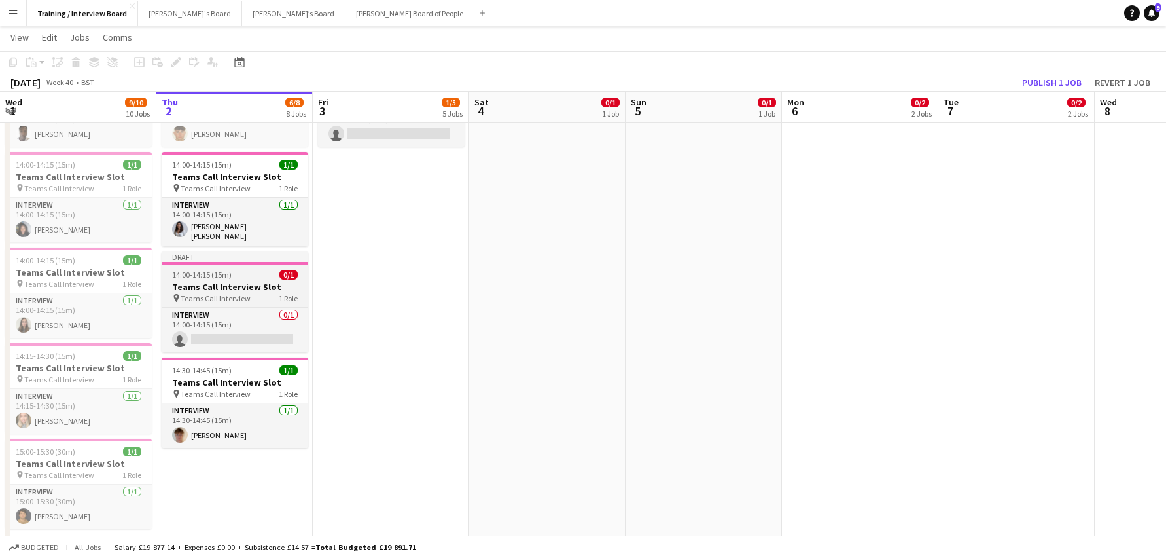
click at [187, 270] on span "14:00-14:15 (15m)" at bounding box center [202, 275] width 60 height 10
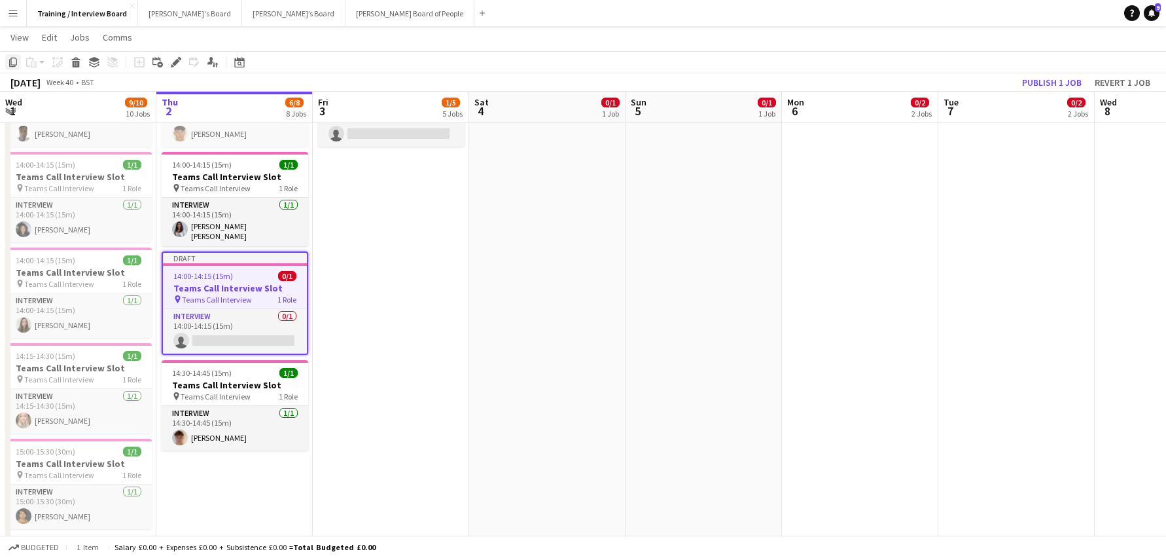
click at [11, 66] on icon at bounding box center [13, 62] width 8 height 9
click at [317, 196] on app-date-cell "10:00-16:00 (6h) 1/1 pin Profiles Personnel 1 Role Admin Assistant 1/1 10:00-16…" at bounding box center [391, 567] width 156 height 1889
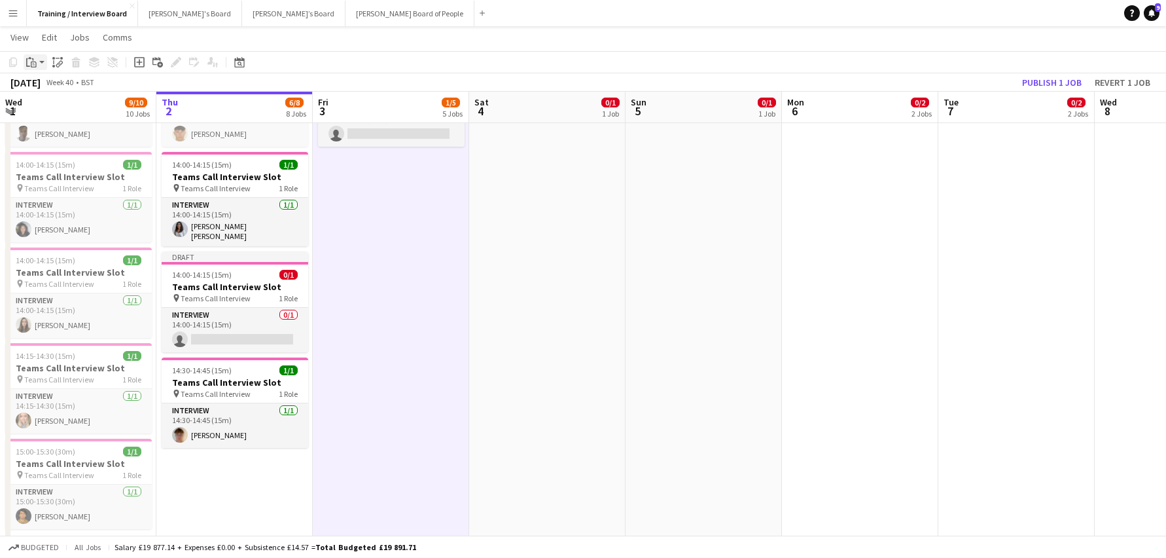
click at [31, 61] on icon "Paste" at bounding box center [31, 62] width 10 height 10
click at [56, 86] on link "Paste Ctrl+V" at bounding box center [96, 87] width 123 height 12
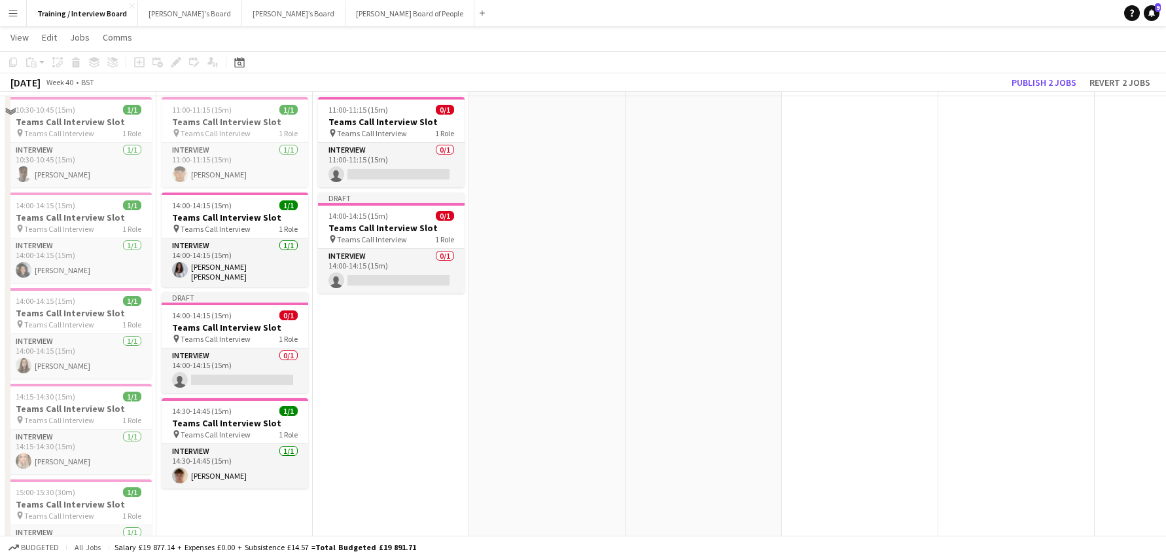
scroll to position [589, 0]
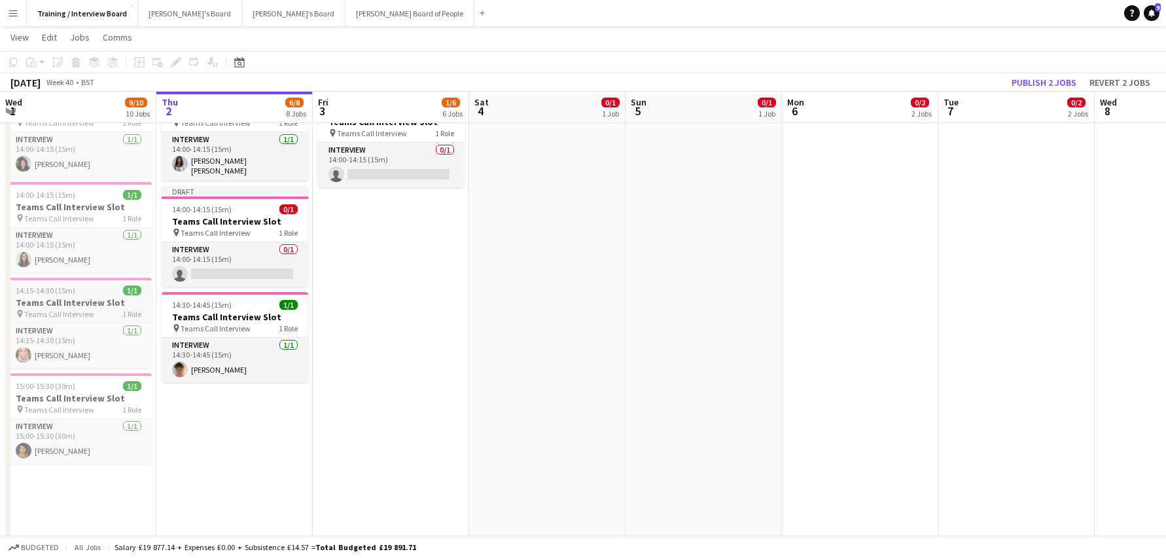
click at [39, 293] on span "14:15-14:30 (15m)" at bounding box center [46, 290] width 60 height 10
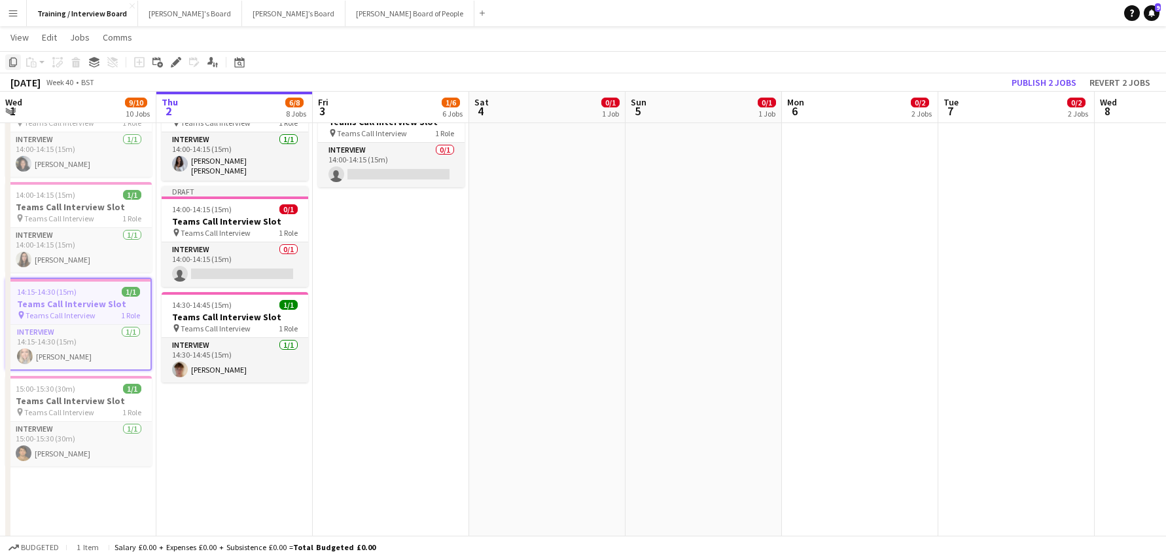
click at [15, 65] on icon at bounding box center [13, 62] width 8 height 9
click at [13, 61] on icon "Copy" at bounding box center [13, 62] width 10 height 10
click at [356, 206] on app-date-cell "10:00-16:00 (6h) 1/1 pin Profiles Personnel 1 Role Admin Assistant 1/1 10:00-16…" at bounding box center [391, 501] width 156 height 1889
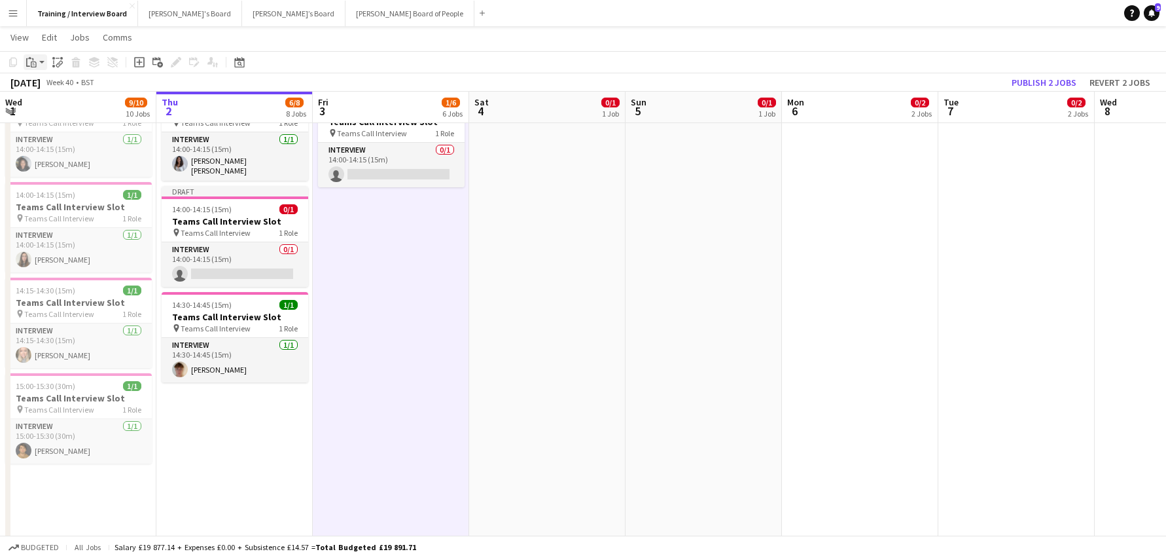
click at [34, 65] on icon "Paste" at bounding box center [31, 62] width 10 height 10
click at [58, 86] on link "Paste Ctrl+V" at bounding box center [96, 87] width 123 height 12
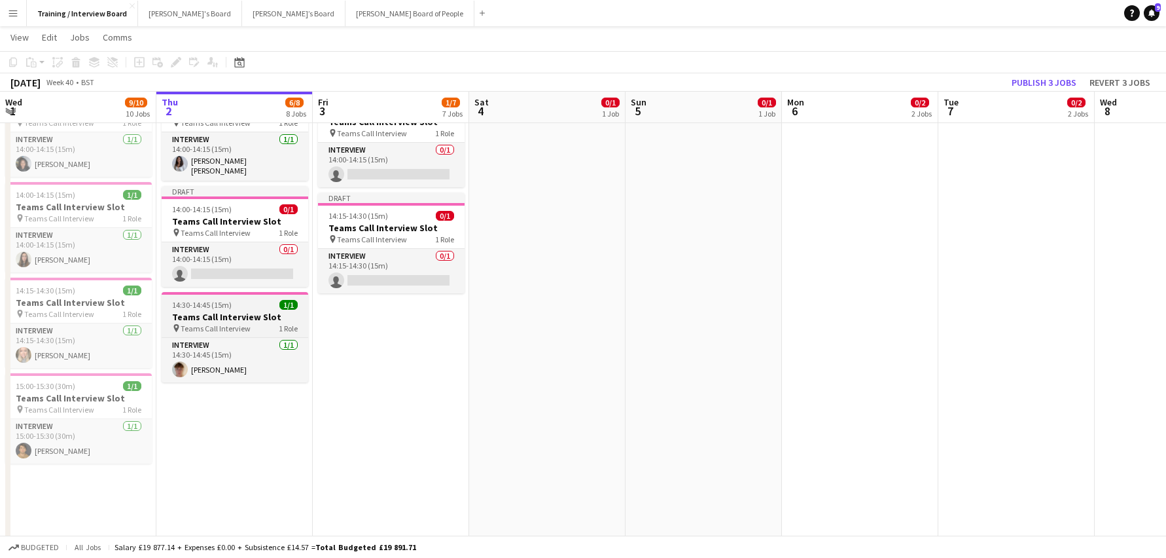
click at [205, 303] on span "14:30-14:45 (15m)" at bounding box center [202, 305] width 60 height 10
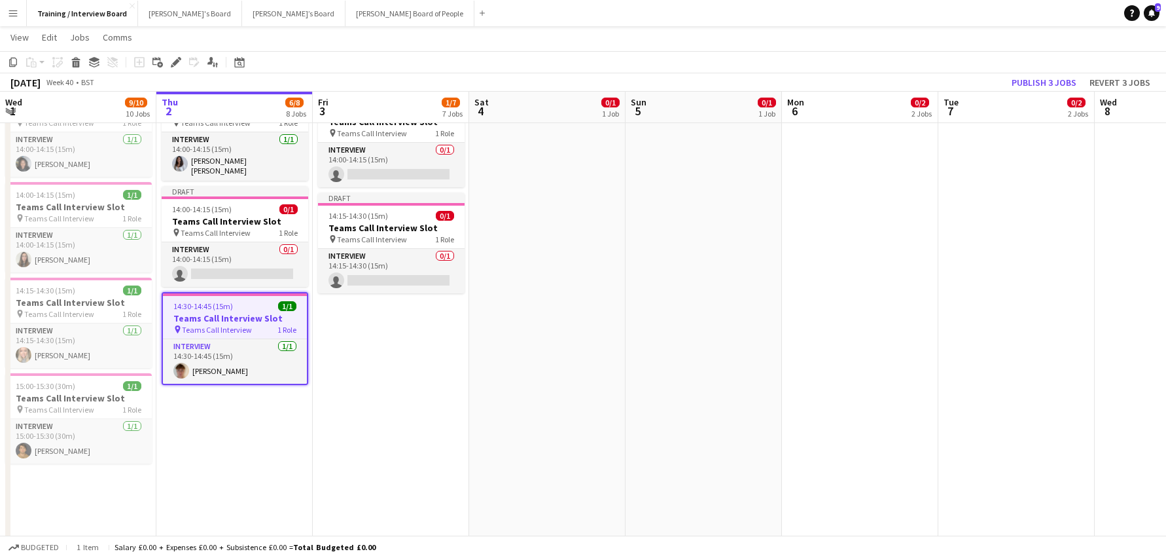
click at [5, 56] on app-toolbar "Copy Paste Paste Ctrl+V Paste with crew Ctrl+Shift+V Paste linked Job Delete Gr…" at bounding box center [583, 62] width 1166 height 22
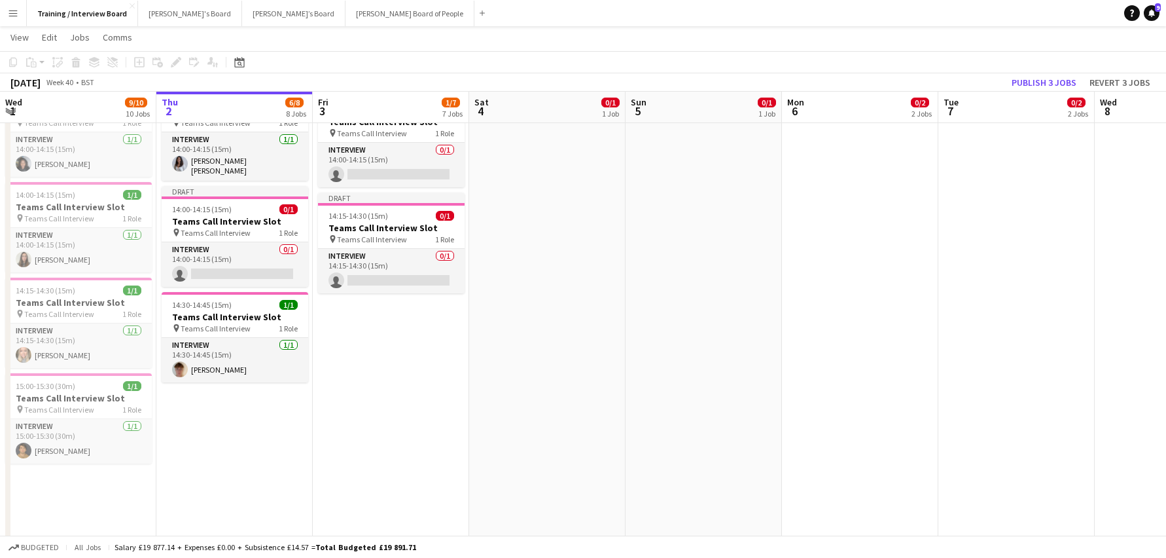
click at [365, 330] on app-date-cell "10:00-16:00 (6h) 1/1 pin Profiles Personnel 1 Role Admin Assistant 1/1 10:00-16…" at bounding box center [391, 501] width 156 height 1889
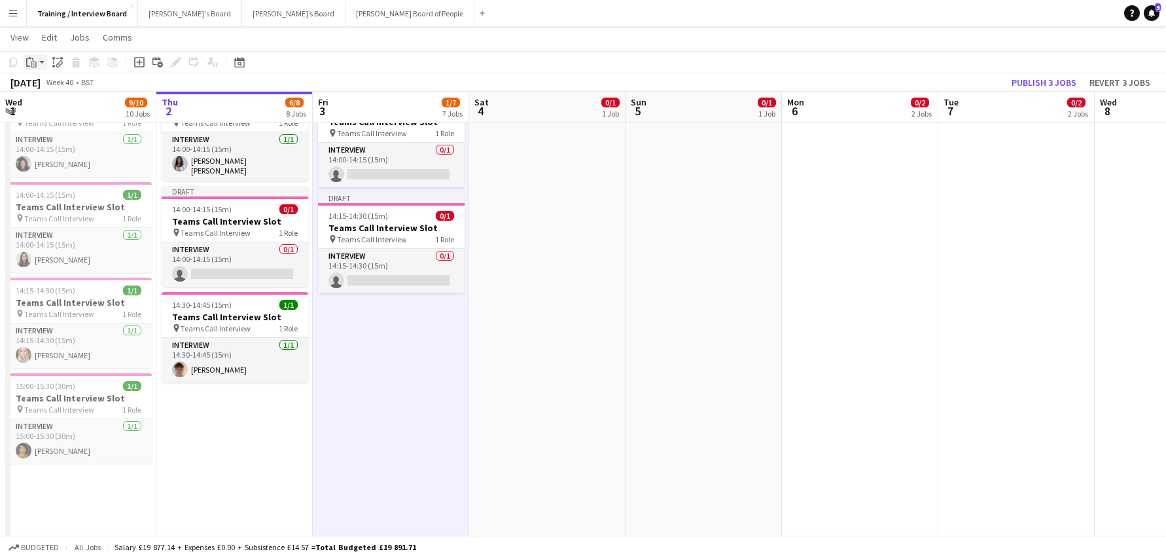
click at [33, 65] on icon "Paste" at bounding box center [31, 62] width 10 height 10
click at [47, 84] on link "Paste Ctrl+V" at bounding box center [96, 87] width 123 height 12
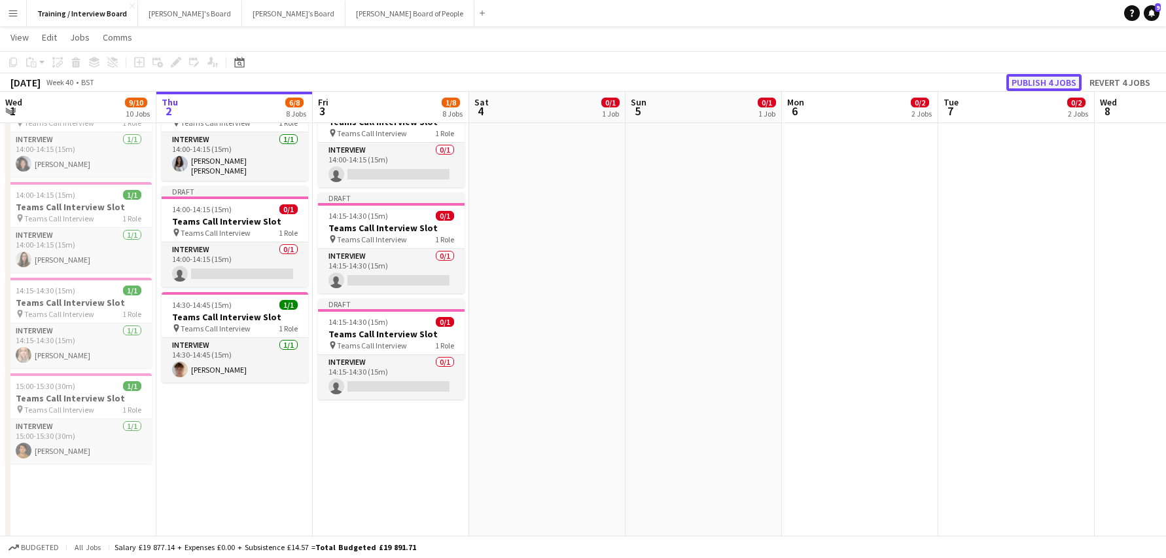
click at [1045, 82] on button "Publish 4 jobs" at bounding box center [1044, 82] width 75 height 17
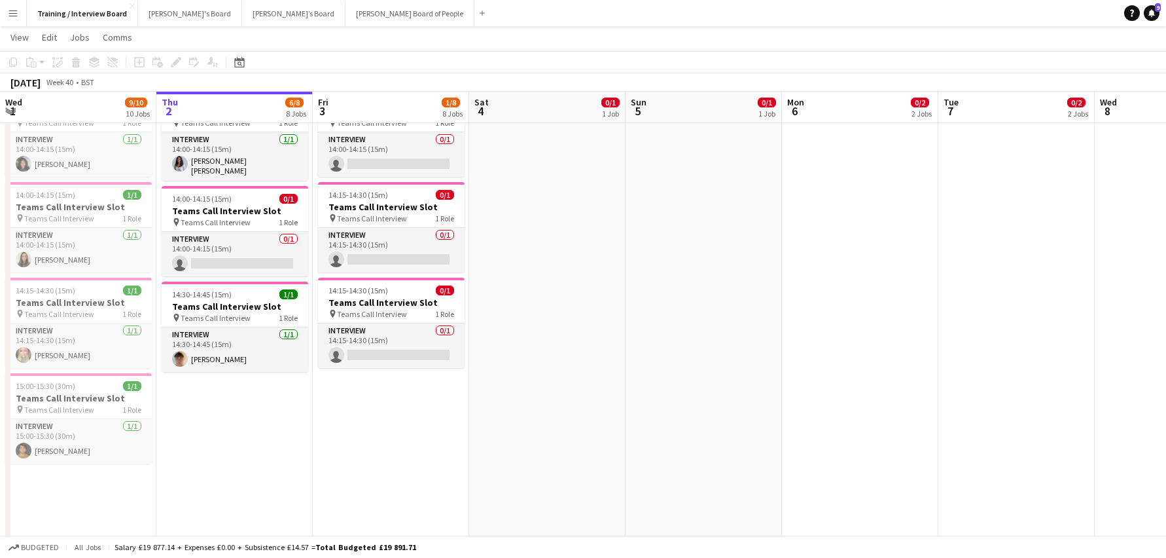
drag, startPoint x: 507, startPoint y: 96, endPoint x: 609, endPoint y: 107, distance: 103.3
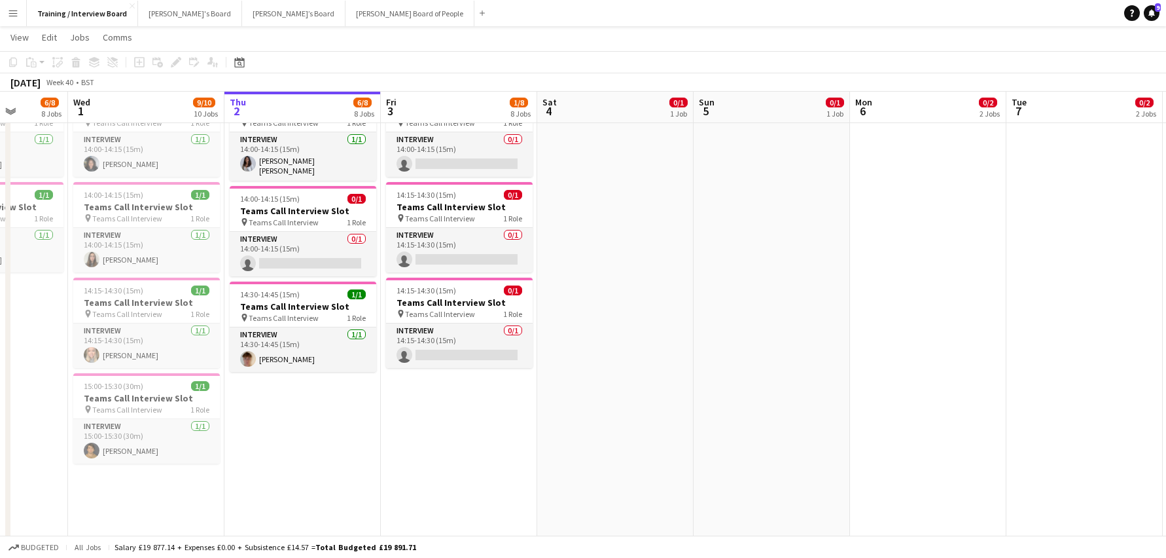
click at [771, 115] on app-board-header-date "Sun 5 0/1 1 Job" at bounding box center [772, 107] width 156 height 31
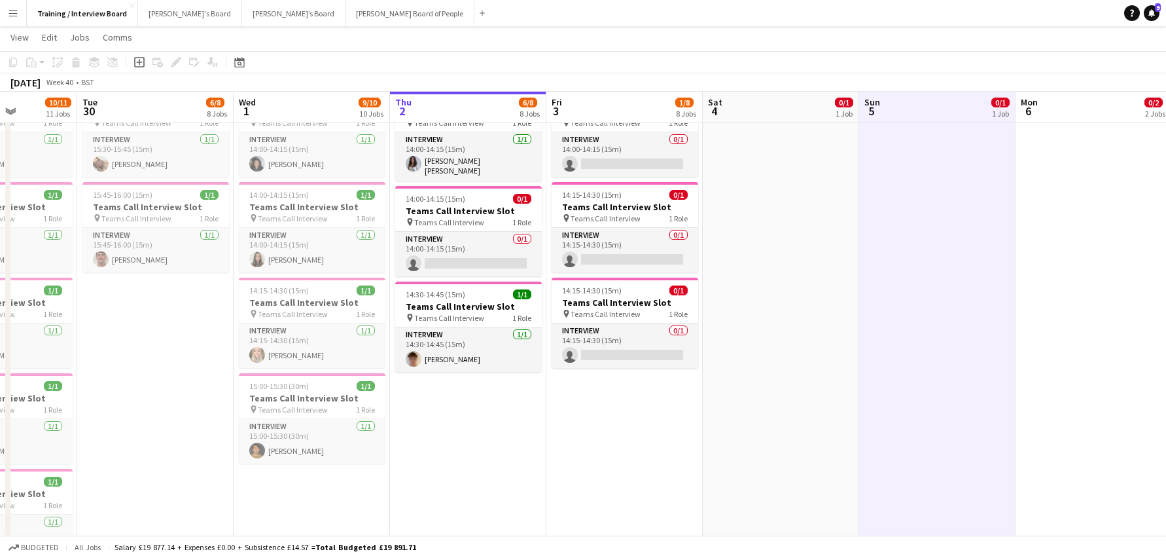
drag, startPoint x: 611, startPoint y: 120, endPoint x: 899, endPoint y: 128, distance: 287.5
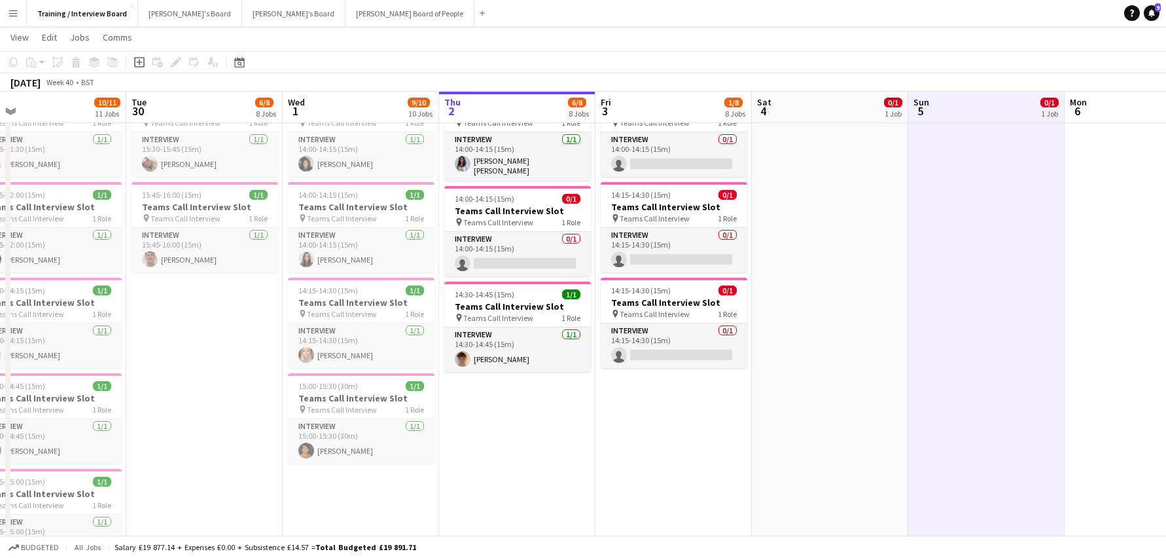
click at [915, 128] on app-date-cell at bounding box center [987, 501] width 156 height 1889
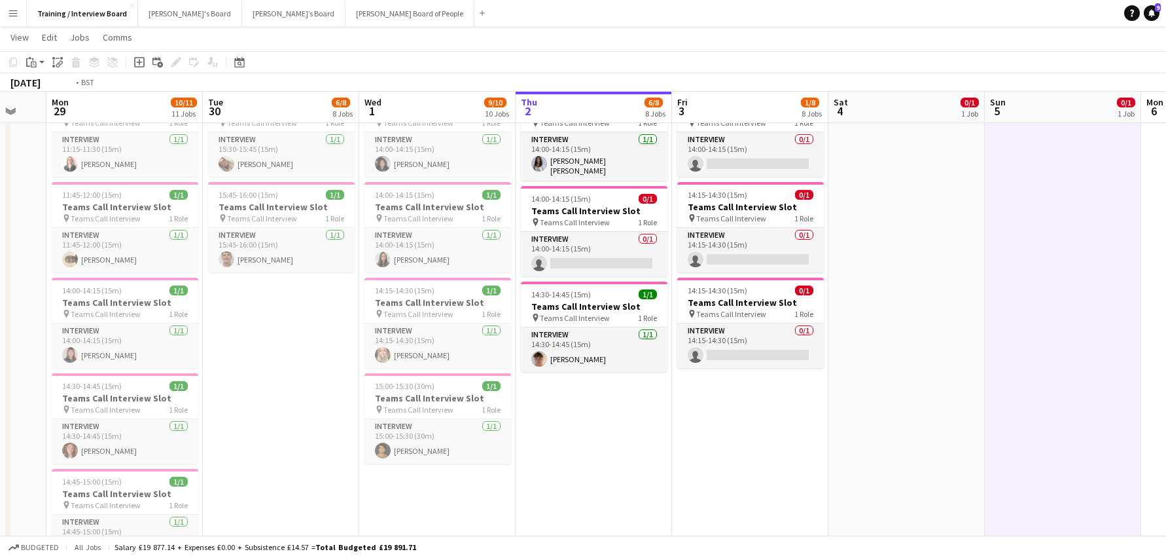
drag, startPoint x: 377, startPoint y: 113, endPoint x: 570, endPoint y: 114, distance: 192.5
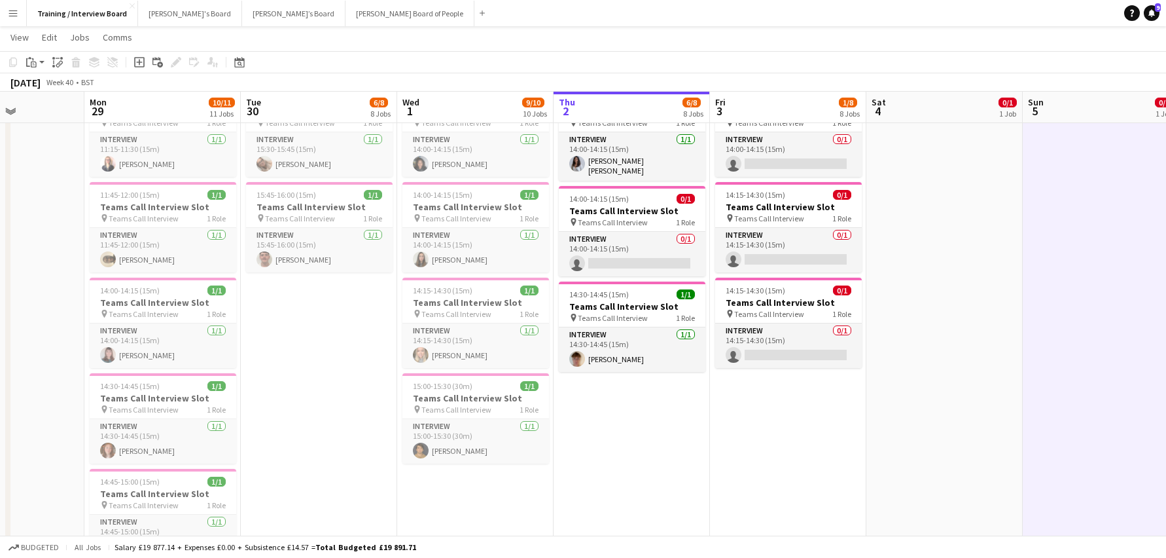
scroll to position [0, 379]
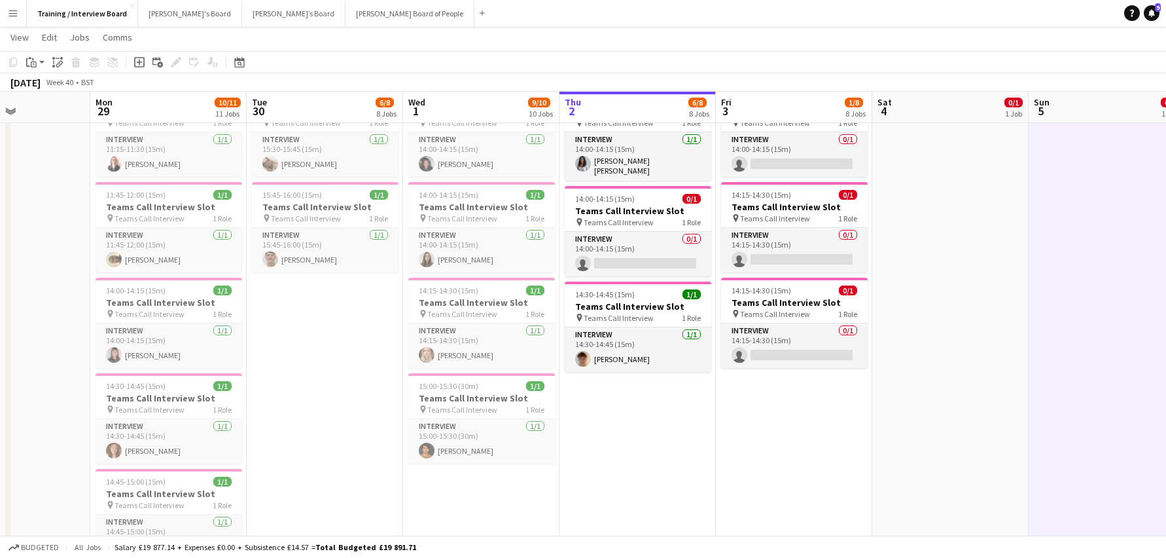
click at [141, 387] on span "14:30-14:45 (15m)" at bounding box center [136, 386] width 60 height 10
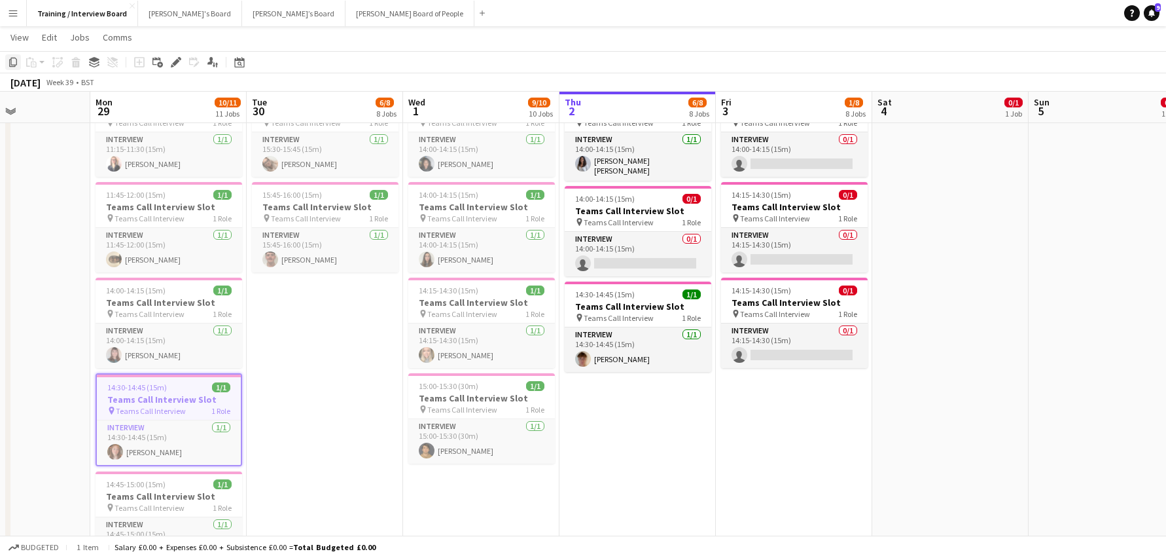
click at [15, 63] on icon "Copy" at bounding box center [13, 62] width 10 height 10
click at [801, 416] on app-date-cell "10:00-16:00 (6h) 1/1 pin Profiles Personnel 1 Role Admin Assistant 1/1 10:00-16…" at bounding box center [794, 501] width 156 height 1889
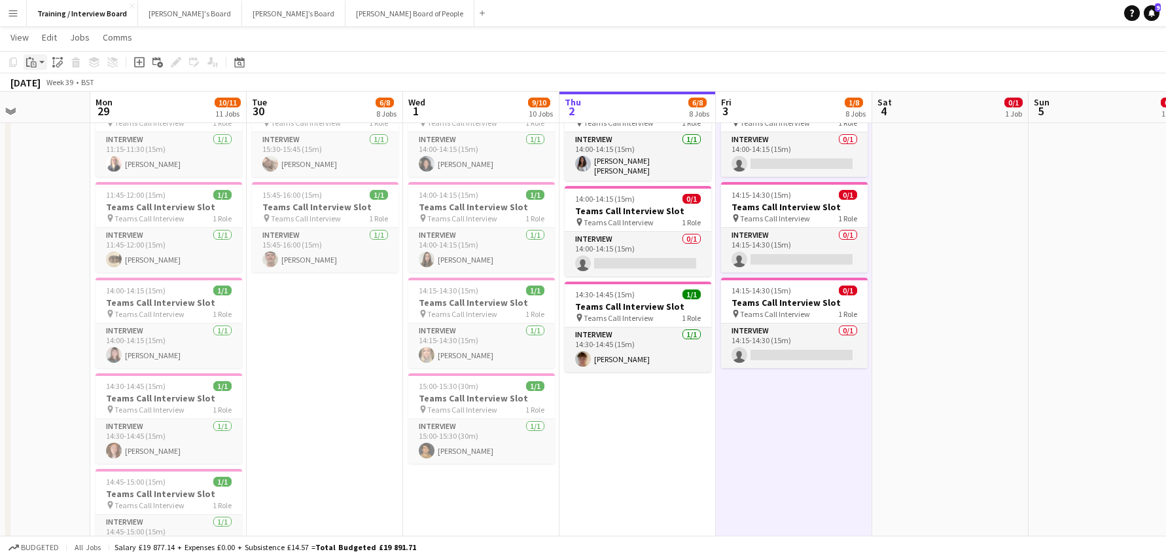
click at [37, 60] on div "Paste" at bounding box center [32, 62] width 16 height 16
click at [43, 89] on link "Paste Ctrl+V" at bounding box center [96, 87] width 123 height 12
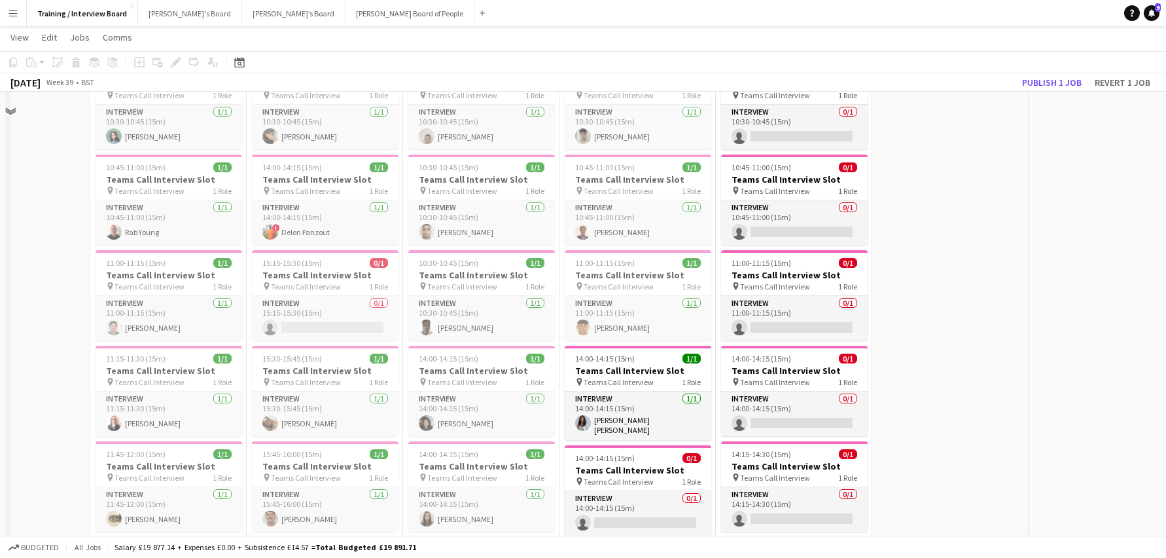
scroll to position [262, 0]
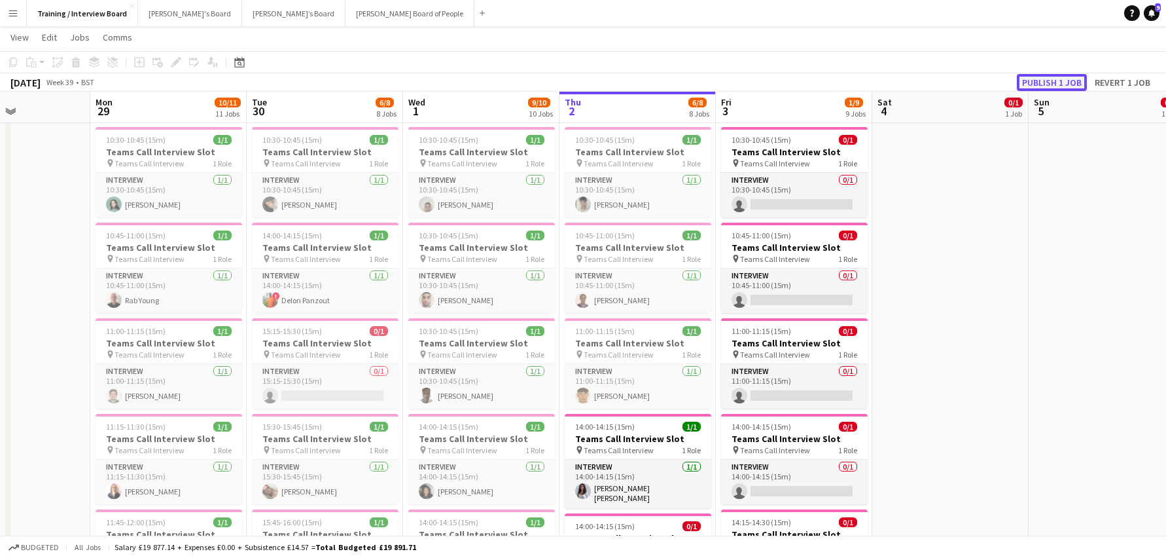
click at [1055, 77] on button "Publish 1 job" at bounding box center [1052, 82] width 70 height 17
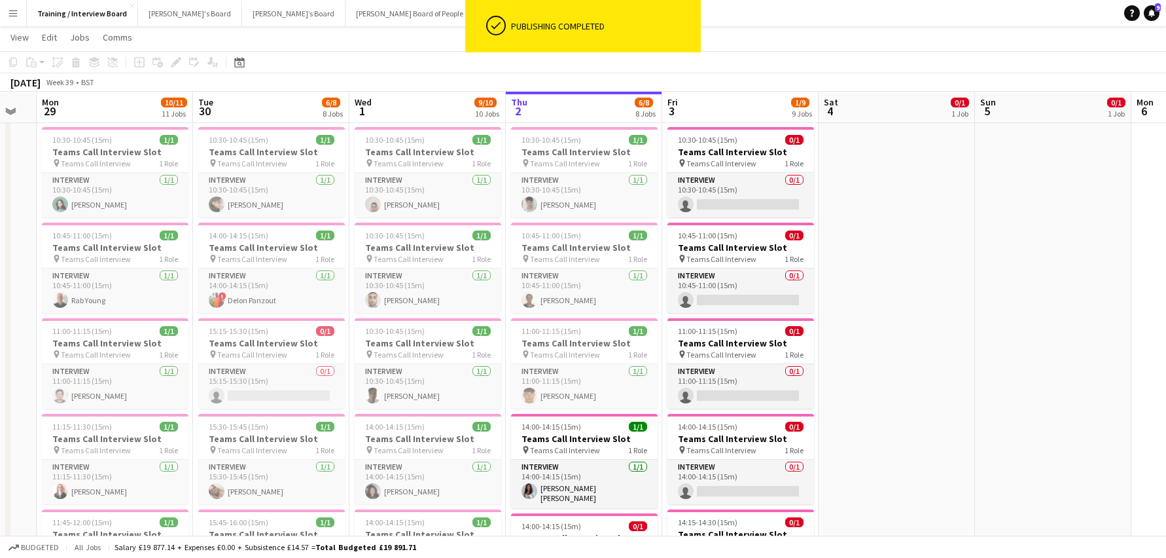
drag, startPoint x: 930, startPoint y: 115, endPoint x: 783, endPoint y: 118, distance: 147.3
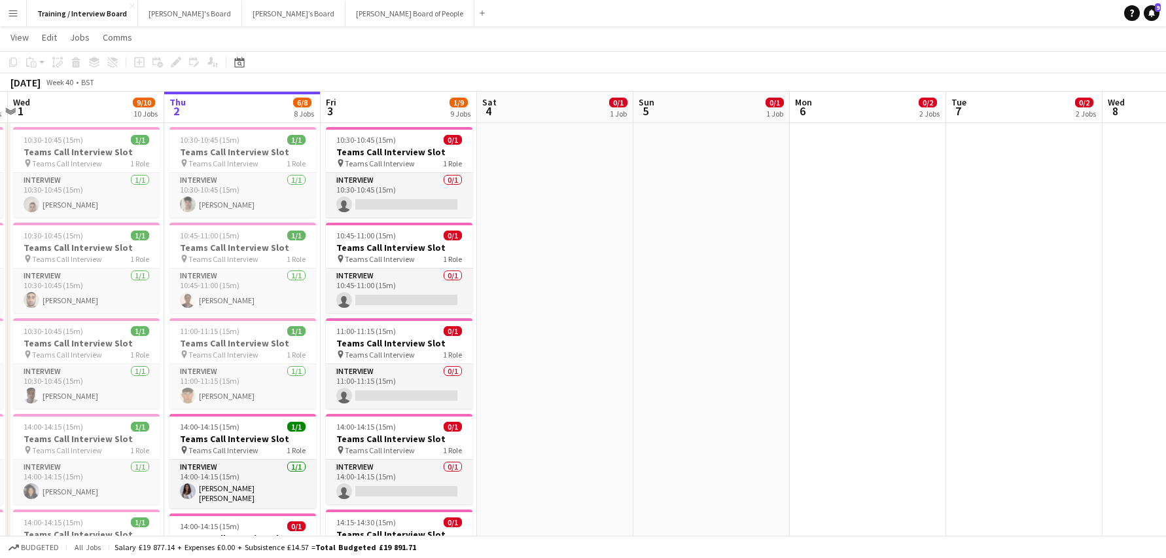
scroll to position [0, 467]
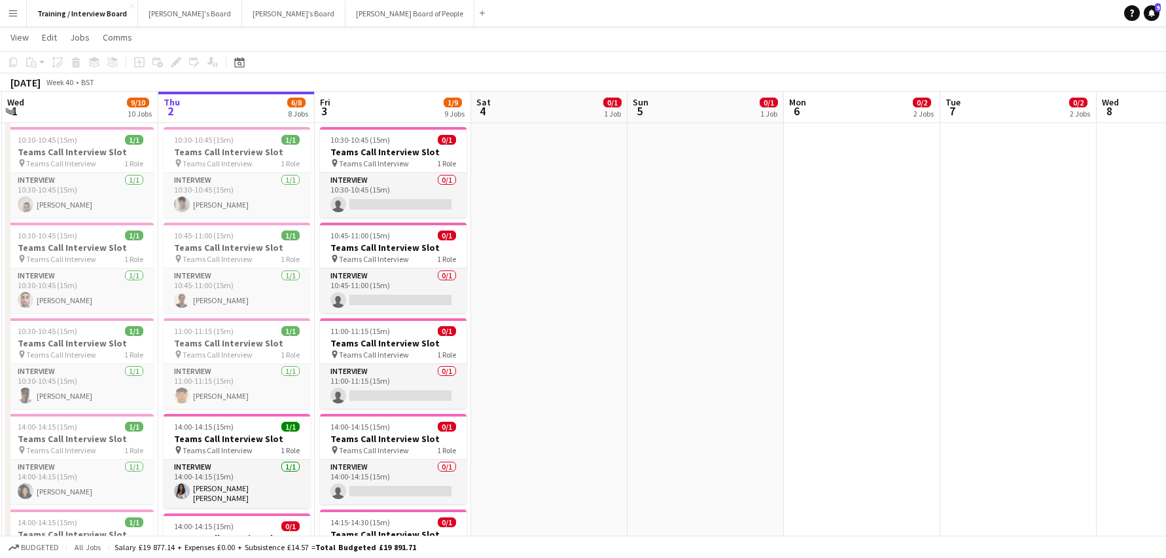
drag, startPoint x: 783, startPoint y: 118, endPoint x: 498, endPoint y: 96, distance: 285.6
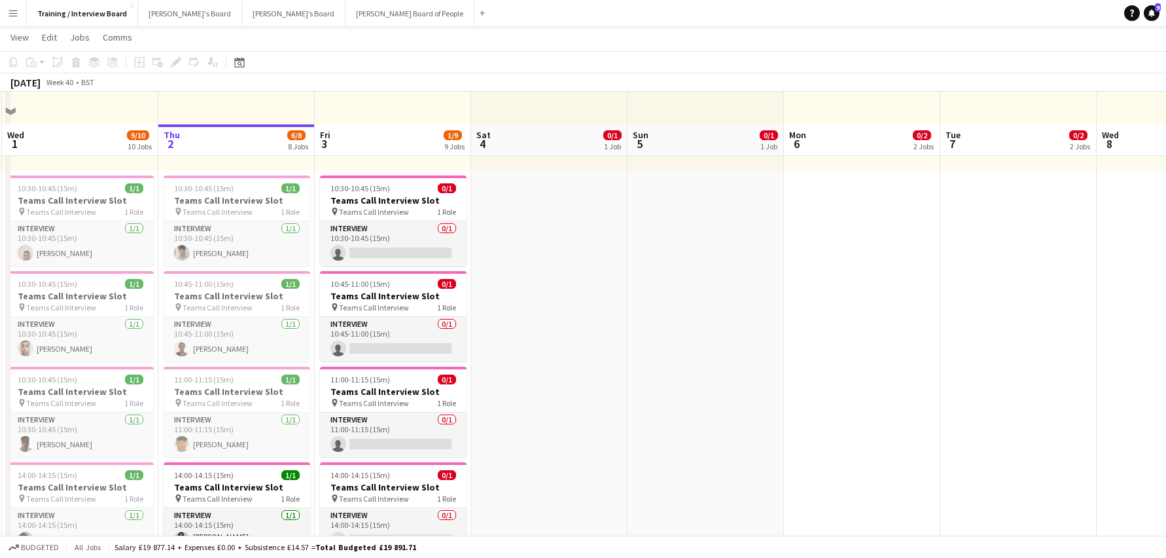
scroll to position [262, 0]
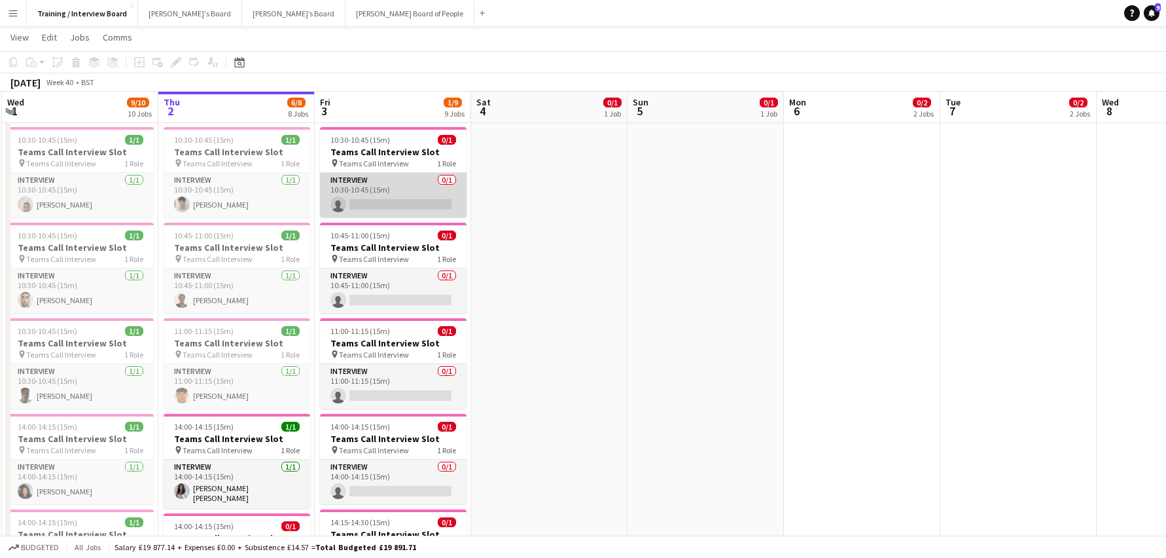
click at [386, 206] on app-card-role "Interview 0/1 10:30-10:45 (15m) single-neutral-actions" at bounding box center [393, 195] width 147 height 45
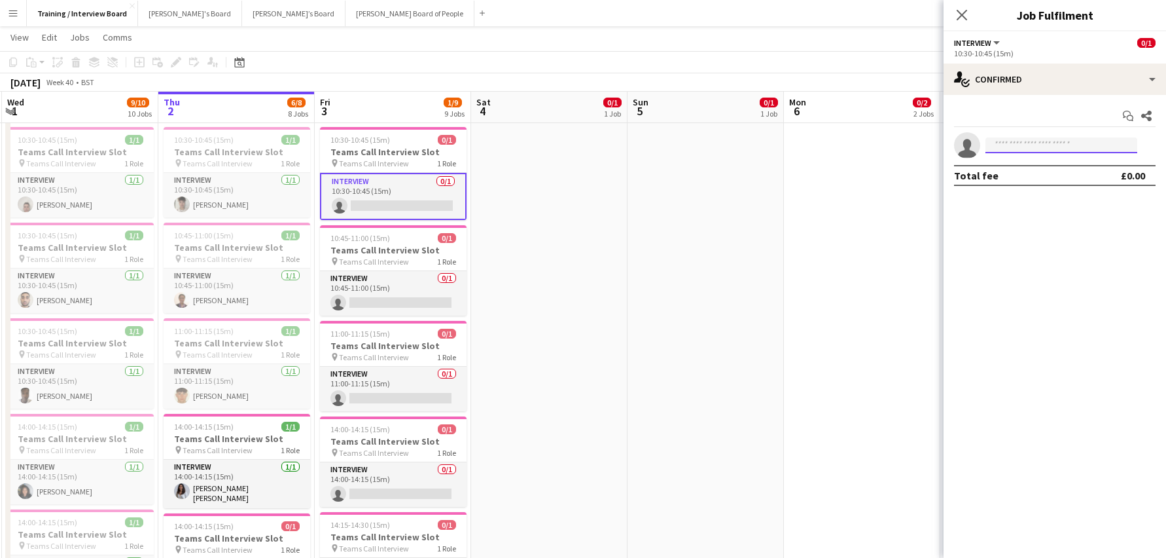
click at [1017, 142] on input at bounding box center [1062, 145] width 152 height 16
paste input "**********"
type input "**********"
click at [1006, 179] on span "marlene140x@icloud.com" at bounding box center [1061, 175] width 131 height 10
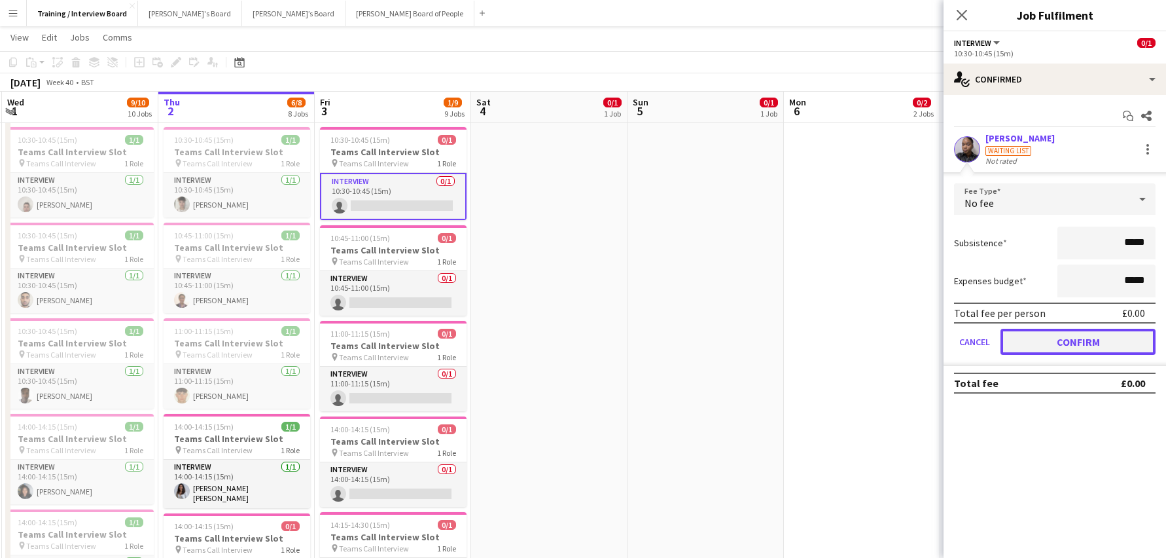
click at [1102, 335] on button "Confirm" at bounding box center [1078, 342] width 155 height 26
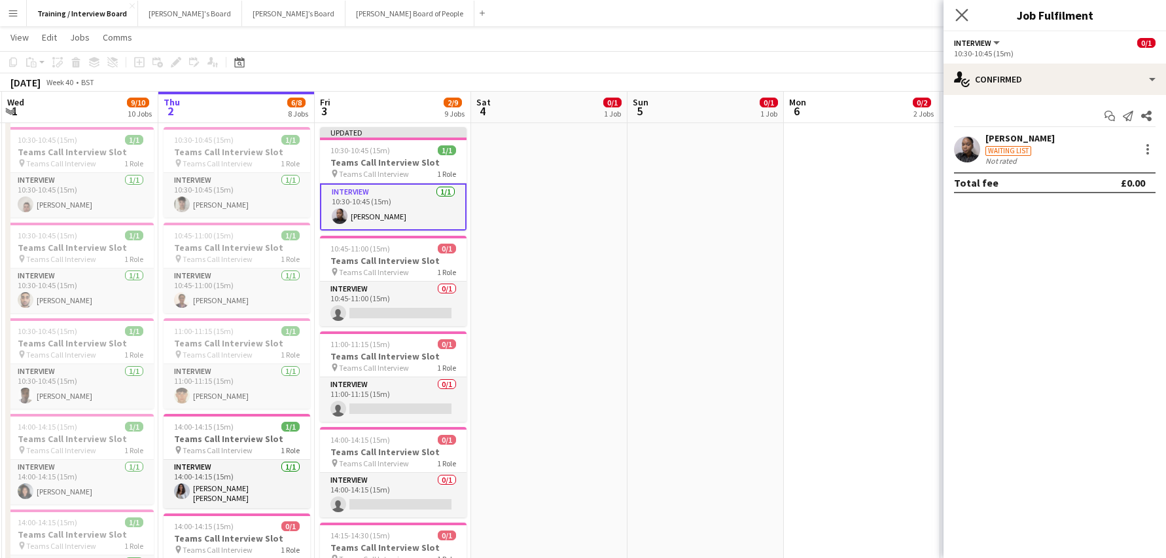
click at [970, 17] on app-icon "Close pop-in" at bounding box center [962, 15] width 19 height 19
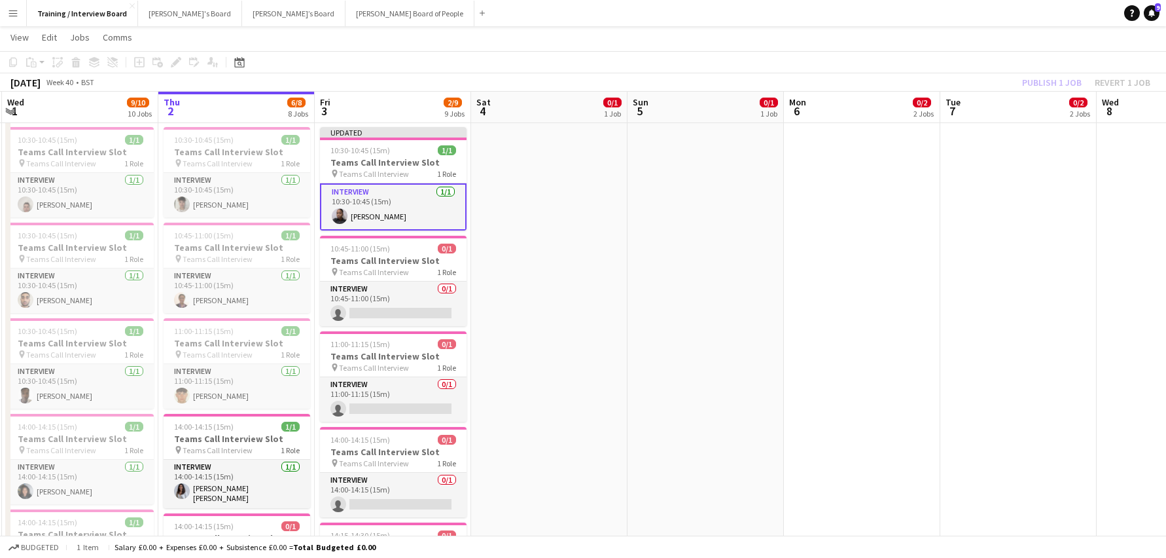
click at [1064, 78] on div "Publish 1 job Revert 1 job" at bounding box center [1087, 82] width 160 height 17
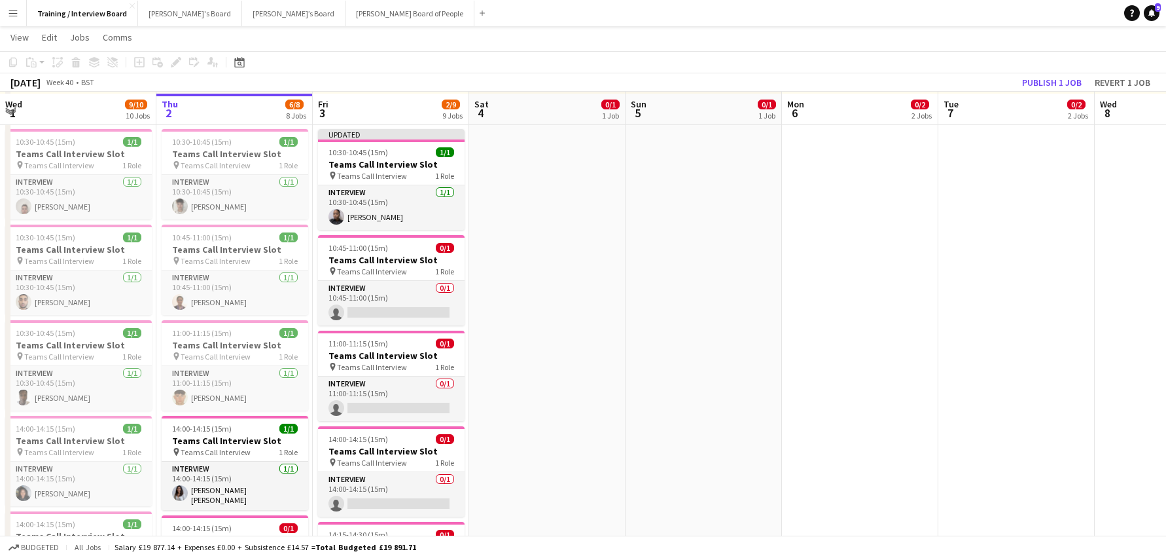
scroll to position [262, 0]
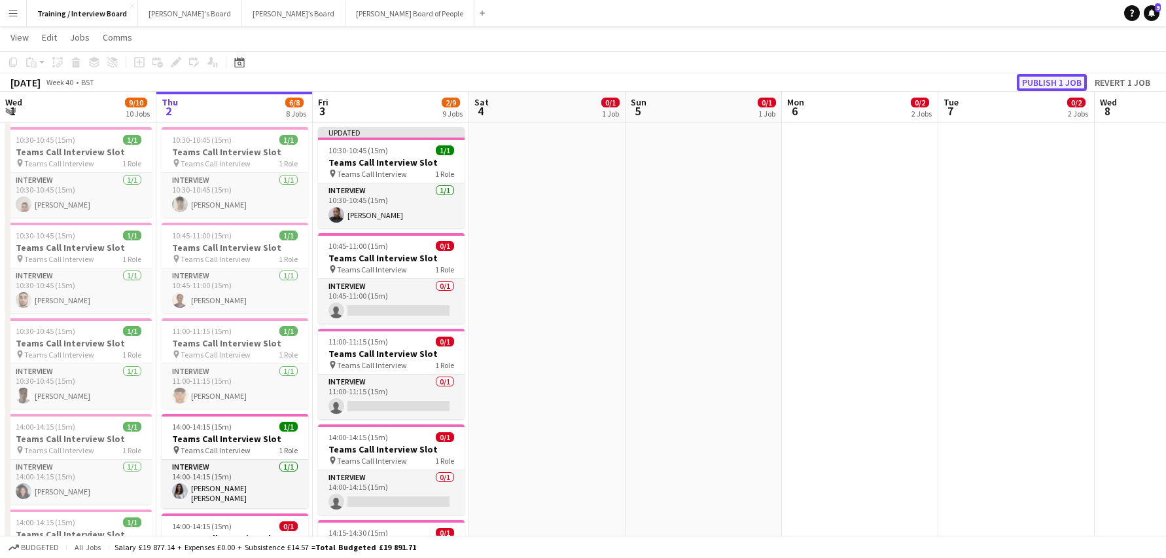
click at [1045, 86] on button "Publish 1 job" at bounding box center [1052, 82] width 70 height 17
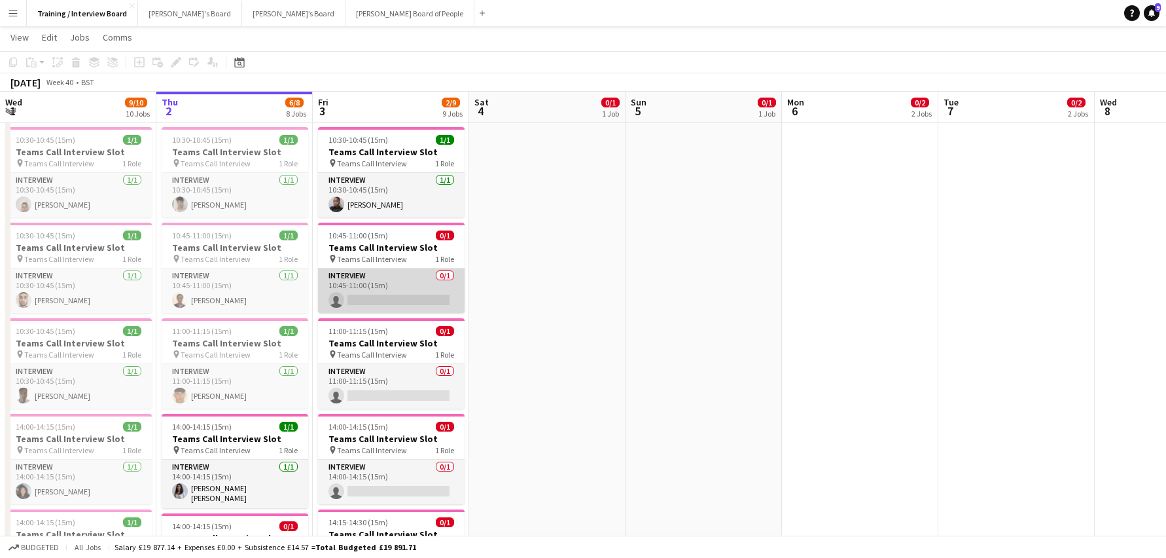
click at [360, 300] on app-card-role "Interview 0/1 10:45-11:00 (15m) single-neutral-actions" at bounding box center [391, 290] width 147 height 45
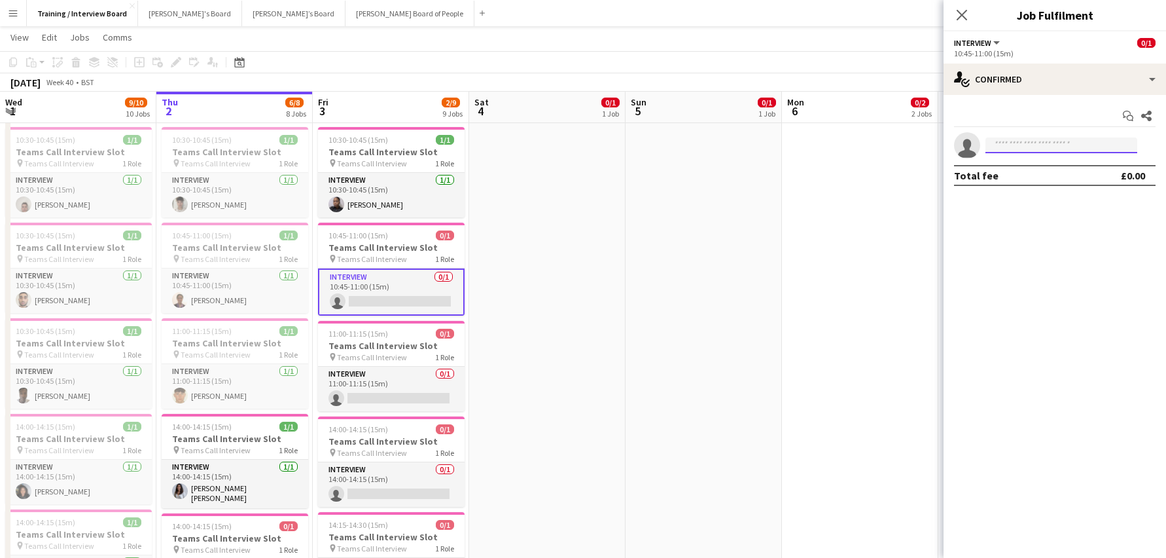
click at [1023, 141] on input at bounding box center [1062, 145] width 152 height 16
paste input "**********"
type input "**********"
click at [1034, 162] on span "[PERSON_NAME]" at bounding box center [1033, 163] width 75 height 11
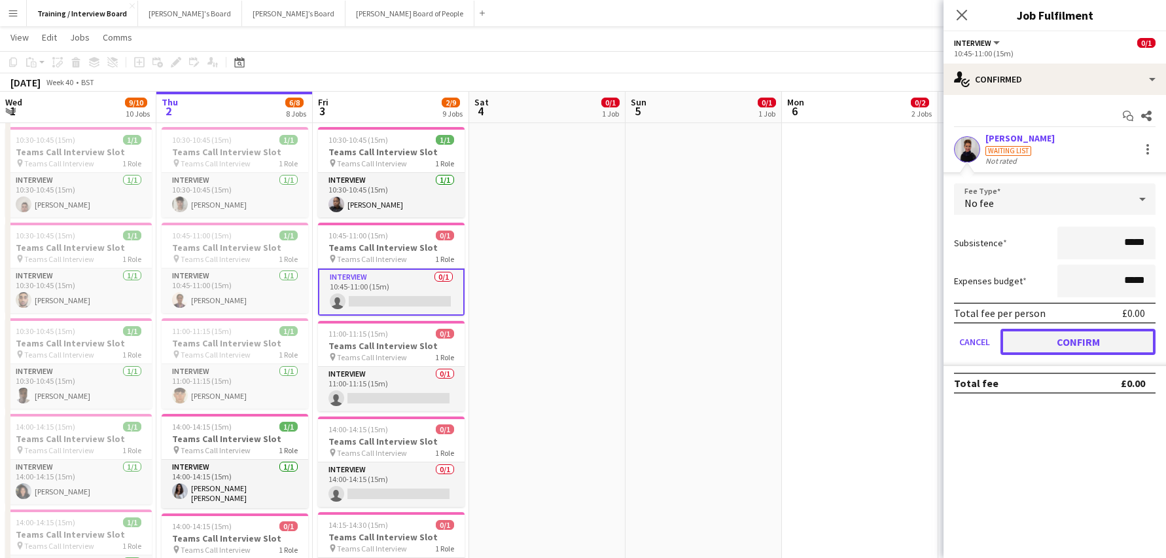
click at [1112, 342] on button "Confirm" at bounding box center [1078, 342] width 155 height 26
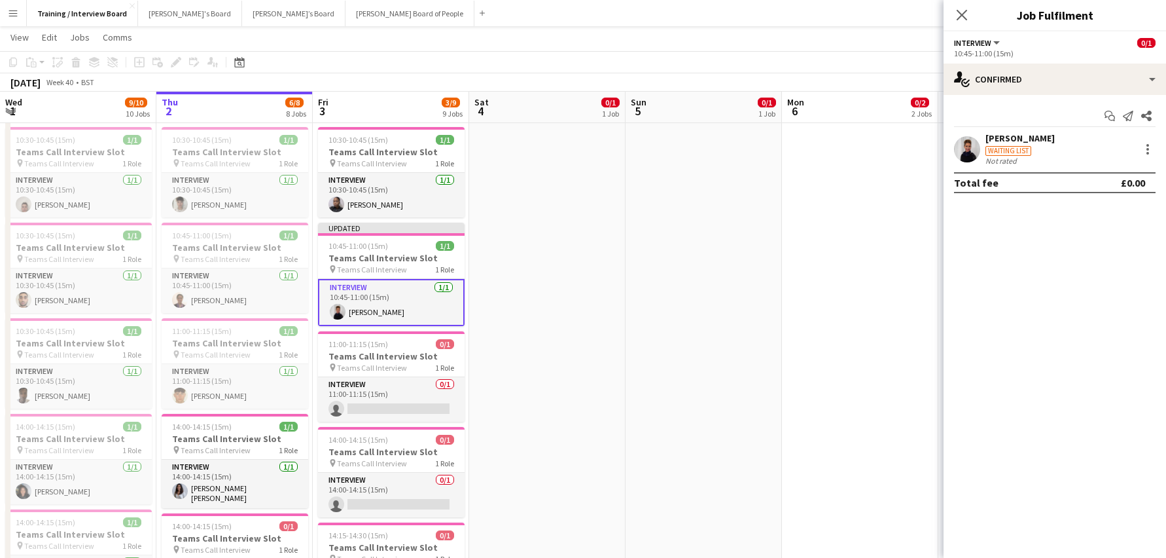
click at [835, 55] on app-toolbar "Copy Paste Paste Ctrl+V Paste with crew Ctrl+Shift+V Paste linked Job [GEOGRAPH…" at bounding box center [583, 62] width 1166 height 22
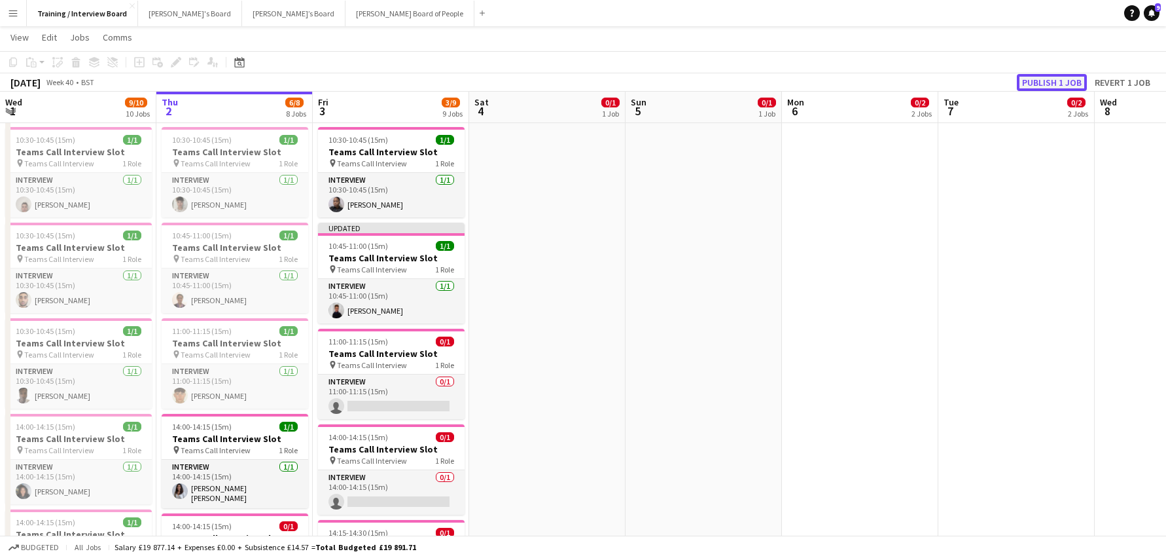
click at [1051, 81] on button "Publish 1 job" at bounding box center [1052, 82] width 70 height 17
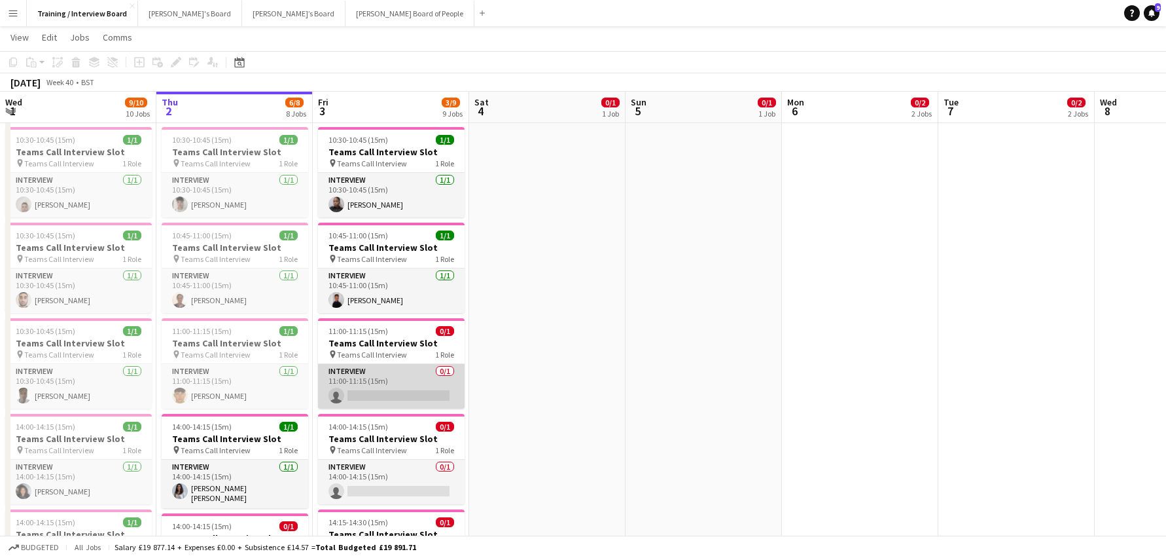
scroll to position [0, 312]
click at [380, 386] on app-card-role "Interview 0/1 11:00-11:15 (15m) single-neutral-actions" at bounding box center [392, 386] width 147 height 45
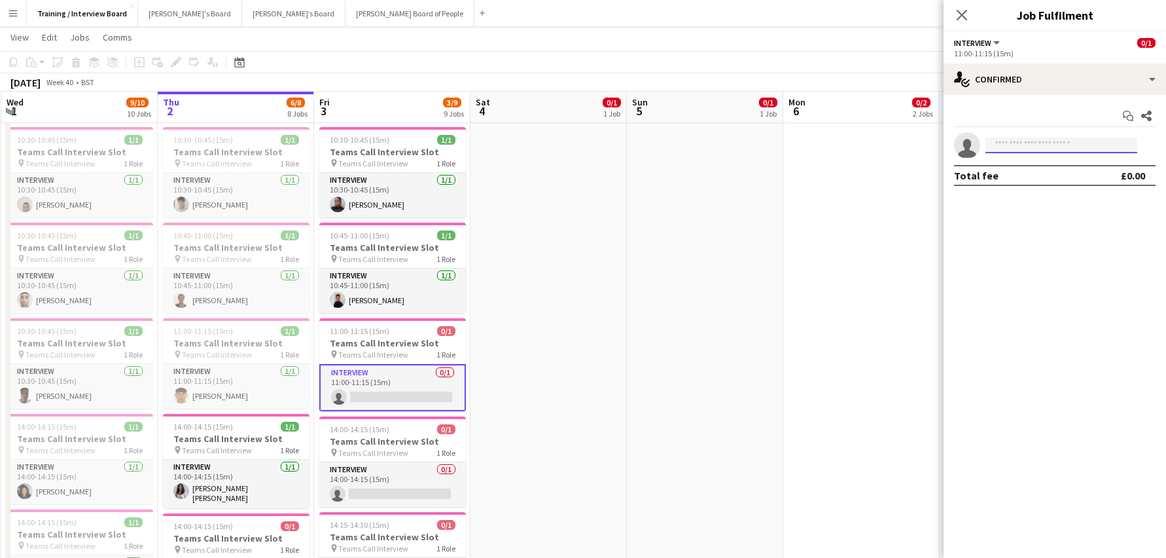
click at [1007, 147] on input at bounding box center [1062, 145] width 152 height 16
drag, startPoint x: 1027, startPoint y: 153, endPoint x: 1053, endPoint y: 152, distance: 25.6
click at [1053, 152] on input at bounding box center [1062, 145] width 152 height 16
click at [1014, 143] on input at bounding box center [1062, 145] width 152 height 16
paste input "**********"
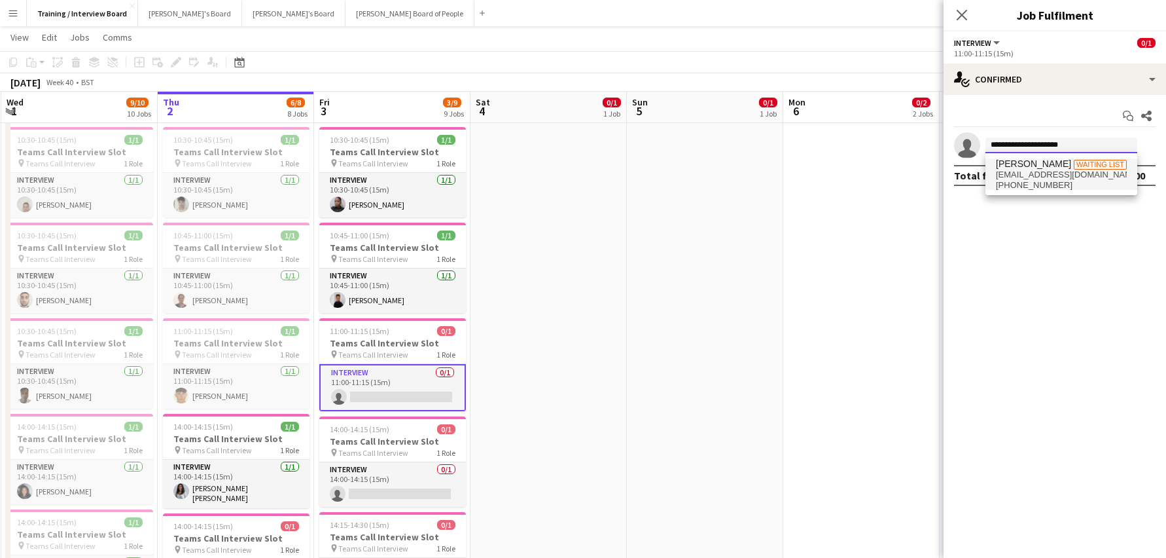
type input "**********"
click at [1019, 165] on span "[PERSON_NAME]" at bounding box center [1033, 163] width 75 height 11
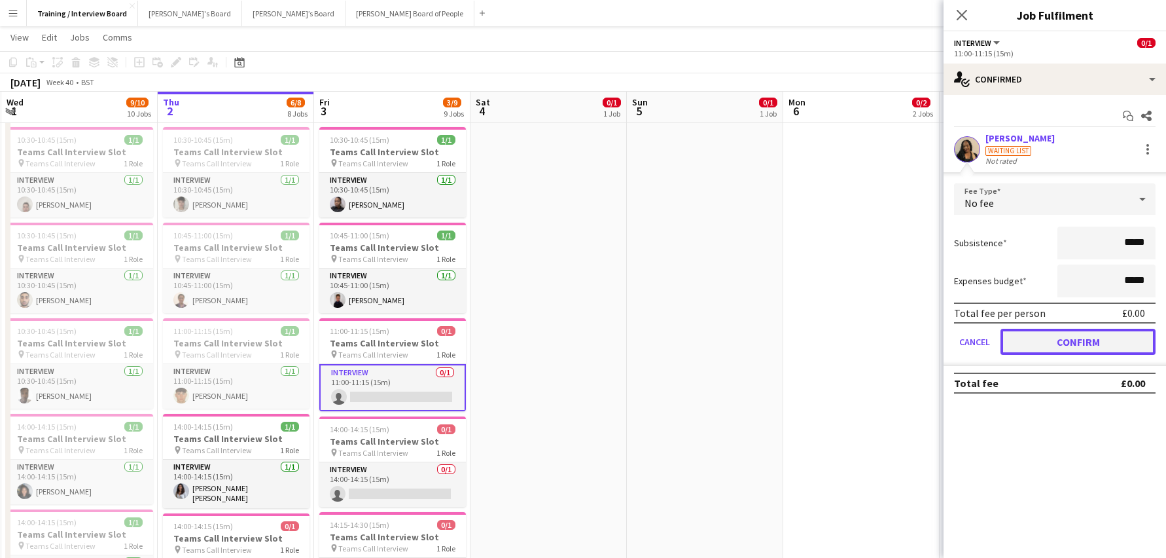
click at [1100, 347] on button "Confirm" at bounding box center [1078, 342] width 155 height 26
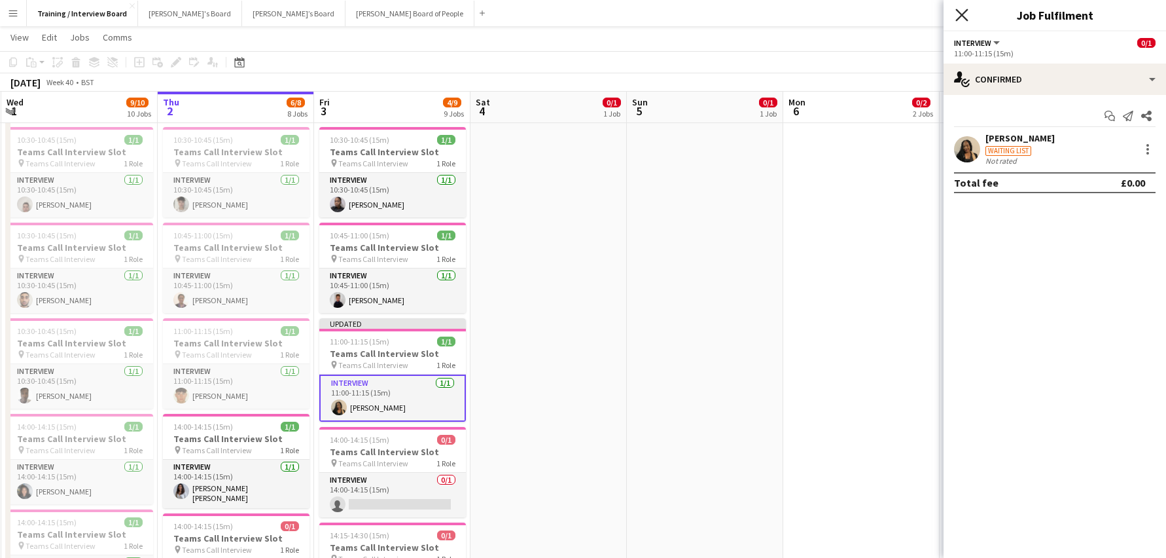
click at [962, 18] on icon "Close pop-in" at bounding box center [962, 15] width 12 height 12
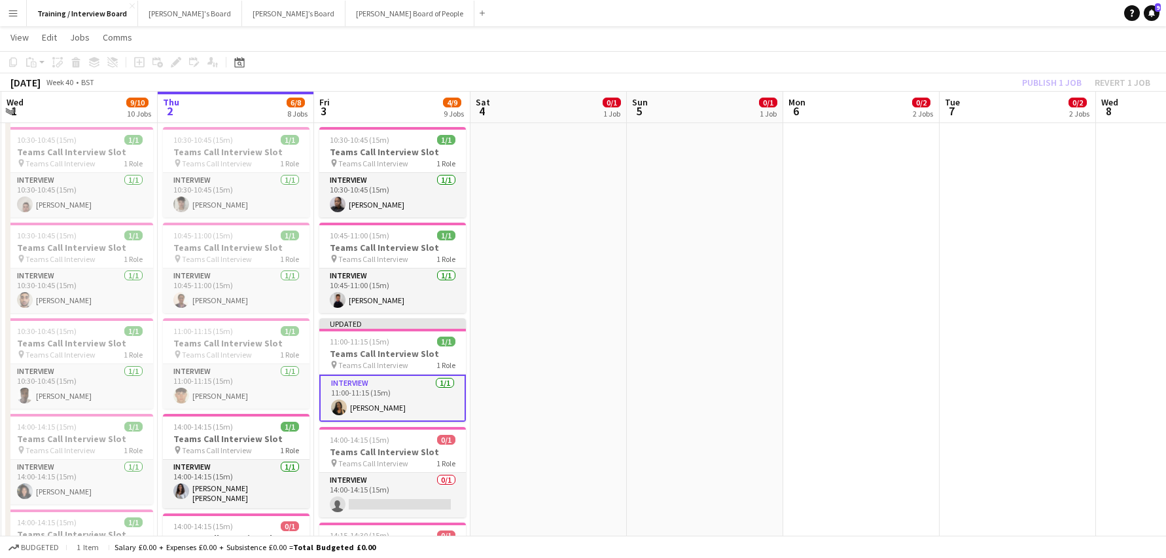
click at [1071, 91] on div "[DATE] Week 40 • BST Publish 1 job Revert 1 job" at bounding box center [583, 82] width 1166 height 18
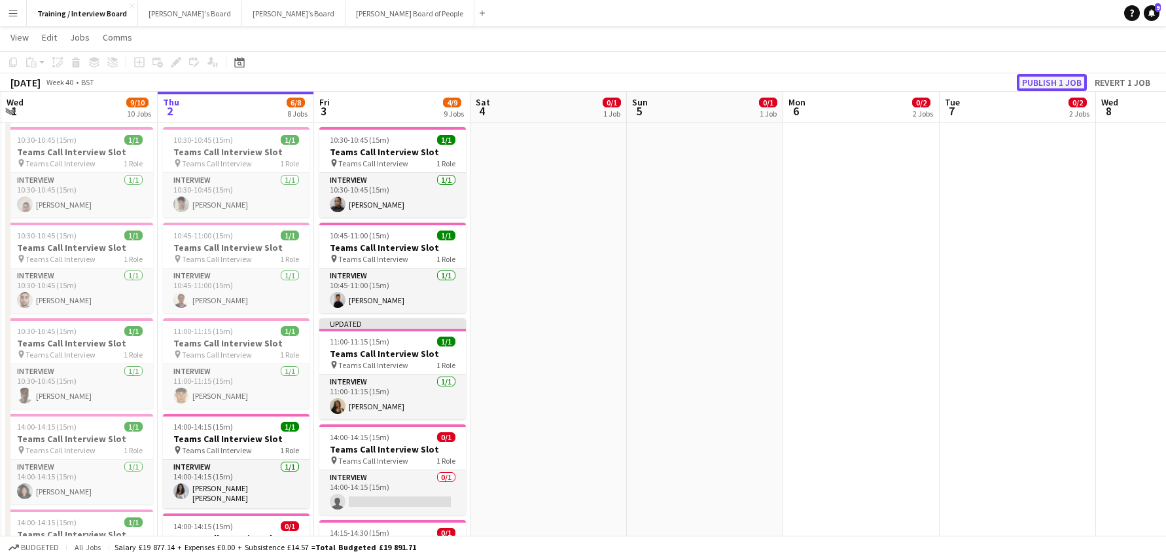
click at [1070, 84] on button "Publish 1 job" at bounding box center [1052, 82] width 70 height 17
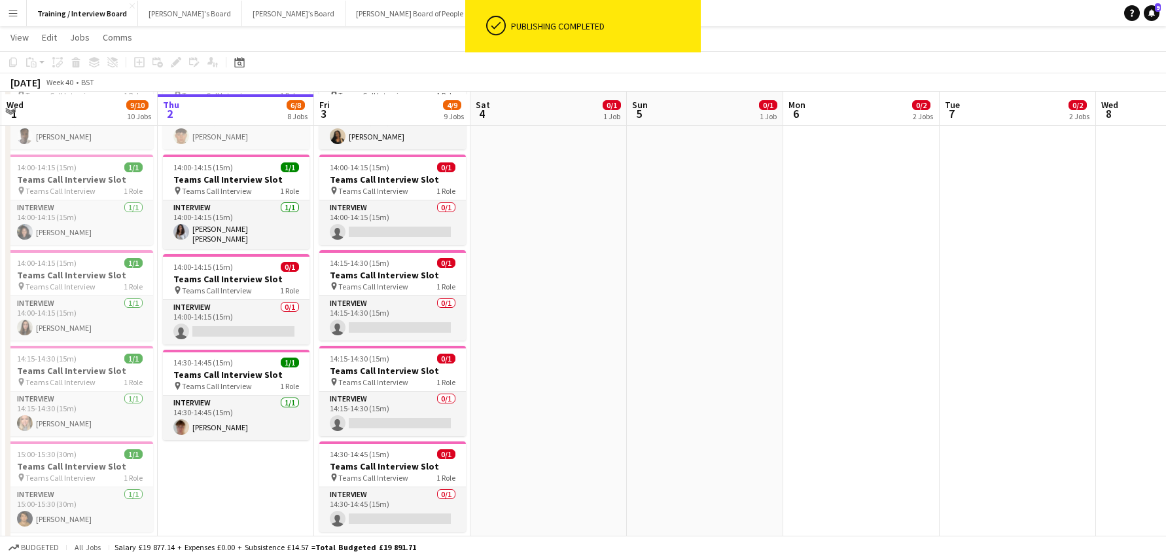
scroll to position [524, 0]
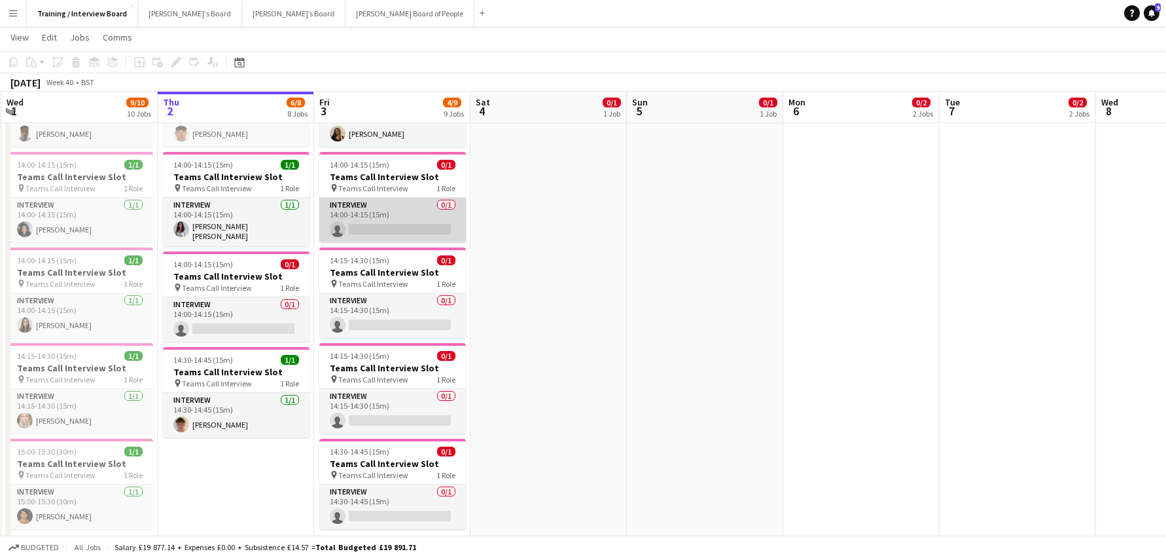
click at [369, 228] on app-card-role "Interview 0/1 14:00-14:15 (15m) single-neutral-actions" at bounding box center [392, 220] width 147 height 45
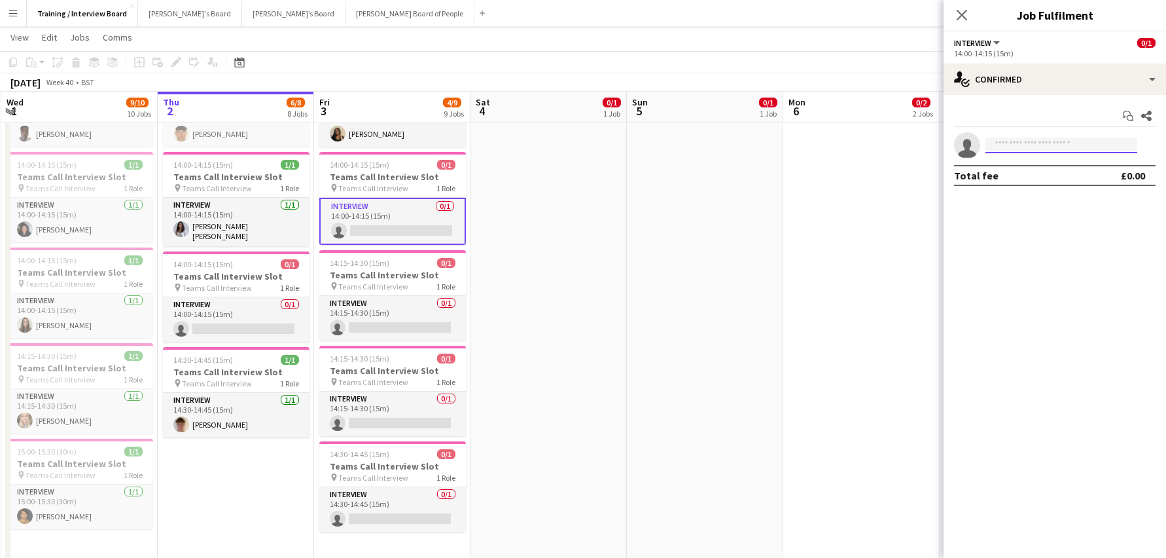
click at [1045, 150] on input at bounding box center [1062, 145] width 152 height 16
paste input "**********"
type input "**********"
click at [1021, 175] on span "[EMAIL_ADDRESS][DOMAIN_NAME]" at bounding box center [1061, 175] width 131 height 10
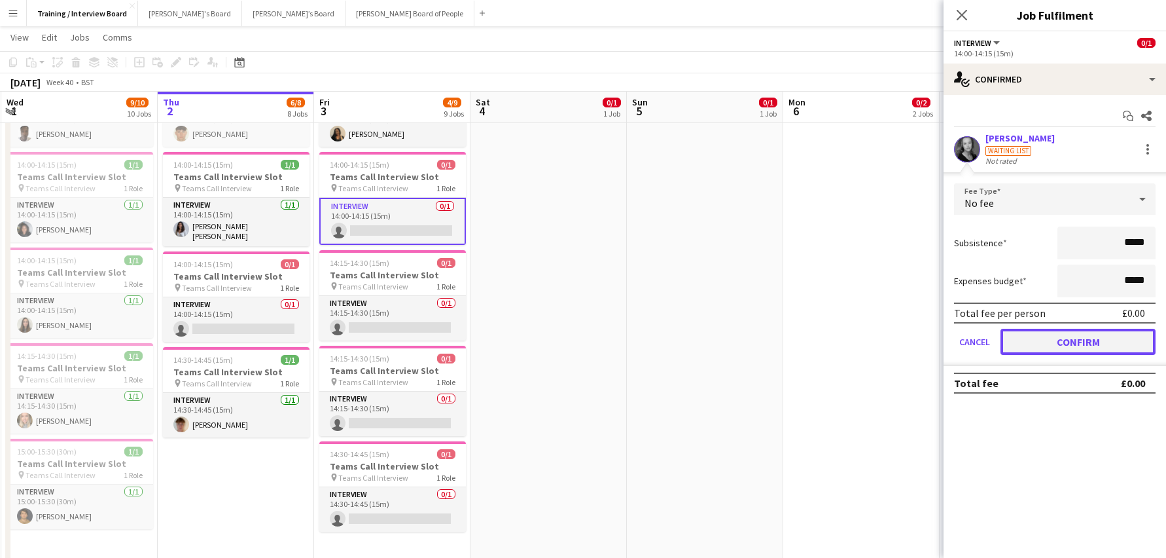
click at [1104, 341] on button "Confirm" at bounding box center [1078, 342] width 155 height 26
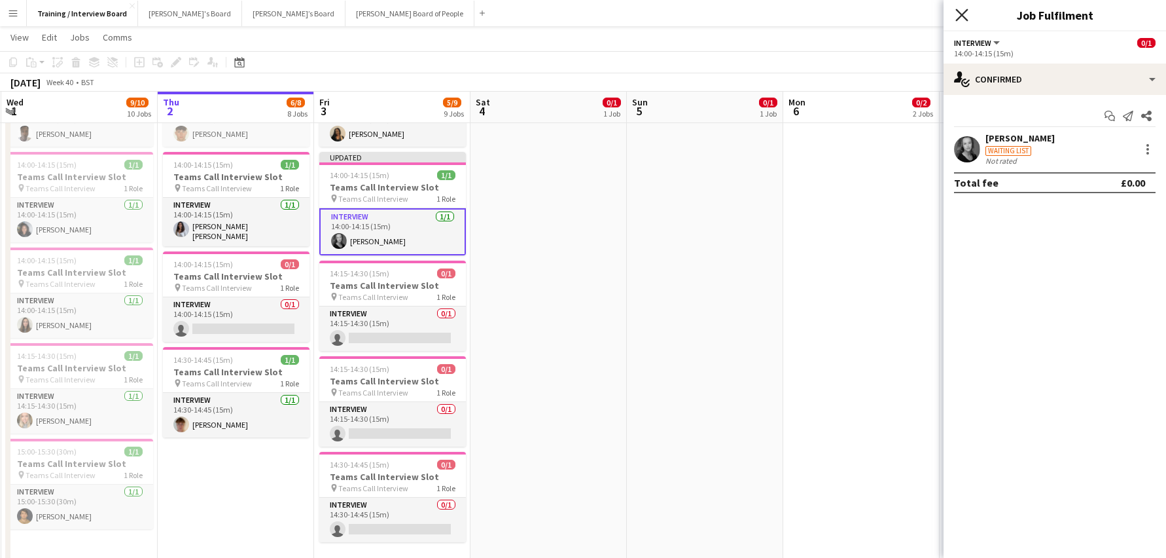
click at [960, 10] on icon "Close pop-in" at bounding box center [962, 15] width 12 height 12
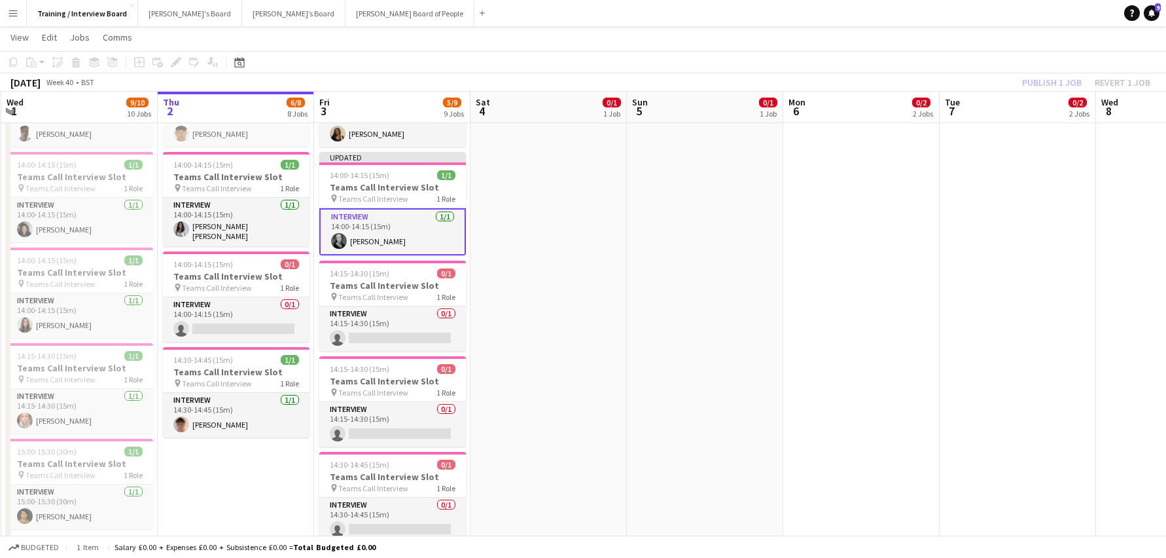
click at [1040, 79] on div "Publish 1 job Revert 1 job" at bounding box center [1087, 82] width 160 height 17
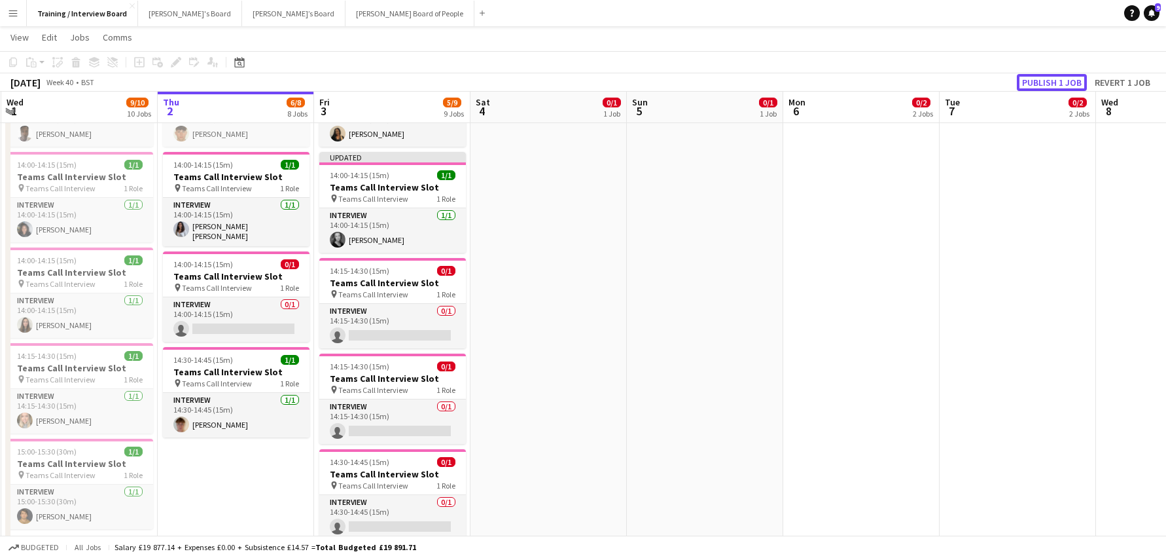
click at [1040, 79] on button "Publish 1 job" at bounding box center [1052, 82] width 70 height 17
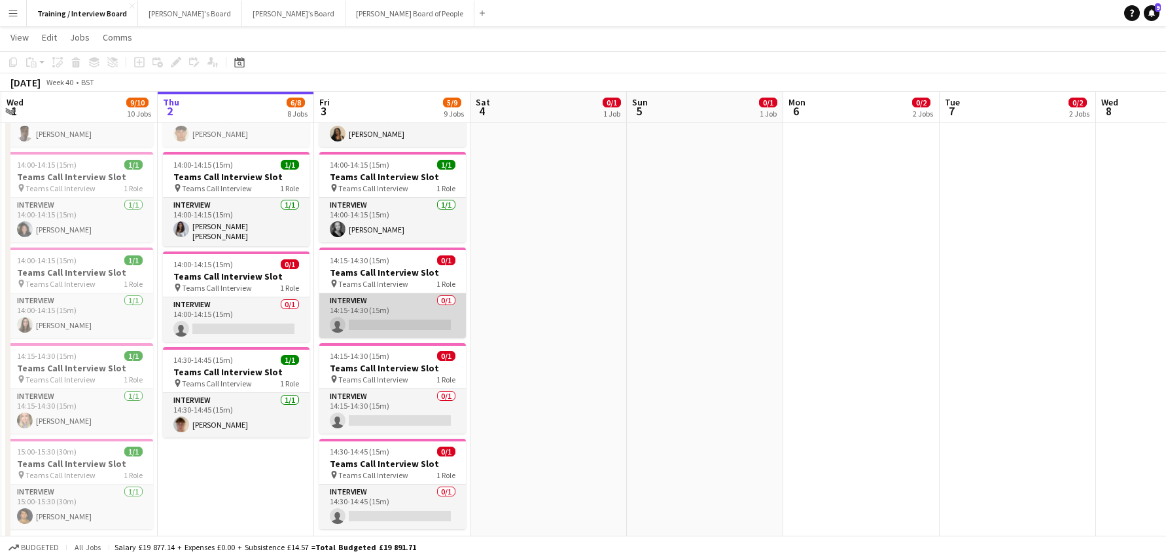
click at [391, 325] on app-card-role "Interview 0/1 14:15-14:30 (15m) single-neutral-actions" at bounding box center [392, 315] width 147 height 45
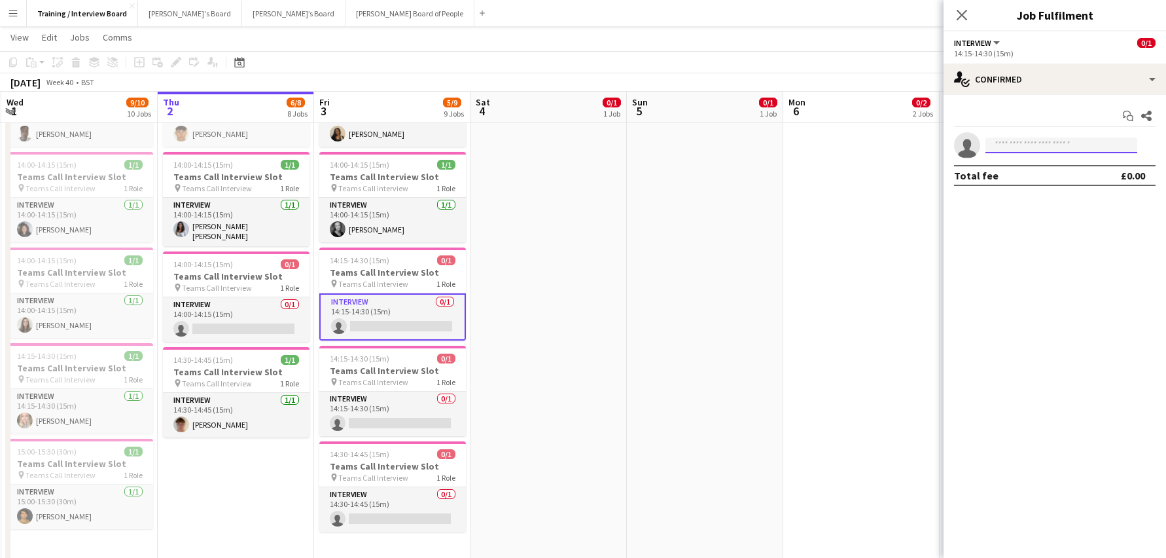
click at [1023, 145] on input at bounding box center [1062, 145] width 152 height 16
paste input "**********"
type input "**********"
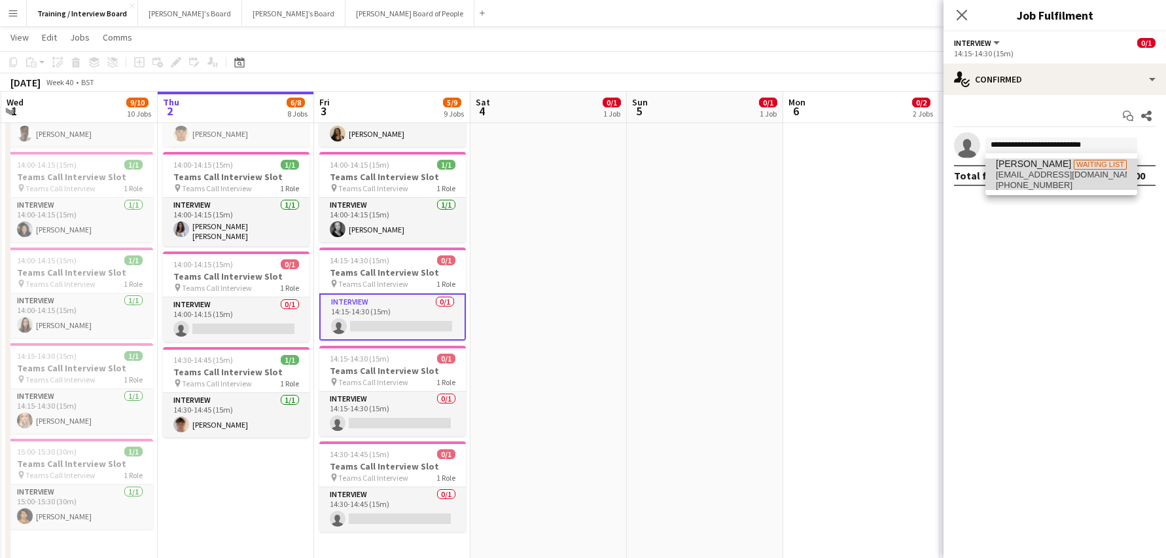
click at [1036, 177] on span "[EMAIL_ADDRESS][DOMAIN_NAME]" at bounding box center [1061, 175] width 131 height 10
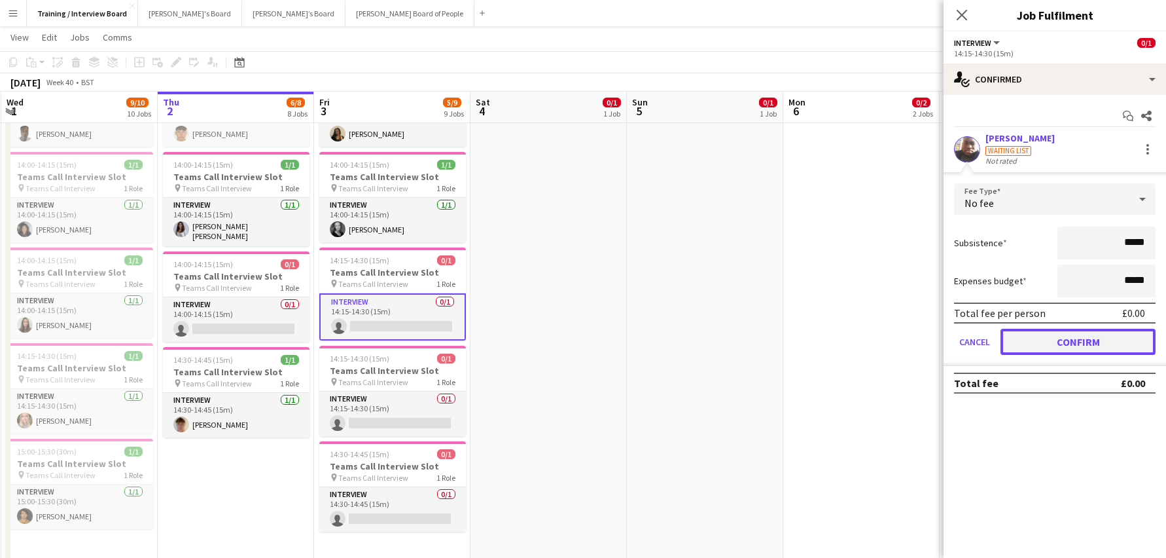
click at [1115, 338] on button "Confirm" at bounding box center [1078, 342] width 155 height 26
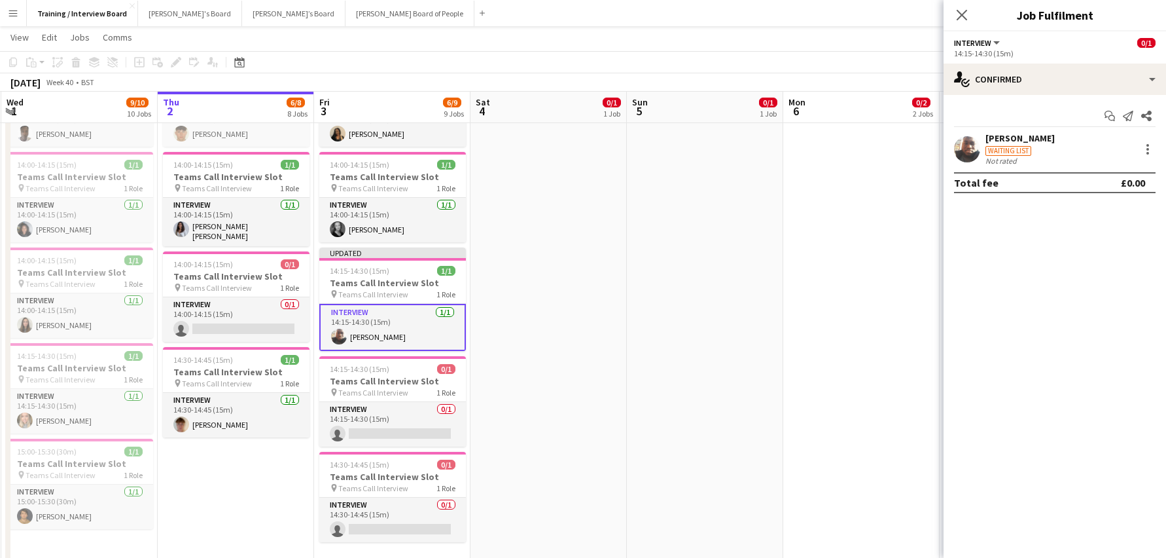
click at [869, 49] on app-page-menu "View Day view expanded Day view collapsed Month view Date picker Jump to [DATE]…" at bounding box center [583, 38] width 1166 height 25
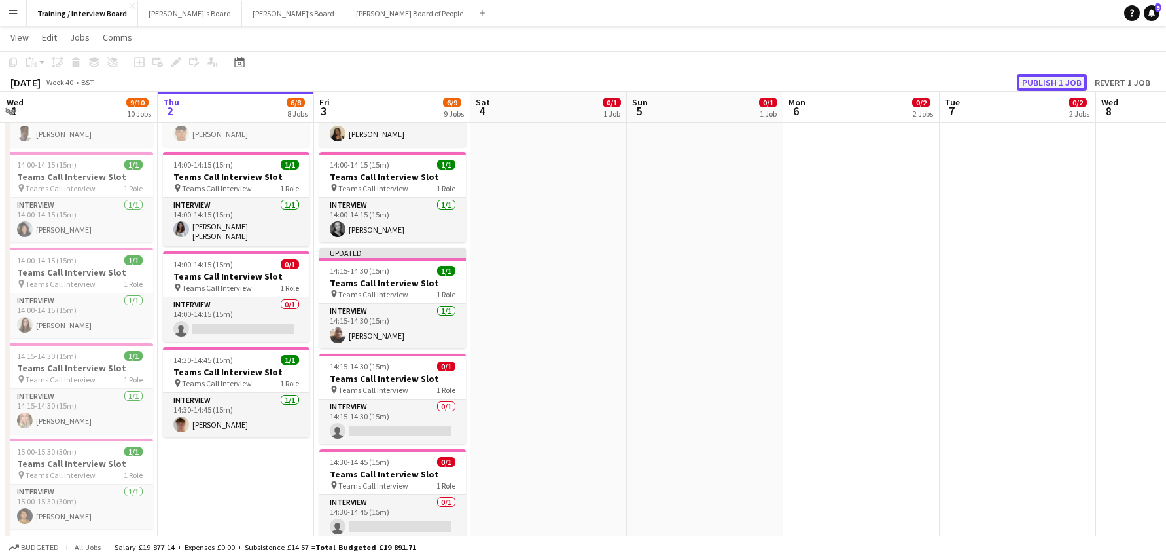
click at [1030, 85] on button "Publish 1 job" at bounding box center [1052, 82] width 70 height 17
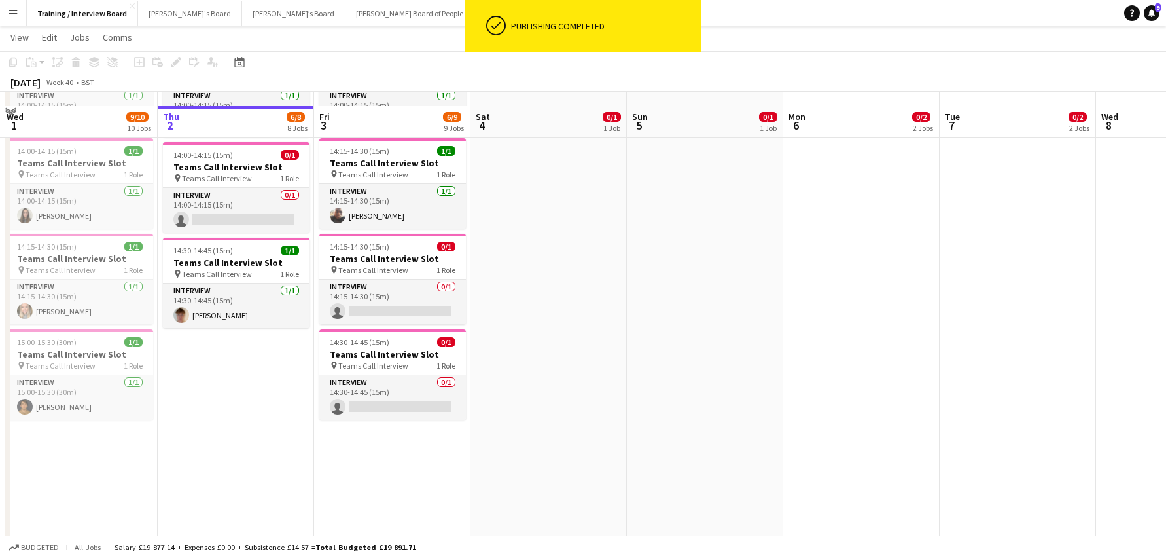
scroll to position [655, 0]
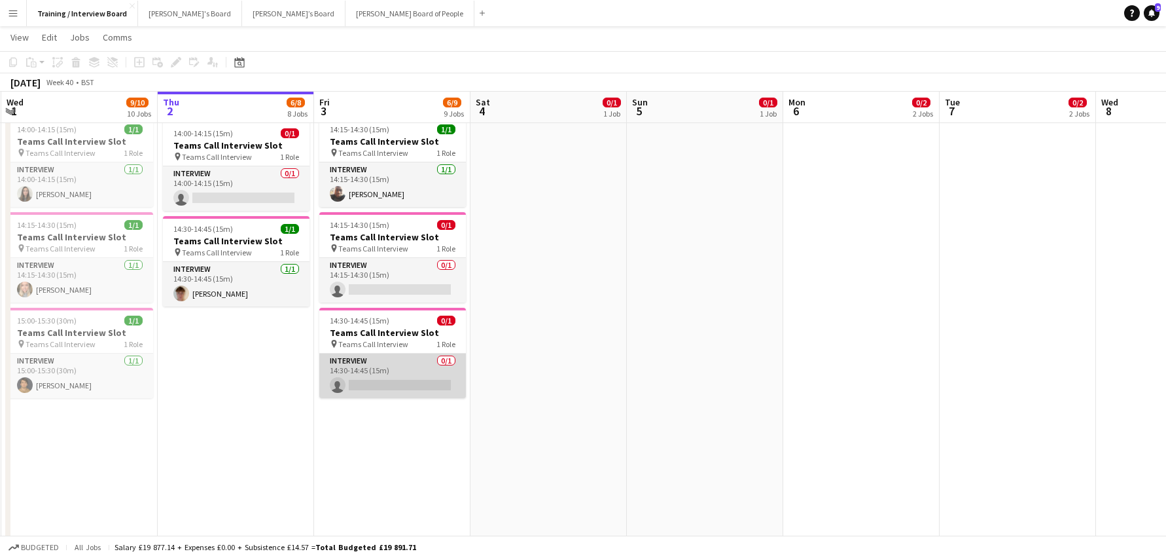
click at [403, 387] on app-card-role "Interview 0/1 14:30-14:45 (15m) single-neutral-actions" at bounding box center [392, 375] width 147 height 45
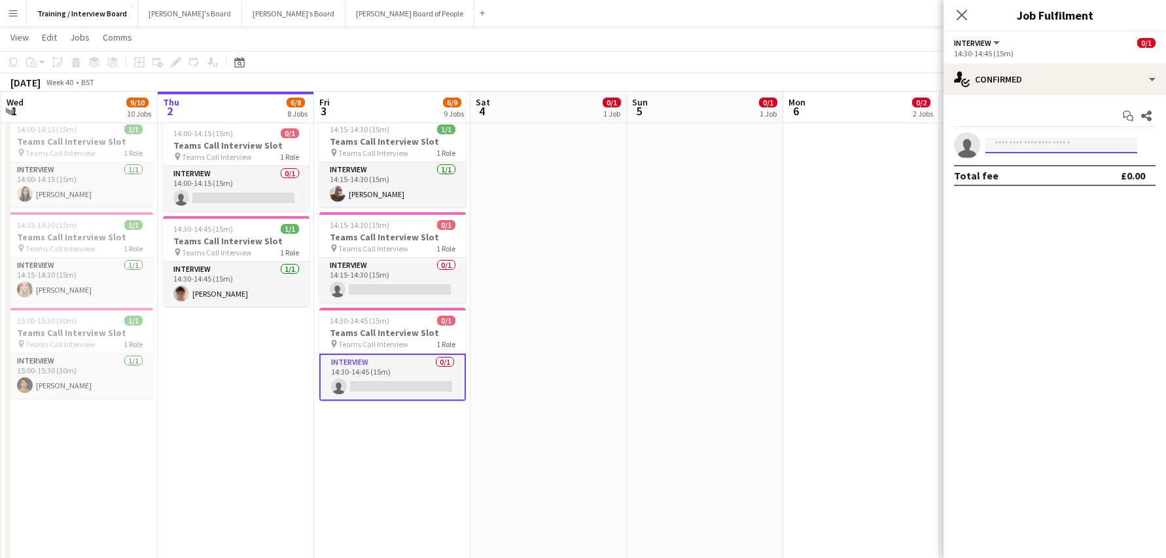
click at [1017, 145] on input at bounding box center [1062, 145] width 152 height 16
paste input "**********"
type input "*"
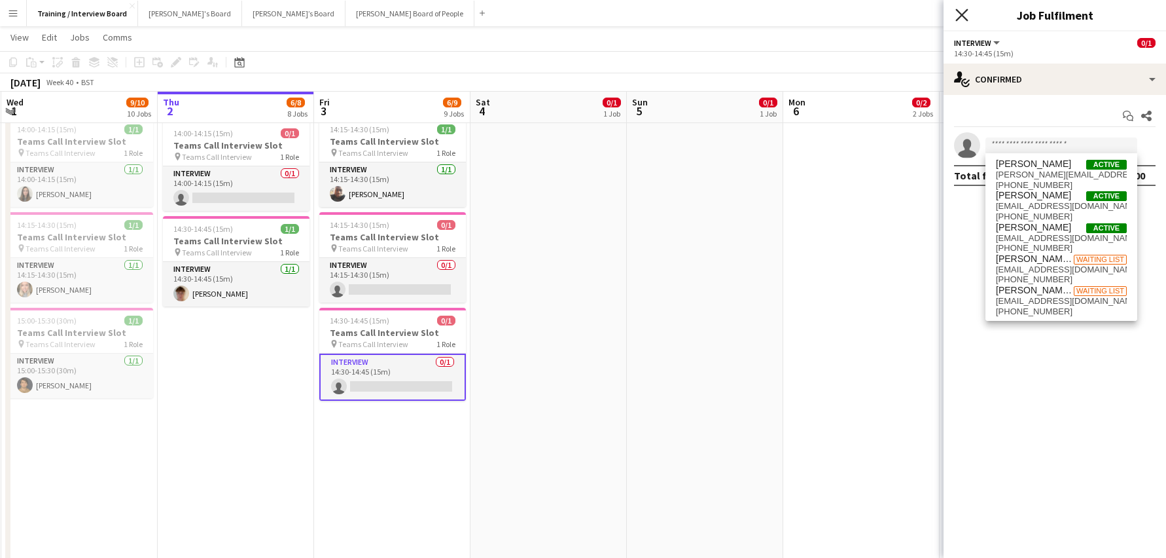
click at [963, 17] on icon "Close pop-in" at bounding box center [962, 15] width 12 height 12
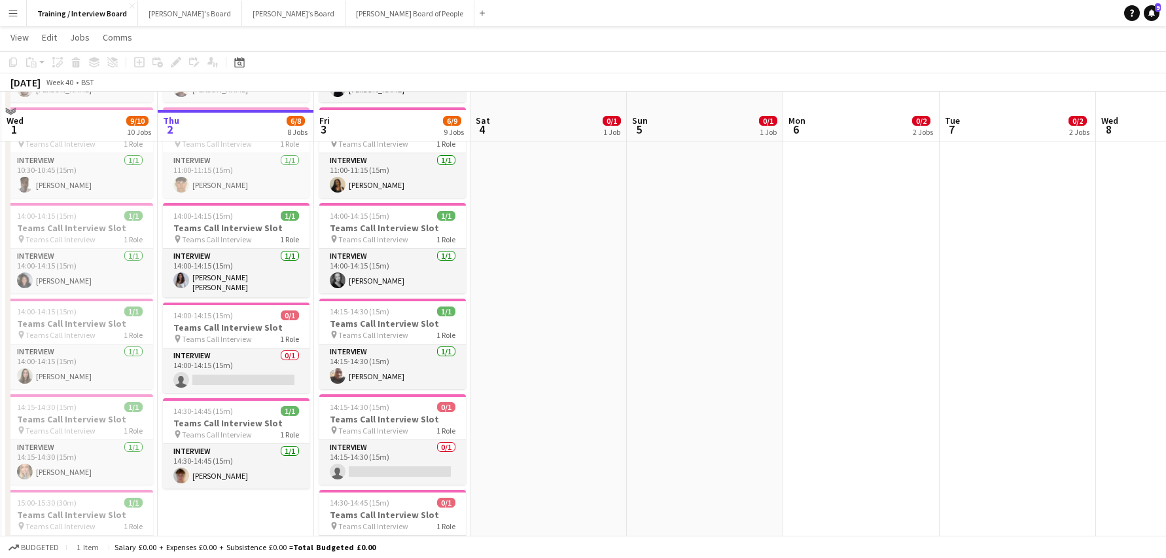
scroll to position [524, 0]
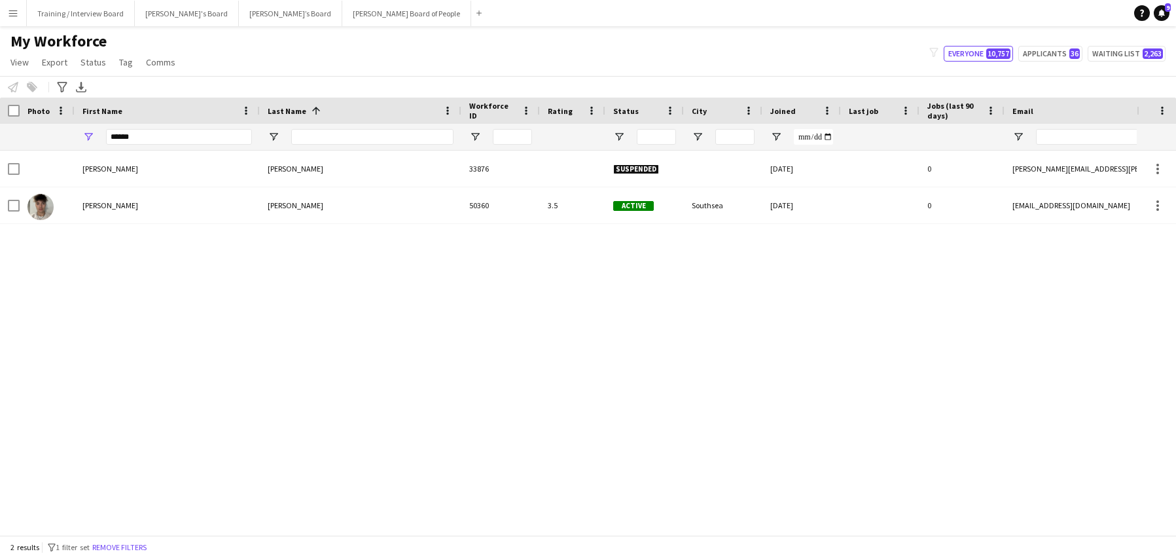
click at [143, 126] on div "******" at bounding box center [179, 137] width 146 height 26
click at [139, 137] on input "******" at bounding box center [179, 137] width 146 height 16
type input "*"
click at [1058, 142] on input "Email Filter Input" at bounding box center [1147, 137] width 223 height 16
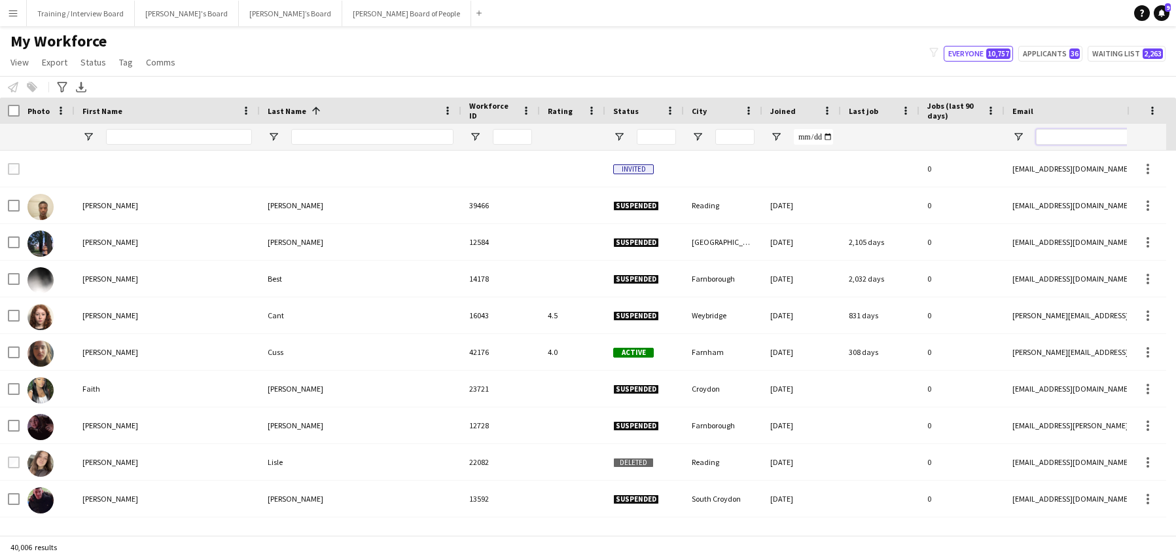
drag, startPoint x: 1048, startPoint y: 145, endPoint x: 1064, endPoint y: 137, distance: 17.6
click at [1064, 137] on input "Email Filter Input" at bounding box center [1147, 137] width 223 height 16
paste input "**********"
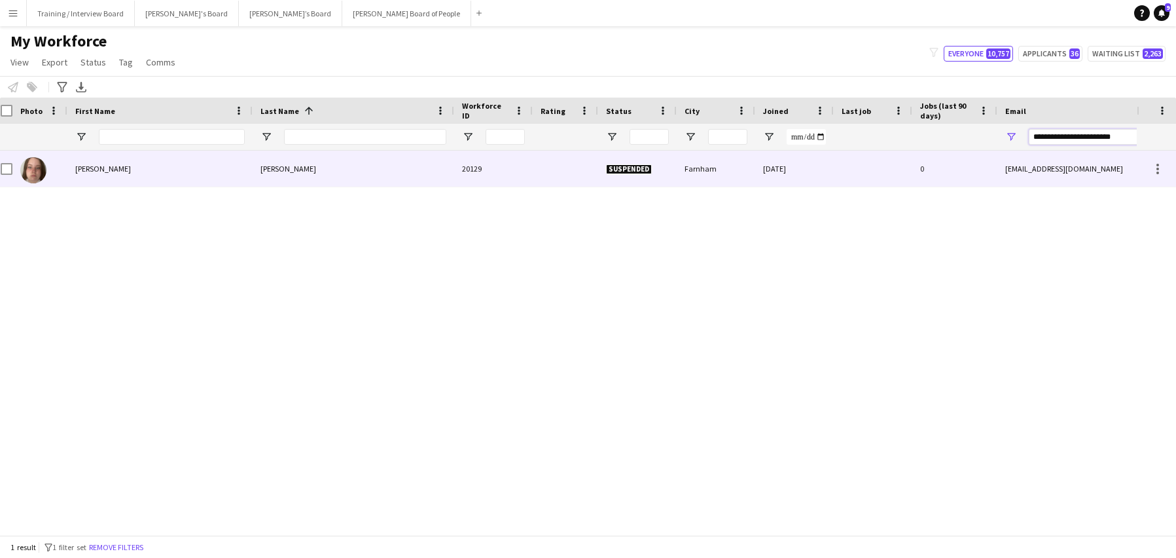
type input "**********"
click at [393, 179] on div "[PERSON_NAME]" at bounding box center [354, 169] width 202 height 36
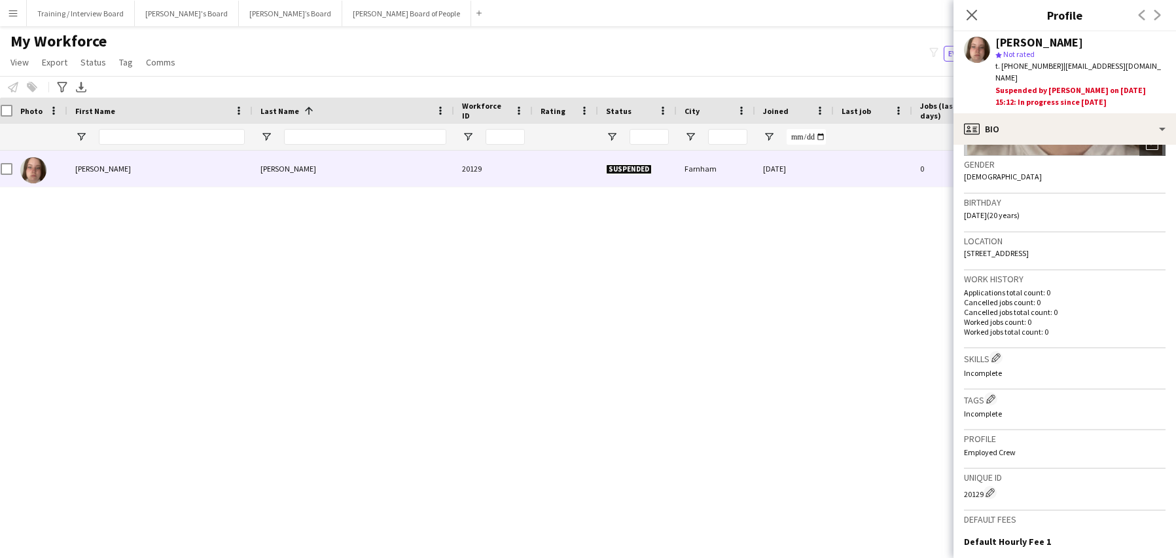
scroll to position [196, 0]
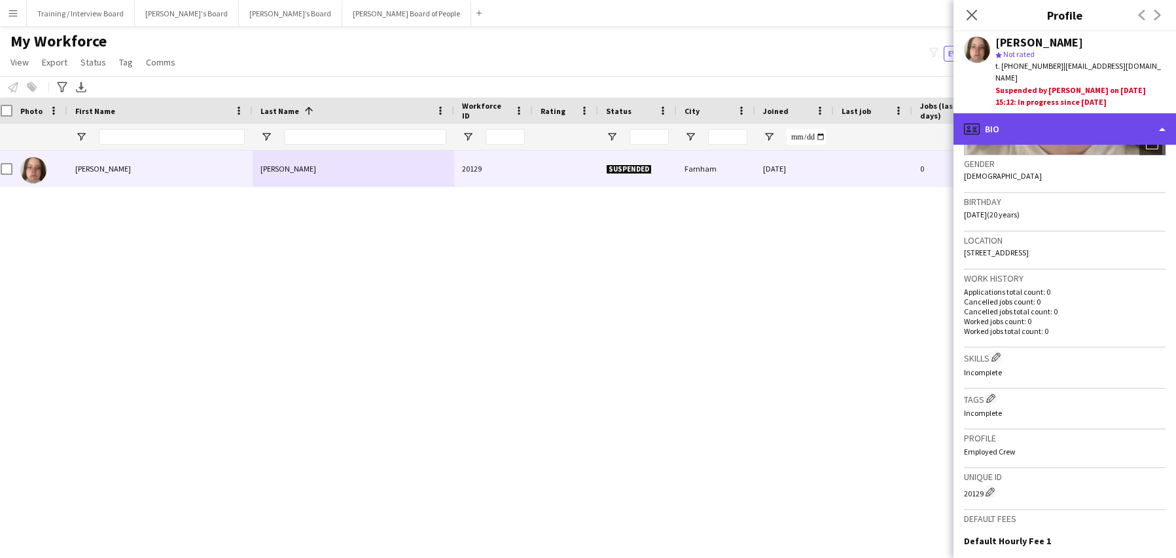
click at [1161, 114] on div "profile Bio" at bounding box center [1065, 128] width 223 height 31
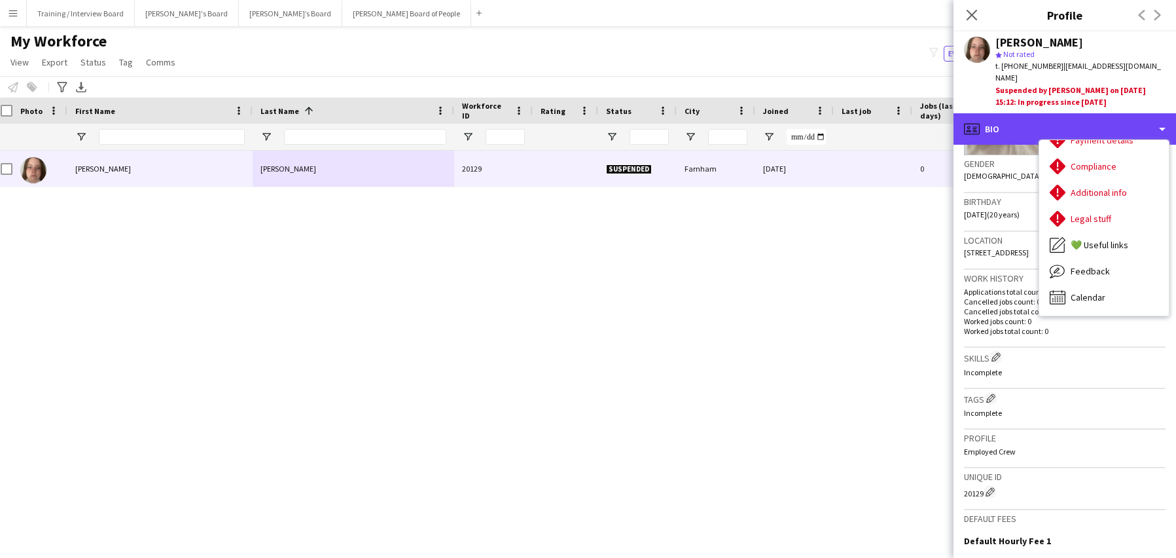
scroll to position [0, 0]
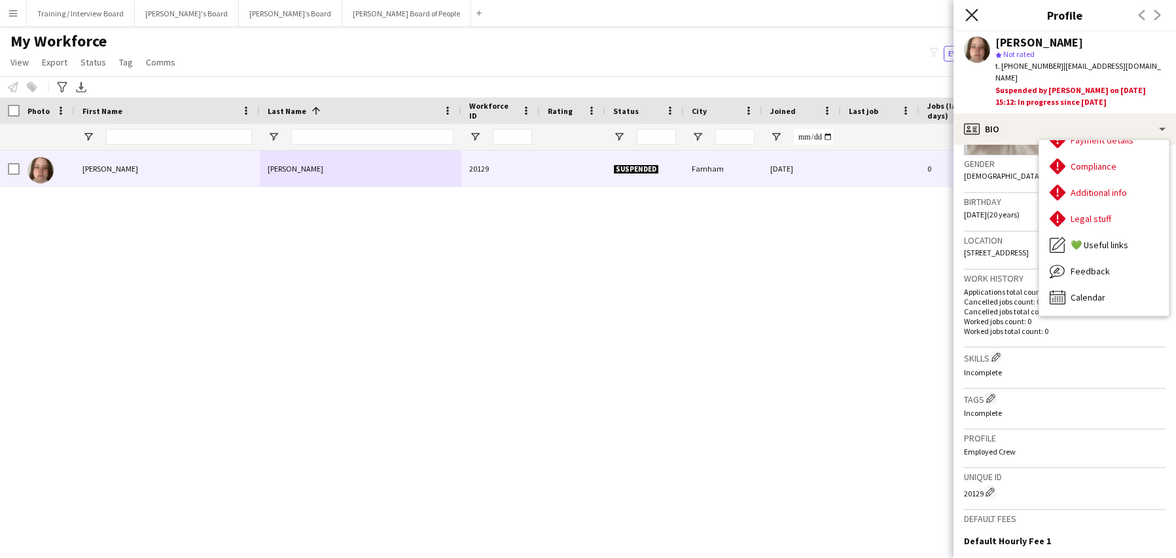
click at [974, 15] on icon "Close pop-in" at bounding box center [972, 15] width 12 height 12
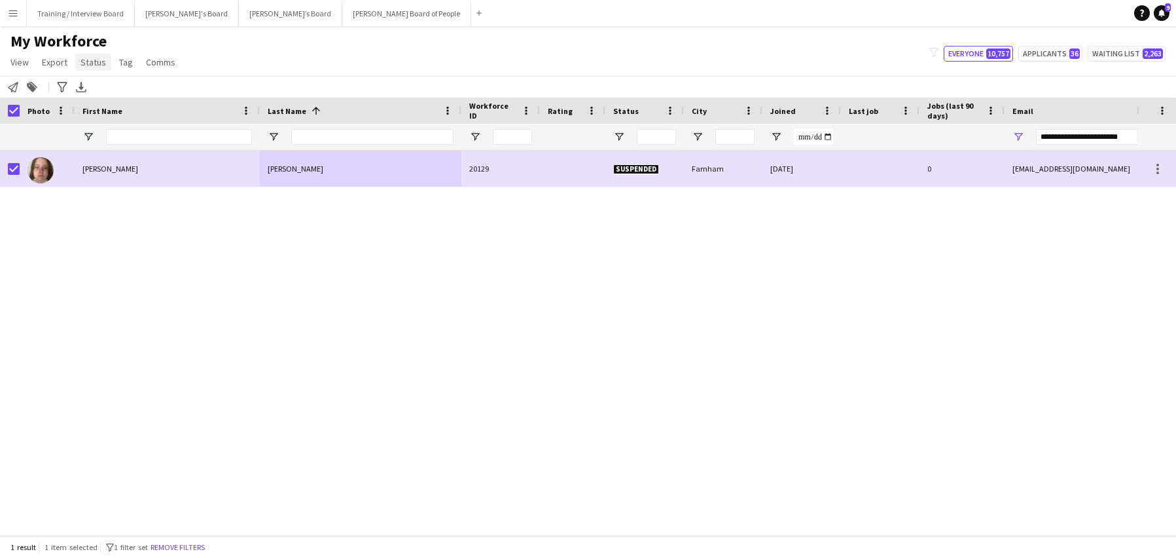
click at [108, 64] on link "Status" at bounding box center [93, 62] width 36 height 17
click at [90, 86] on span "Edit" at bounding box center [93, 90] width 15 height 12
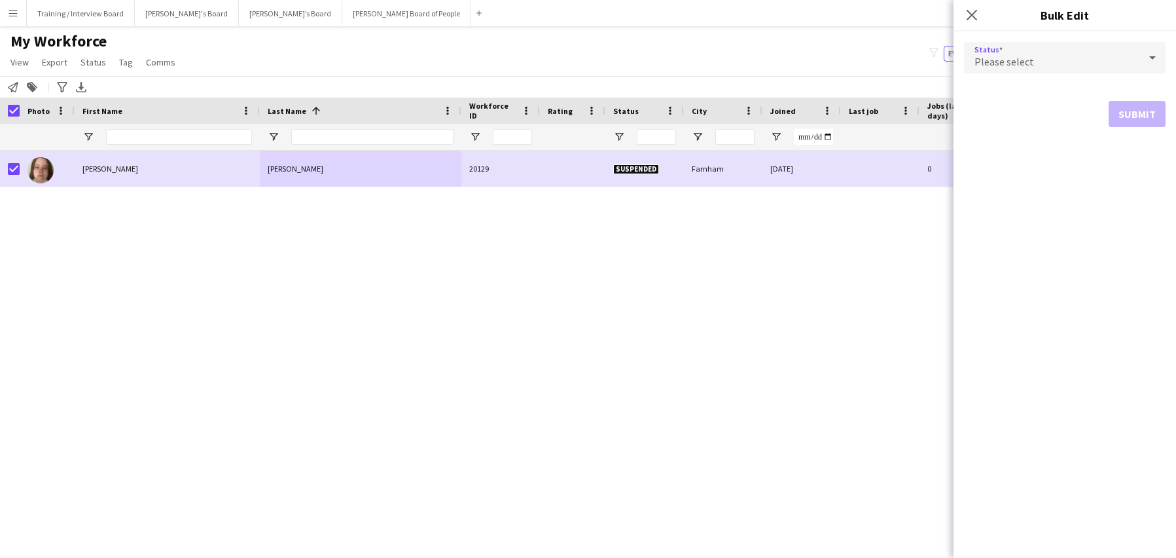
click at [1148, 56] on icon at bounding box center [1153, 58] width 16 height 26
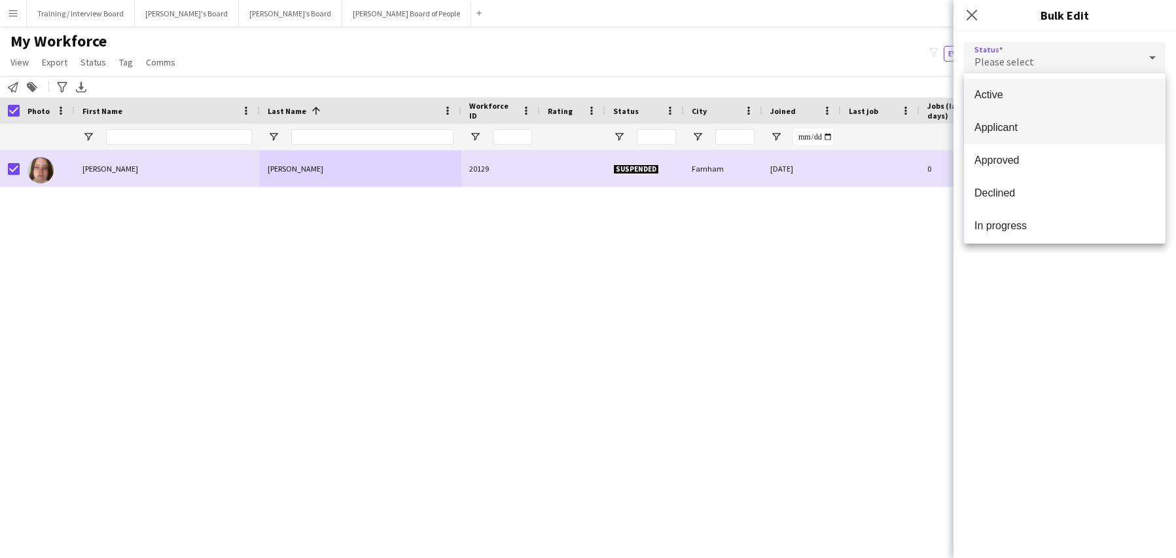
click at [1026, 130] on span "Applicant" at bounding box center [1065, 127] width 181 height 12
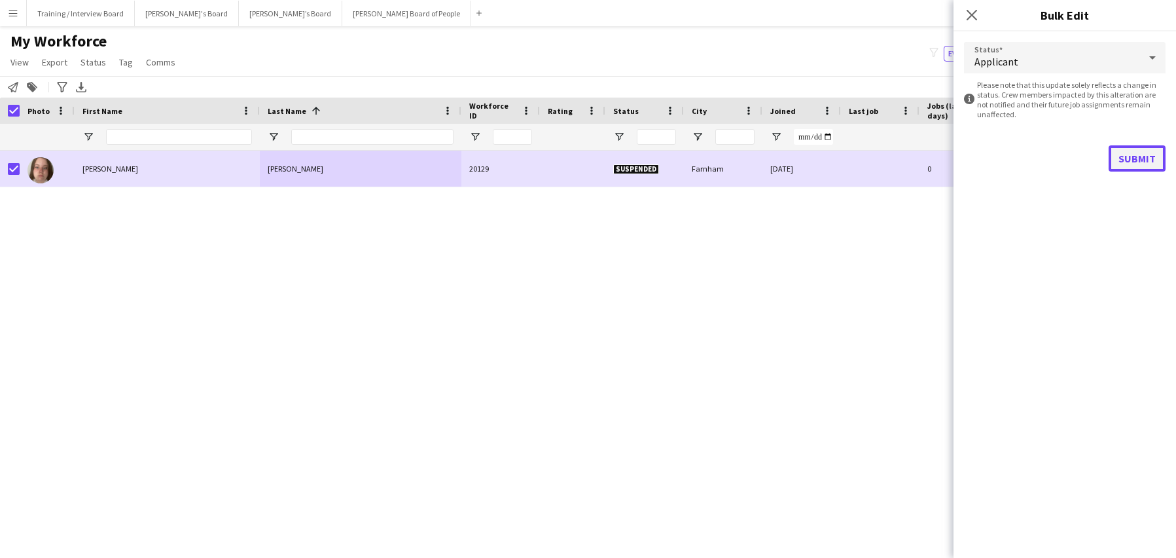
click at [1153, 165] on button "Submit" at bounding box center [1137, 158] width 57 height 26
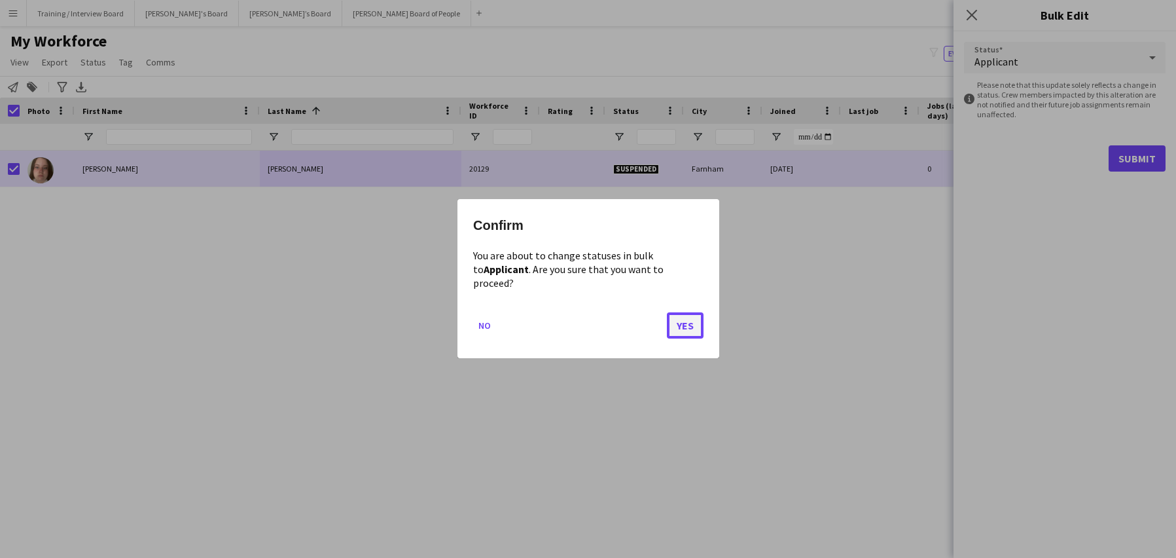
click at [695, 313] on button "Yes" at bounding box center [685, 326] width 37 height 26
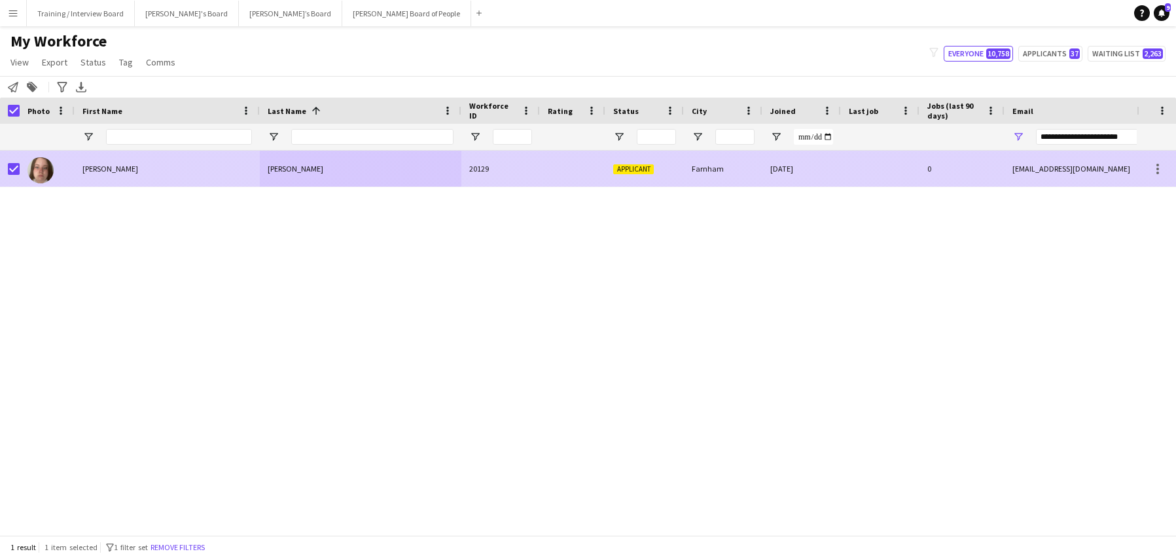
click at [177, 169] on div "chloe" at bounding box center [167, 169] width 185 height 36
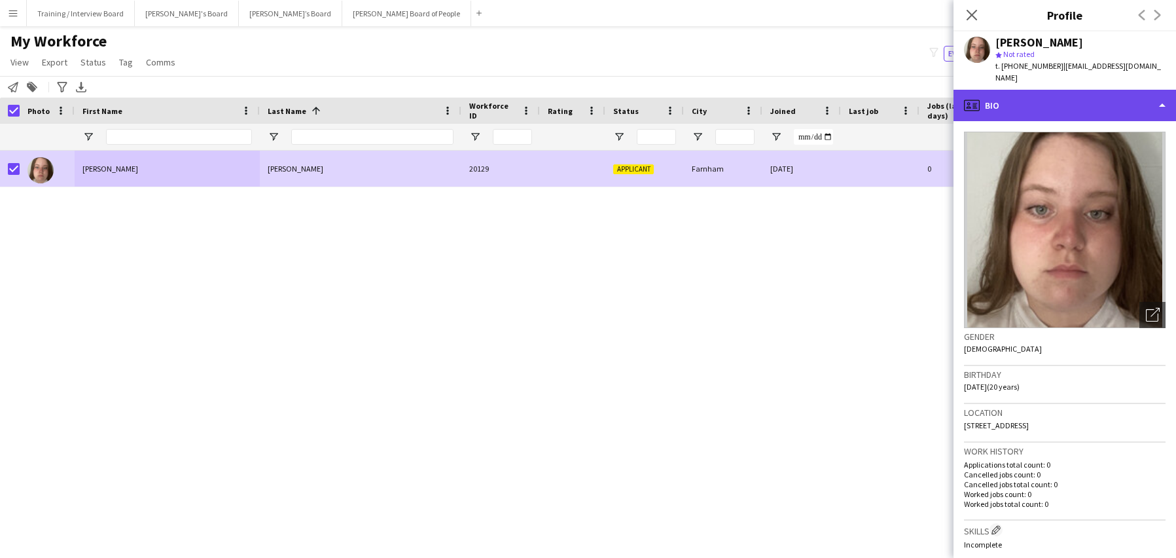
click at [1165, 92] on div "profile Bio" at bounding box center [1065, 105] width 223 height 31
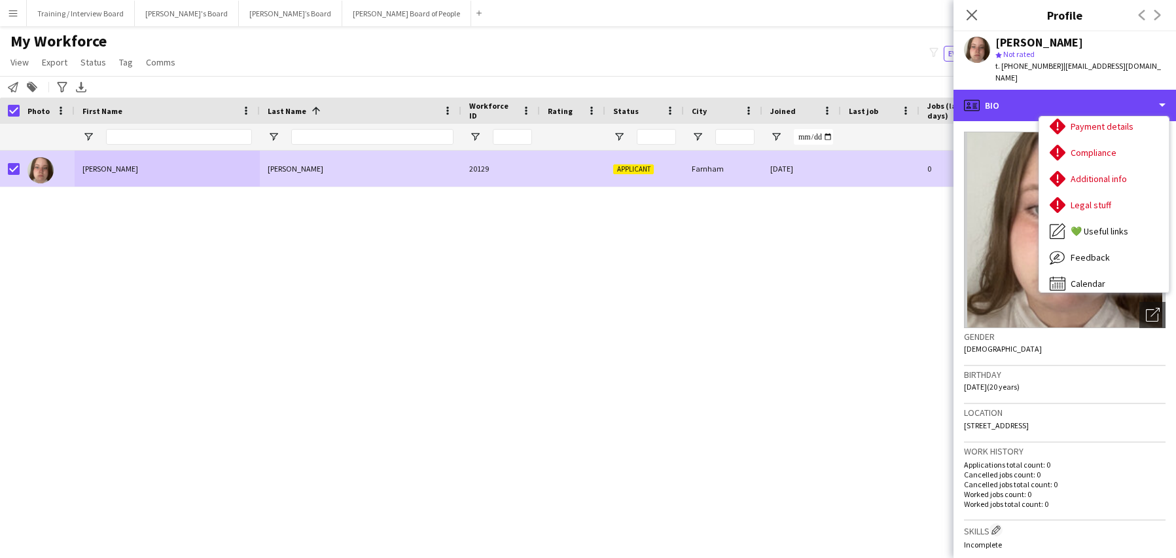
scroll to position [175, 0]
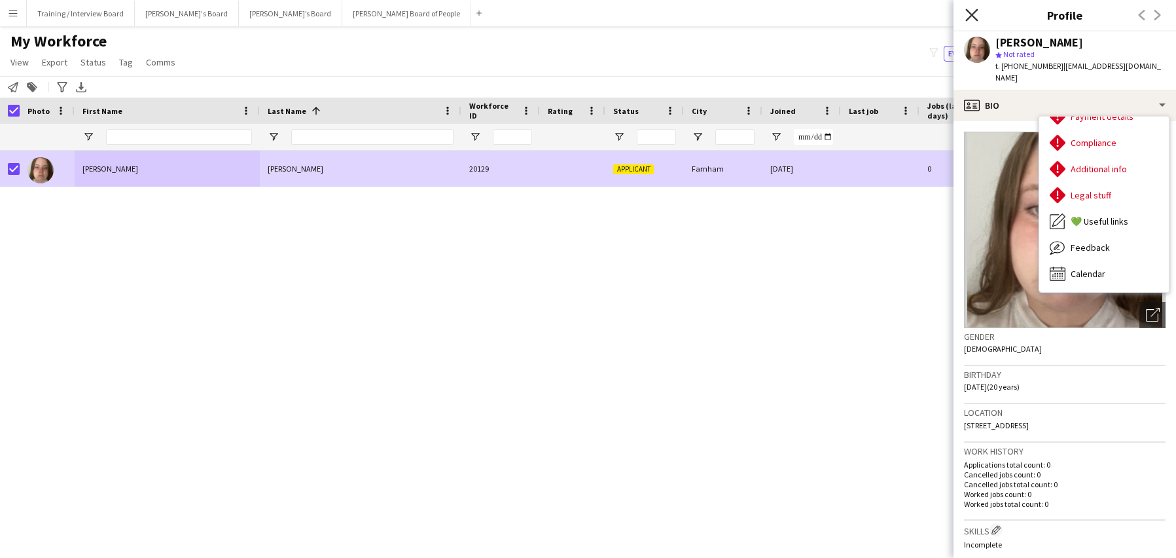
click at [971, 10] on icon "Close pop-in" at bounding box center [972, 15] width 12 height 12
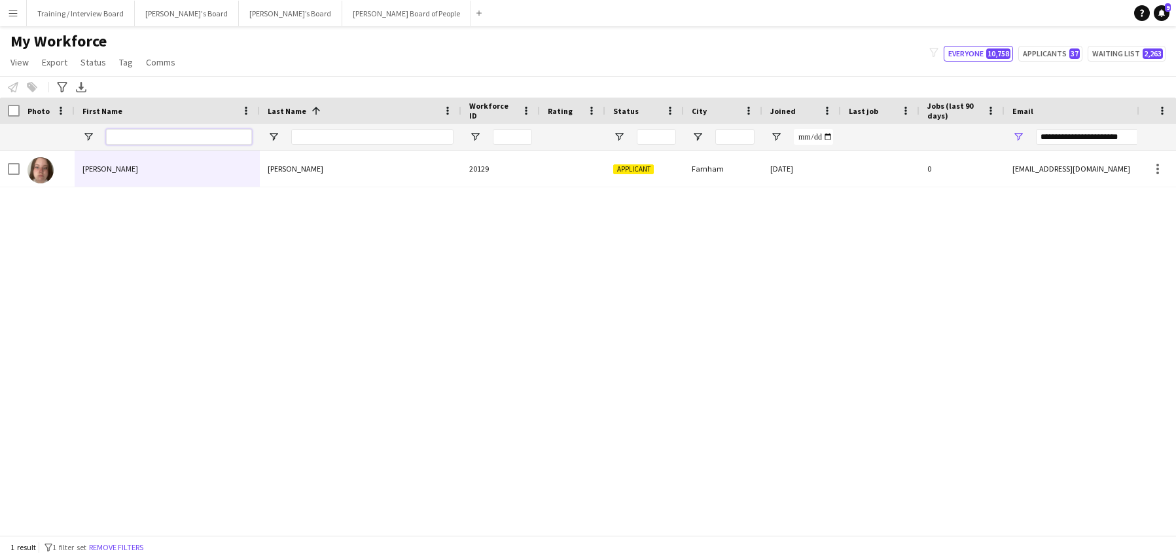
click at [149, 140] on input "First Name Filter Input" at bounding box center [179, 137] width 146 height 16
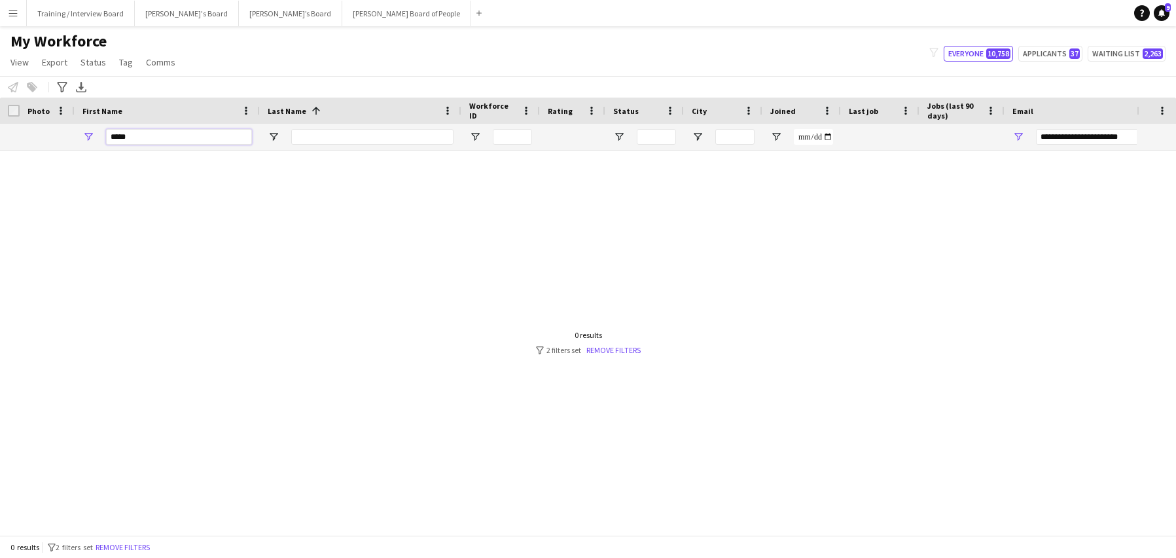
type input "*****"
click at [326, 137] on input "Last Name Filter Input" at bounding box center [372, 137] width 162 height 16
type input "*******"
click at [609, 350] on link "Remove filters" at bounding box center [614, 350] width 54 height 10
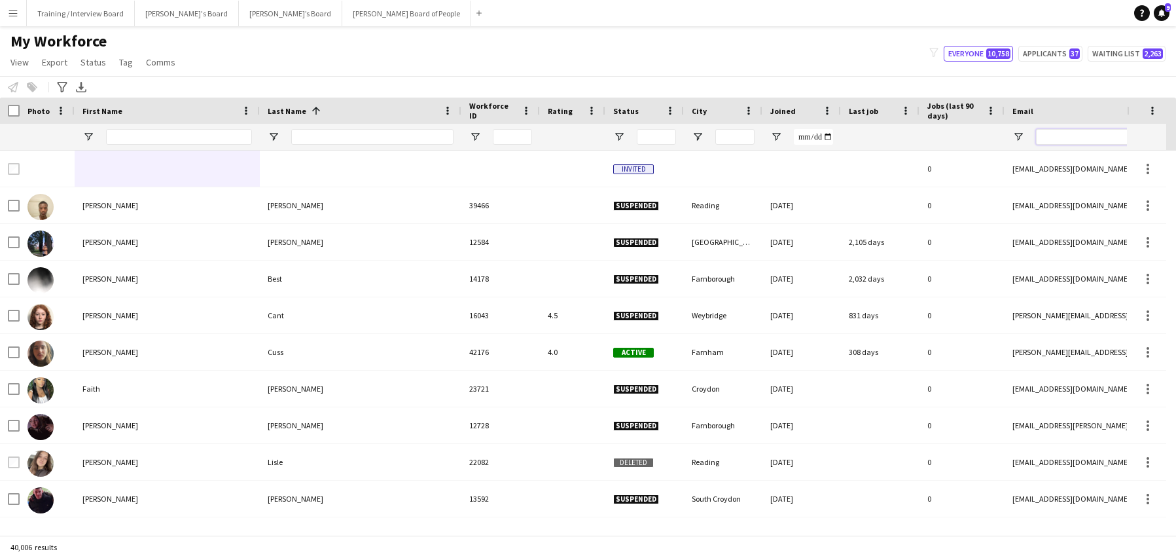
click at [1048, 133] on input "Email Filter Input" at bounding box center [1147, 137] width 223 height 16
paste input "**********"
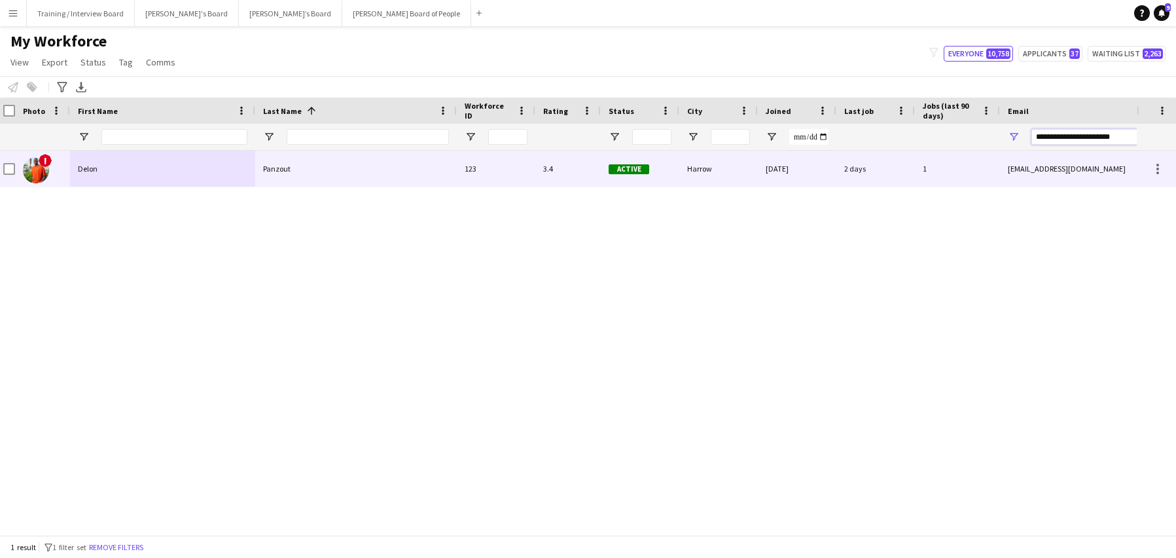
type input "**********"
click at [127, 164] on div "Delon" at bounding box center [162, 169] width 185 height 36
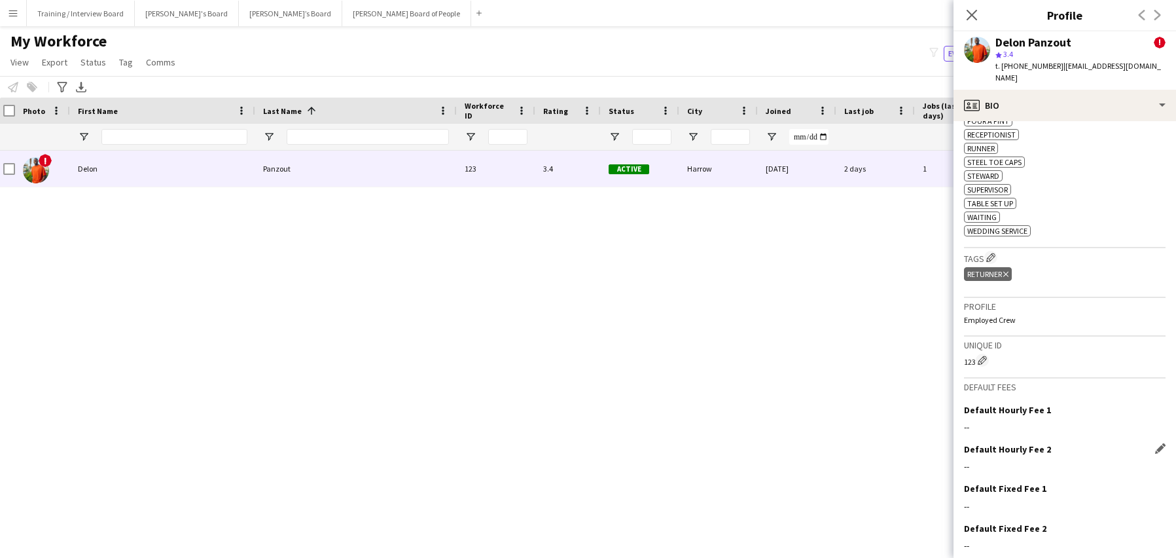
scroll to position [802, 0]
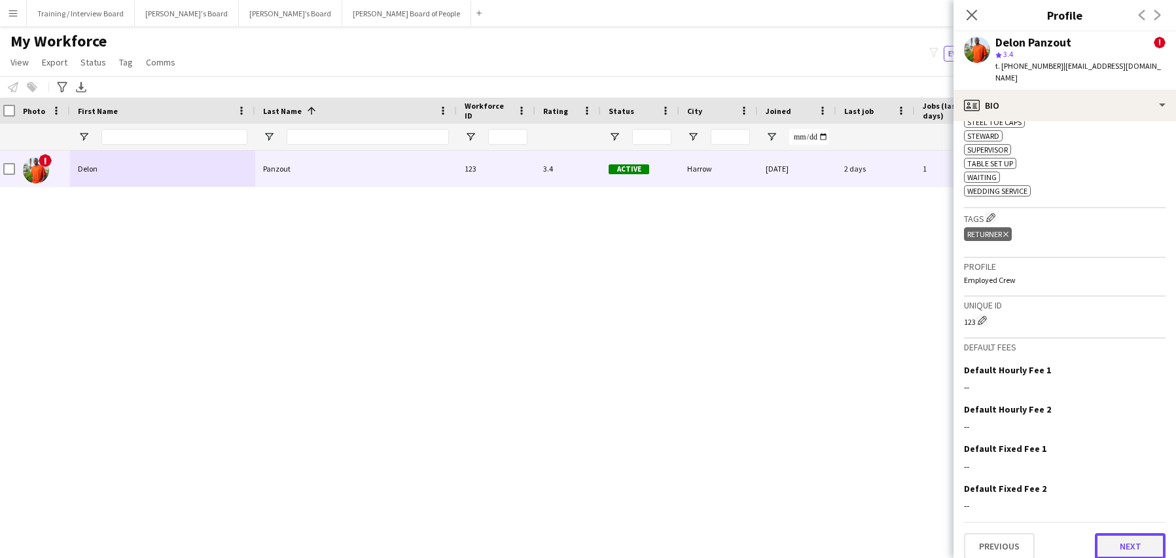
click at [1130, 537] on button "Next" at bounding box center [1130, 546] width 71 height 26
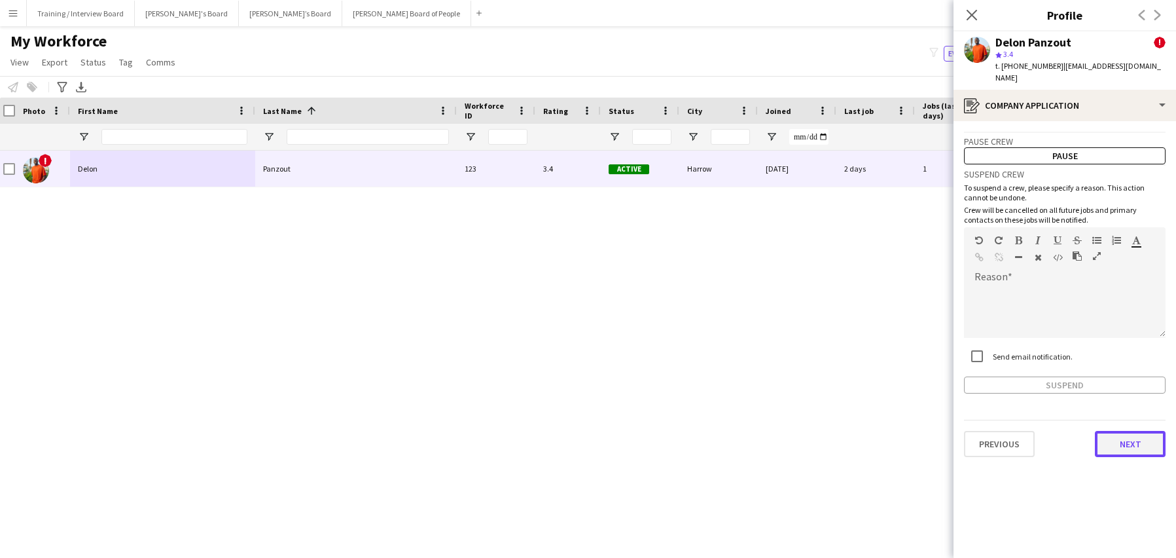
click at [1160, 434] on button "Next" at bounding box center [1130, 444] width 71 height 26
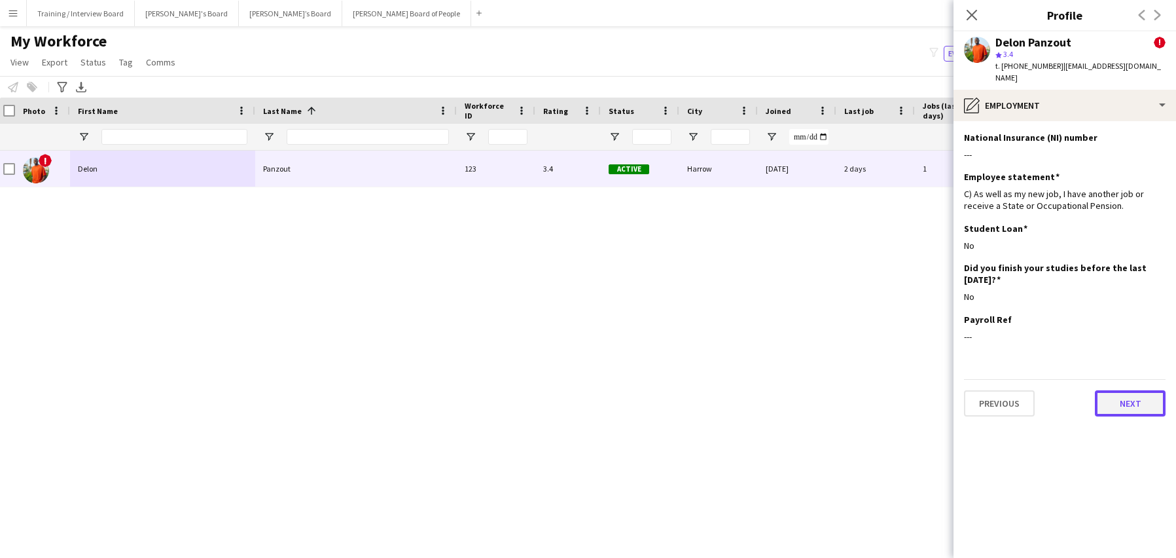
click at [1140, 390] on button "Next" at bounding box center [1130, 403] width 71 height 26
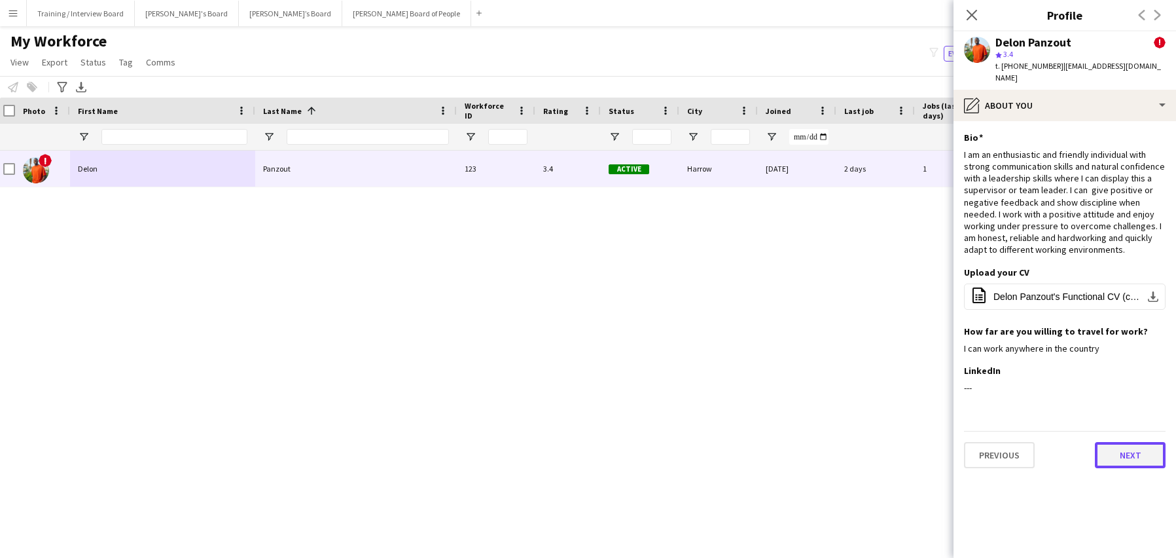
click at [1151, 445] on button "Next" at bounding box center [1130, 455] width 71 height 26
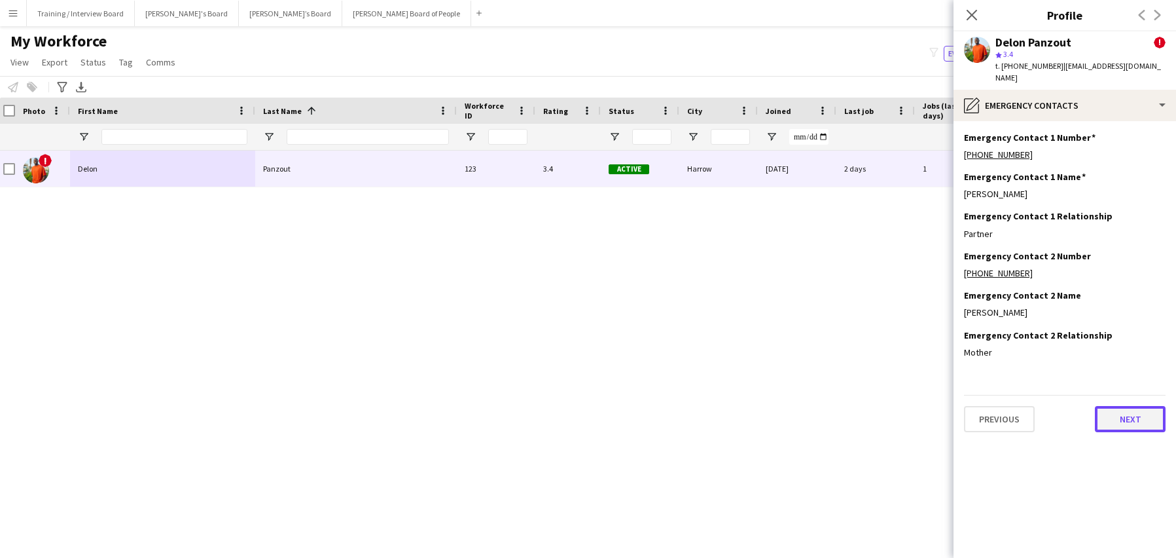
click at [1145, 406] on button "Next" at bounding box center [1130, 419] width 71 height 26
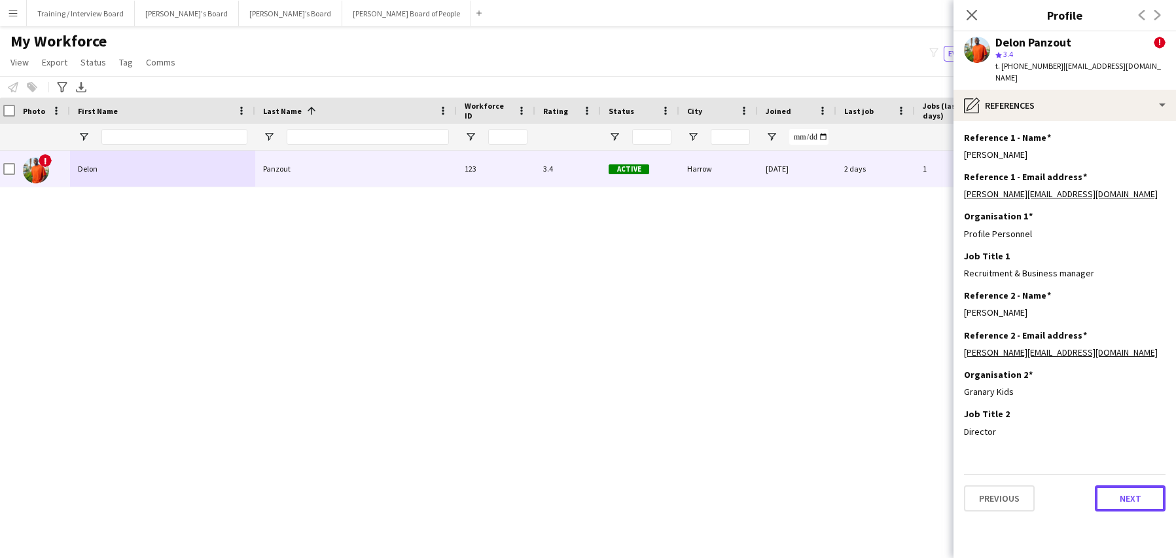
click at [1148, 485] on button "Next" at bounding box center [1130, 498] width 71 height 26
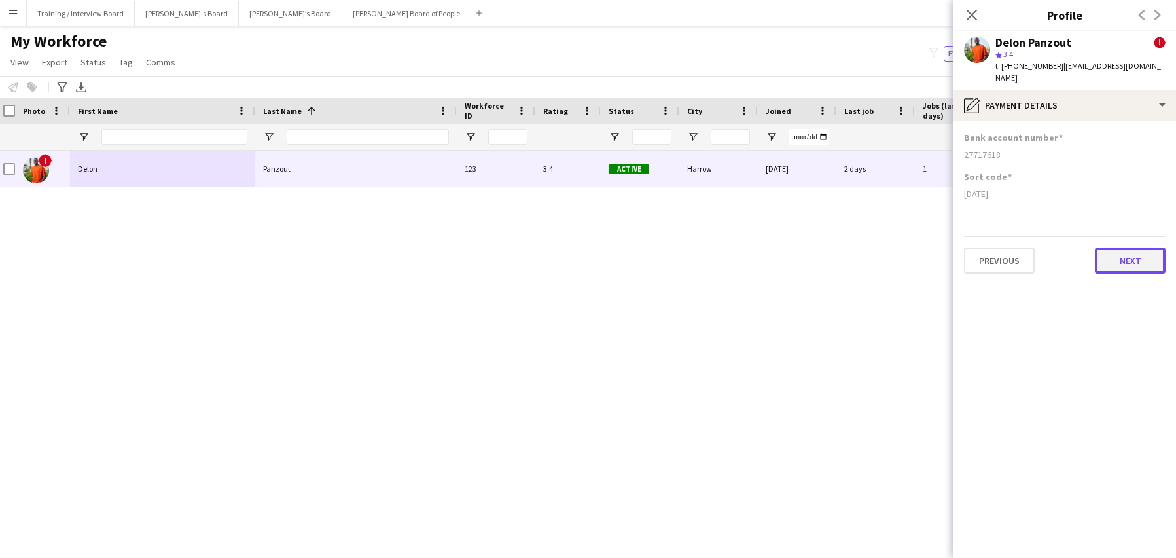
click at [1136, 247] on button "Next" at bounding box center [1130, 260] width 71 height 26
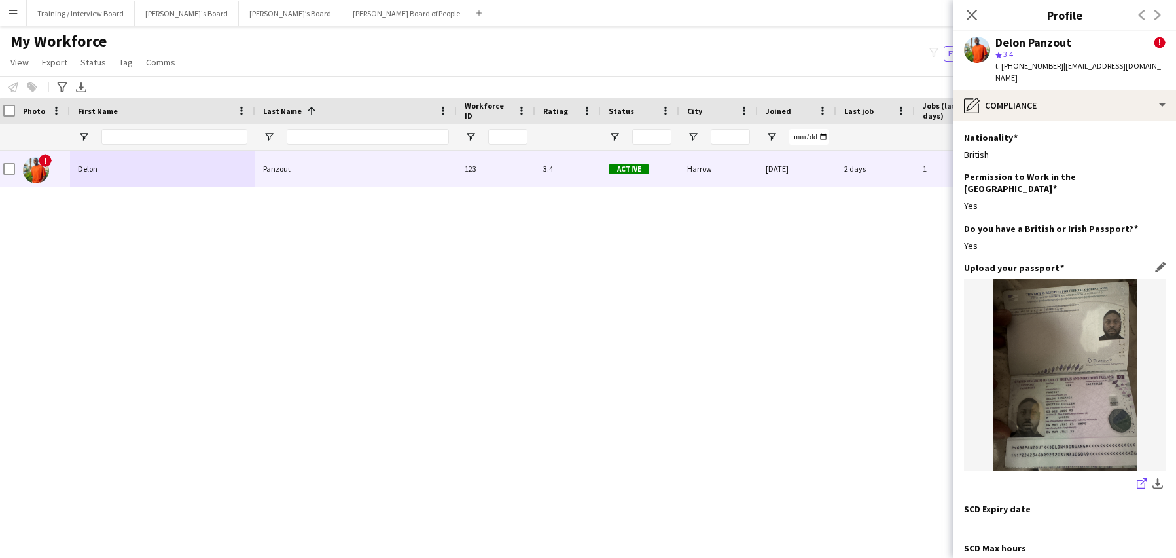
click at [1137, 478] on icon "share-external-link-1" at bounding box center [1142, 483] width 10 height 10
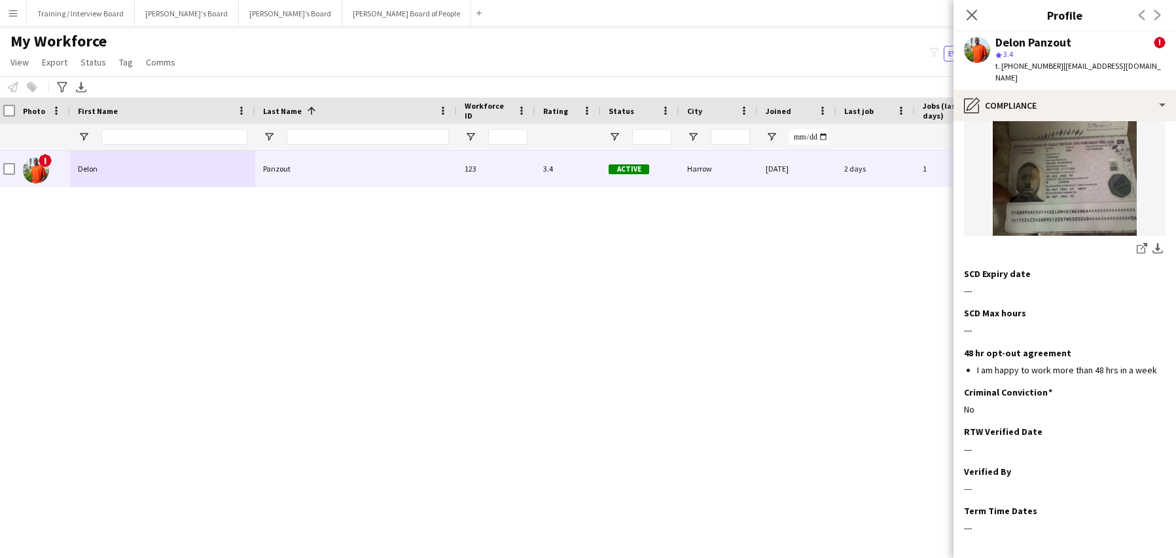
scroll to position [272, 0]
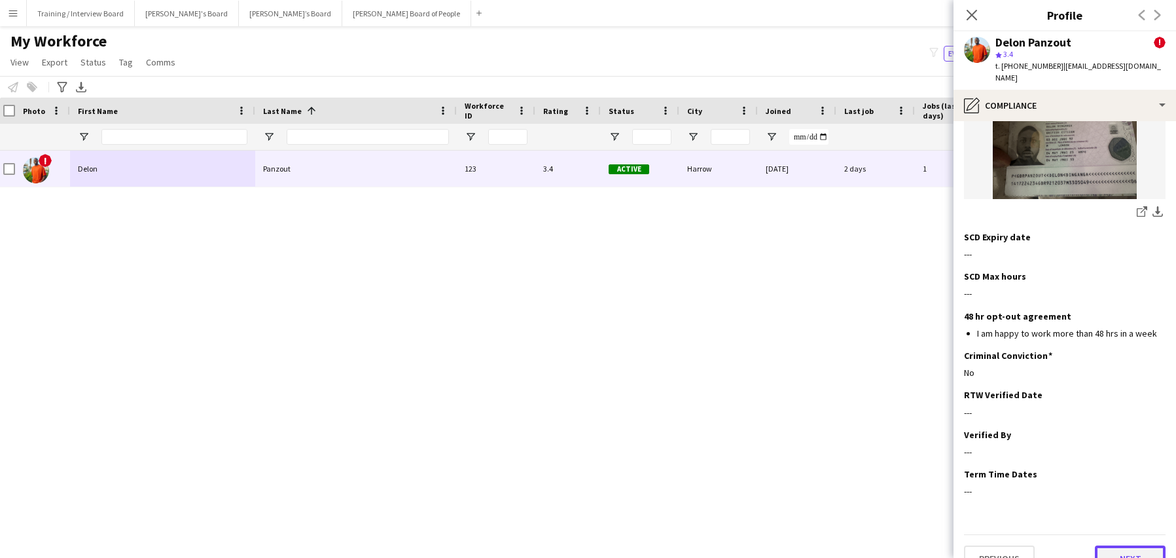
click at [1133, 545] on button "Next" at bounding box center [1130, 558] width 71 height 26
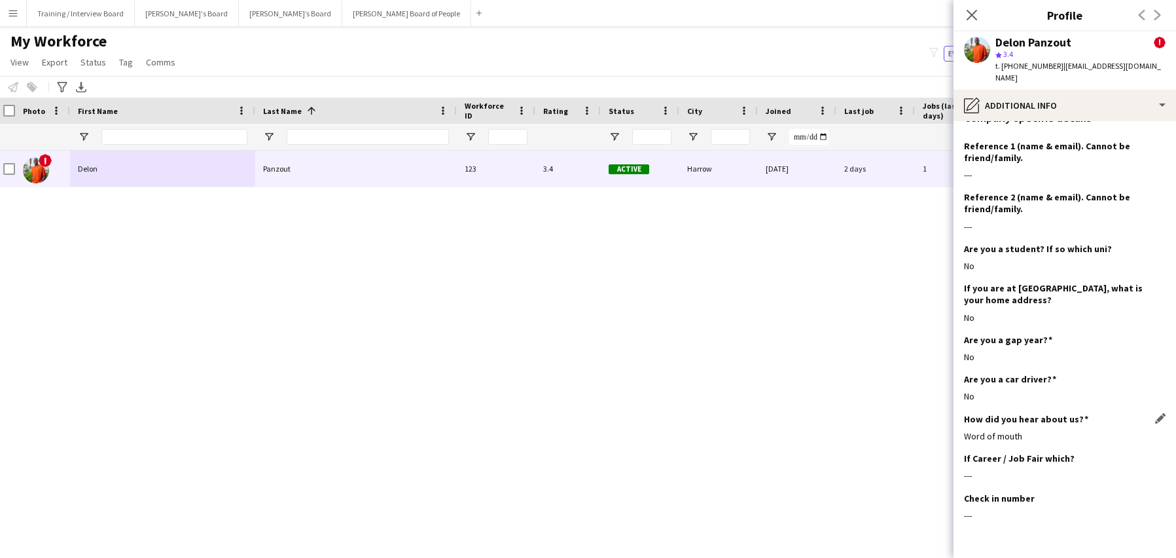
scroll to position [209, 0]
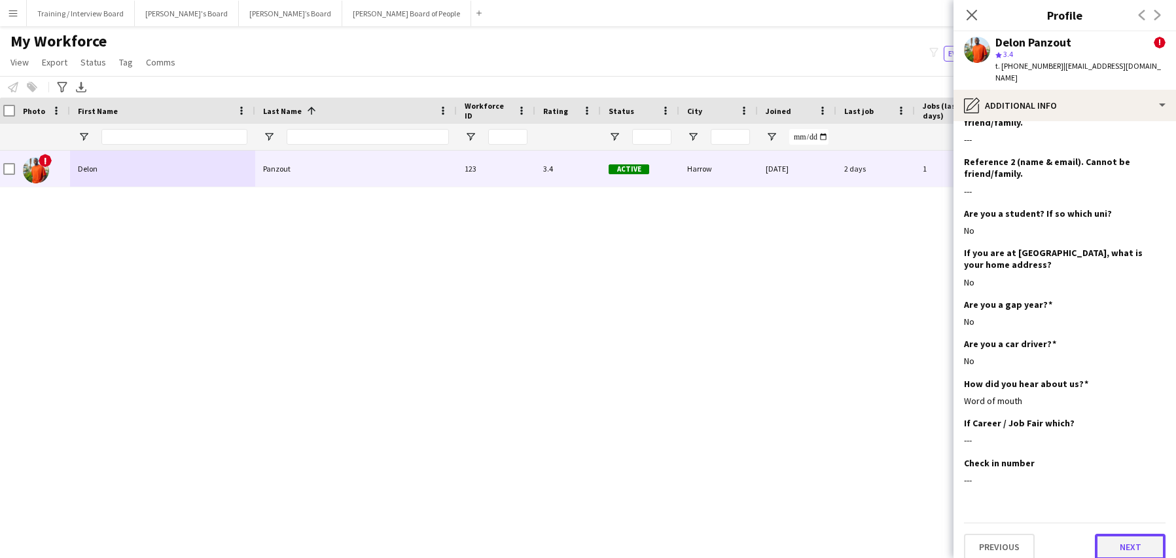
click at [1140, 533] on button "Next" at bounding box center [1130, 546] width 71 height 26
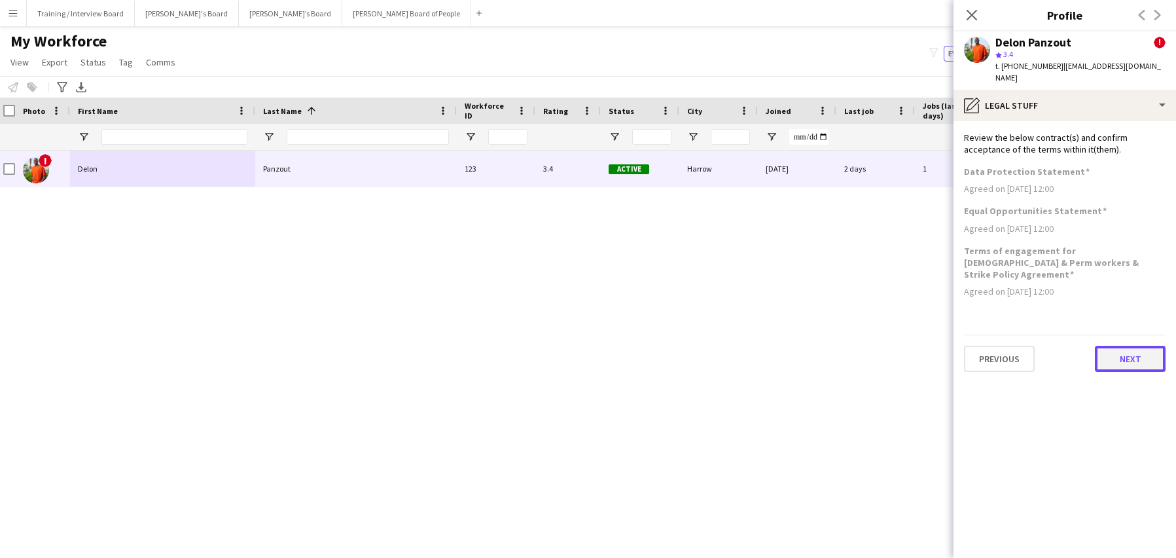
click at [1129, 346] on button "Next" at bounding box center [1130, 359] width 71 height 26
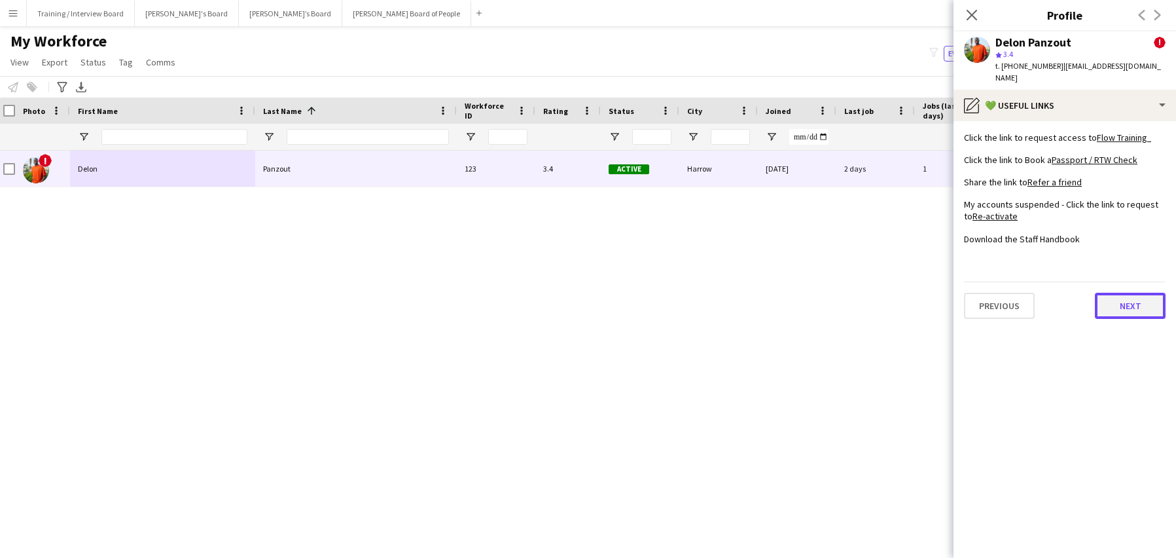
click at [1133, 299] on button "Next" at bounding box center [1130, 306] width 71 height 26
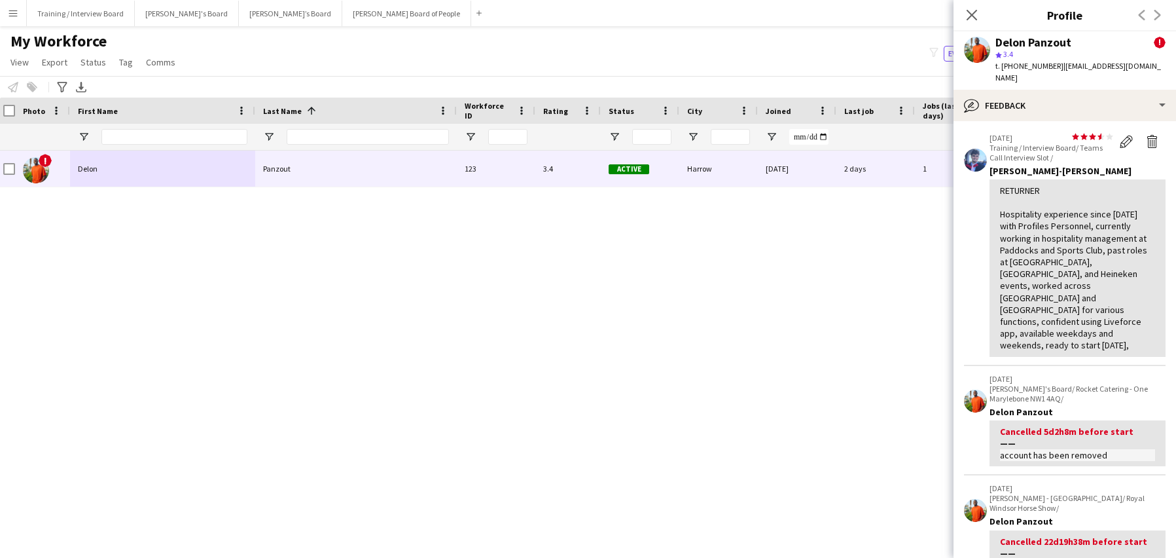
scroll to position [196, 0]
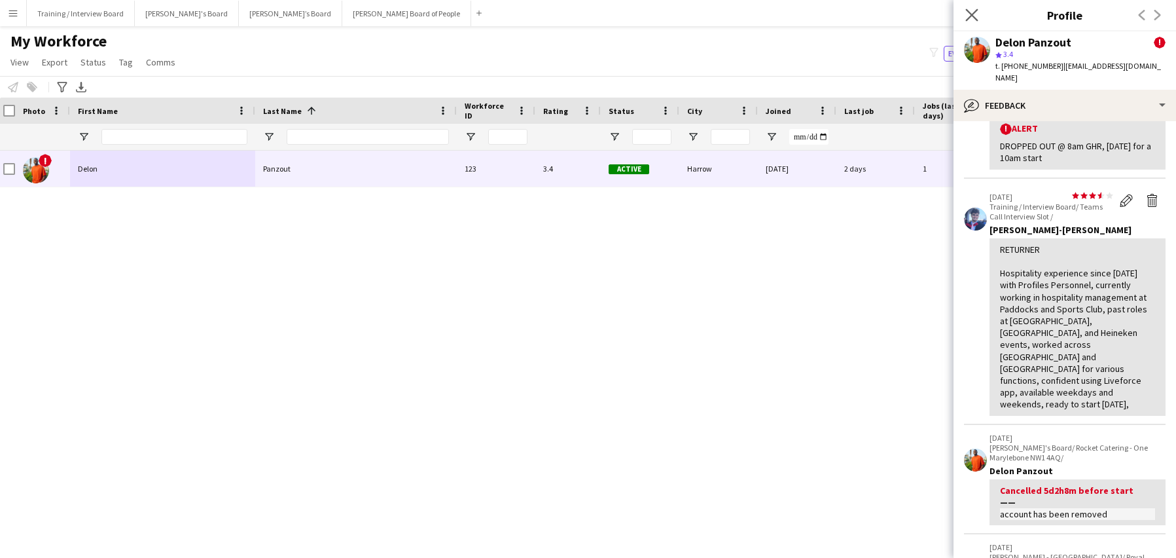
click at [979, 14] on app-icon "Close pop-in" at bounding box center [972, 15] width 19 height 19
